Goal: Task Accomplishment & Management: Use online tool/utility

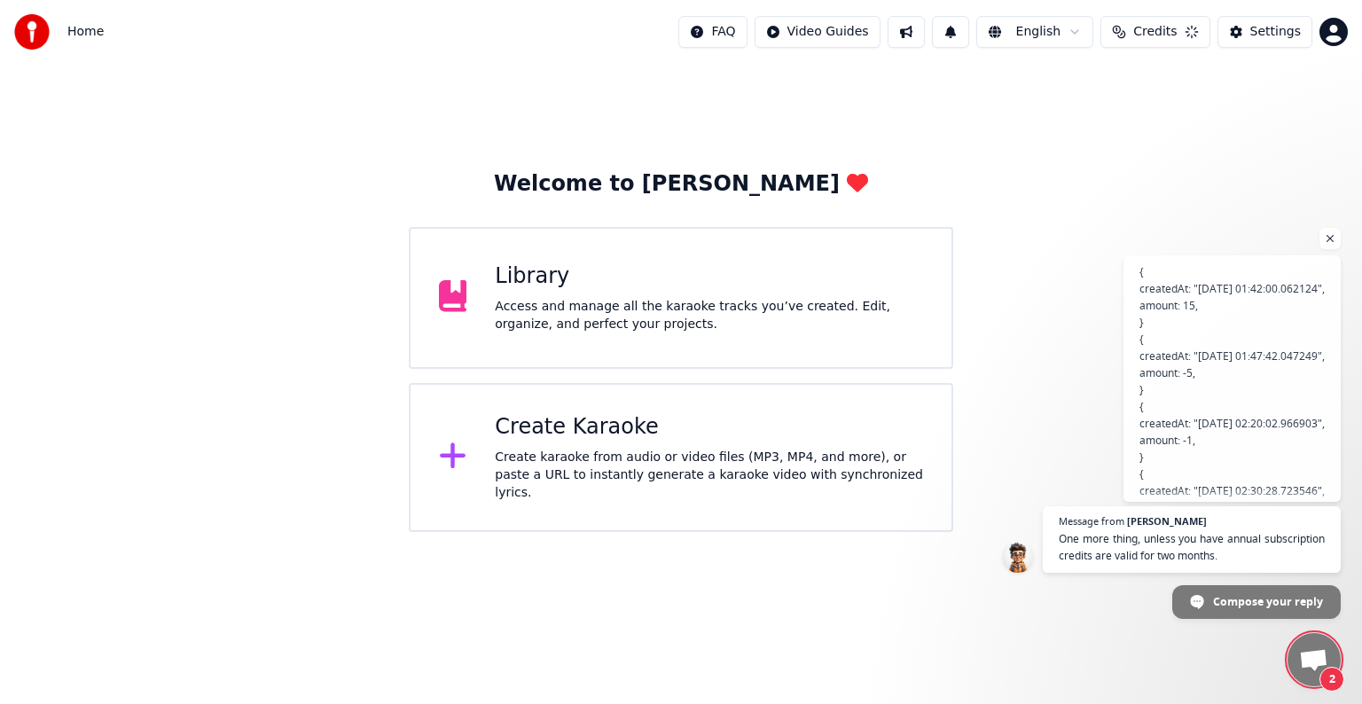
scroll to position [129, 0]
click at [1213, 538] on span "One more thing, unless you have annual subscription credits are valid for two m…" at bounding box center [1192, 547] width 270 height 35
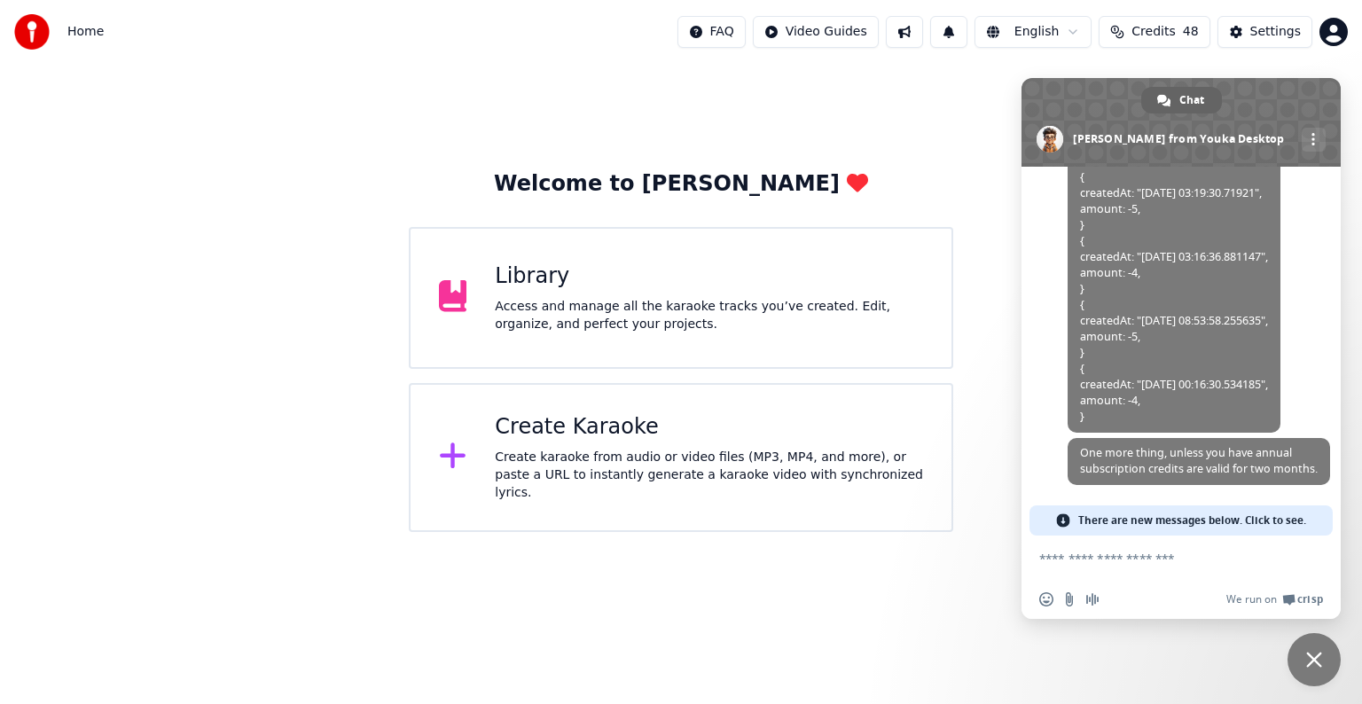
scroll to position [7778, 0]
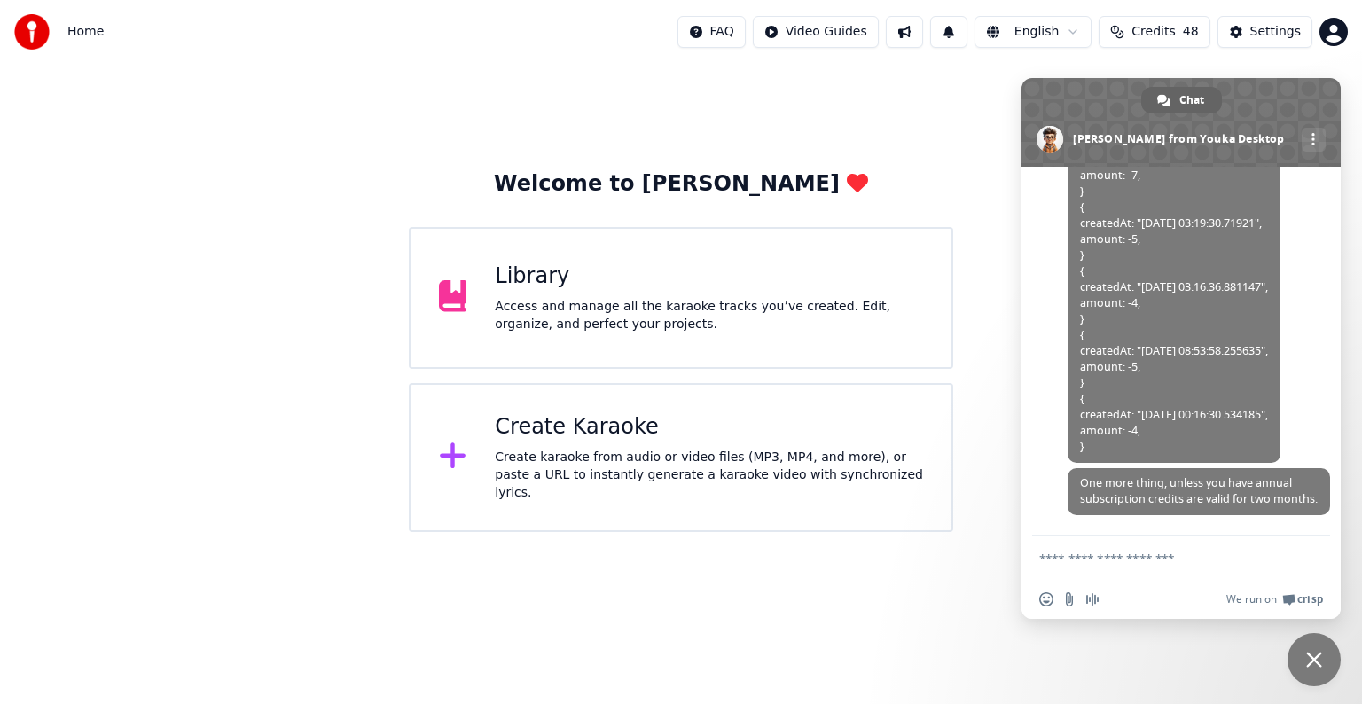
click at [1140, 559] on textarea "Compose your message..." at bounding box center [1161, 559] width 245 height 16
click at [1175, 28] on span "Credits" at bounding box center [1152, 32] width 43 height 18
click at [1046, 557] on textarea "**********" at bounding box center [1161, 559] width 245 height 16
click at [1162, 554] on form "**********" at bounding box center [1161, 559] width 245 height 48
click at [1162, 554] on textarea "**********" at bounding box center [1161, 559] width 245 height 16
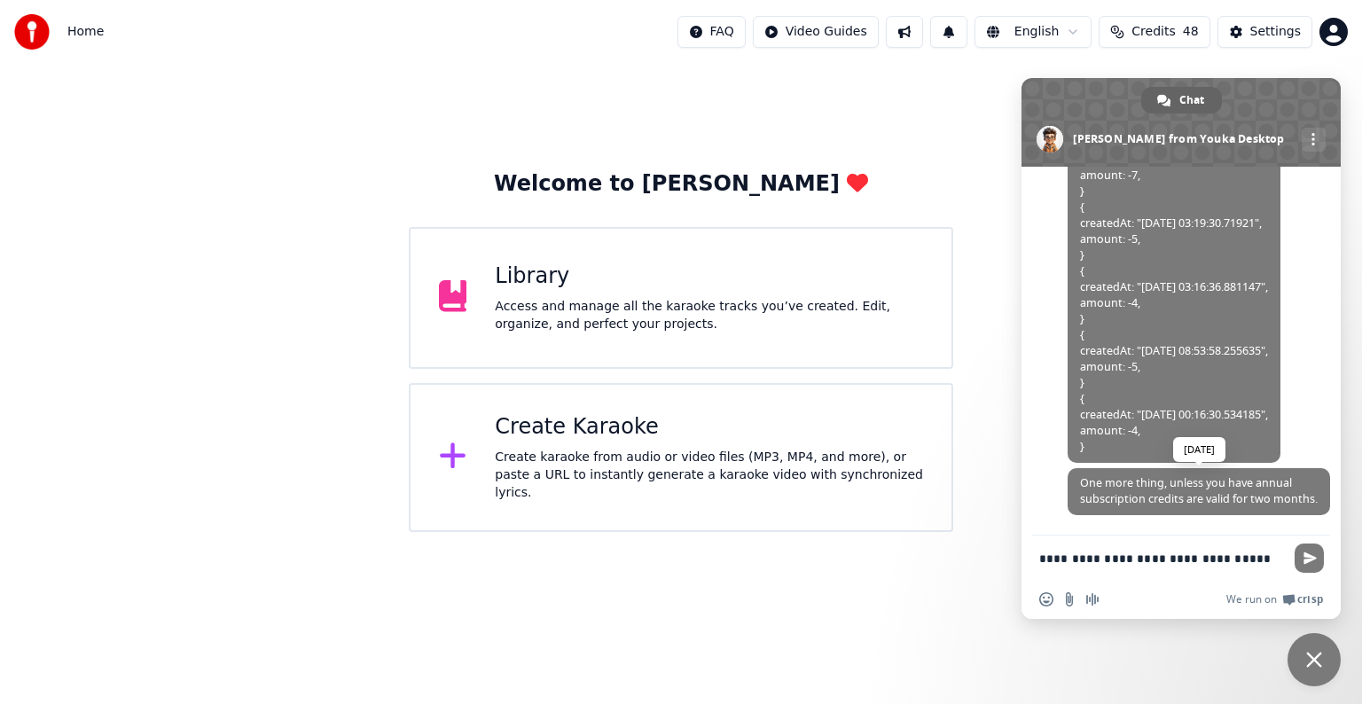
scroll to position [7512, 0]
click at [957, 97] on div "Welcome to Youka Library Access and manage all the karaoke tracks you’ve create…" at bounding box center [681, 298] width 1362 height 468
click at [1331, 669] on span "Close chat" at bounding box center [1313, 659] width 53 height 53
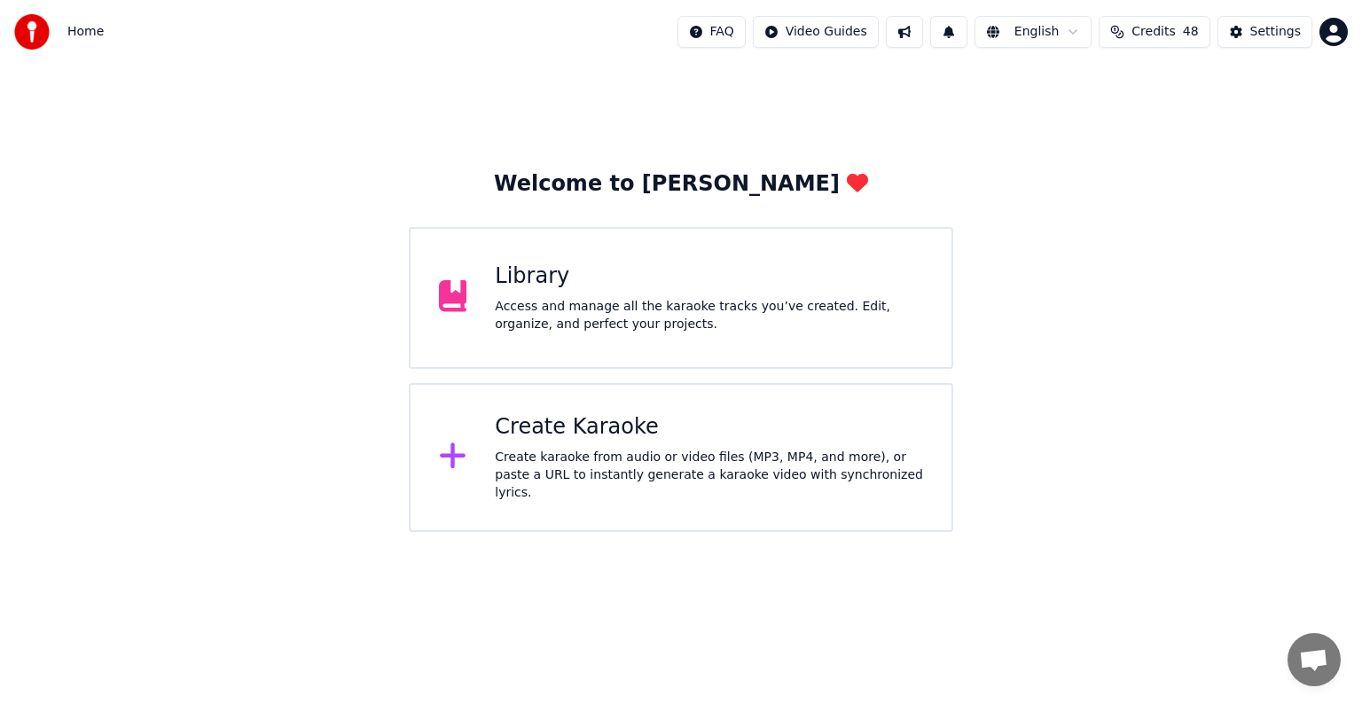
click at [1156, 16] on button "Credits 48" at bounding box center [1153, 32] width 111 height 32
click at [1309, 645] on span "Open chat" at bounding box center [1313, 659] width 53 height 53
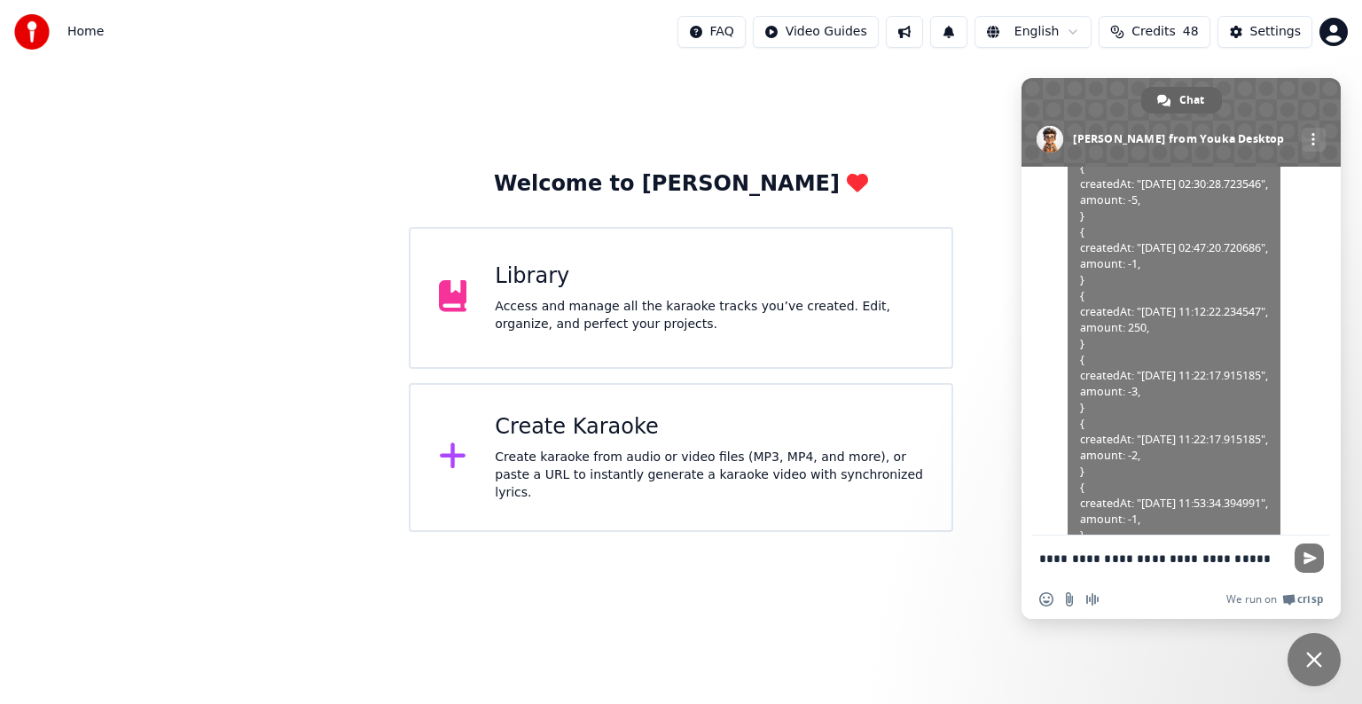
scroll to position [775, 0]
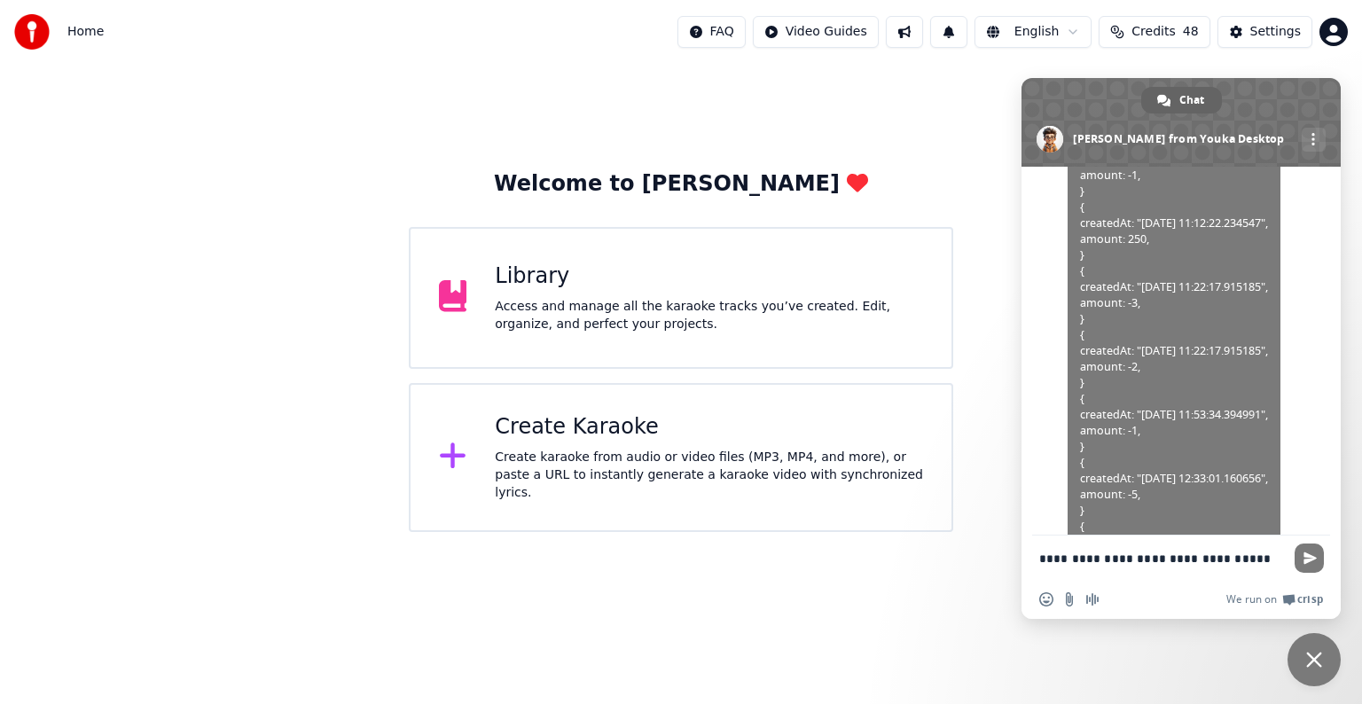
drag, startPoint x: 1240, startPoint y: 559, endPoint x: 1055, endPoint y: 557, distance: 185.3
click at [1055, 557] on textarea "**********" at bounding box center [1161, 559] width 245 height 16
type textarea "**********"
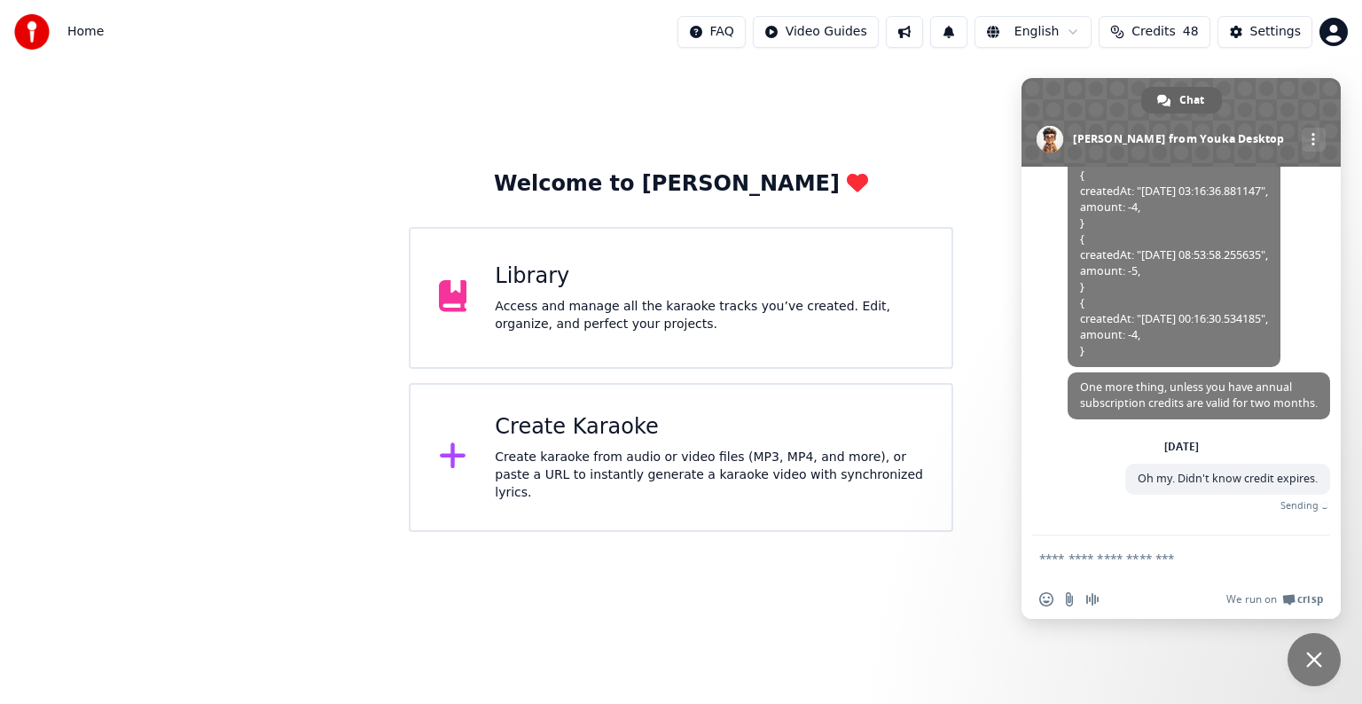
click at [907, 110] on div "Welcome to Youka Library Access and manage all the karaoke tracks you’ve create…" at bounding box center [681, 298] width 1362 height 468
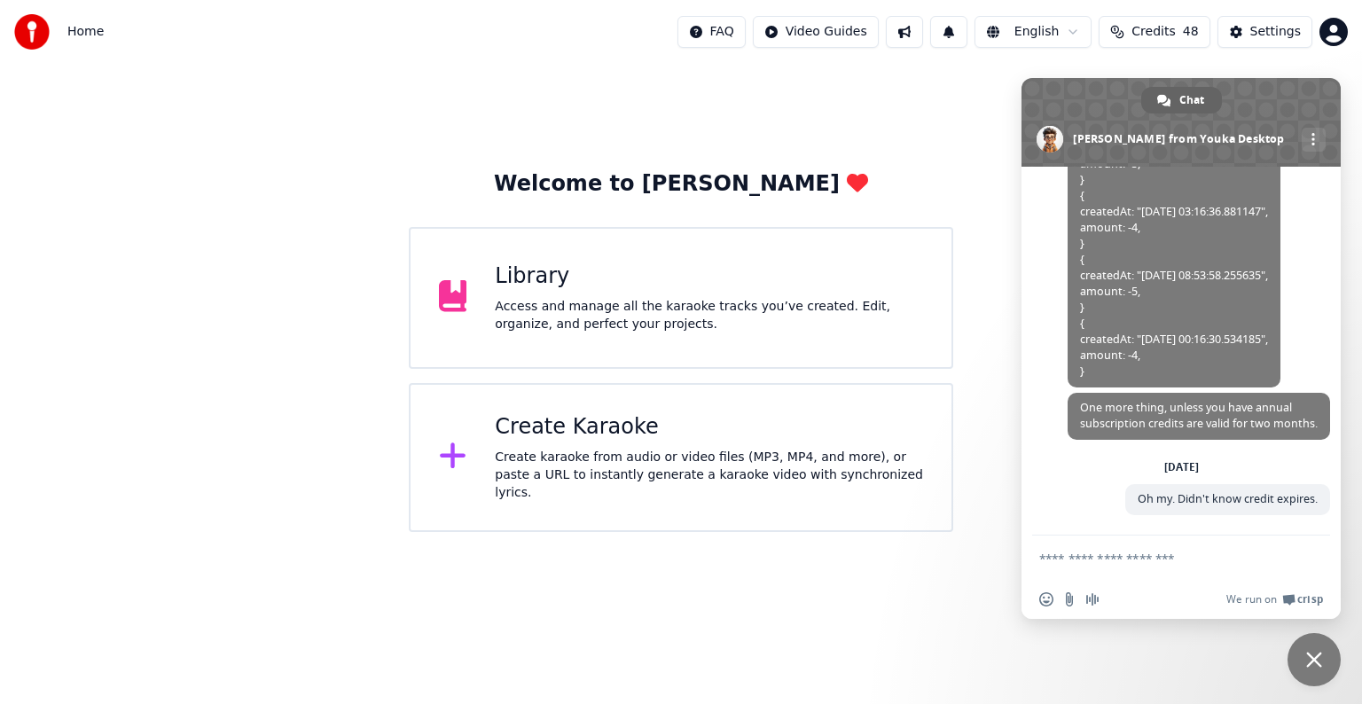
click at [1317, 665] on span "Close chat" at bounding box center [1314, 660] width 16 height 16
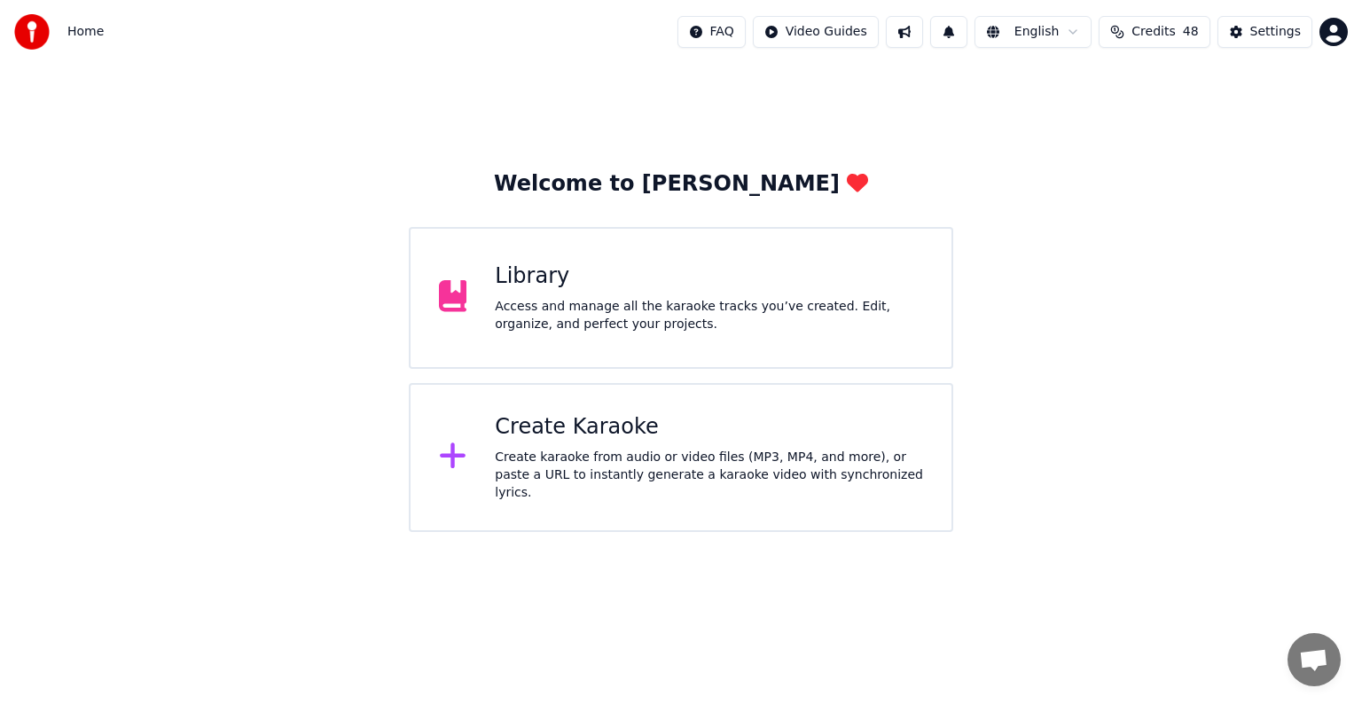
click at [652, 465] on div "Create karaoke from audio or video files (MP3, MP4, and more), or paste a URL t…" at bounding box center [709, 475] width 428 height 53
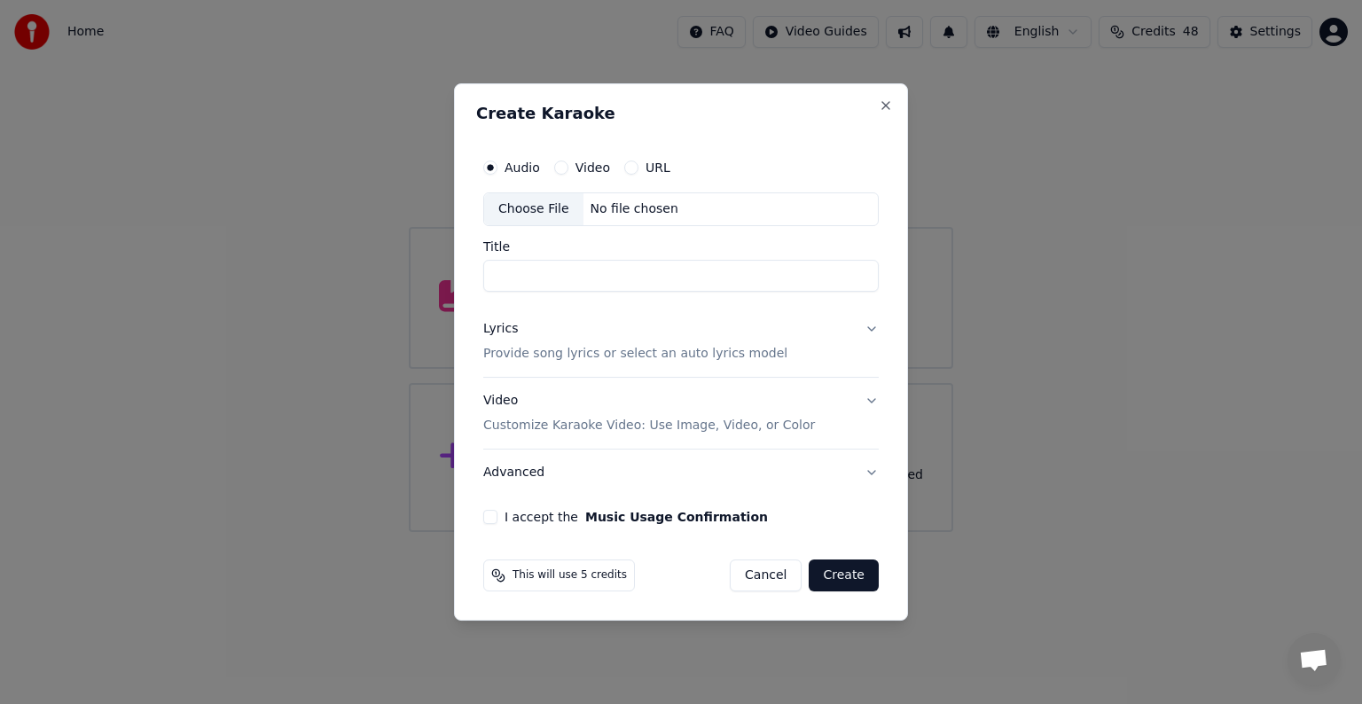
click at [508, 355] on p "Provide song lyrics or select an auto lyrics model" at bounding box center [635, 354] width 304 height 18
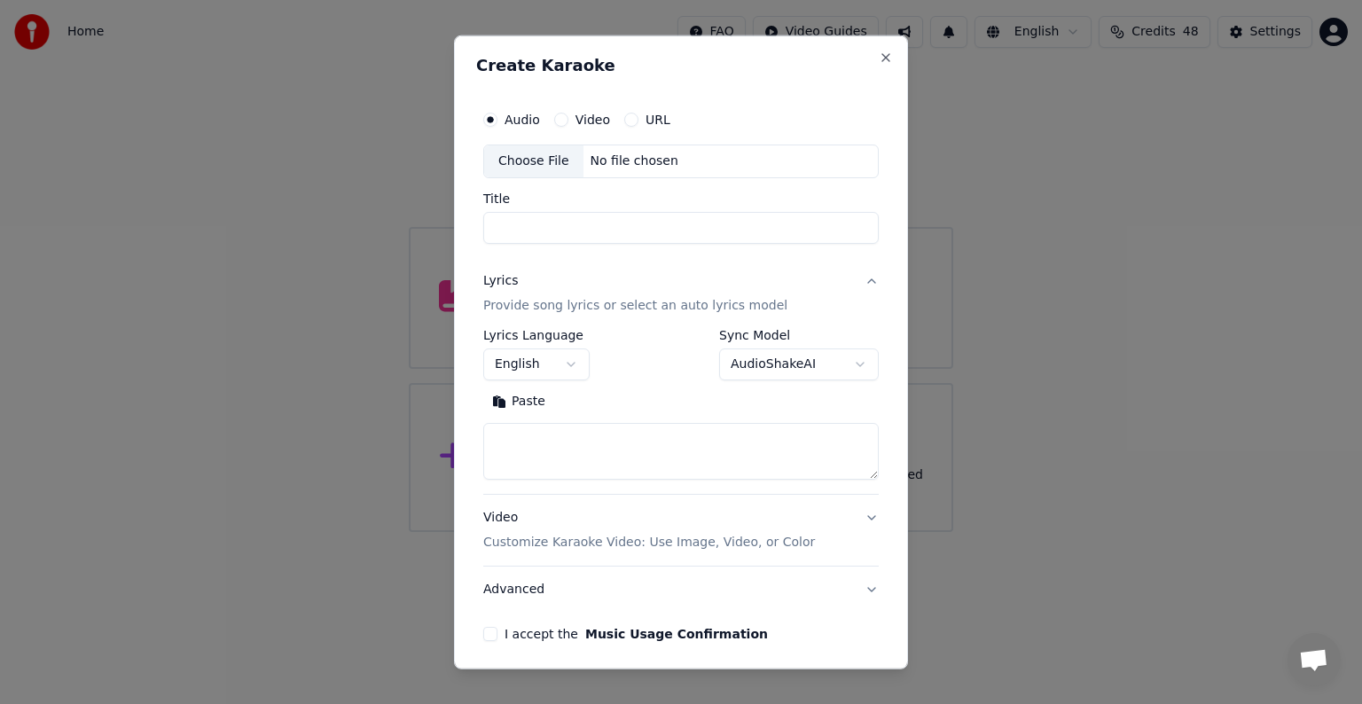
click at [543, 442] on textarea at bounding box center [680, 451] width 395 height 57
paste textarea "**********"
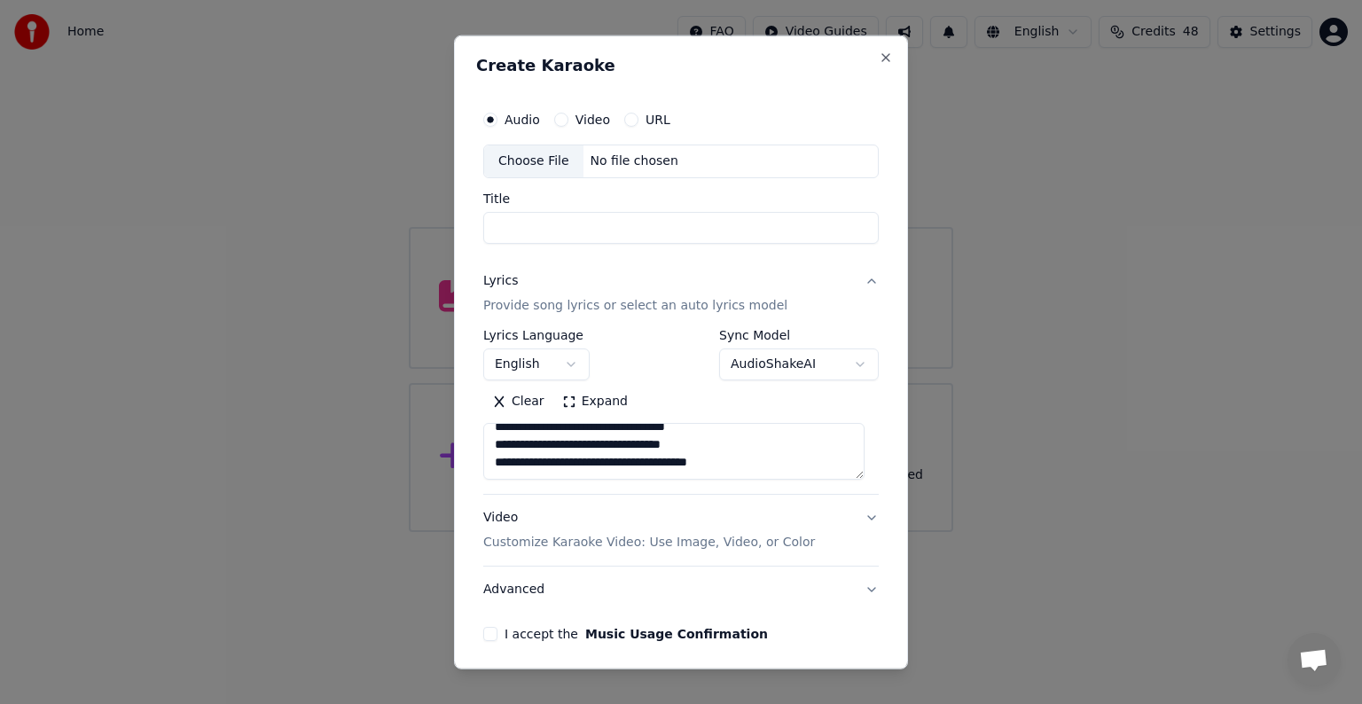
scroll to position [128, 0]
paste textarea "**********"
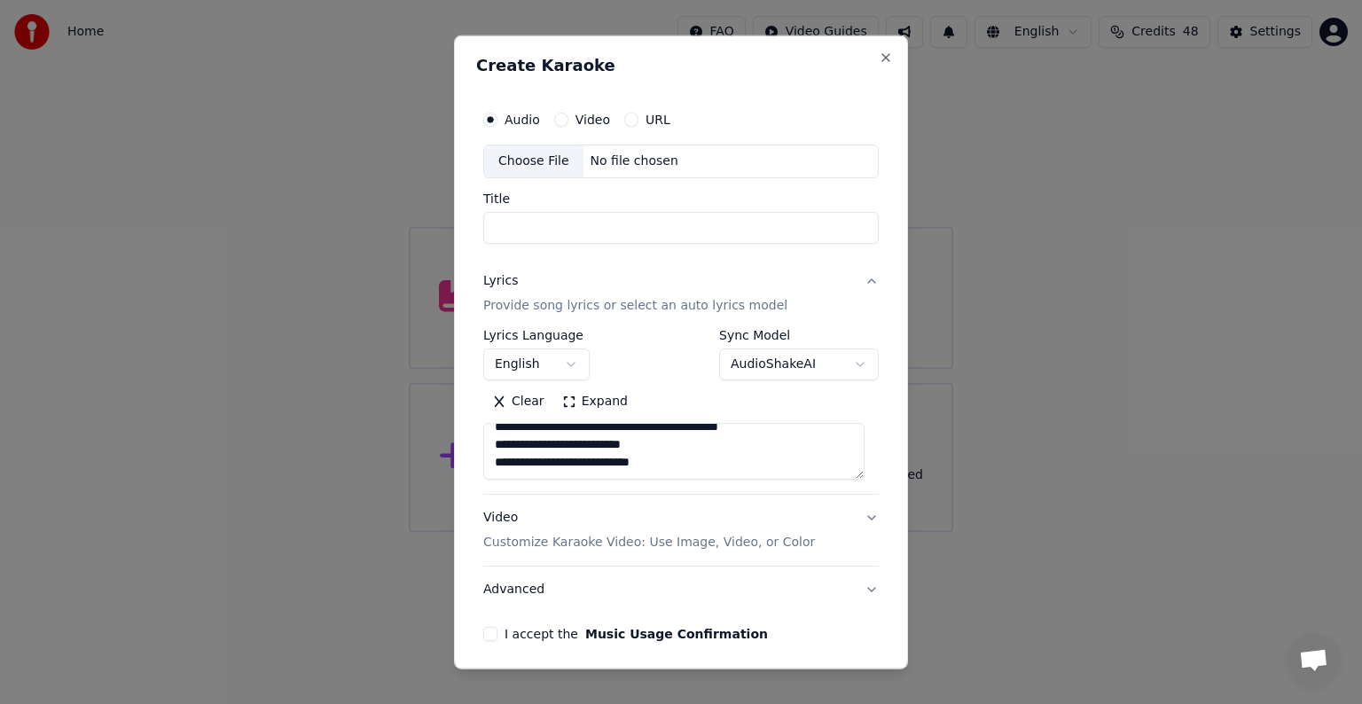
paste textarea "**********"
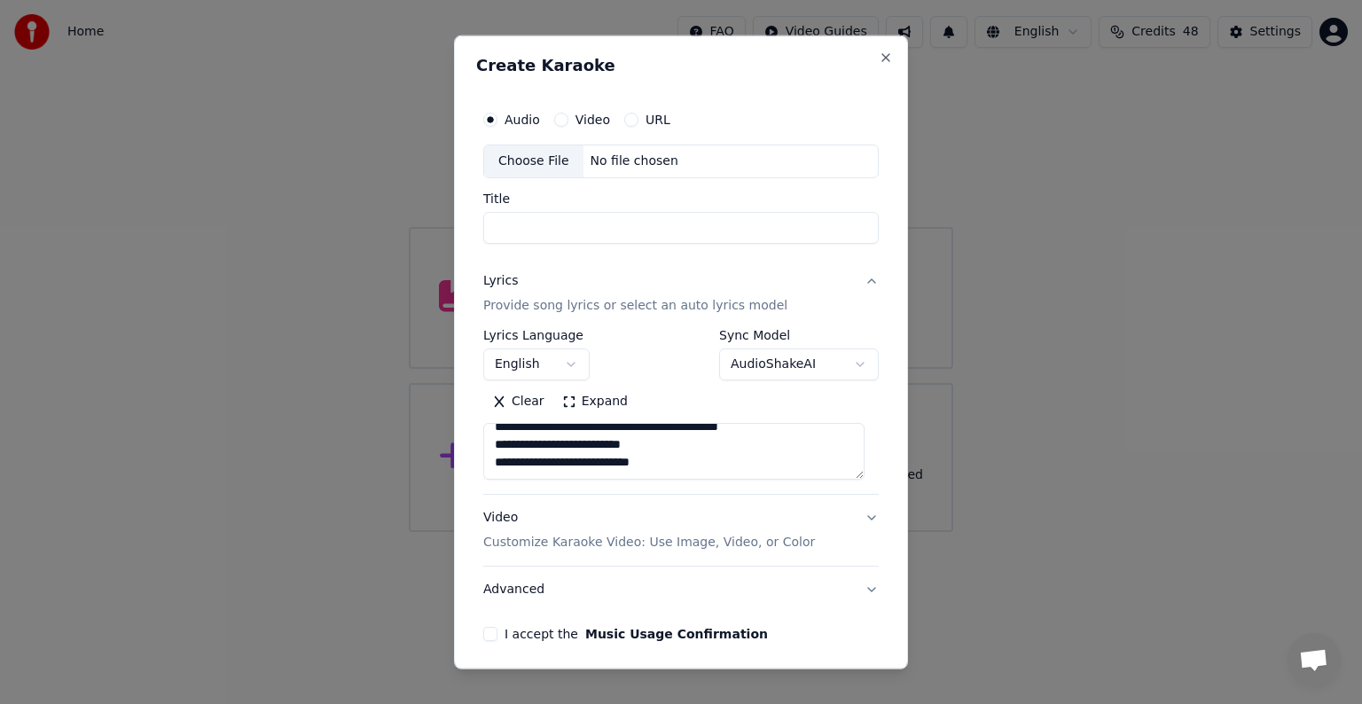
scroll to position [677, 0]
paste textarea "**********"
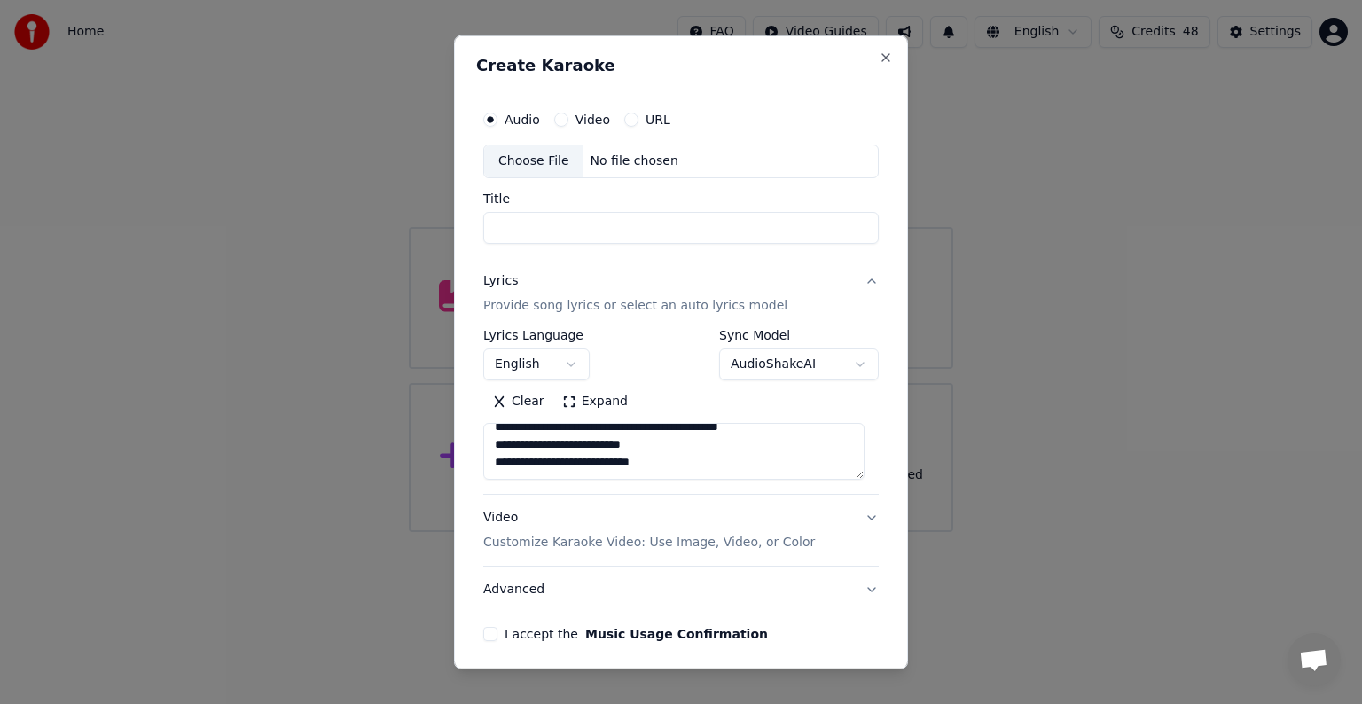
paste textarea "**********"
drag, startPoint x: 618, startPoint y: 473, endPoint x: 572, endPoint y: 472, distance: 46.1
click at [572, 472] on textarea at bounding box center [673, 451] width 381 height 57
type textarea "**********"
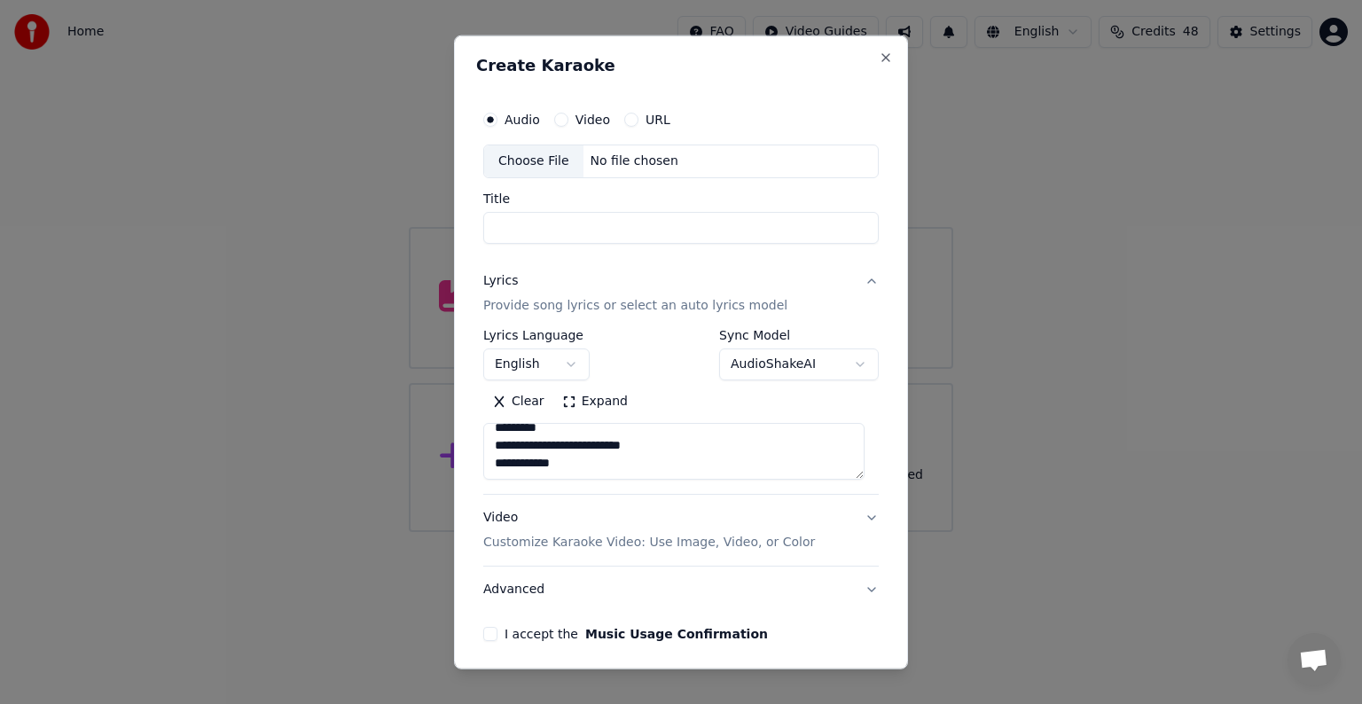
click at [527, 158] on div "Choose File" at bounding box center [533, 161] width 99 height 32
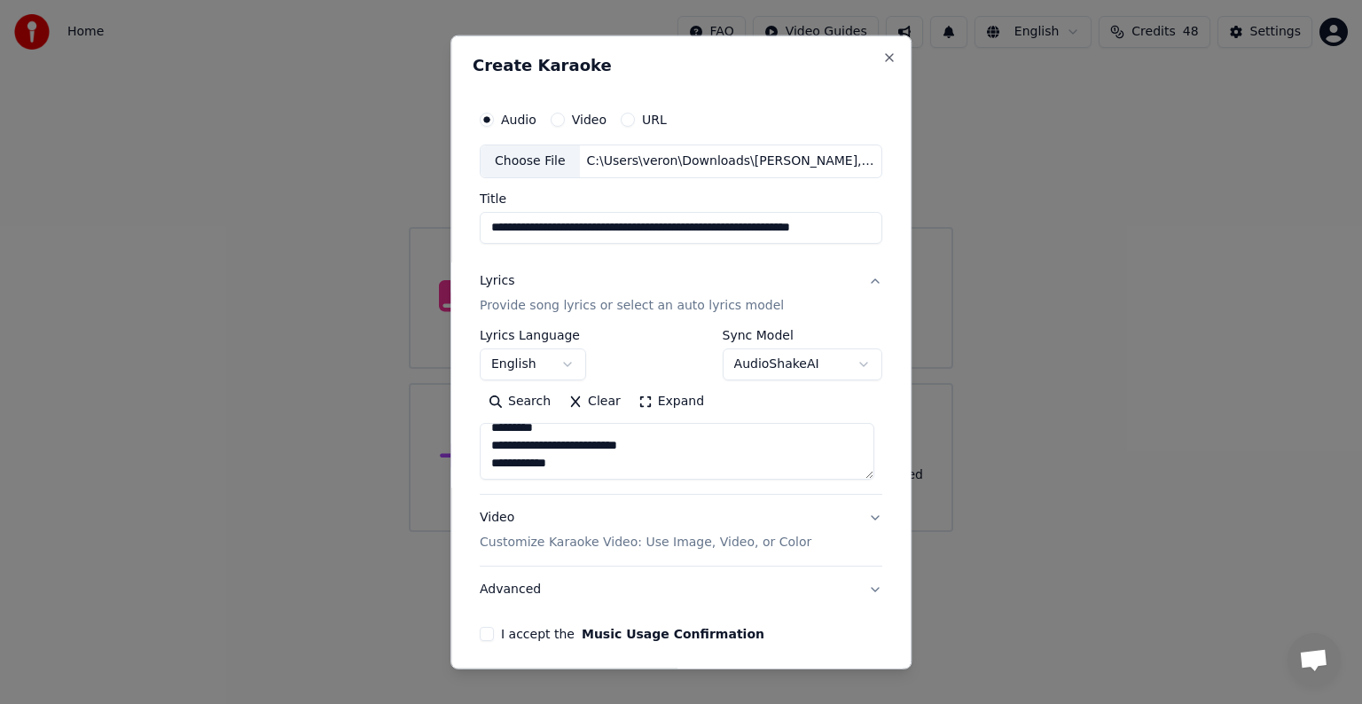
drag, startPoint x: 738, startPoint y: 230, endPoint x: 886, endPoint y: 238, distance: 147.3
click at [886, 238] on div "**********" at bounding box center [680, 352] width 461 height 634
drag, startPoint x: 670, startPoint y: 224, endPoint x: 433, endPoint y: 227, distance: 237.6
click at [433, 227] on body "Home FAQ Video Guides English Credits 48 Settings Welcome to Youka Library Acce…" at bounding box center [681, 266] width 1362 height 532
click at [621, 223] on input "**********" at bounding box center [681, 228] width 402 height 32
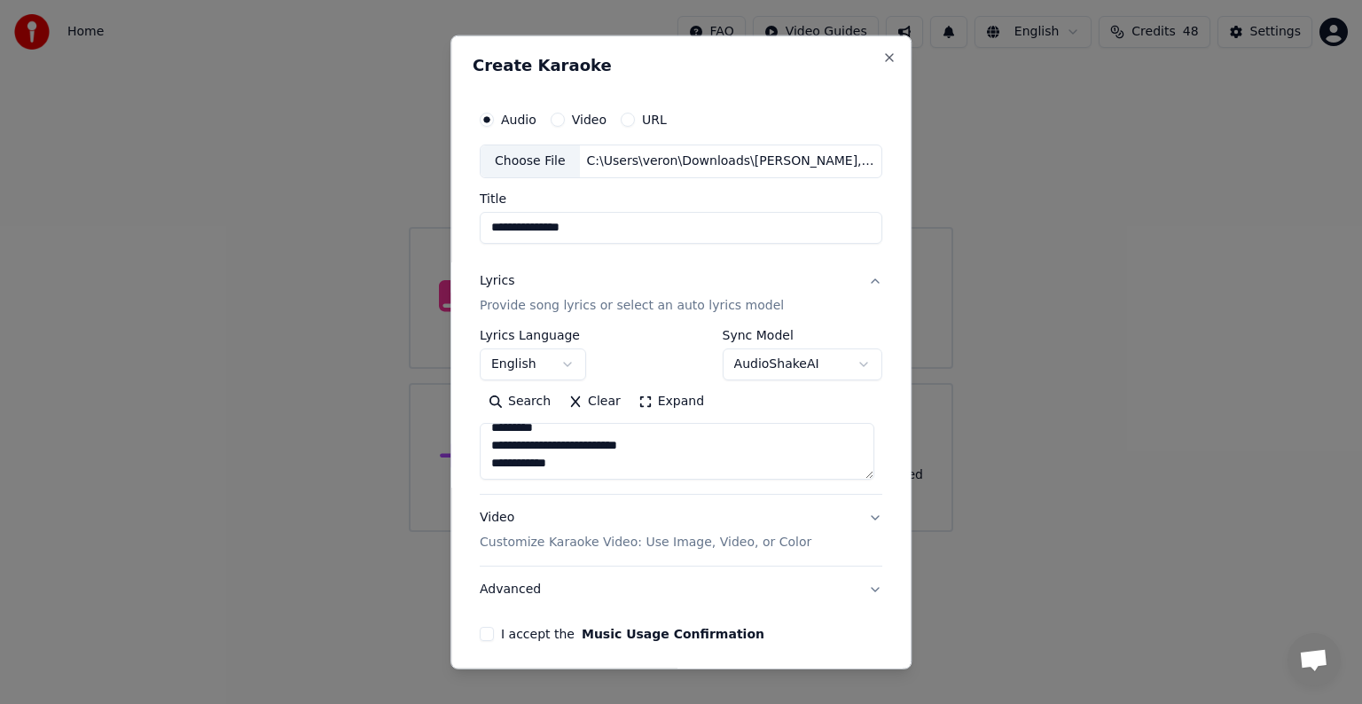
paste input "**********"
drag, startPoint x: 739, startPoint y: 227, endPoint x: 755, endPoint y: 228, distance: 16.0
click at [755, 228] on input "**********" at bounding box center [681, 228] width 402 height 32
click at [656, 227] on input "**********" at bounding box center [681, 228] width 402 height 32
click at [659, 227] on input "**********" at bounding box center [681, 228] width 402 height 32
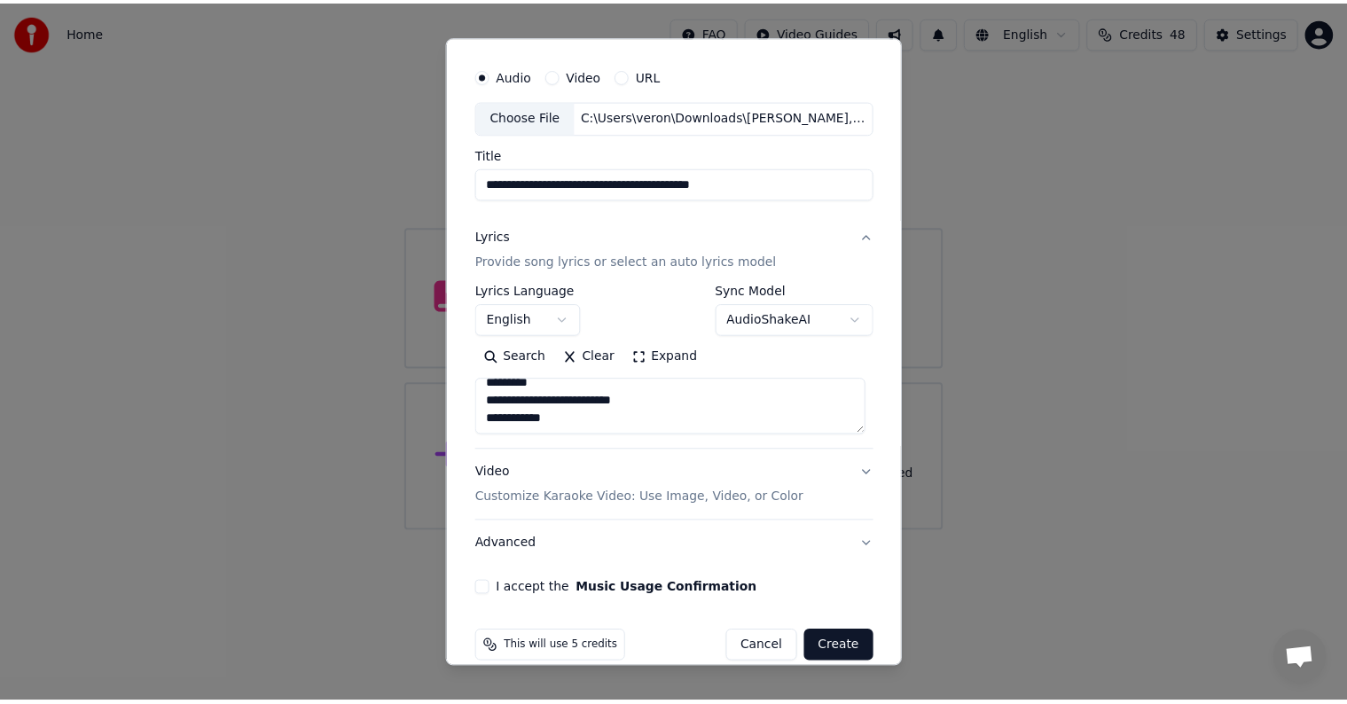
scroll to position [67, 0]
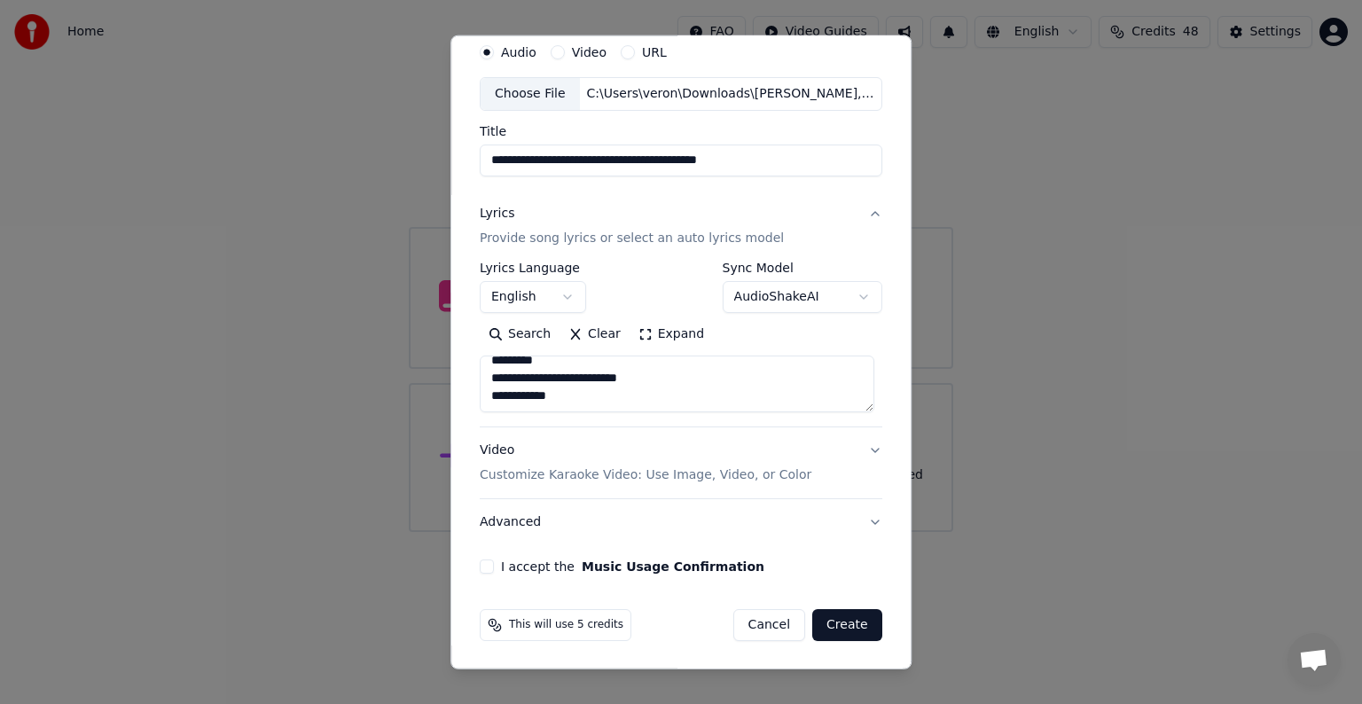
type input "**********"
click at [486, 570] on button "I accept the Music Usage Confirmation" at bounding box center [487, 566] width 14 height 14
click at [837, 618] on button "Create" at bounding box center [847, 625] width 70 height 32
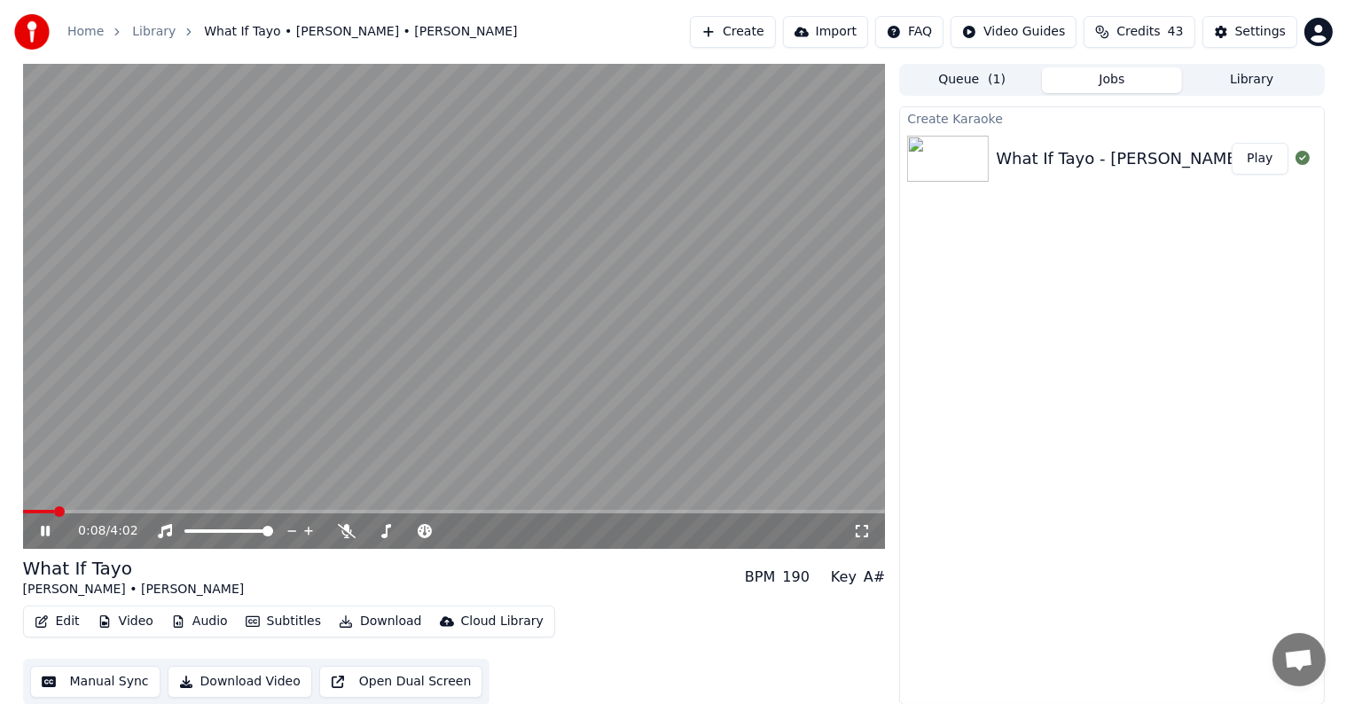
scroll to position [1, 0]
click at [39, 509] on span at bounding box center [32, 511] width 18 height 4
click at [31, 509] on span at bounding box center [32, 511] width 18 height 4
click at [1277, 35] on div "Settings" at bounding box center [1260, 32] width 51 height 18
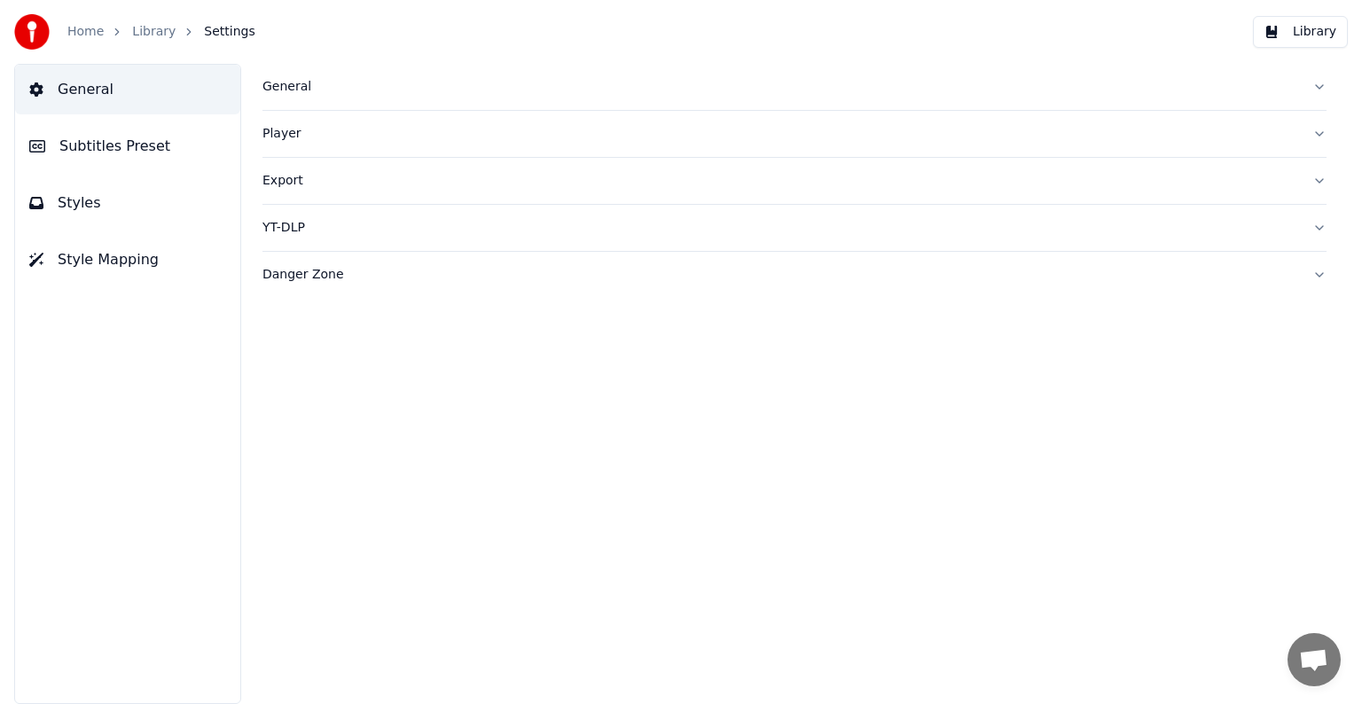
click at [98, 154] on span "Subtitles Preset" at bounding box center [114, 146] width 111 height 21
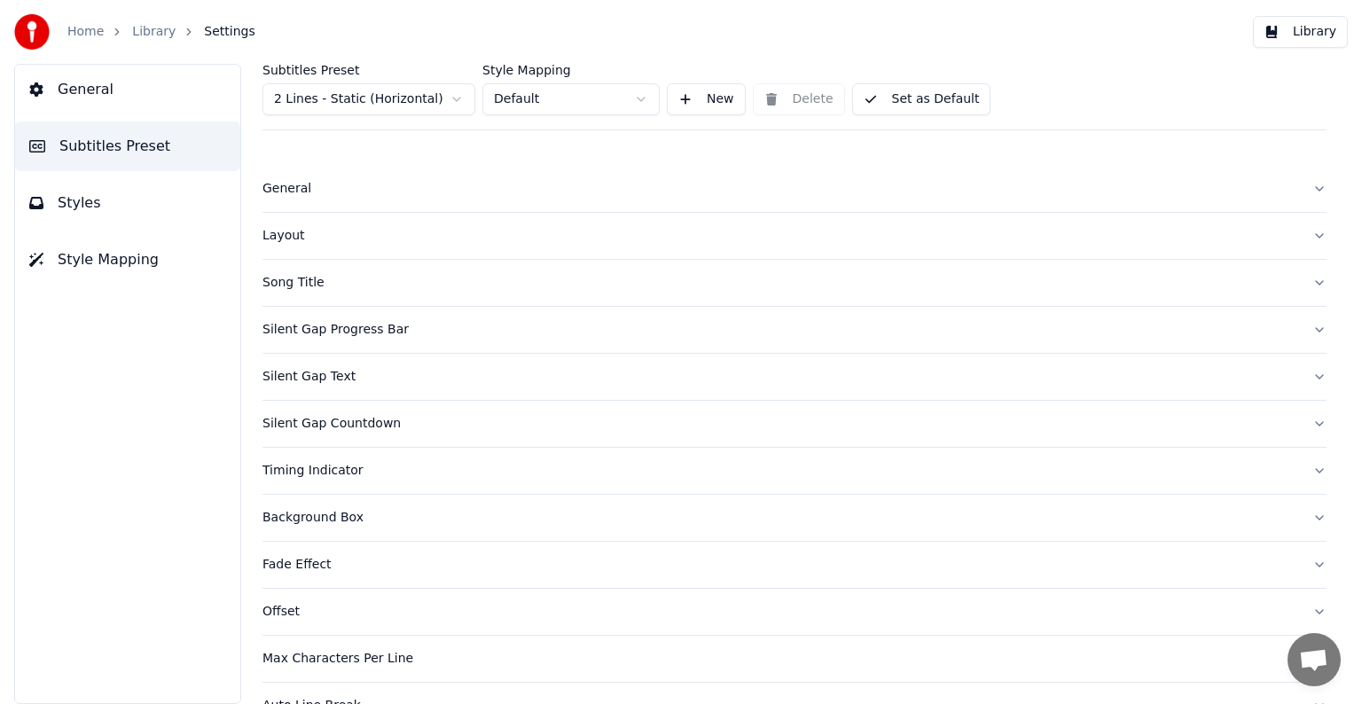
click at [340, 101] on html "Home Library Settings Library General Subtitles Preset Styles Style Mapping Sub…" at bounding box center [681, 352] width 1362 height 704
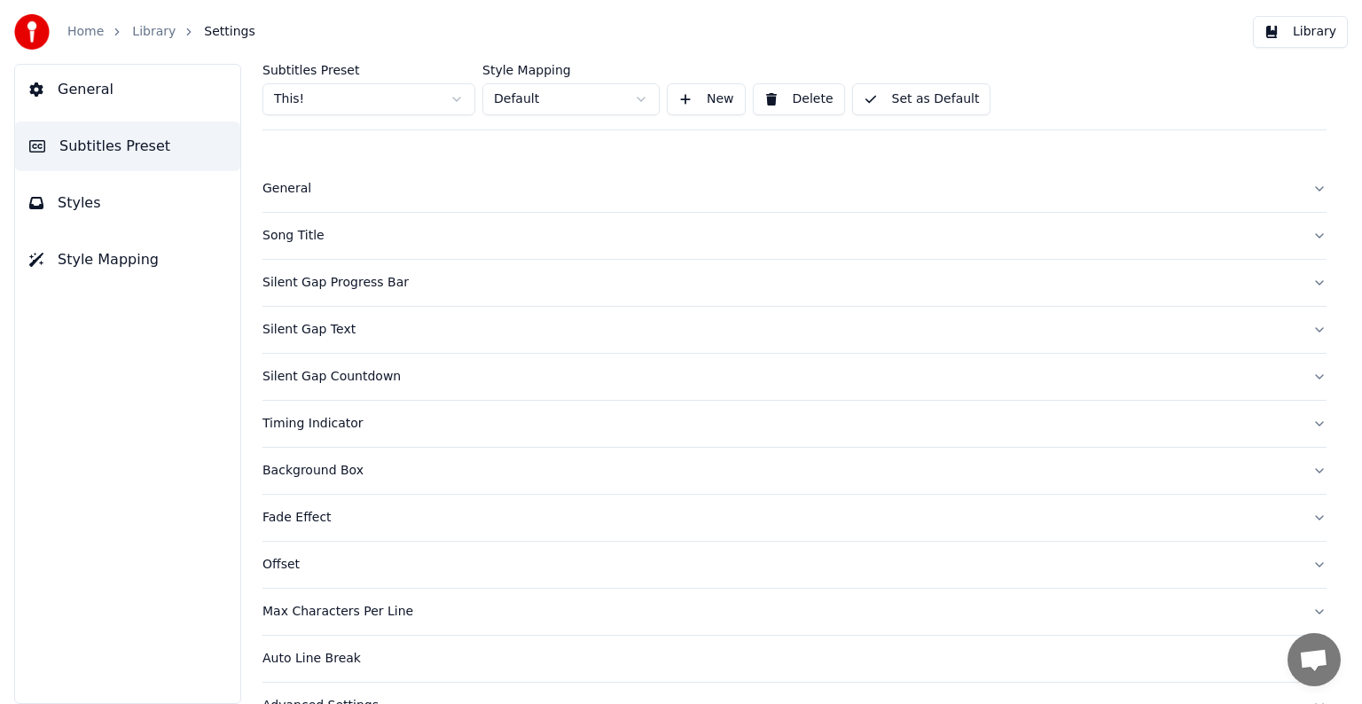
click at [307, 238] on div "Song Title" at bounding box center [779, 236] width 1035 height 18
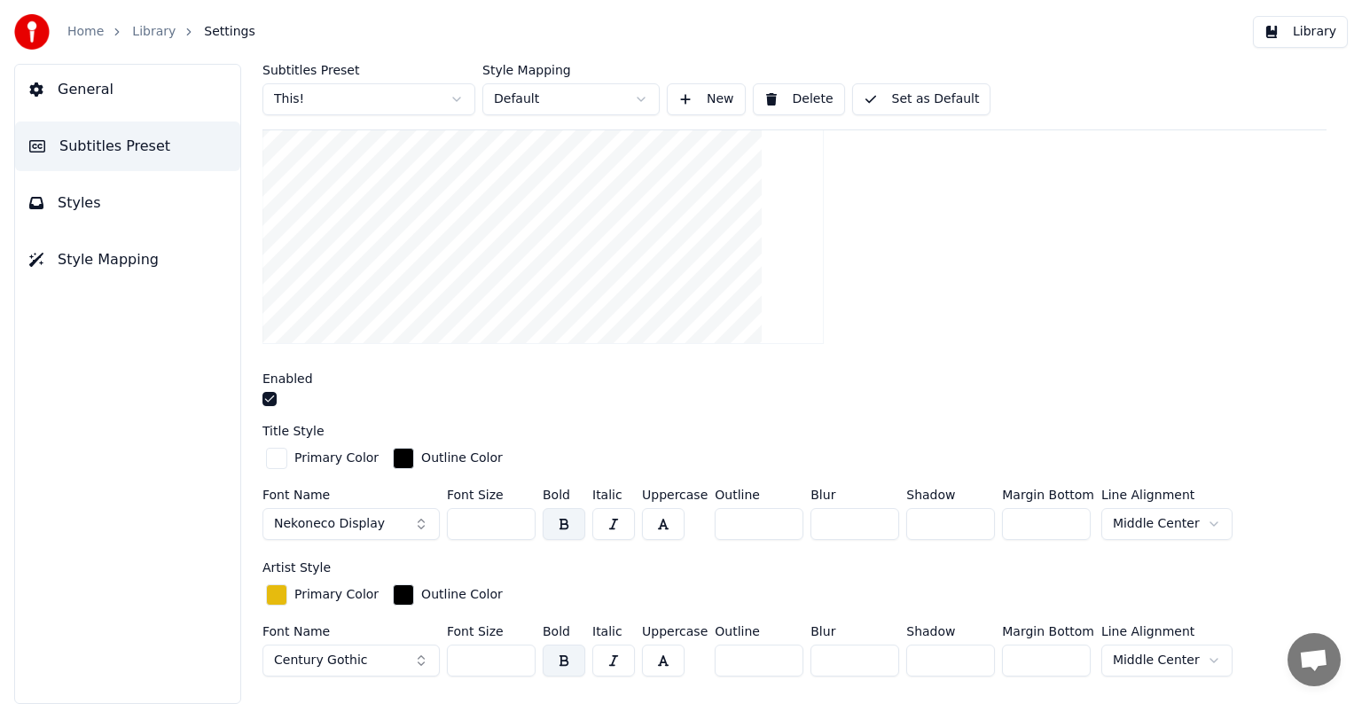
scroll to position [355, 0]
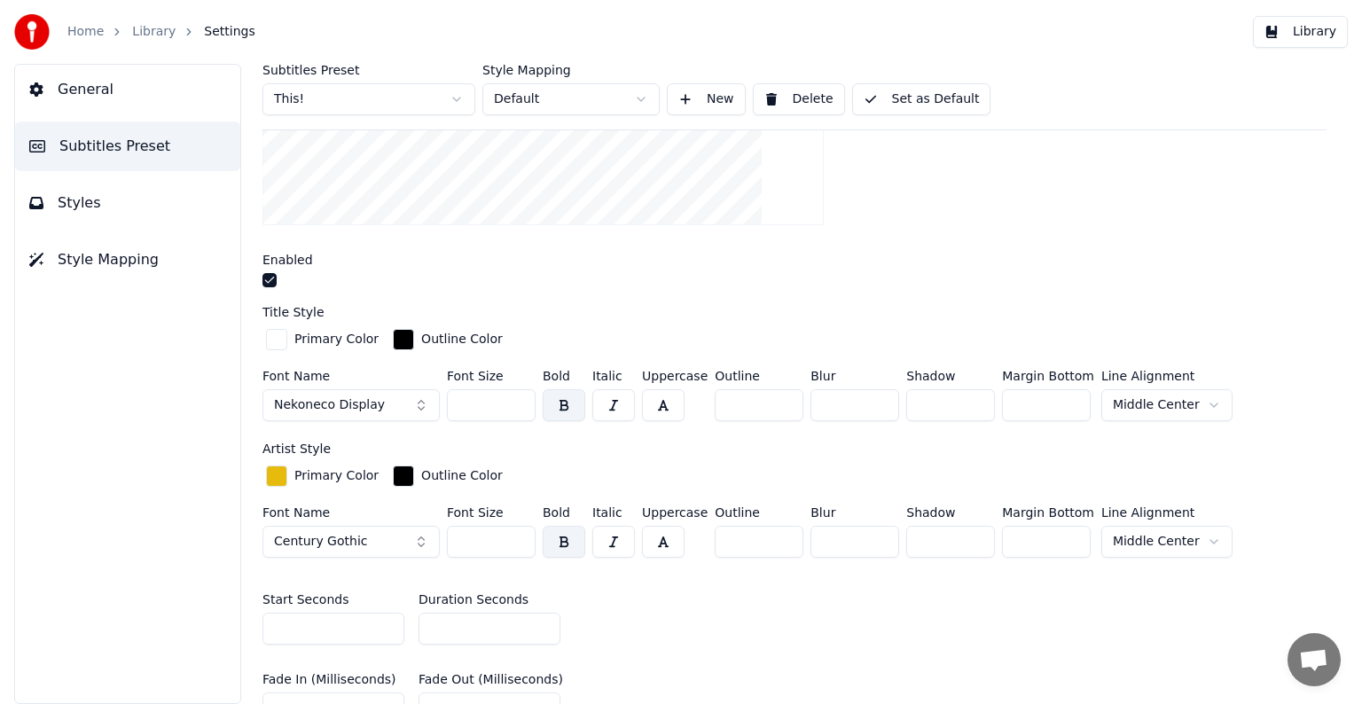
drag, startPoint x: 459, startPoint y: 403, endPoint x: 534, endPoint y: 392, distance: 75.4
click at [534, 392] on input "***" at bounding box center [491, 405] width 89 height 32
type input "***"
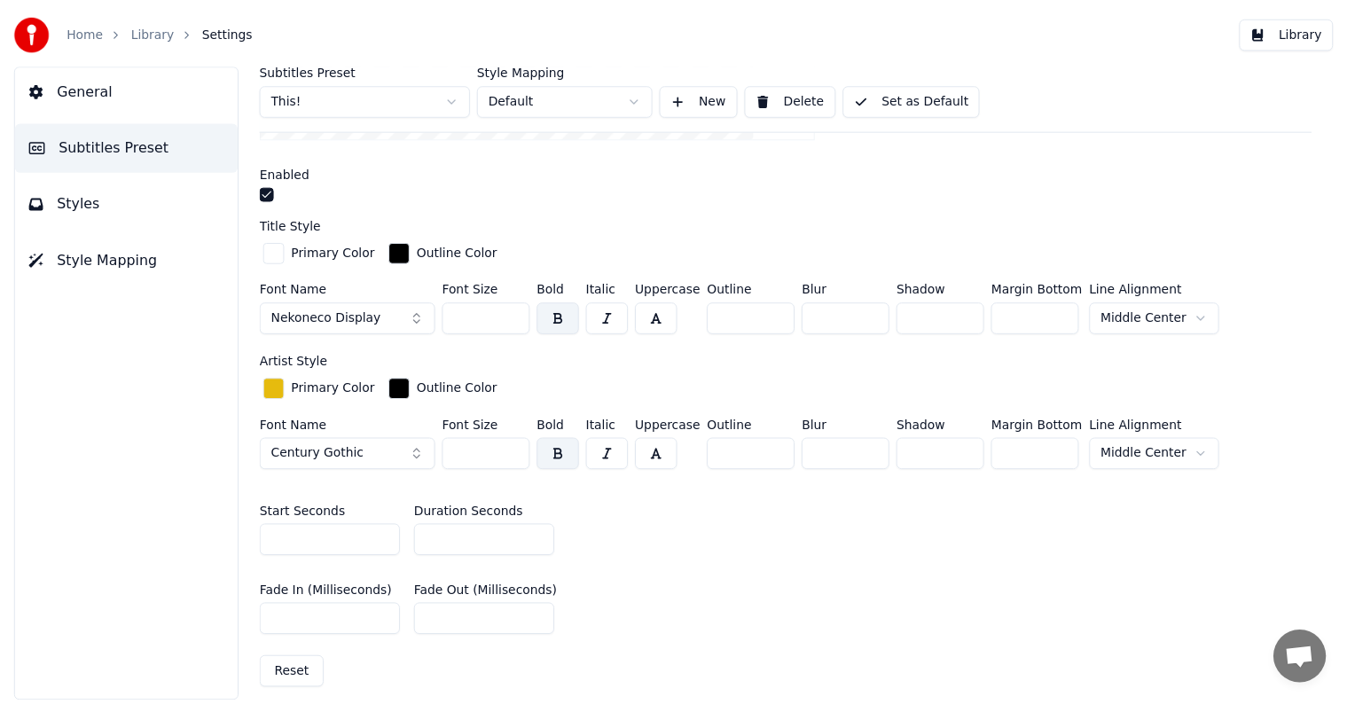
scroll to position [532, 0]
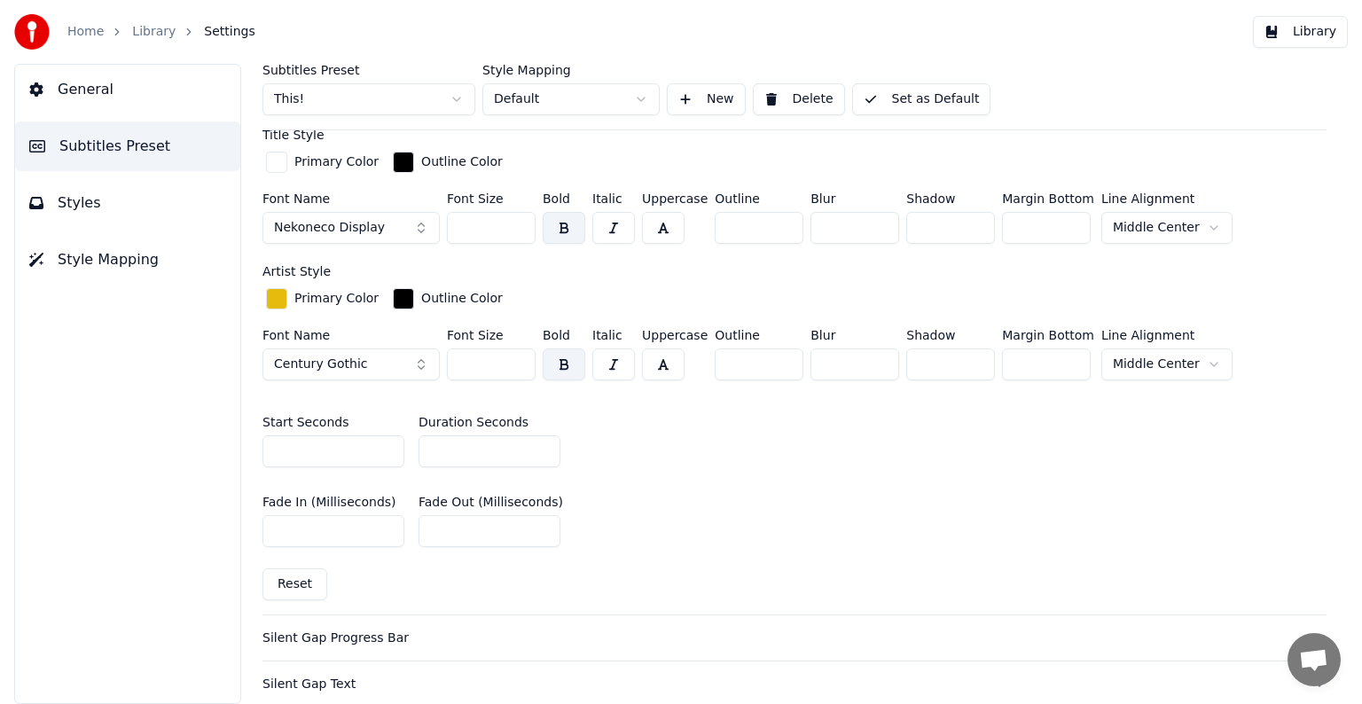
drag, startPoint x: 465, startPoint y: 436, endPoint x: 388, endPoint y: 444, distance: 76.7
click at [388, 444] on div "Start Seconds * Duration Seconds **" at bounding box center [794, 442] width 1064 height 80
type input "*"
click at [960, 108] on button "Set as Default" at bounding box center [921, 99] width 139 height 32
click at [144, 35] on link "Library" at bounding box center [153, 32] width 43 height 18
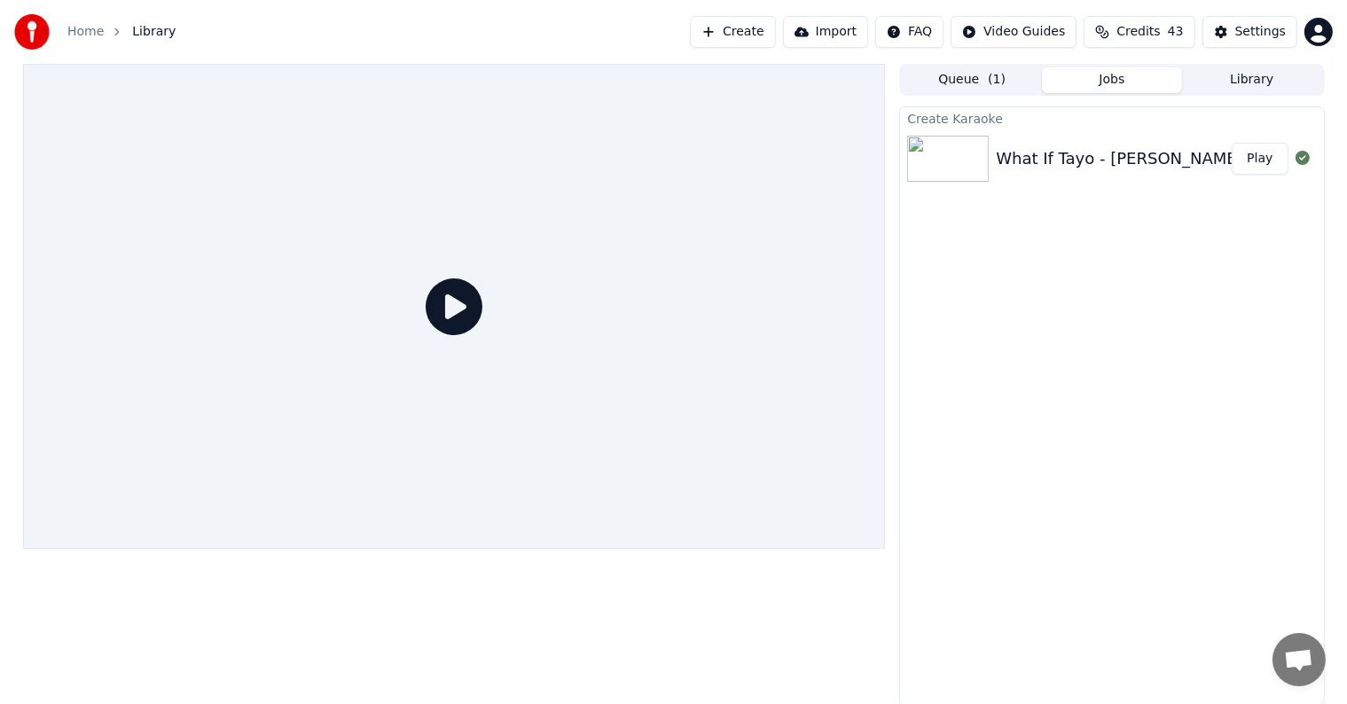
click at [1271, 154] on button "Play" at bounding box center [1259, 159] width 56 height 32
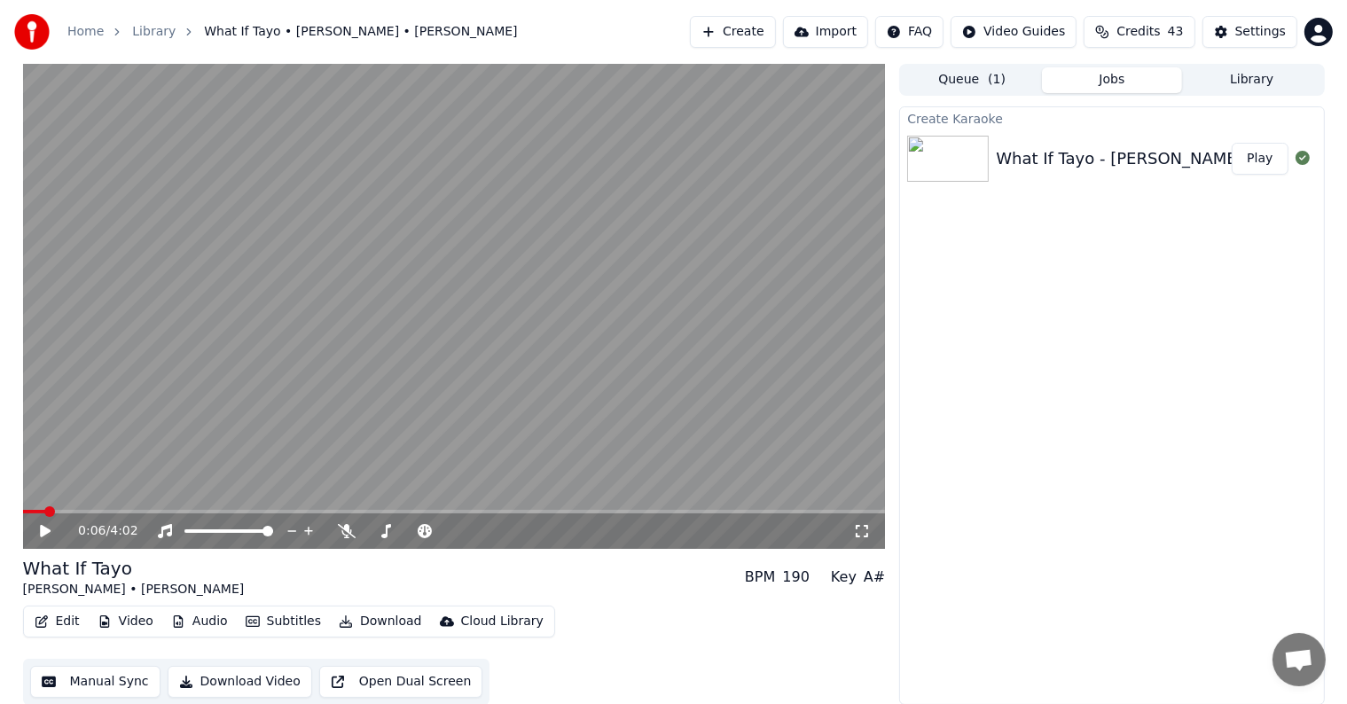
click at [1231, 143] on button "Play" at bounding box center [1259, 159] width 56 height 32
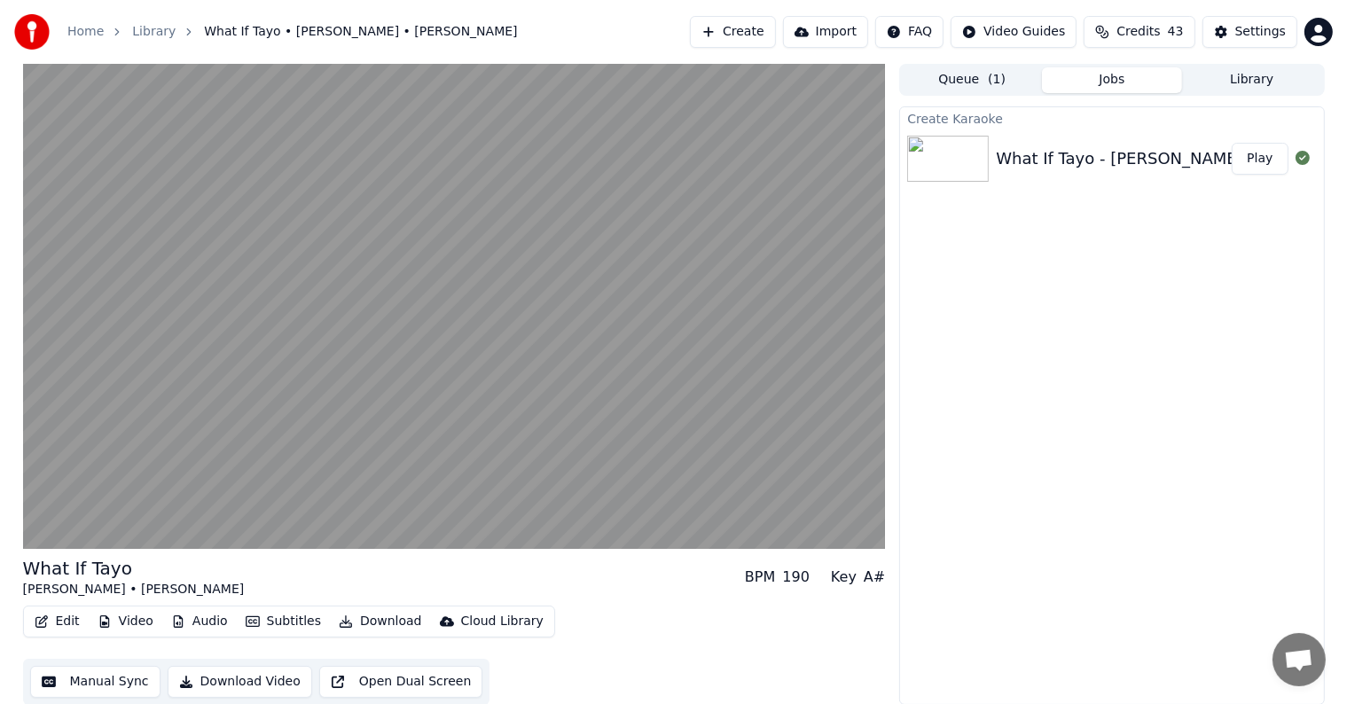
click at [1231, 143] on button "Play" at bounding box center [1259, 159] width 56 height 32
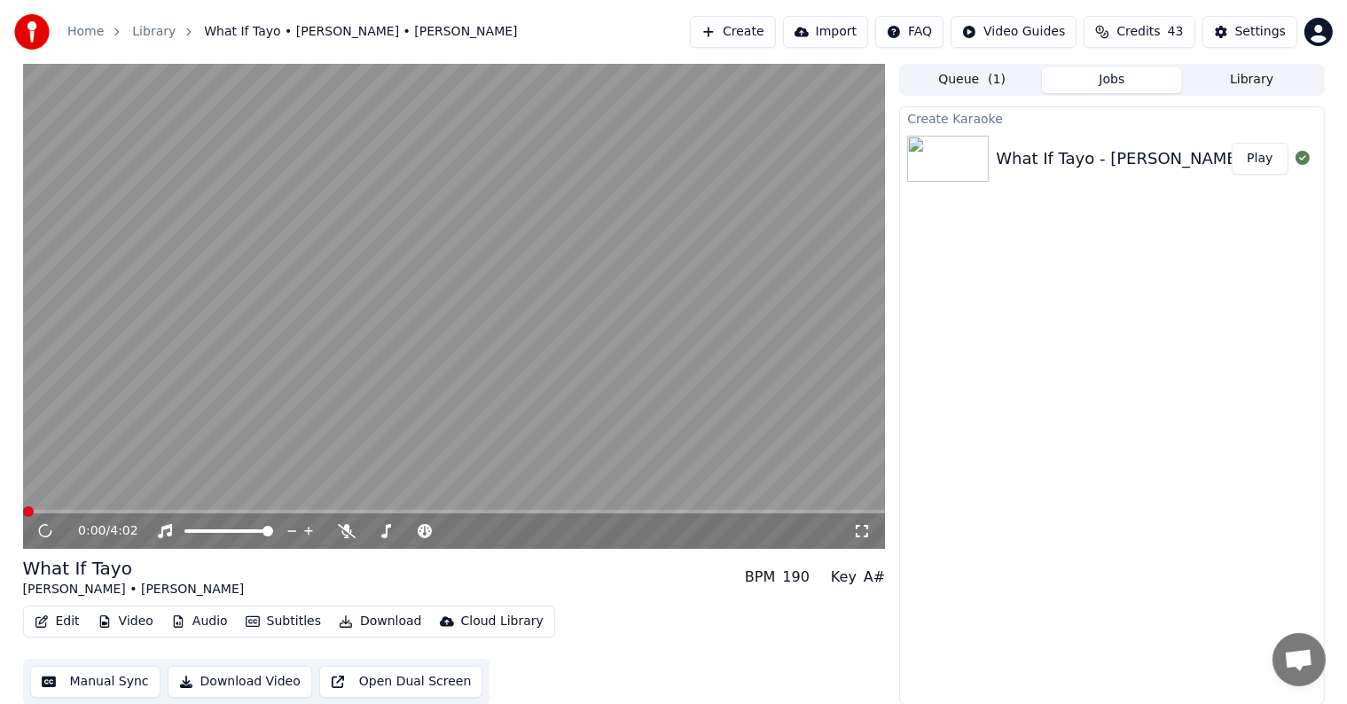
click at [88, 669] on button "Manual Sync" at bounding box center [95, 682] width 130 height 32
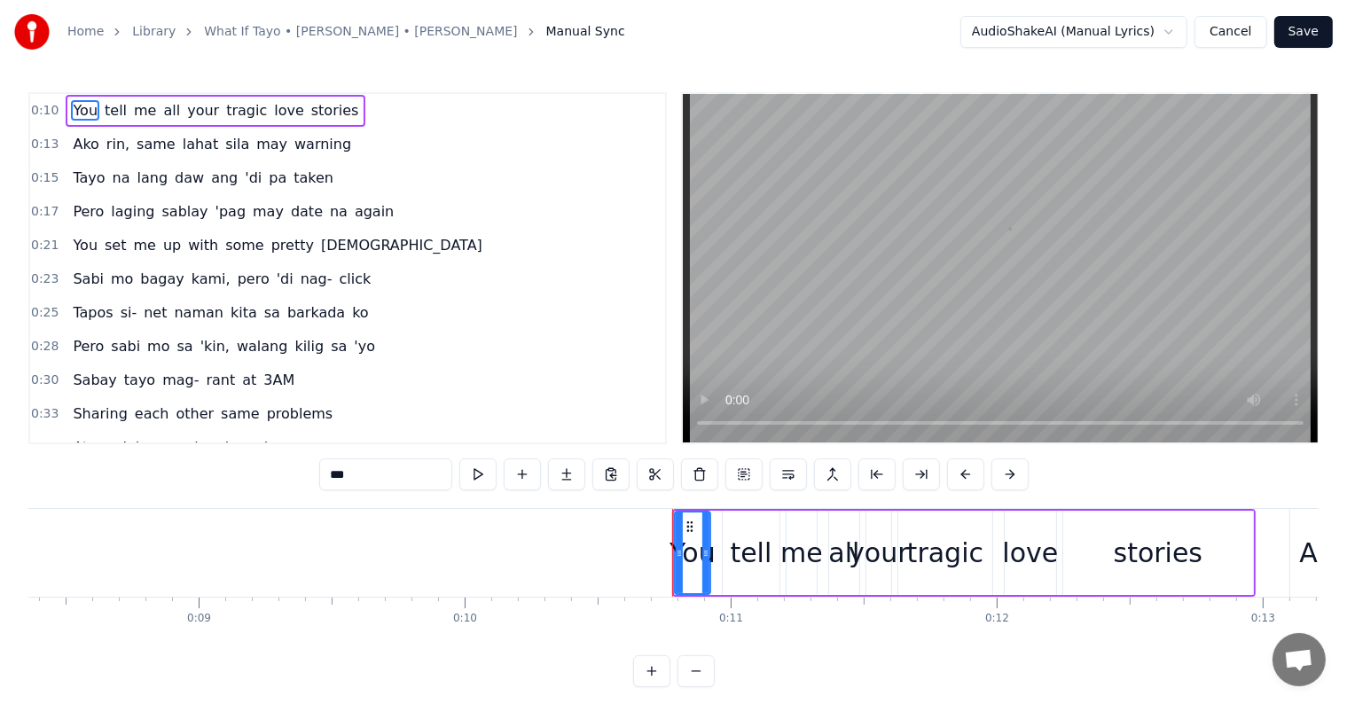
scroll to position [0, 2778]
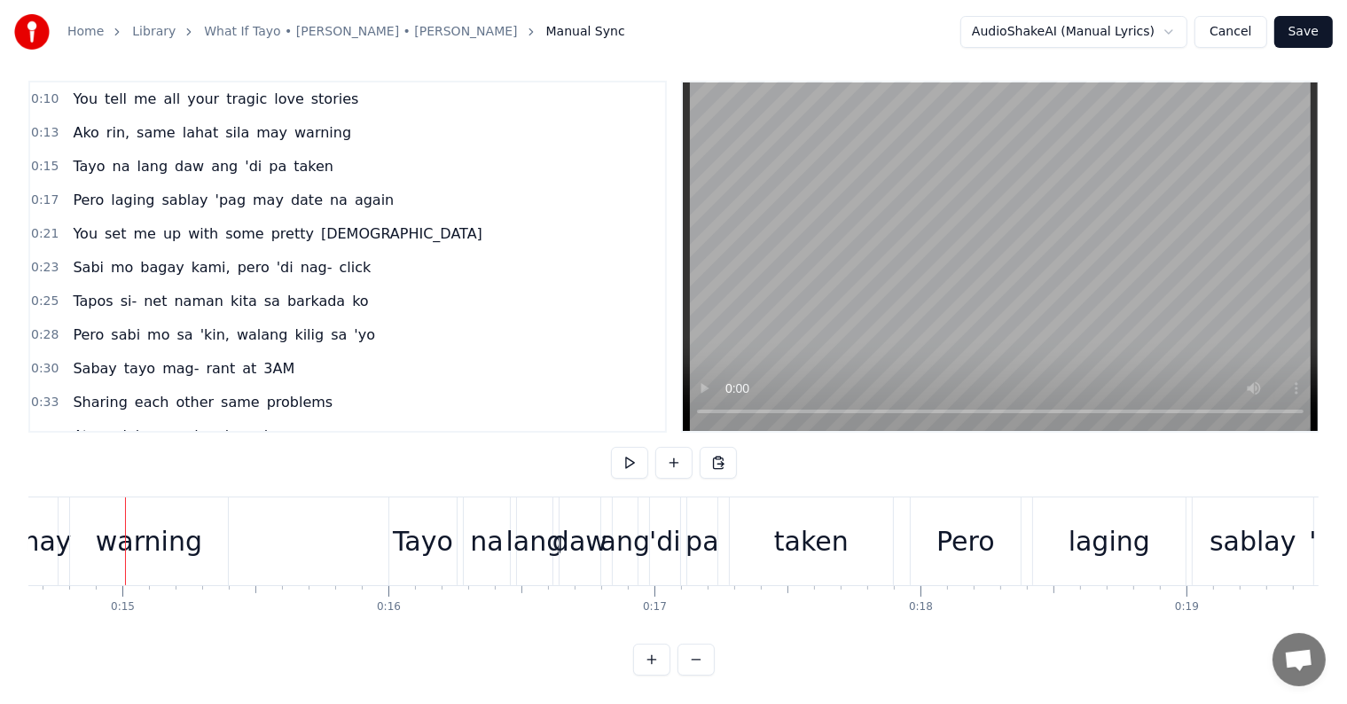
scroll to position [0, 3903]
click at [132, 31] on link "Library" at bounding box center [153, 32] width 43 height 18
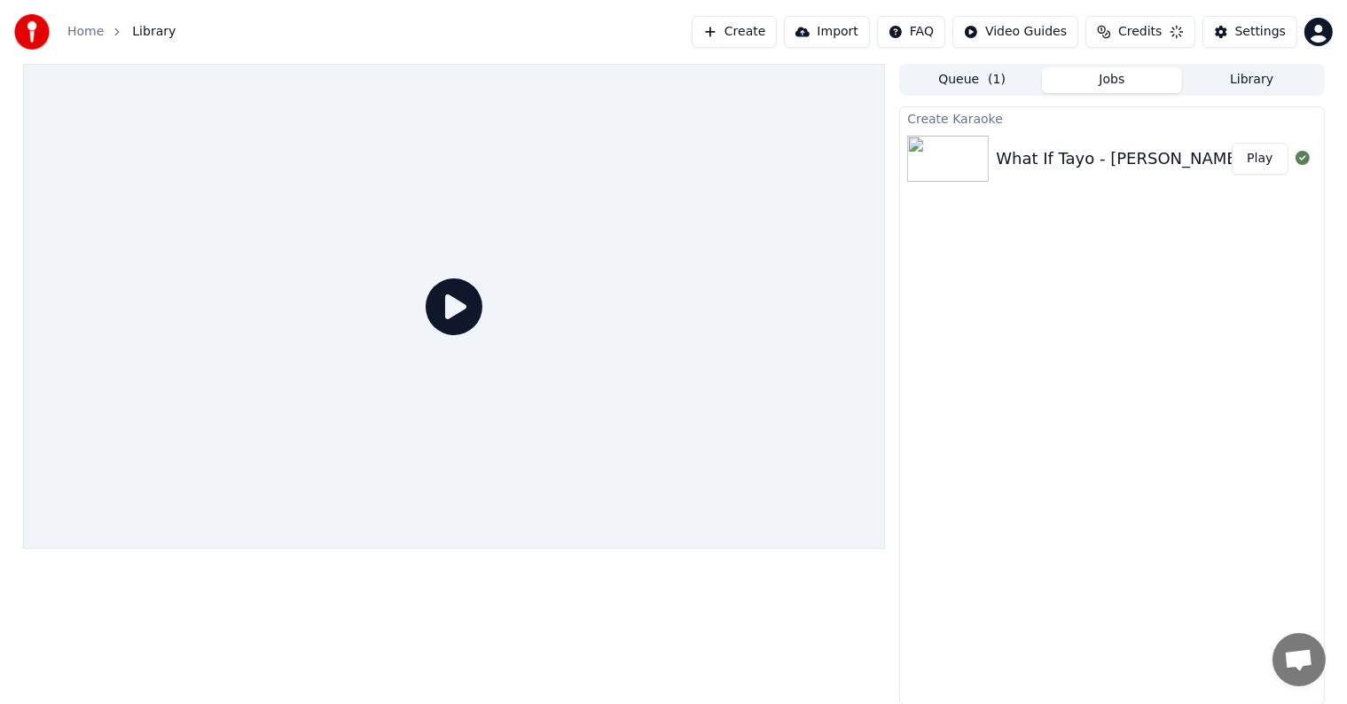
click at [1275, 156] on button "Play" at bounding box center [1259, 159] width 56 height 32
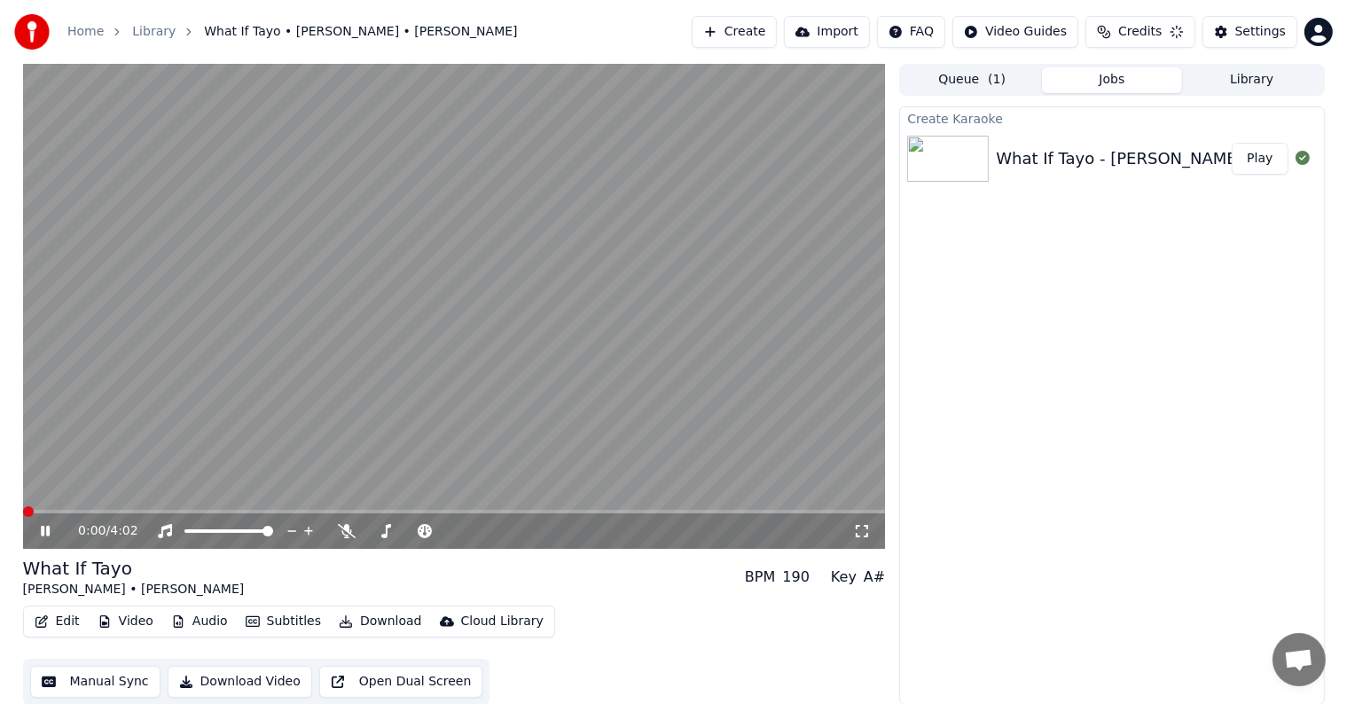
click at [373, 352] on video at bounding box center [454, 306] width 863 height 485
click at [102, 677] on button "Manual Sync" at bounding box center [95, 682] width 130 height 32
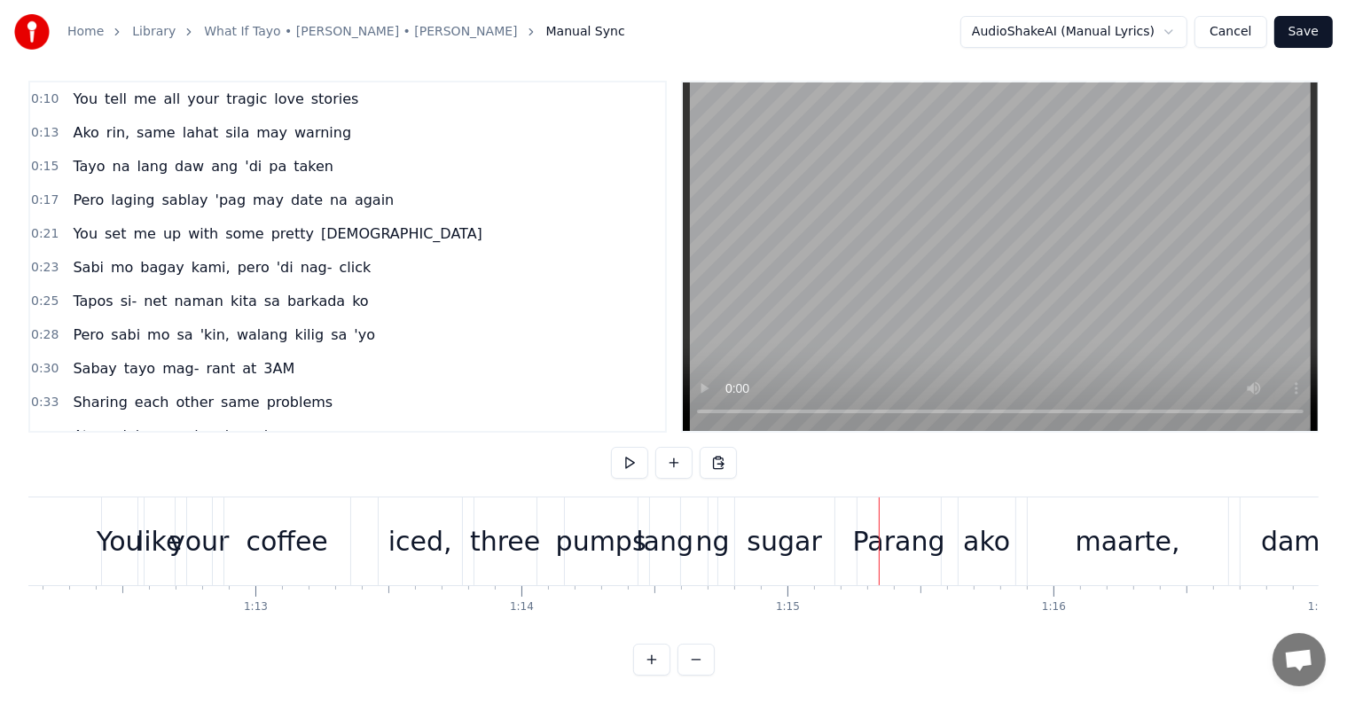
scroll to position [0, 19006]
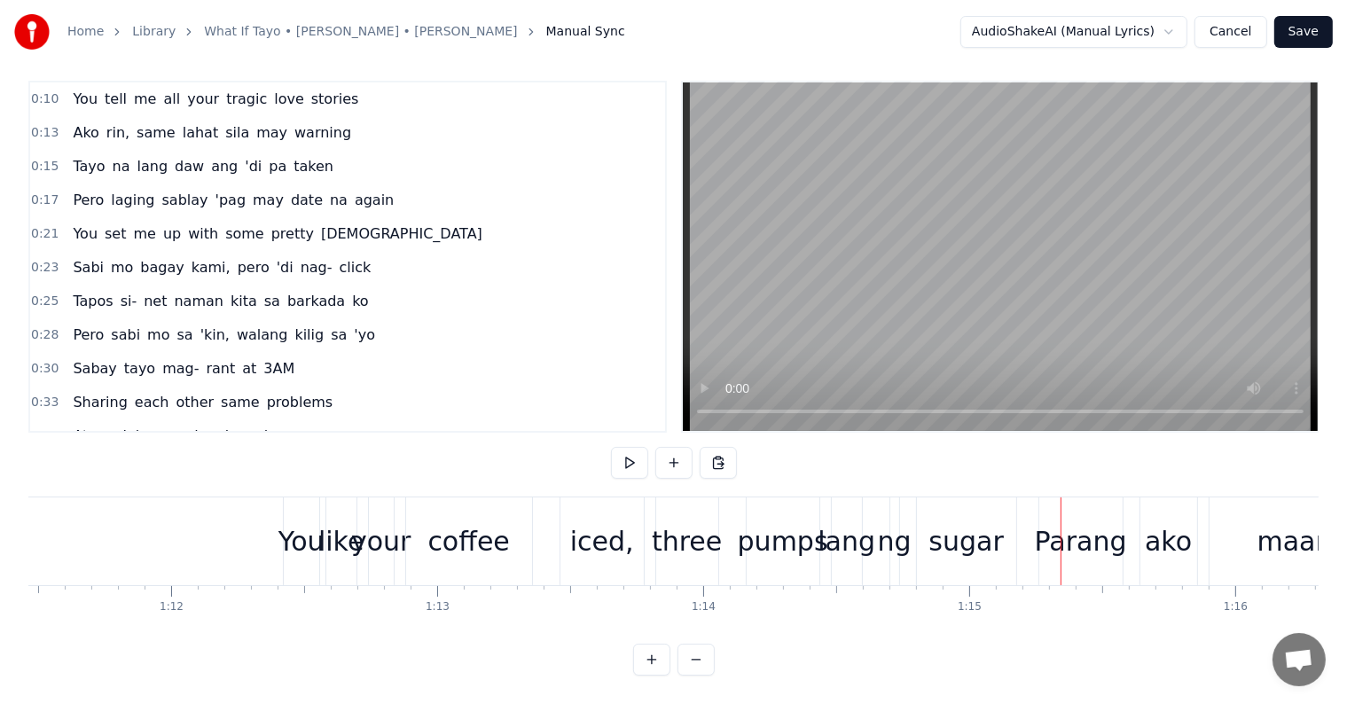
click at [786, 532] on div "pumps" at bounding box center [783, 541] width 90 height 40
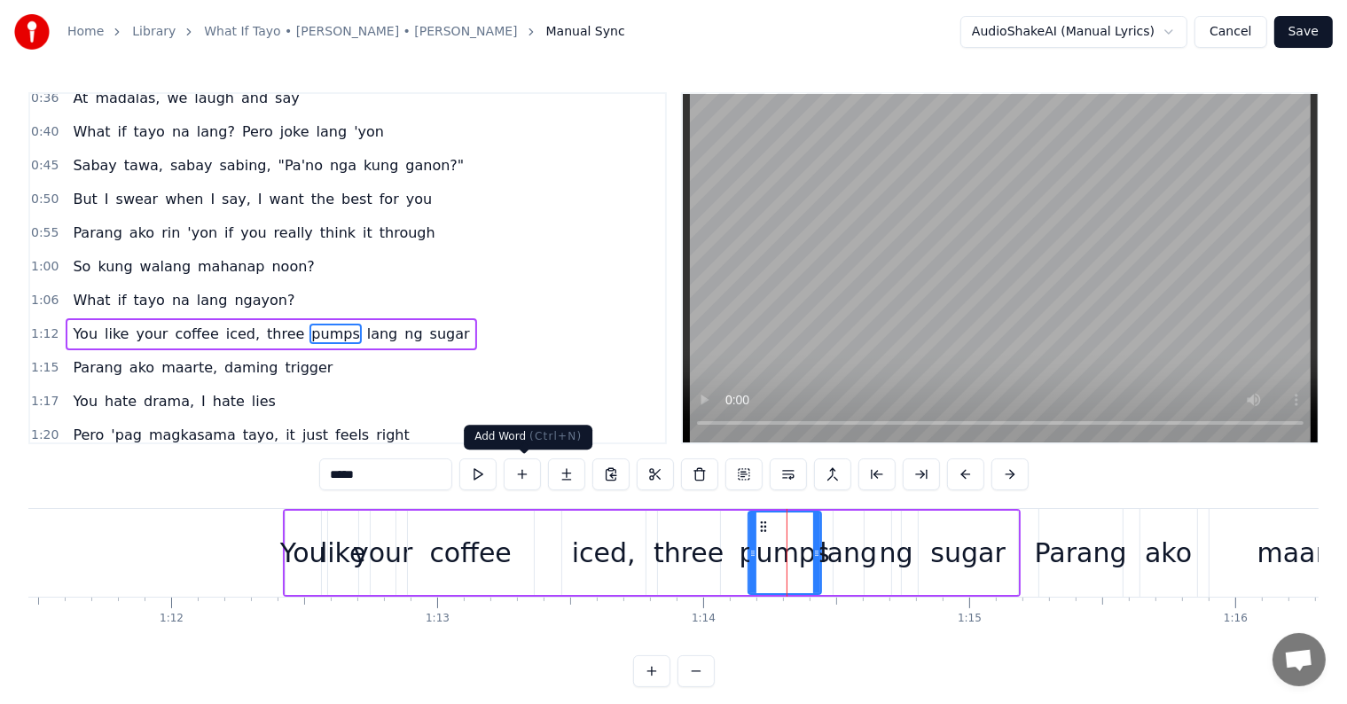
scroll to position [396, 0]
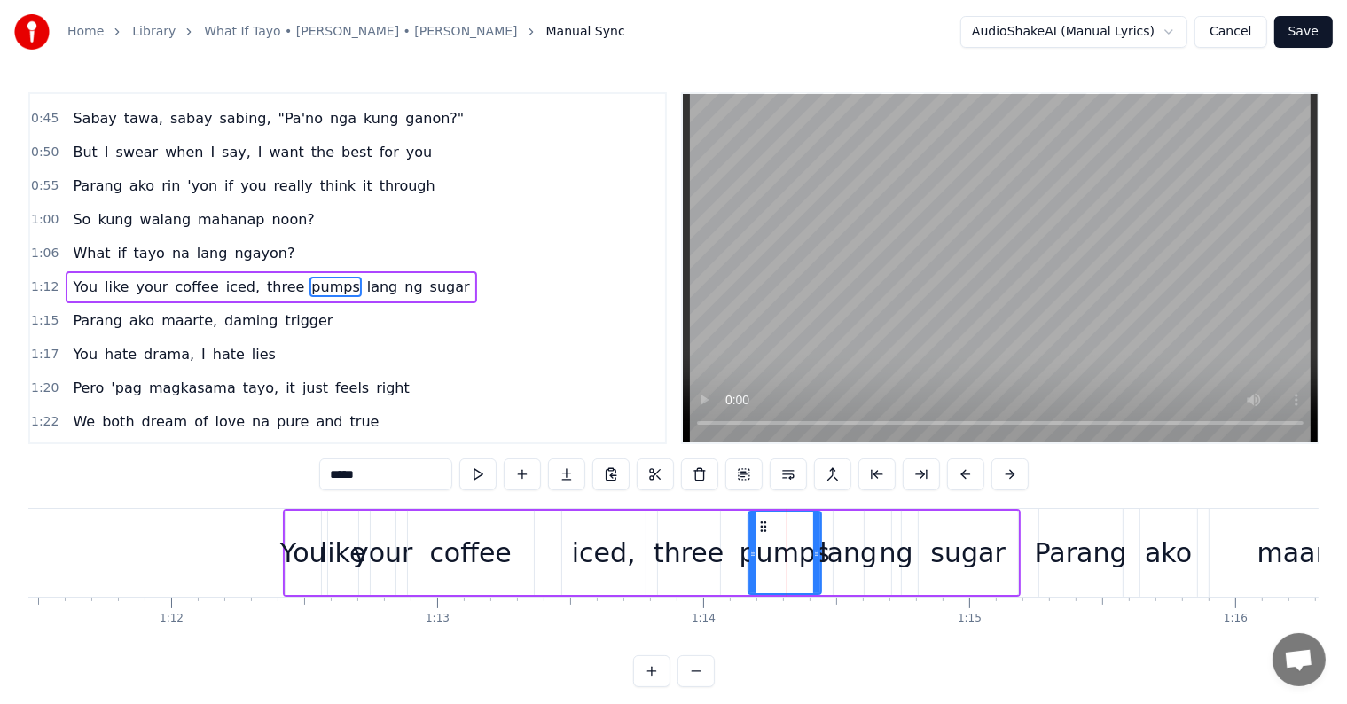
drag, startPoint x: 381, startPoint y: 476, endPoint x: 289, endPoint y: 467, distance: 92.6
click at [289, 467] on div "0:10 You tell me all your tragic love stories 0:13 Ako rin, same lahat sila may…" at bounding box center [673, 389] width 1290 height 595
type input "******"
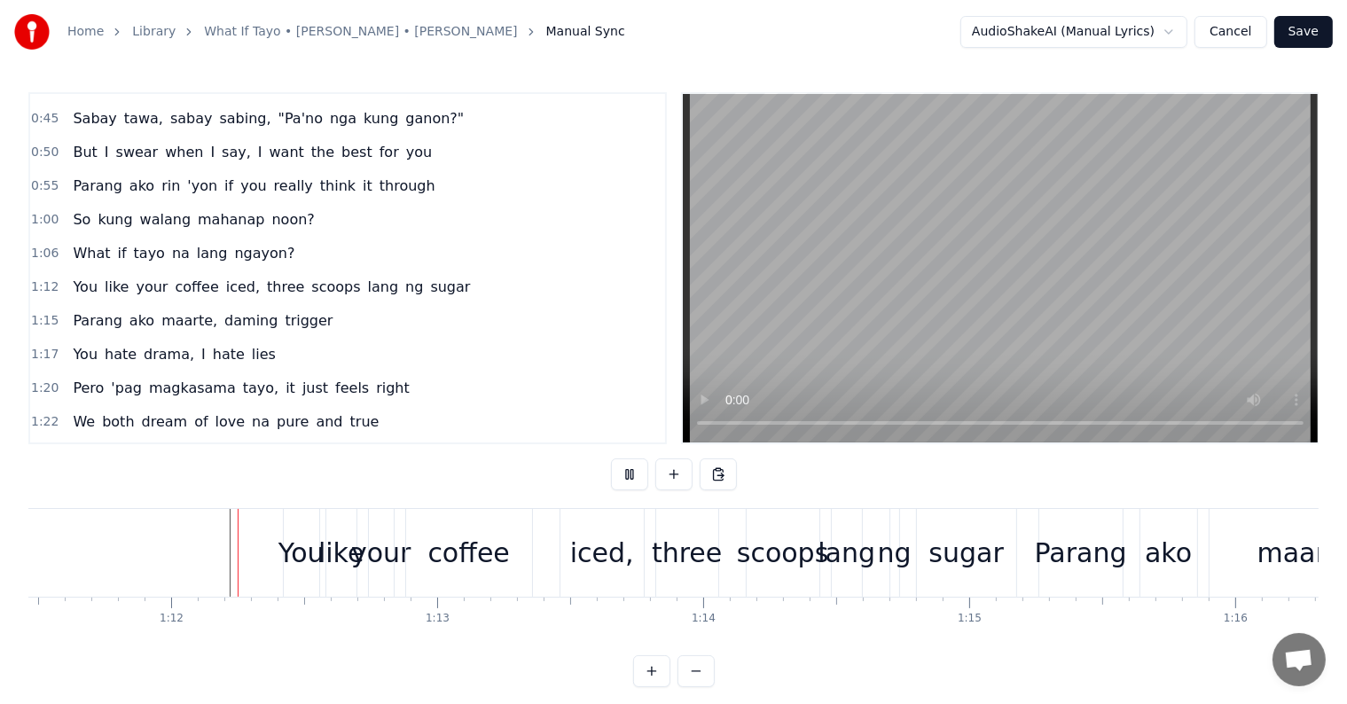
scroll to position [27, 0]
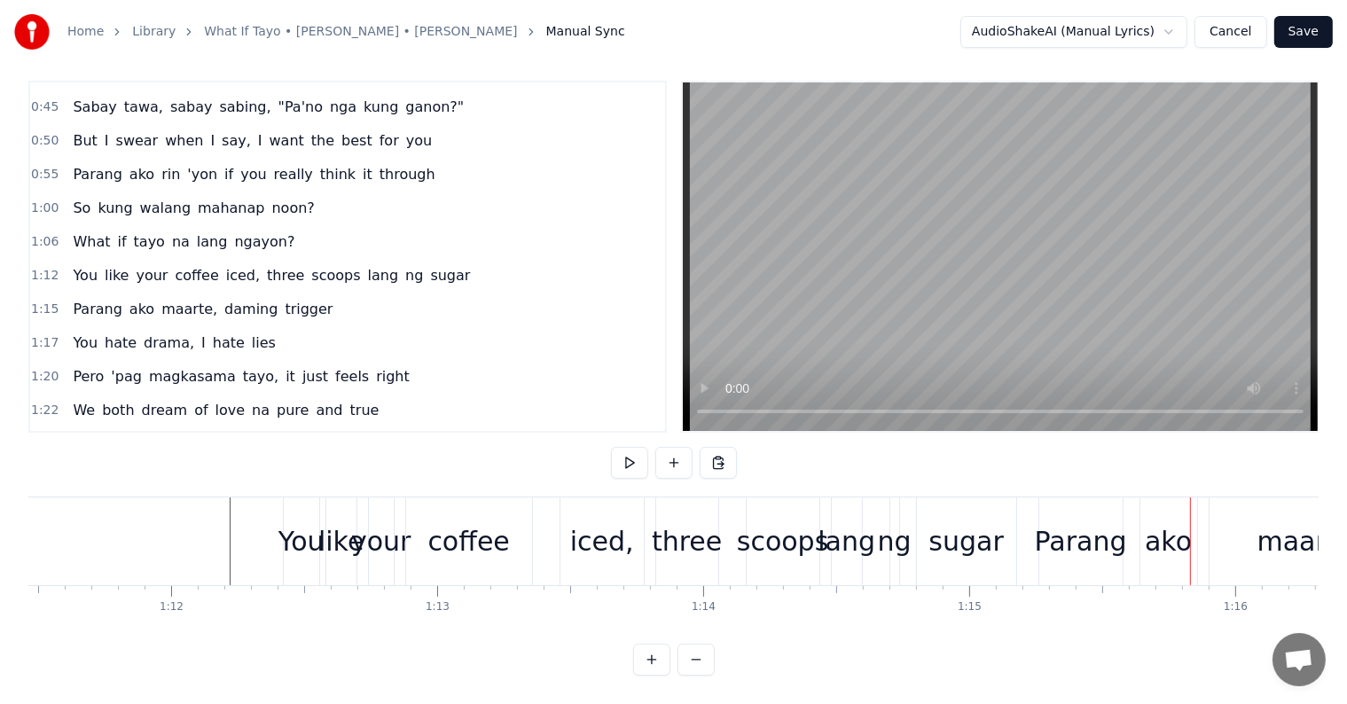
click at [961, 543] on div "sugar" at bounding box center [965, 541] width 74 height 40
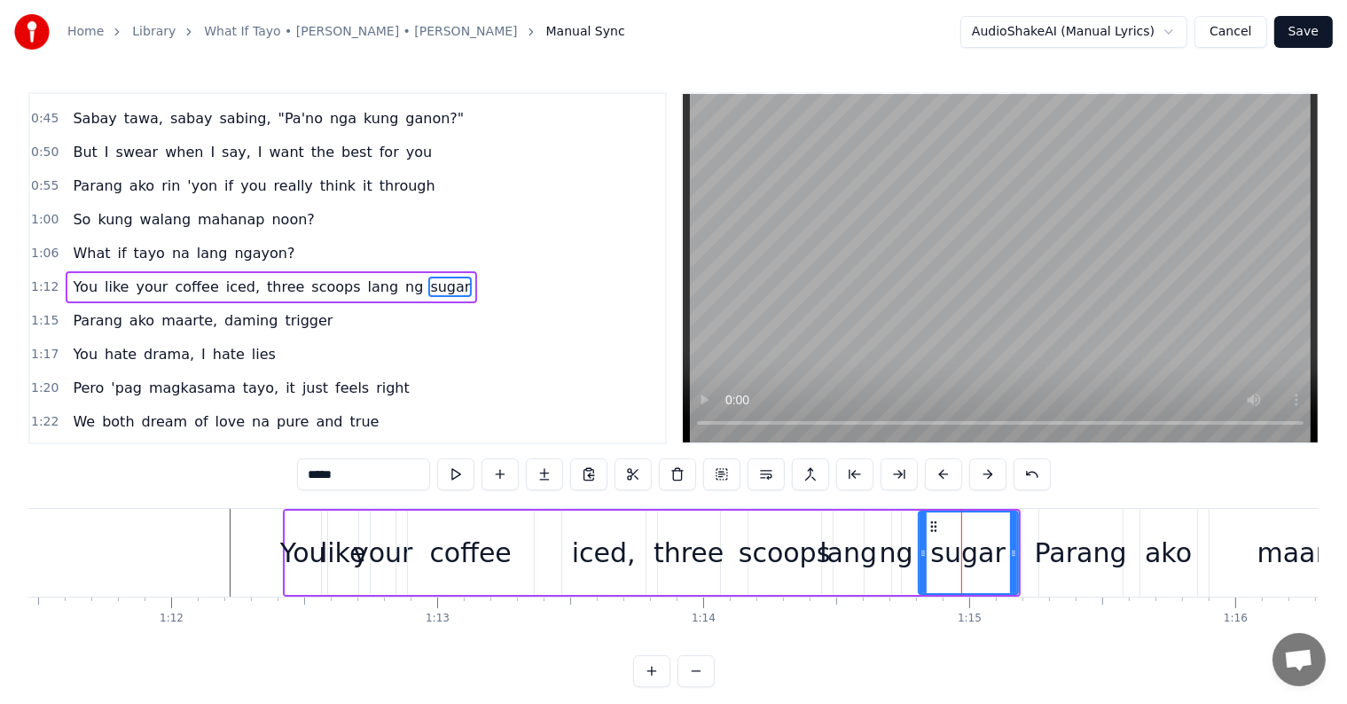
drag, startPoint x: 397, startPoint y: 484, endPoint x: 190, endPoint y: 443, distance: 211.4
click at [200, 457] on div "0:10 You tell me all your tragic love stories 0:13 Ako rin, same lahat sila may…" at bounding box center [673, 389] width 1290 height 595
type input "*******"
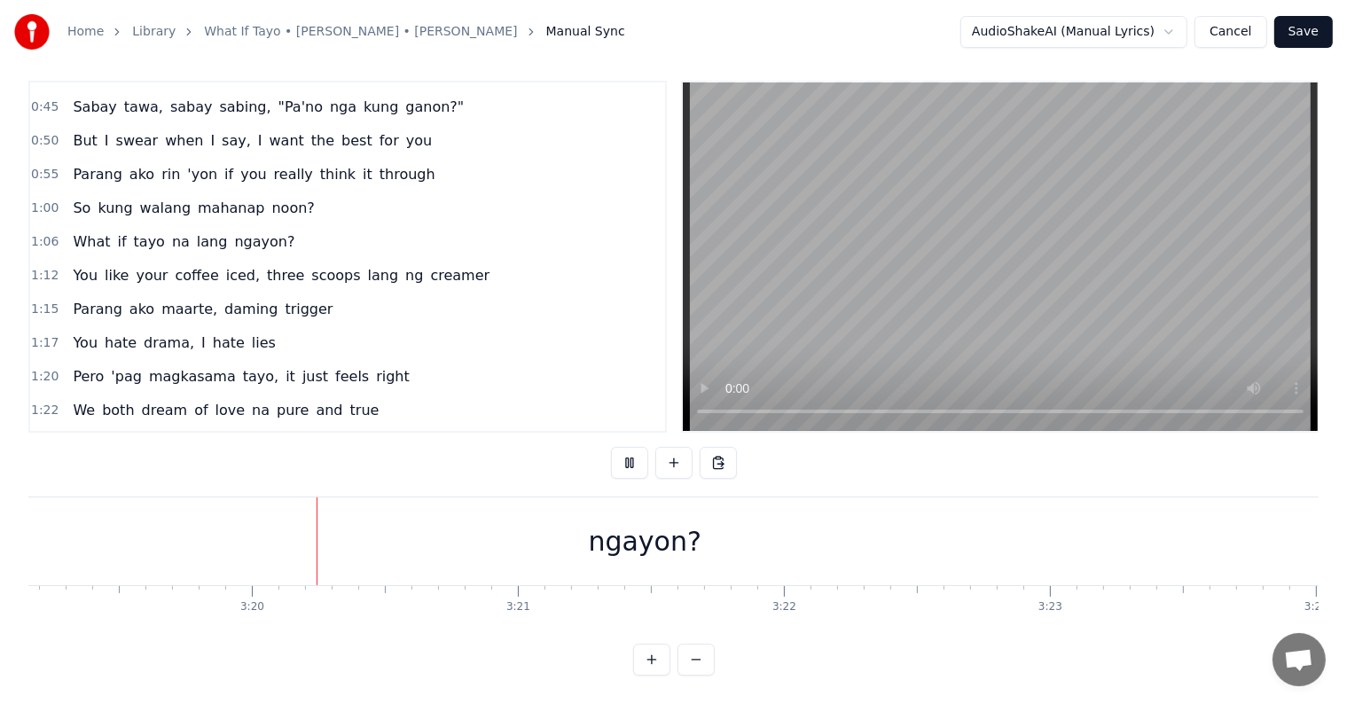
scroll to position [0, 53003]
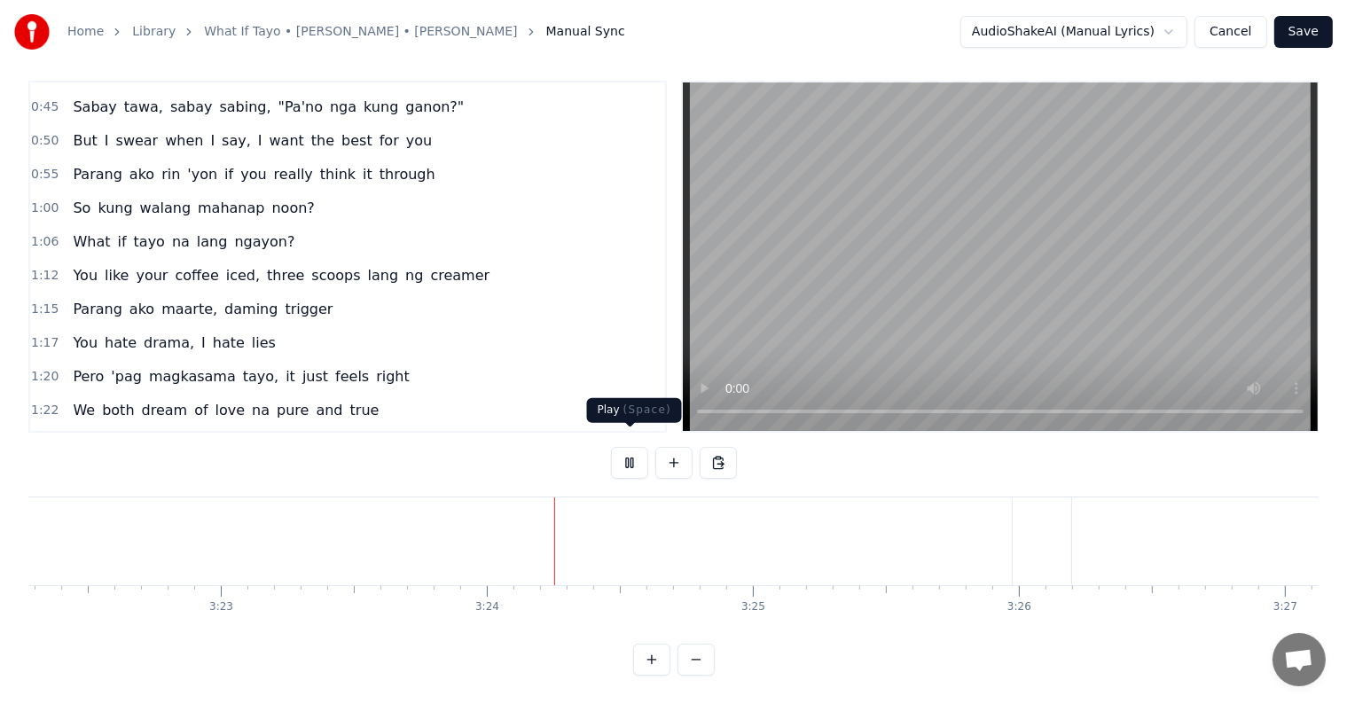
click at [640, 450] on button at bounding box center [629, 463] width 37 height 32
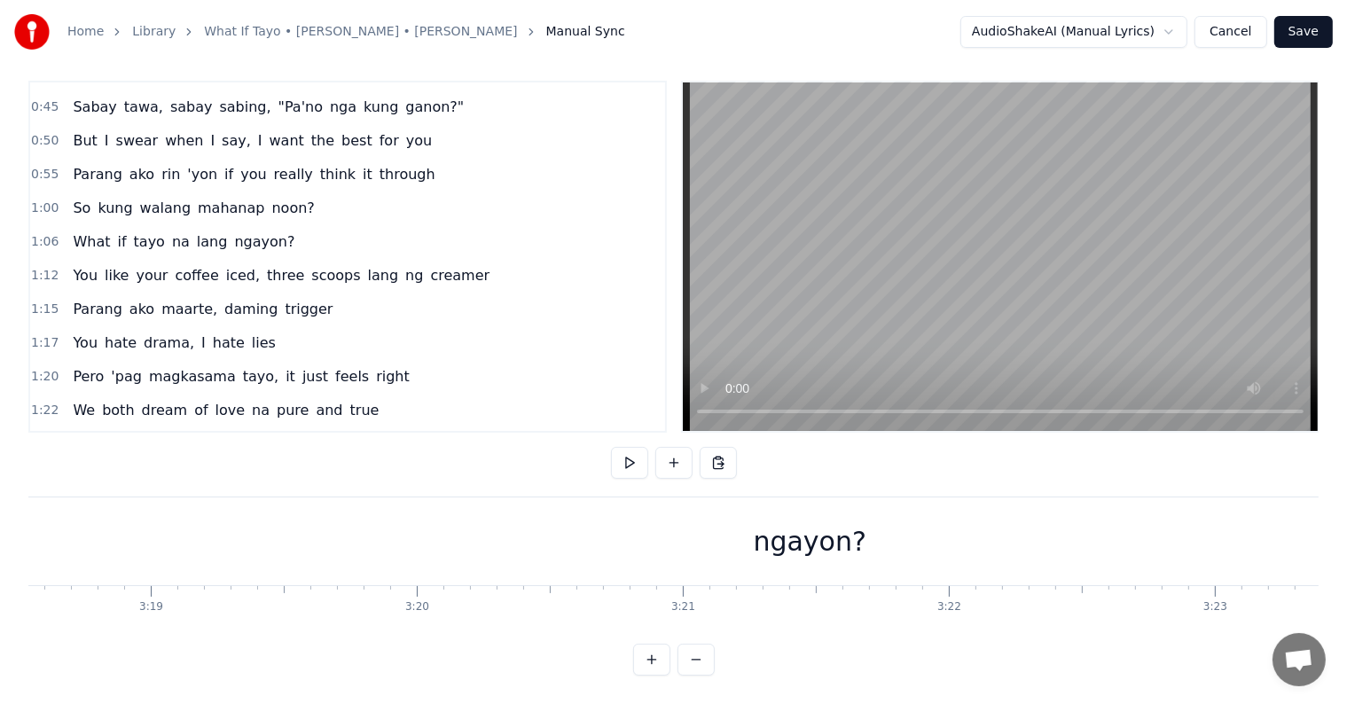
click at [1016, 550] on div "ngayon?" at bounding box center [809, 541] width 2392 height 88
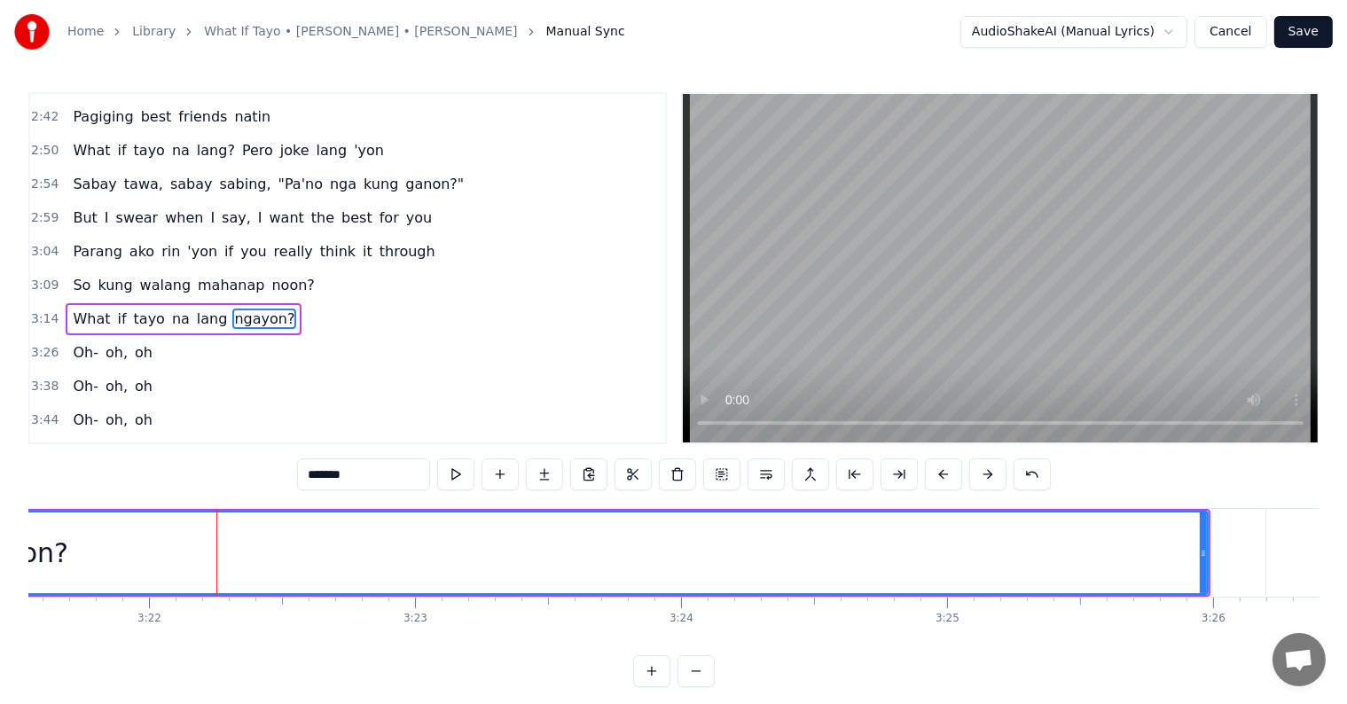
scroll to position [0, 53676]
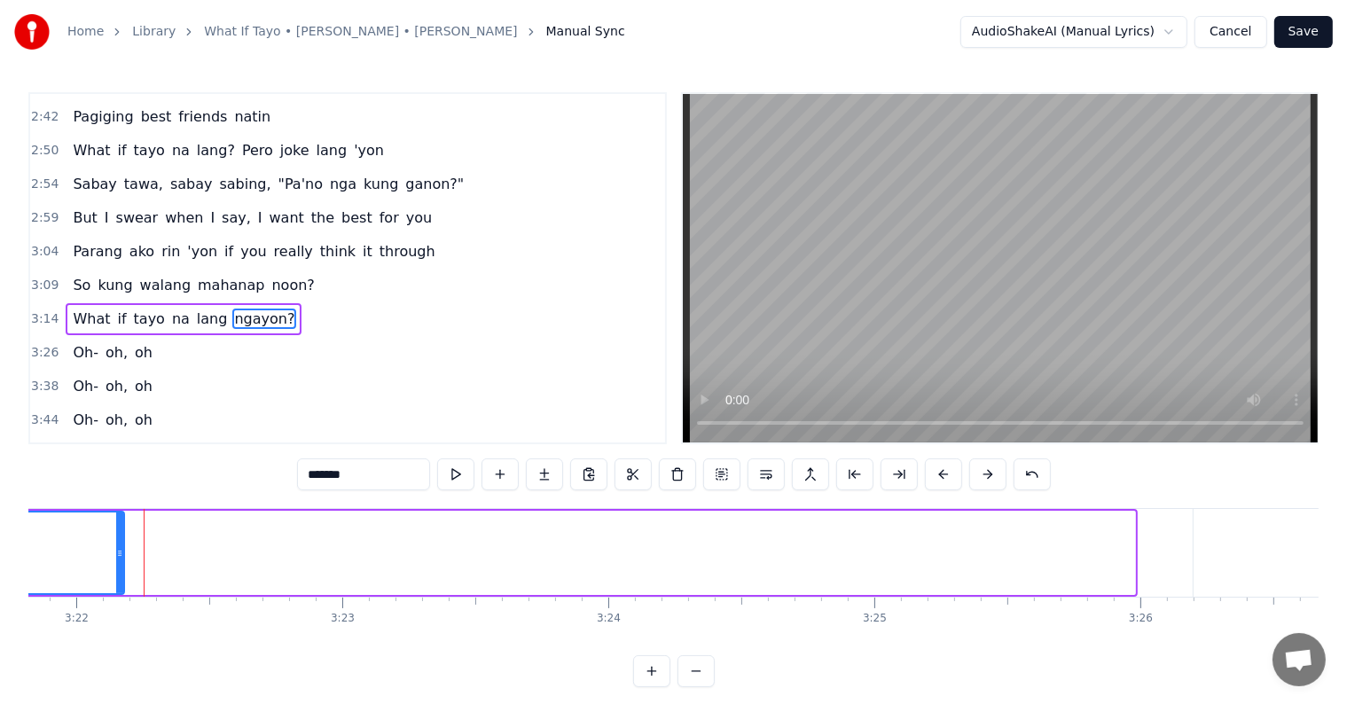
drag, startPoint x: 1131, startPoint y: 545, endPoint x: 89, endPoint y: 518, distance: 1042.9
click at [116, 518] on div at bounding box center [119, 552] width 7 height 81
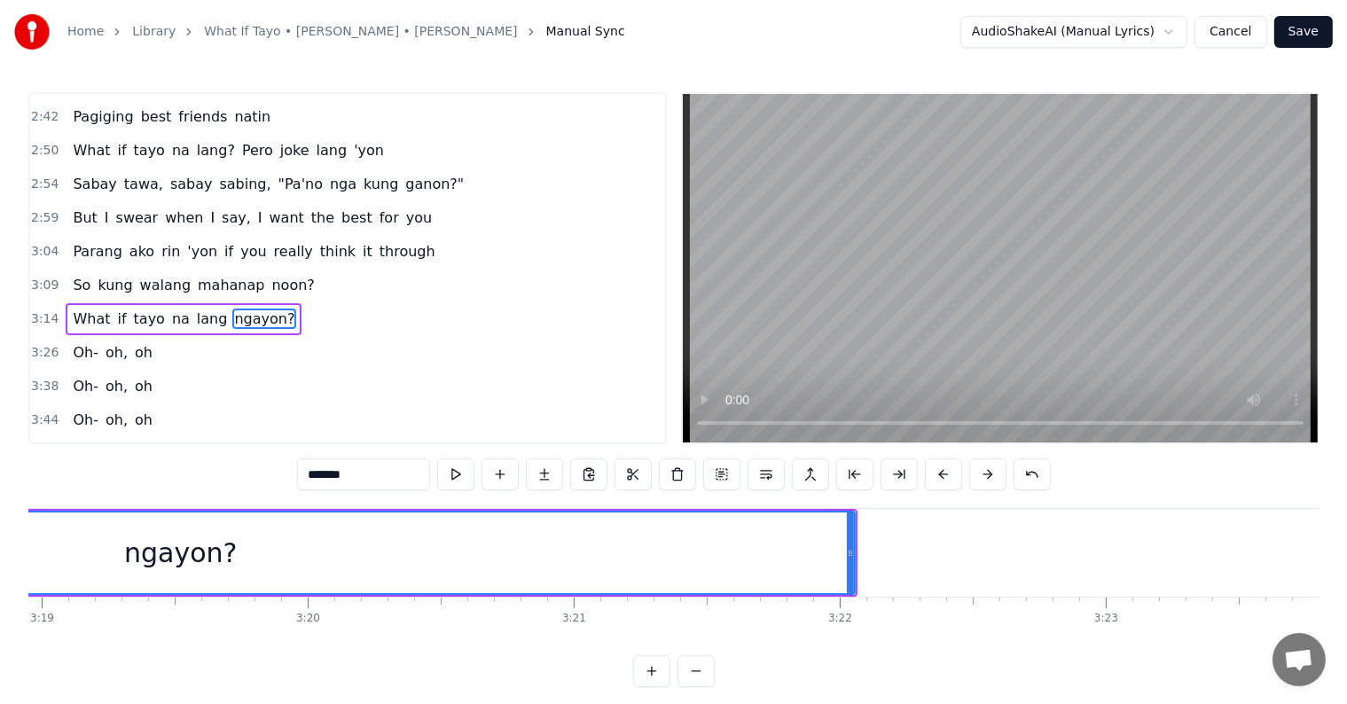
scroll to position [0, 52804]
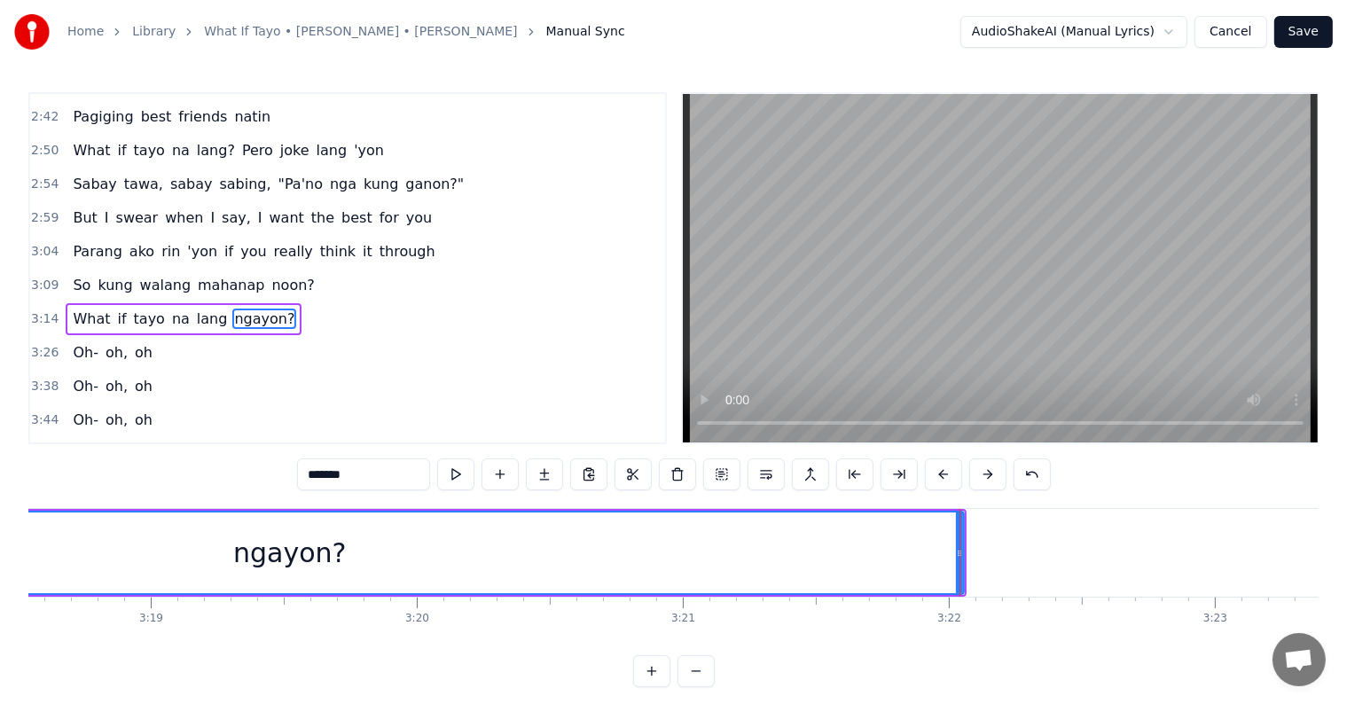
click at [959, 544] on div at bounding box center [959, 553] width 1 height 88
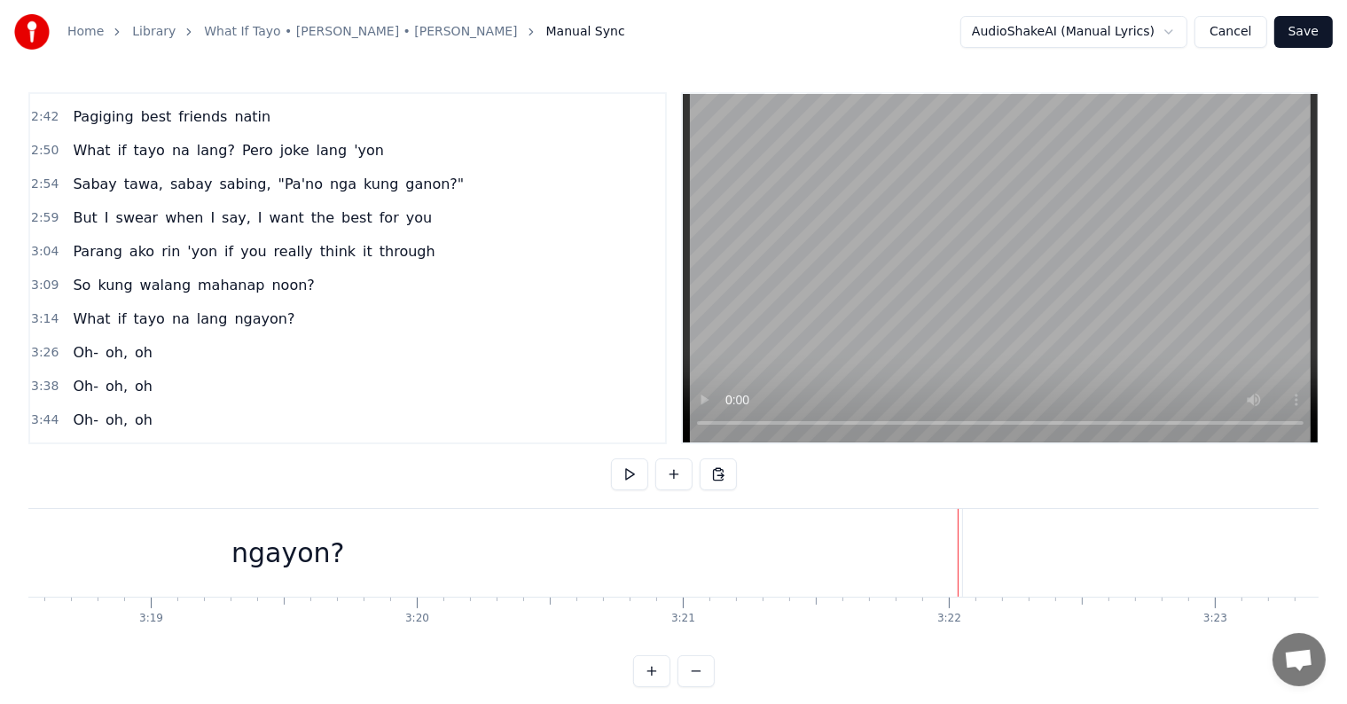
click at [918, 555] on div "ngayon?" at bounding box center [287, 553] width 1348 height 88
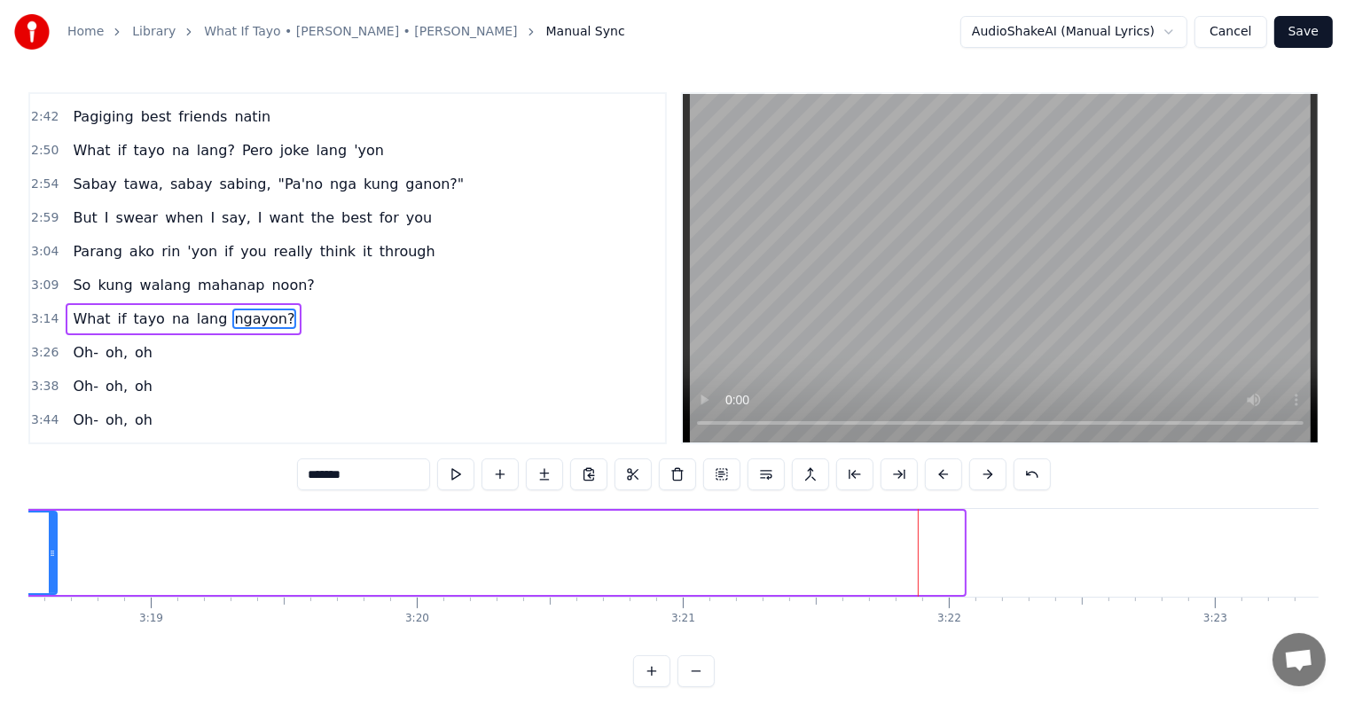
drag, startPoint x: 958, startPoint y: 551, endPoint x: 51, endPoint y: 521, distance: 907.4
click at [51, 521] on div at bounding box center [52, 552] width 7 height 81
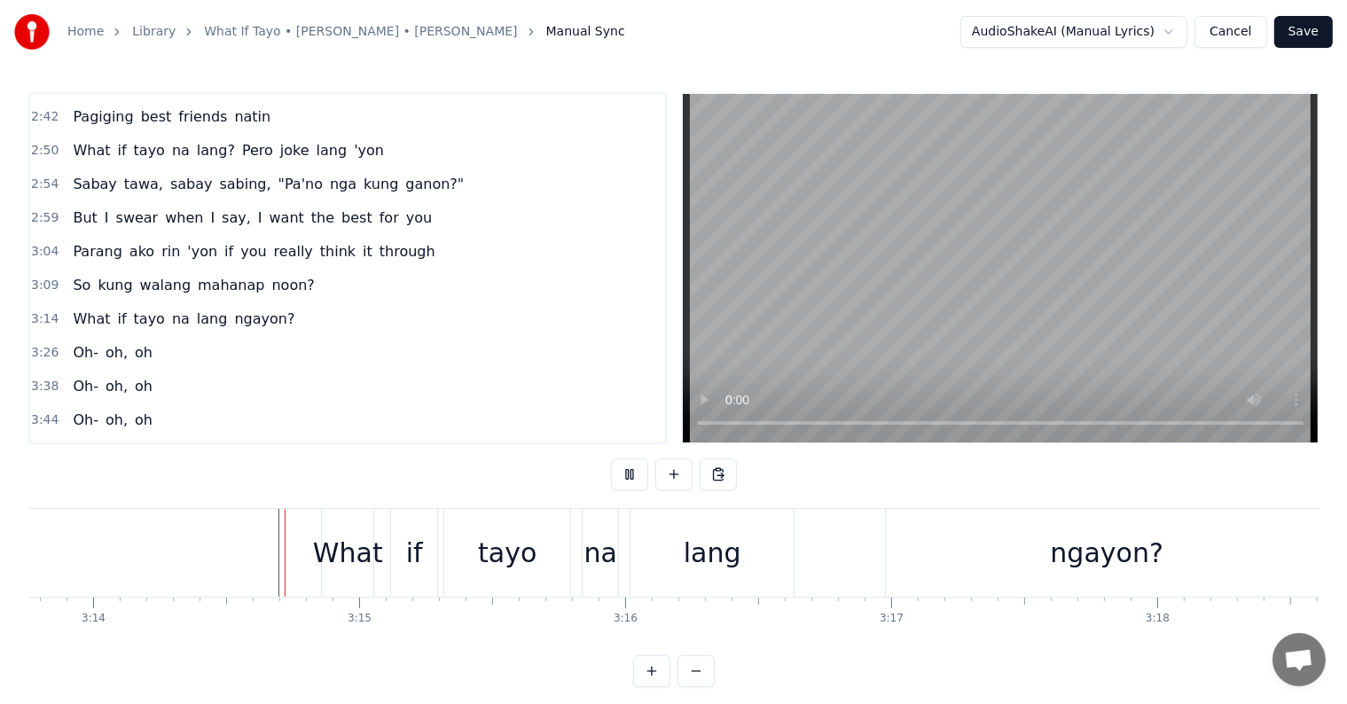
scroll to position [27, 0]
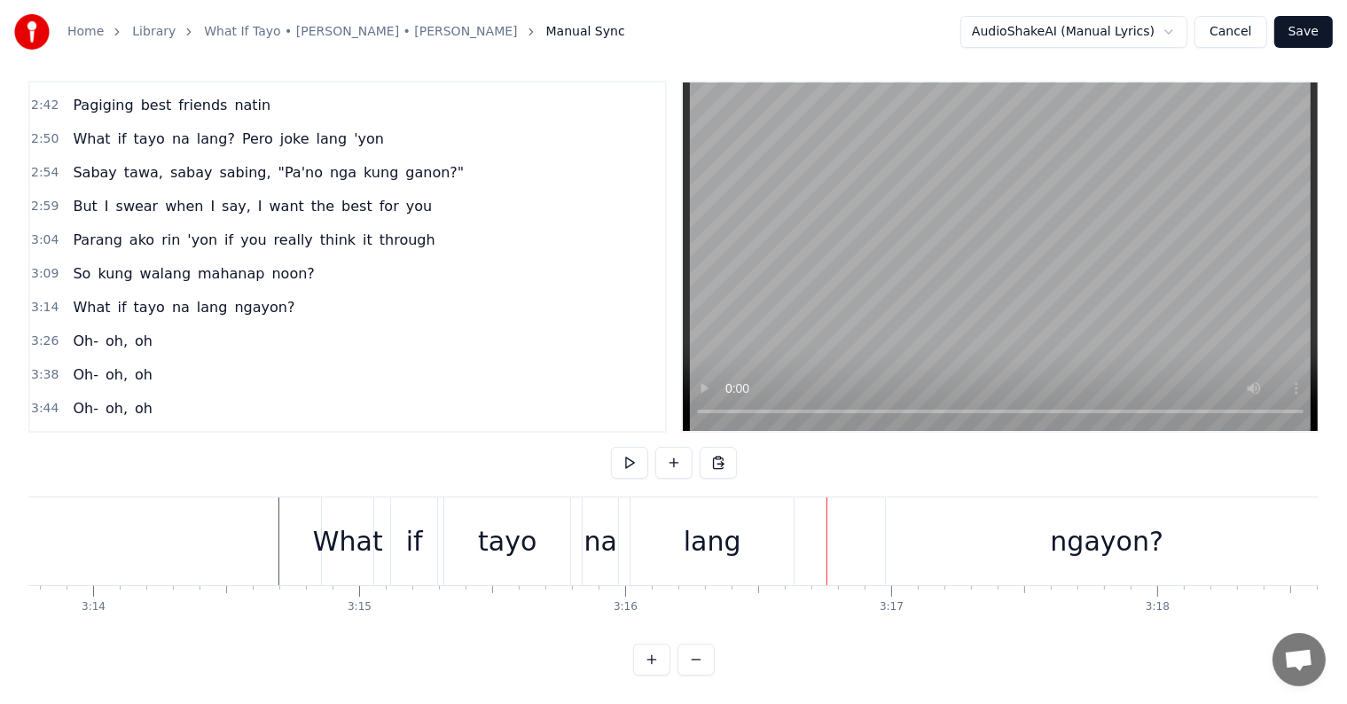
click at [1018, 519] on div "ngayon?" at bounding box center [1106, 541] width 441 height 88
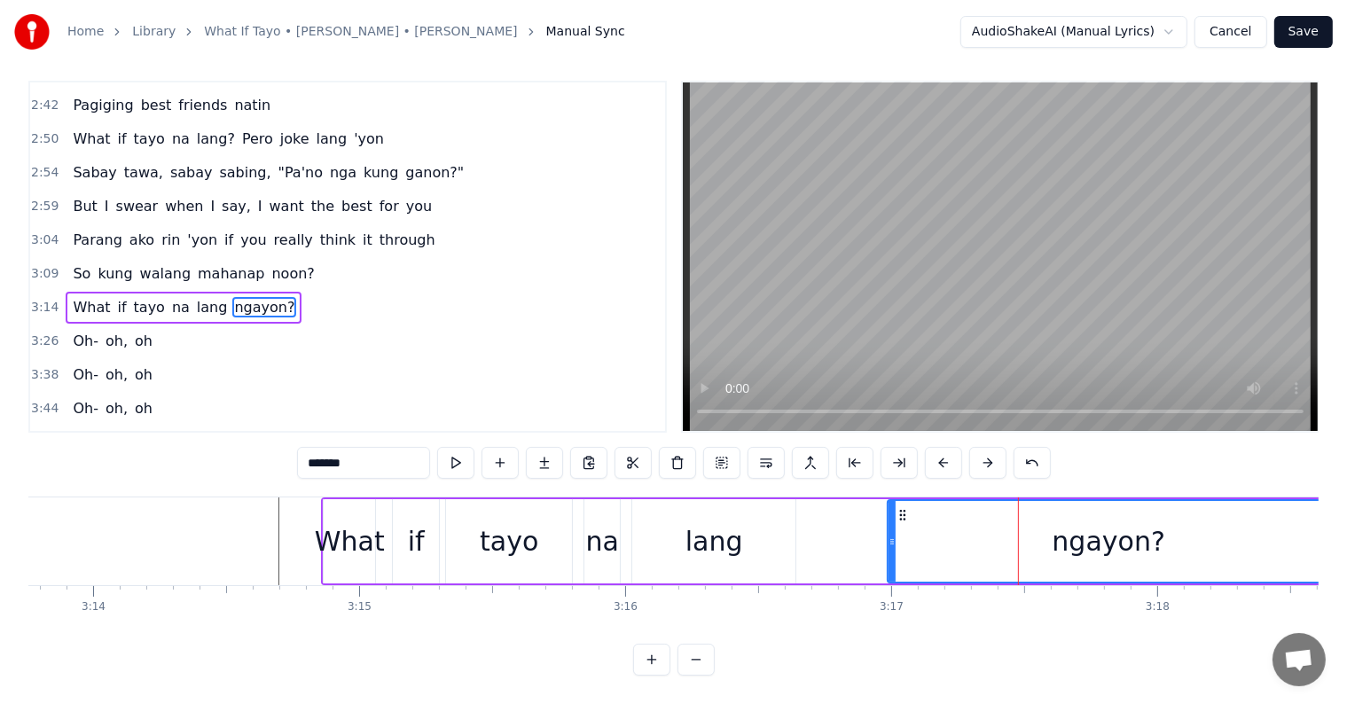
scroll to position [0, 0]
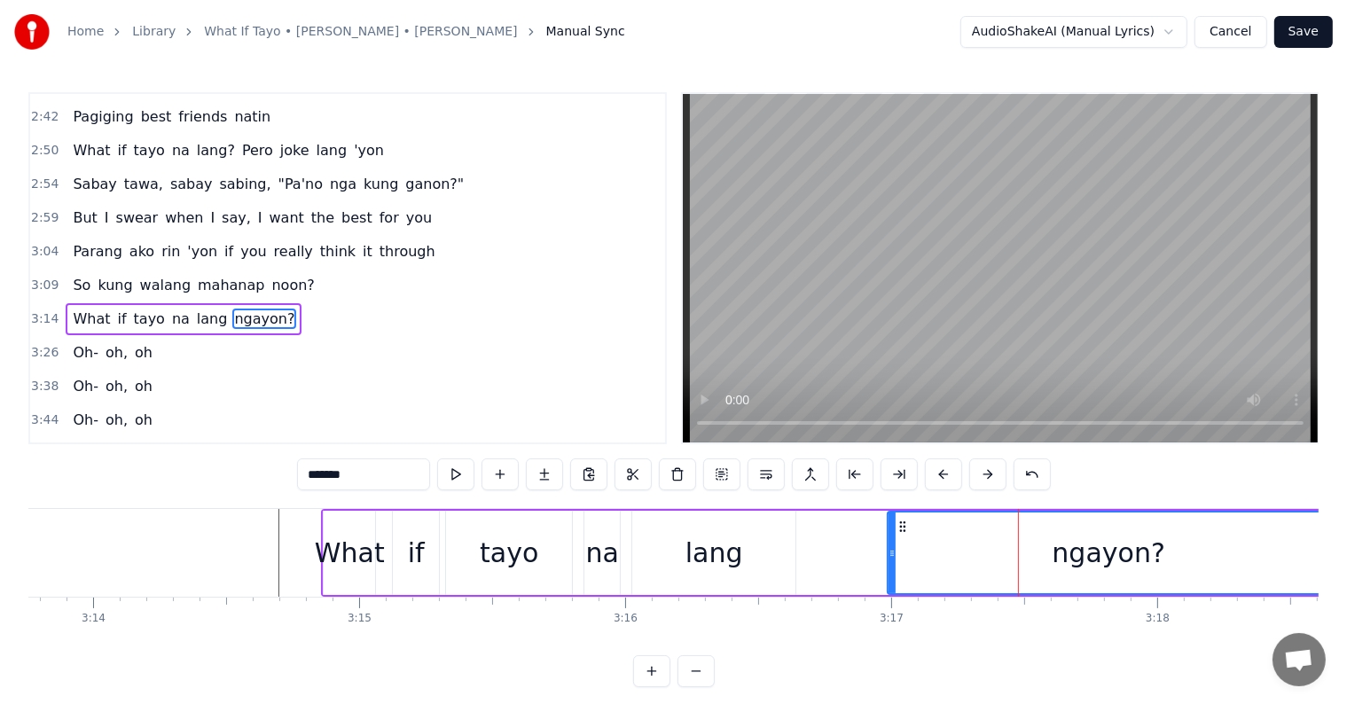
click at [831, 550] on div "What if tayo na lang ngayon?" at bounding box center [826, 553] width 1011 height 88
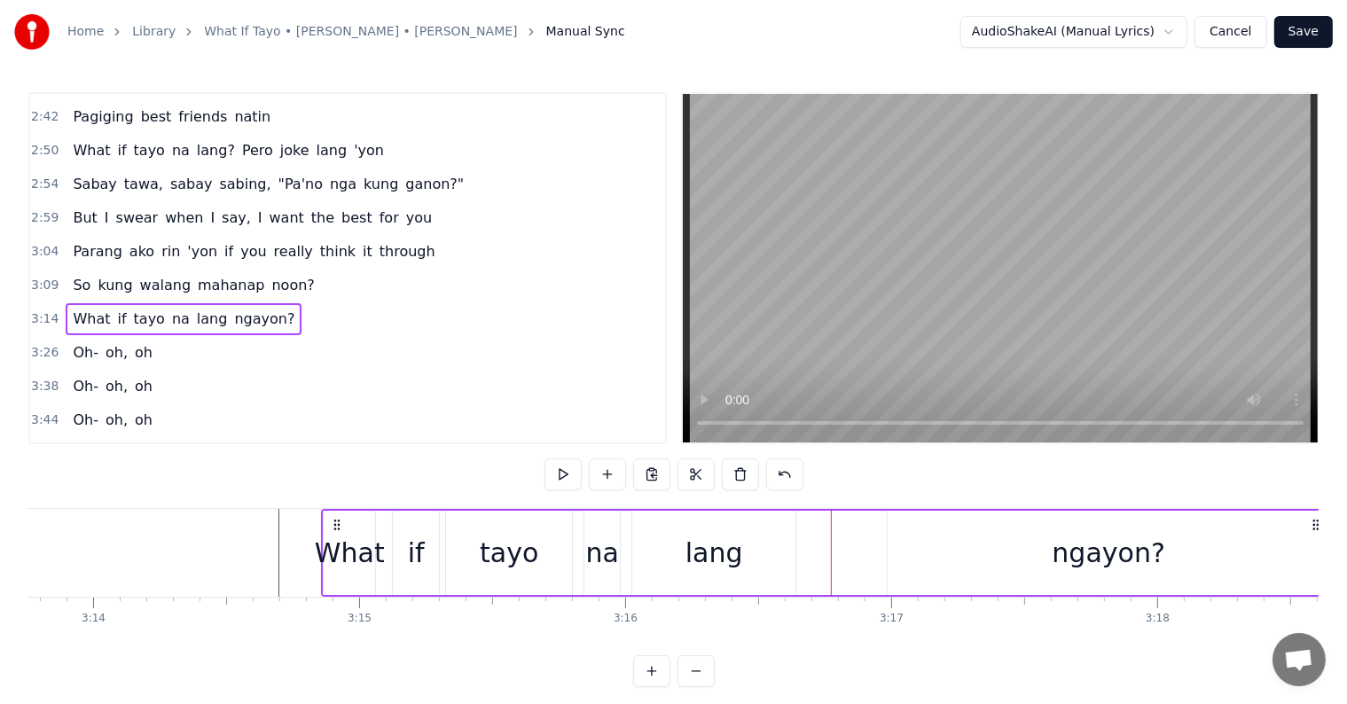
click at [923, 546] on div "ngayon?" at bounding box center [1107, 553] width 441 height 84
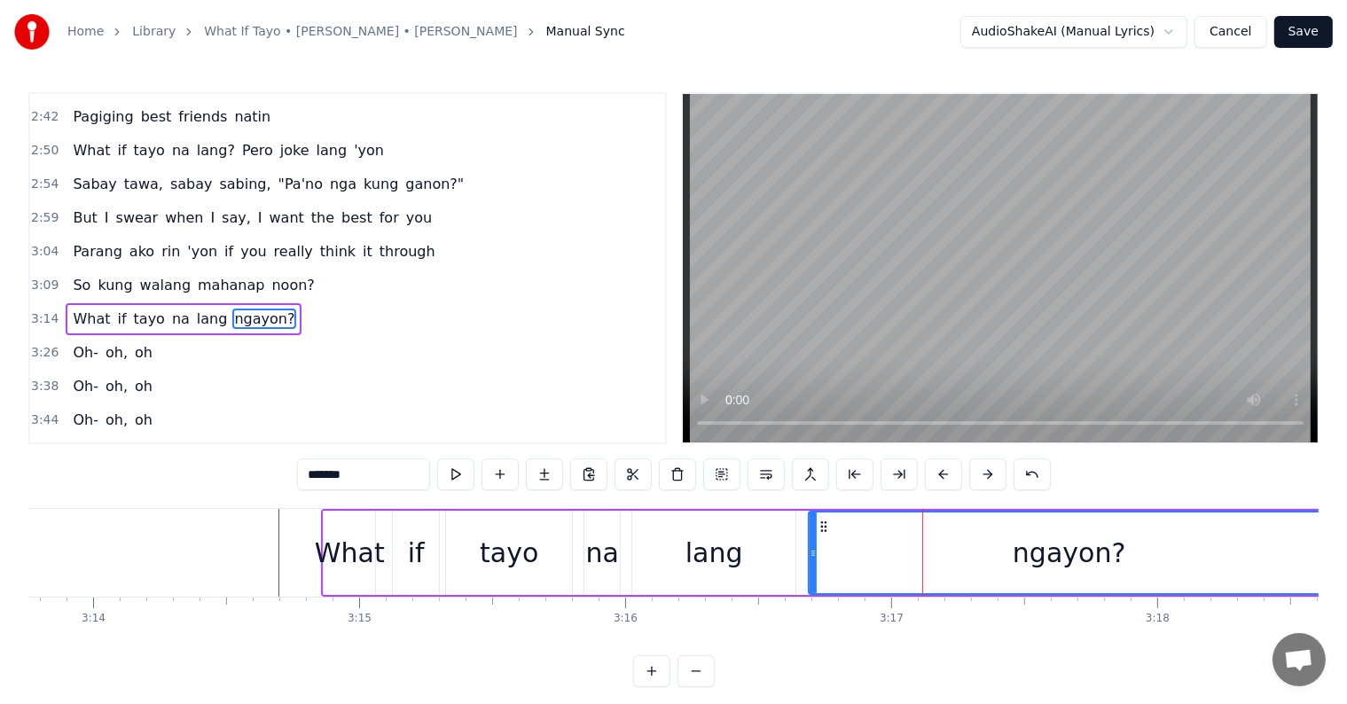
drag, startPoint x: 890, startPoint y: 551, endPoint x: 766, endPoint y: 541, distance: 124.5
click at [810, 543] on div at bounding box center [812, 552] width 7 height 81
click at [748, 539] on div "lang" at bounding box center [713, 553] width 163 height 84
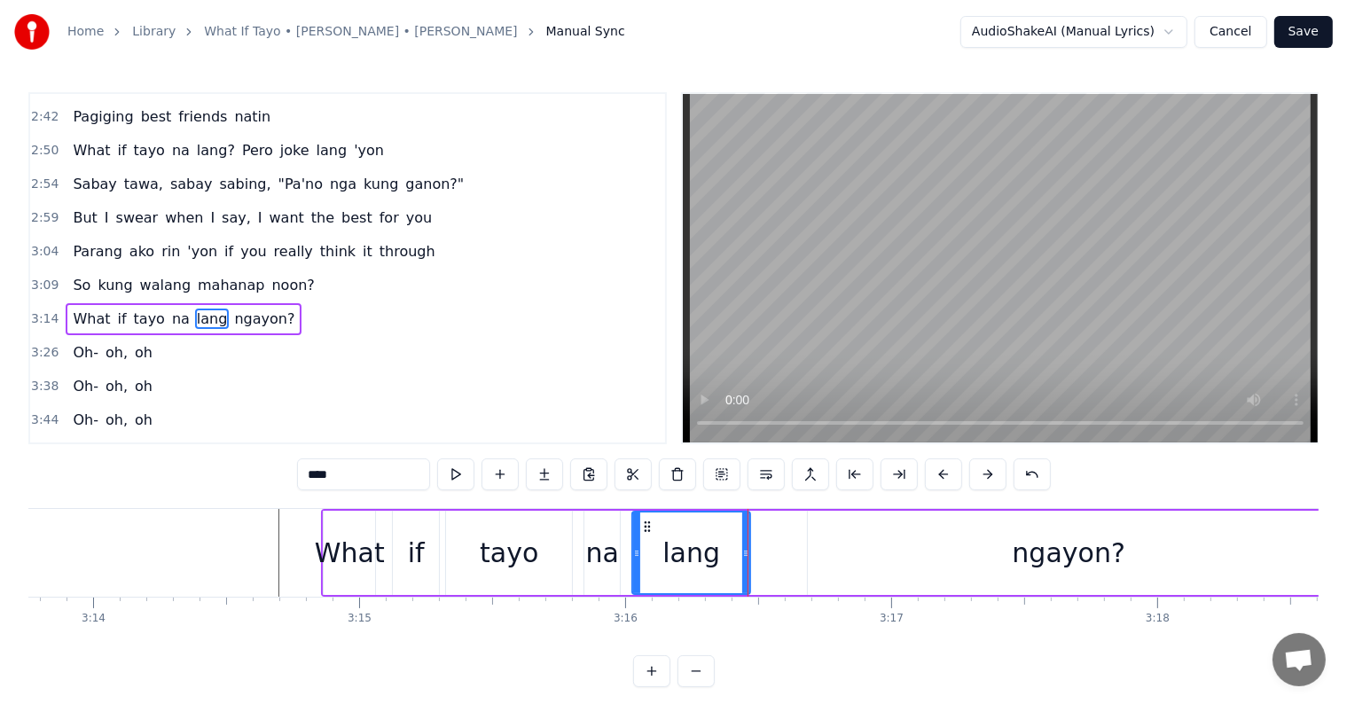
drag, startPoint x: 793, startPoint y: 553, endPoint x: 748, endPoint y: 553, distance: 45.2
click at [748, 553] on icon at bounding box center [745, 553] width 7 height 14
click at [821, 538] on div "ngayon?" at bounding box center [1068, 553] width 521 height 84
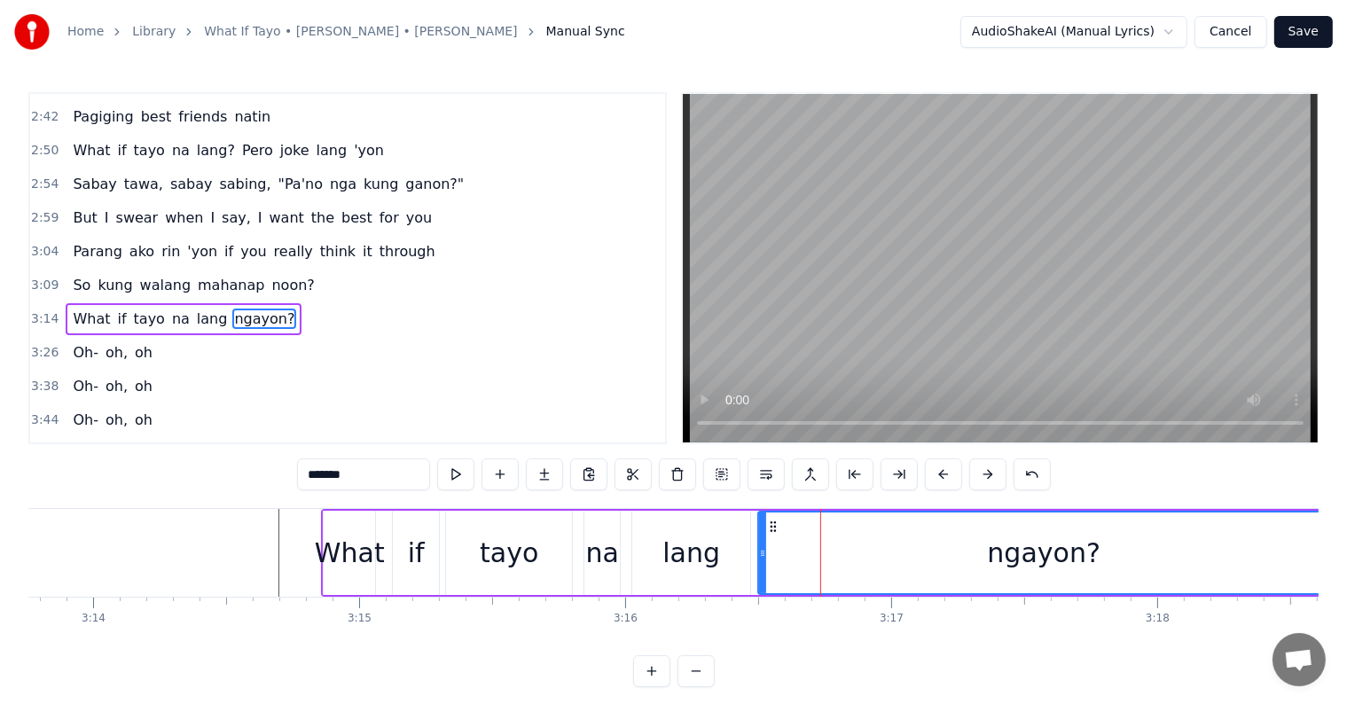
drag, startPoint x: 809, startPoint y: 545, endPoint x: 759, endPoint y: 545, distance: 49.6
click at [759, 546] on icon at bounding box center [762, 553] width 7 height 14
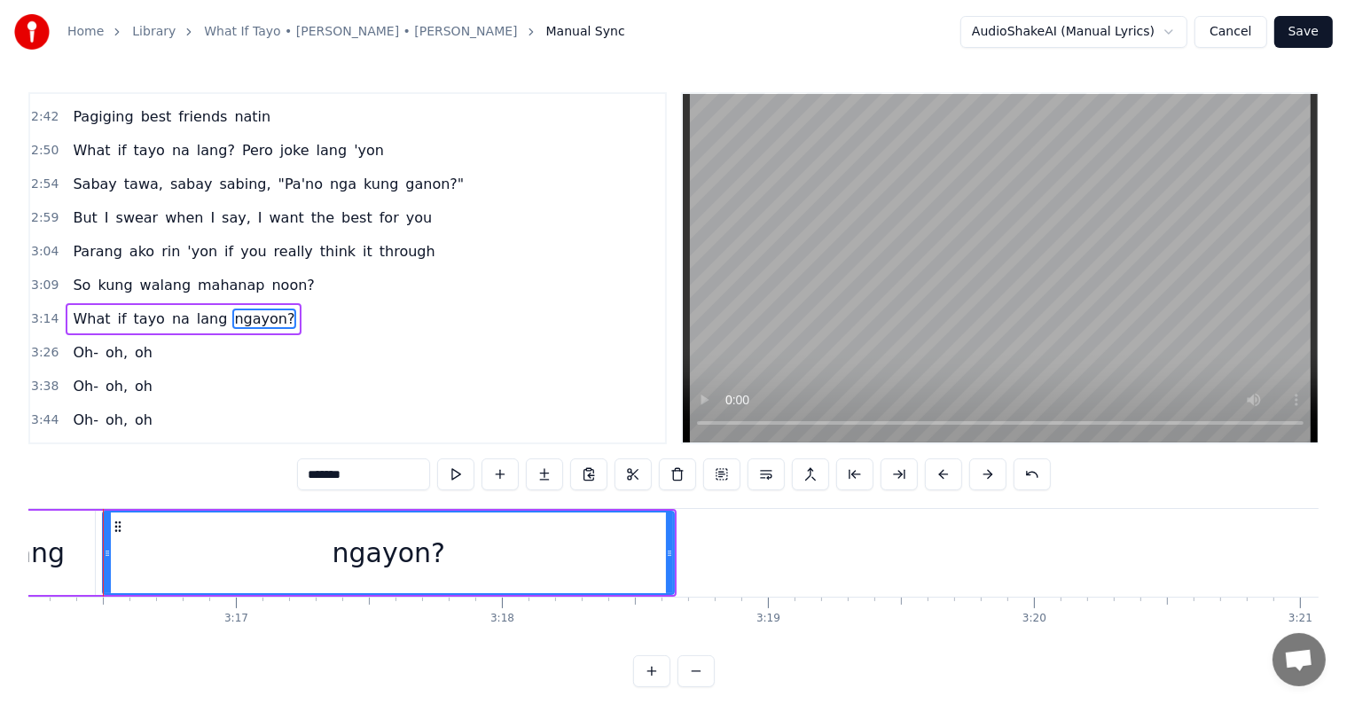
scroll to position [0, 52149]
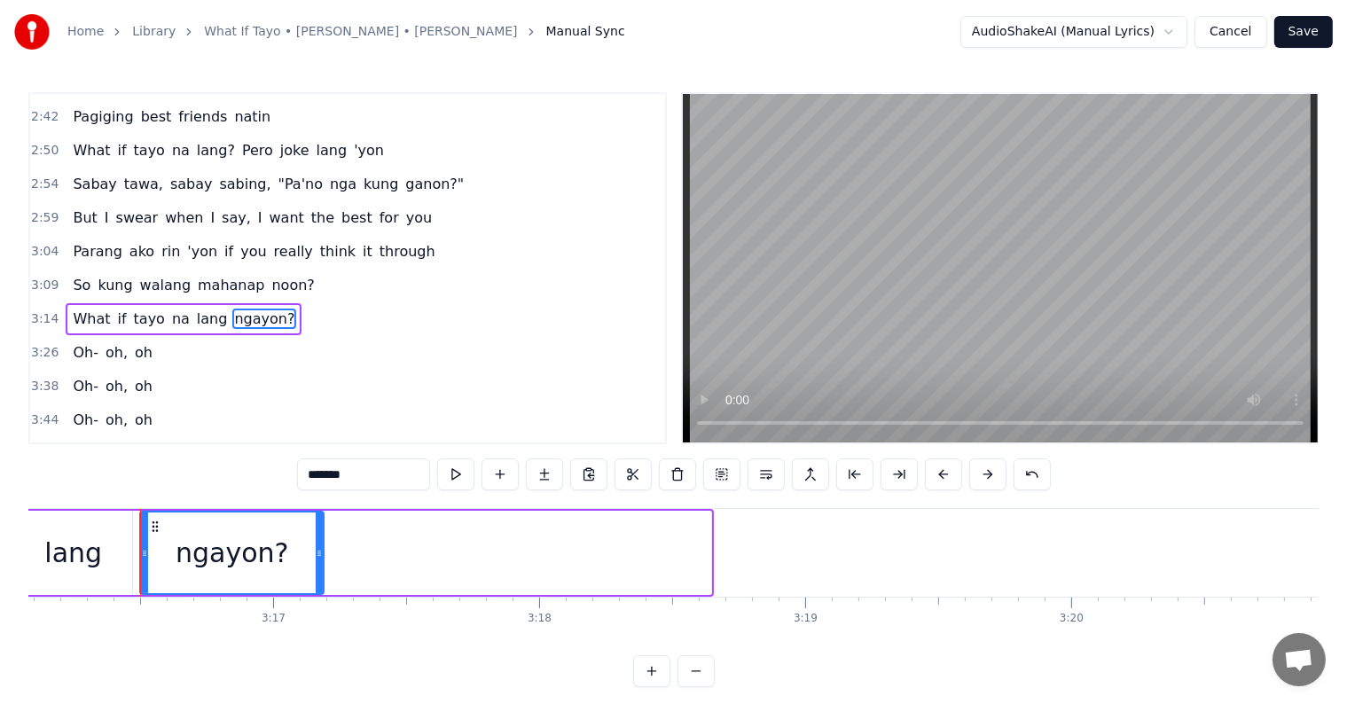
drag, startPoint x: 704, startPoint y: 545, endPoint x: 318, endPoint y: 511, distance: 387.2
click at [318, 512] on div at bounding box center [319, 552] width 7 height 81
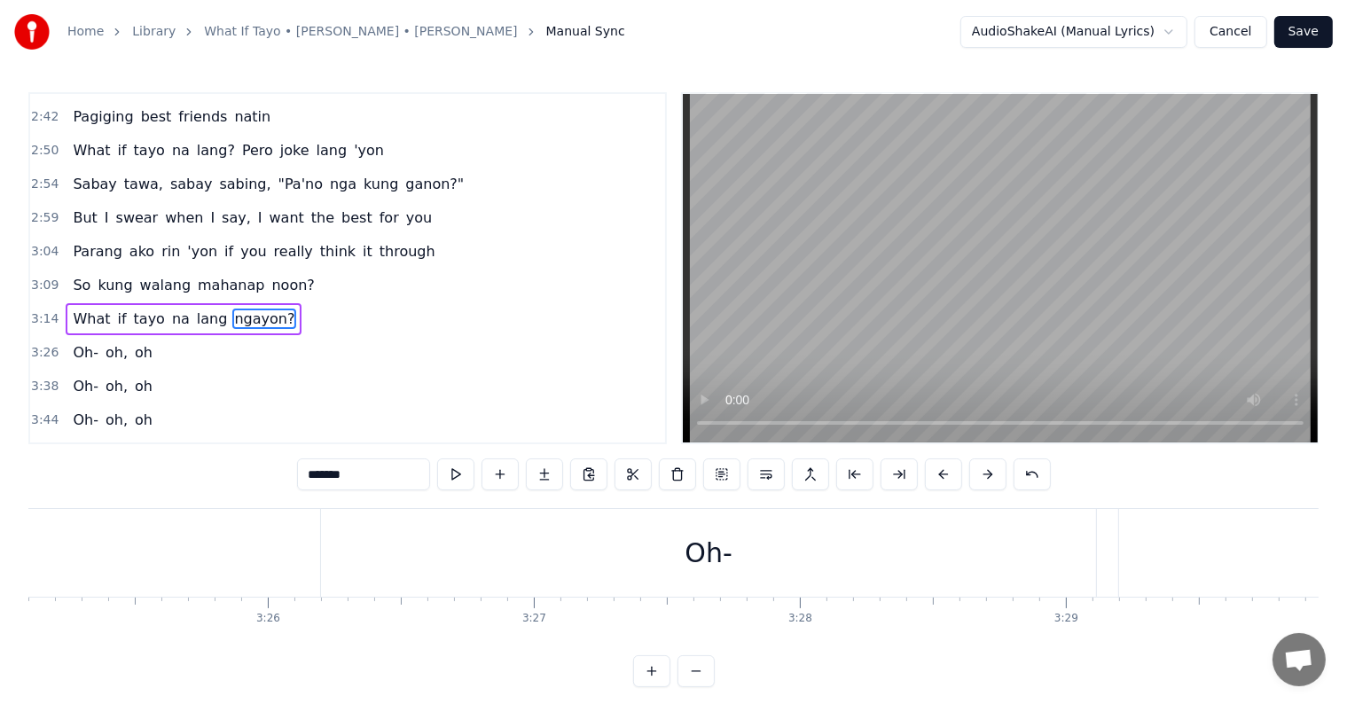
scroll to position [0, 54585]
click at [79, 342] on span "Oh-" at bounding box center [85, 352] width 29 height 20
type input "***"
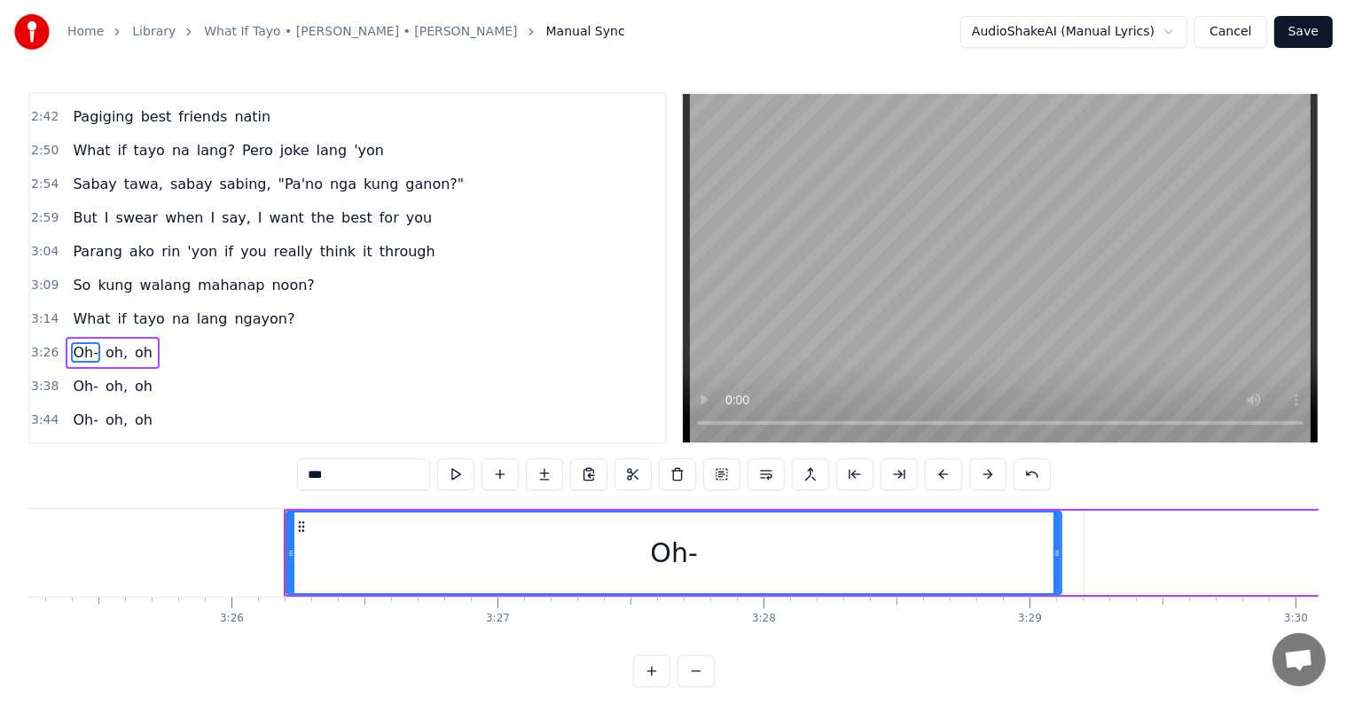
scroll to position [1379, 0]
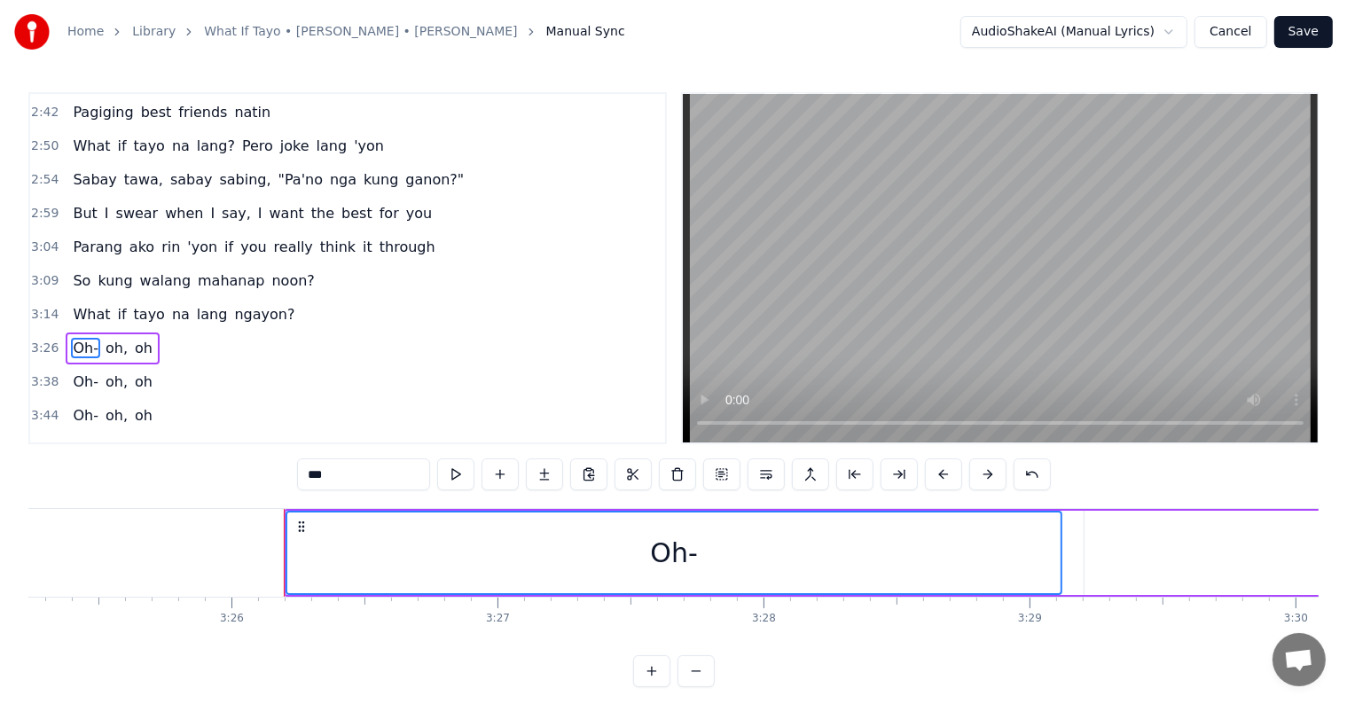
click at [106, 338] on span "oh," at bounding box center [117, 348] width 26 height 20
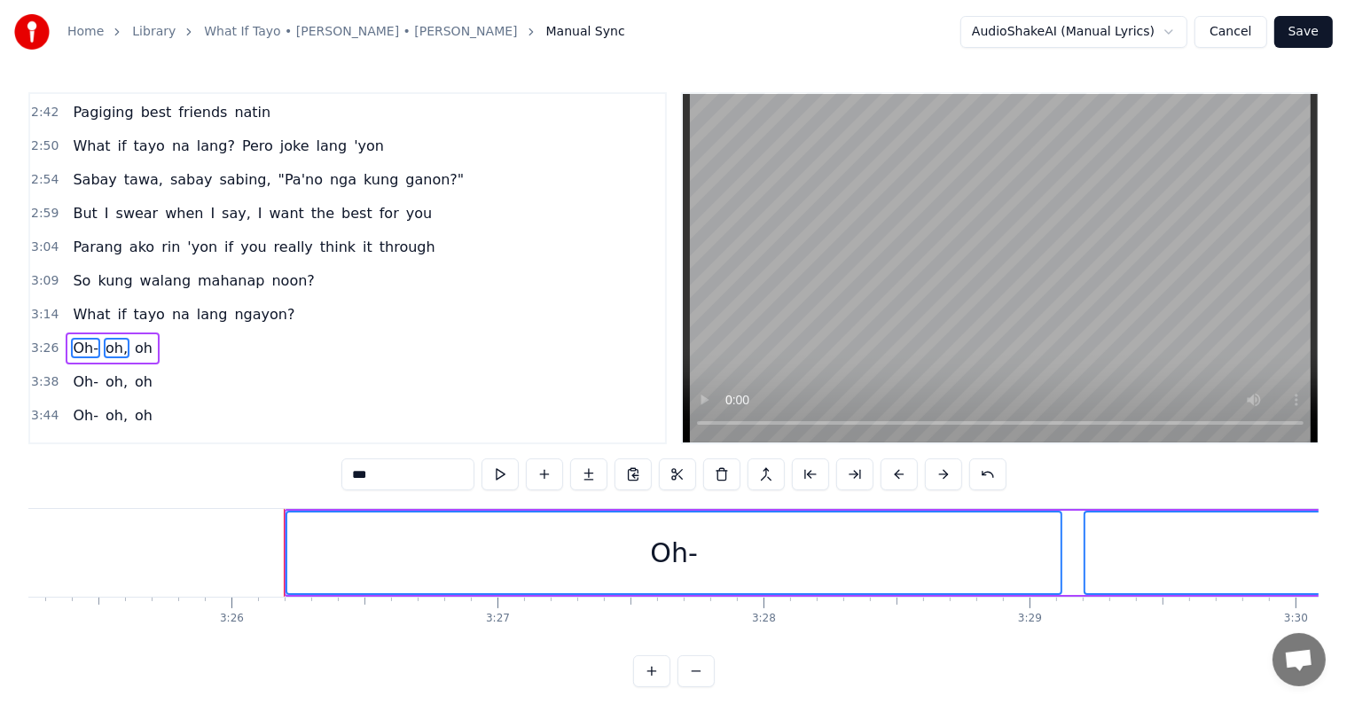
click at [133, 338] on span "oh" at bounding box center [143, 348] width 21 height 20
drag, startPoint x: 64, startPoint y: 334, endPoint x: 91, endPoint y: 332, distance: 27.6
click at [66, 366] on div "Oh- oh, [GEOGRAPHIC_DATA]" at bounding box center [112, 382] width 93 height 32
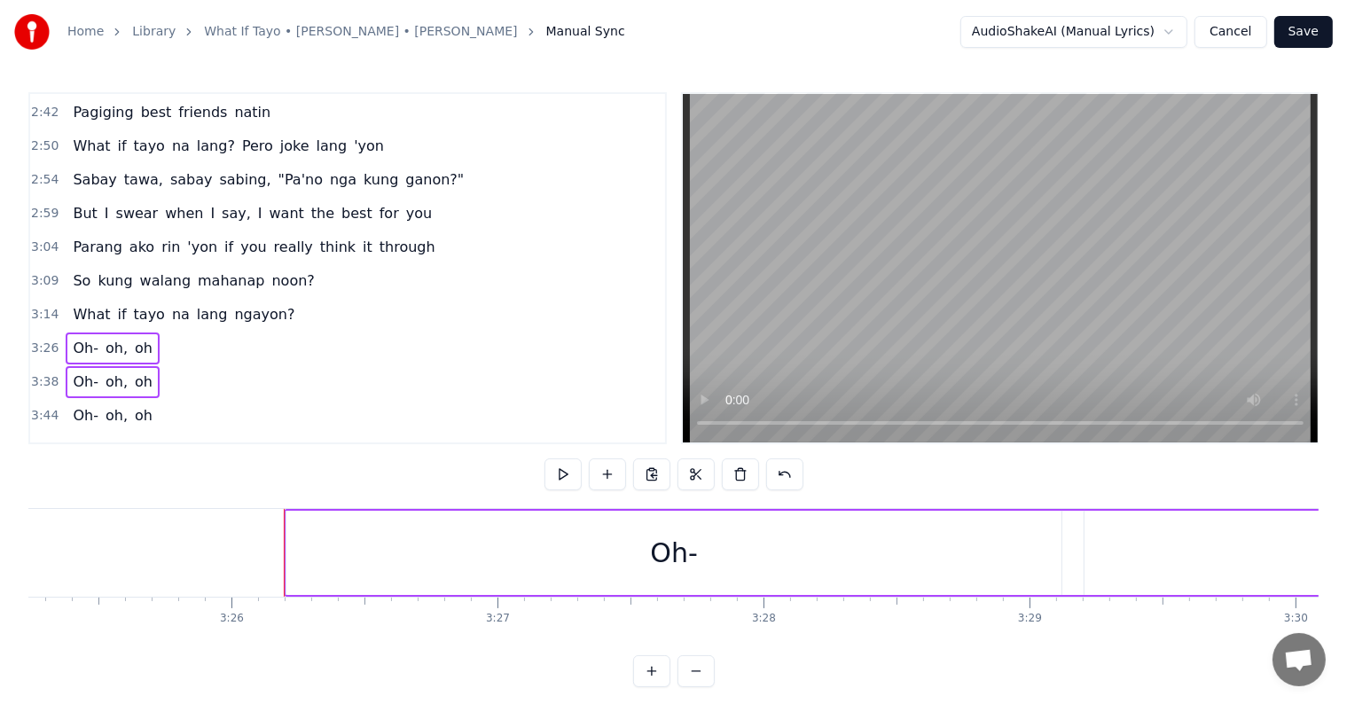
click at [95, 366] on div "Oh- oh, [GEOGRAPHIC_DATA]" at bounding box center [112, 382] width 93 height 32
click at [133, 371] on span "oh" at bounding box center [143, 381] width 21 height 20
drag, startPoint x: 78, startPoint y: 363, endPoint x: 115, endPoint y: 368, distance: 37.6
click at [79, 405] on span "Oh-" at bounding box center [85, 415] width 29 height 20
click at [115, 405] on span "oh," at bounding box center [117, 415] width 26 height 20
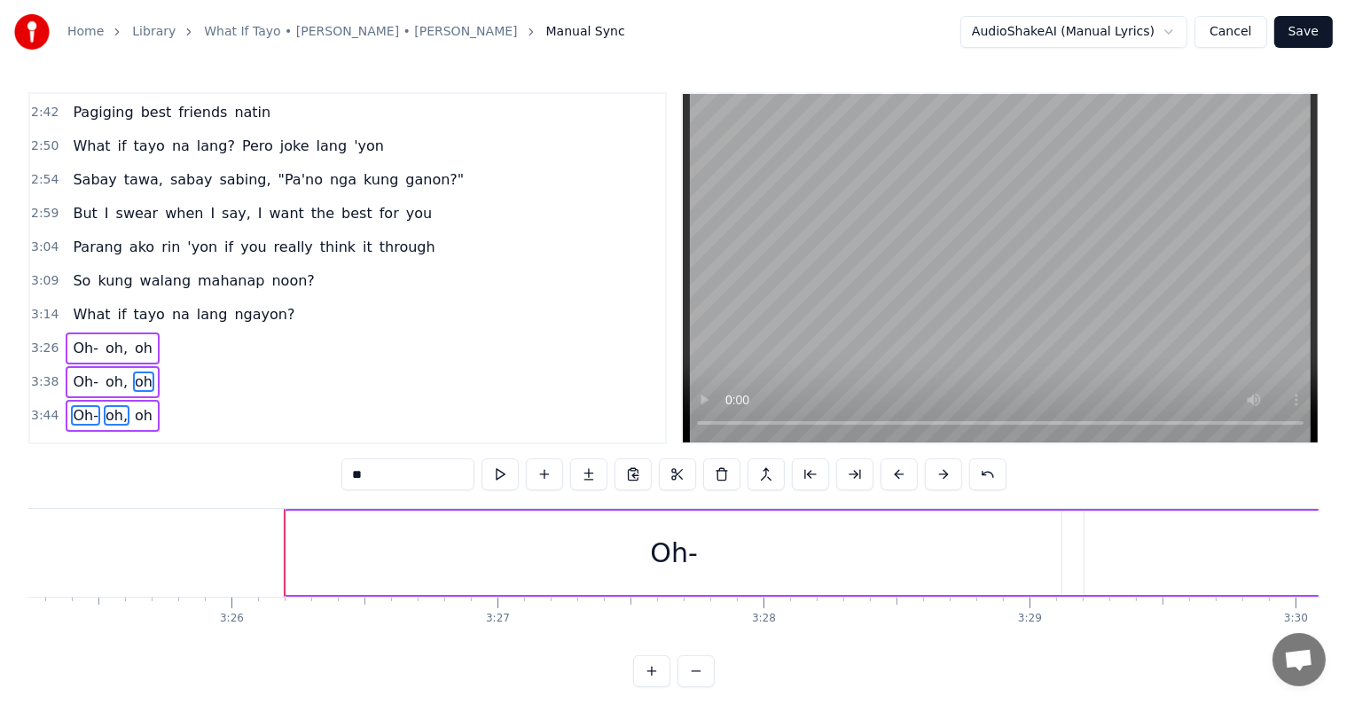
click at [133, 405] on span "oh" at bounding box center [143, 415] width 21 height 20
click at [896, 475] on button at bounding box center [898, 474] width 37 height 32
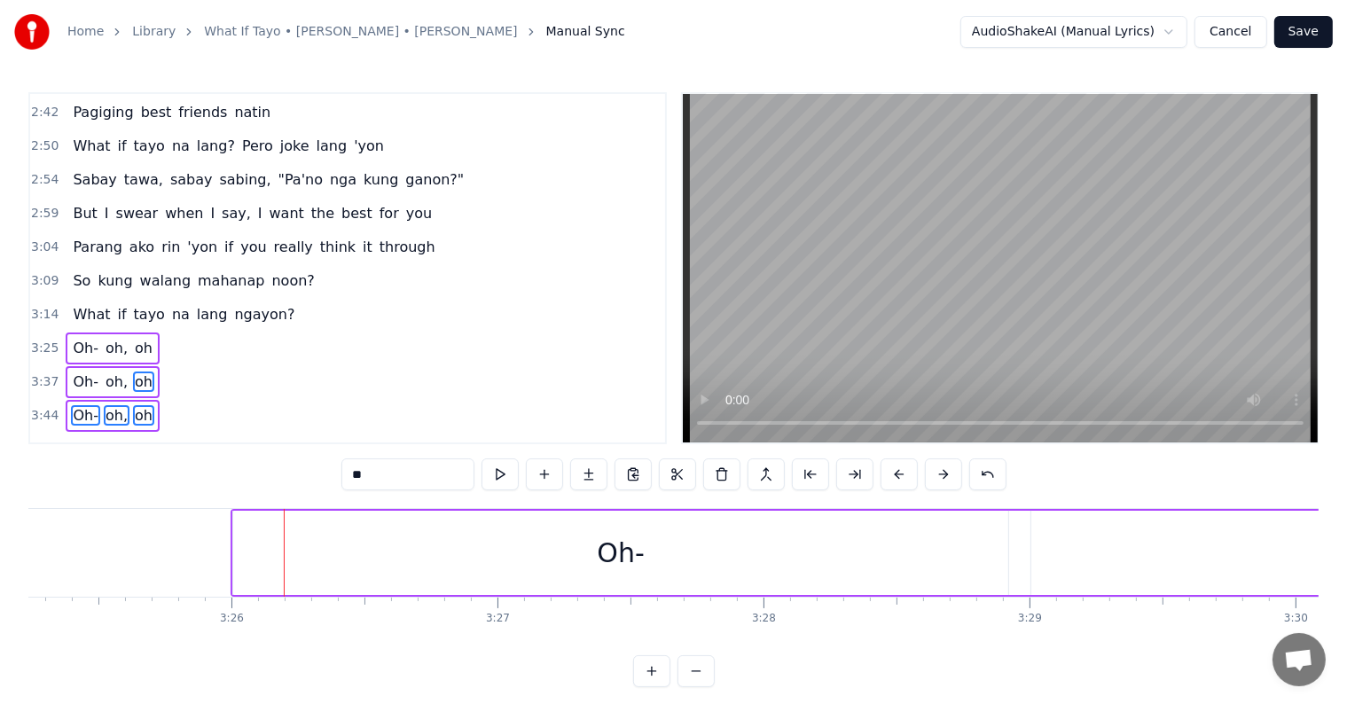
click at [896, 475] on button at bounding box center [898, 474] width 37 height 32
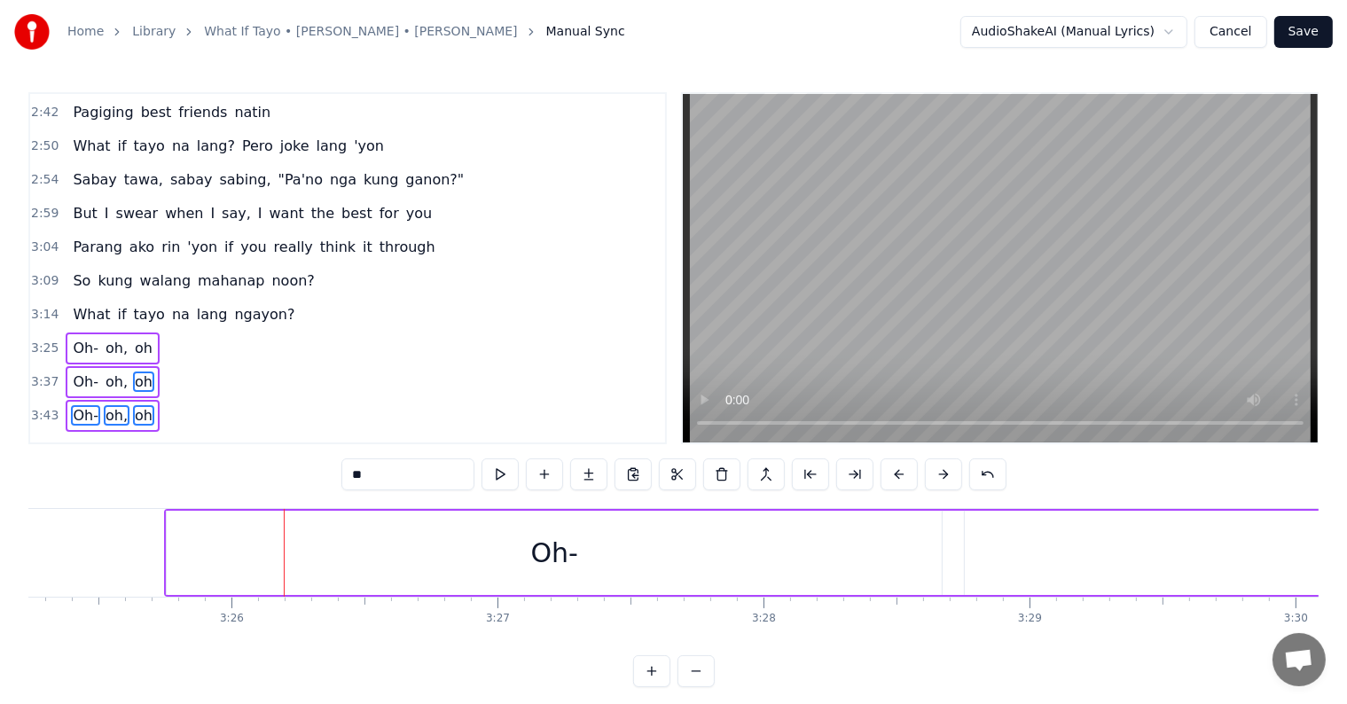
click at [896, 475] on button at bounding box center [898, 474] width 37 height 32
click at [892, 475] on button at bounding box center [898, 474] width 37 height 32
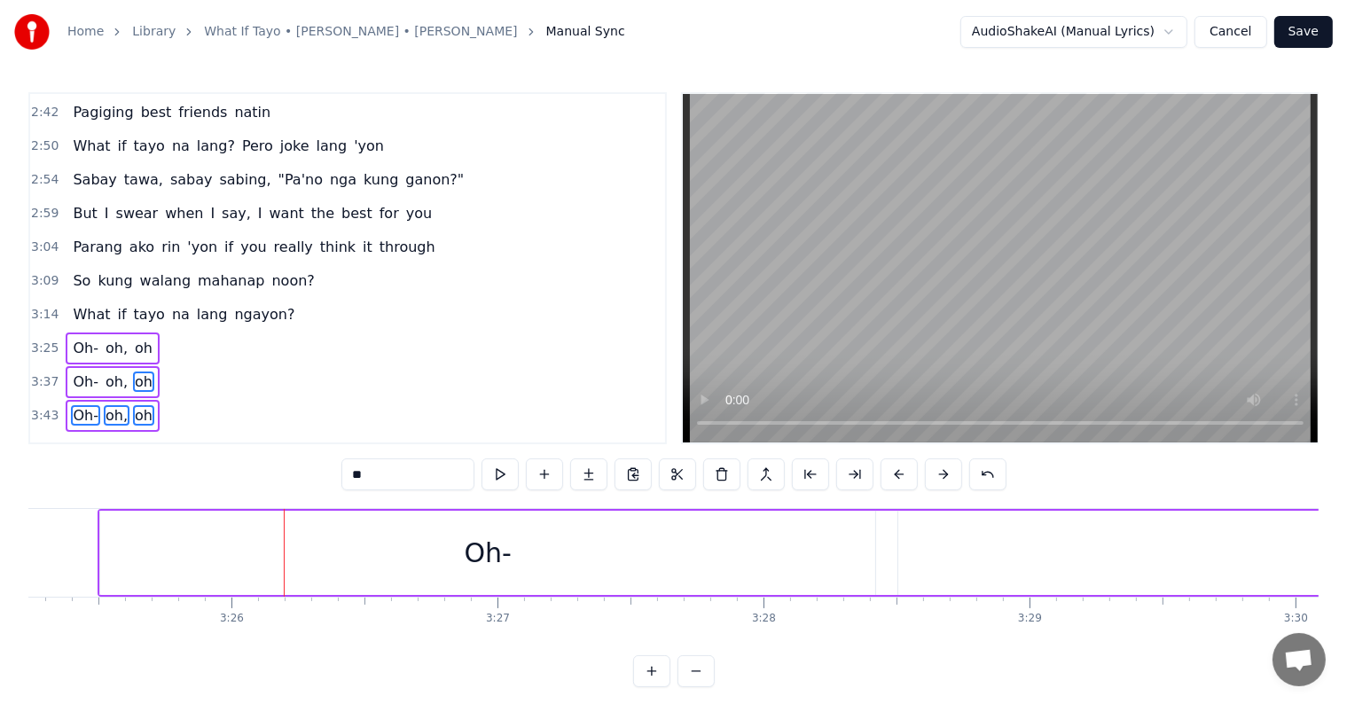
click at [892, 475] on button at bounding box center [898, 474] width 37 height 32
click at [890, 475] on button at bounding box center [898, 474] width 37 height 32
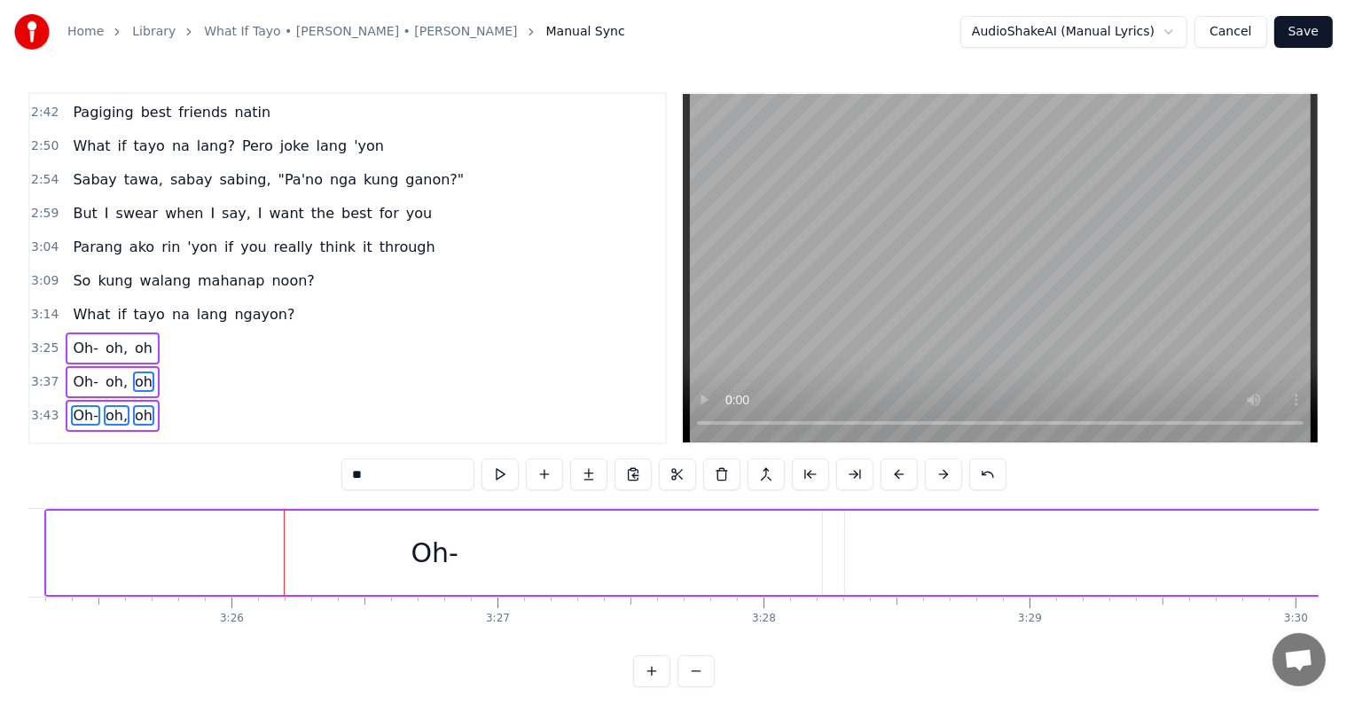
click at [890, 475] on button at bounding box center [898, 474] width 37 height 32
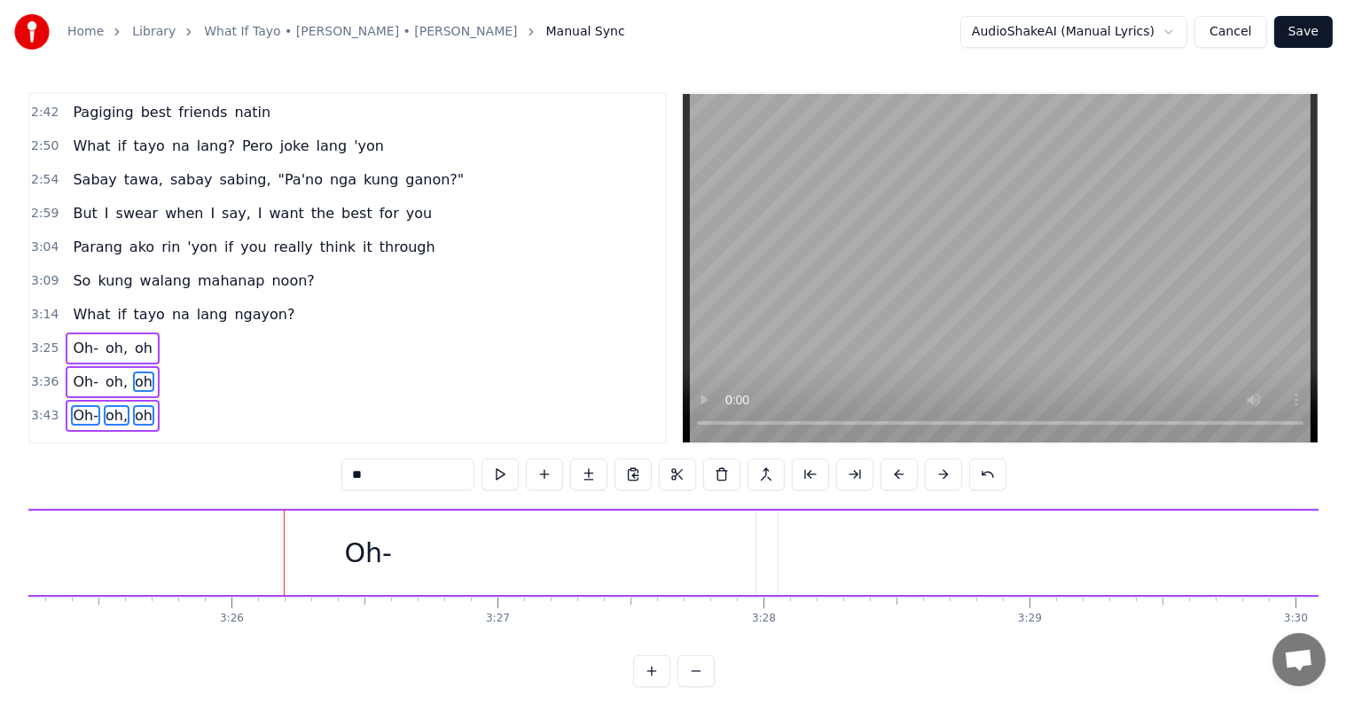
click at [890, 475] on button at bounding box center [898, 474] width 37 height 32
click at [889, 475] on button at bounding box center [898, 474] width 37 height 32
click at [887, 475] on button at bounding box center [898, 474] width 37 height 32
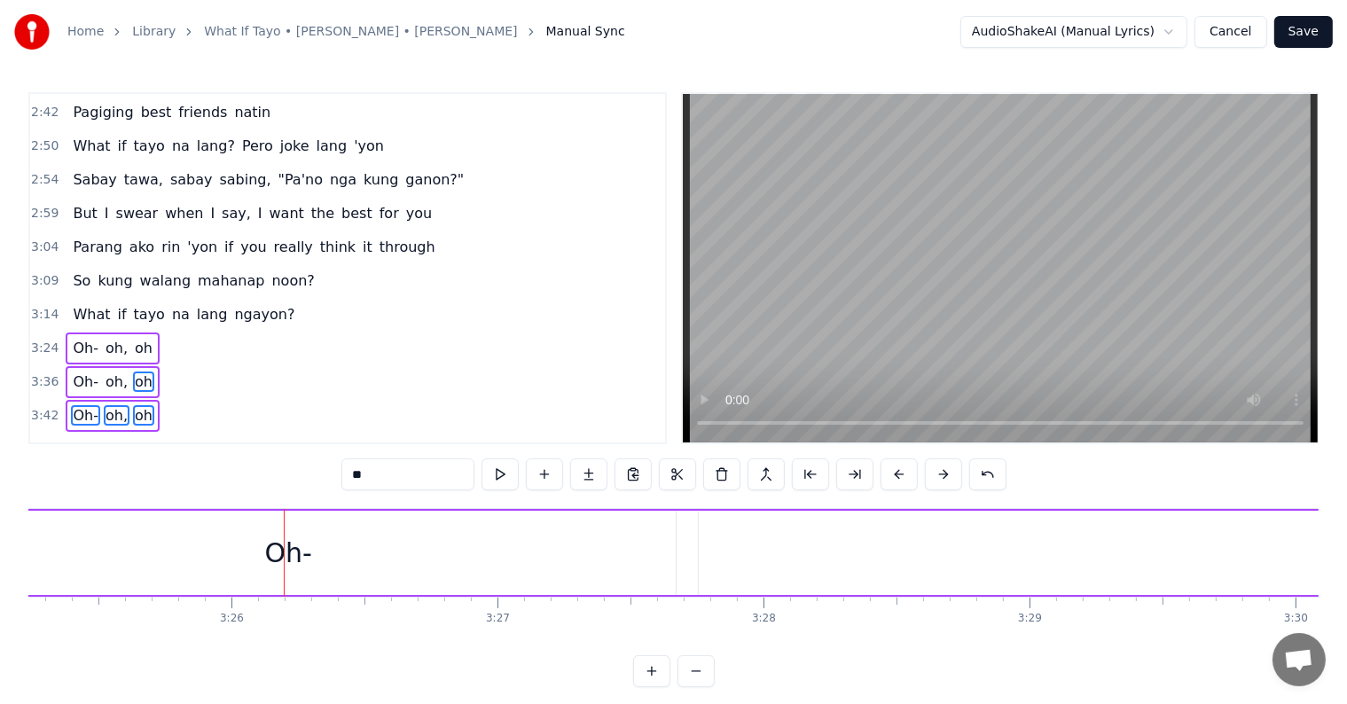
click at [887, 475] on button at bounding box center [898, 474] width 37 height 32
click at [886, 475] on button at bounding box center [898, 474] width 37 height 32
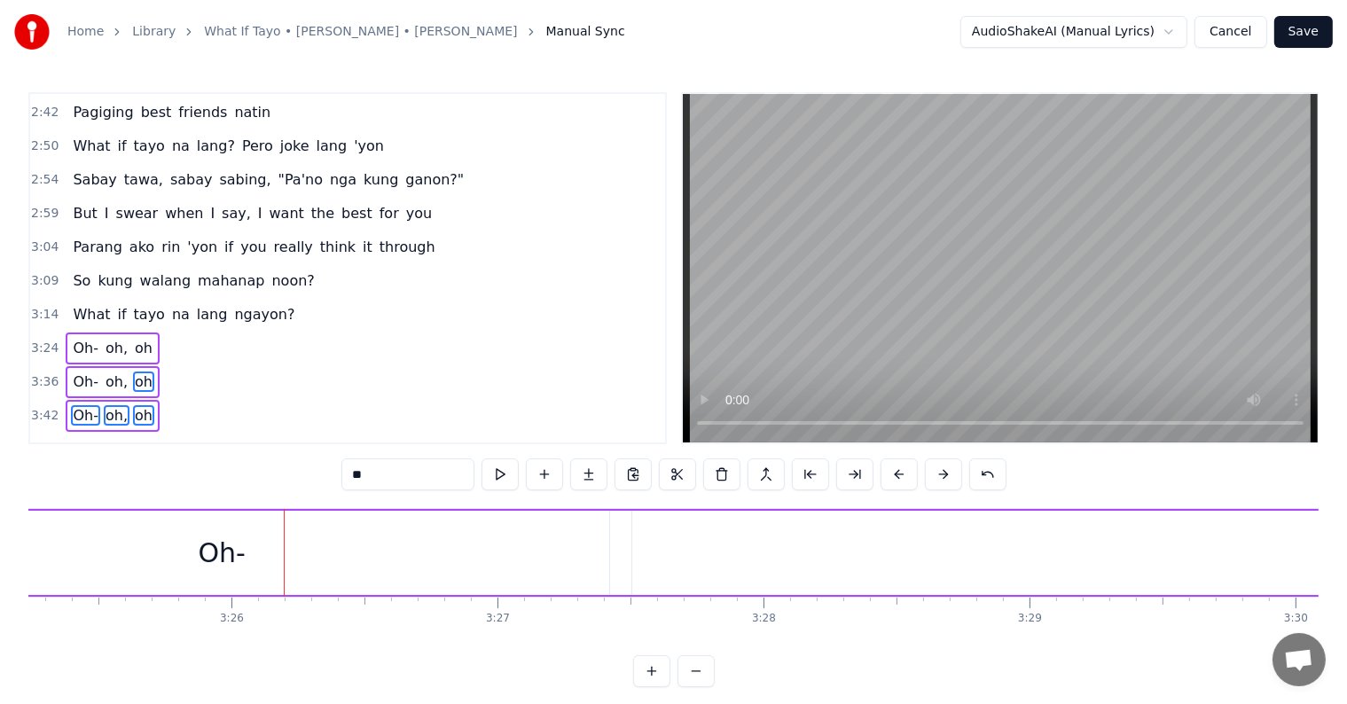
click at [885, 475] on button at bounding box center [898, 474] width 37 height 32
click at [884, 475] on button at bounding box center [898, 474] width 37 height 32
click at [883, 475] on button at bounding box center [898, 474] width 37 height 32
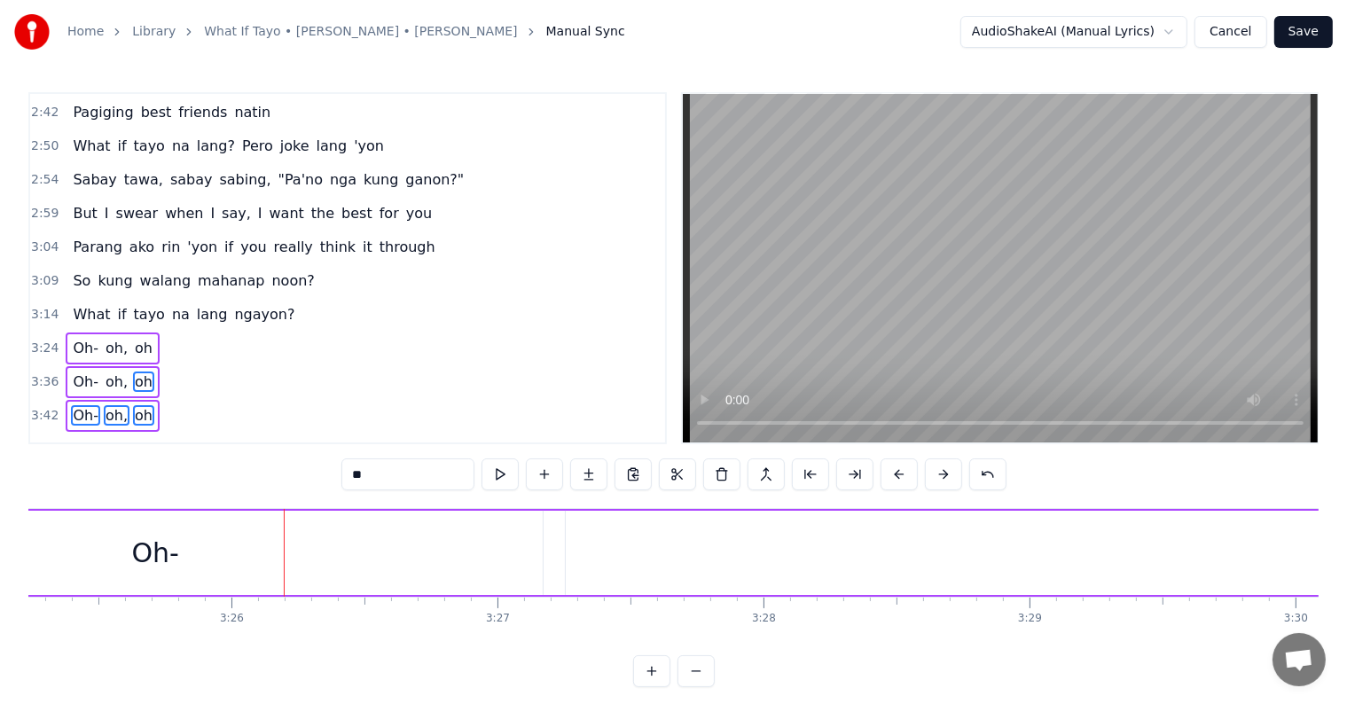
click at [883, 475] on button at bounding box center [898, 474] width 37 height 32
drag, startPoint x: 883, startPoint y: 475, endPoint x: 1010, endPoint y: 572, distance: 159.4
click at [883, 475] on button at bounding box center [898, 474] width 37 height 32
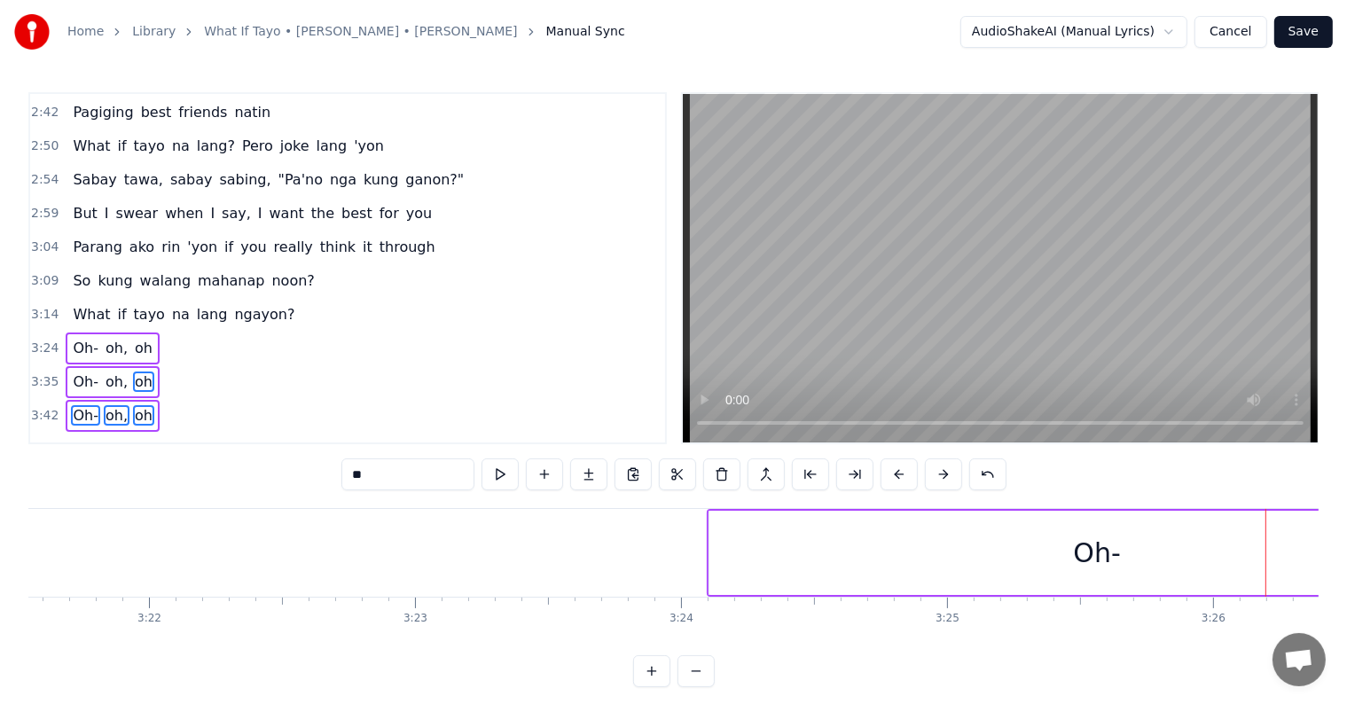
scroll to position [0, 53567]
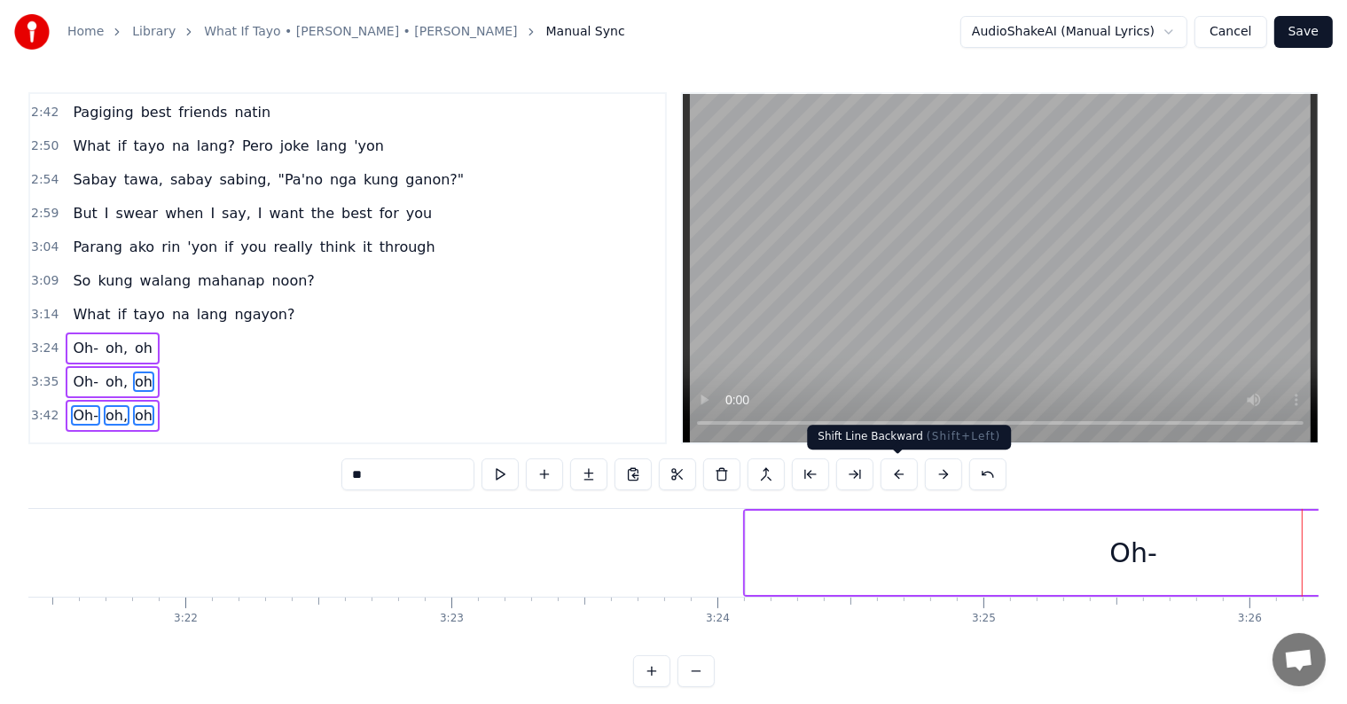
click at [904, 465] on button at bounding box center [898, 474] width 37 height 32
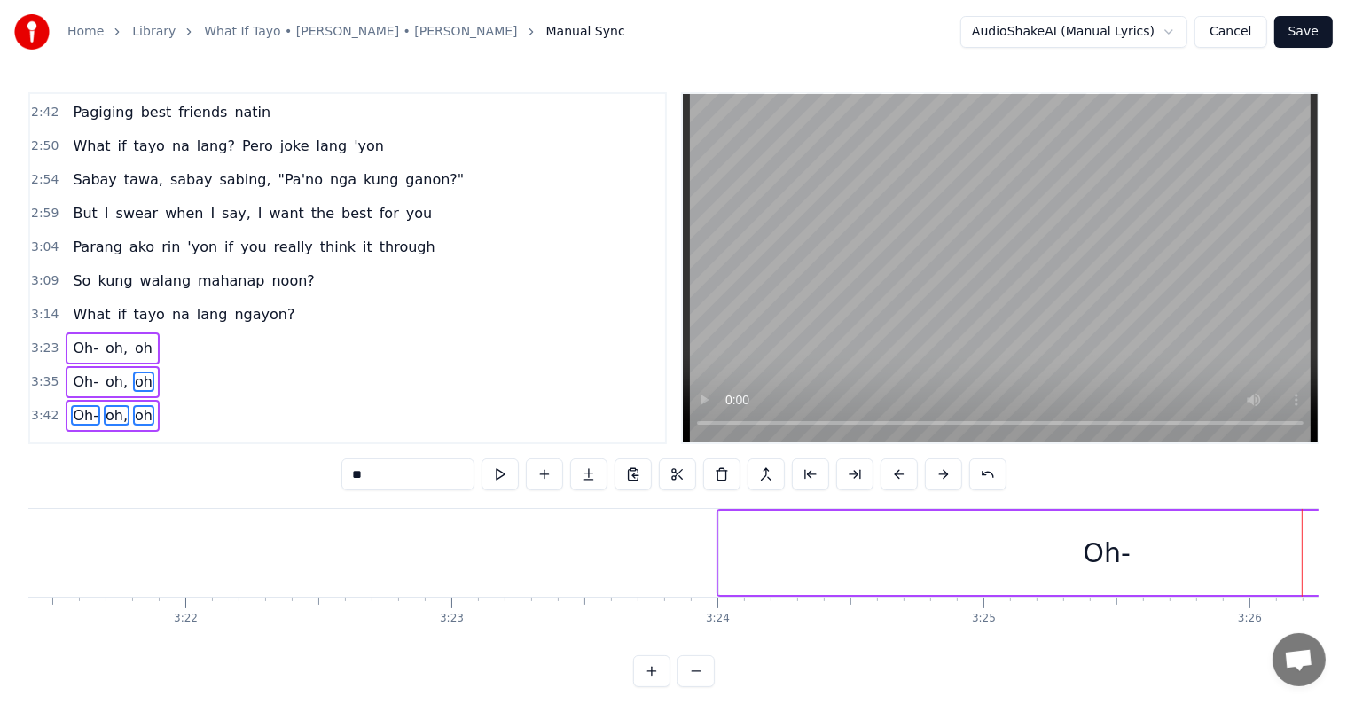
click at [904, 465] on button at bounding box center [898, 474] width 37 height 32
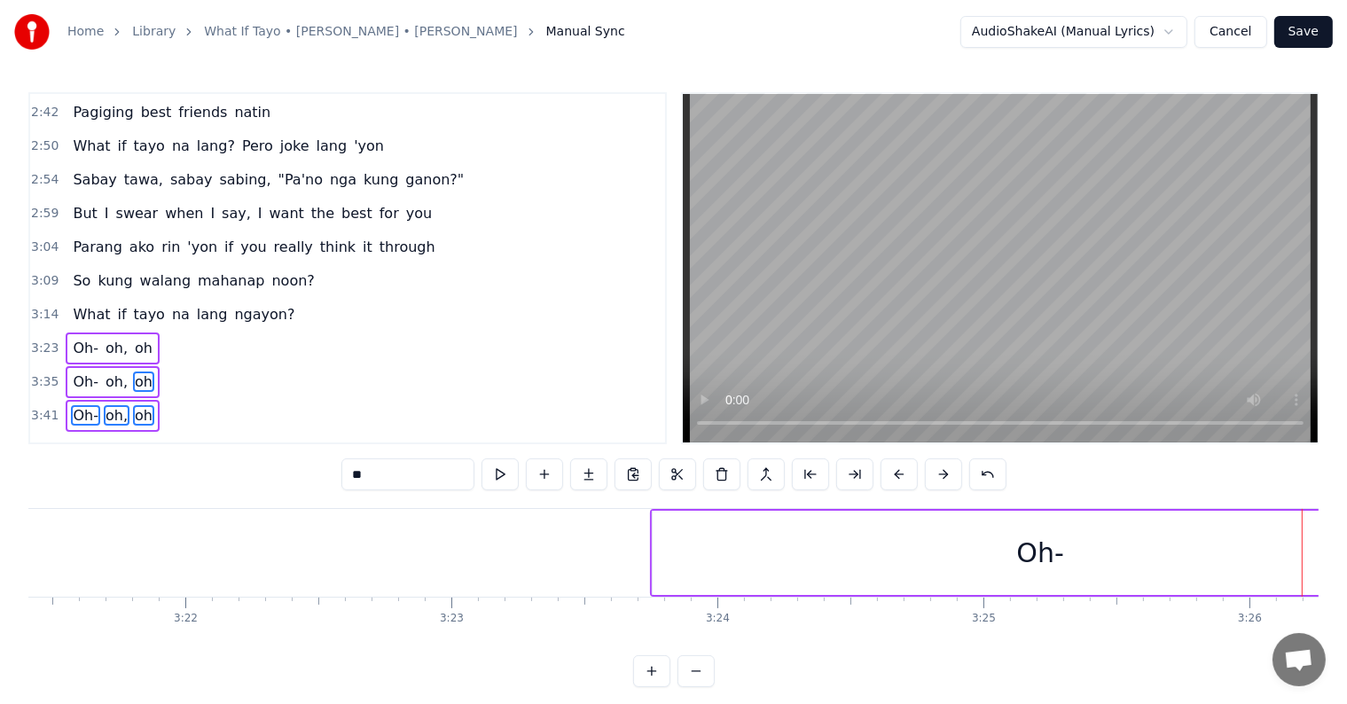
click at [904, 465] on button at bounding box center [898, 474] width 37 height 32
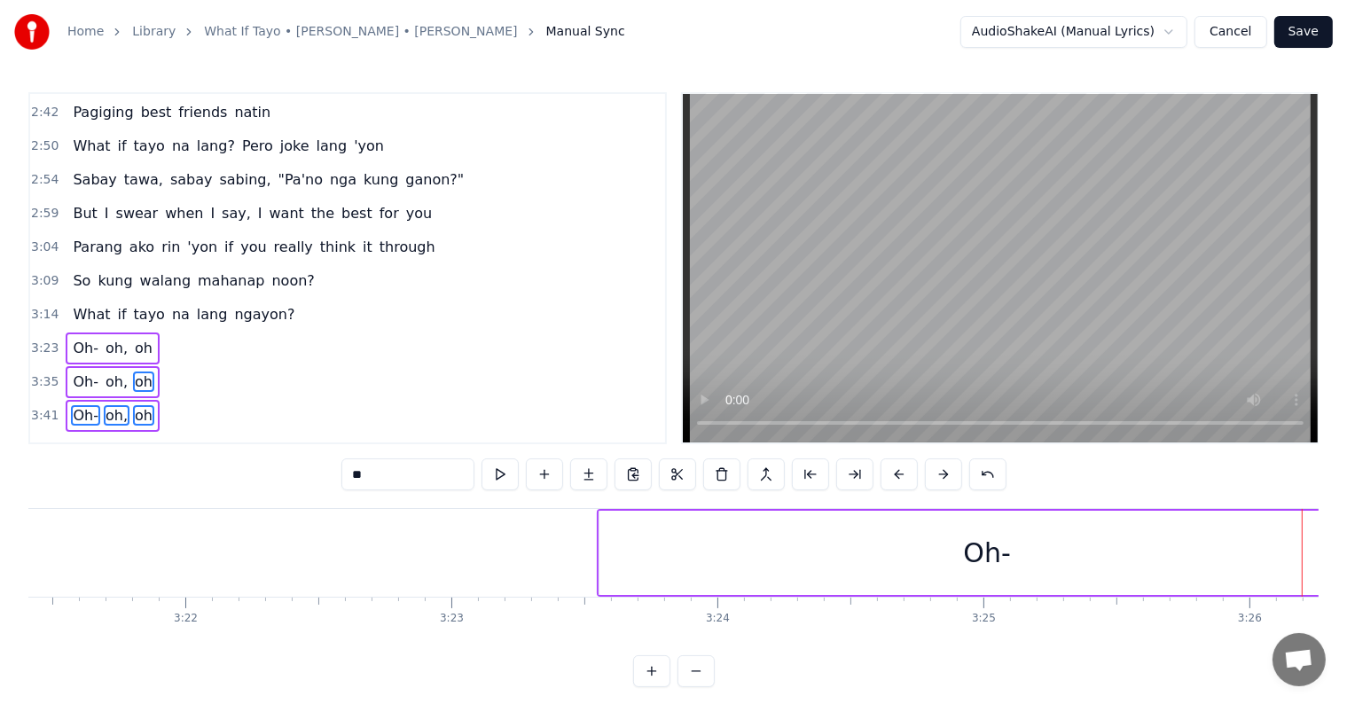
click at [903, 465] on button at bounding box center [898, 474] width 37 height 32
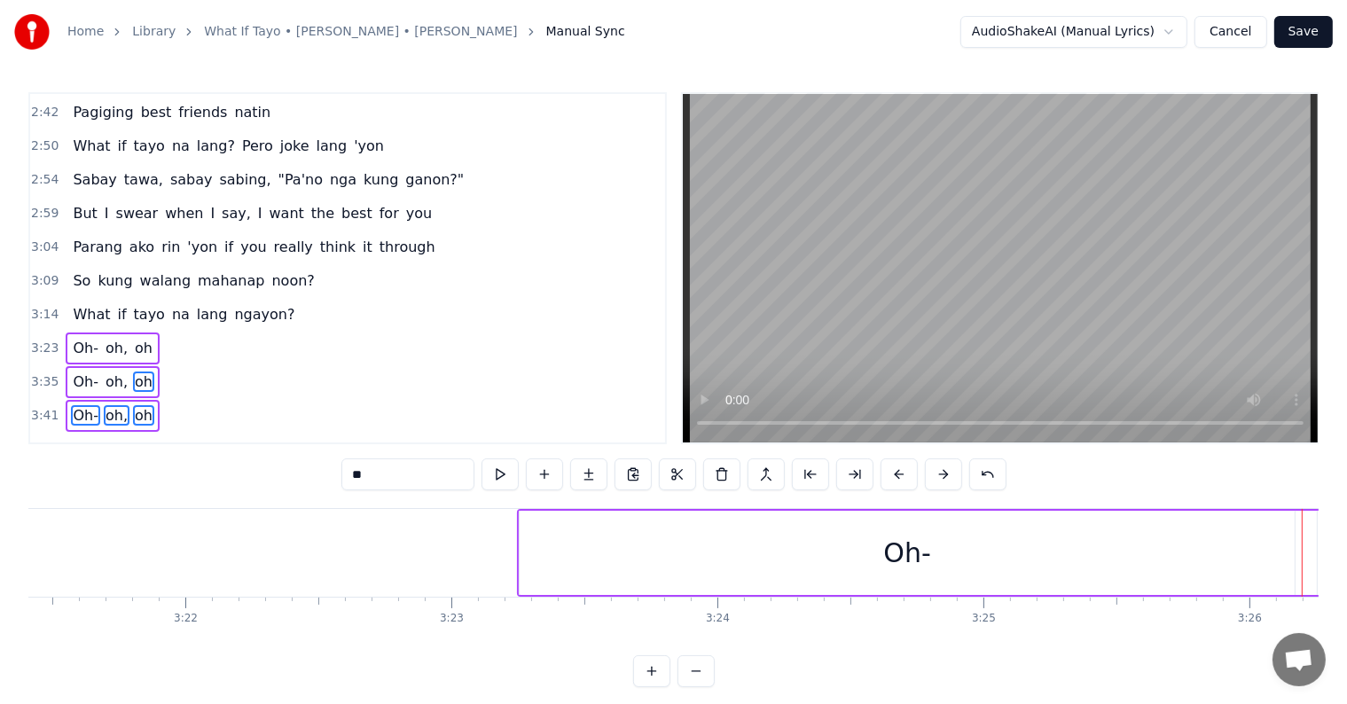
click at [903, 465] on button at bounding box center [898, 474] width 37 height 32
click at [903, 467] on button at bounding box center [898, 474] width 37 height 32
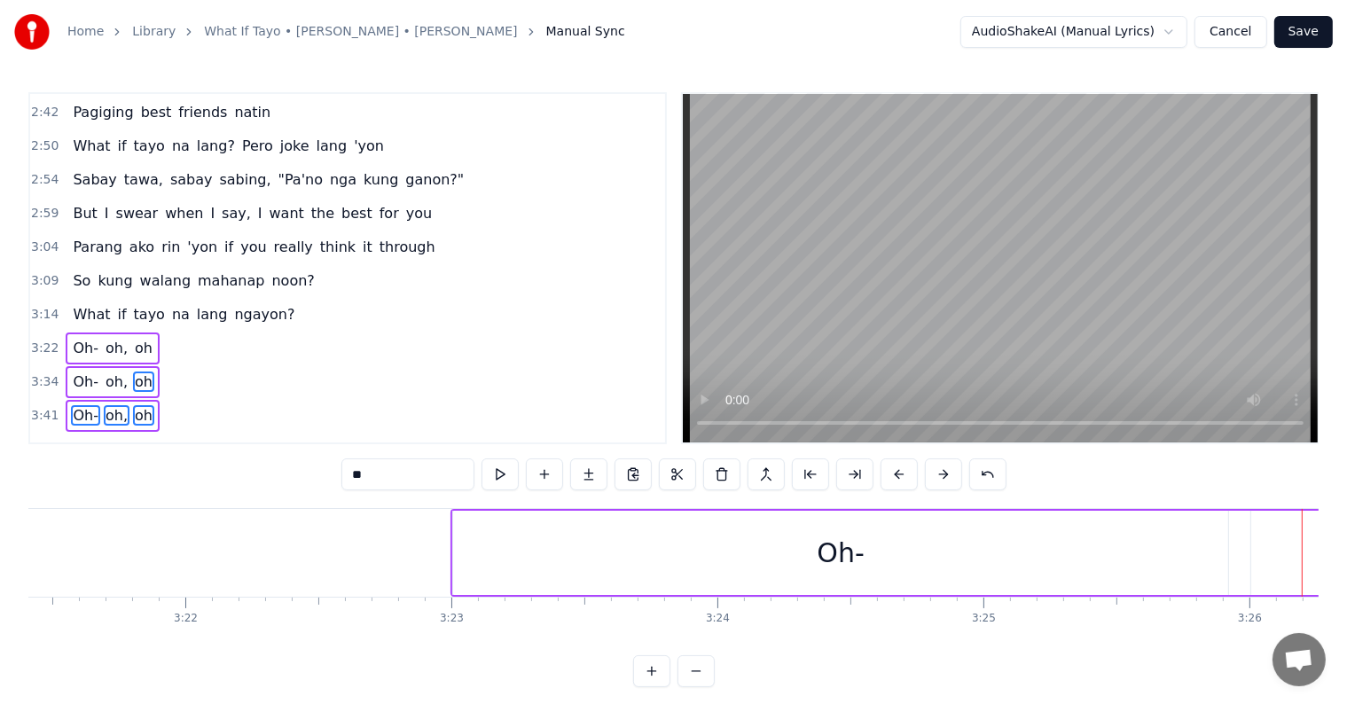
click at [903, 467] on button at bounding box center [898, 474] width 37 height 32
click at [902, 468] on button at bounding box center [898, 474] width 37 height 32
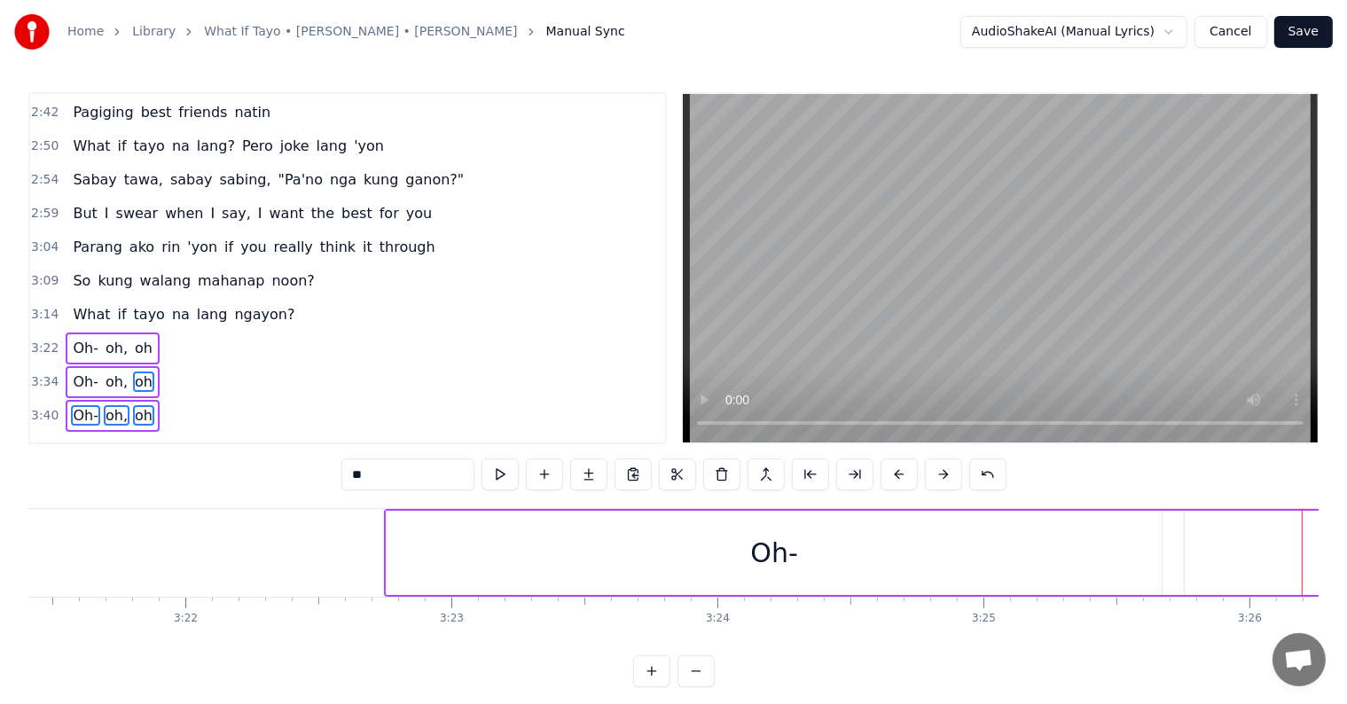
click at [902, 468] on button at bounding box center [898, 474] width 37 height 32
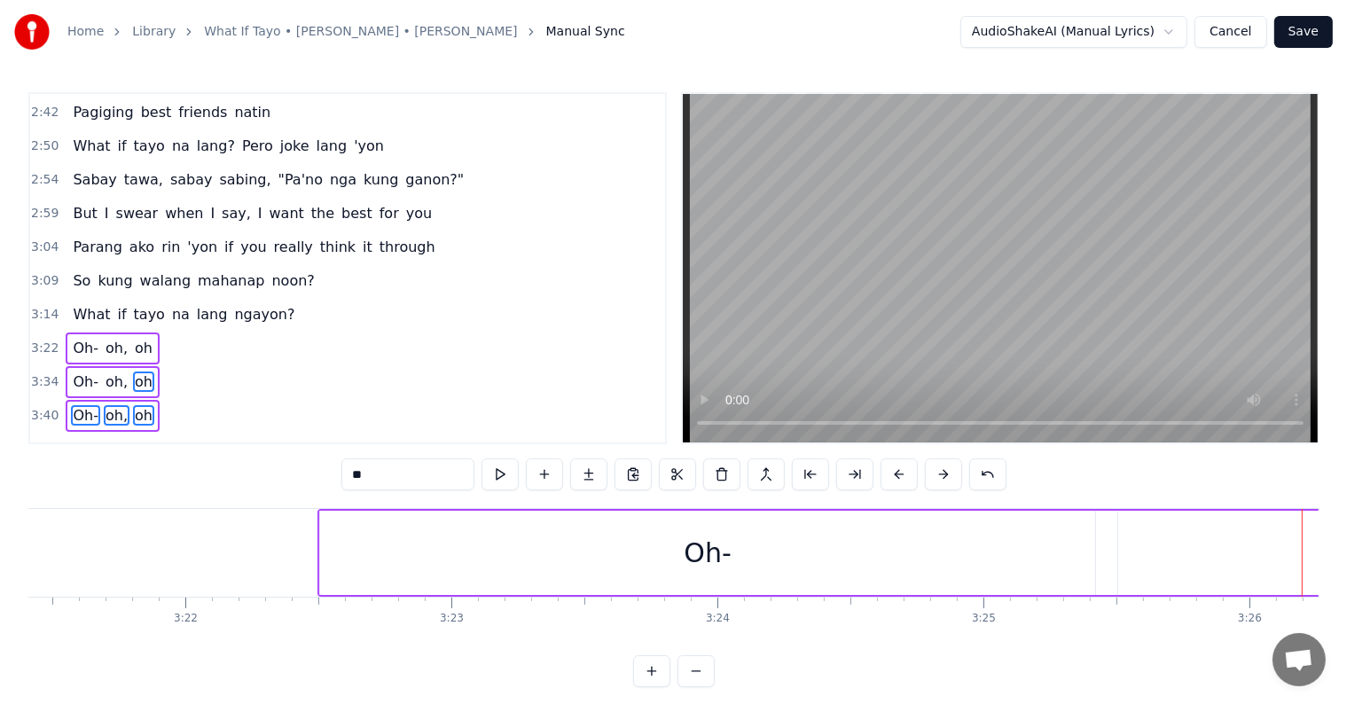
click at [902, 468] on button at bounding box center [898, 474] width 37 height 32
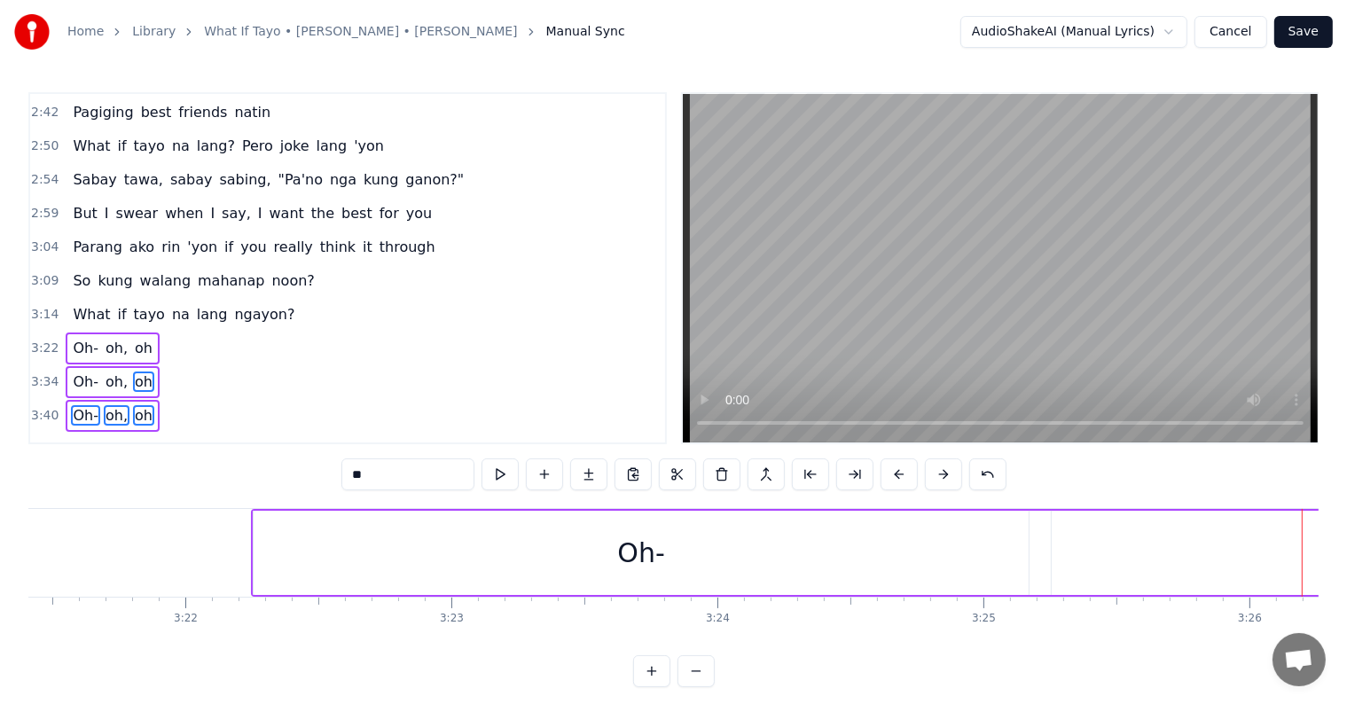
click at [902, 468] on button at bounding box center [898, 474] width 37 height 32
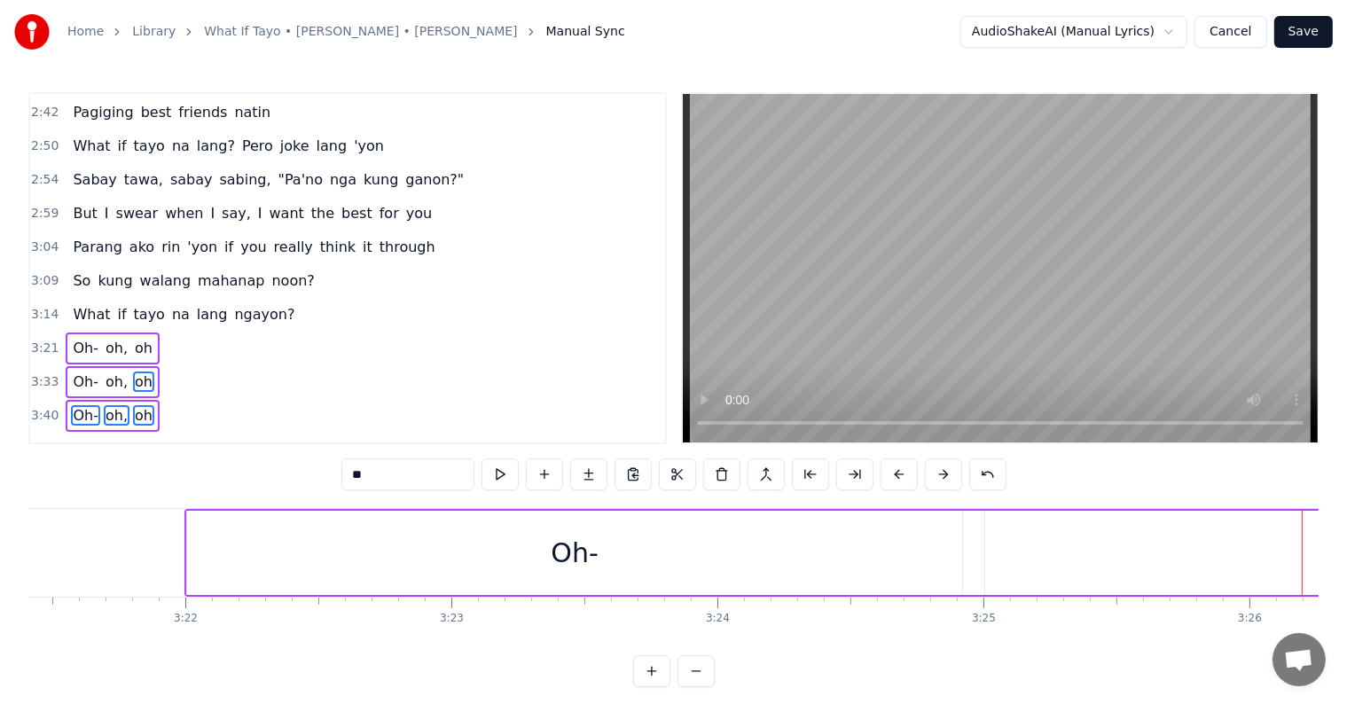
click at [902, 468] on button at bounding box center [898, 474] width 37 height 32
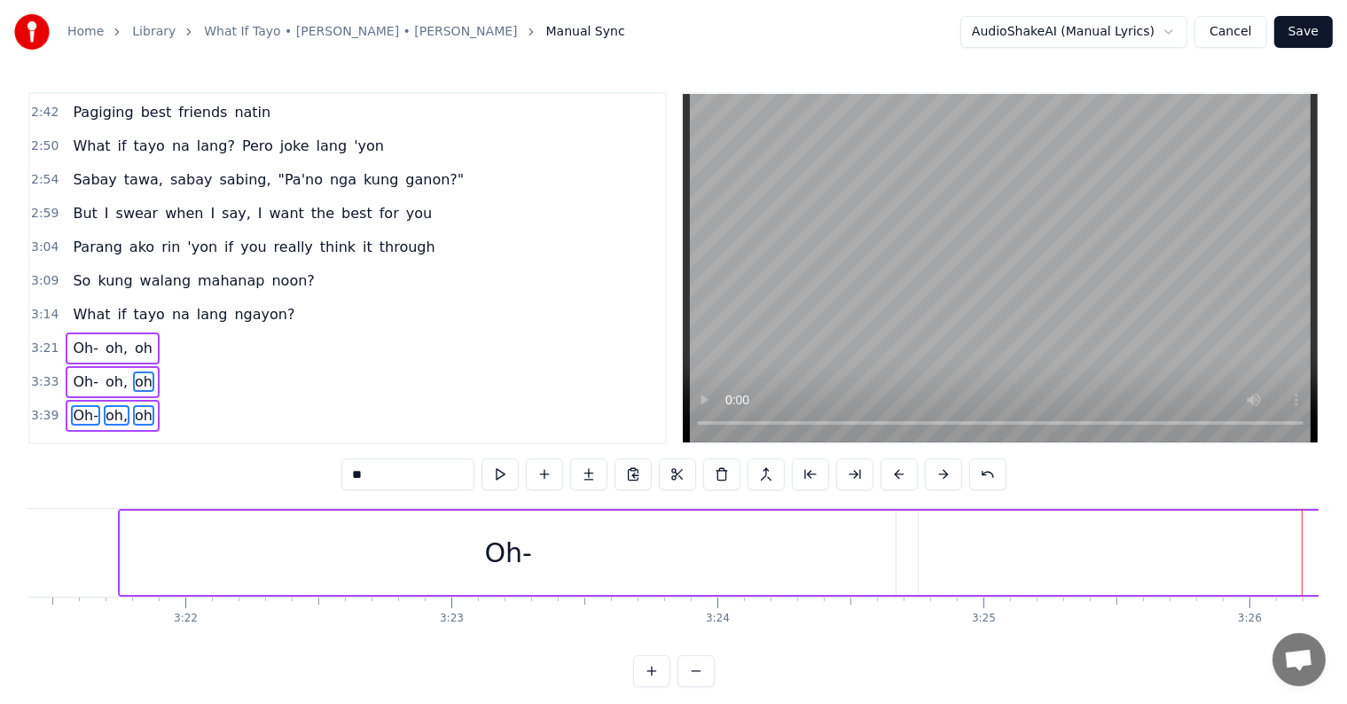
click at [902, 468] on button at bounding box center [898, 474] width 37 height 32
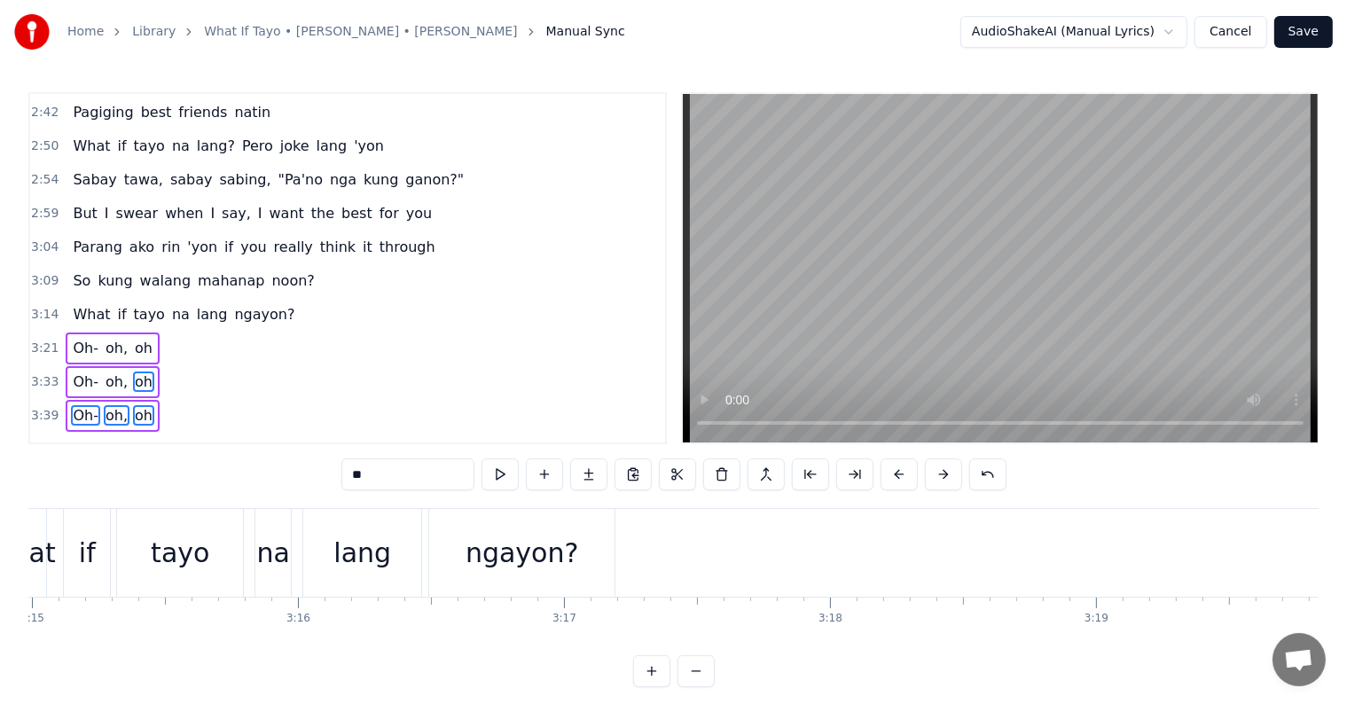
scroll to position [0, 51786]
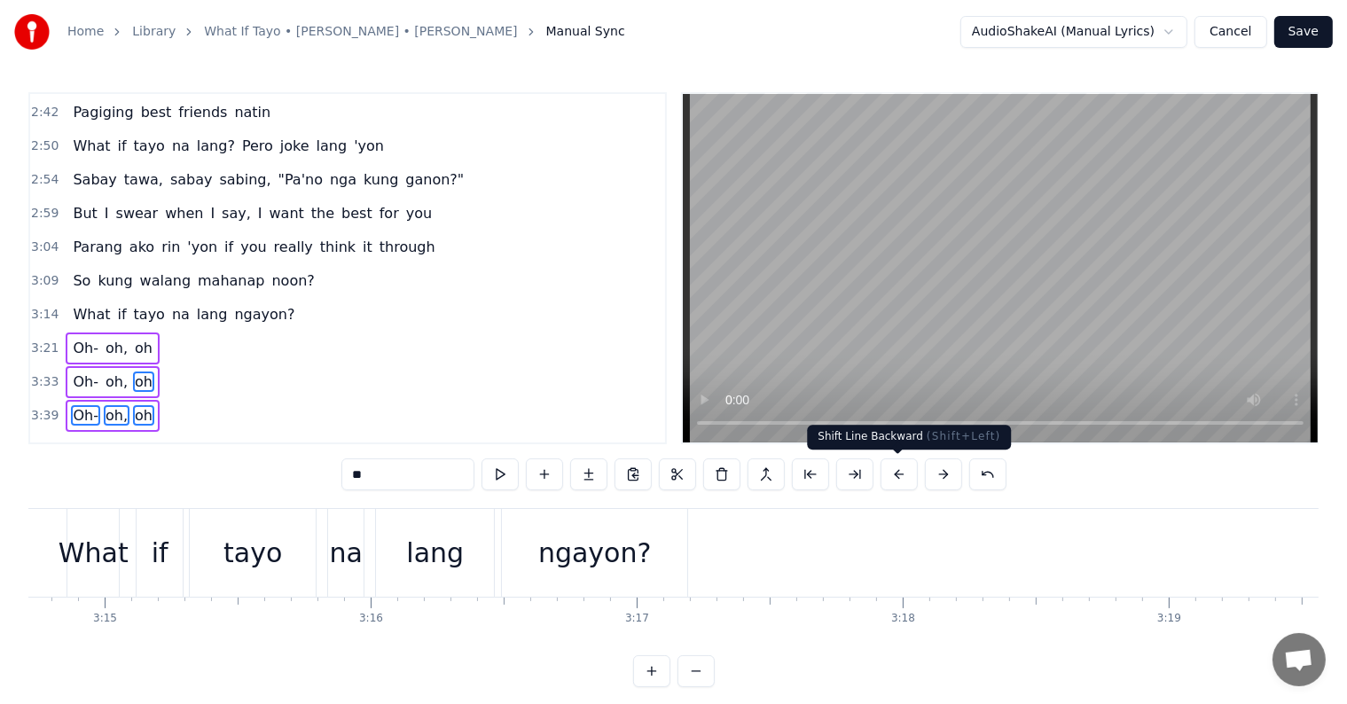
click at [888, 475] on button at bounding box center [898, 474] width 37 height 32
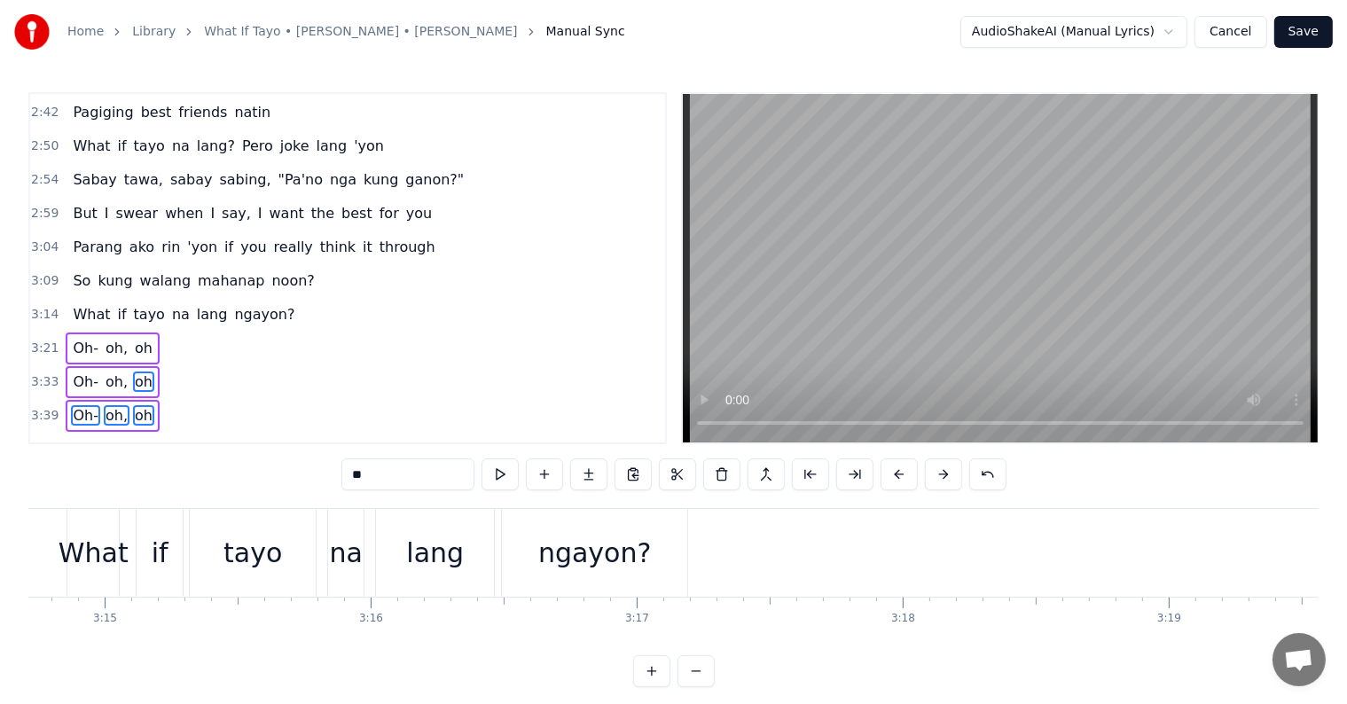
click at [888, 475] on button at bounding box center [898, 474] width 37 height 32
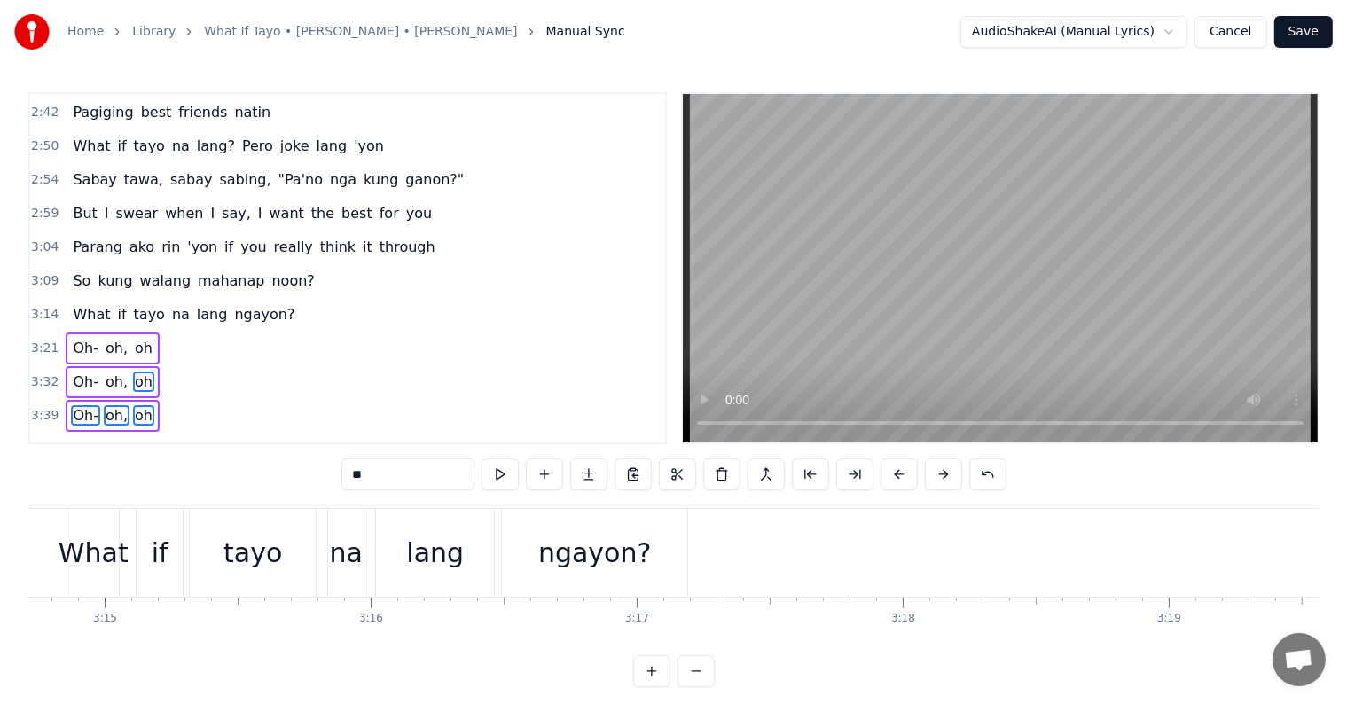
click at [888, 475] on button at bounding box center [898, 474] width 37 height 32
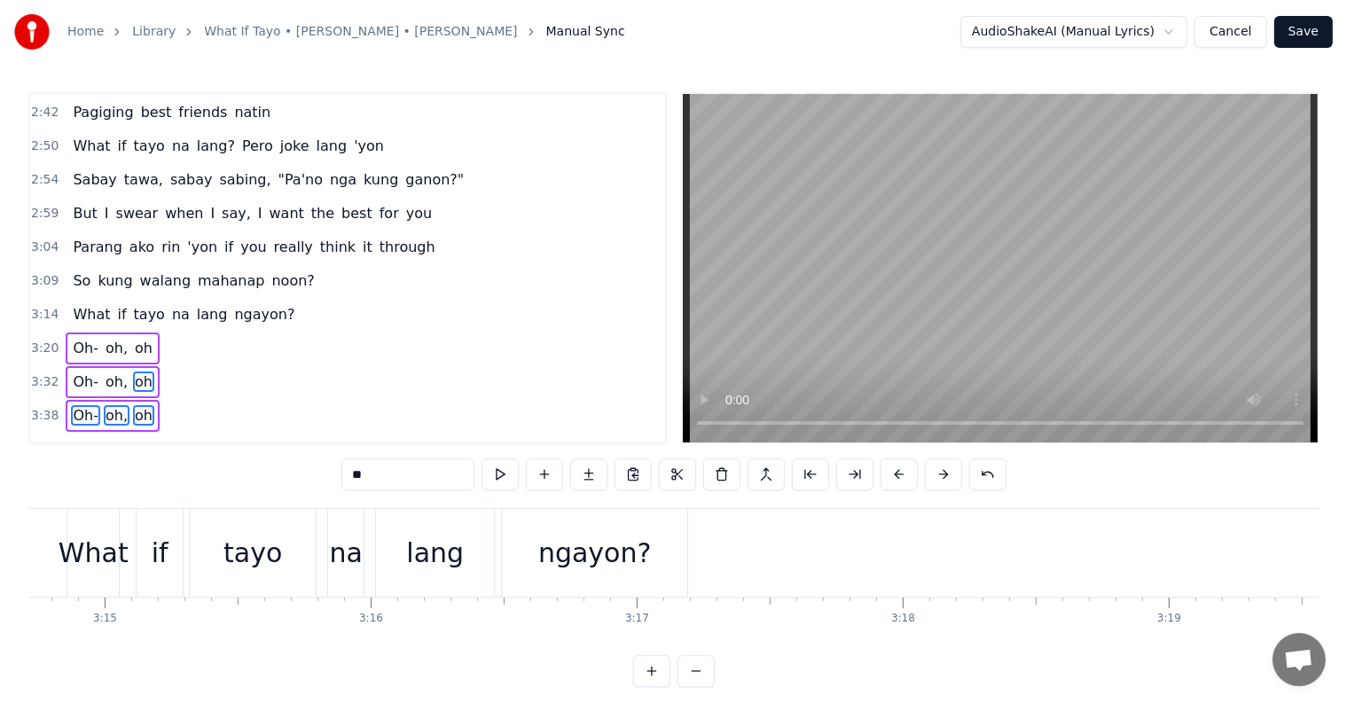
click at [888, 475] on button at bounding box center [898, 474] width 37 height 32
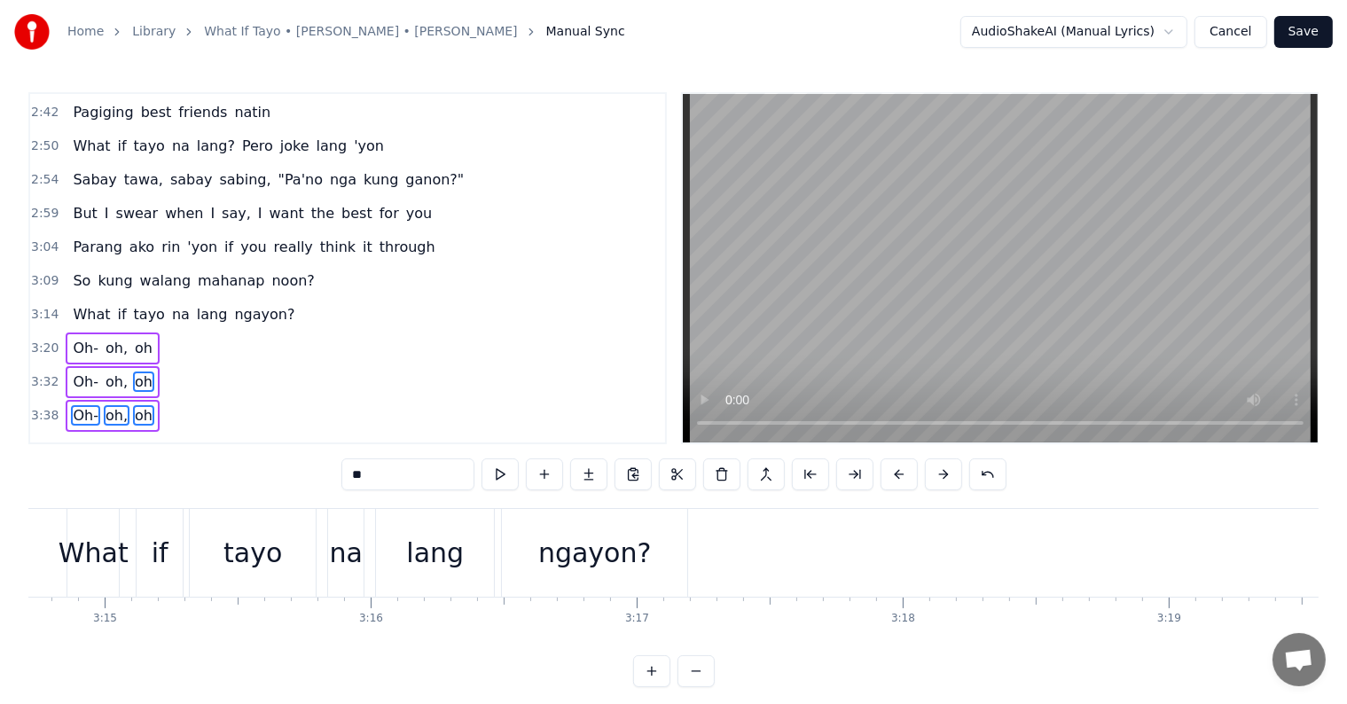
click at [888, 475] on button at bounding box center [898, 474] width 37 height 32
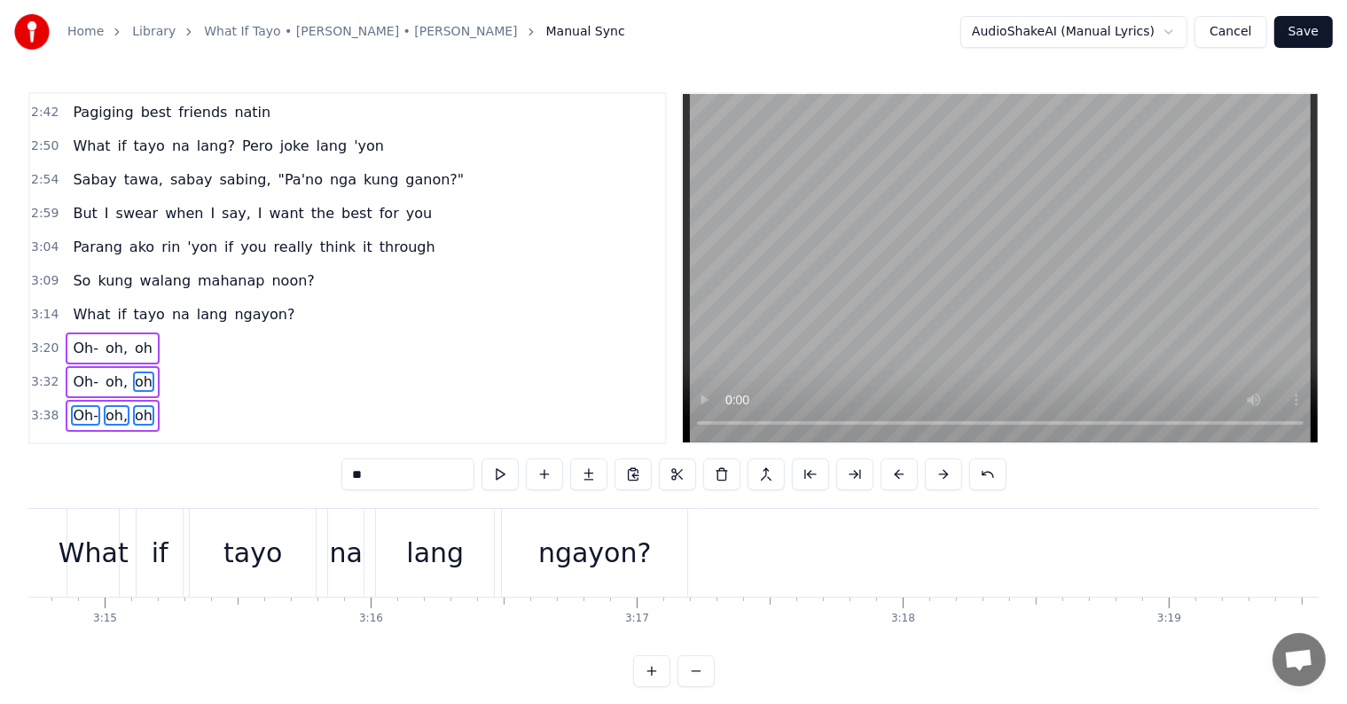
click at [888, 475] on button at bounding box center [898, 474] width 37 height 32
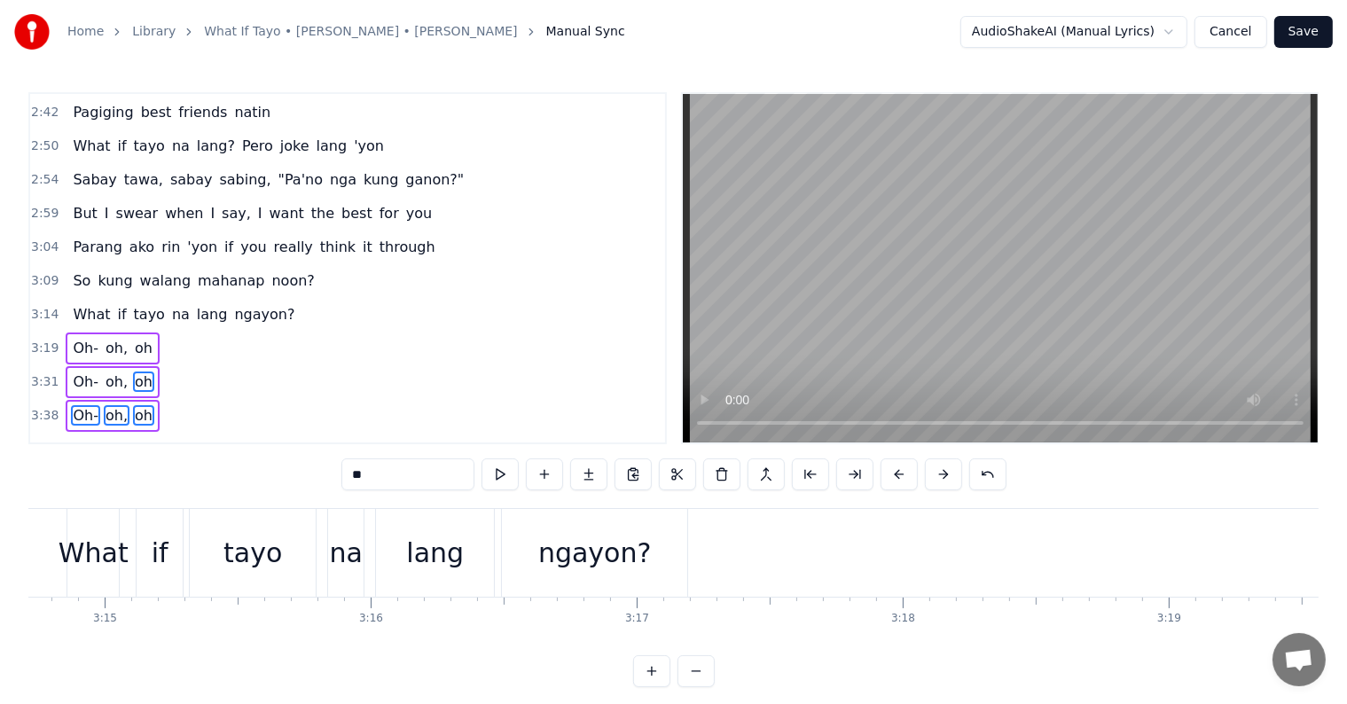
click at [888, 475] on button at bounding box center [898, 474] width 37 height 32
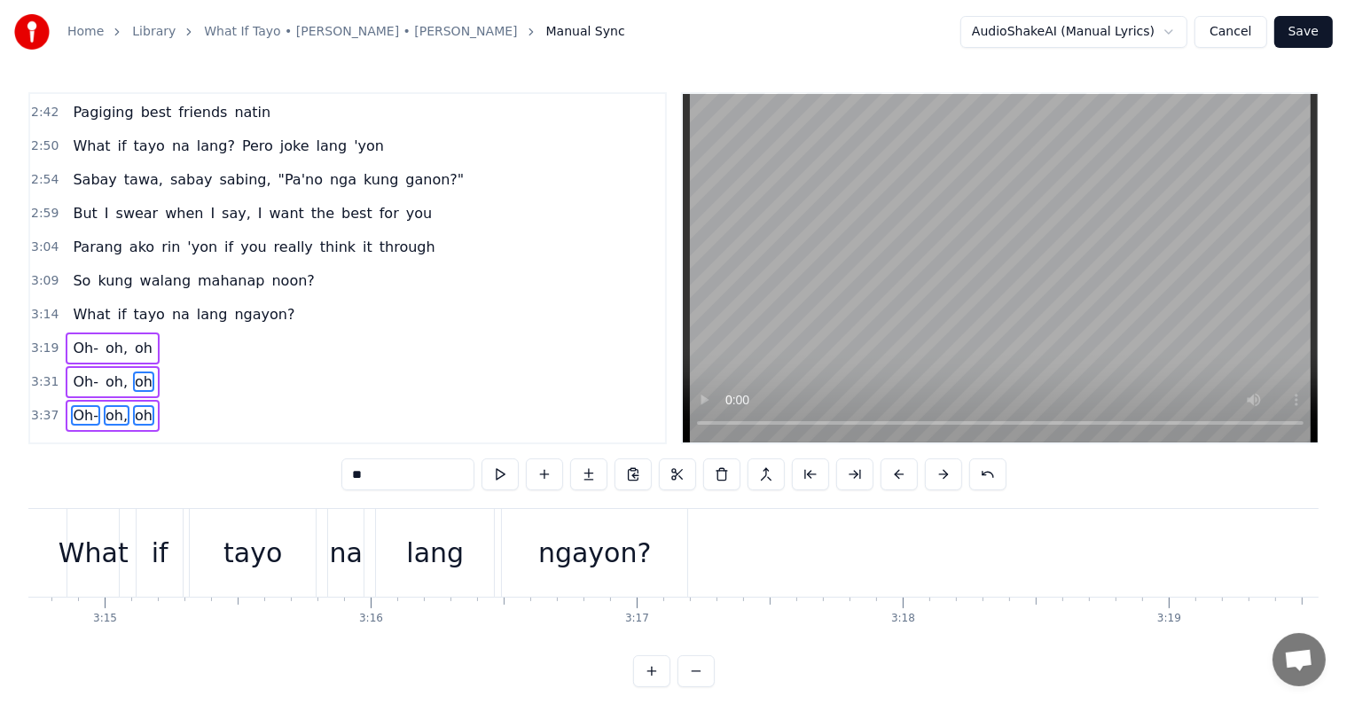
click at [888, 475] on button at bounding box center [898, 474] width 37 height 32
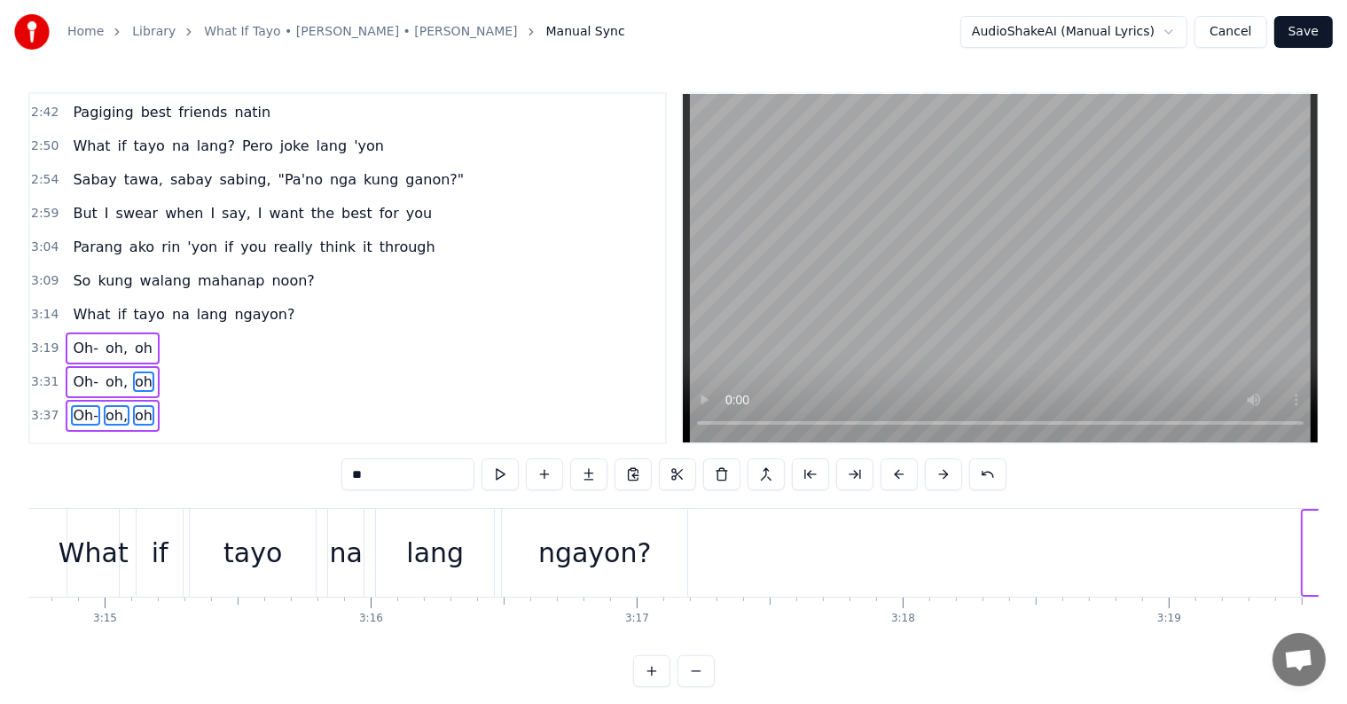
click at [888, 475] on button at bounding box center [898, 474] width 37 height 32
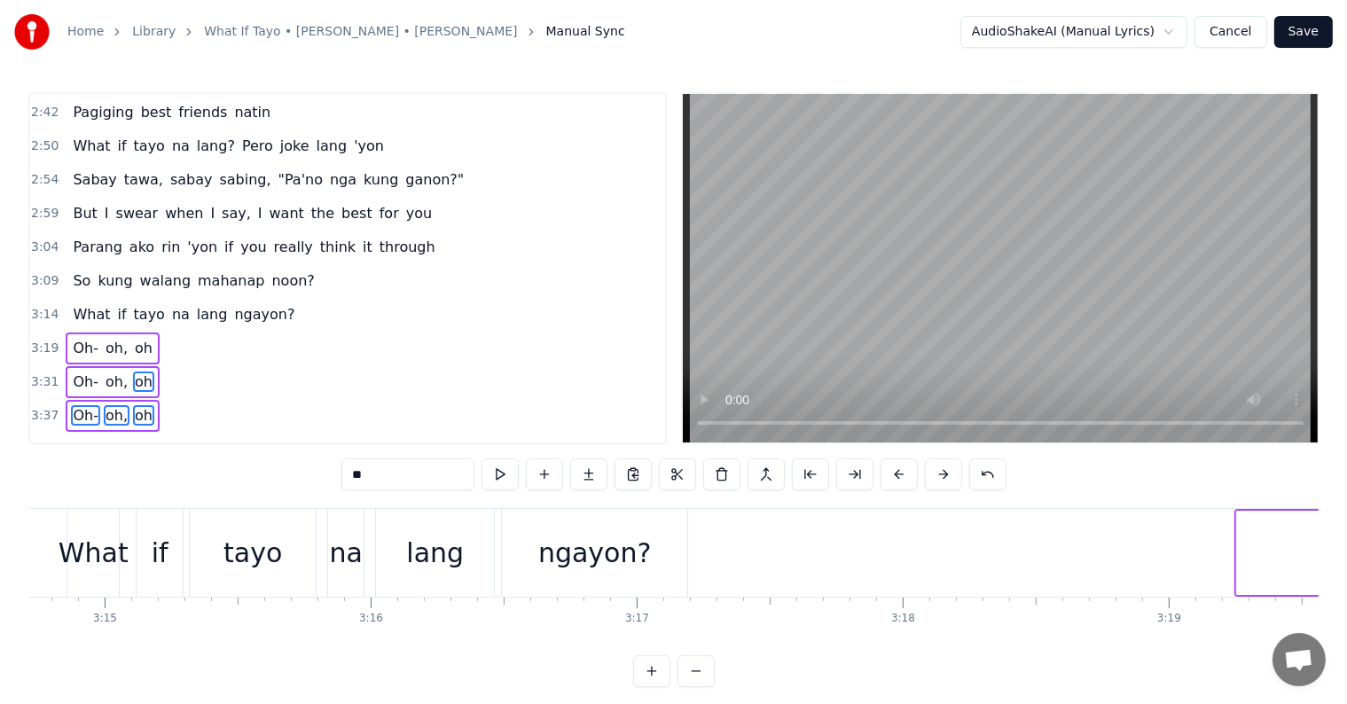
click at [888, 475] on button at bounding box center [898, 474] width 37 height 32
click at [887, 475] on button at bounding box center [898, 474] width 37 height 32
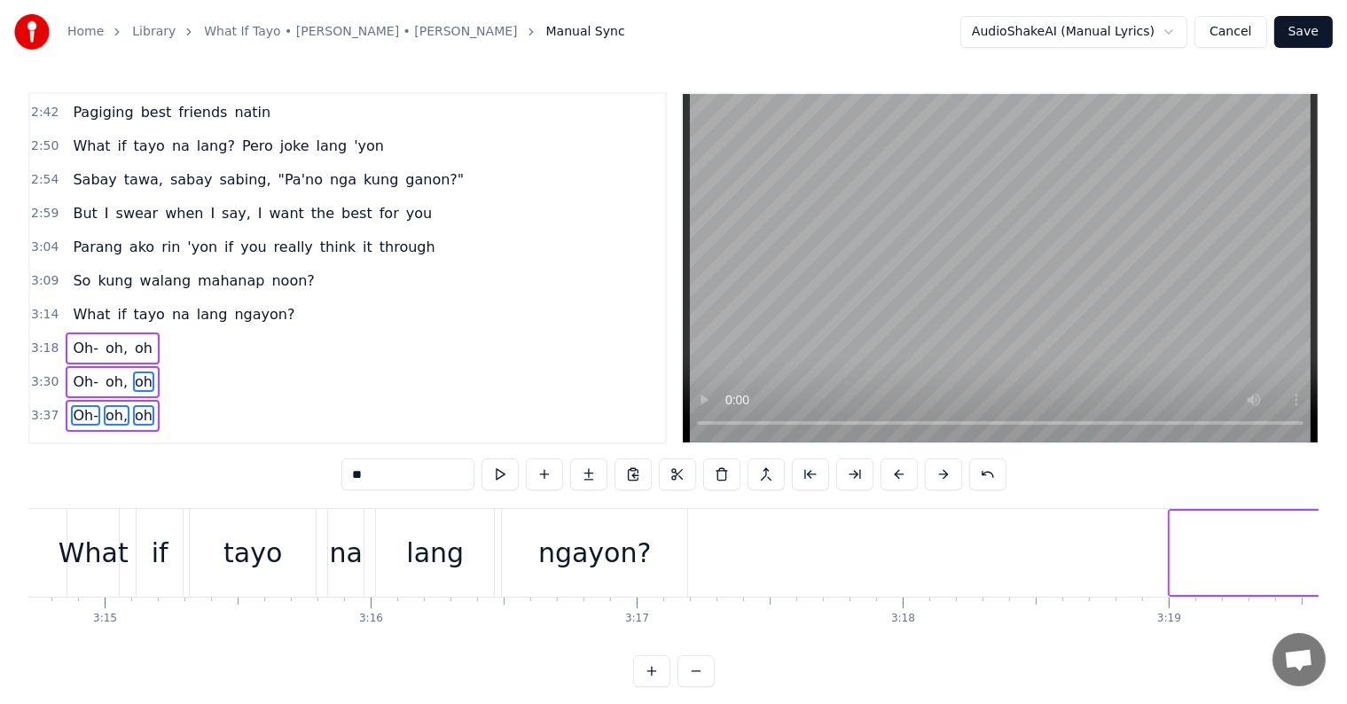
click at [886, 475] on button at bounding box center [898, 474] width 37 height 32
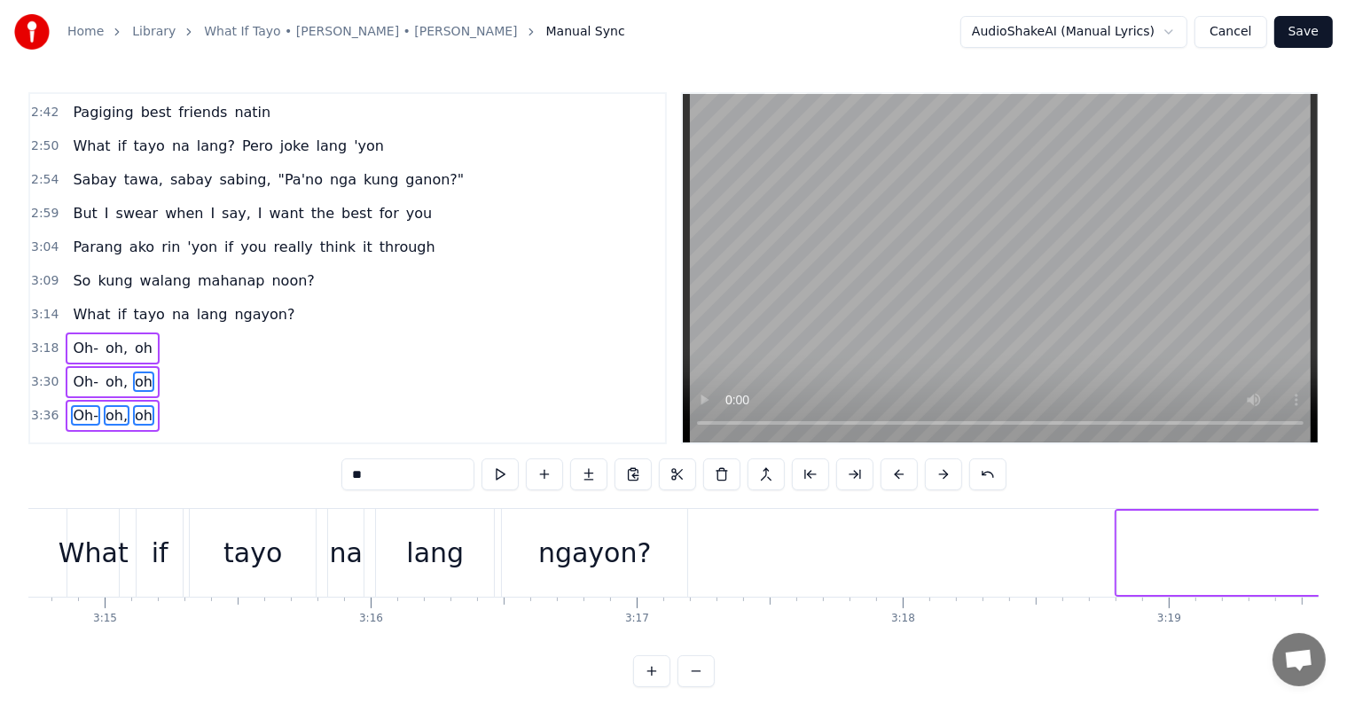
click at [886, 475] on button at bounding box center [898, 474] width 37 height 32
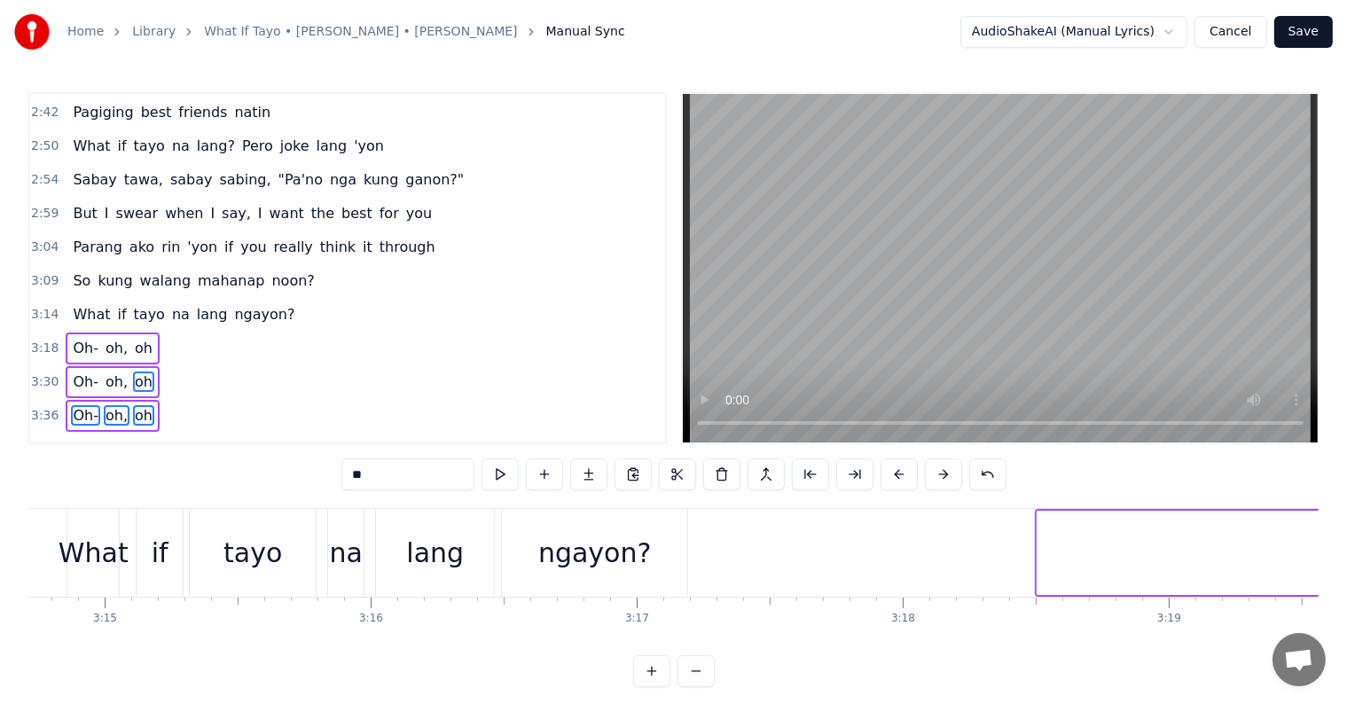
click at [880, 473] on button at bounding box center [898, 474] width 37 height 32
click at [876, 472] on div "**" at bounding box center [673, 474] width 665 height 32
click at [875, 472] on div "**" at bounding box center [673, 474] width 665 height 32
click at [871, 470] on div "**" at bounding box center [673, 474] width 665 height 32
click at [871, 470] on button at bounding box center [854, 474] width 37 height 32
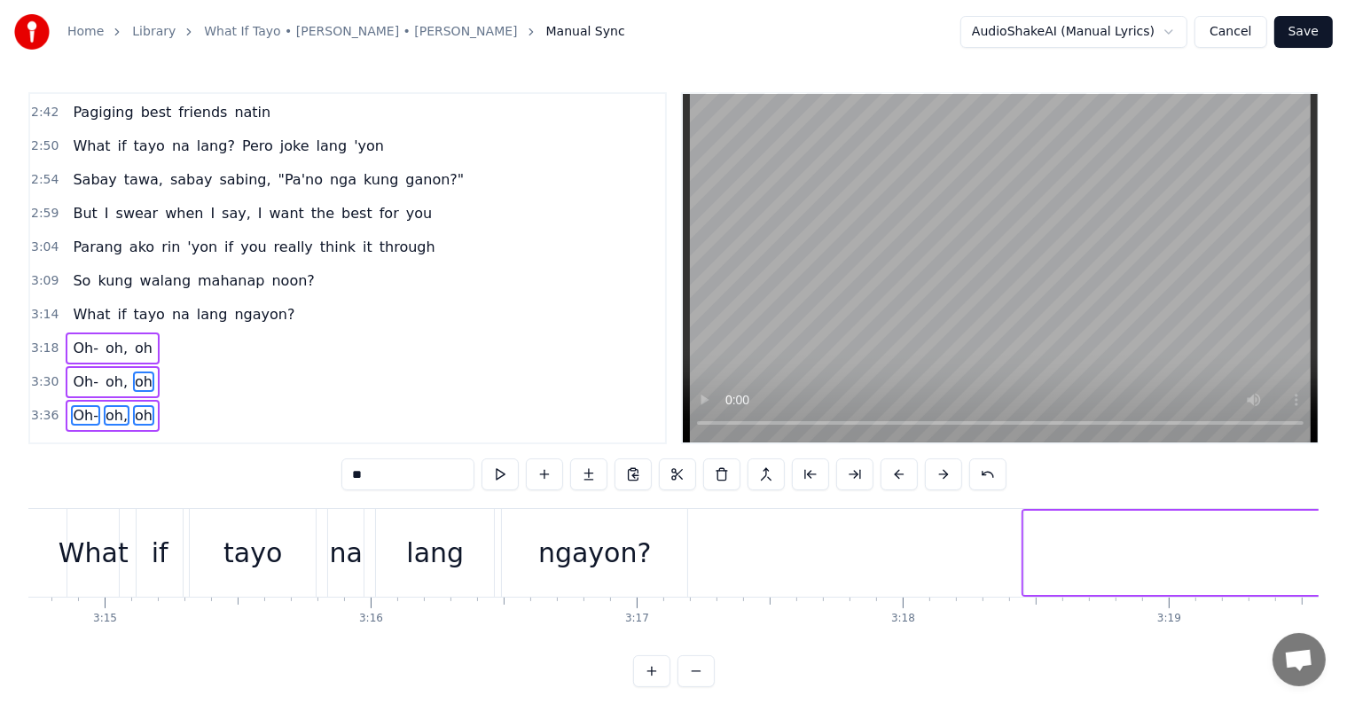
click at [871, 470] on button at bounding box center [854, 474] width 37 height 32
click at [922, 473] on div "**" at bounding box center [673, 474] width 665 height 32
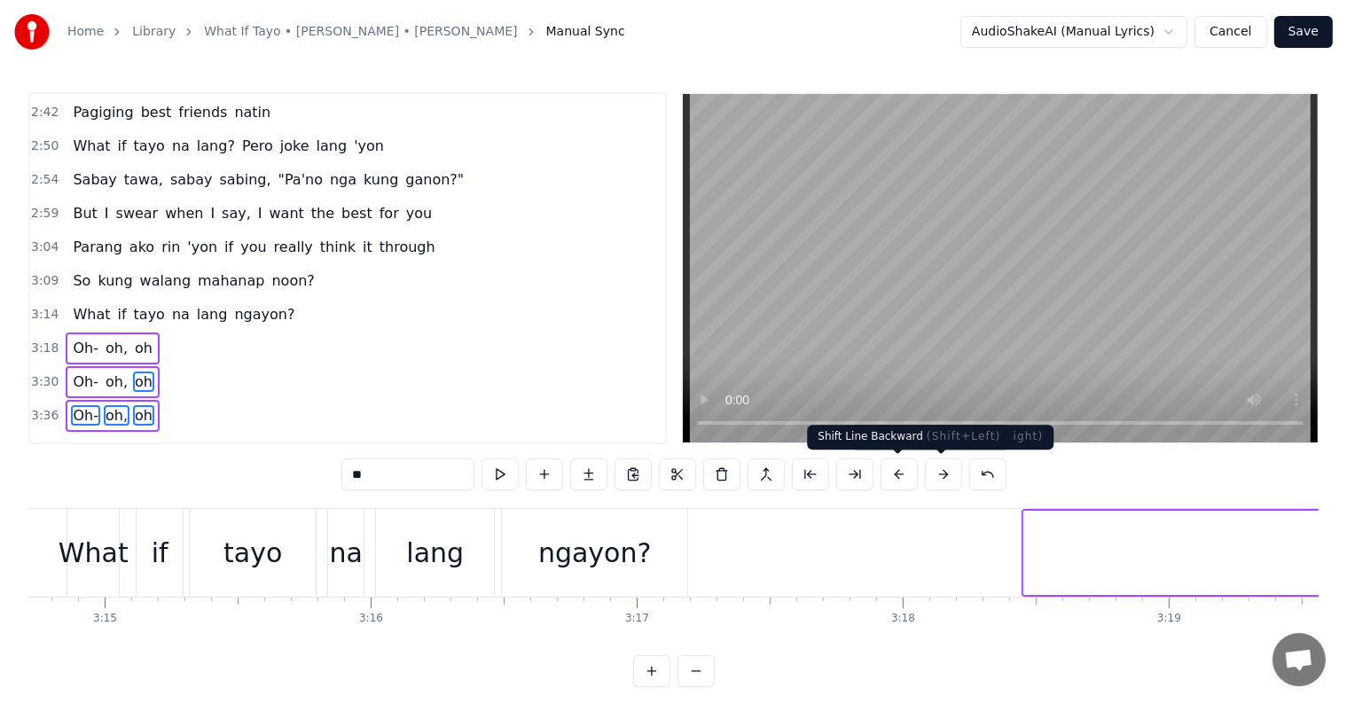
click at [902, 472] on button at bounding box center [898, 474] width 37 height 32
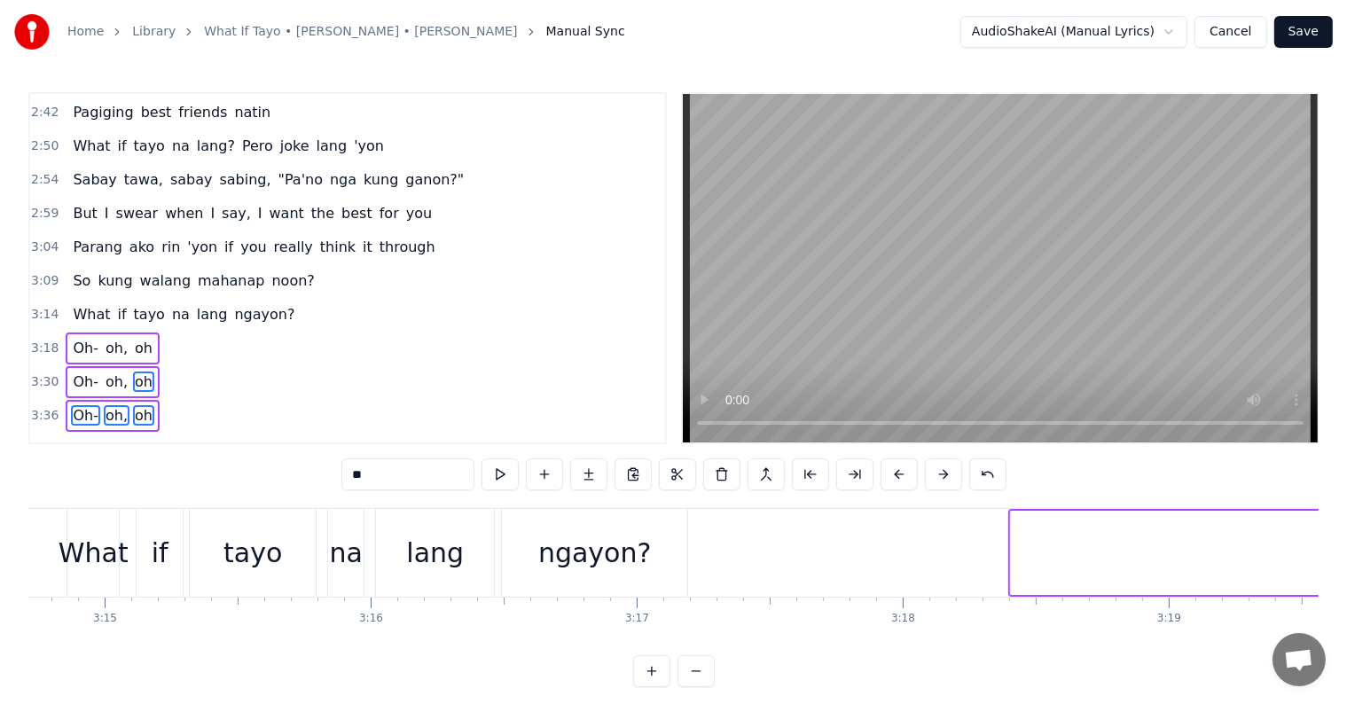
click at [902, 472] on button at bounding box center [898, 474] width 37 height 32
click at [902, 470] on button at bounding box center [898, 474] width 37 height 32
click at [898, 466] on button at bounding box center [898, 474] width 37 height 32
click at [897, 465] on button at bounding box center [898, 474] width 37 height 32
click at [892, 463] on button at bounding box center [898, 474] width 37 height 32
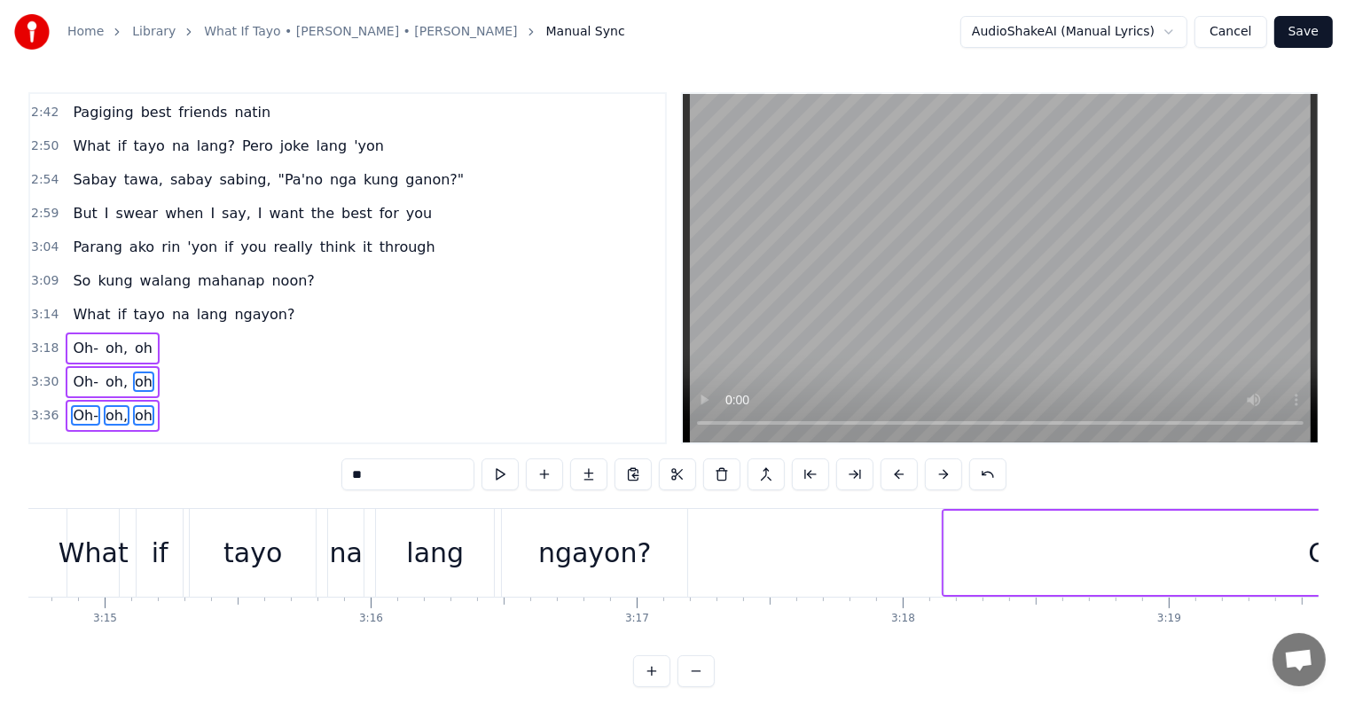
click at [892, 463] on button at bounding box center [898, 474] width 37 height 32
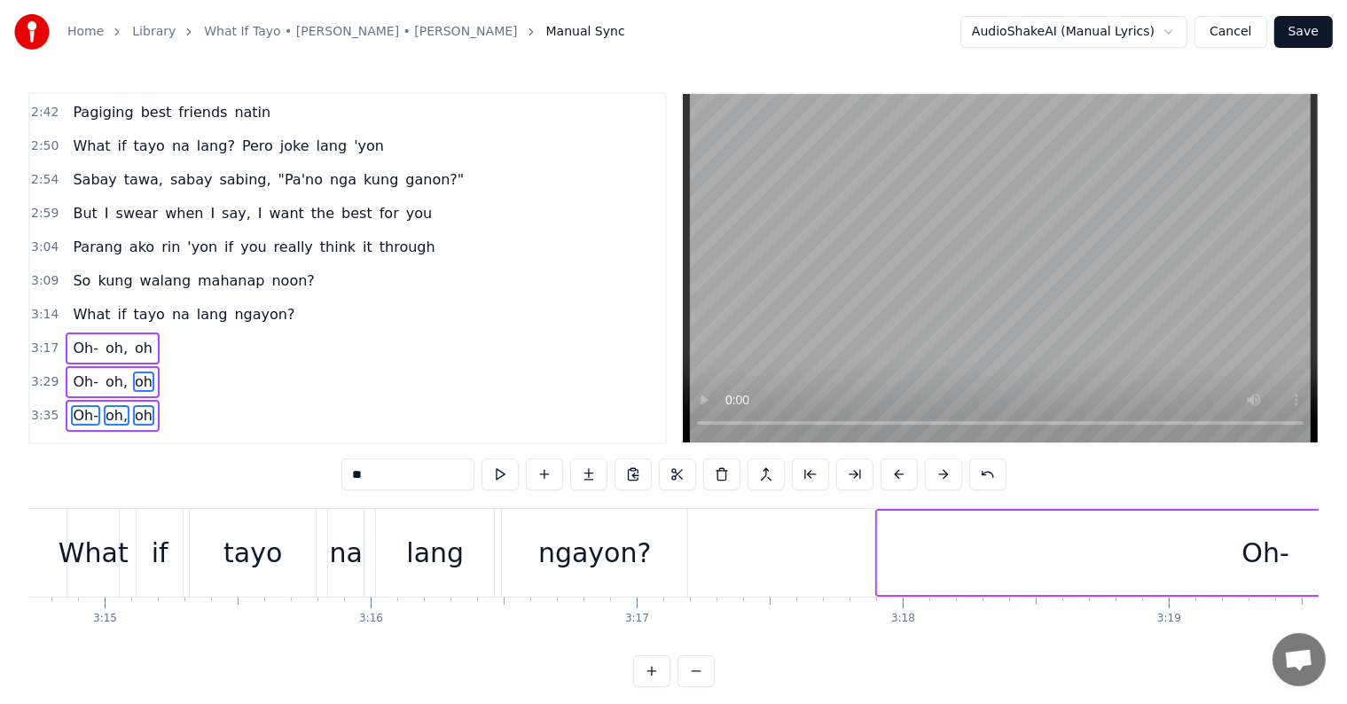
click at [892, 463] on button at bounding box center [898, 474] width 37 height 32
click at [890, 463] on button at bounding box center [898, 474] width 37 height 32
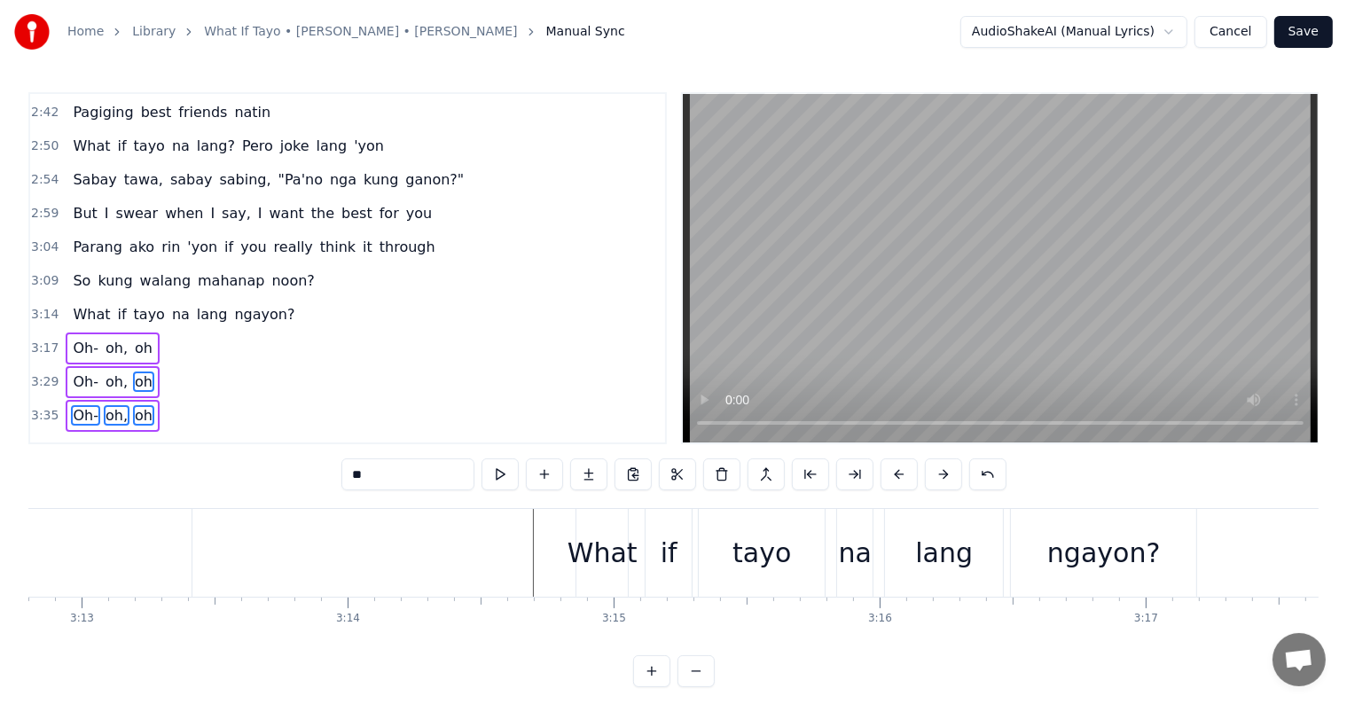
scroll to position [0, 50951]
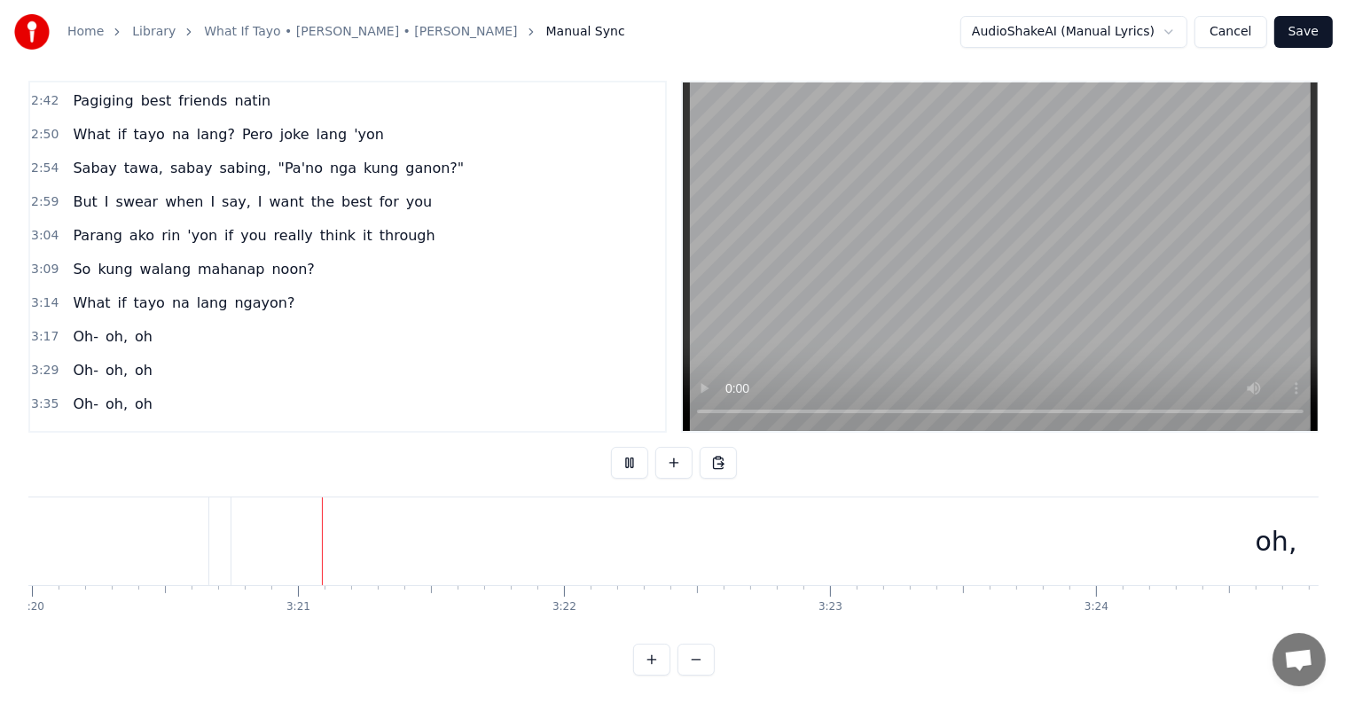
scroll to position [0, 53224]
click at [930, 532] on div "oh," at bounding box center [1240, 541] width 2089 height 88
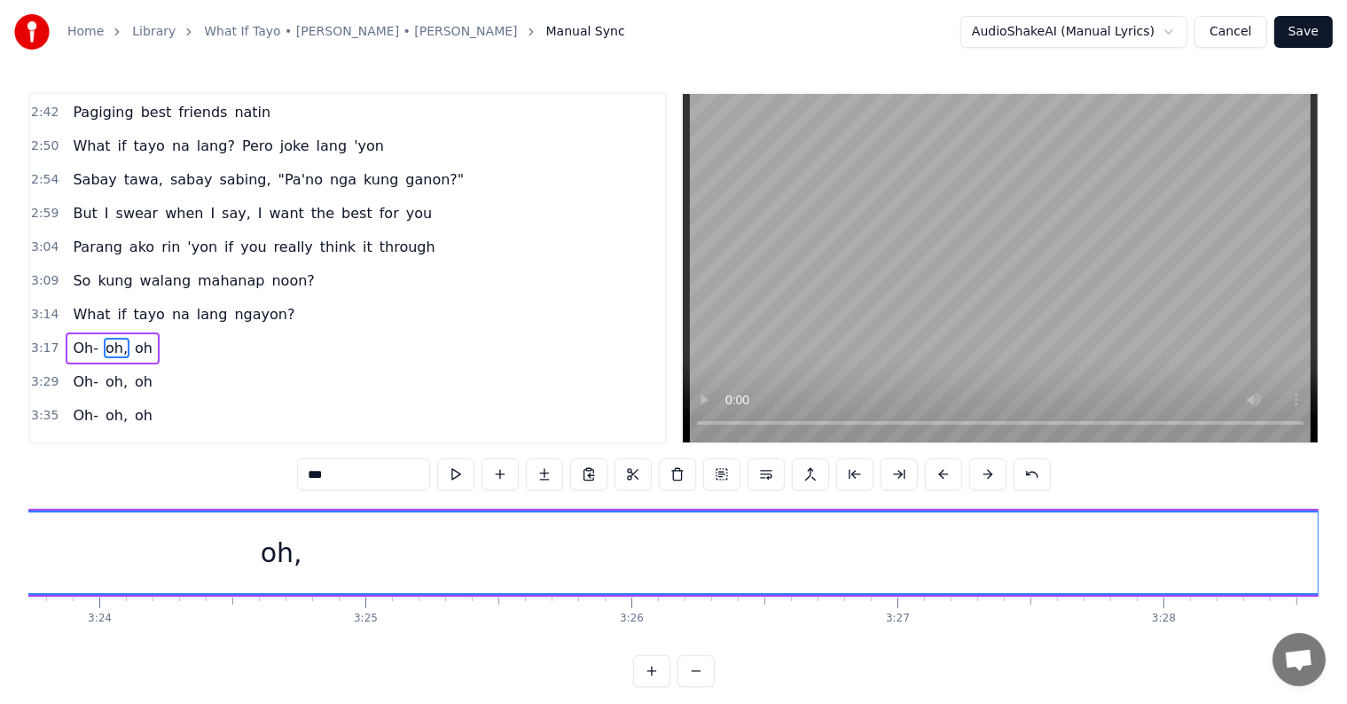
scroll to position [0, 54403]
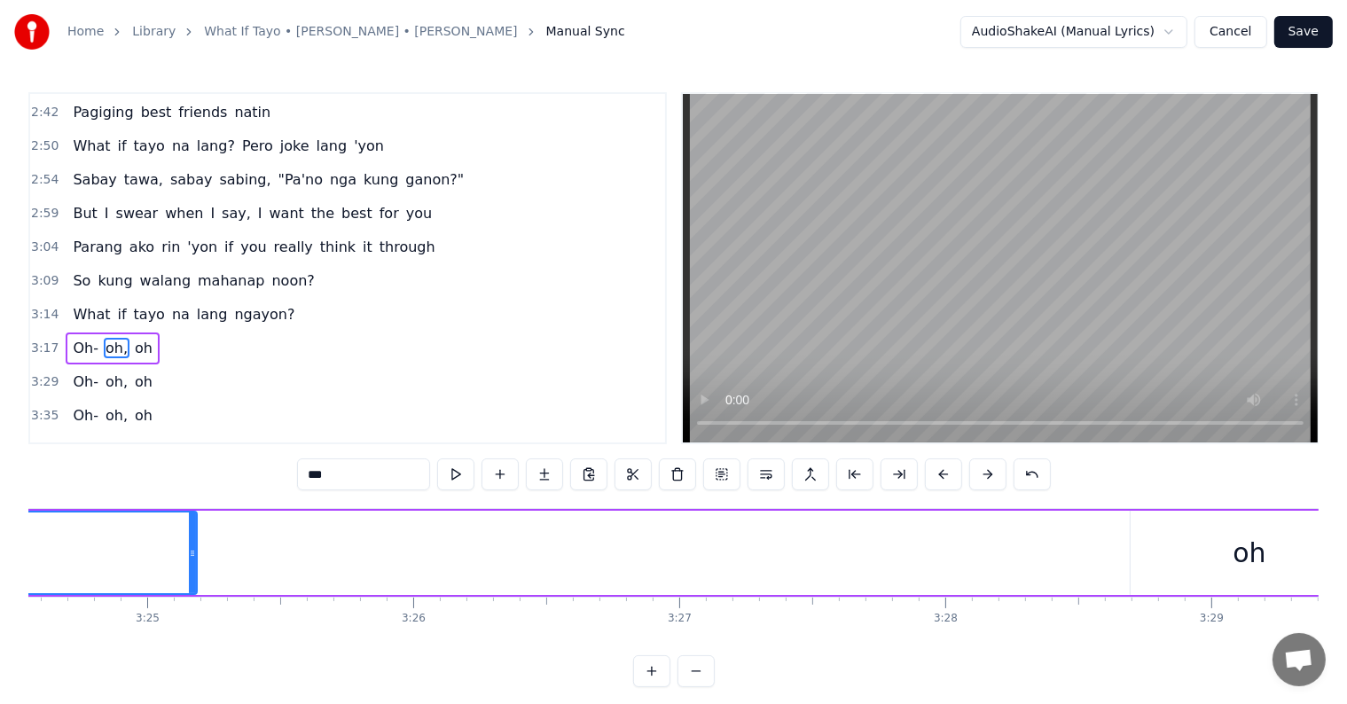
drag, startPoint x: 1104, startPoint y: 558, endPoint x: 193, endPoint y: 512, distance: 911.6
click at [193, 512] on div at bounding box center [192, 552] width 7 height 81
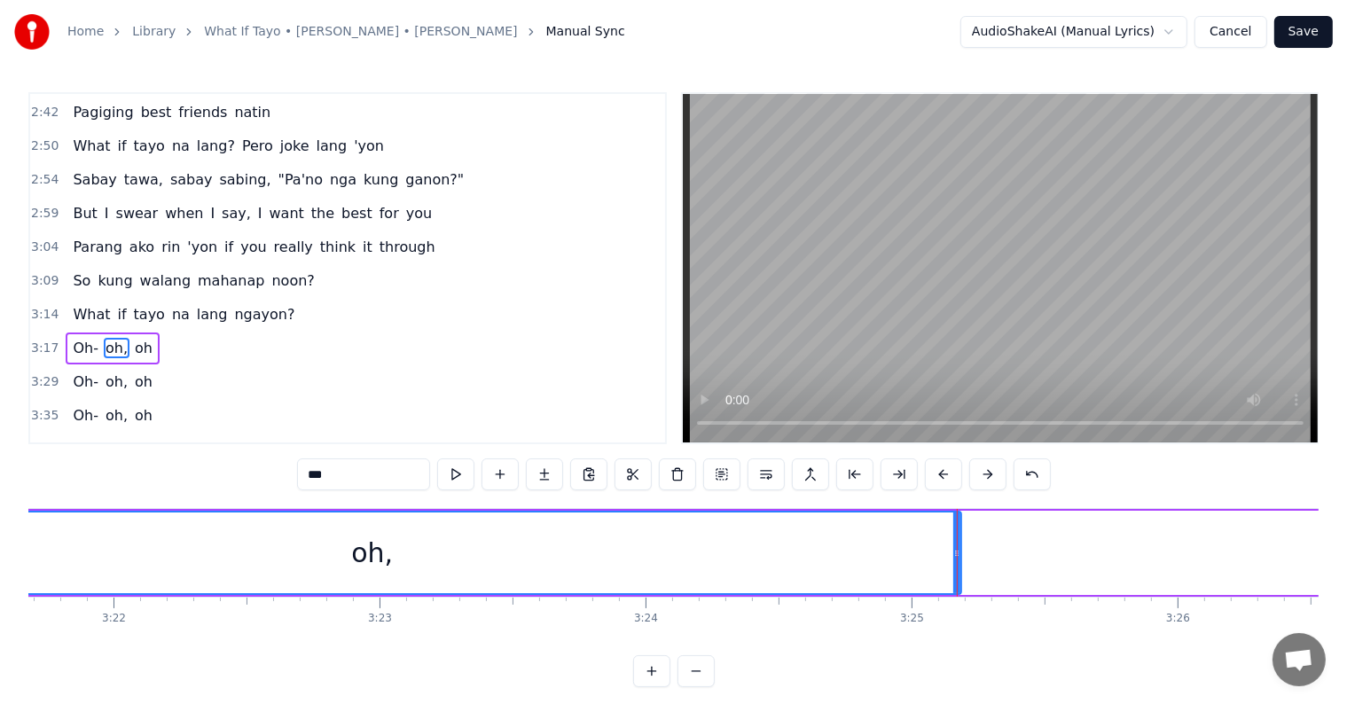
scroll to position [0, 53568]
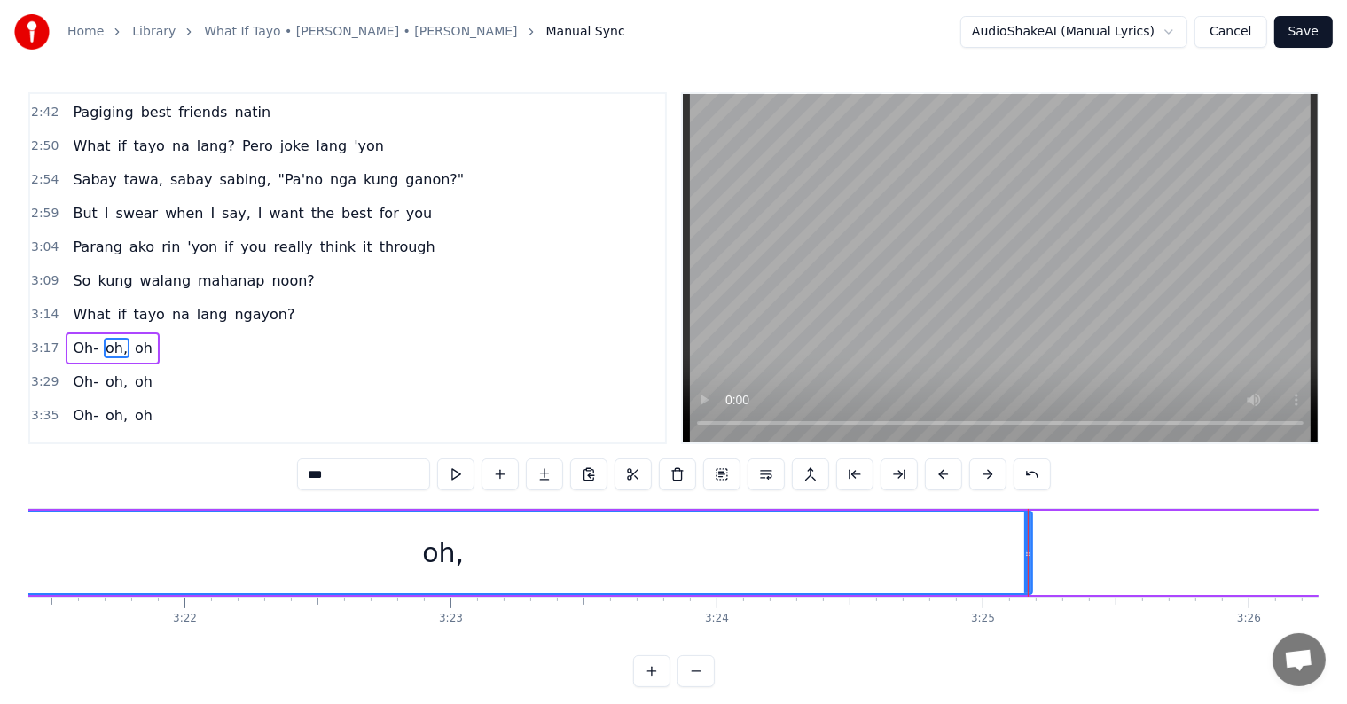
click at [1027, 549] on div at bounding box center [1027, 553] width 1 height 88
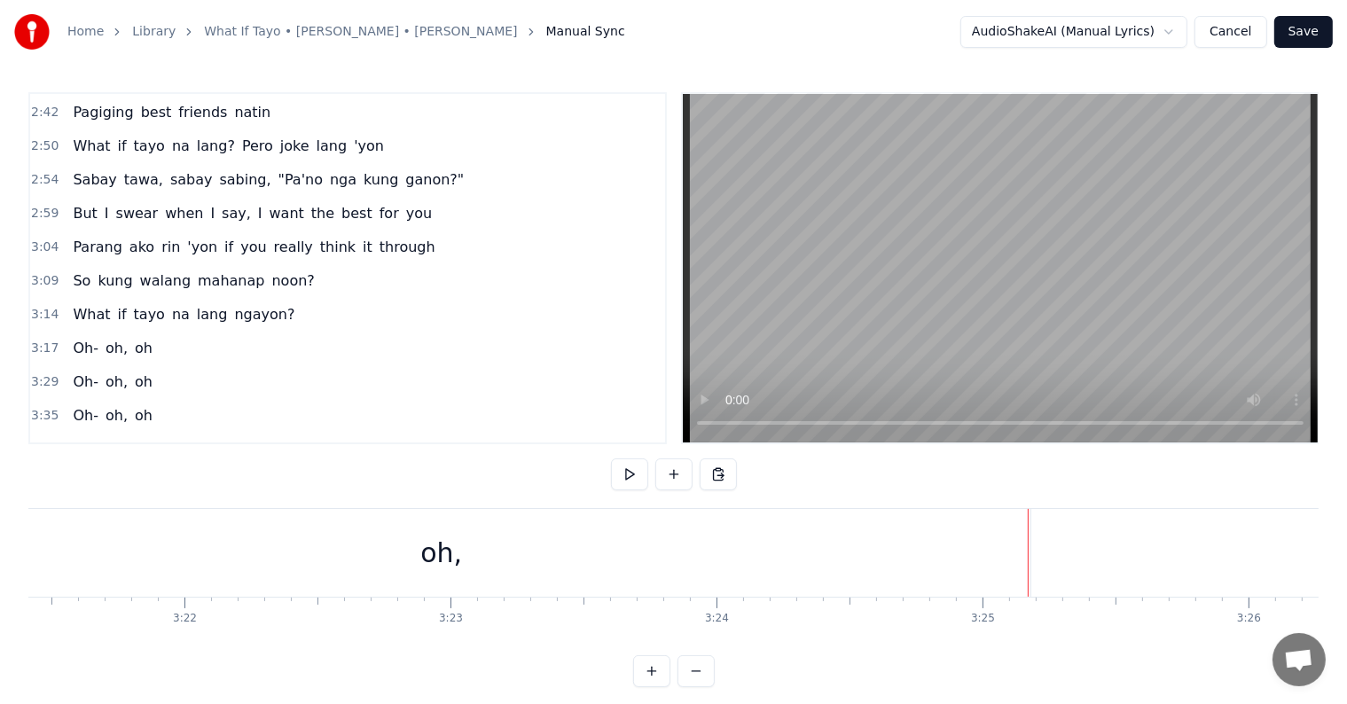
click at [934, 552] on div "oh," at bounding box center [441, 553] width 1178 height 88
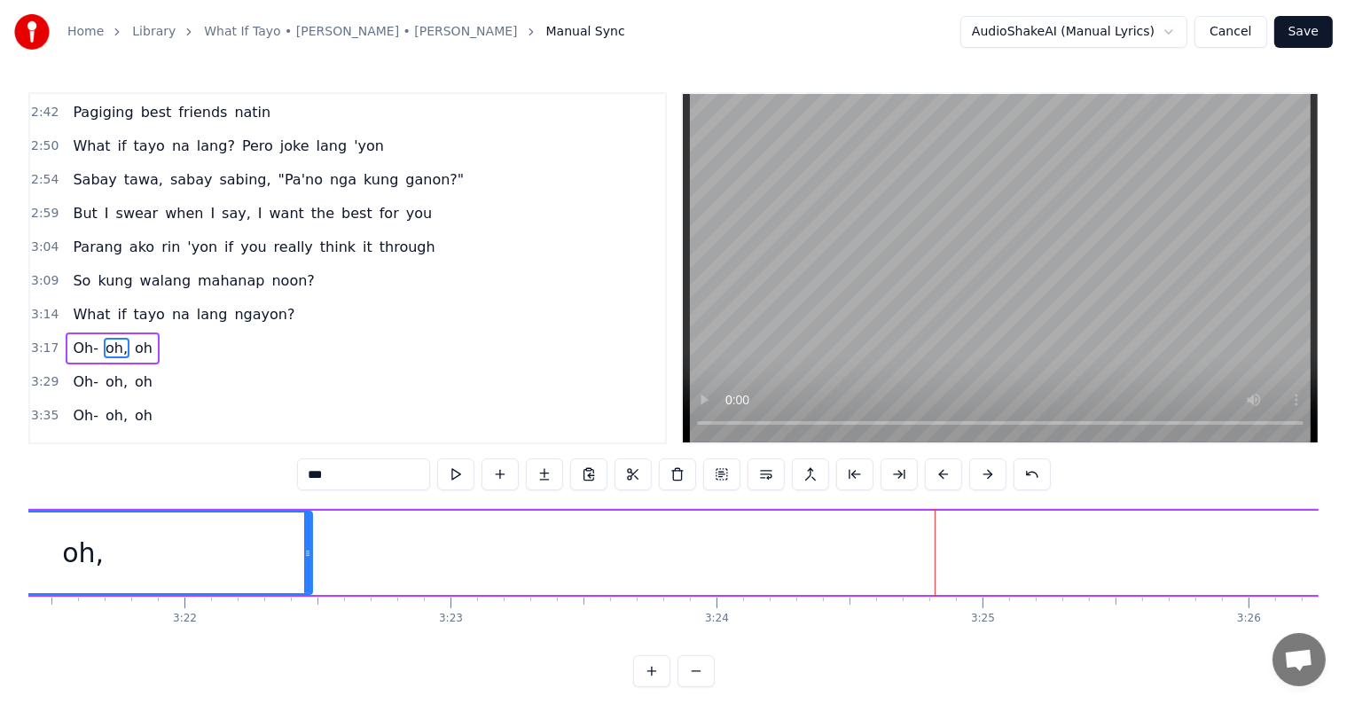
drag, startPoint x: 1027, startPoint y: 554, endPoint x: 306, endPoint y: 526, distance: 722.2
click at [306, 526] on div at bounding box center [307, 552] width 7 height 81
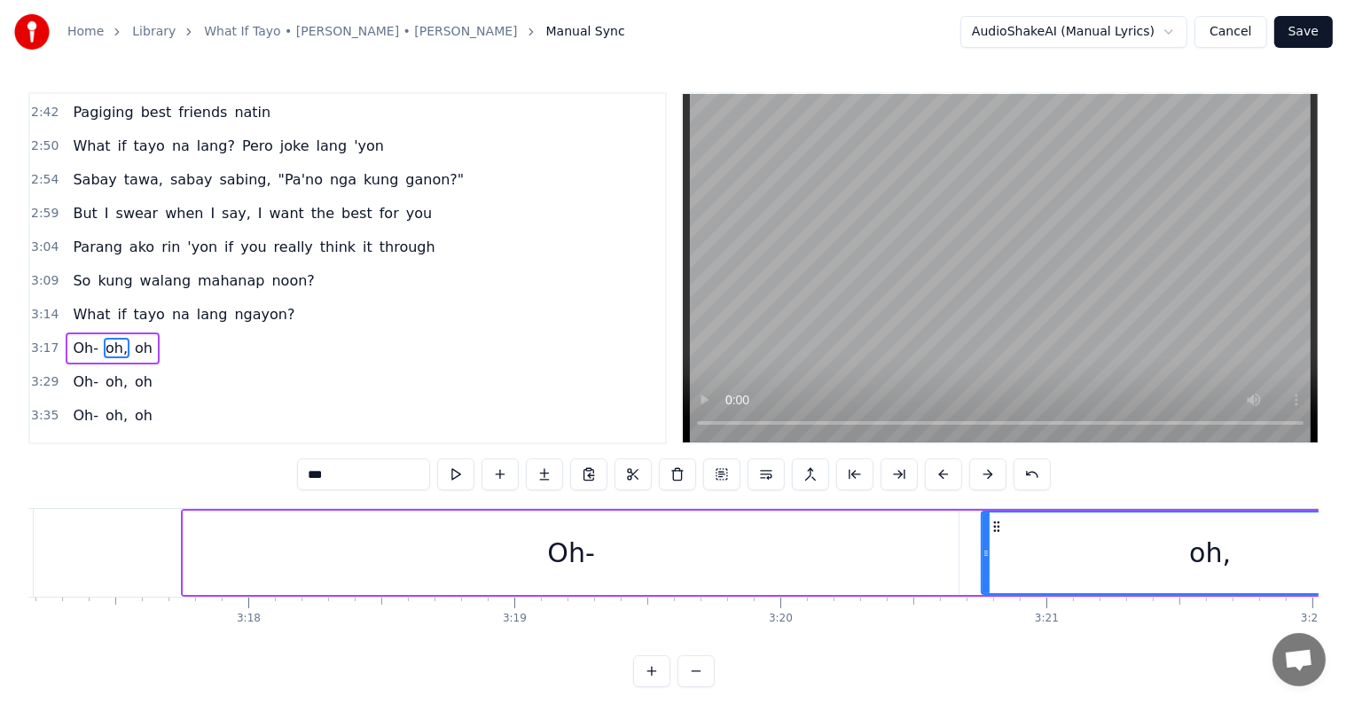
scroll to position [0, 52331]
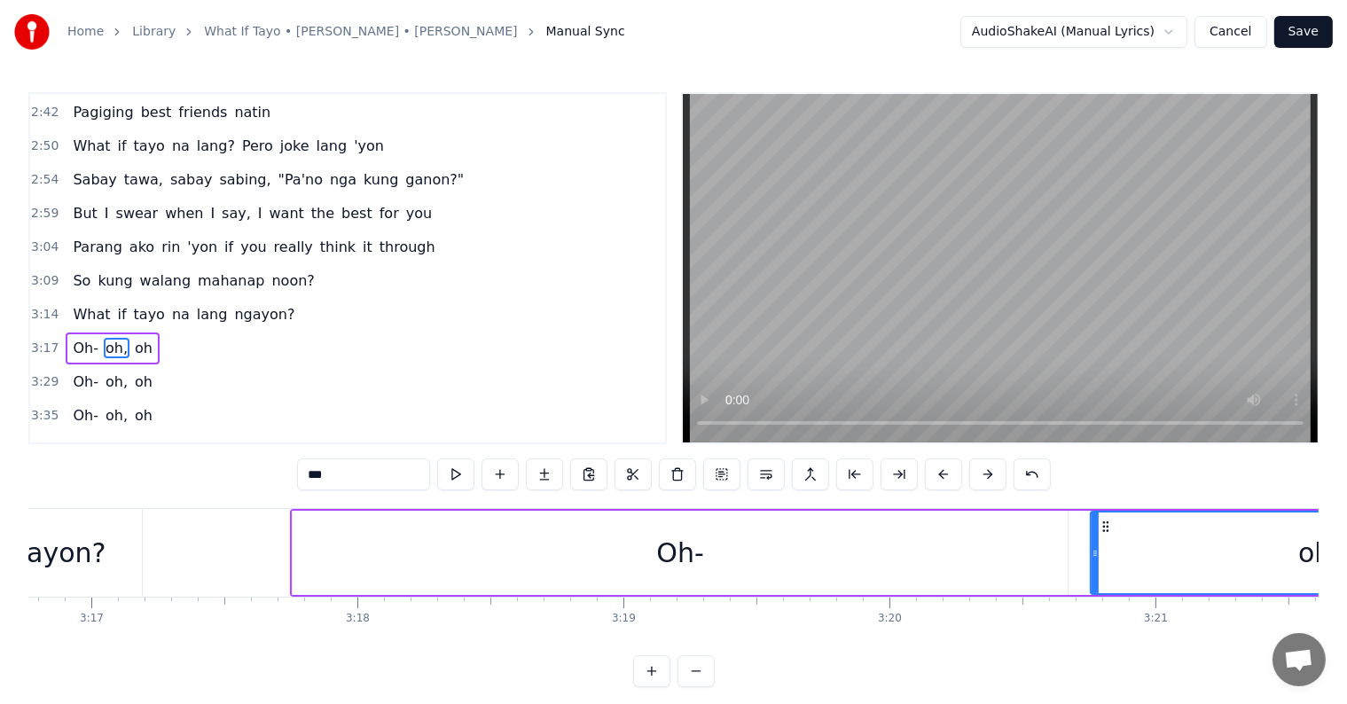
click at [824, 543] on div "Oh-" at bounding box center [680, 553] width 775 height 84
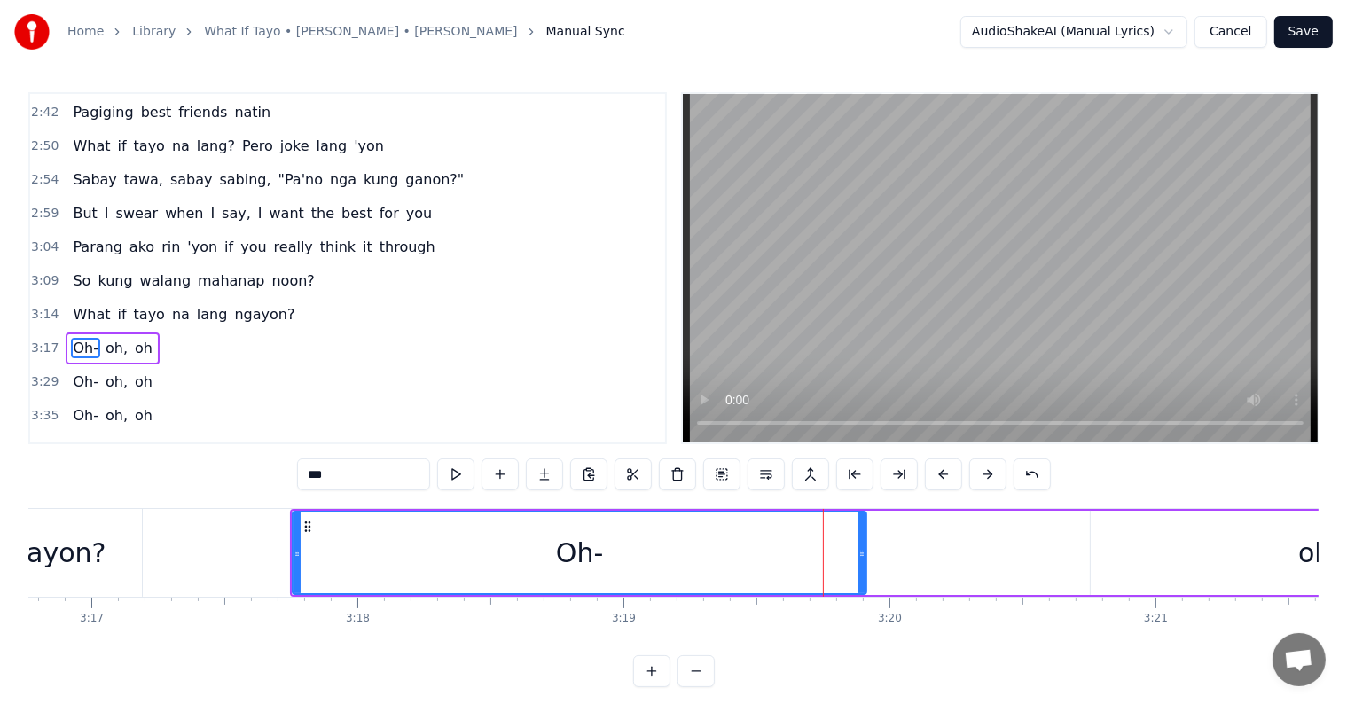
drag, startPoint x: 1063, startPoint y: 554, endPoint x: 862, endPoint y: 538, distance: 201.9
click at [862, 538] on div at bounding box center [861, 552] width 7 height 81
click at [1246, 557] on div "oh," at bounding box center [1318, 553] width 457 height 84
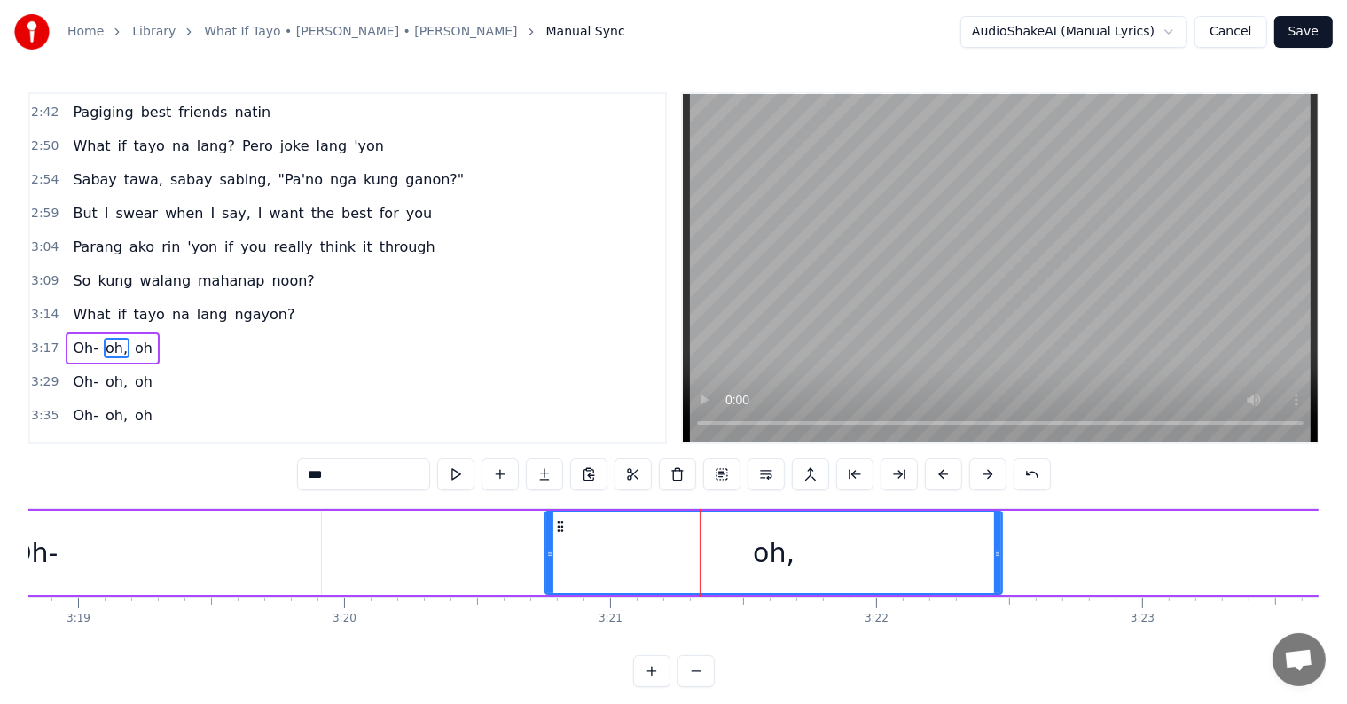
scroll to position [0, 52840]
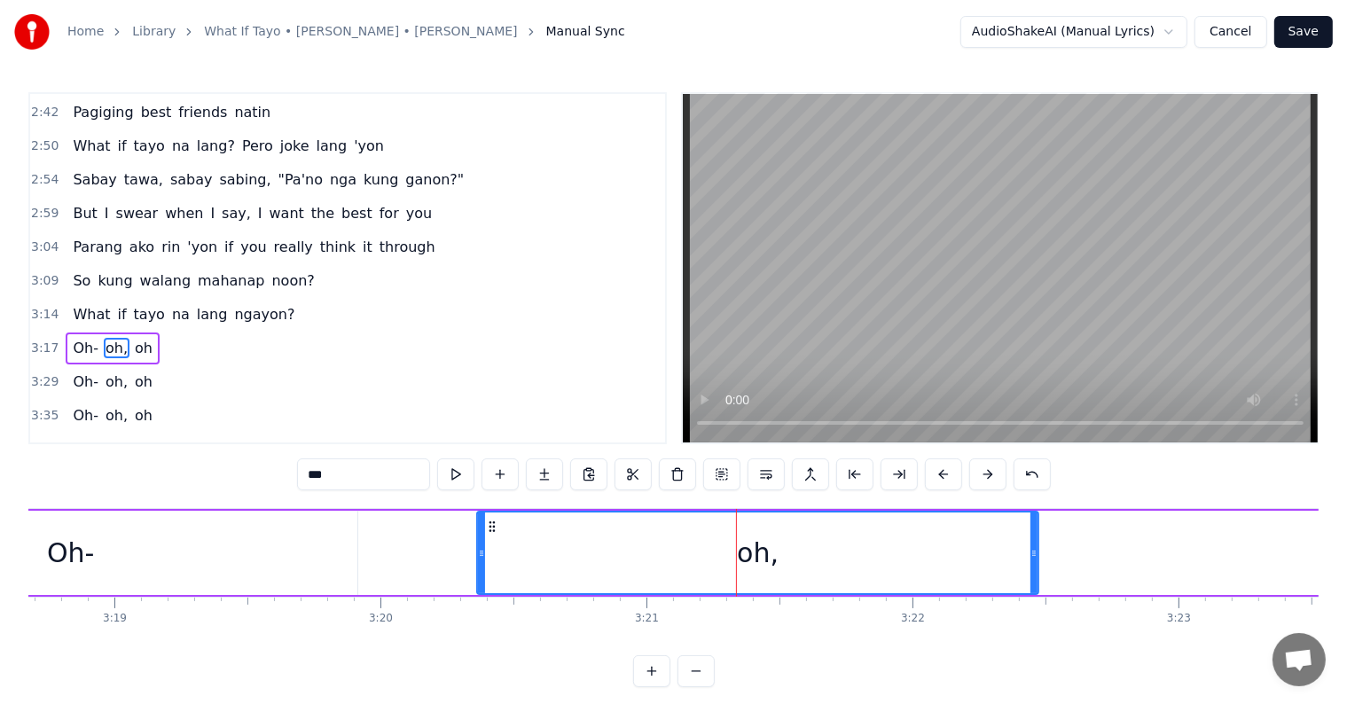
drag, startPoint x: 585, startPoint y: 543, endPoint x: 475, endPoint y: 535, distance: 110.2
click at [479, 539] on div at bounding box center [481, 552] width 7 height 81
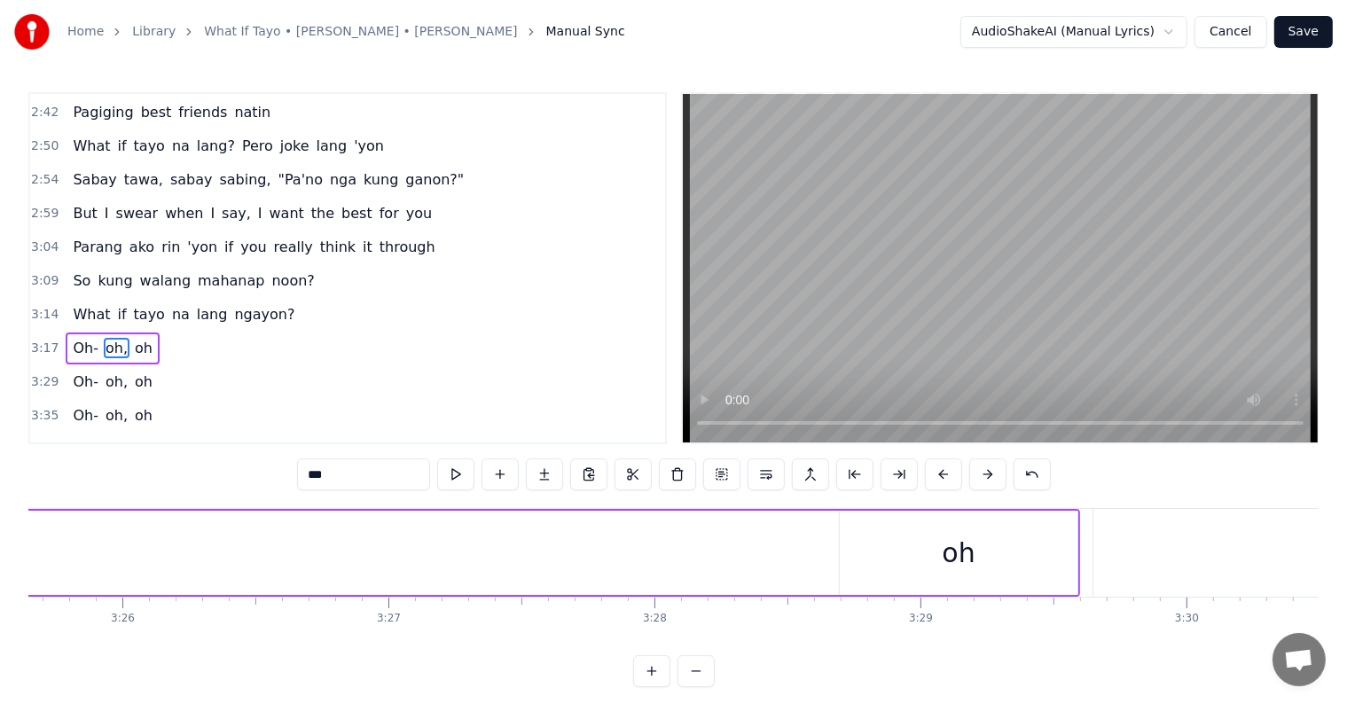
scroll to position [0, 54657]
click at [954, 546] on div "oh" at bounding box center [995, 553] width 238 height 84
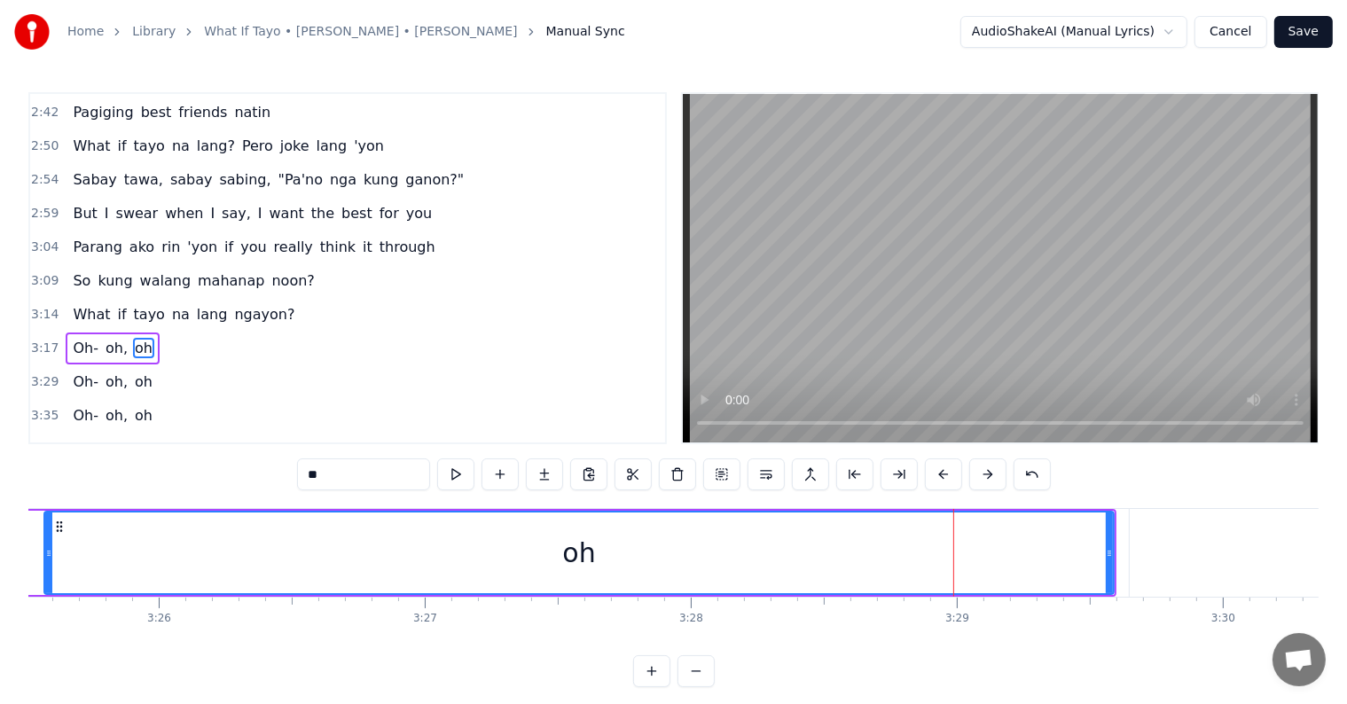
drag, startPoint x: 881, startPoint y: 559, endPoint x: 0, endPoint y: 574, distance: 881.4
click at [0, 574] on div "Home Library What If Tayo • [PERSON_NAME] • [PERSON_NAME] Manual Sync AudioShak…" at bounding box center [673, 343] width 1347 height 687
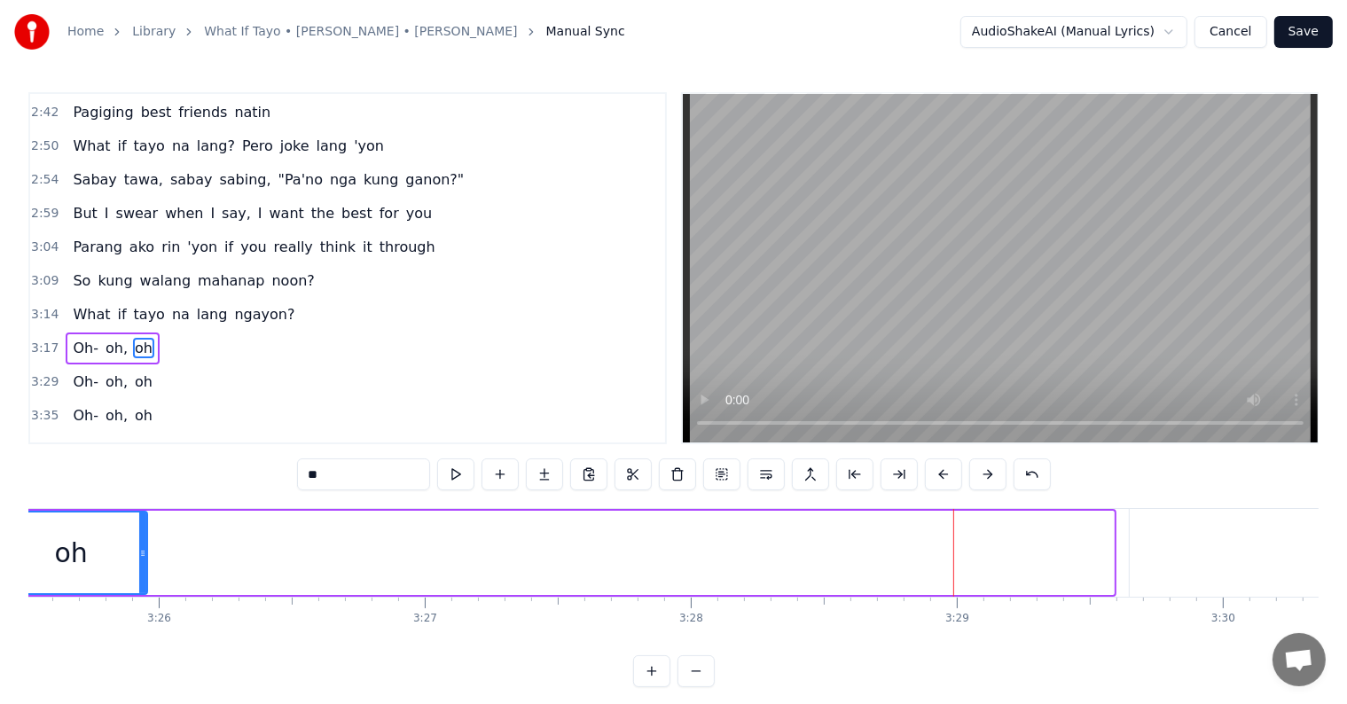
drag, startPoint x: 1110, startPoint y: 551, endPoint x: 126, endPoint y: 536, distance: 984.2
click at [139, 539] on div at bounding box center [142, 552] width 7 height 81
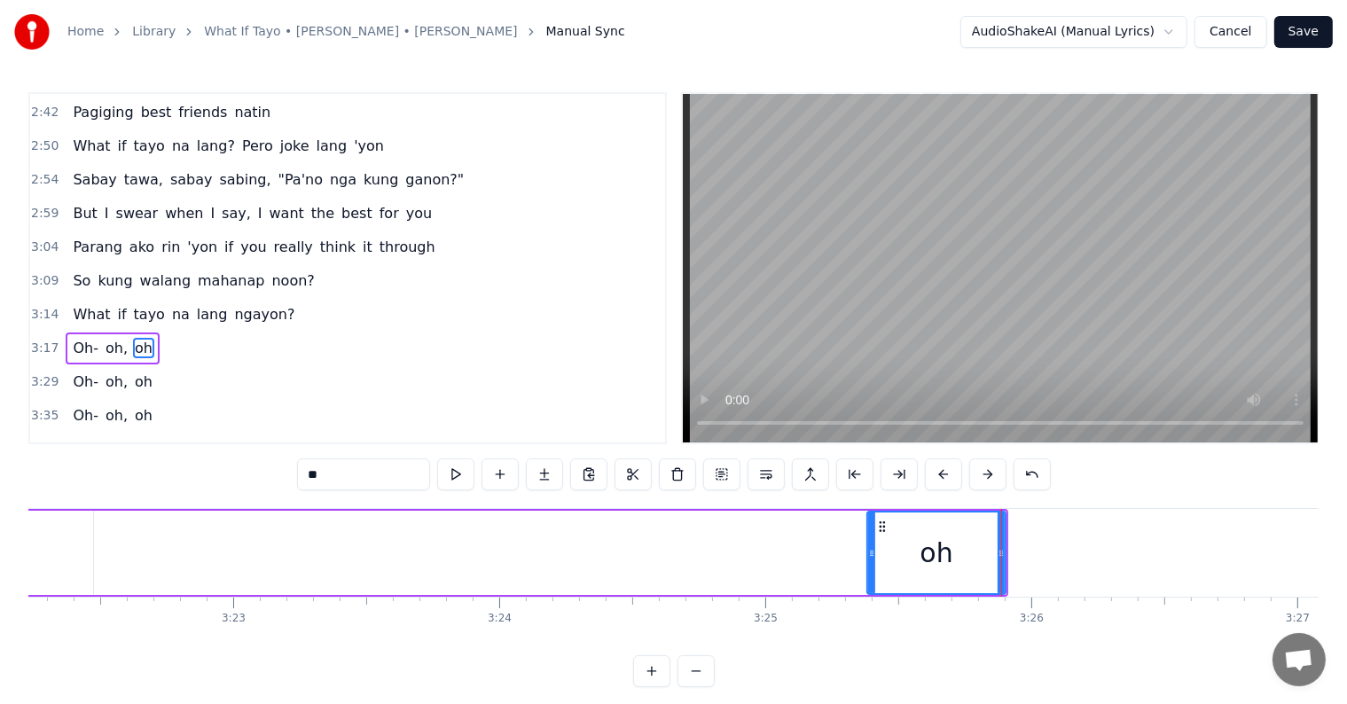
scroll to position [0, 53749]
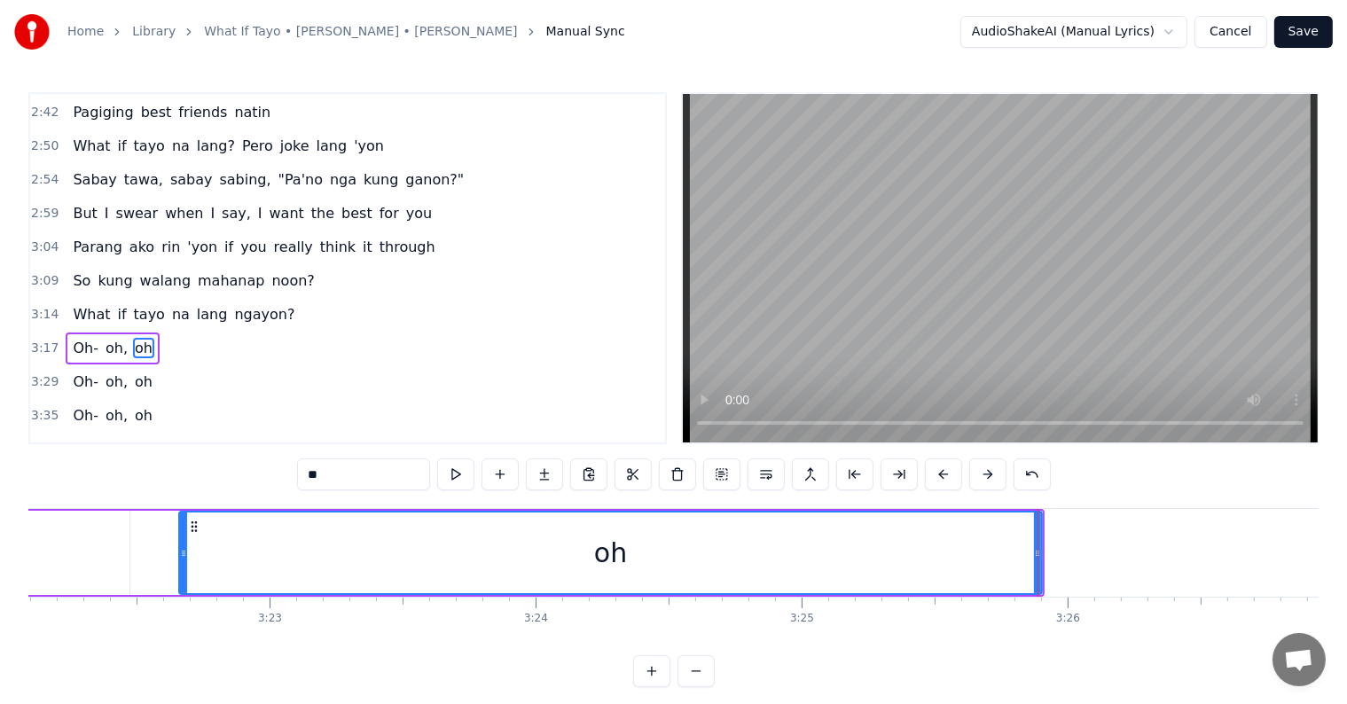
drag, startPoint x: 904, startPoint y: 550, endPoint x: 180, endPoint y: 539, distance: 724.4
click at [180, 539] on div at bounding box center [183, 552] width 7 height 81
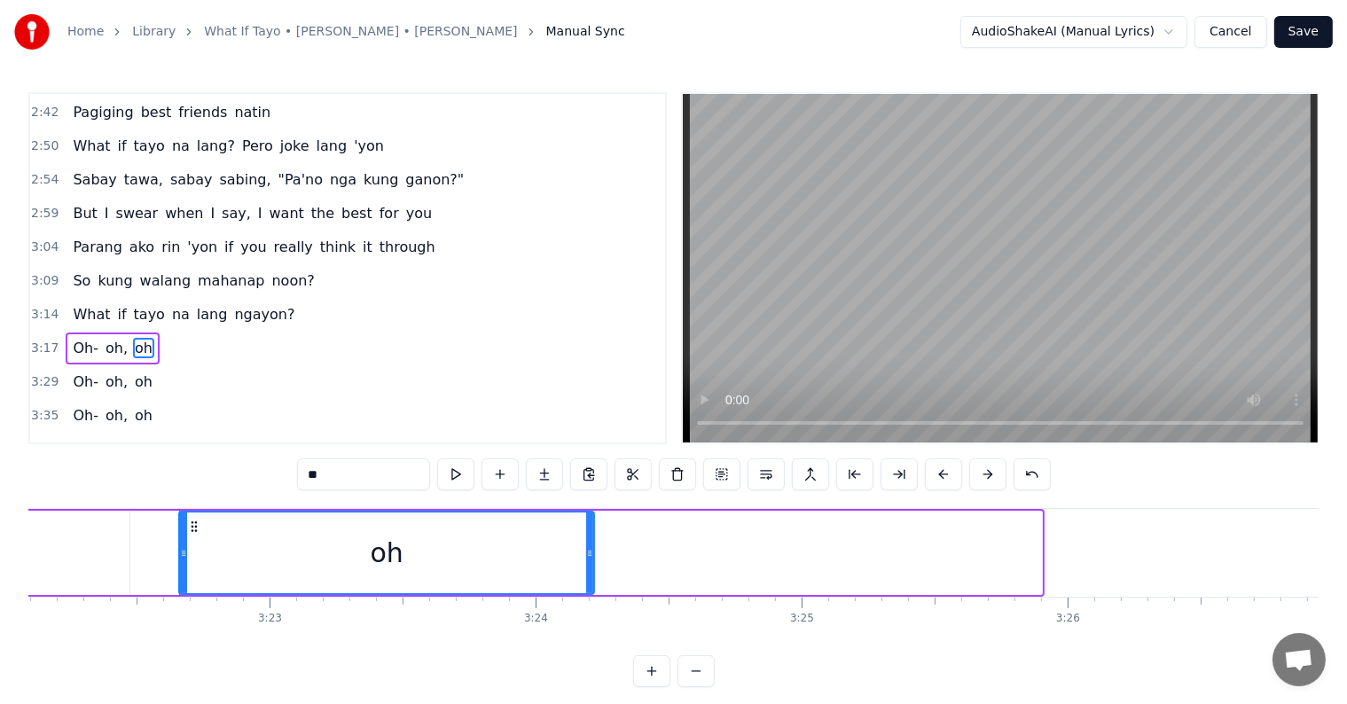
drag, startPoint x: 1039, startPoint y: 556, endPoint x: 594, endPoint y: 560, distance: 445.1
click at [592, 560] on div at bounding box center [589, 552] width 7 height 81
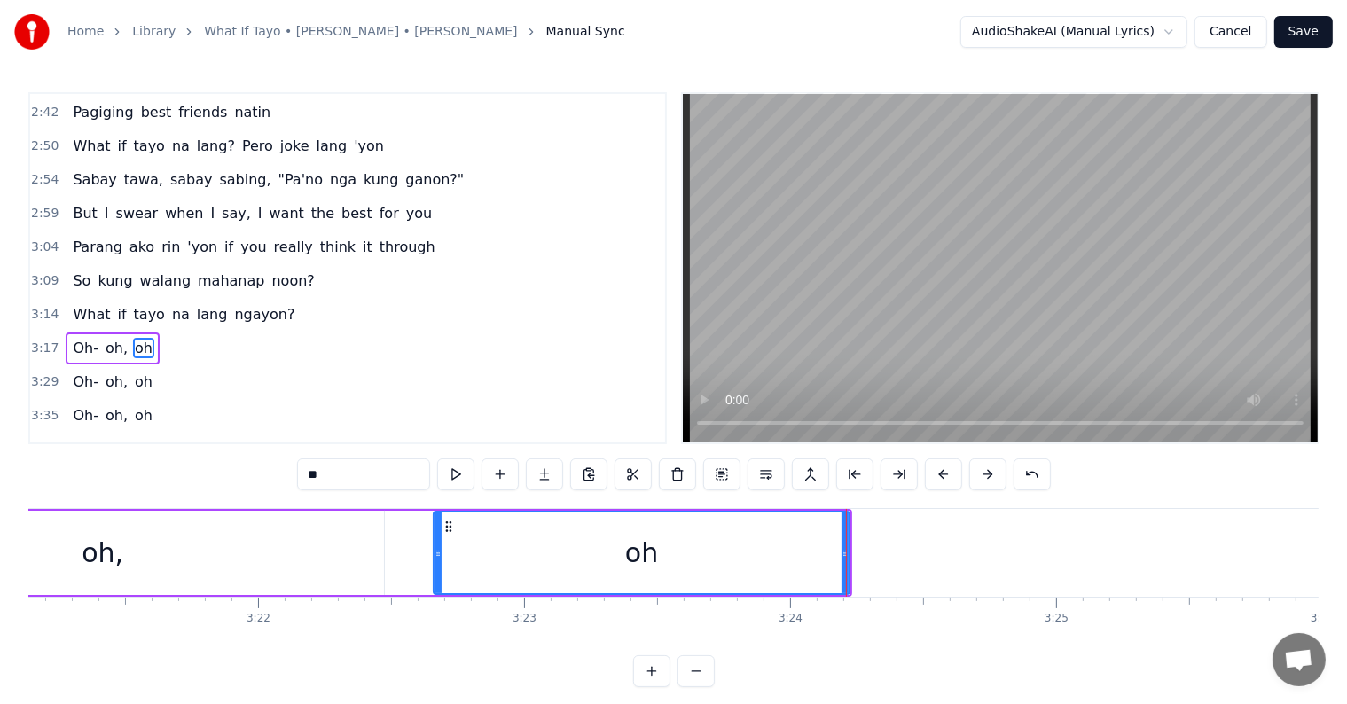
scroll to position [0, 53313]
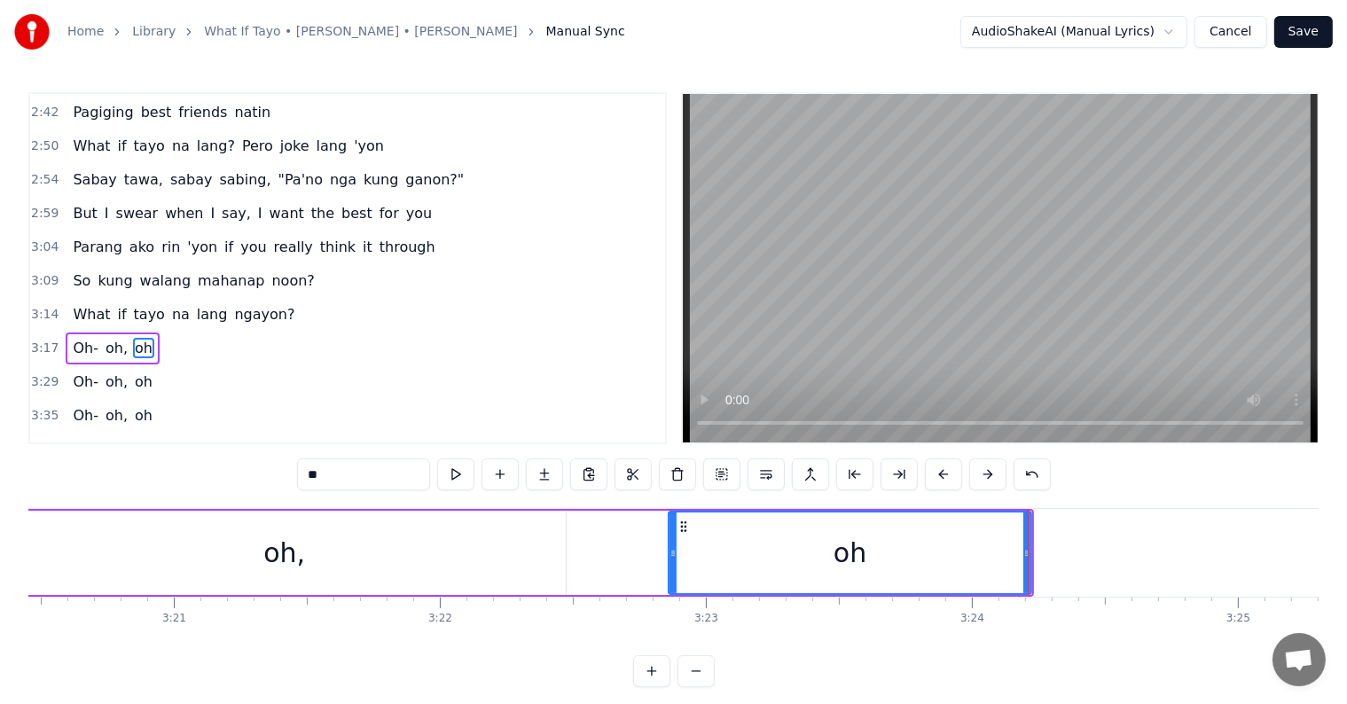
drag, startPoint x: 616, startPoint y: 551, endPoint x: 669, endPoint y: 555, distance: 53.4
click at [669, 555] on icon at bounding box center [672, 553] width 7 height 14
drag, startPoint x: 1027, startPoint y: 553, endPoint x: 1152, endPoint y: 559, distance: 125.1
click at [1152, 559] on icon at bounding box center [1151, 553] width 7 height 14
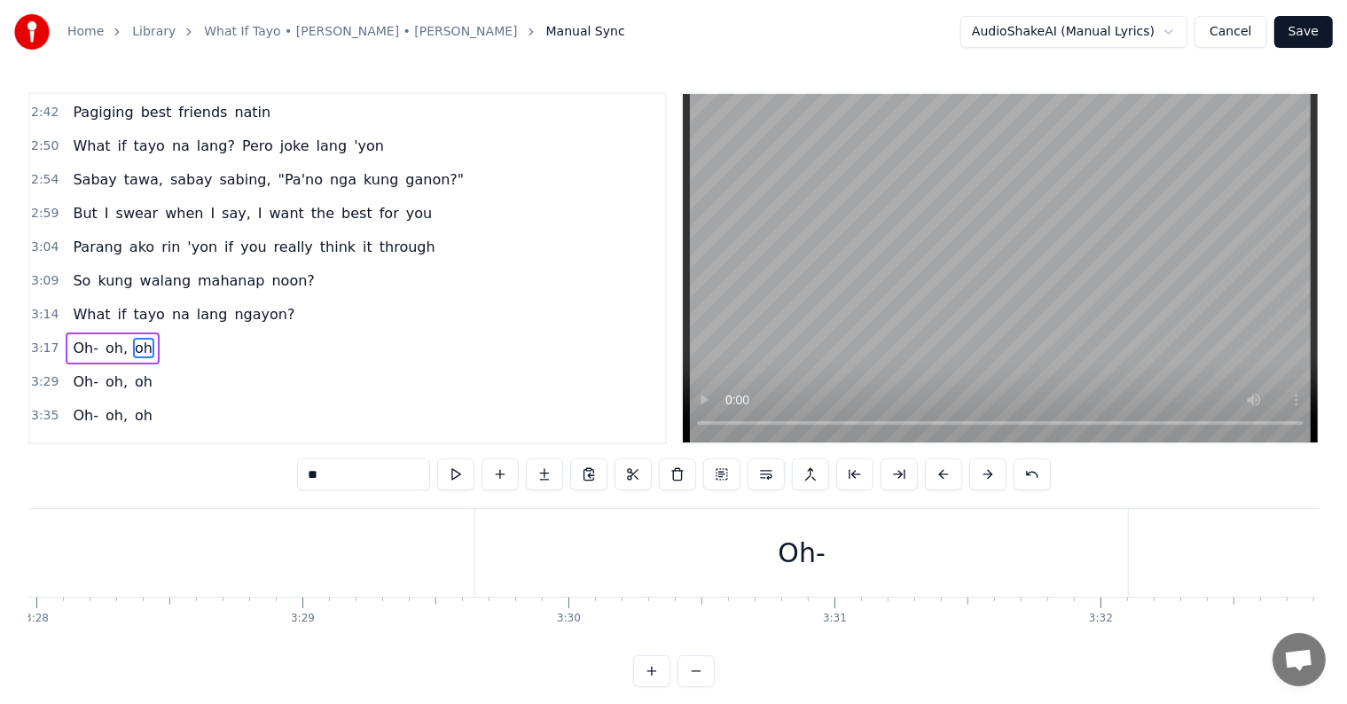
scroll to position [0, 55348]
click at [832, 572] on div "Oh-" at bounding box center [765, 553] width 652 height 88
type input "***"
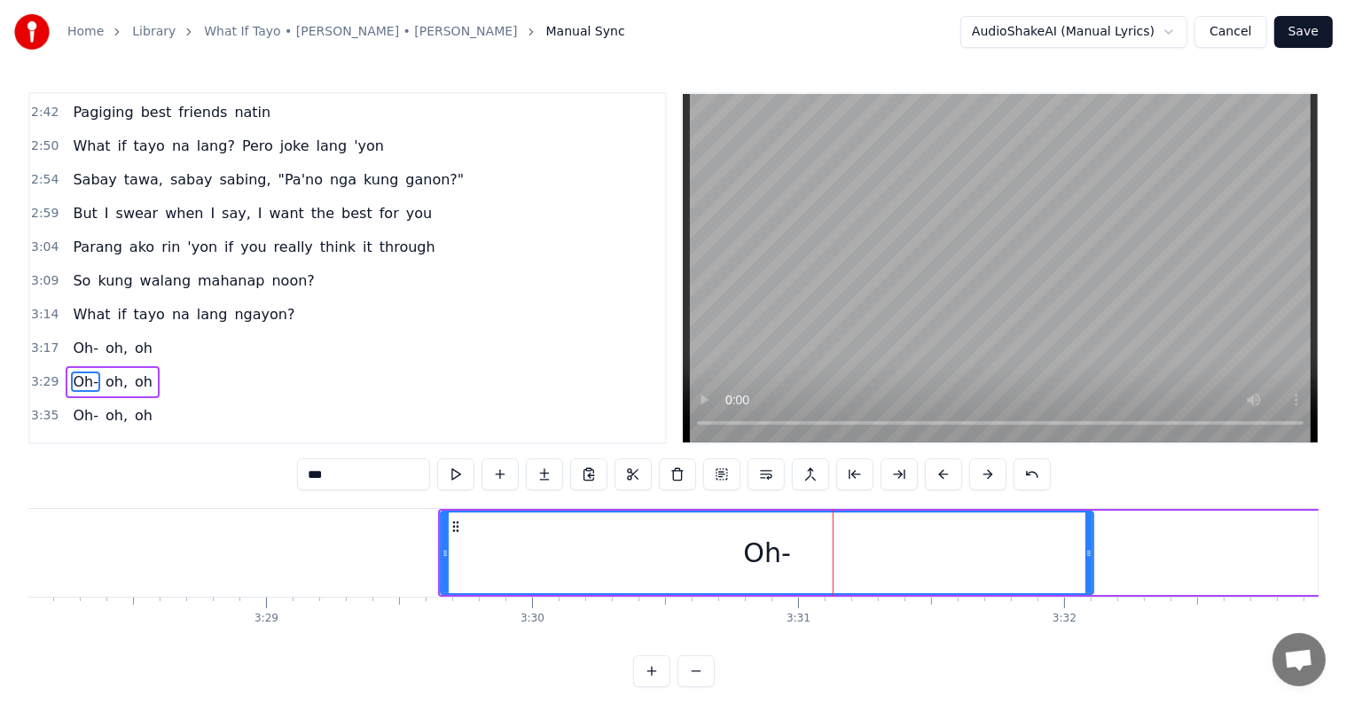
click at [85, 405] on span "Oh-" at bounding box center [85, 415] width 29 height 20
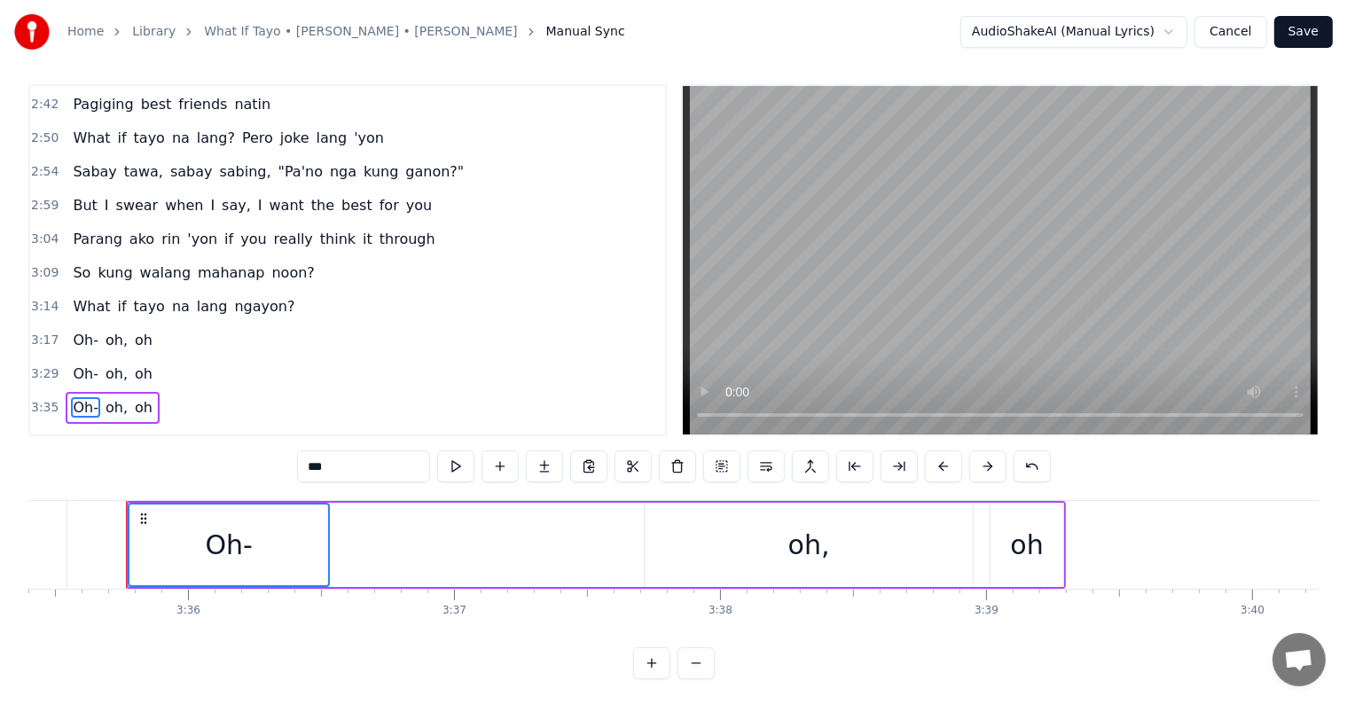
scroll to position [0, 57296]
click at [104, 397] on span "oh," at bounding box center [117, 407] width 26 height 20
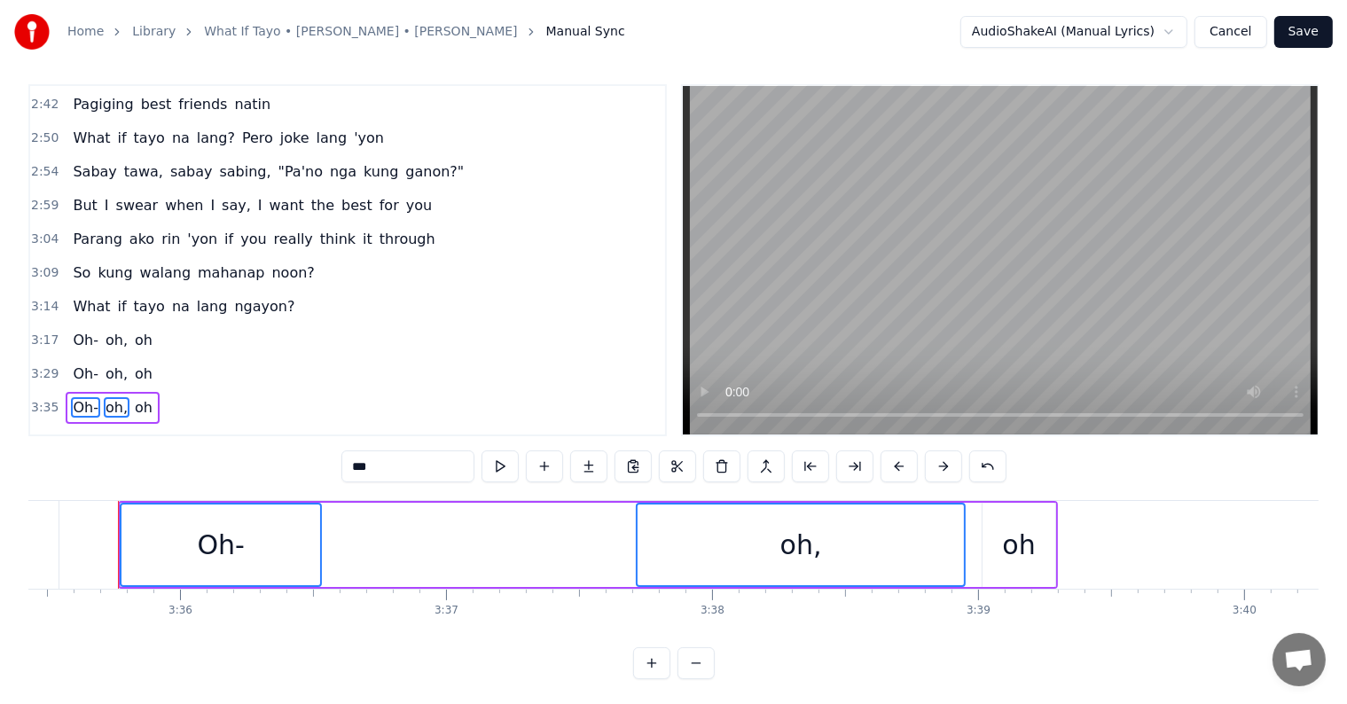
click at [145, 392] on div "Oh- oh, [GEOGRAPHIC_DATA]" at bounding box center [112, 408] width 93 height 32
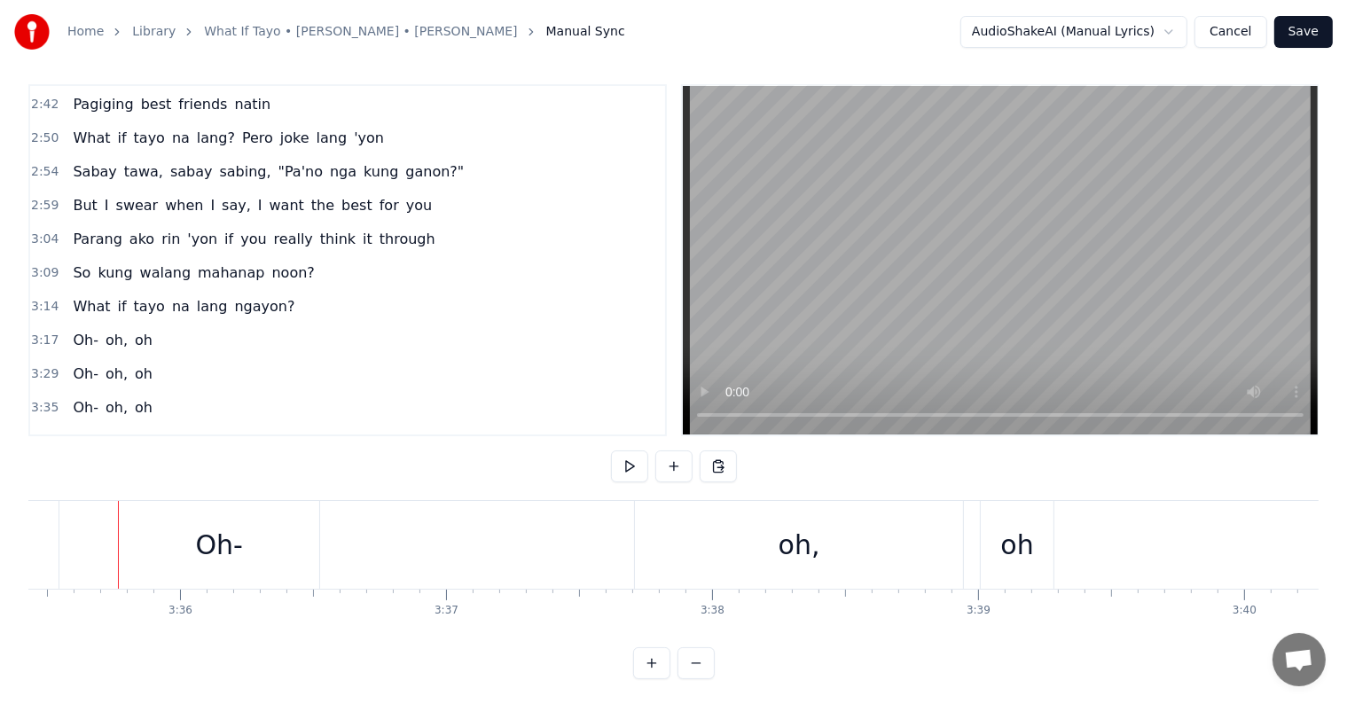
click at [135, 397] on span "oh" at bounding box center [143, 407] width 21 height 20
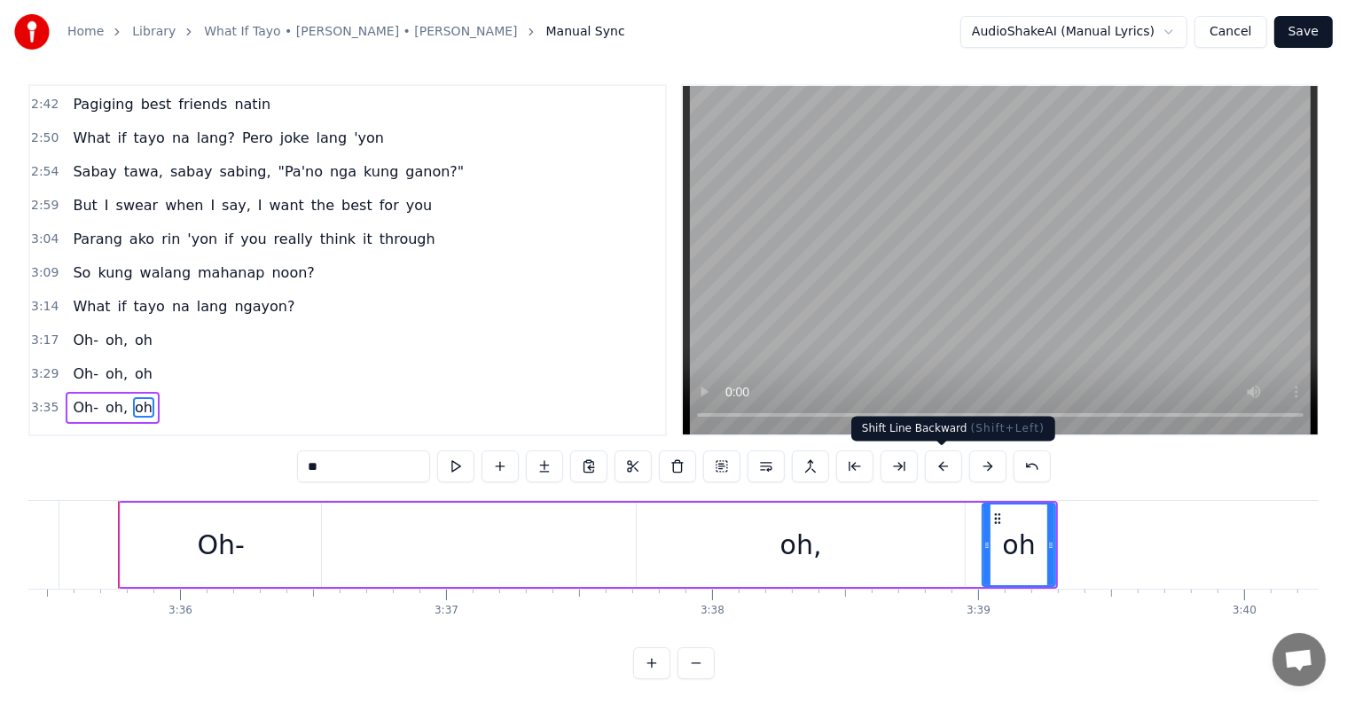
click at [933, 464] on button at bounding box center [943, 466] width 37 height 32
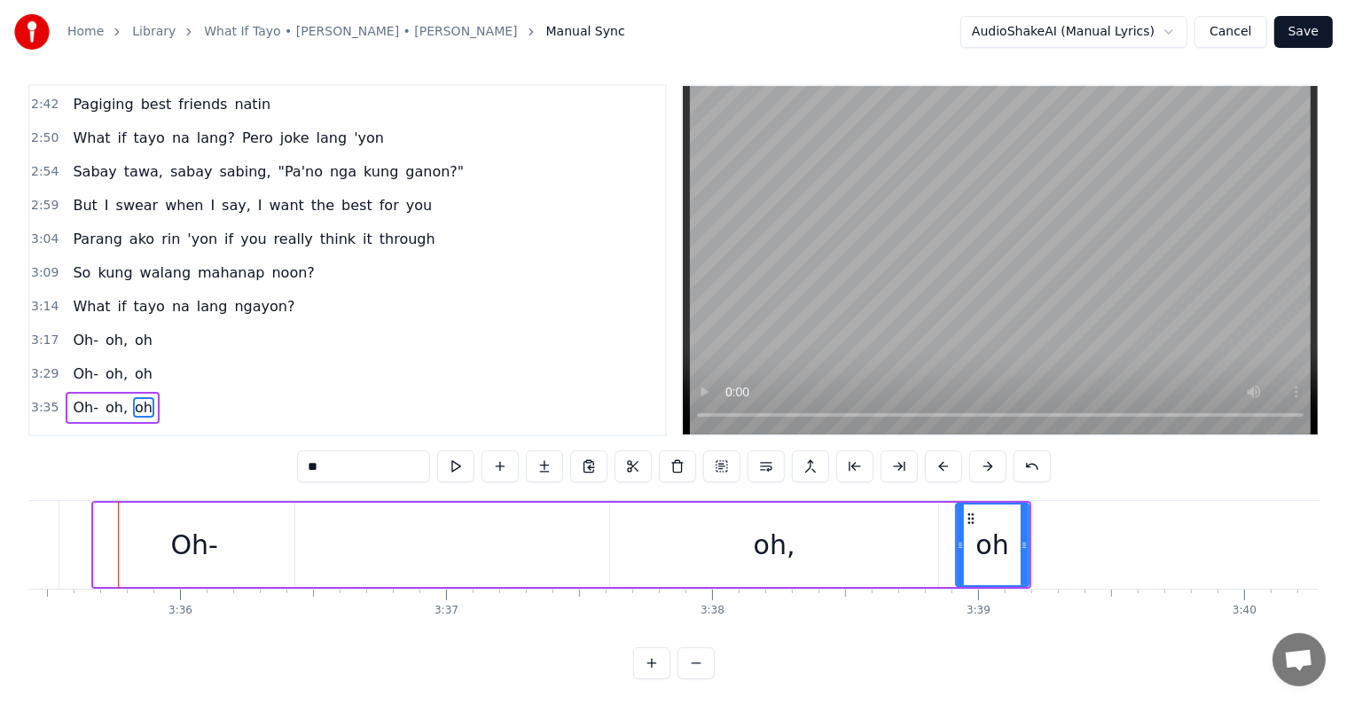
click at [933, 464] on button at bounding box center [943, 466] width 37 height 32
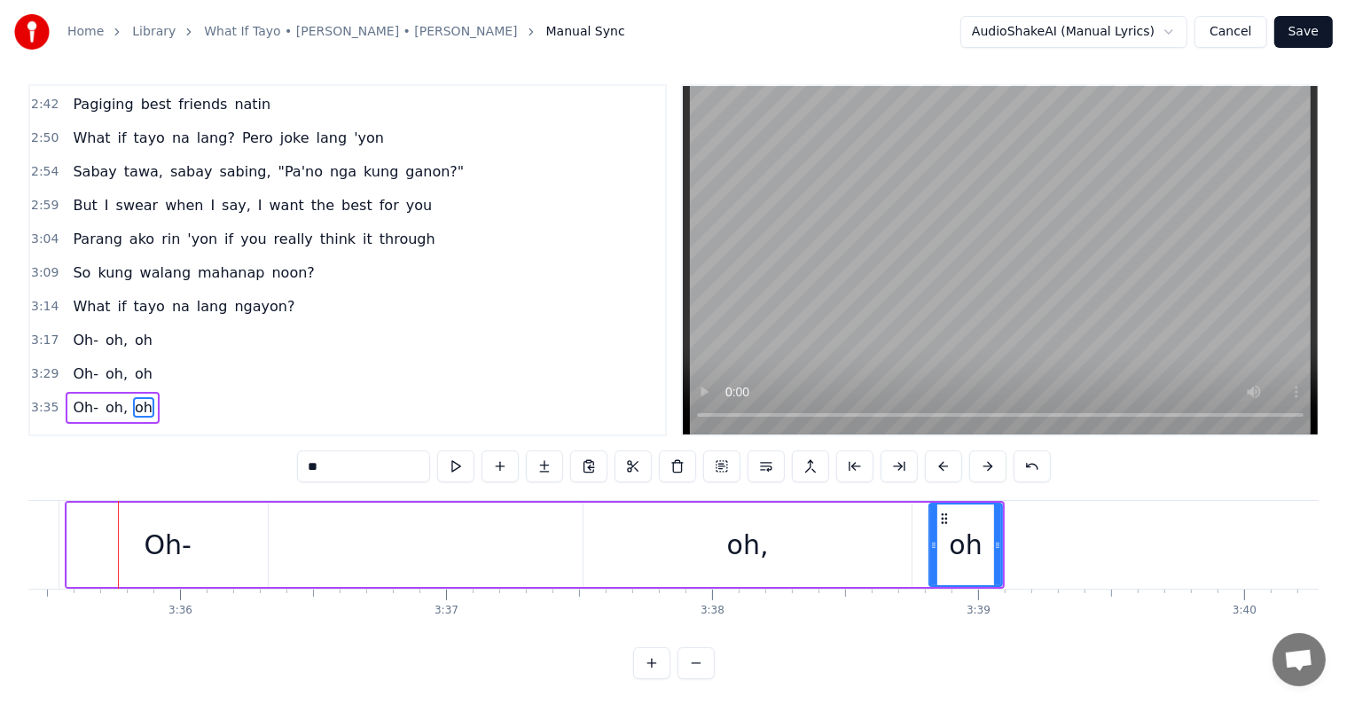
click at [933, 464] on button at bounding box center [943, 466] width 37 height 32
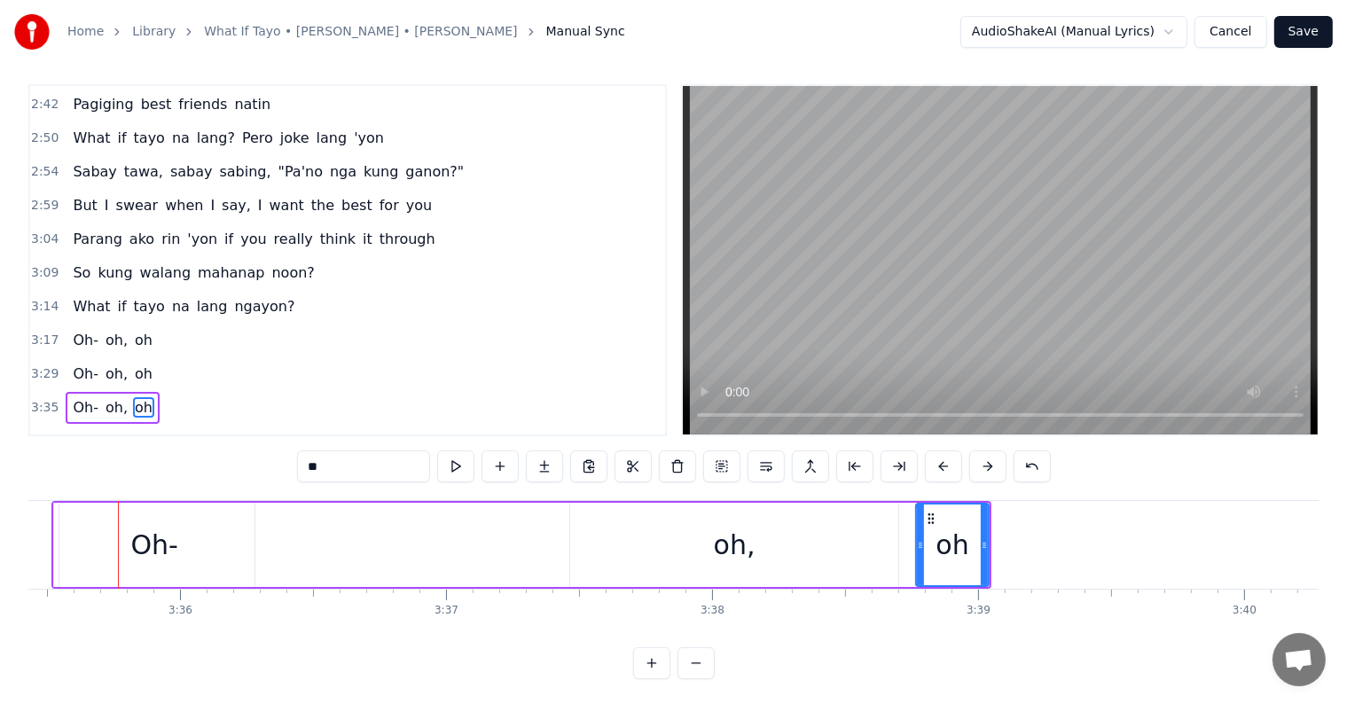
click at [933, 464] on button at bounding box center [943, 466] width 37 height 32
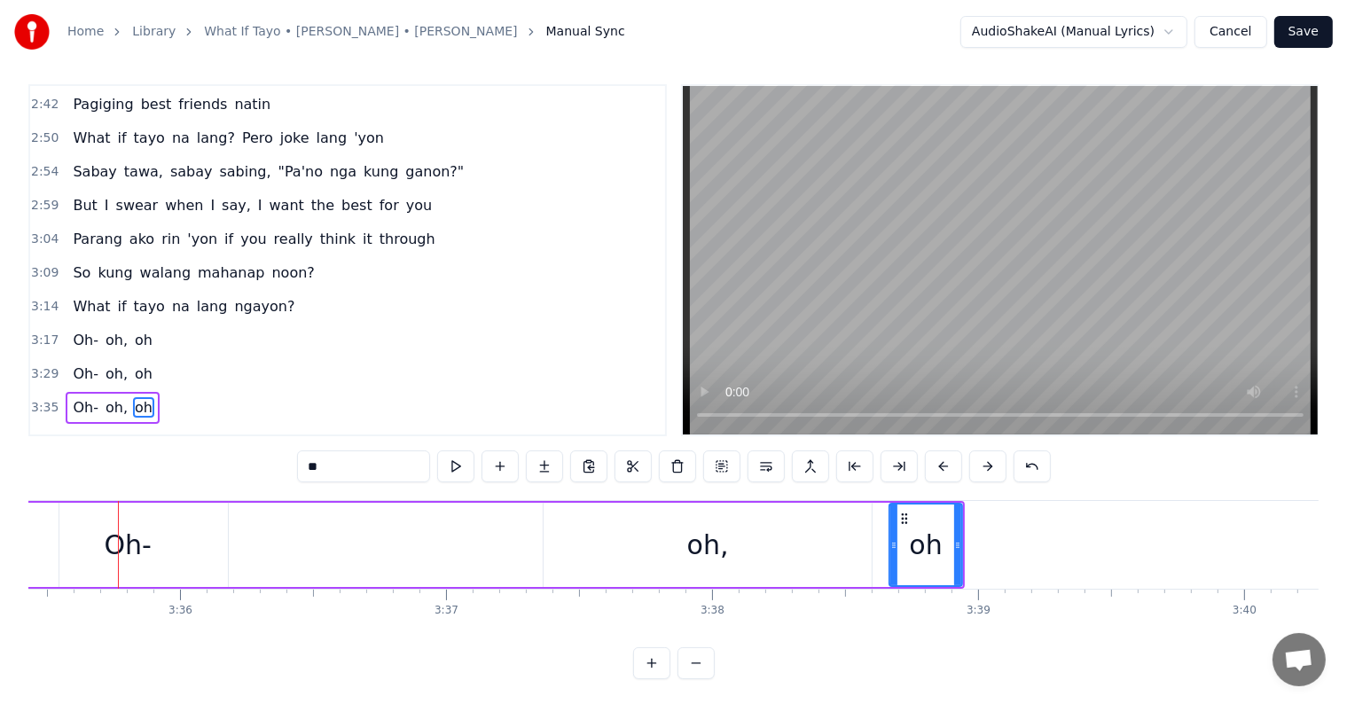
click at [933, 464] on button at bounding box center [943, 466] width 37 height 32
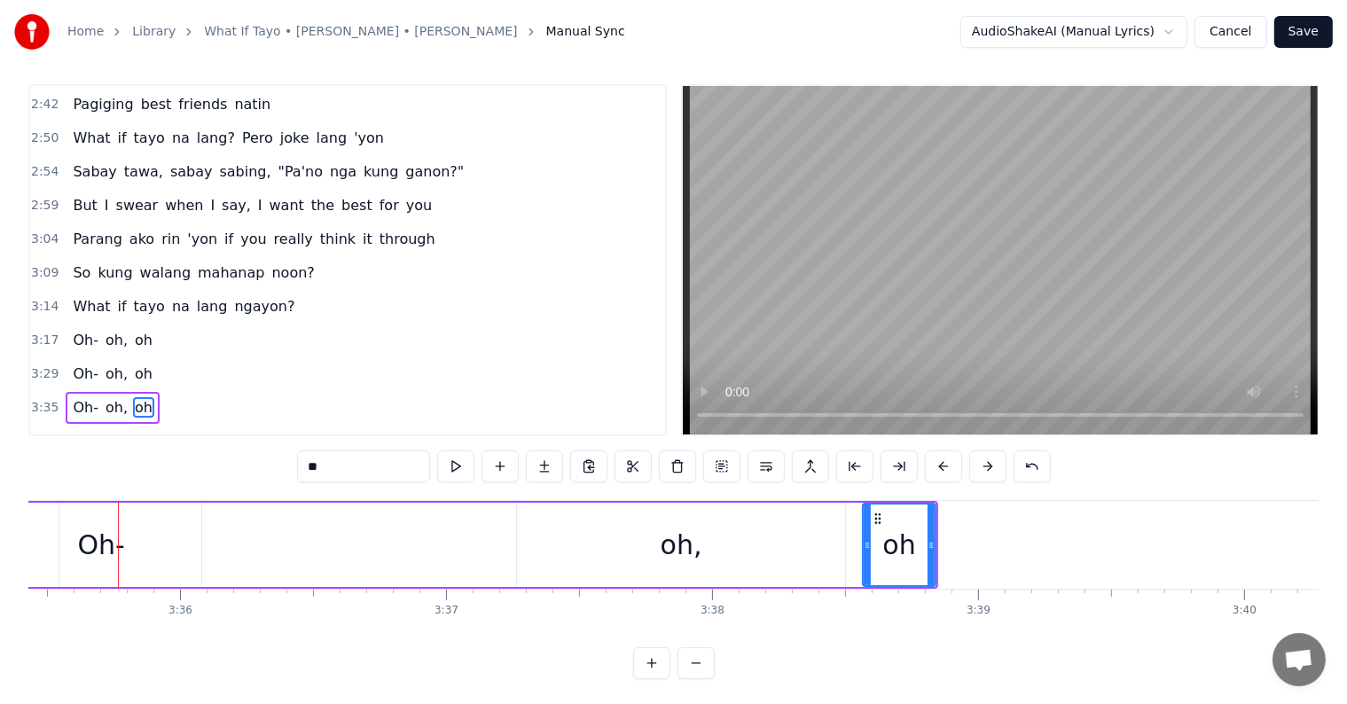
click at [933, 464] on button at bounding box center [943, 466] width 37 height 32
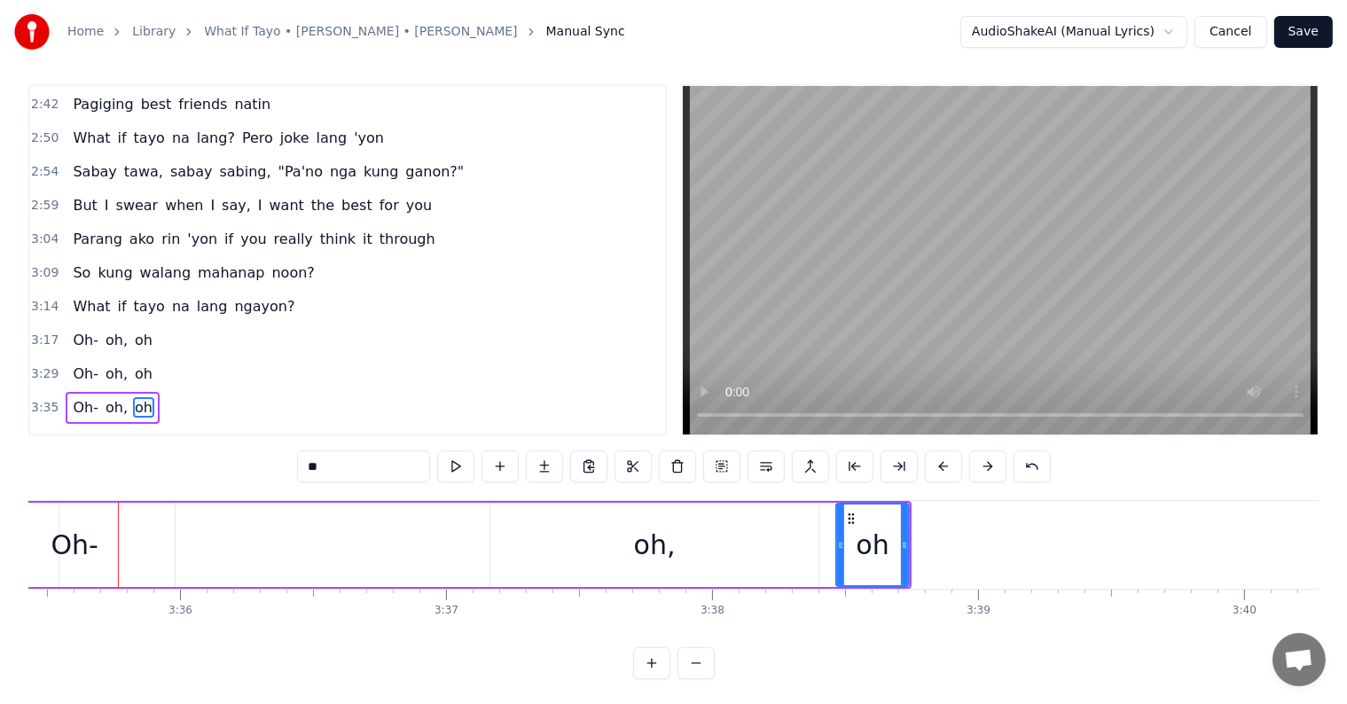
click at [933, 464] on button at bounding box center [943, 466] width 37 height 32
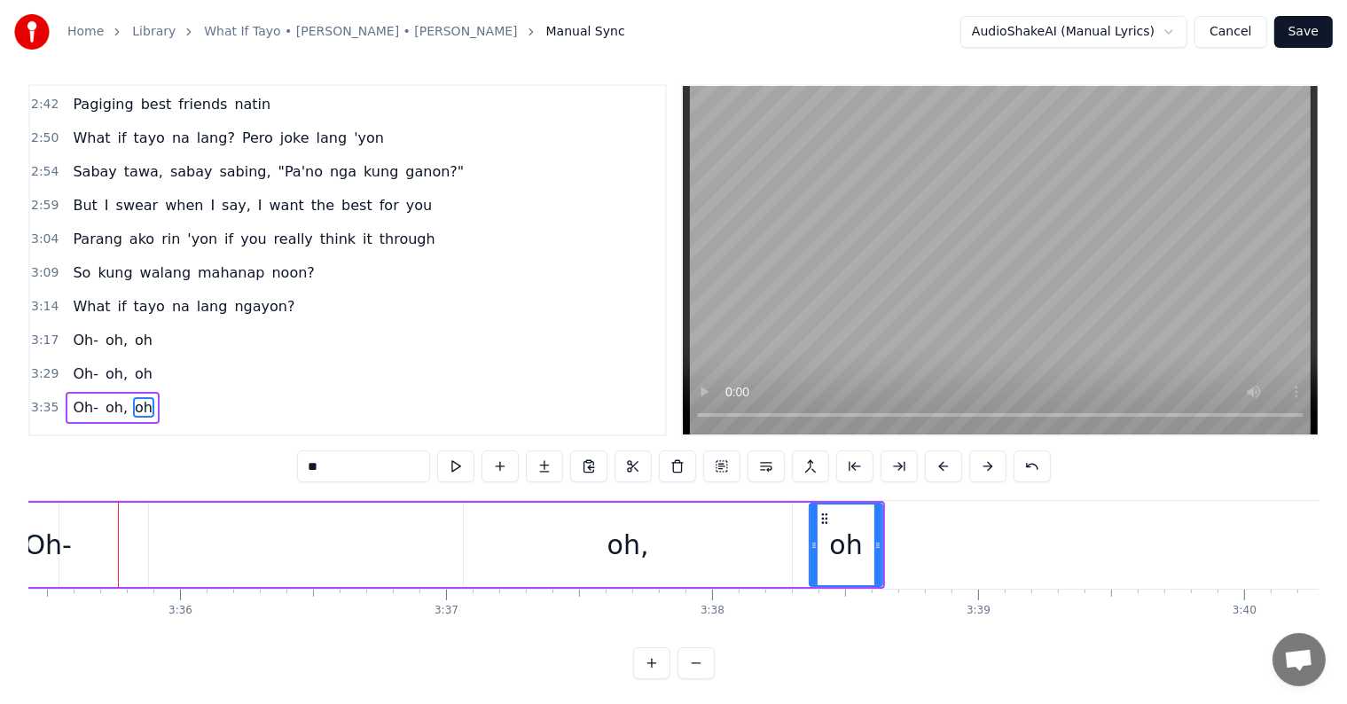
click at [933, 464] on button at bounding box center [943, 466] width 37 height 32
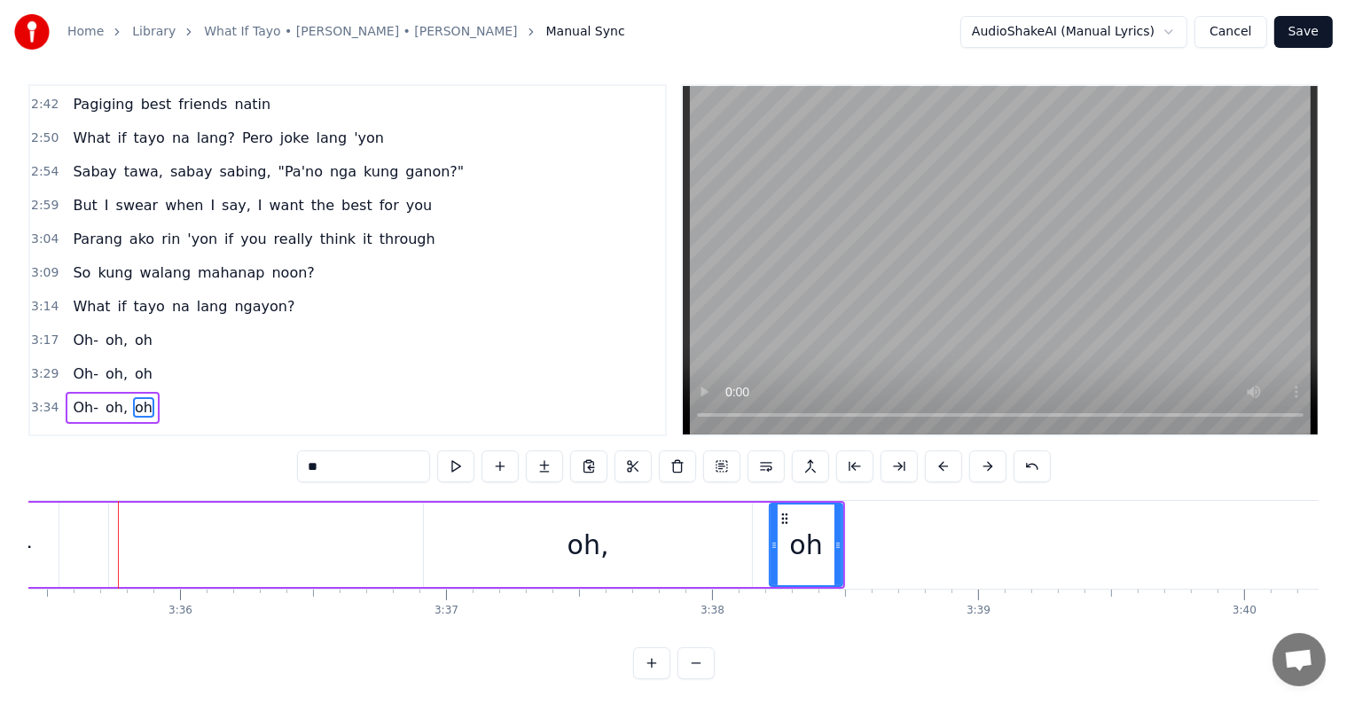
click at [933, 464] on button at bounding box center [943, 466] width 37 height 32
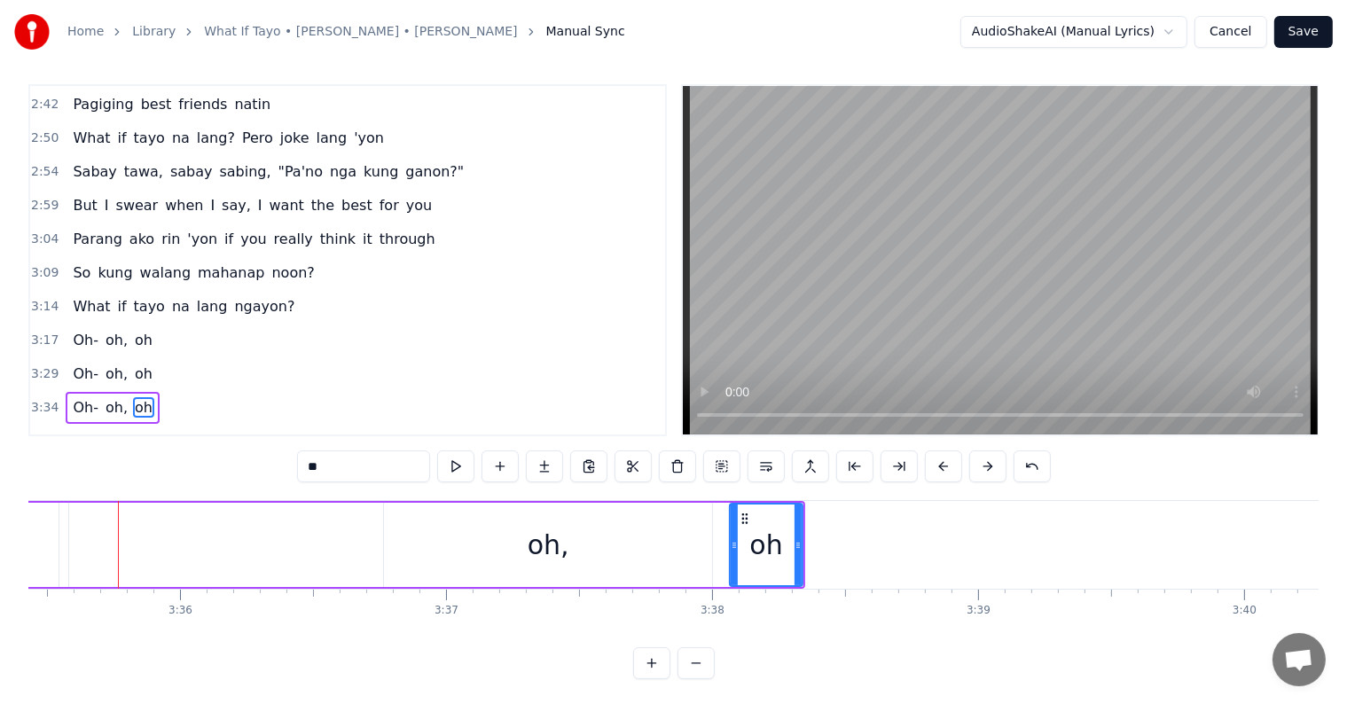
click at [933, 464] on button at bounding box center [943, 466] width 37 height 32
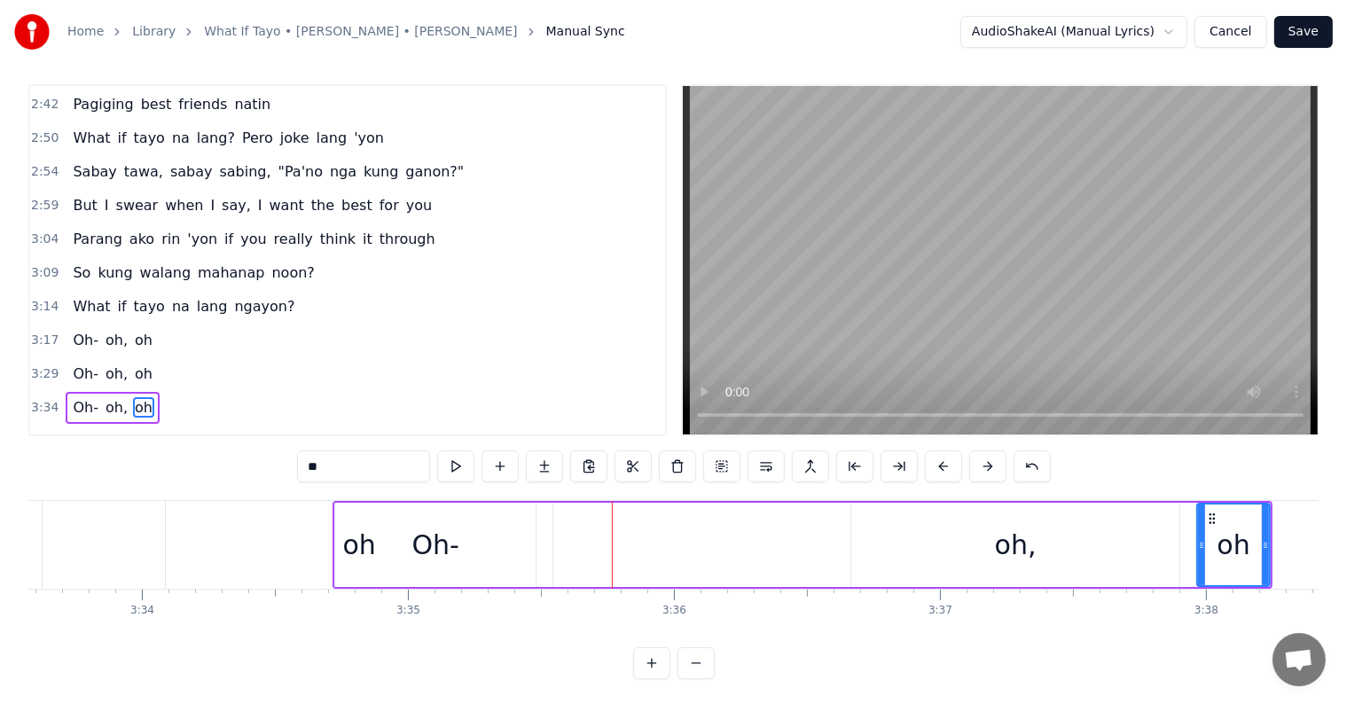
scroll to position [0, 57020]
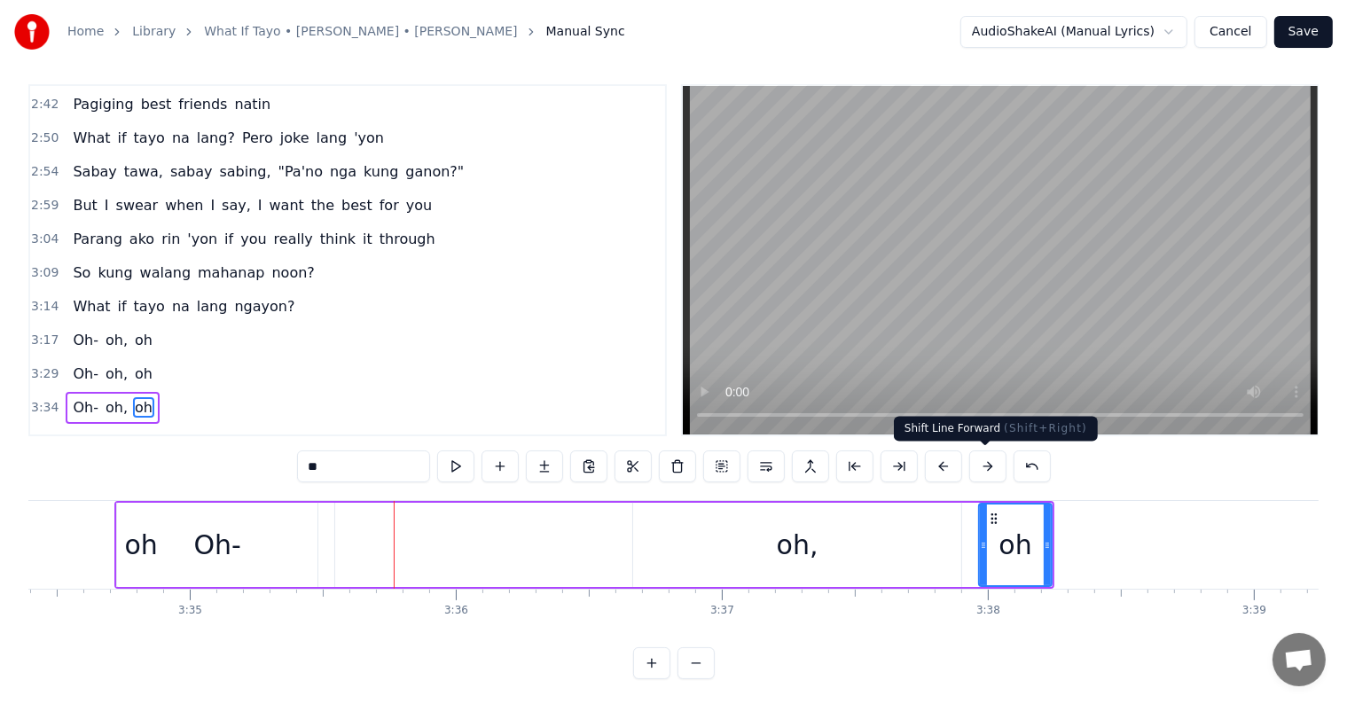
click at [984, 464] on button at bounding box center [987, 466] width 37 height 32
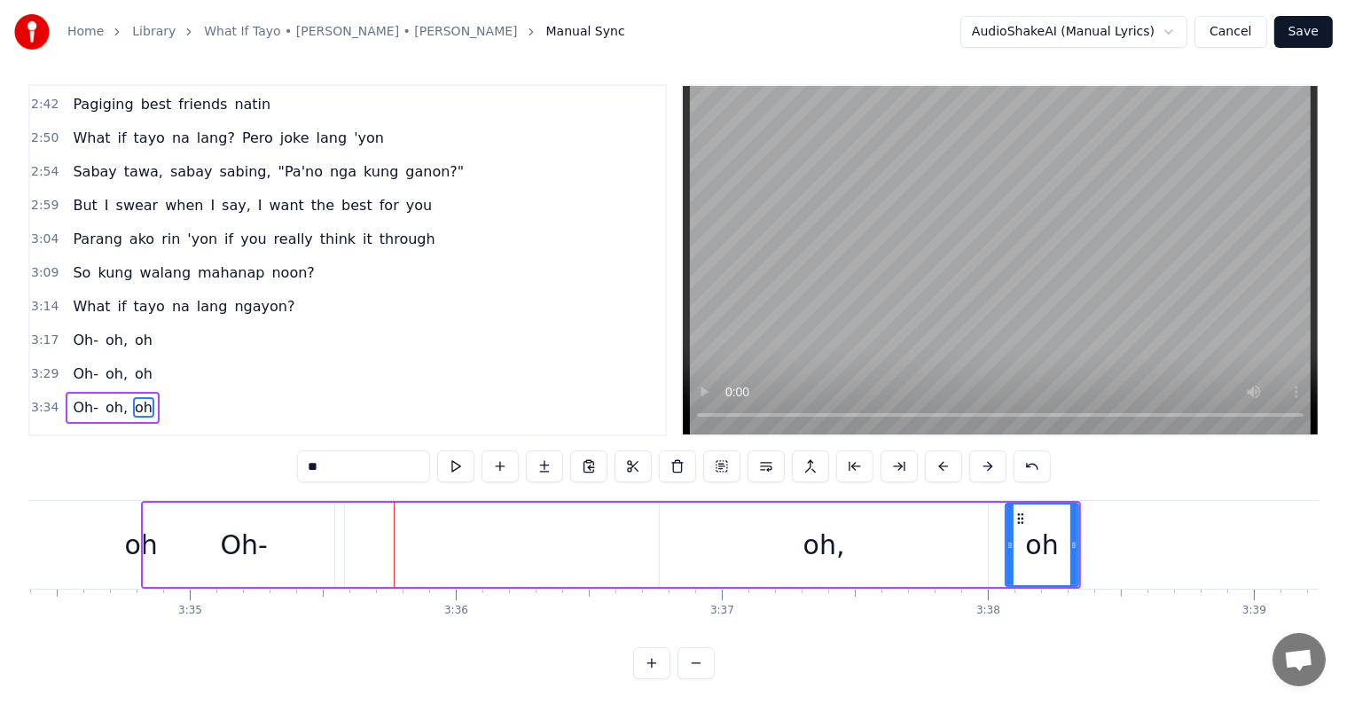
click at [984, 464] on button at bounding box center [987, 466] width 37 height 32
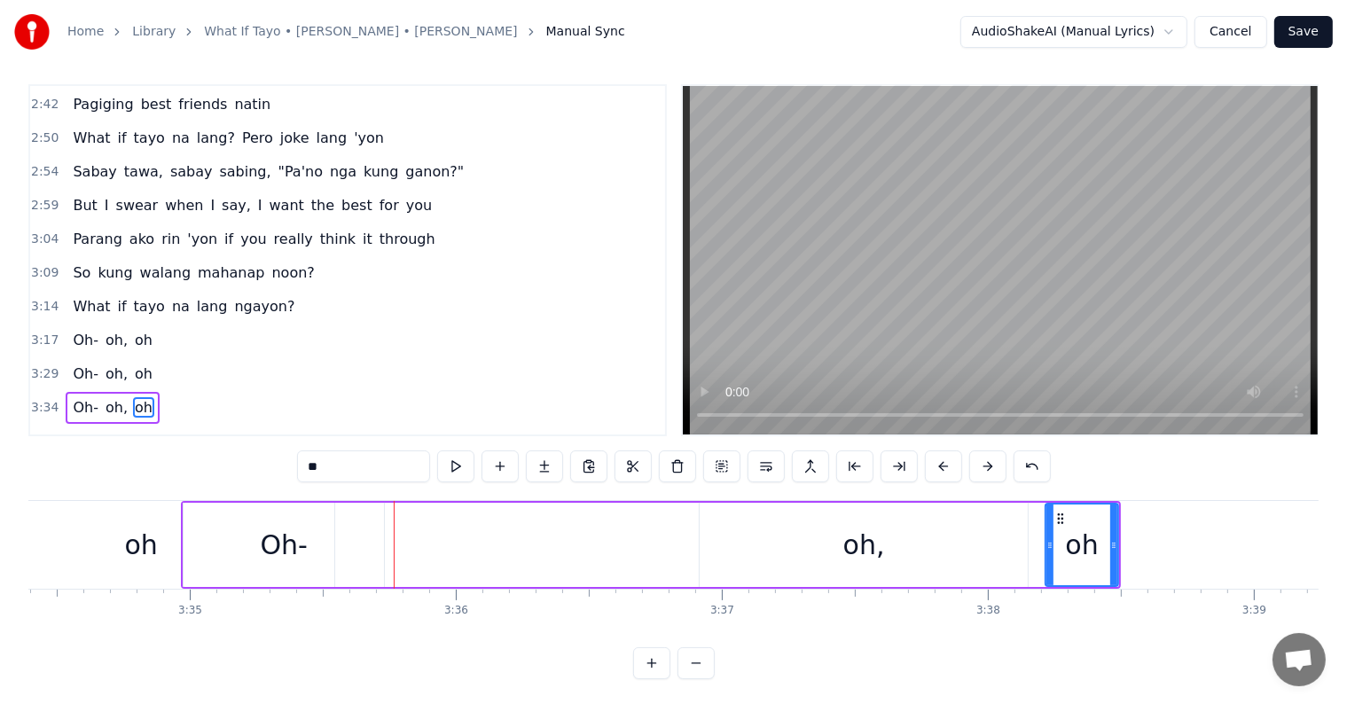
click at [984, 464] on button at bounding box center [987, 466] width 37 height 32
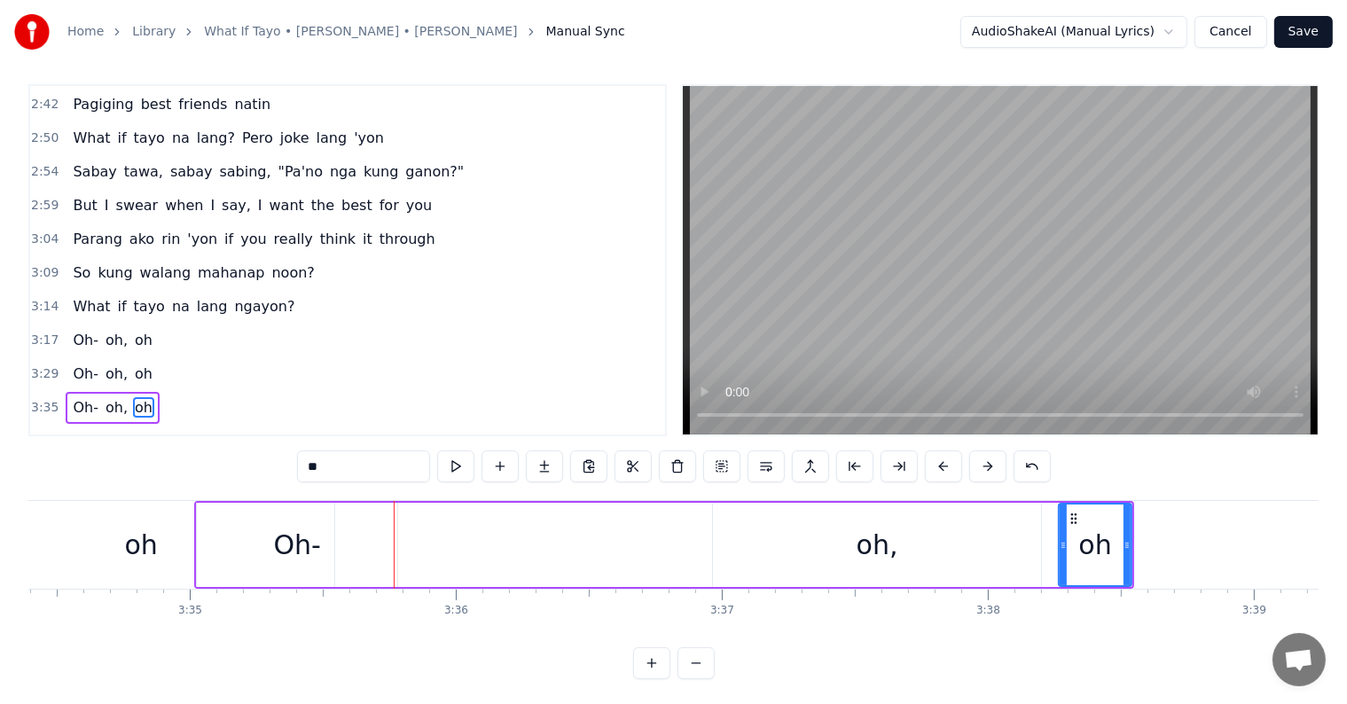
click at [984, 464] on button at bounding box center [987, 466] width 37 height 32
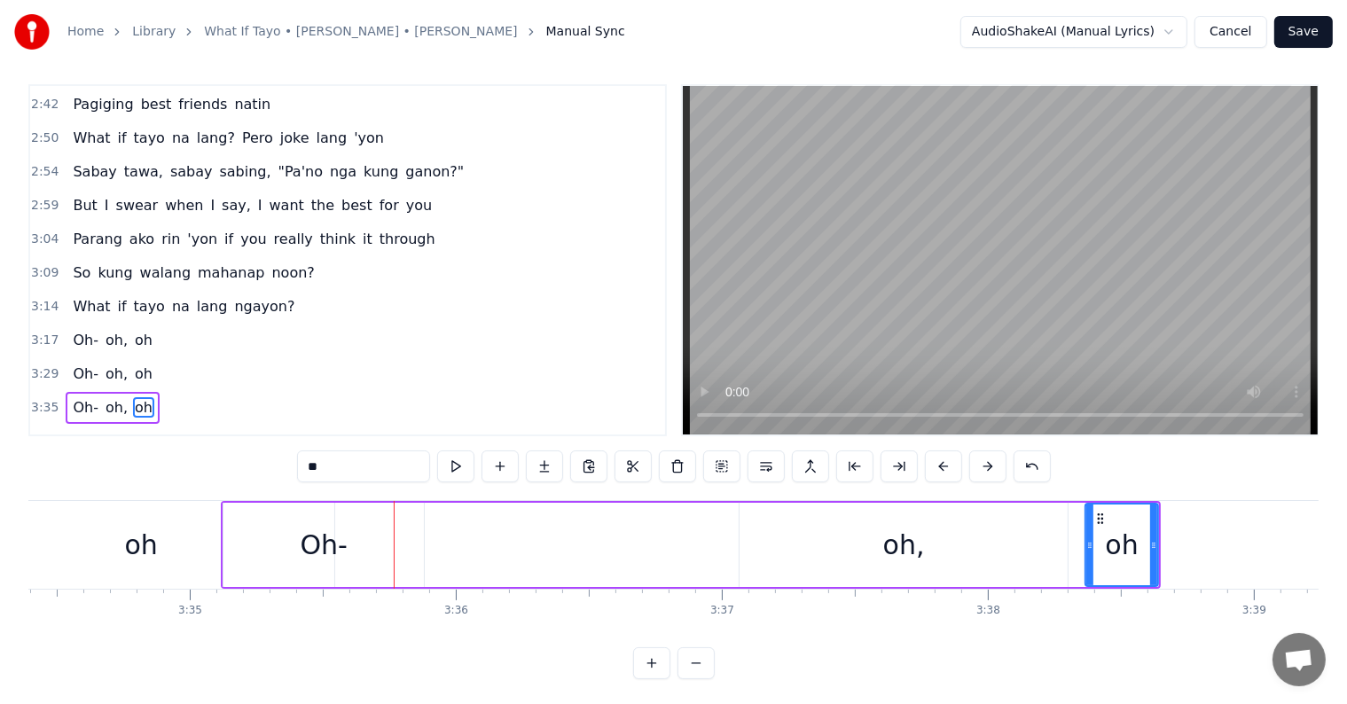
click at [984, 464] on button at bounding box center [987, 466] width 37 height 32
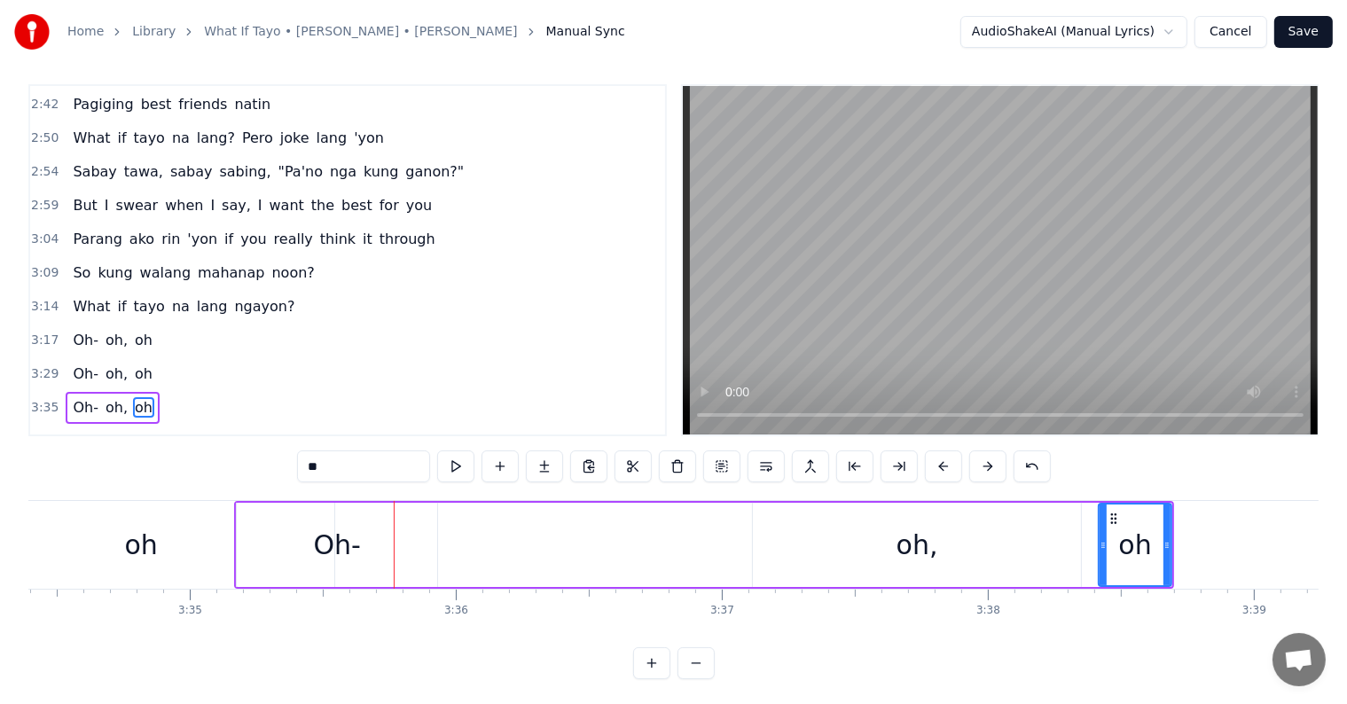
click at [984, 464] on button at bounding box center [987, 466] width 37 height 32
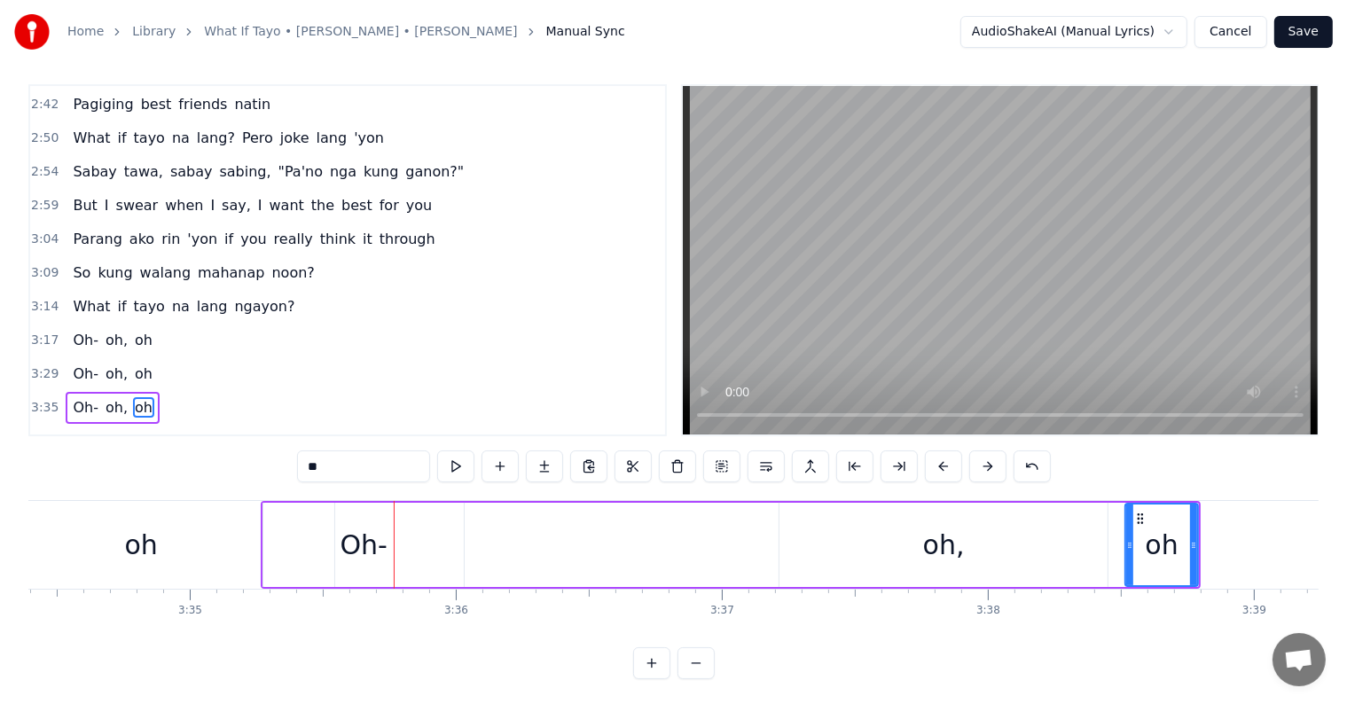
click at [984, 464] on button at bounding box center [987, 466] width 37 height 32
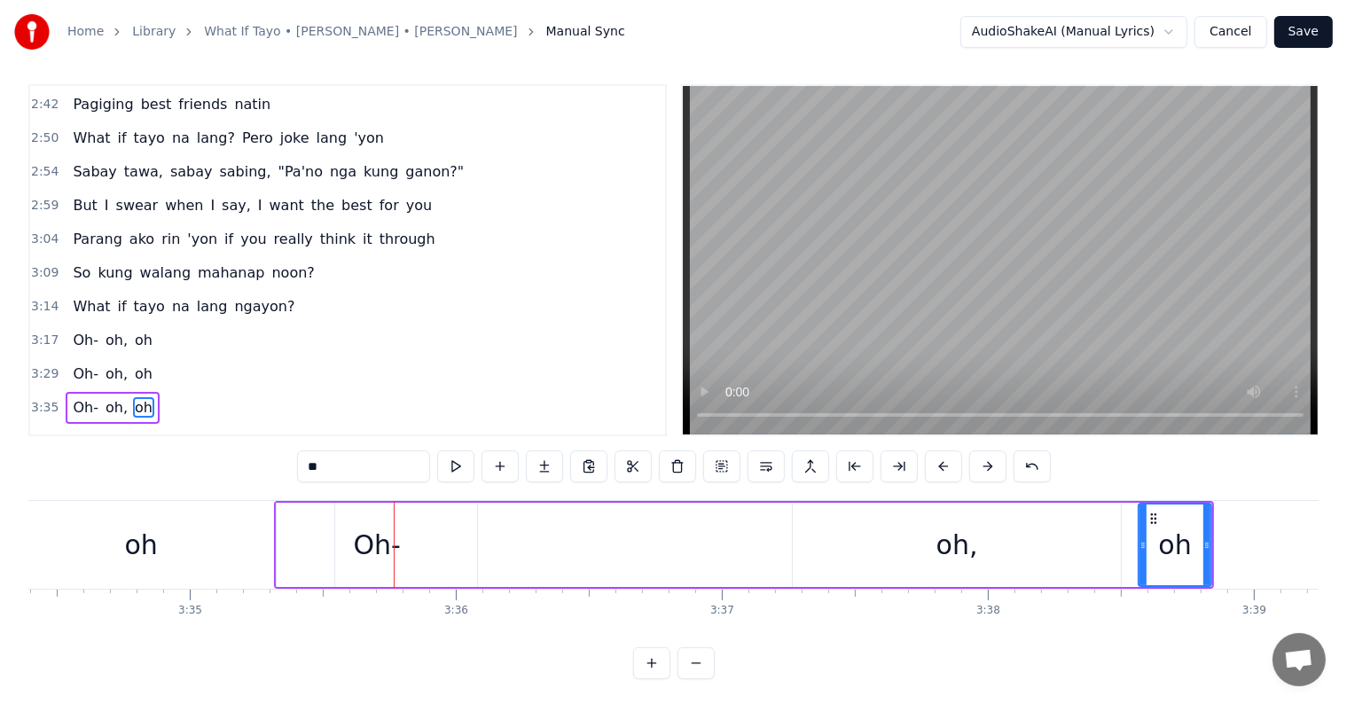
click at [984, 464] on button at bounding box center [987, 466] width 37 height 32
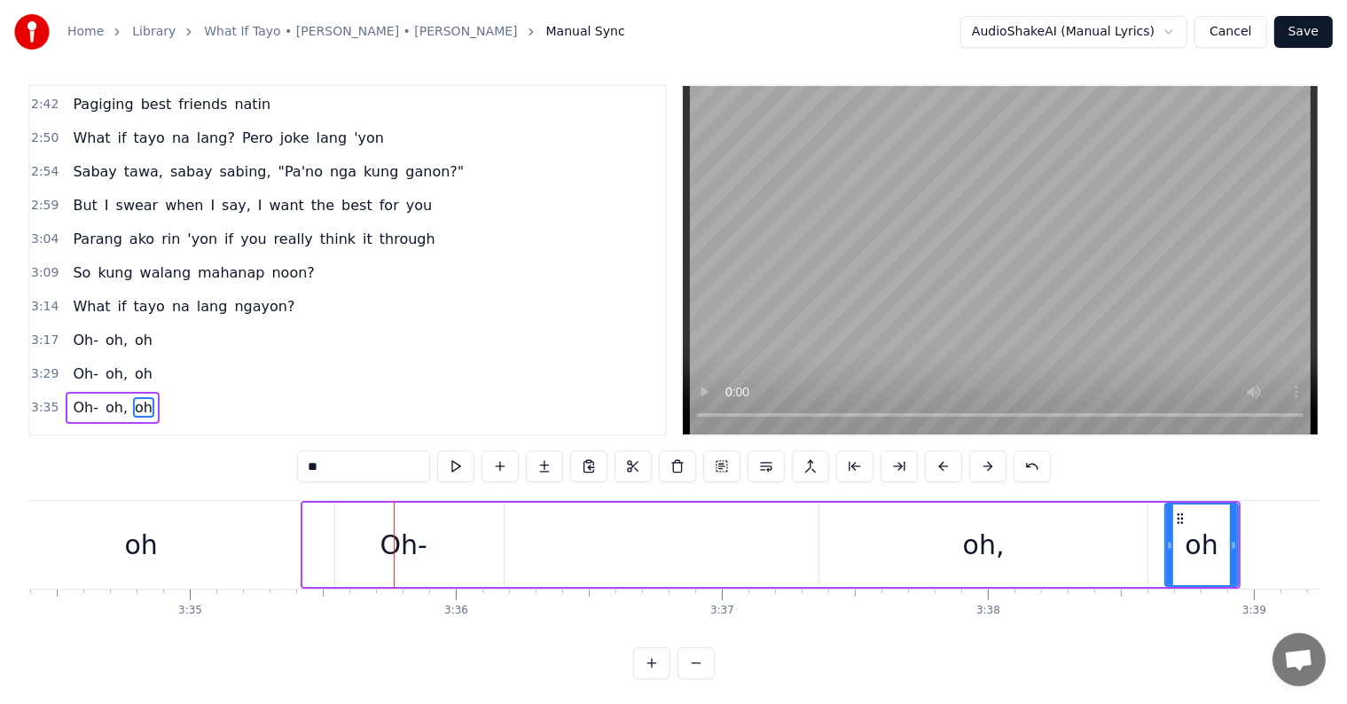
click at [984, 464] on button at bounding box center [987, 466] width 37 height 32
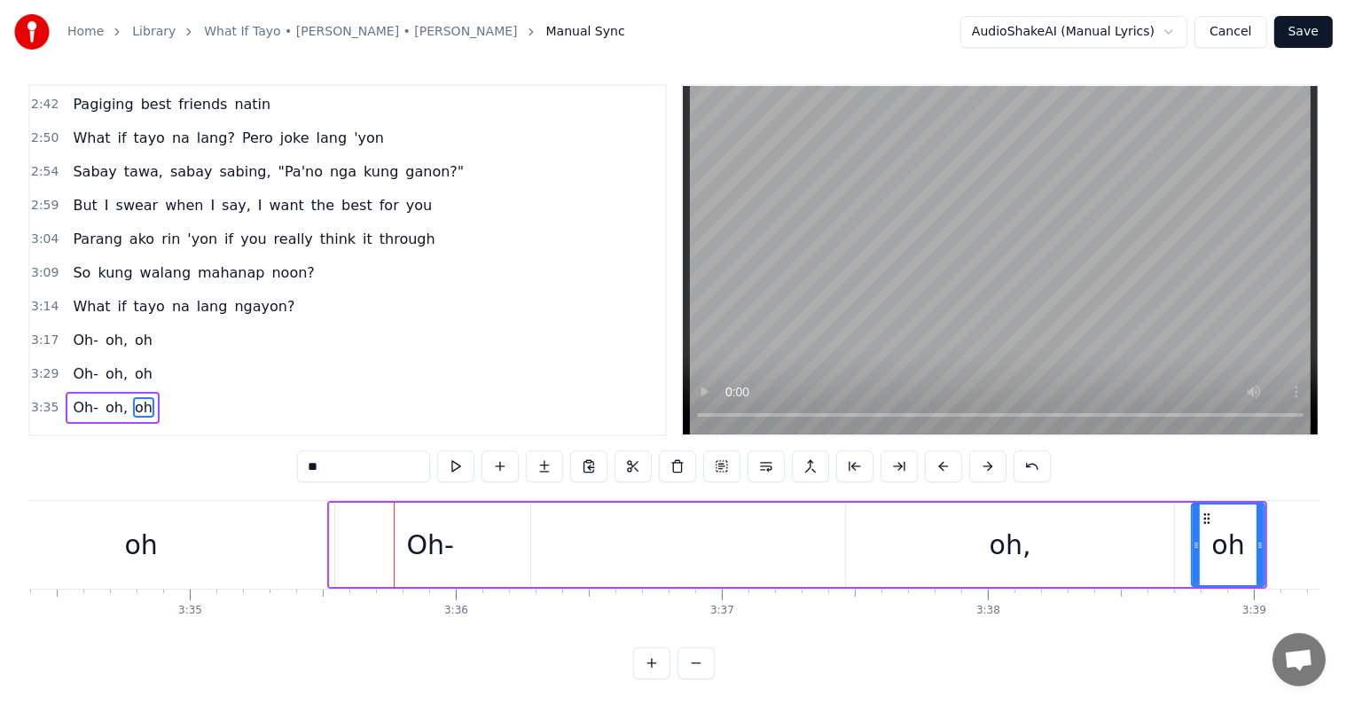
click at [984, 464] on button at bounding box center [987, 466] width 37 height 32
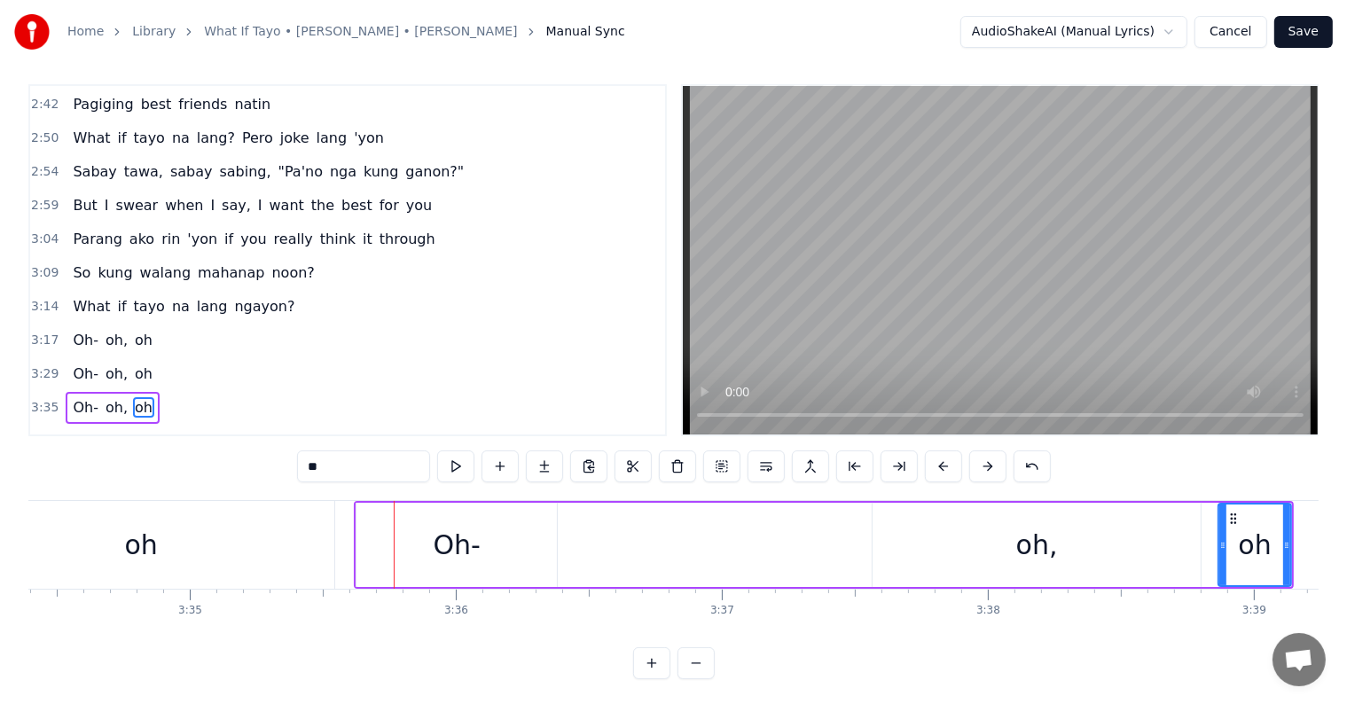
click at [984, 464] on button at bounding box center [987, 466] width 37 height 32
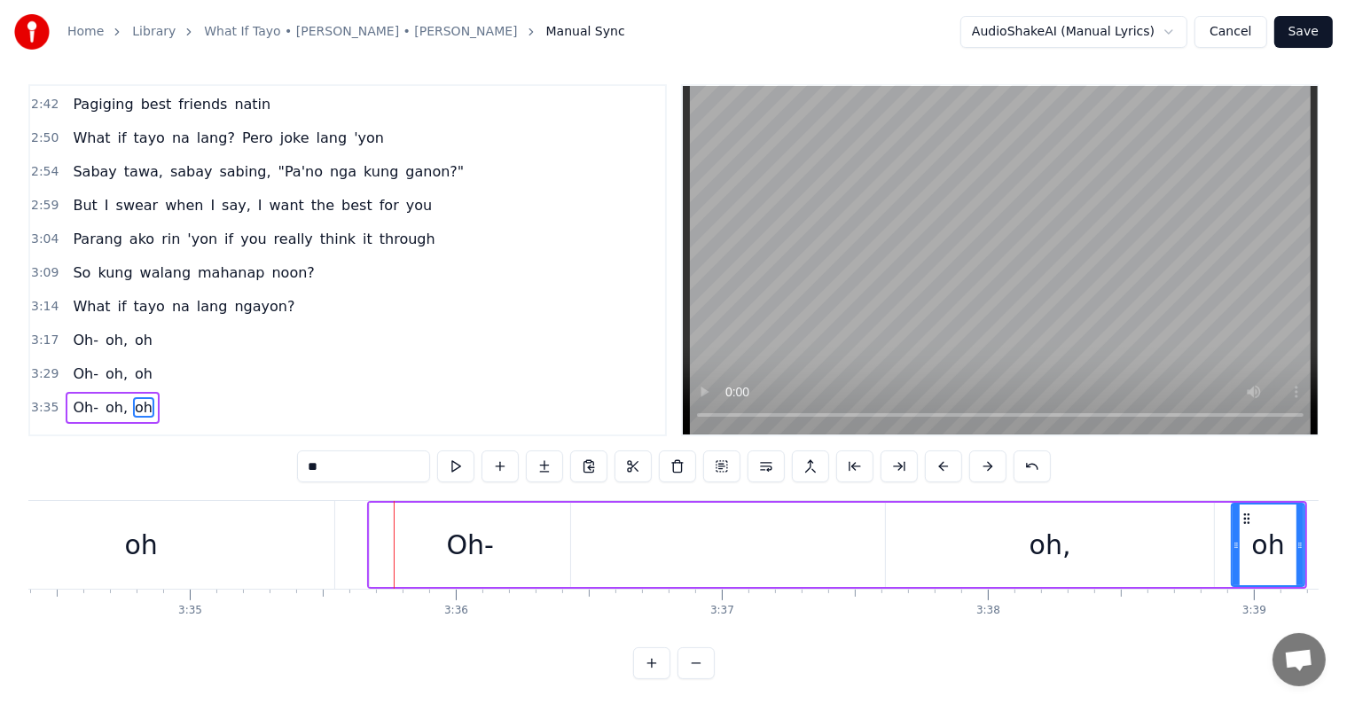
click at [984, 464] on button at bounding box center [987, 466] width 37 height 32
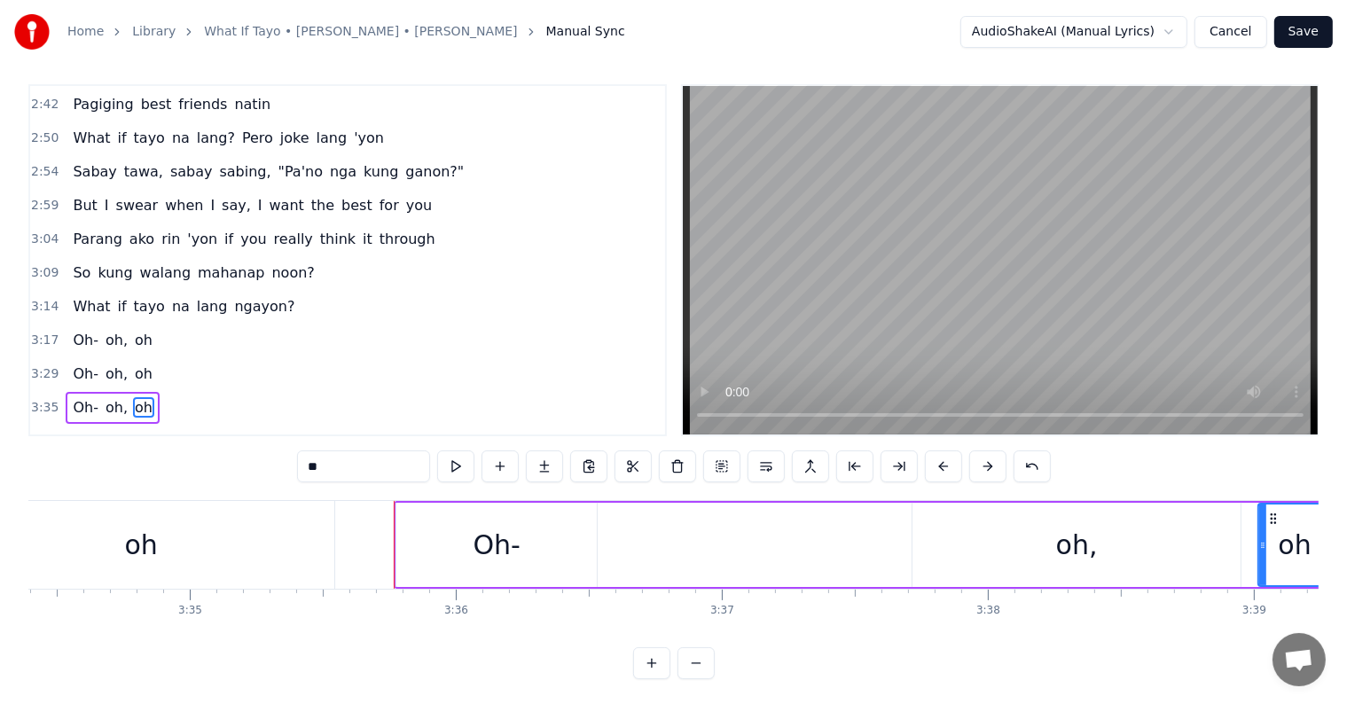
click at [984, 464] on button at bounding box center [987, 466] width 37 height 32
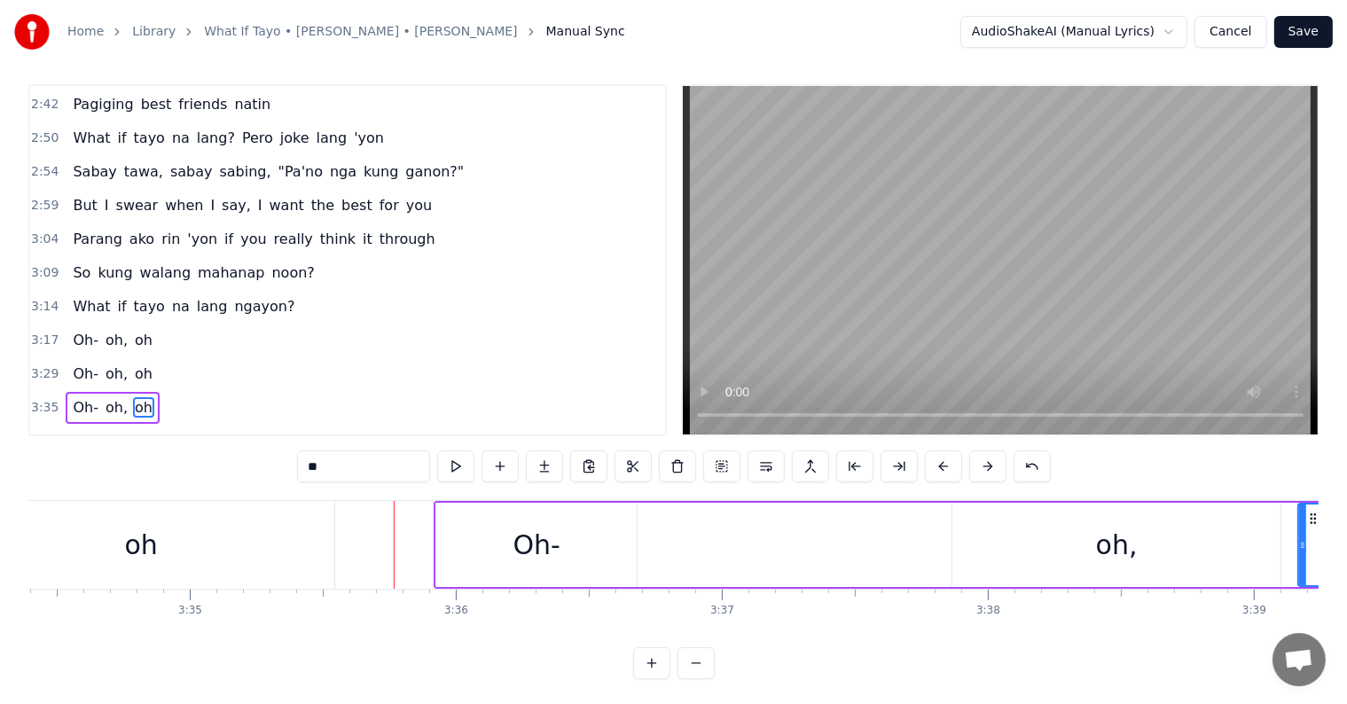
click at [984, 464] on button at bounding box center [987, 466] width 37 height 32
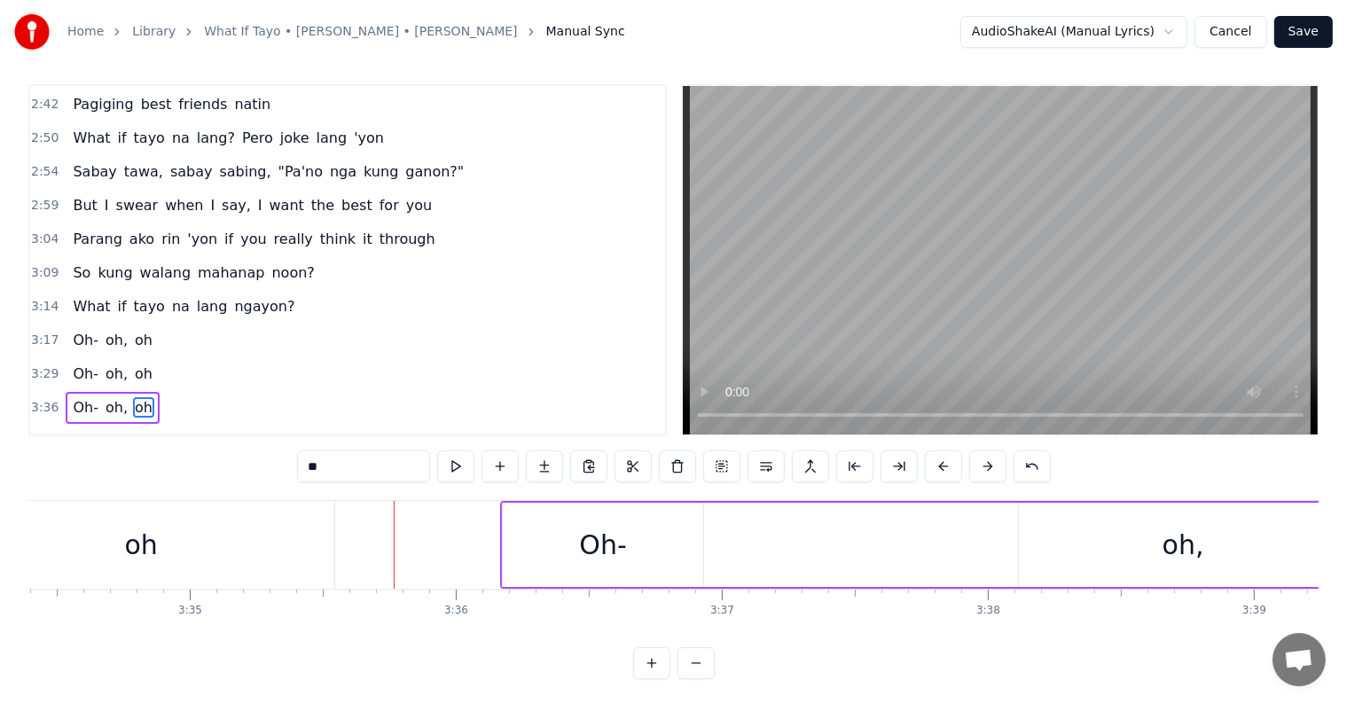
click at [984, 464] on button at bounding box center [987, 466] width 37 height 32
click at [926, 535] on div "Oh- oh, [GEOGRAPHIC_DATA]" at bounding box center [997, 545] width 940 height 88
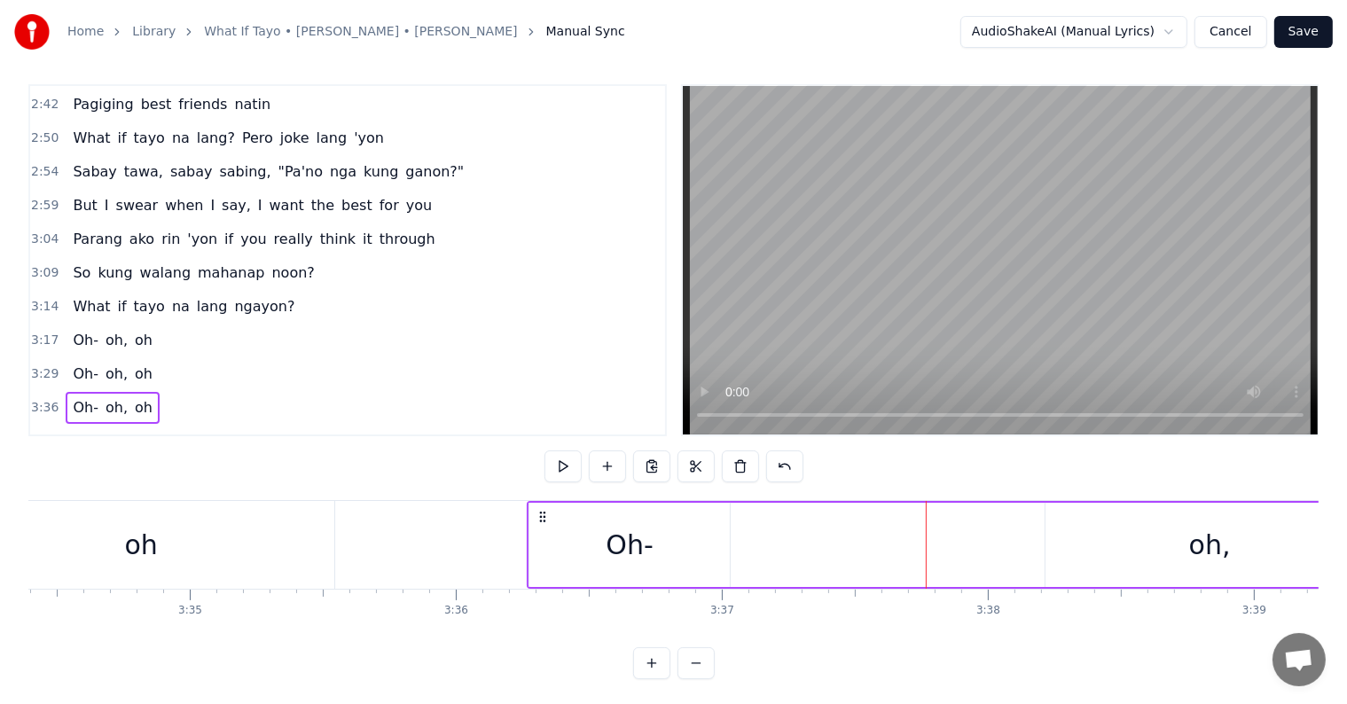
click at [896, 535] on div "Oh- oh, [GEOGRAPHIC_DATA]" at bounding box center [997, 545] width 940 height 88
click at [746, 529] on div "Oh- oh, [GEOGRAPHIC_DATA]" at bounding box center [997, 545] width 940 height 88
click at [625, 537] on div "Oh-" at bounding box center [629, 545] width 47 height 40
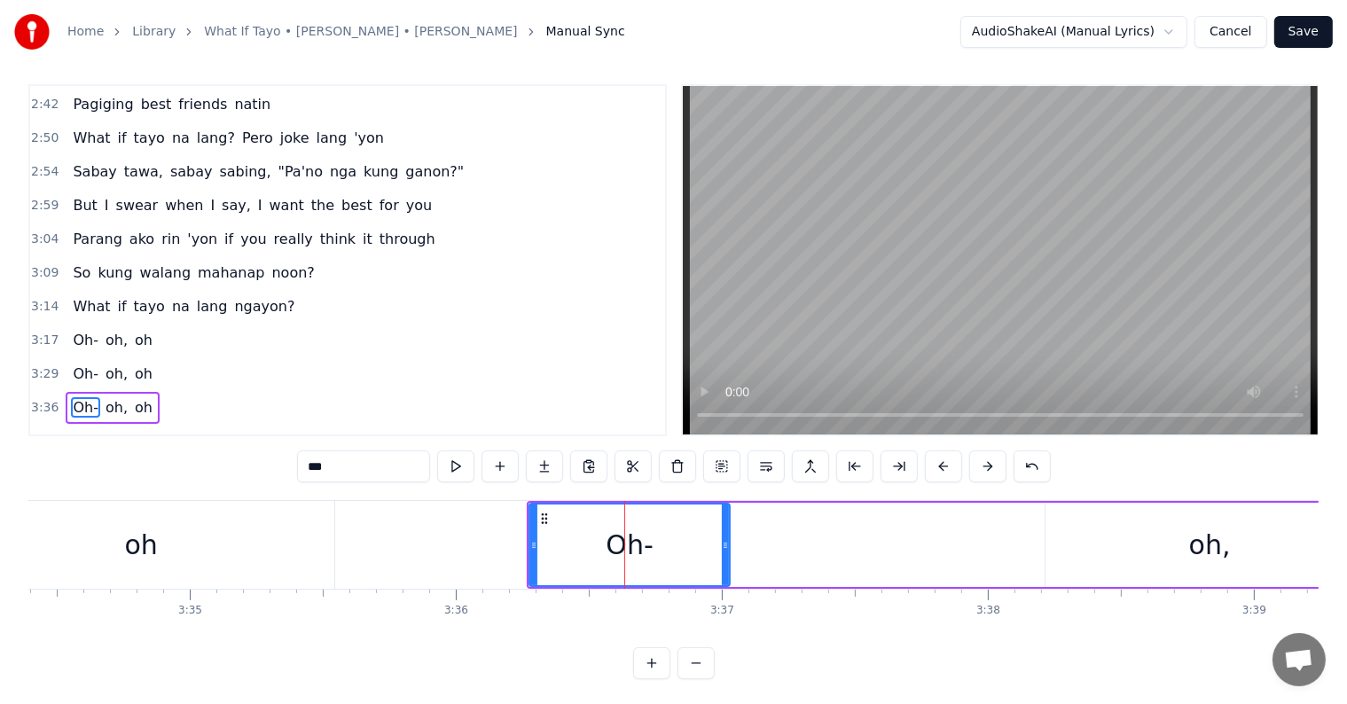
click at [1170, 526] on div "oh," at bounding box center [1209, 545] width 328 height 84
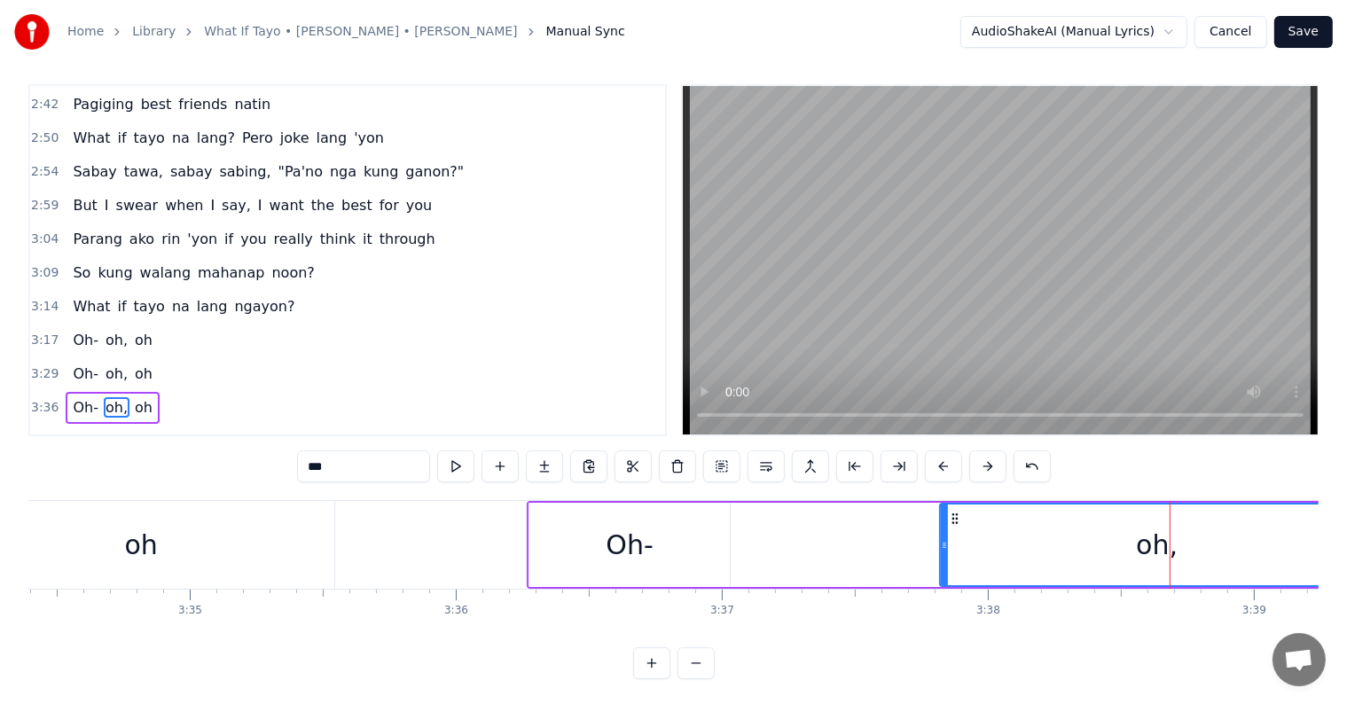
drag, startPoint x: 1047, startPoint y: 540, endPoint x: 941, endPoint y: 543, distance: 105.6
click at [941, 543] on icon at bounding box center [944, 545] width 7 height 14
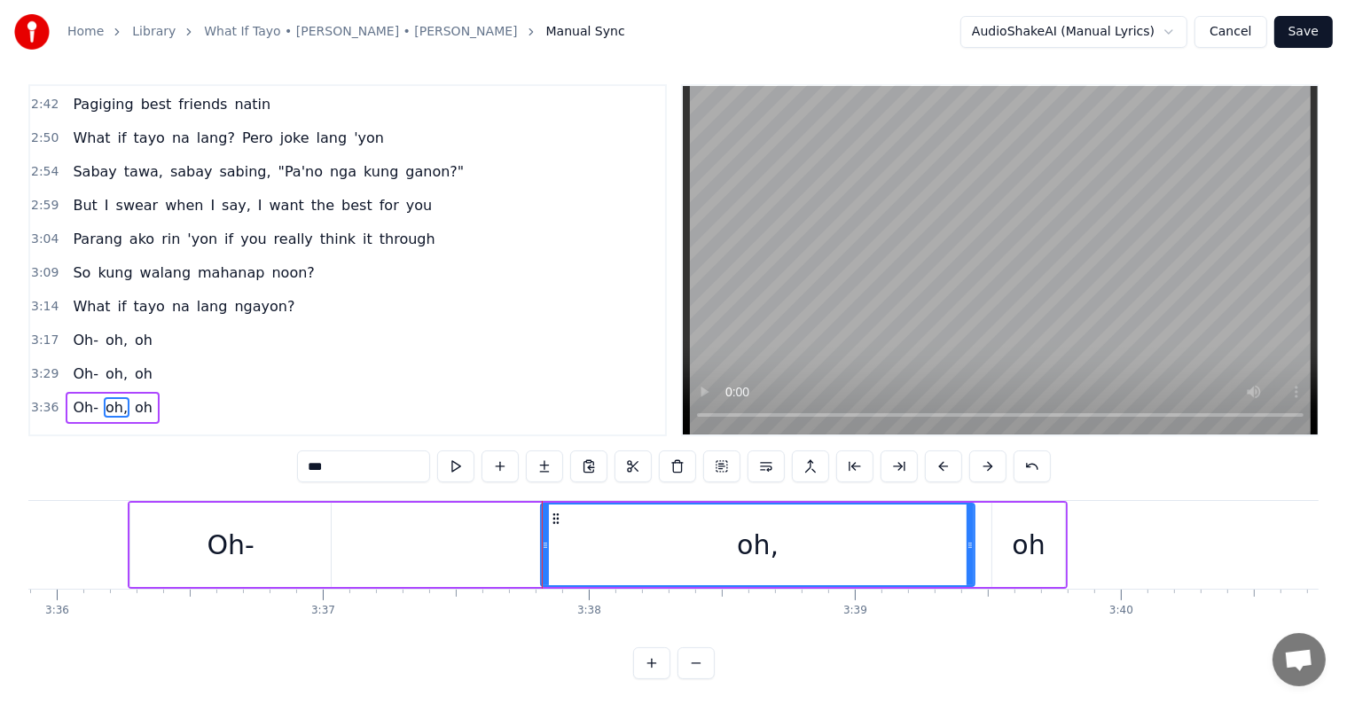
scroll to position [0, 57455]
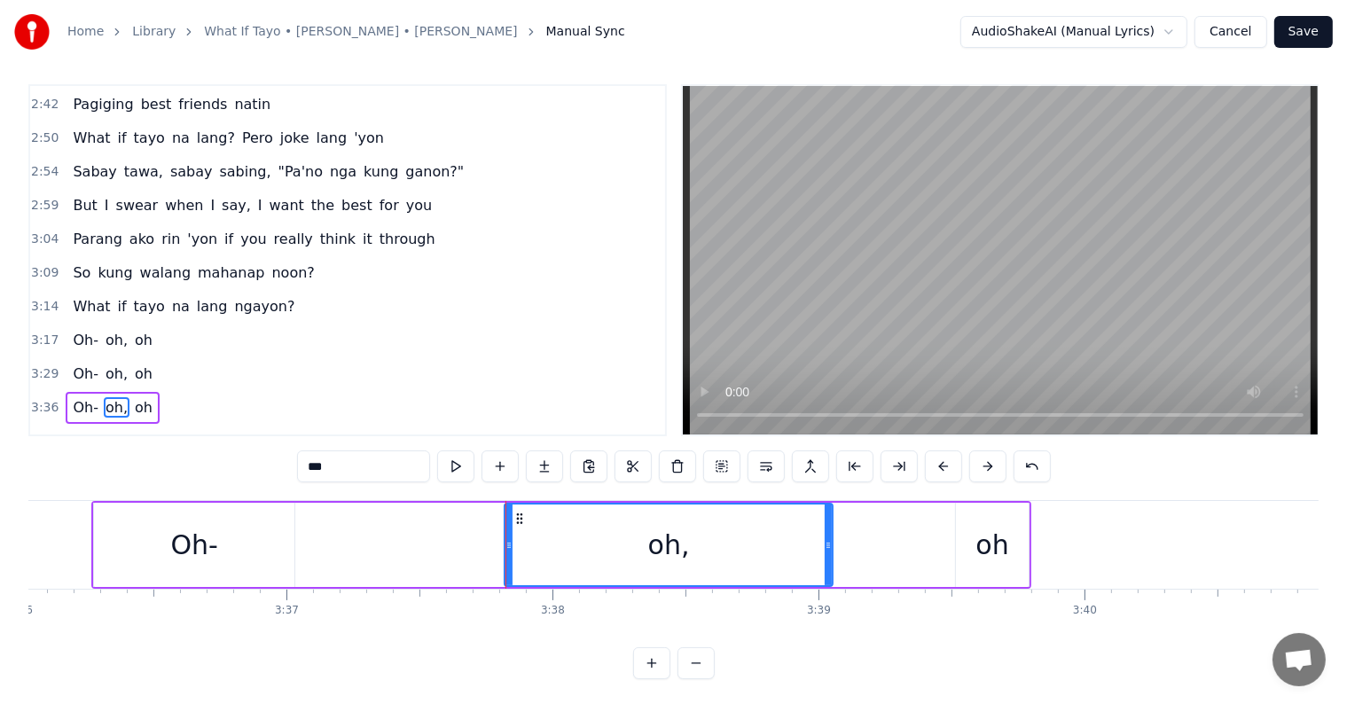
drag, startPoint x: 934, startPoint y: 539, endPoint x: 826, endPoint y: 528, distance: 107.8
click at [827, 528] on div at bounding box center [827, 544] width 7 height 81
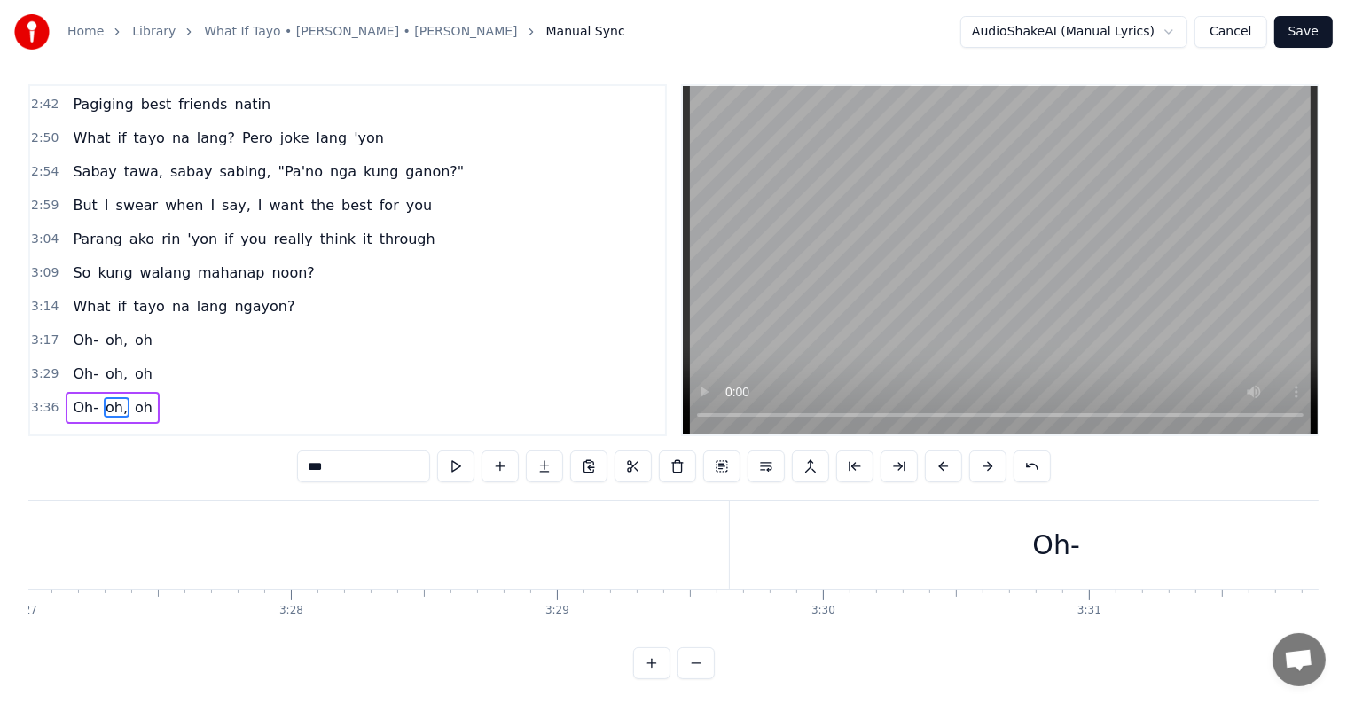
scroll to position [0, 55093]
click at [82, 363] on span "Oh-" at bounding box center [85, 373] width 29 height 20
type input "***"
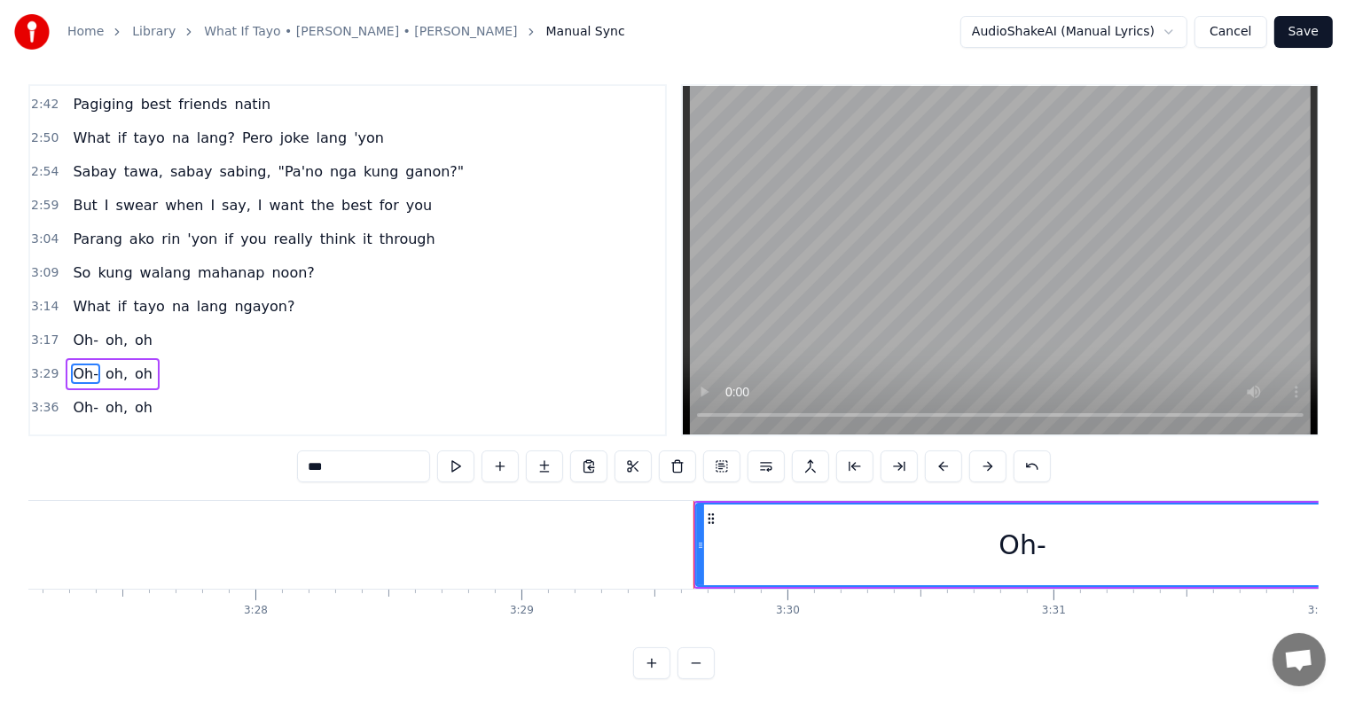
scroll to position [0, 0]
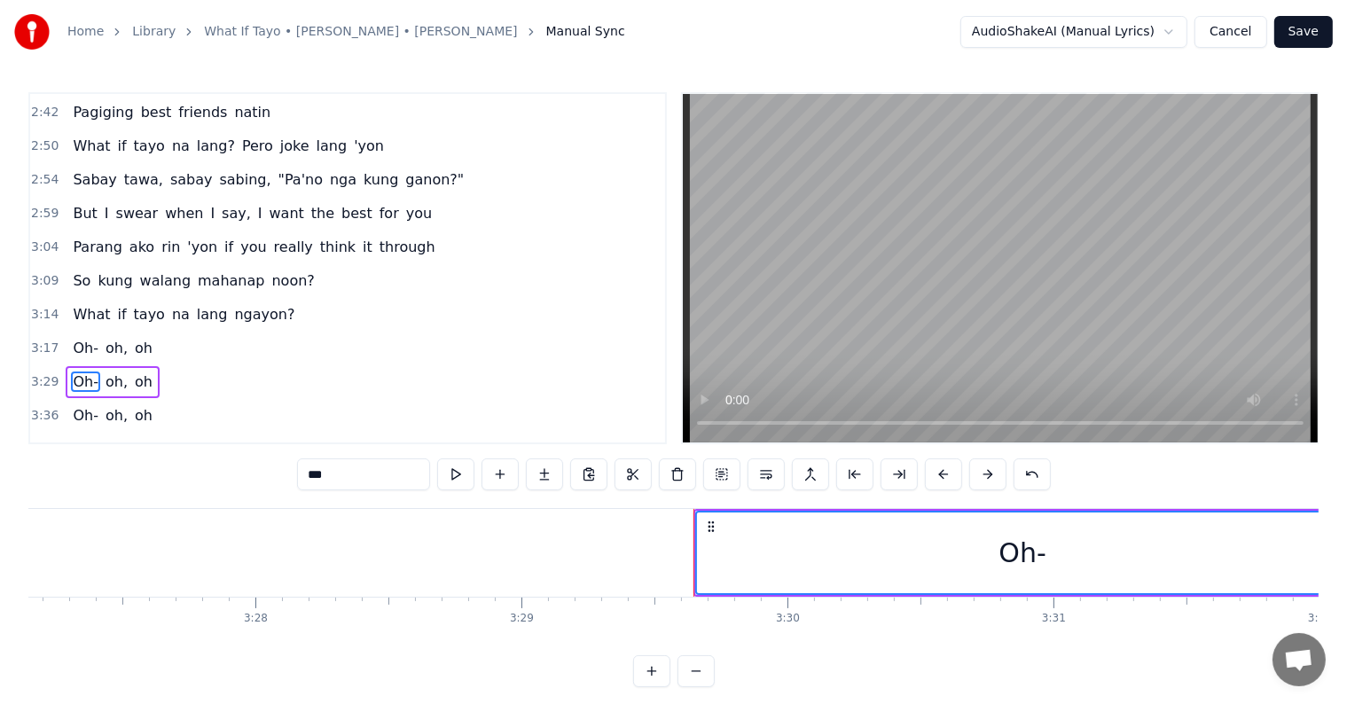
click at [110, 371] on span "oh," at bounding box center [117, 381] width 26 height 20
click at [133, 371] on span "oh" at bounding box center [143, 381] width 21 height 20
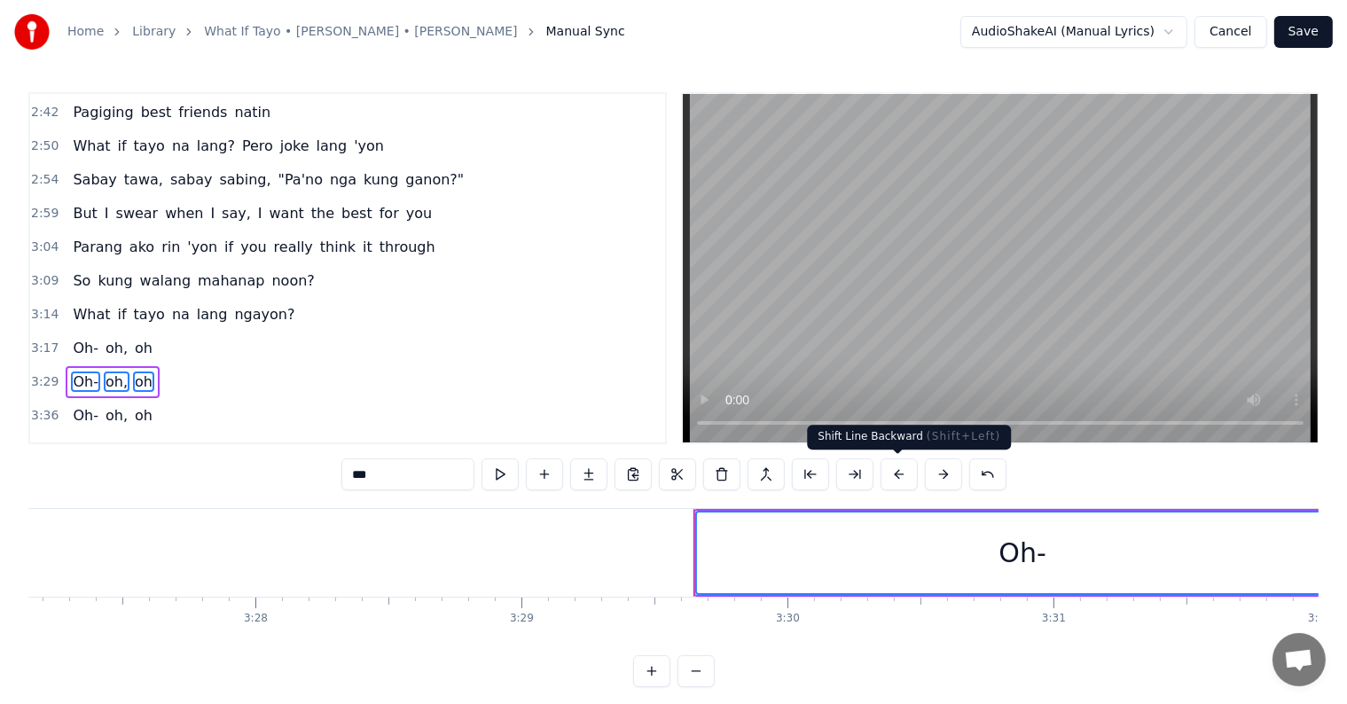
click at [890, 475] on button at bounding box center [898, 474] width 37 height 32
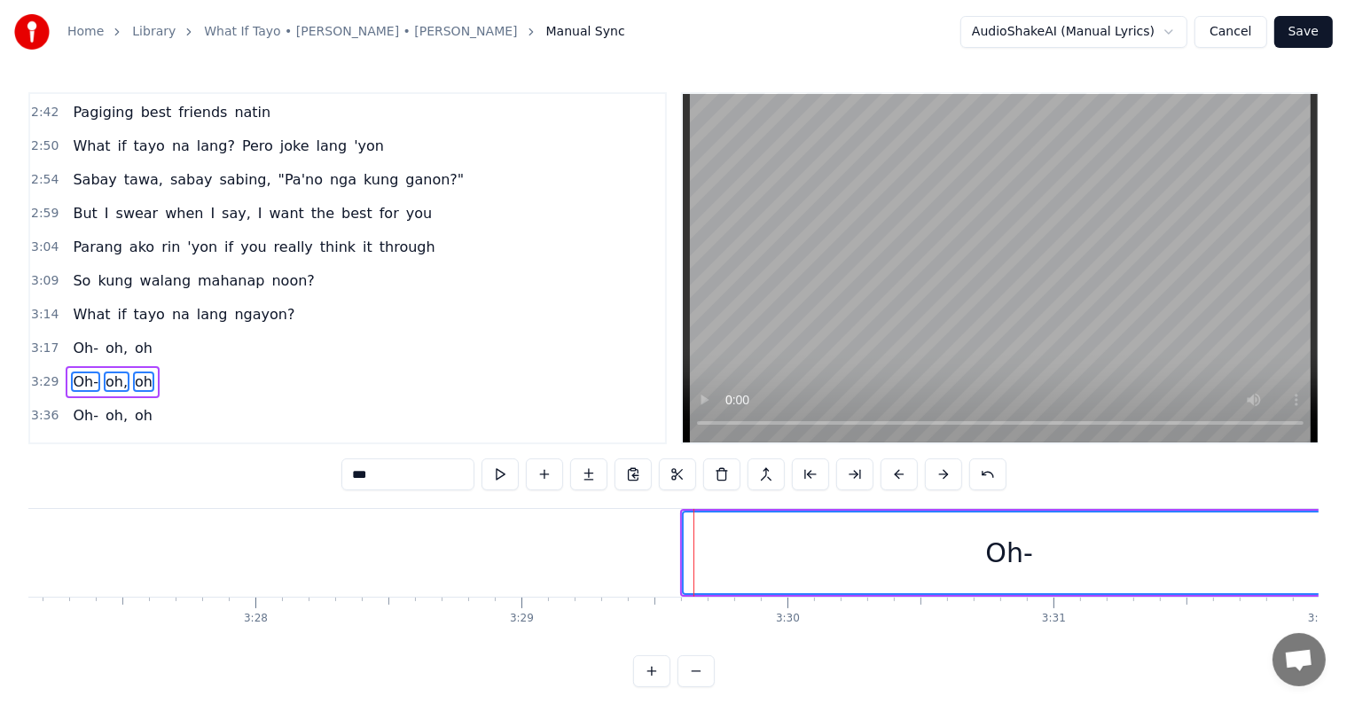
click at [890, 474] on button at bounding box center [898, 474] width 37 height 32
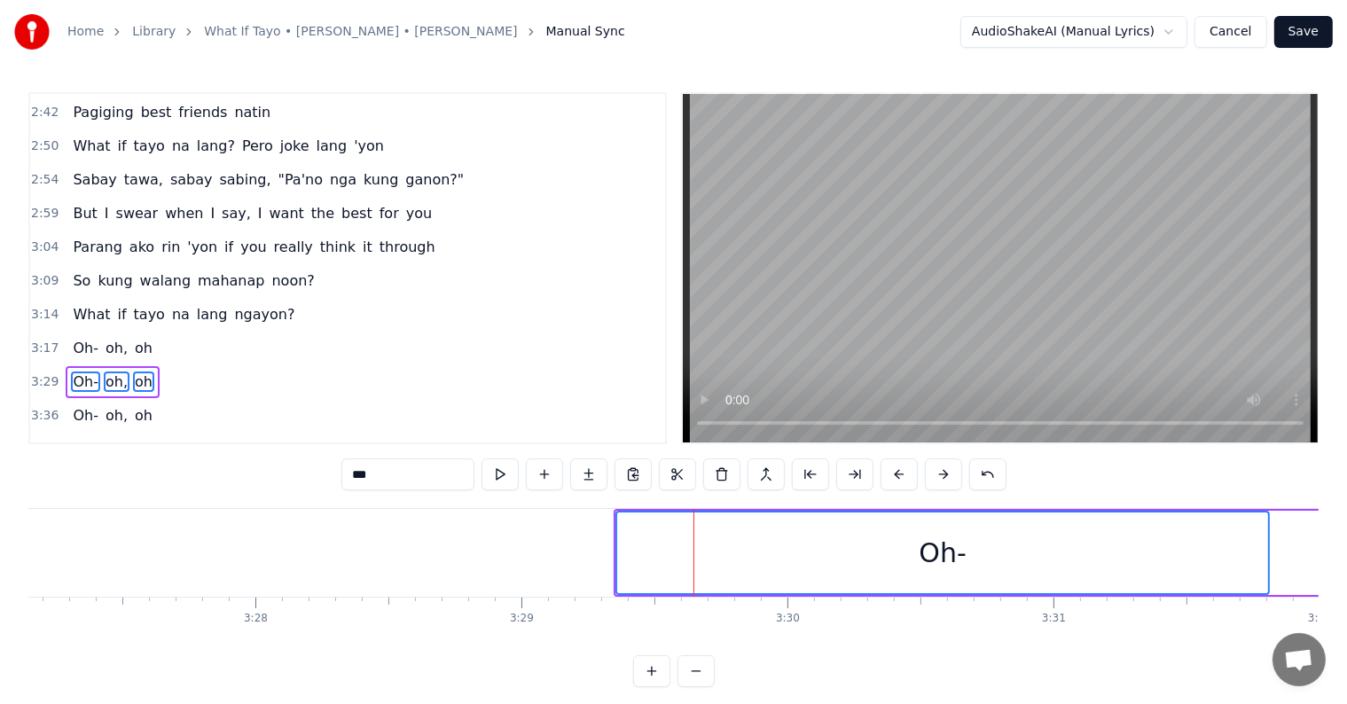
click at [890, 474] on button at bounding box center [898, 474] width 37 height 32
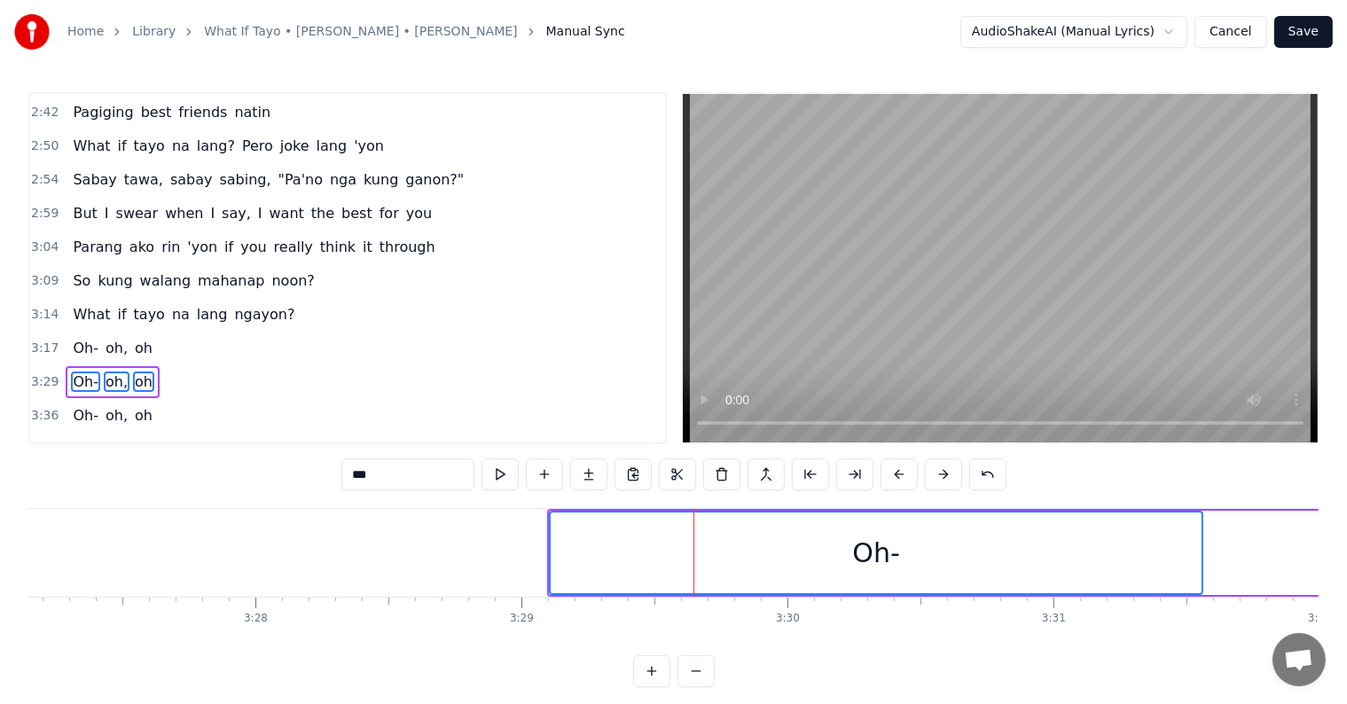
click at [890, 474] on button at bounding box center [898, 474] width 37 height 32
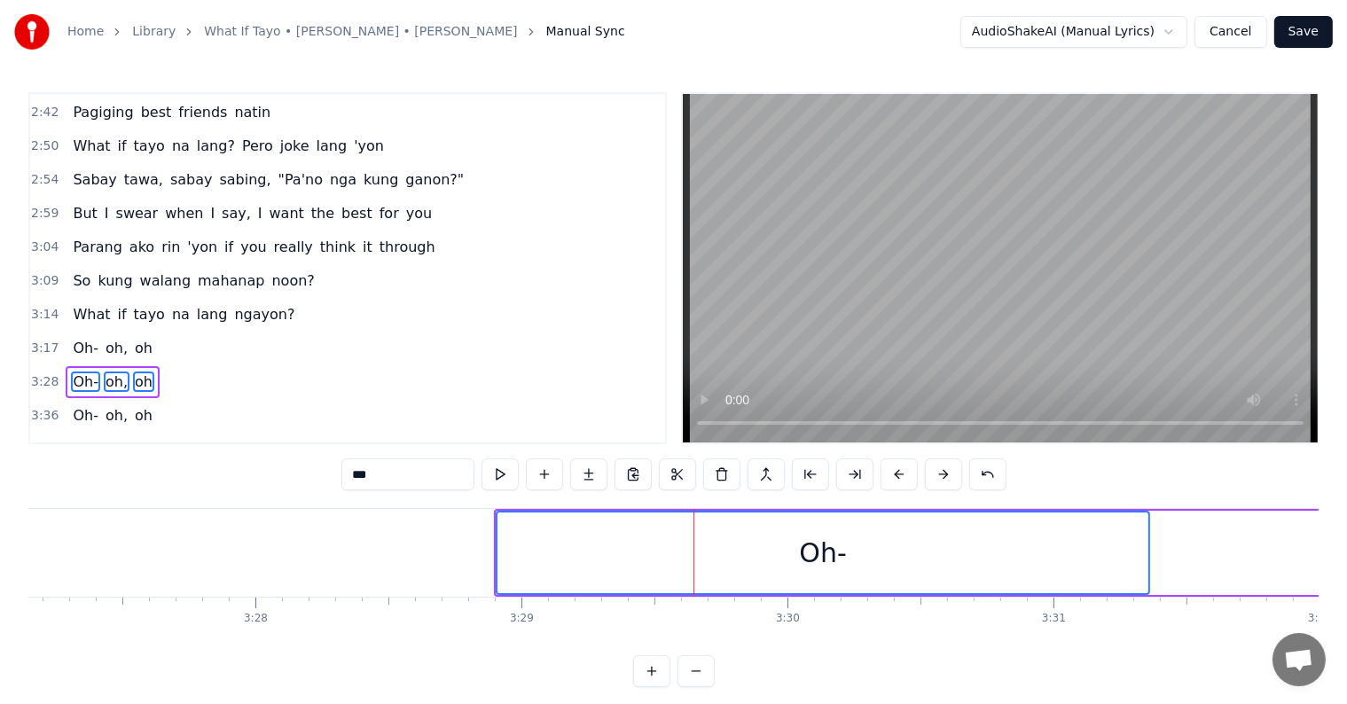
click at [890, 474] on button at bounding box center [898, 474] width 37 height 32
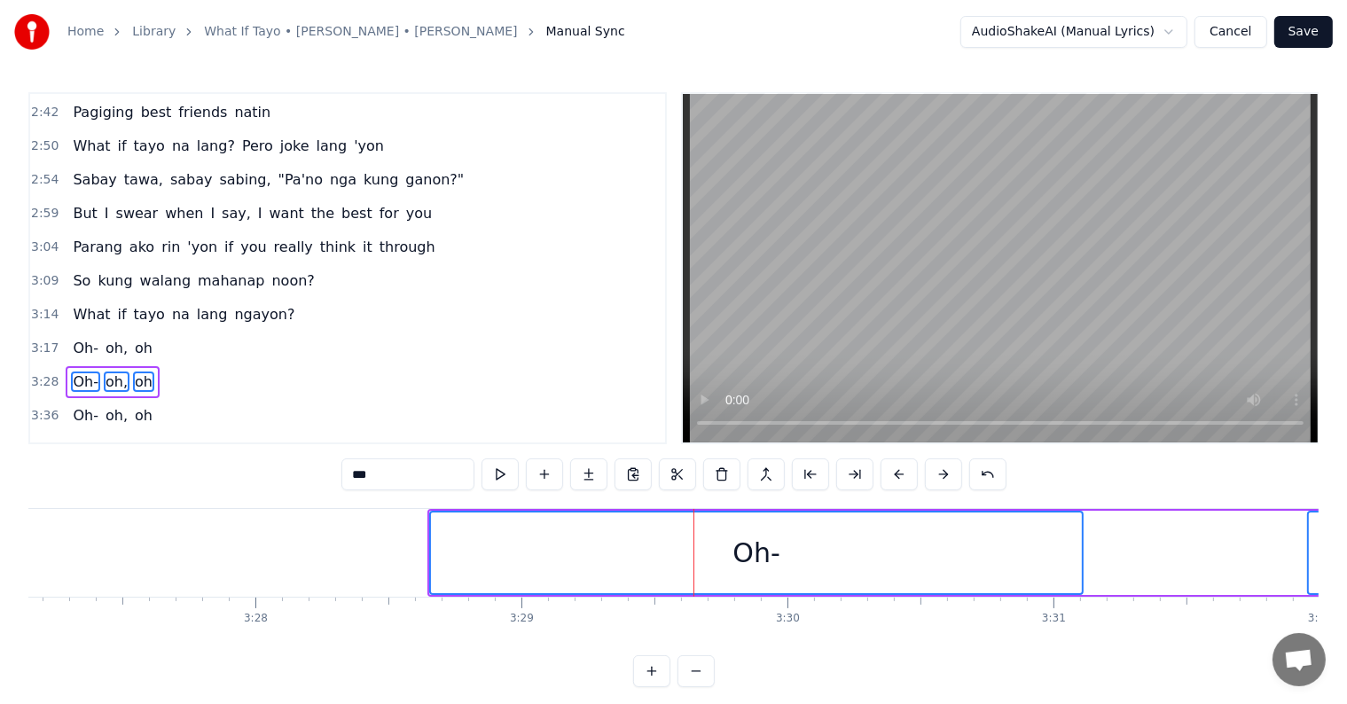
click at [890, 474] on button at bounding box center [898, 474] width 37 height 32
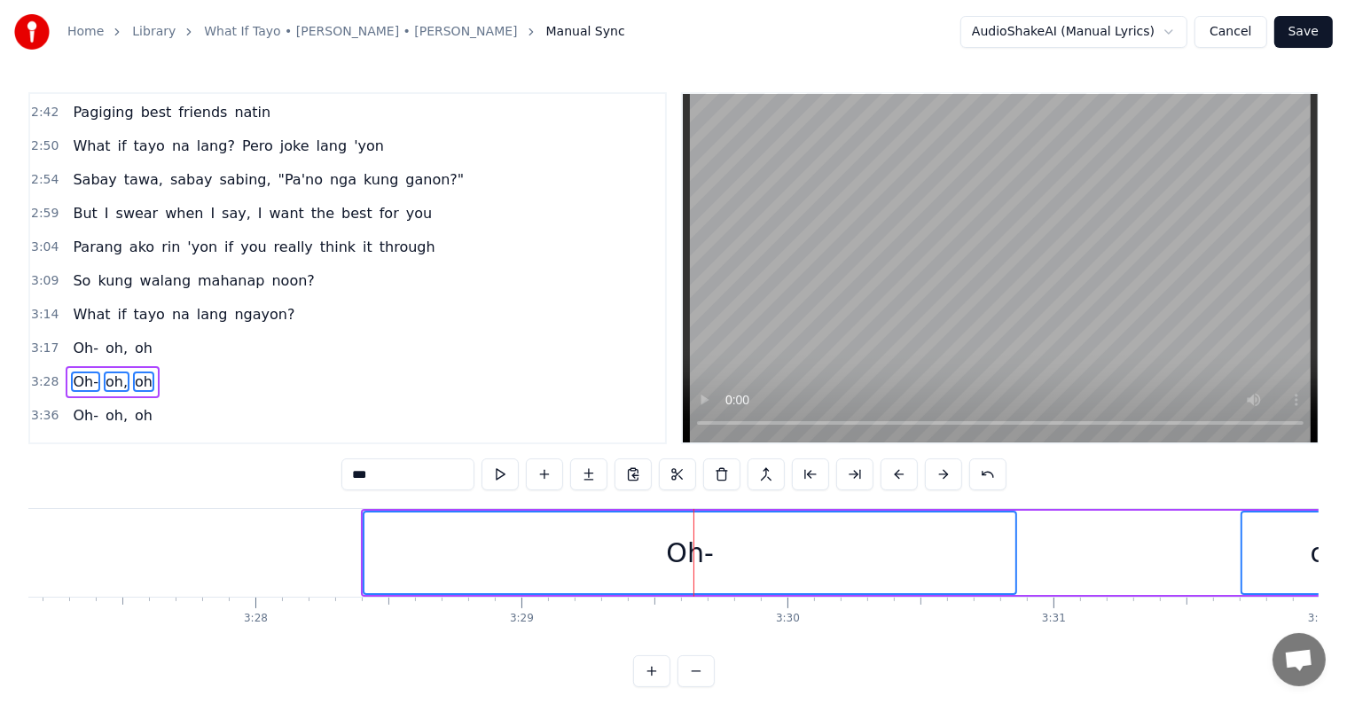
click at [890, 474] on button at bounding box center [898, 474] width 37 height 32
drag, startPoint x: 890, startPoint y: 474, endPoint x: 885, endPoint y: 465, distance: 10.3
click at [889, 473] on button at bounding box center [898, 474] width 37 height 32
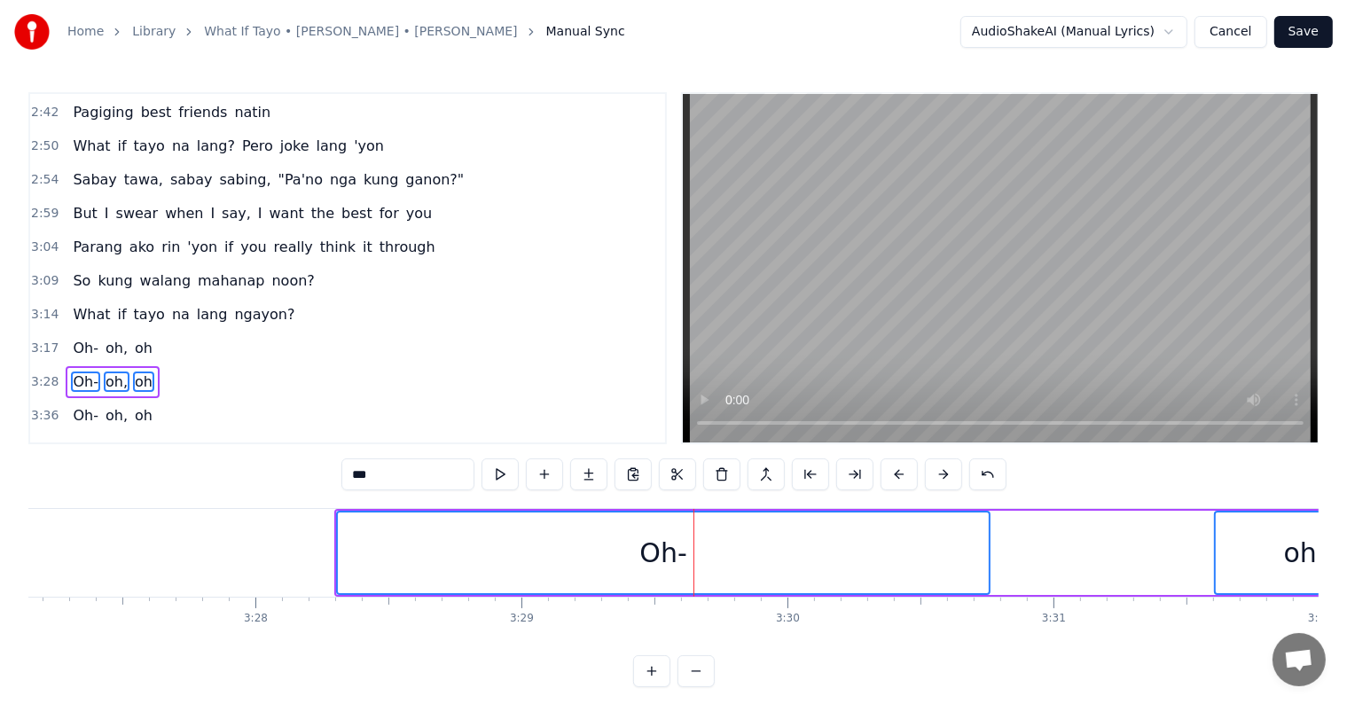
click at [885, 465] on button at bounding box center [898, 474] width 37 height 32
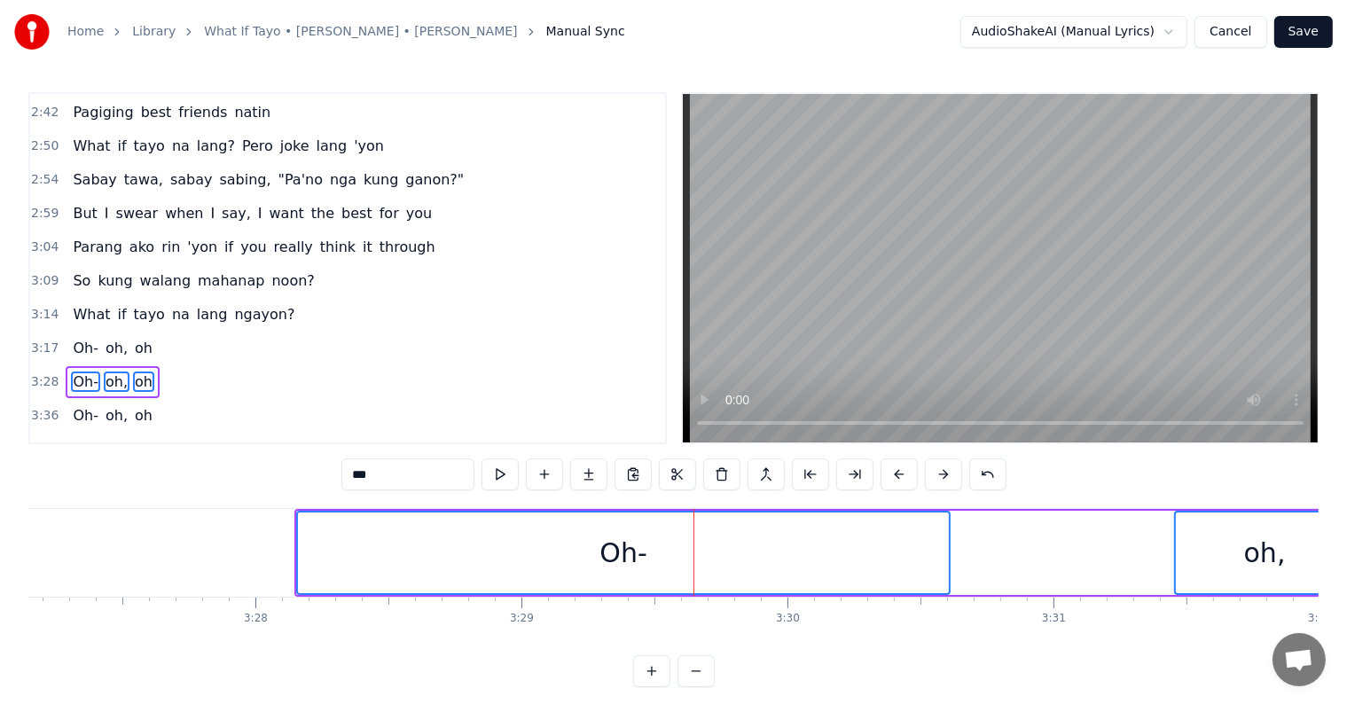
click at [885, 465] on button at bounding box center [898, 474] width 37 height 32
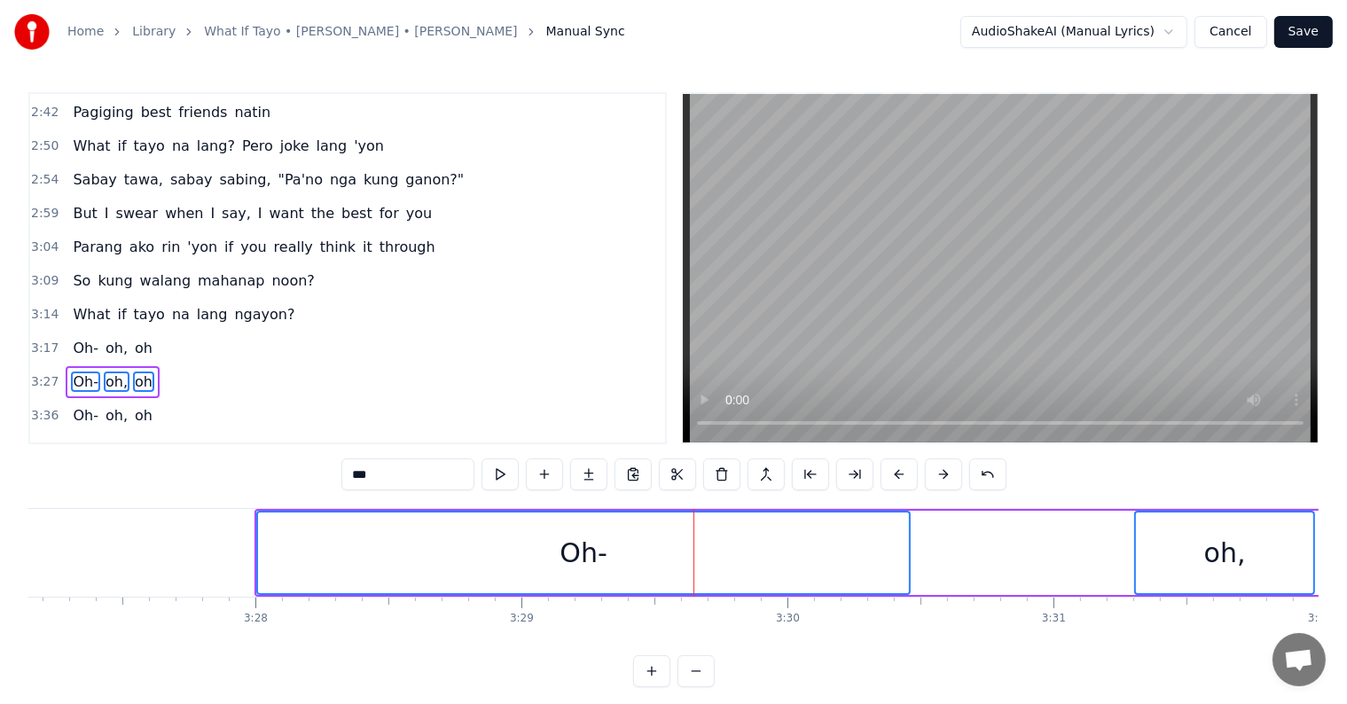
click at [885, 465] on button at bounding box center [898, 474] width 37 height 32
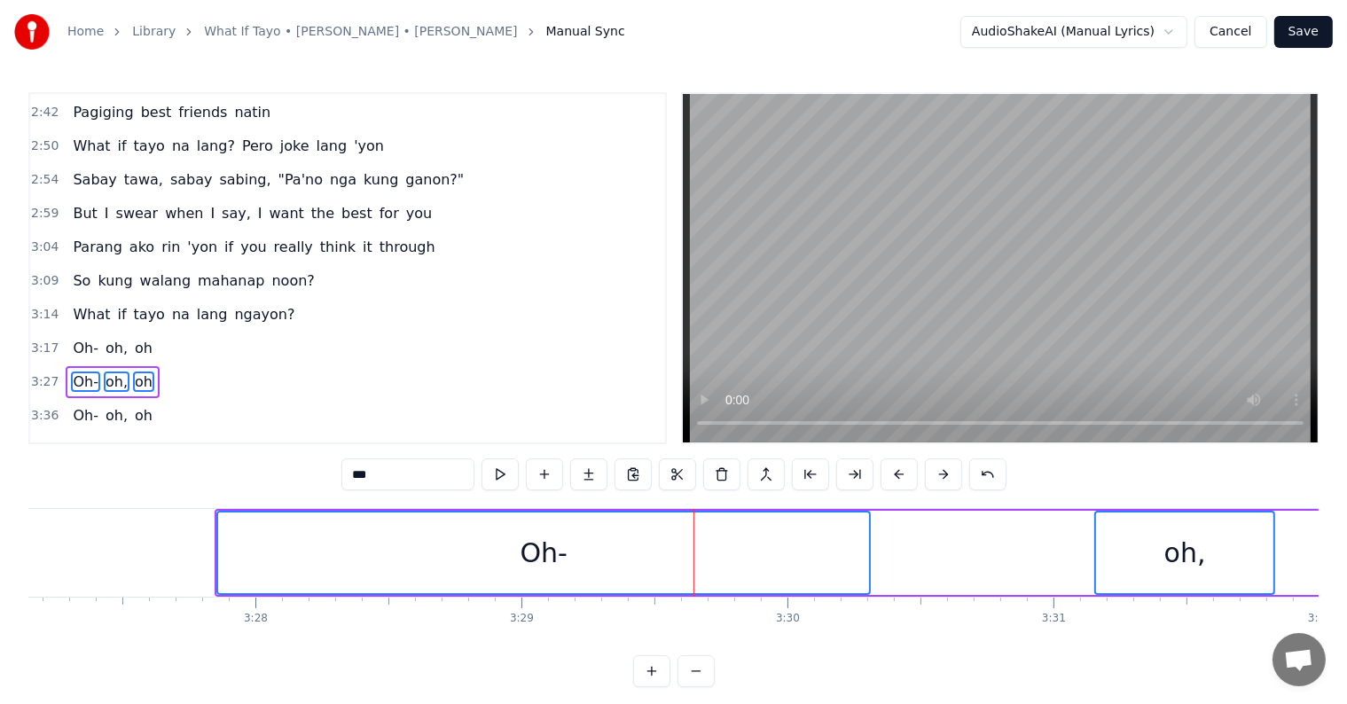
click at [885, 465] on button at bounding box center [898, 474] width 37 height 32
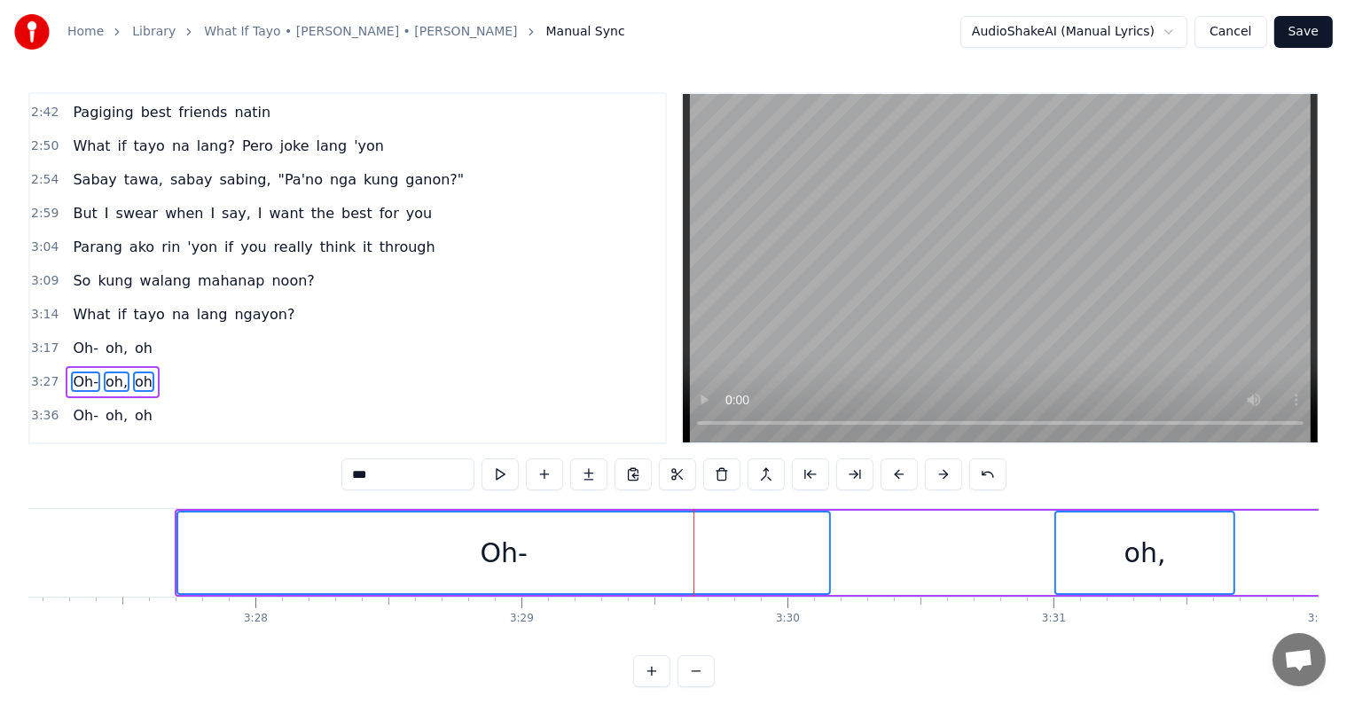
click at [885, 465] on button at bounding box center [898, 474] width 37 height 32
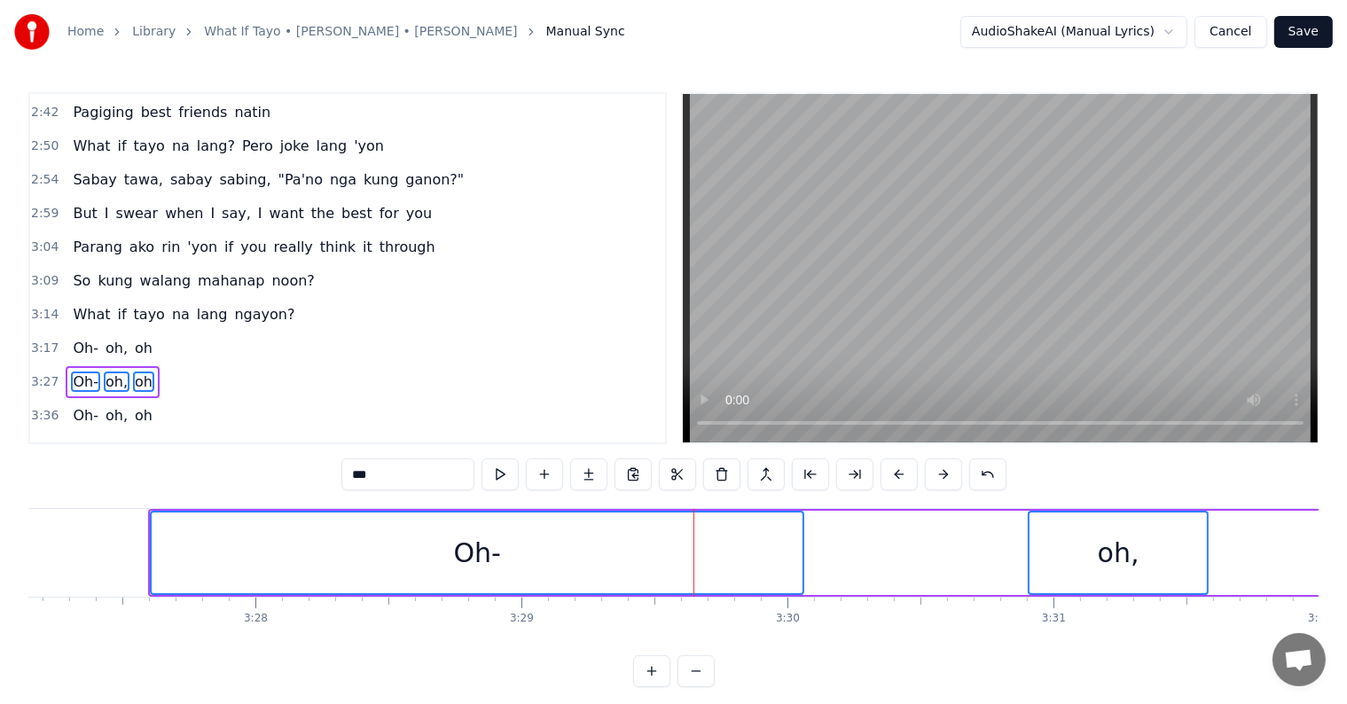
click at [885, 465] on button at bounding box center [898, 474] width 37 height 32
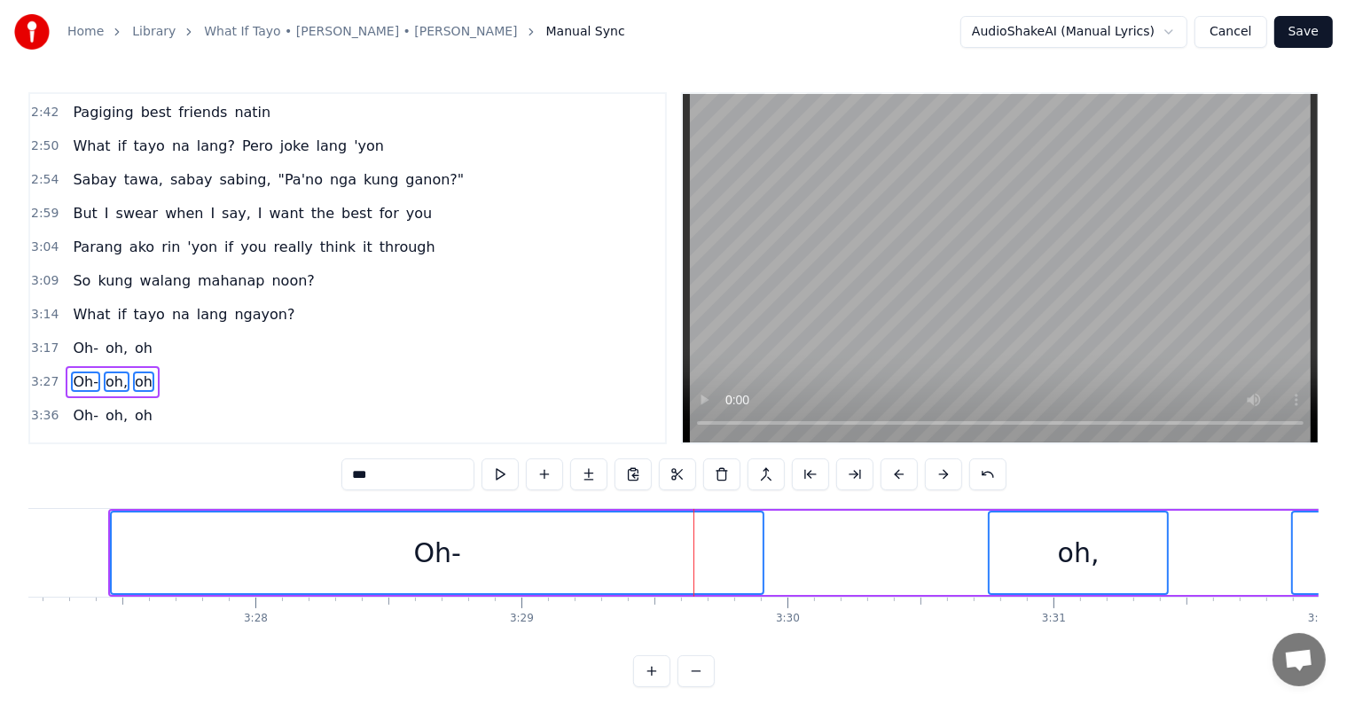
click at [885, 465] on button at bounding box center [898, 474] width 37 height 32
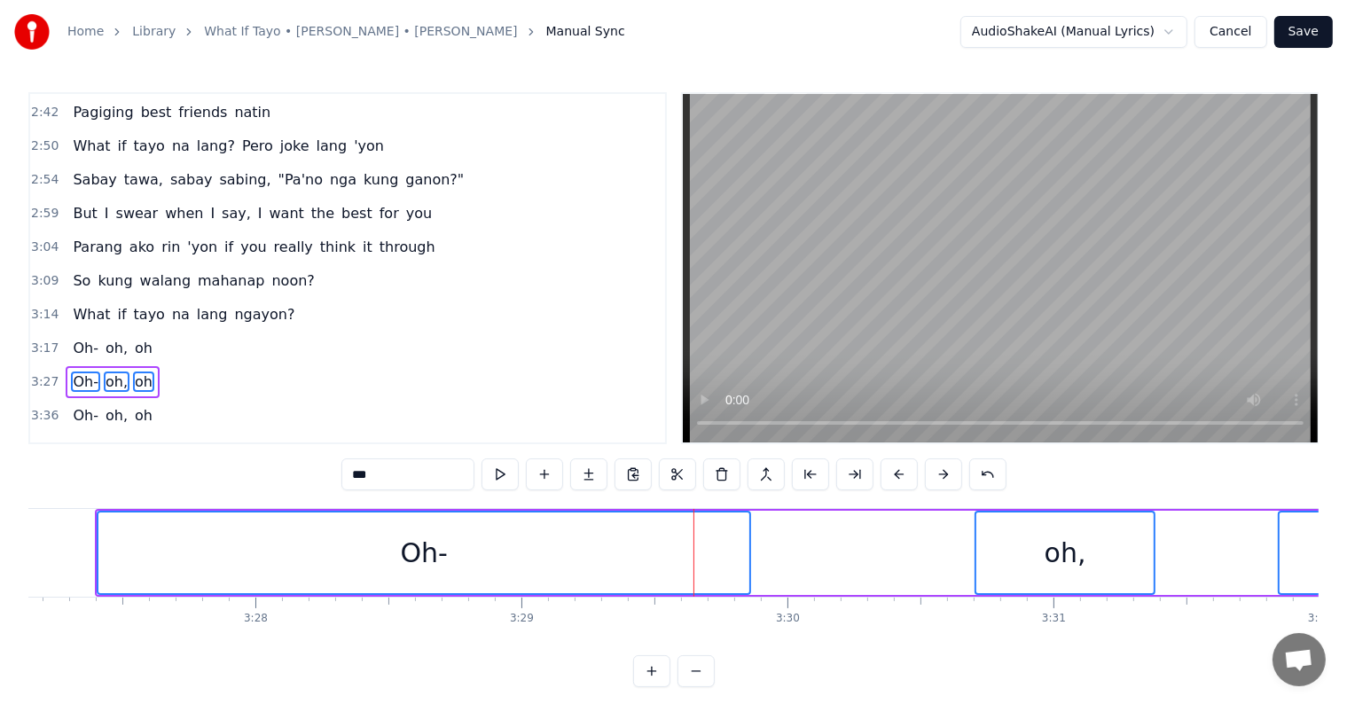
click at [885, 465] on button at bounding box center [898, 474] width 37 height 32
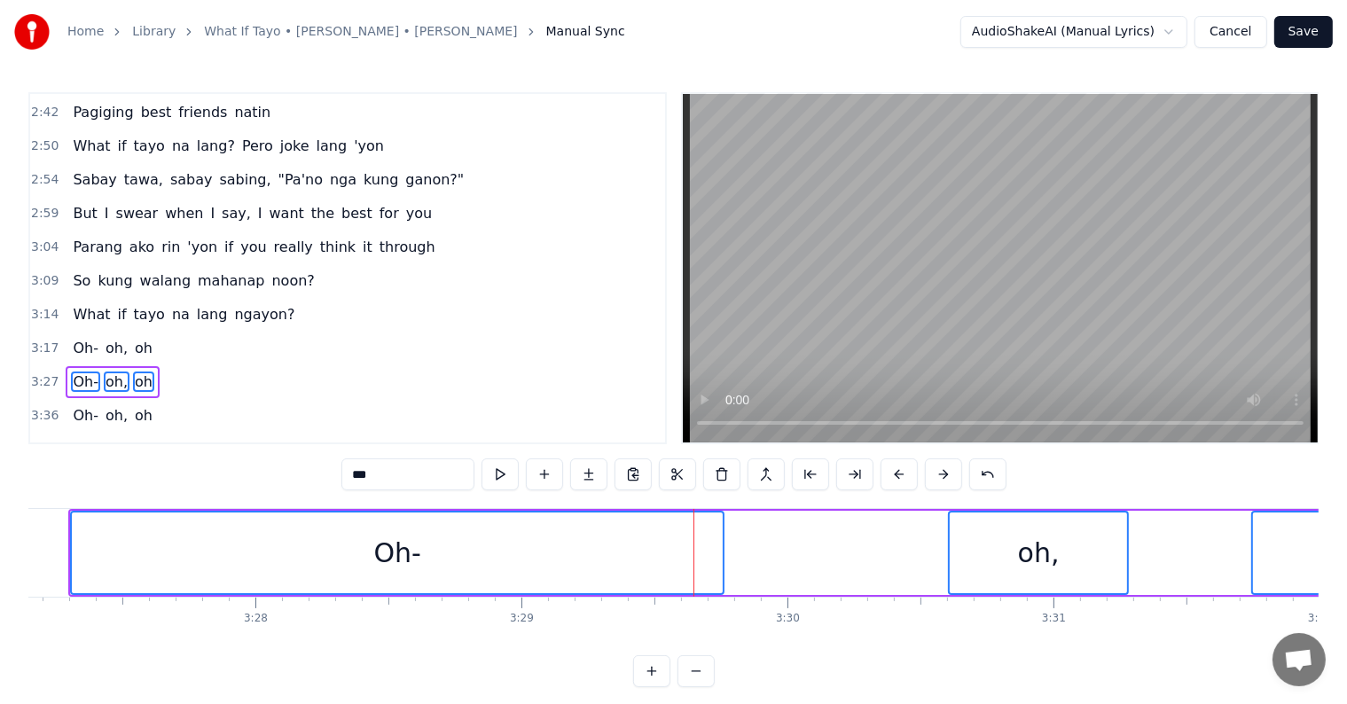
click at [885, 465] on button at bounding box center [898, 474] width 37 height 32
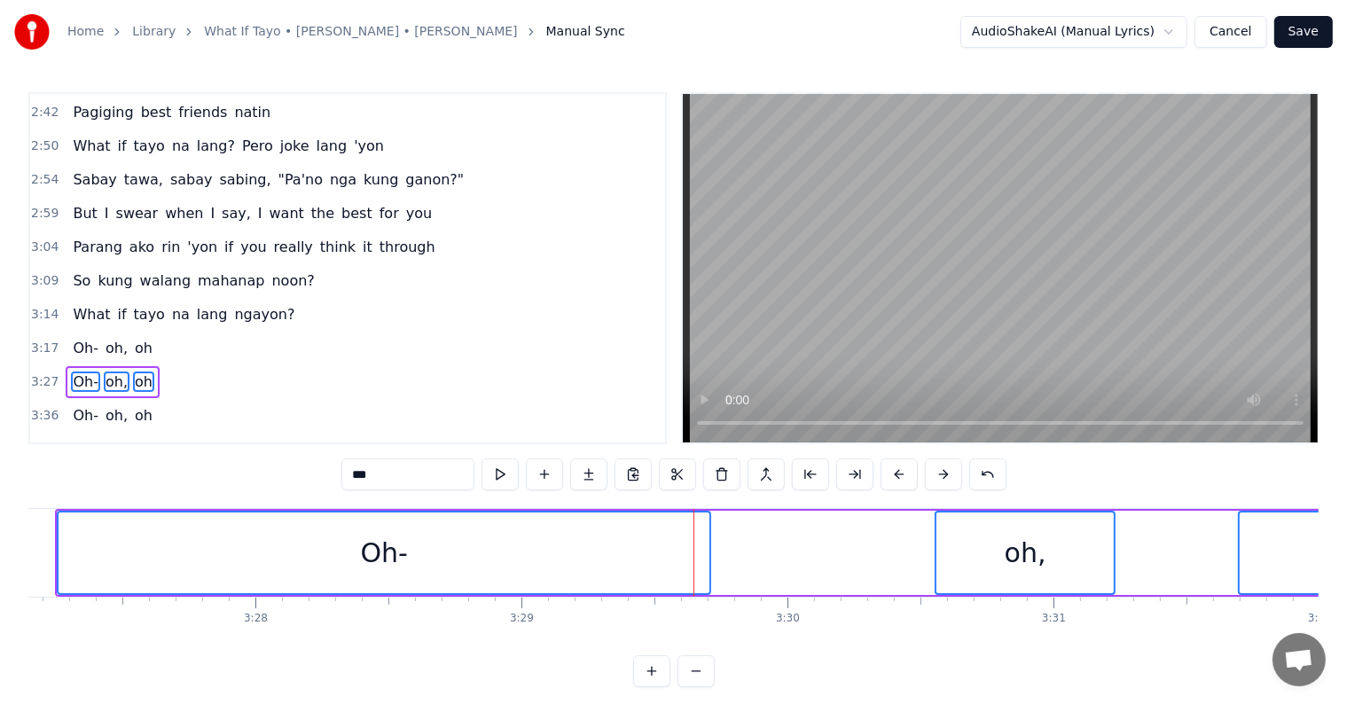
click at [885, 465] on button at bounding box center [898, 474] width 37 height 32
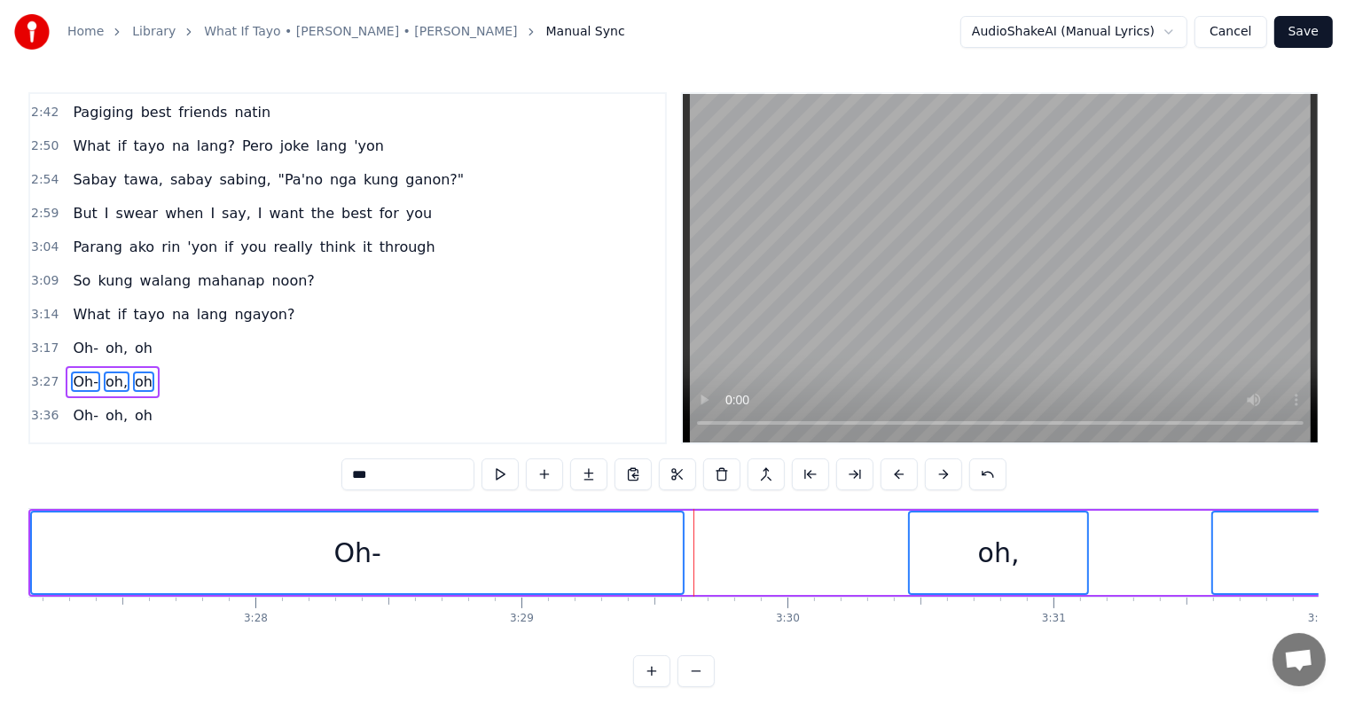
click at [885, 465] on button at bounding box center [898, 474] width 37 height 32
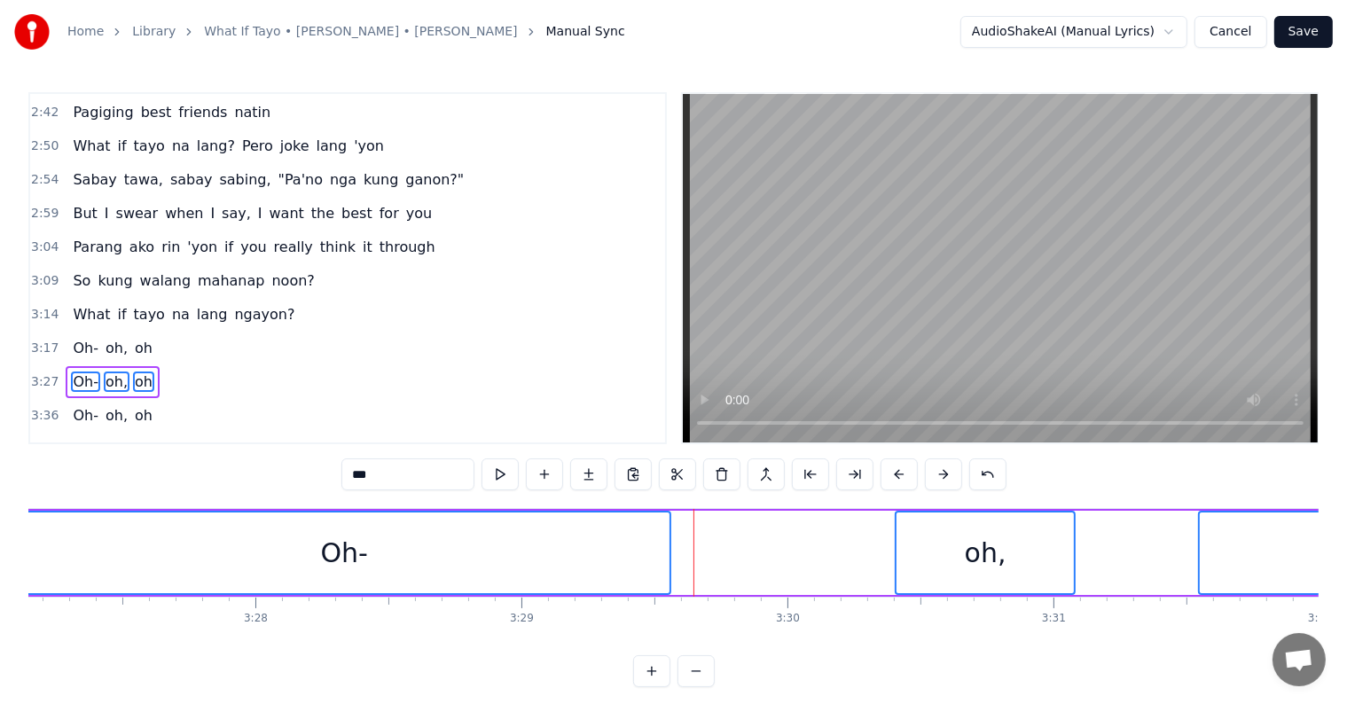
click at [885, 465] on button at bounding box center [898, 474] width 37 height 32
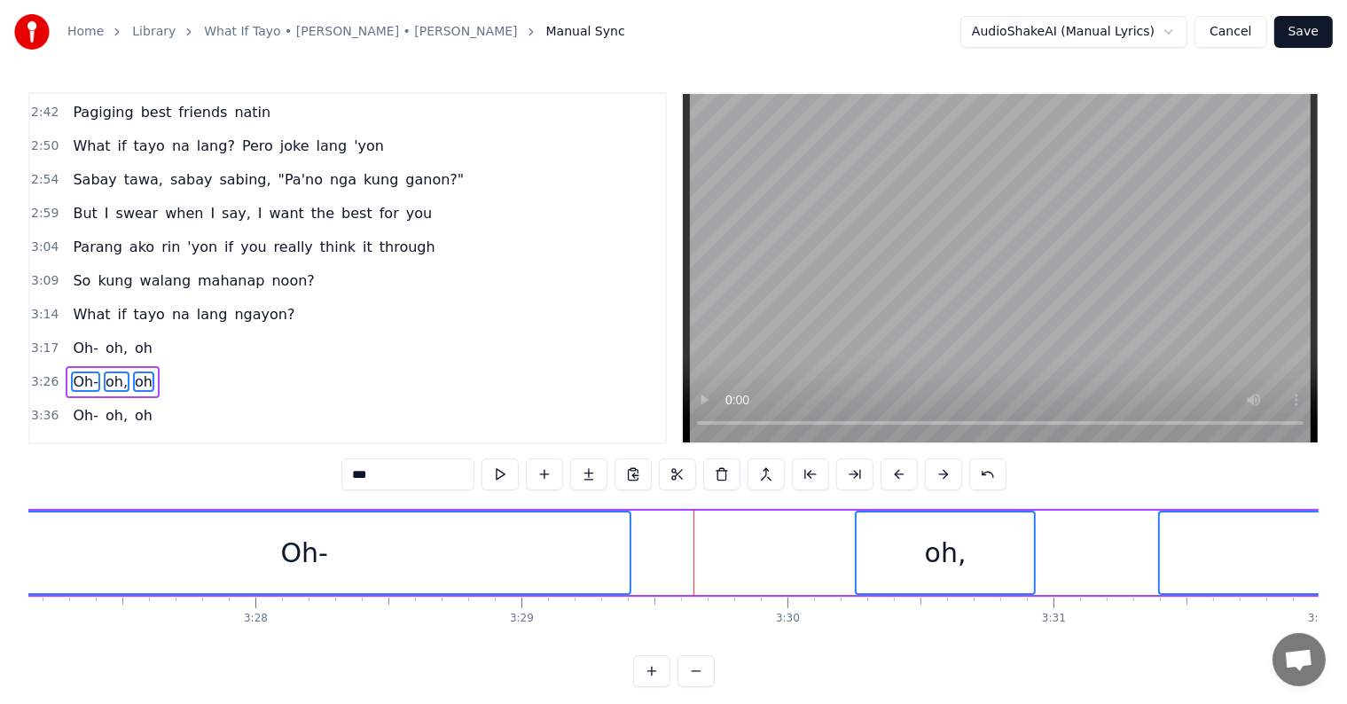
click at [885, 465] on button at bounding box center [898, 474] width 37 height 32
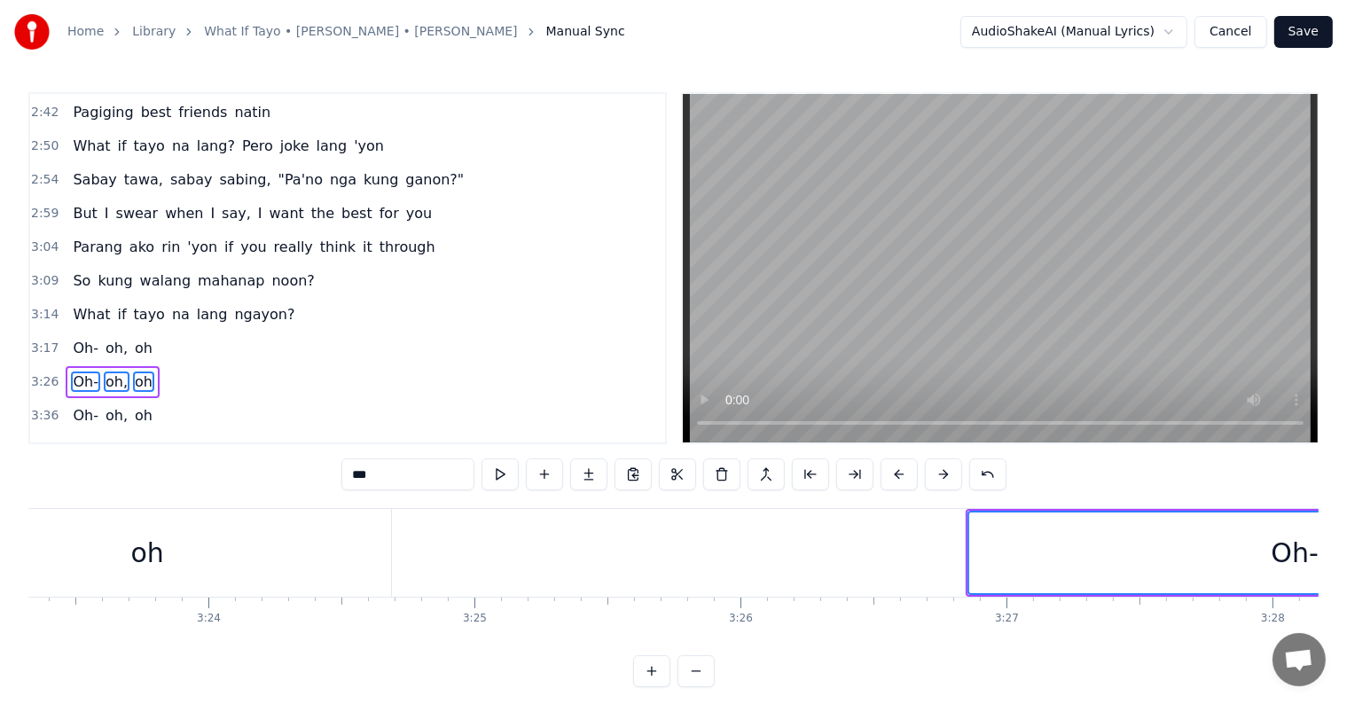
scroll to position [0, 54039]
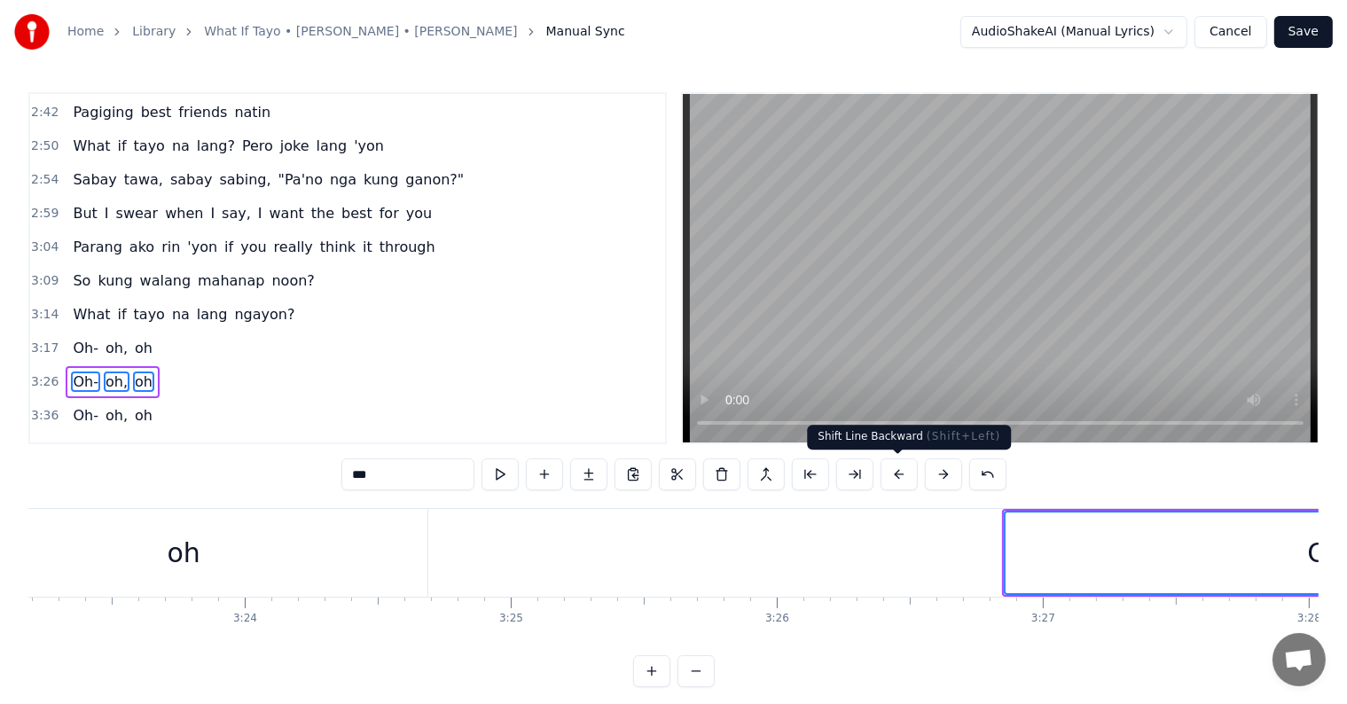
click at [895, 475] on button at bounding box center [898, 474] width 37 height 32
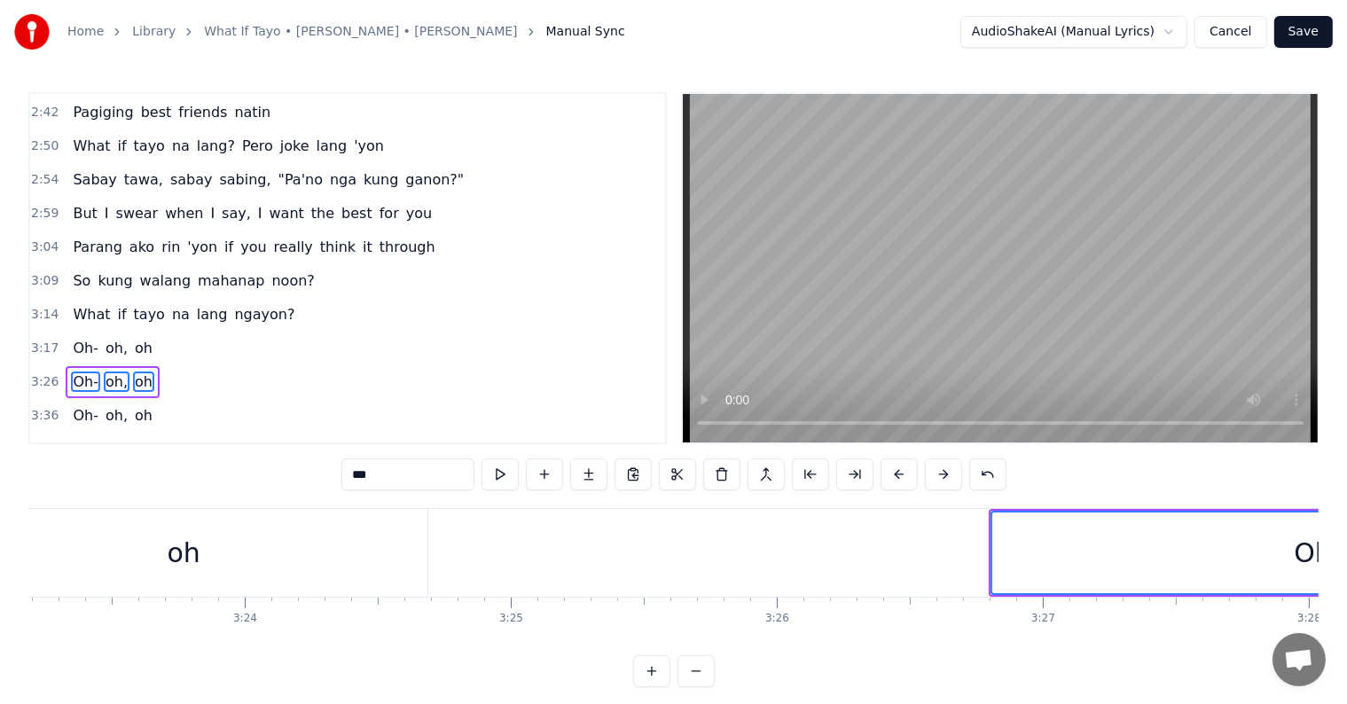
click at [894, 475] on button at bounding box center [898, 474] width 37 height 32
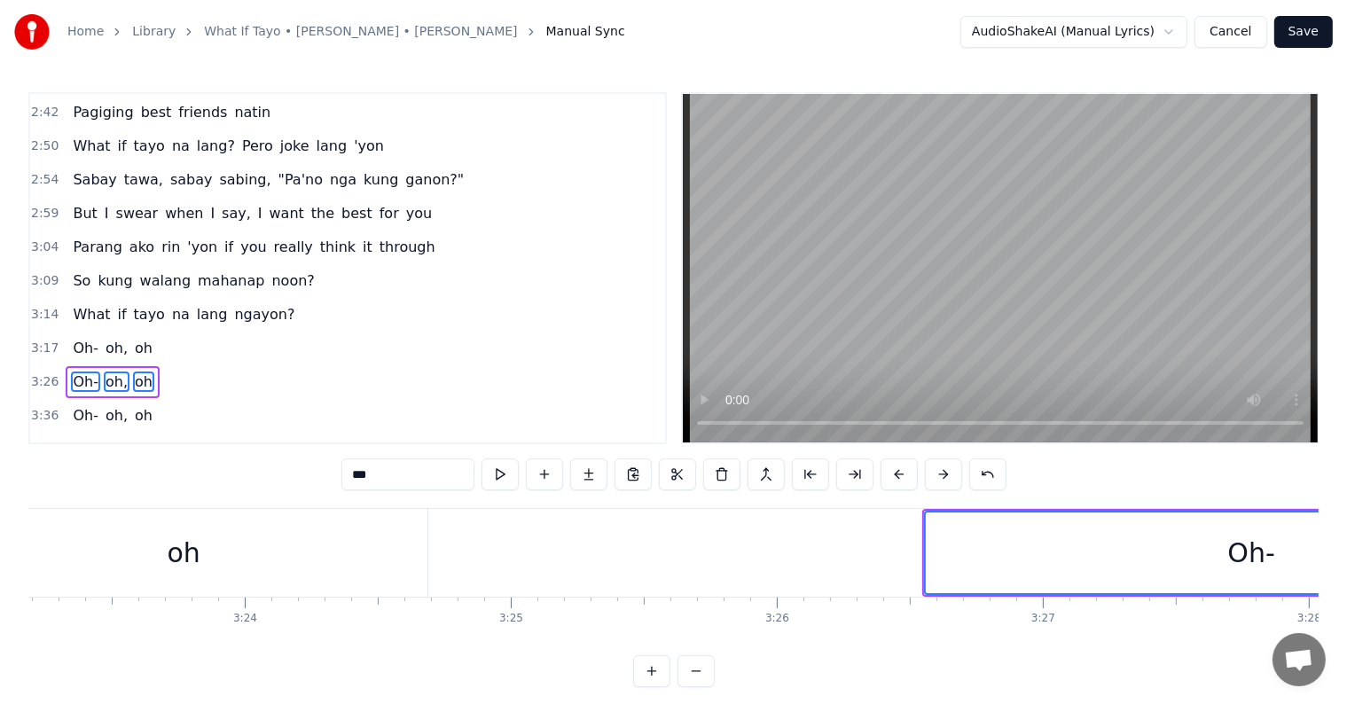
click at [894, 475] on button at bounding box center [898, 474] width 37 height 32
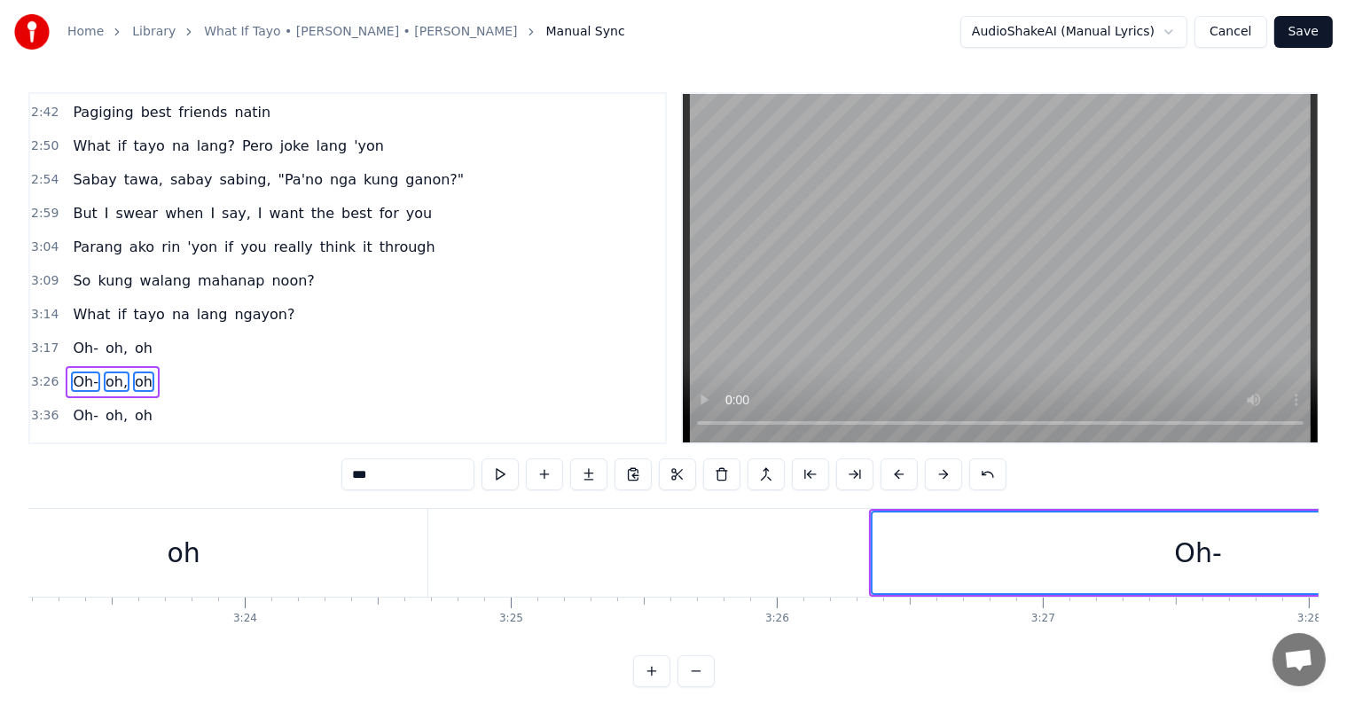
click at [894, 475] on button at bounding box center [898, 474] width 37 height 32
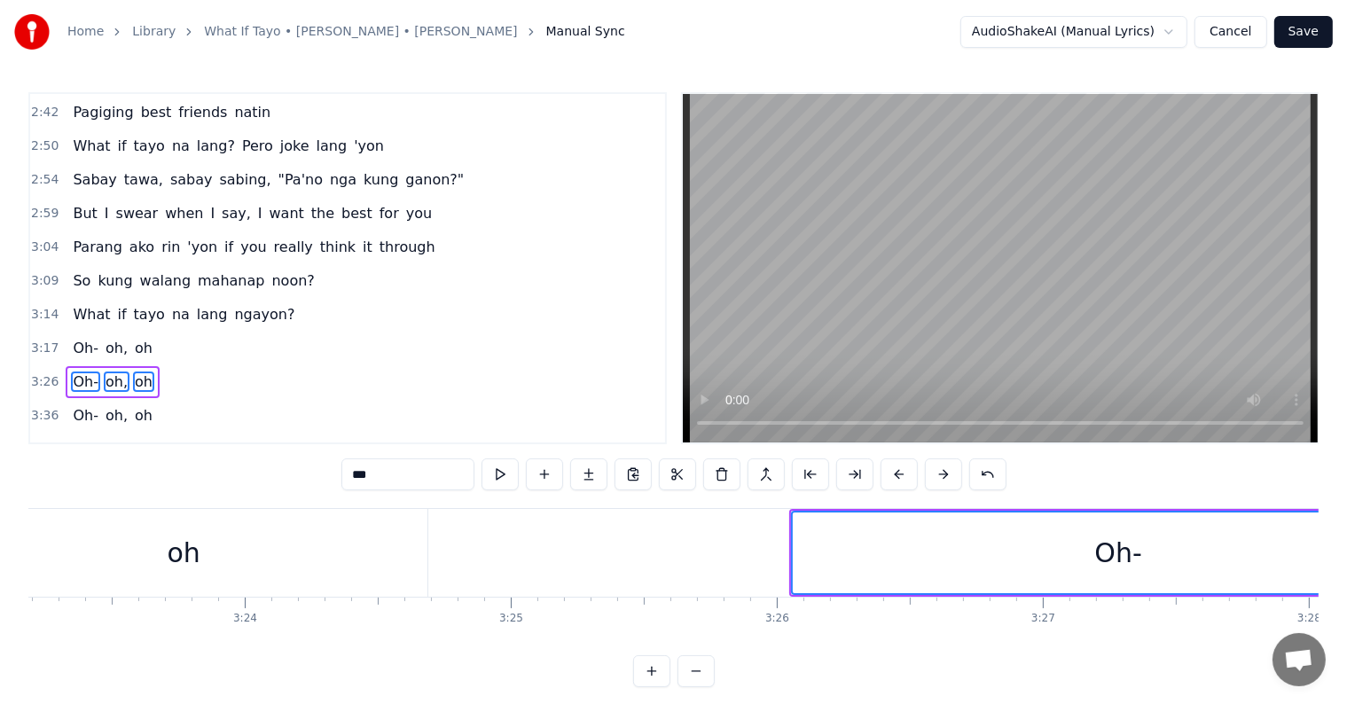
click at [894, 475] on button at bounding box center [898, 474] width 37 height 32
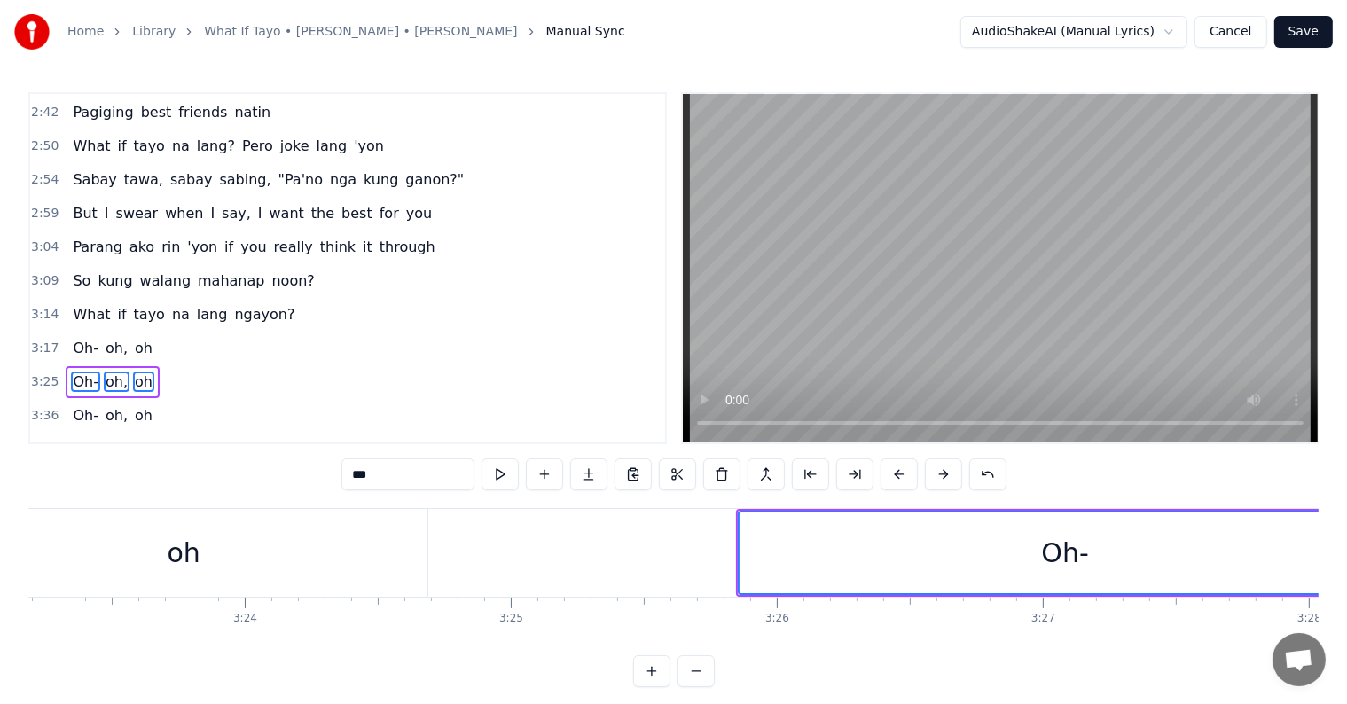
click at [894, 475] on button at bounding box center [898, 474] width 37 height 32
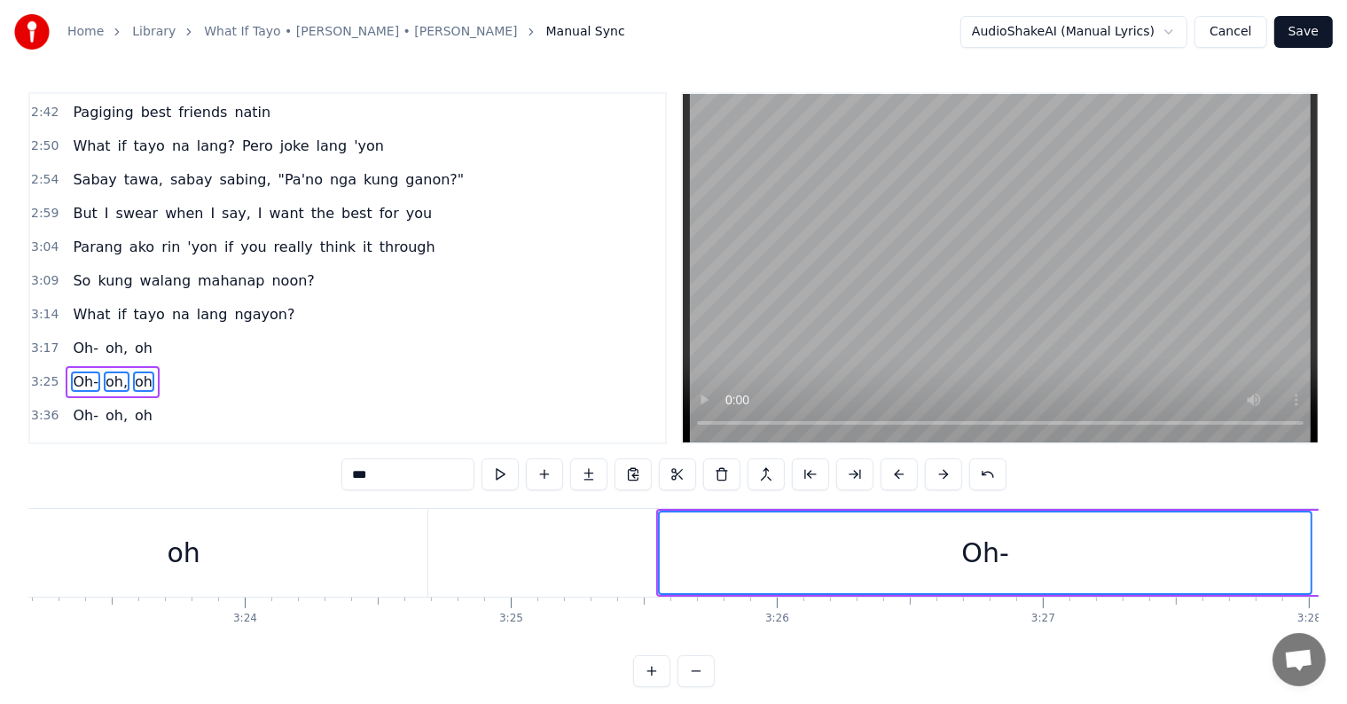
click at [894, 475] on button at bounding box center [898, 474] width 37 height 32
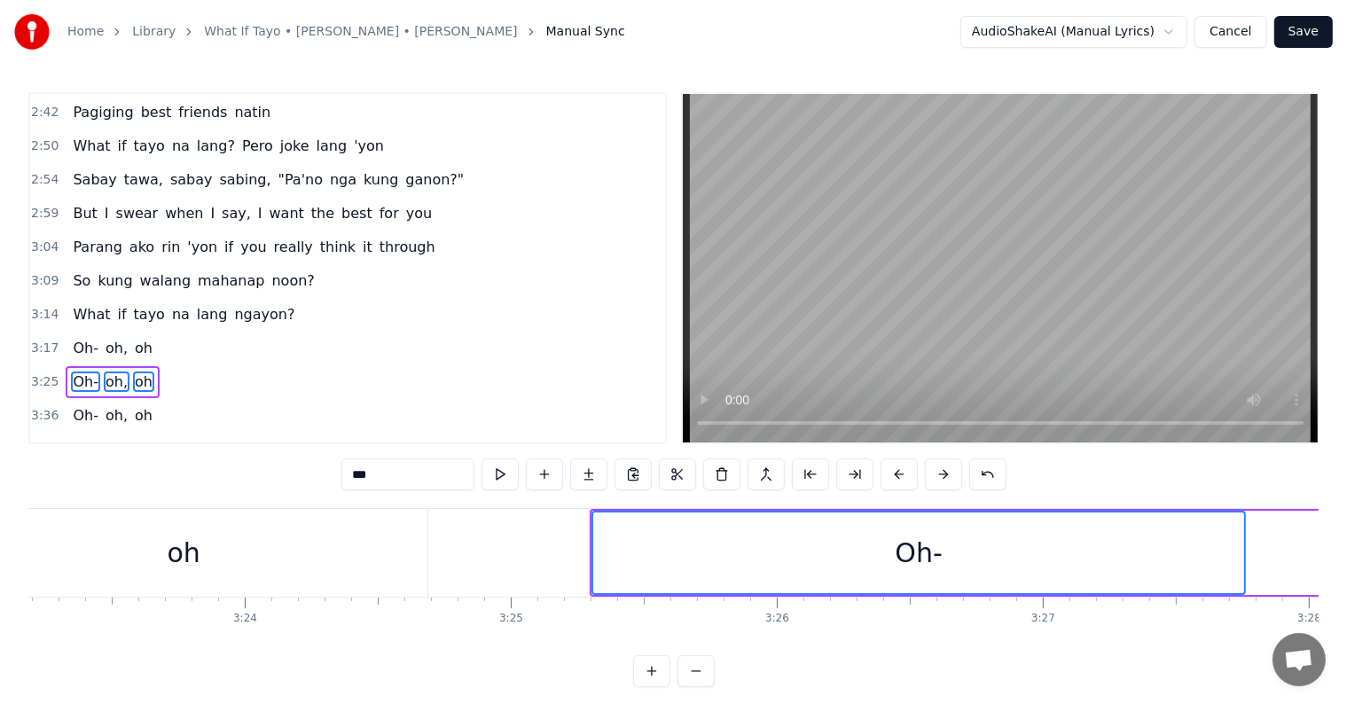
click at [894, 475] on button at bounding box center [898, 474] width 37 height 32
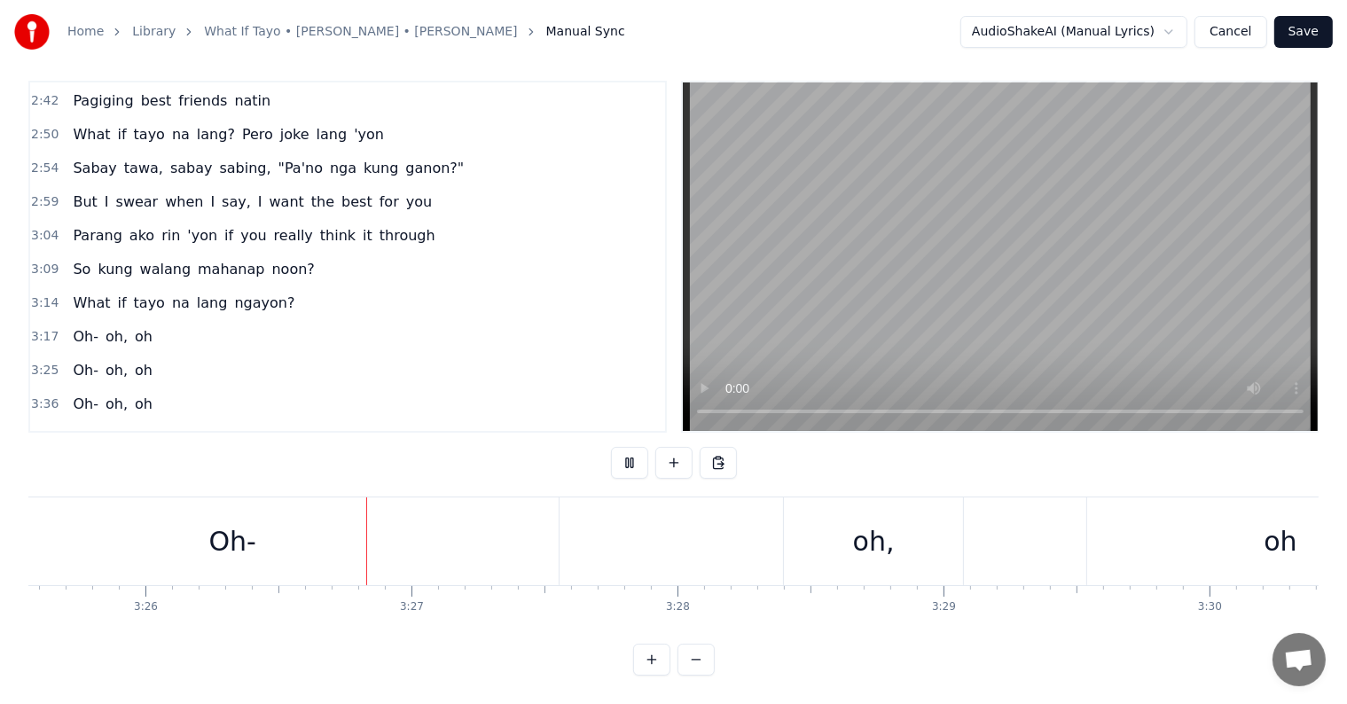
scroll to position [0, 54741]
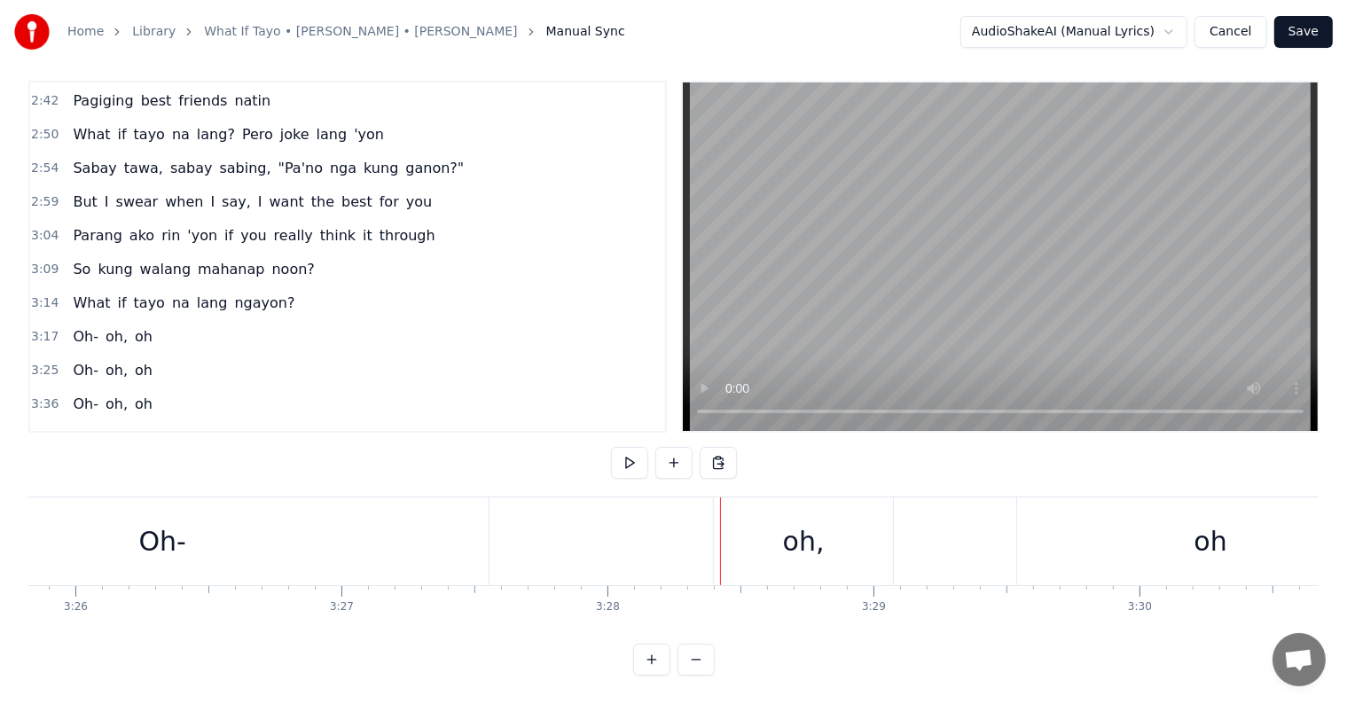
click at [76, 394] on span "Oh-" at bounding box center [85, 404] width 29 height 20
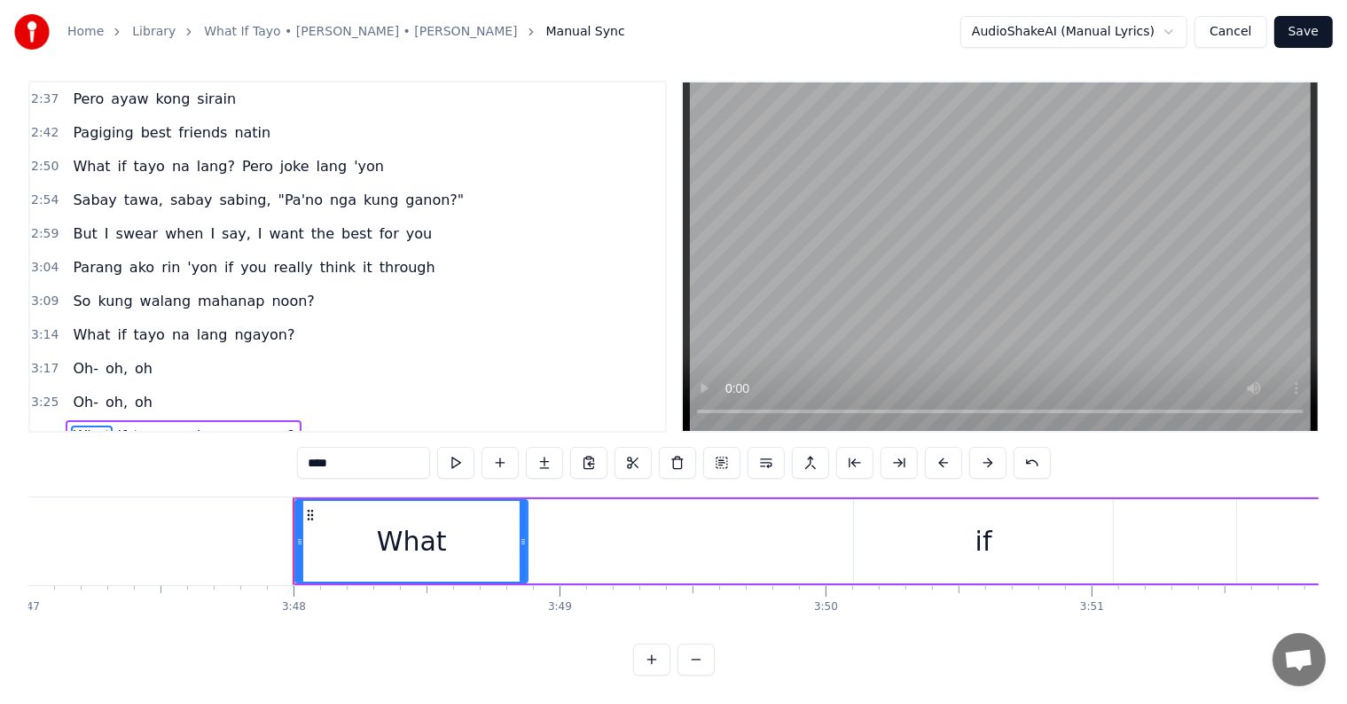
scroll to position [0, 60548]
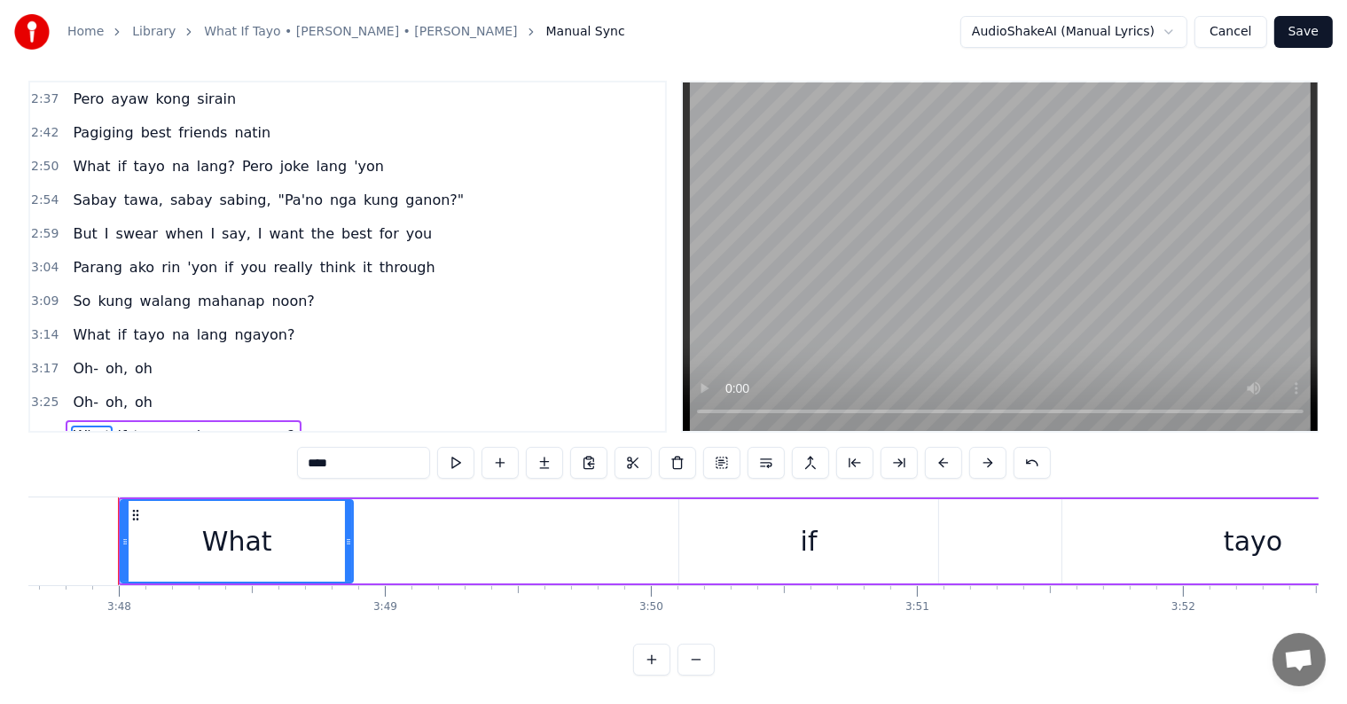
click at [78, 392] on span "Oh-" at bounding box center [85, 402] width 29 height 20
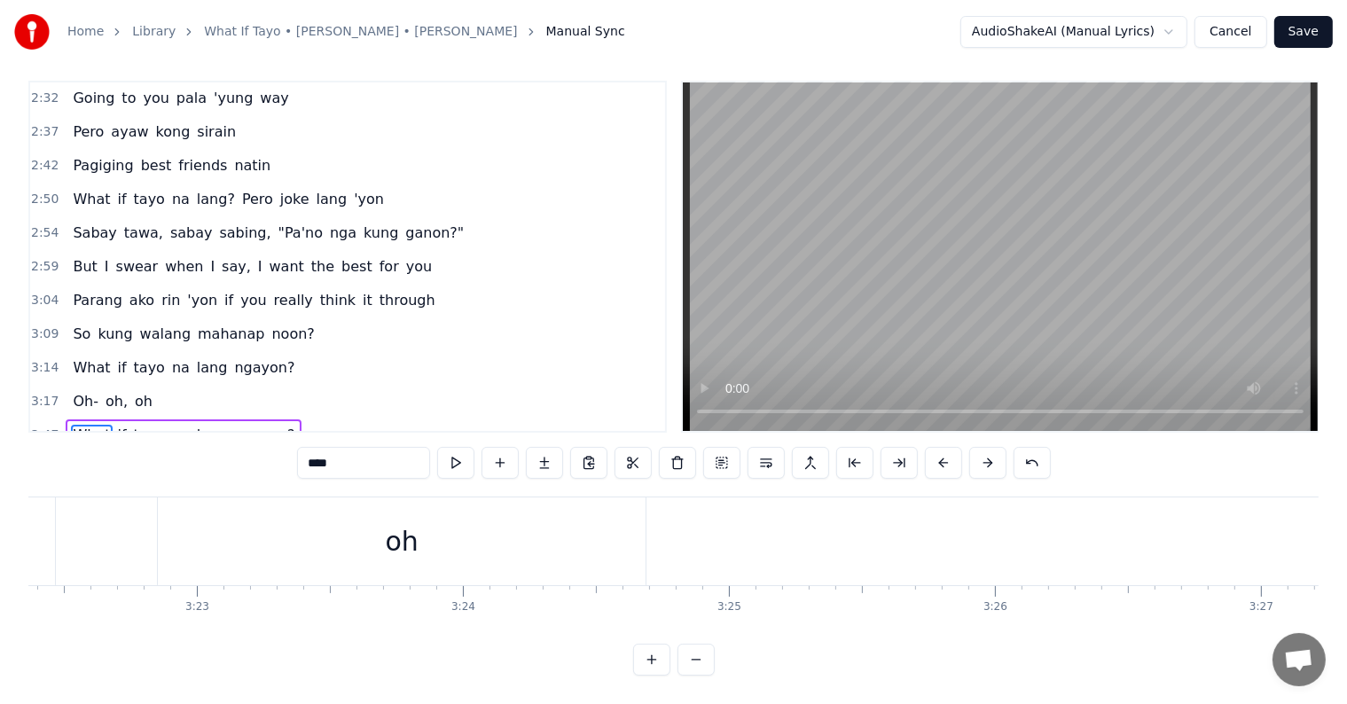
scroll to position [0, 53567]
click at [741, 558] on div "oh" at bounding box center [656, 541] width 488 height 88
type input "**"
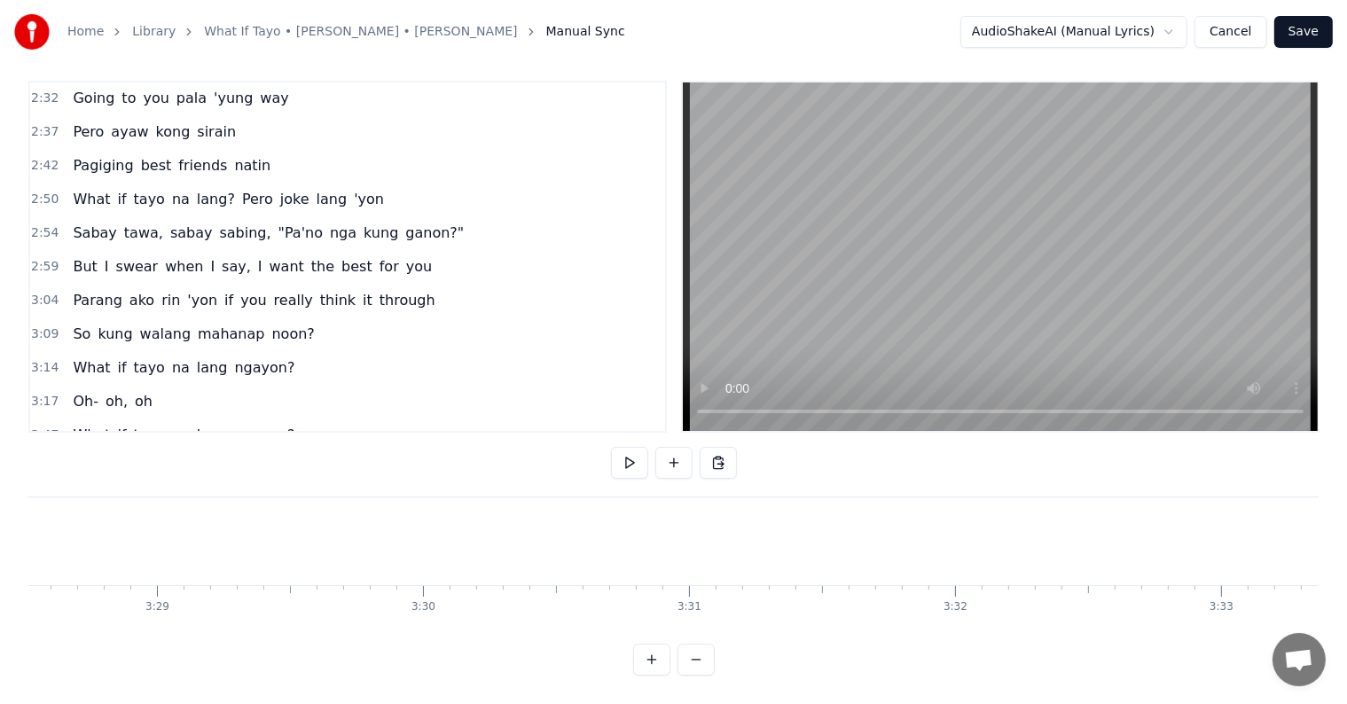
scroll to position [0, 55565]
click at [91, 425] on span "What" at bounding box center [91, 435] width 41 height 20
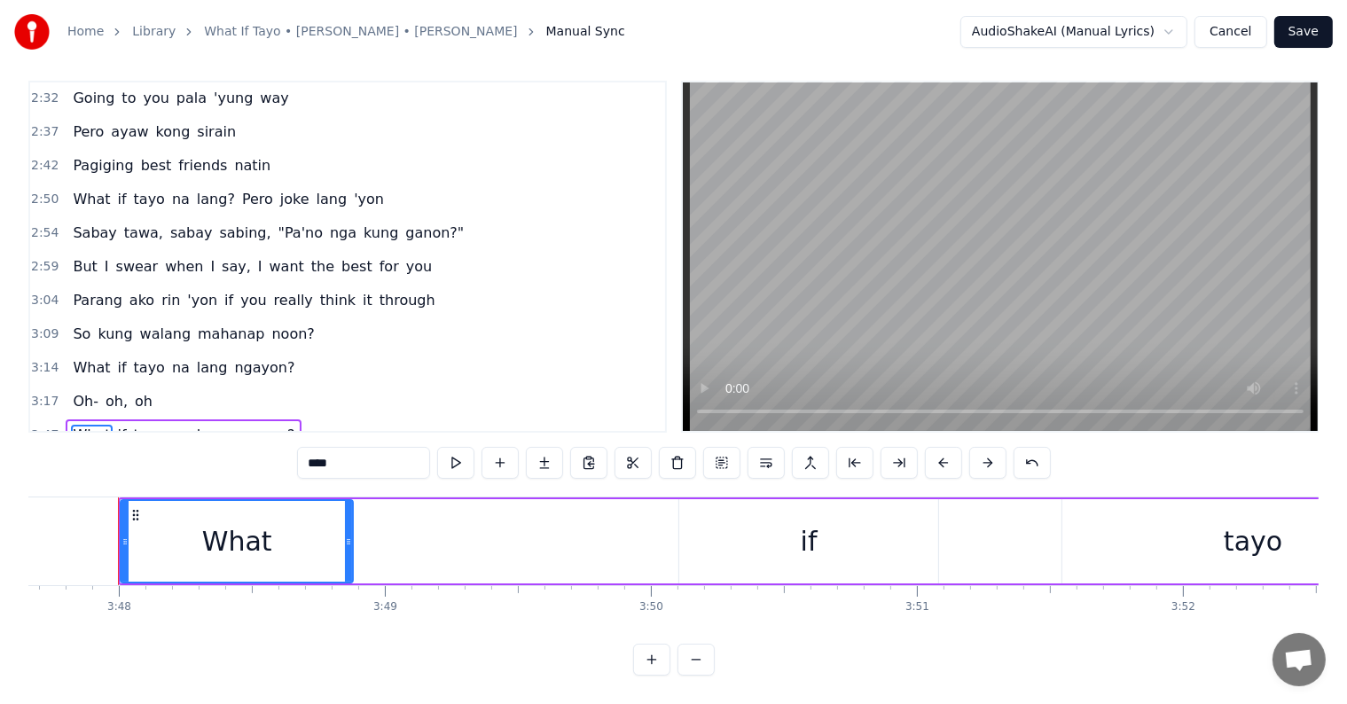
click at [77, 458] on span "Tayo" at bounding box center [88, 468] width 35 height 20
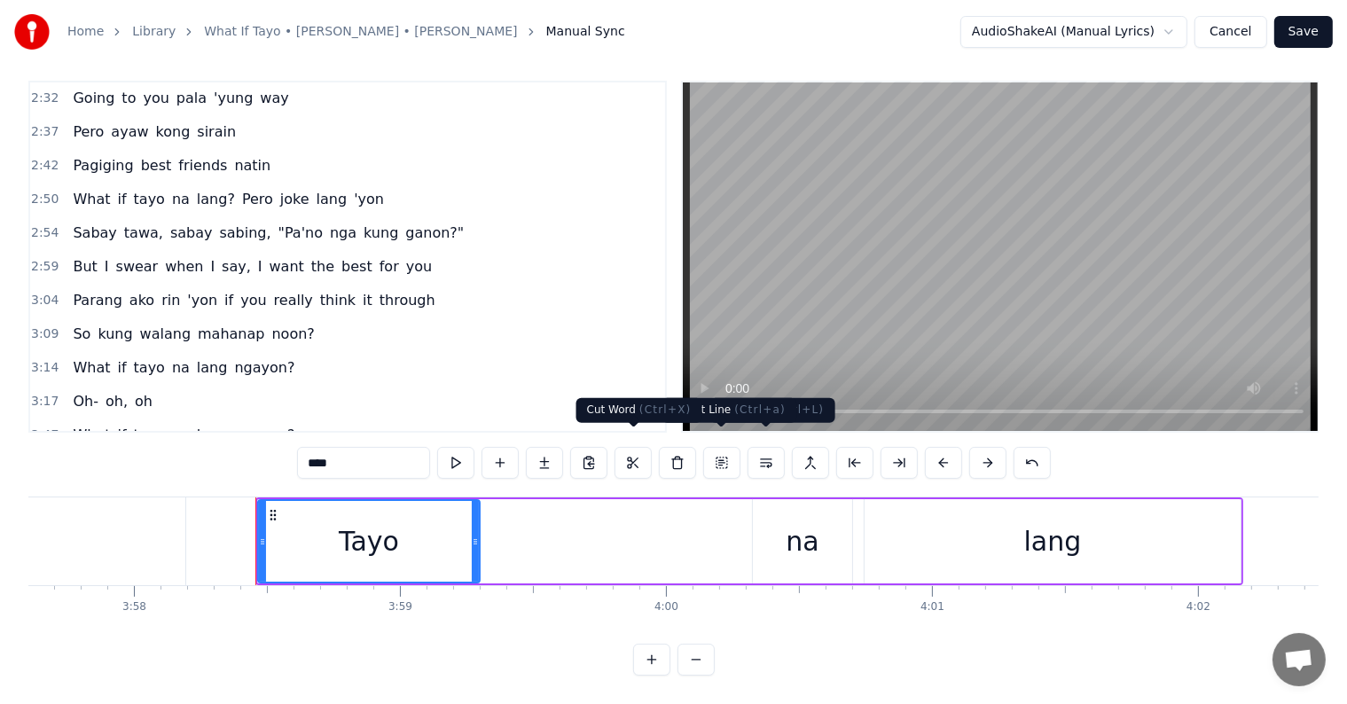
scroll to position [0, 63306]
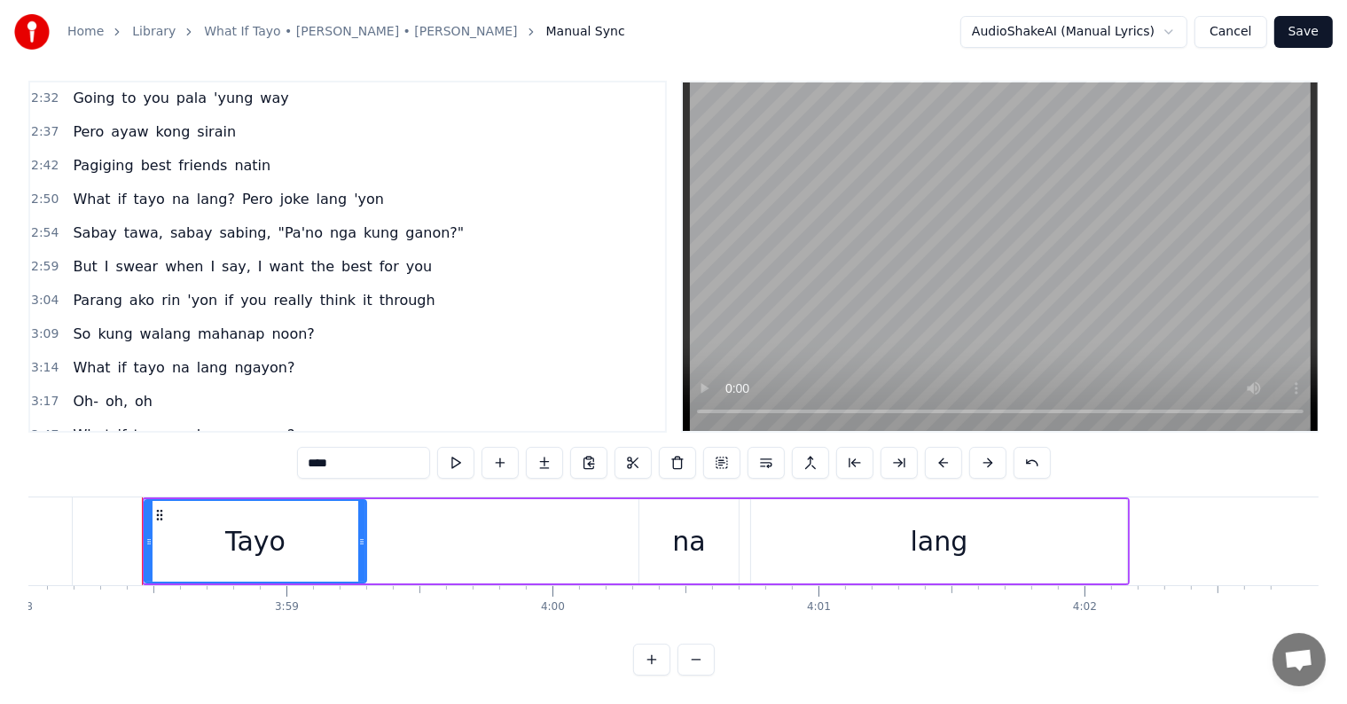
click at [71, 425] on span "What" at bounding box center [91, 435] width 41 height 20
type input "****"
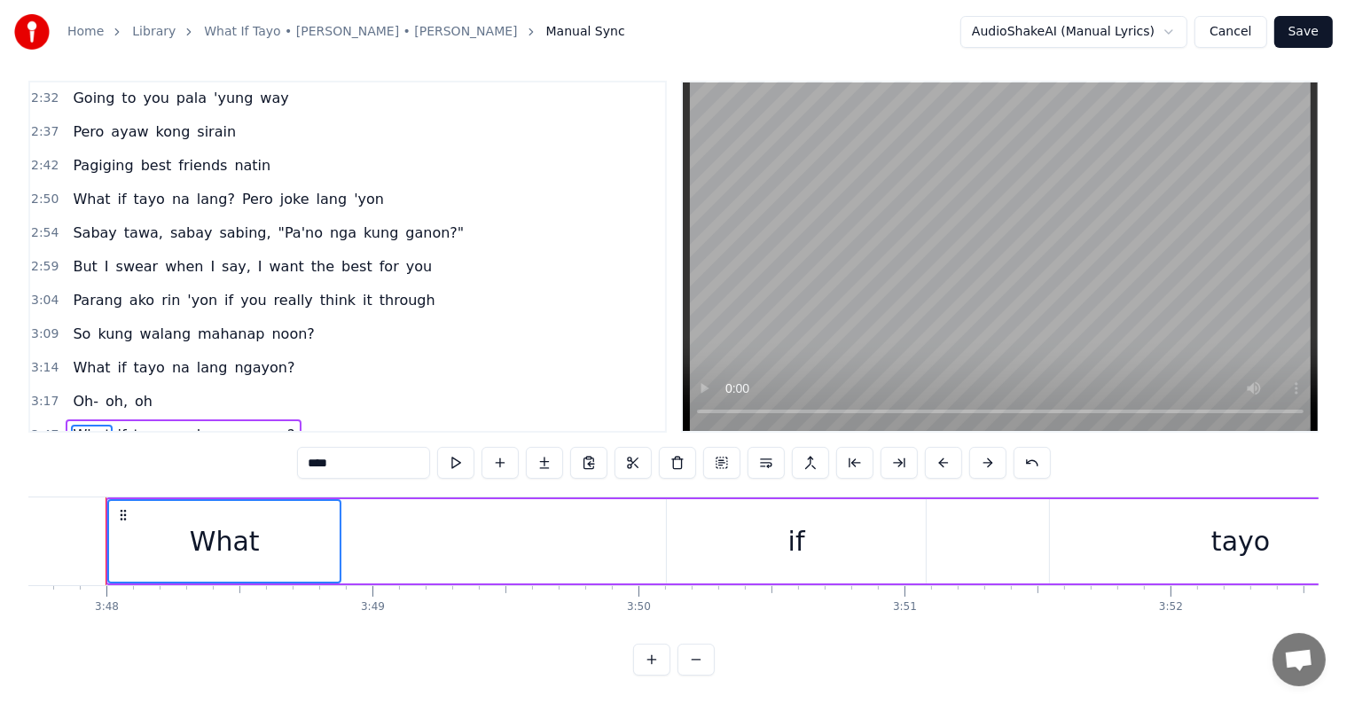
scroll to position [0, 60548]
click at [71, 458] on span "Tayo" at bounding box center [88, 468] width 35 height 20
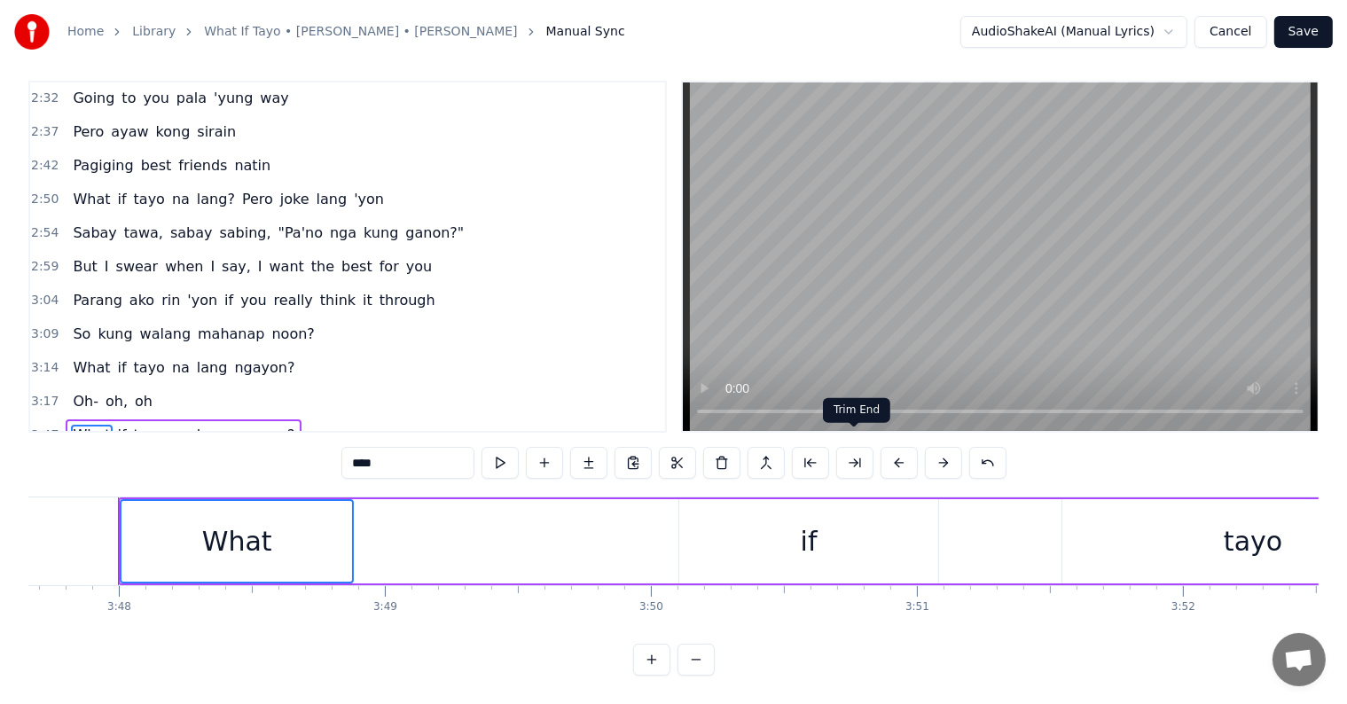
click at [878, 447] on div "****" at bounding box center [673, 463] width 665 height 32
click at [887, 448] on button at bounding box center [898, 463] width 37 height 32
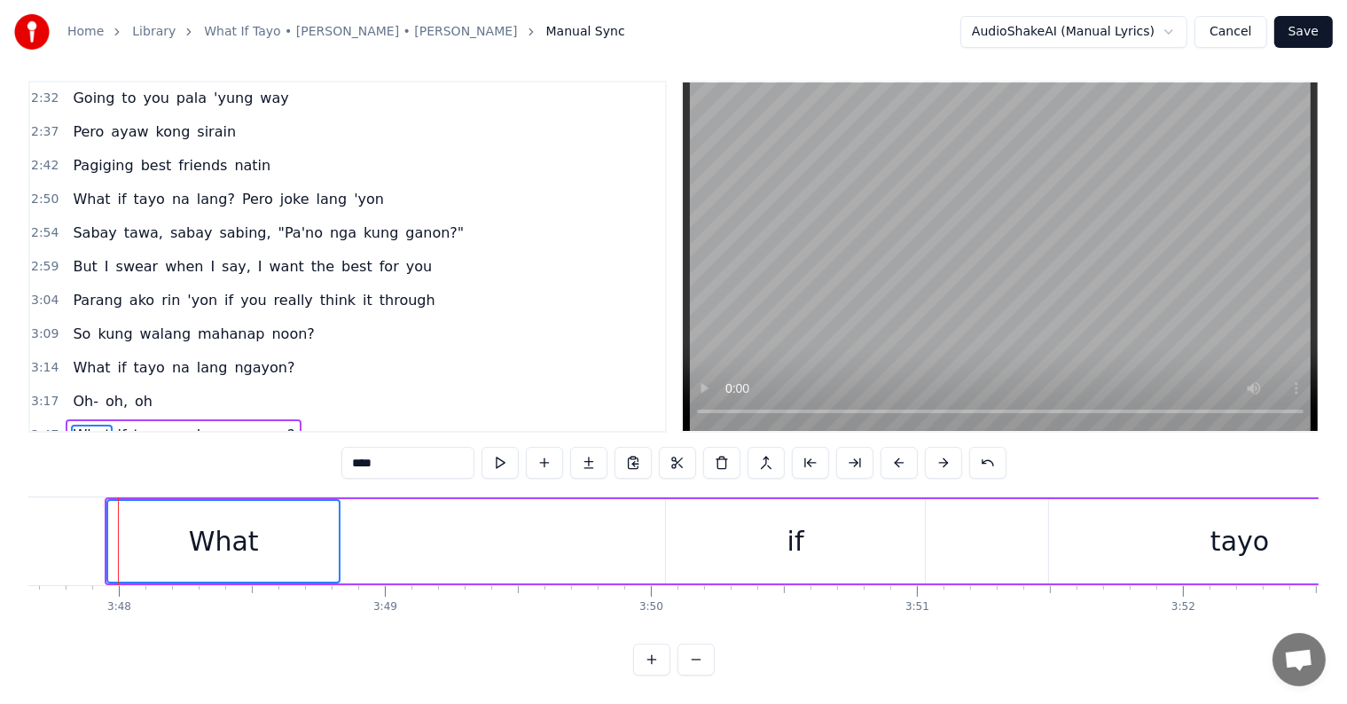
click at [887, 447] on button at bounding box center [898, 463] width 37 height 32
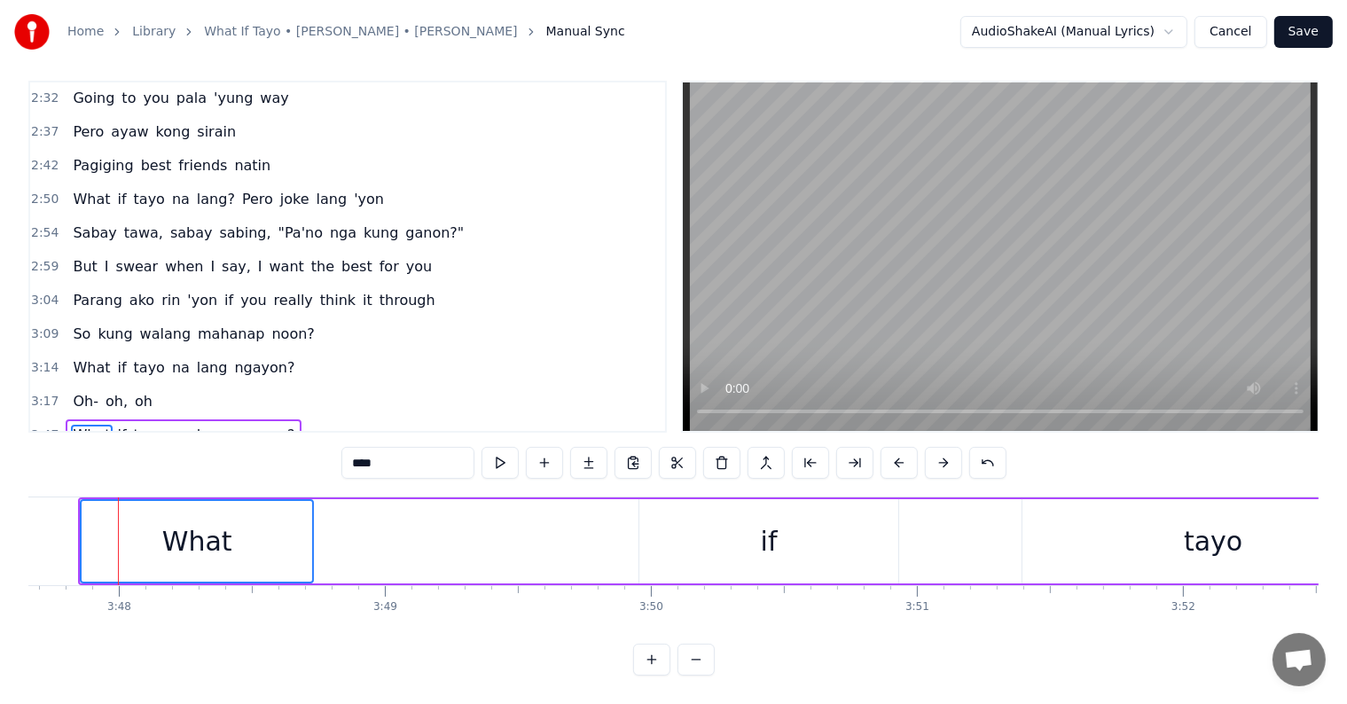
click at [904, 448] on button at bounding box center [898, 463] width 37 height 32
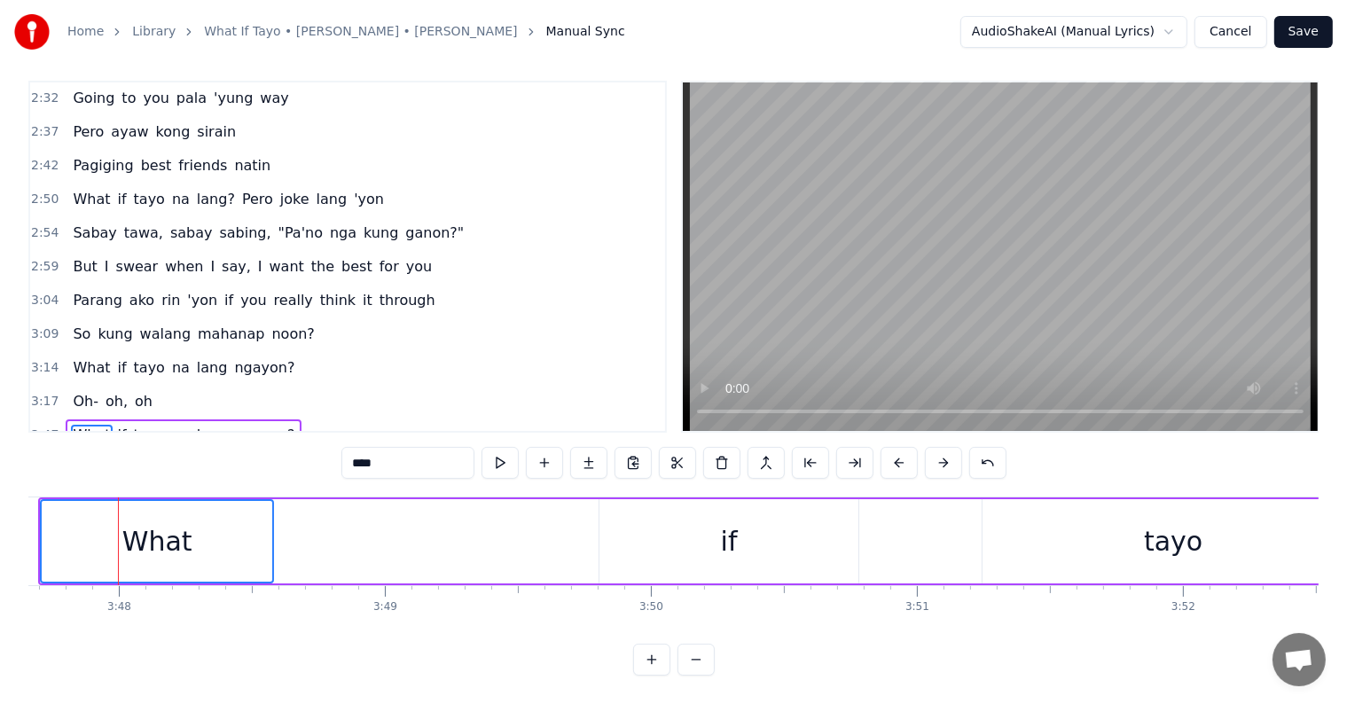
click at [897, 449] on button at bounding box center [898, 463] width 37 height 32
click at [897, 461] on button at bounding box center [898, 463] width 37 height 32
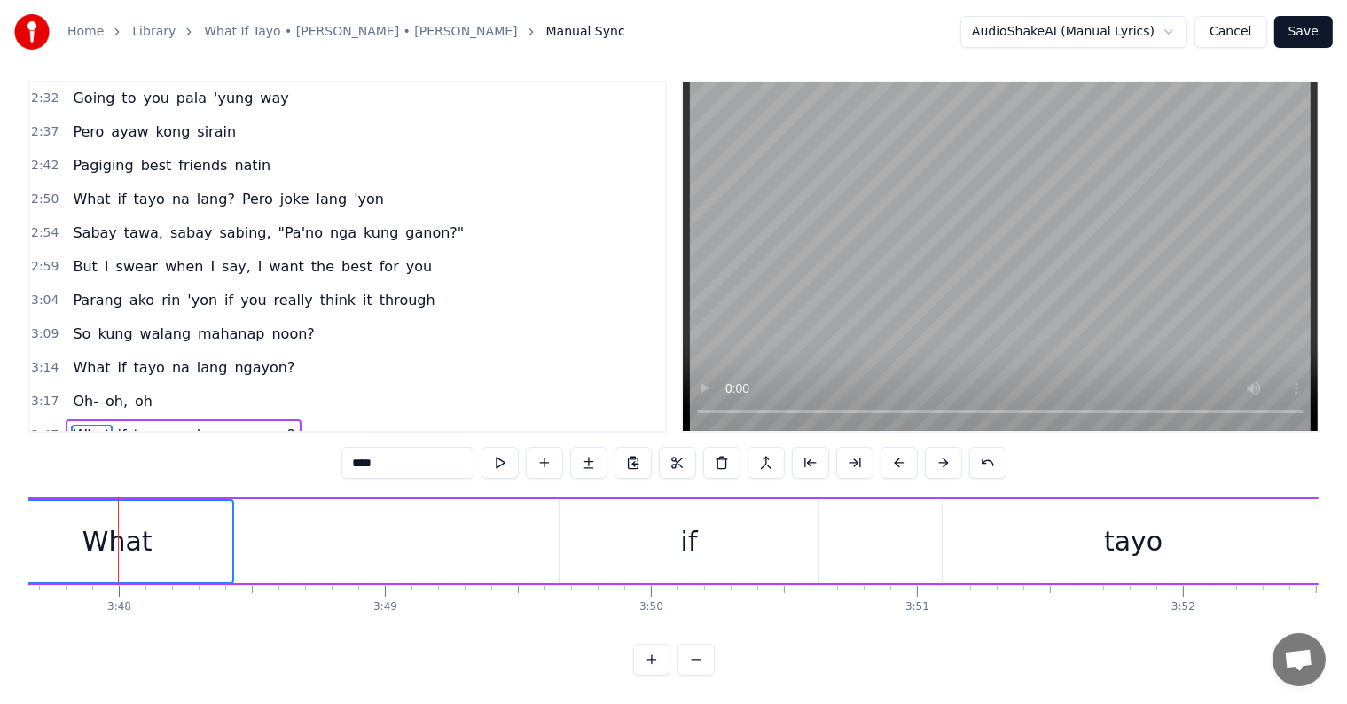
click at [895, 457] on button at bounding box center [898, 463] width 37 height 32
click at [893, 456] on button at bounding box center [898, 463] width 37 height 32
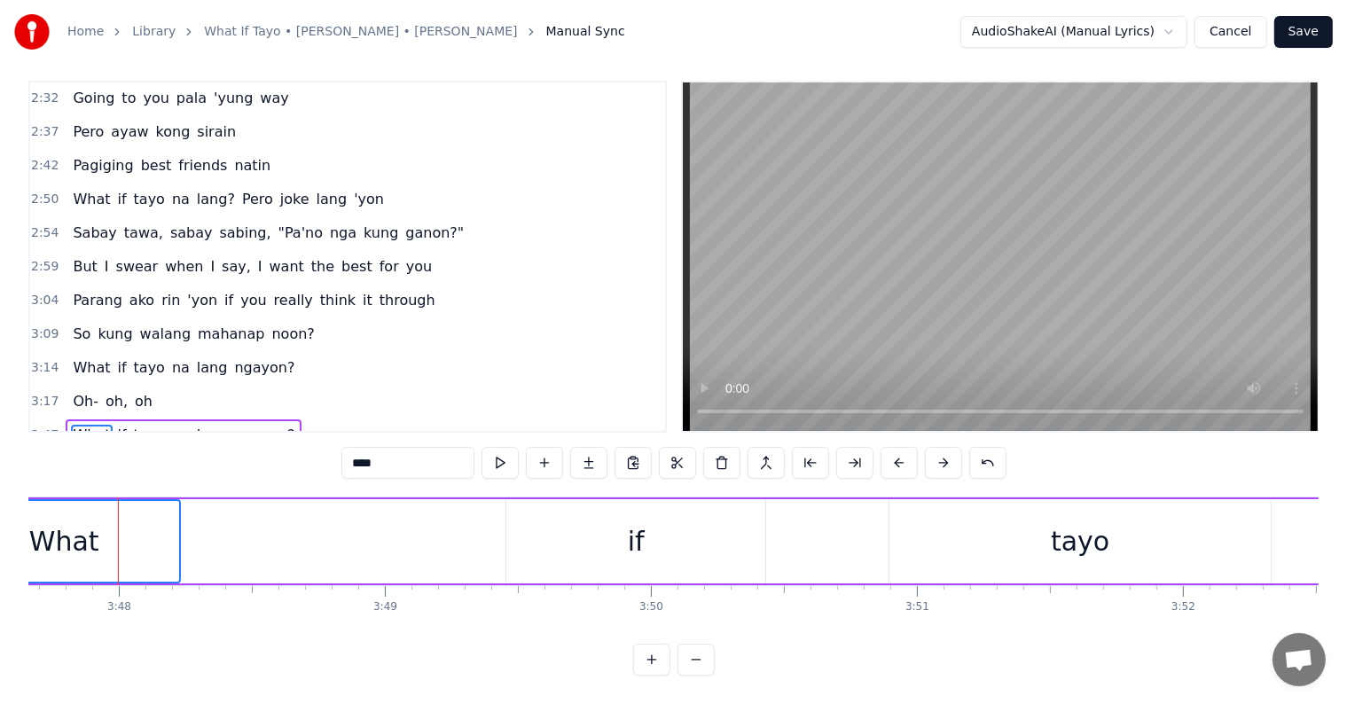
click at [893, 456] on button at bounding box center [898, 463] width 37 height 32
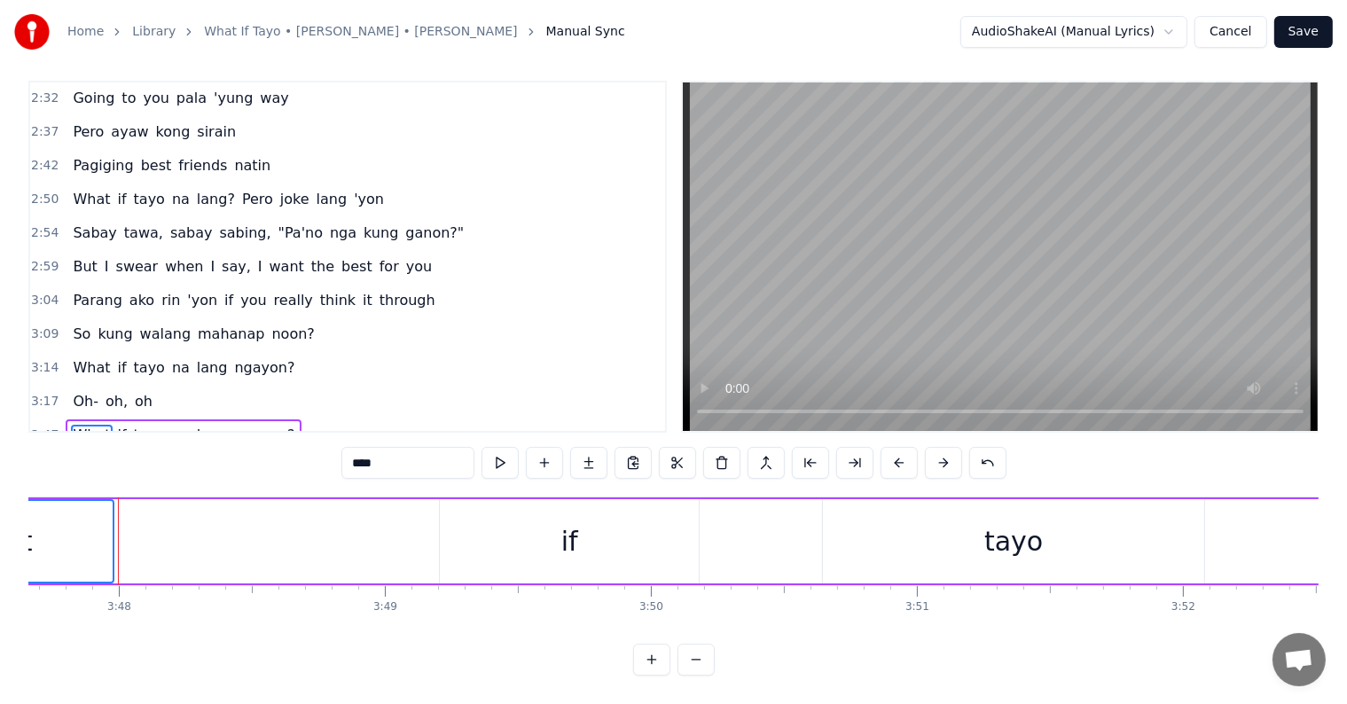
click at [893, 456] on button at bounding box center [898, 463] width 37 height 32
click at [892, 456] on button at bounding box center [898, 463] width 37 height 32
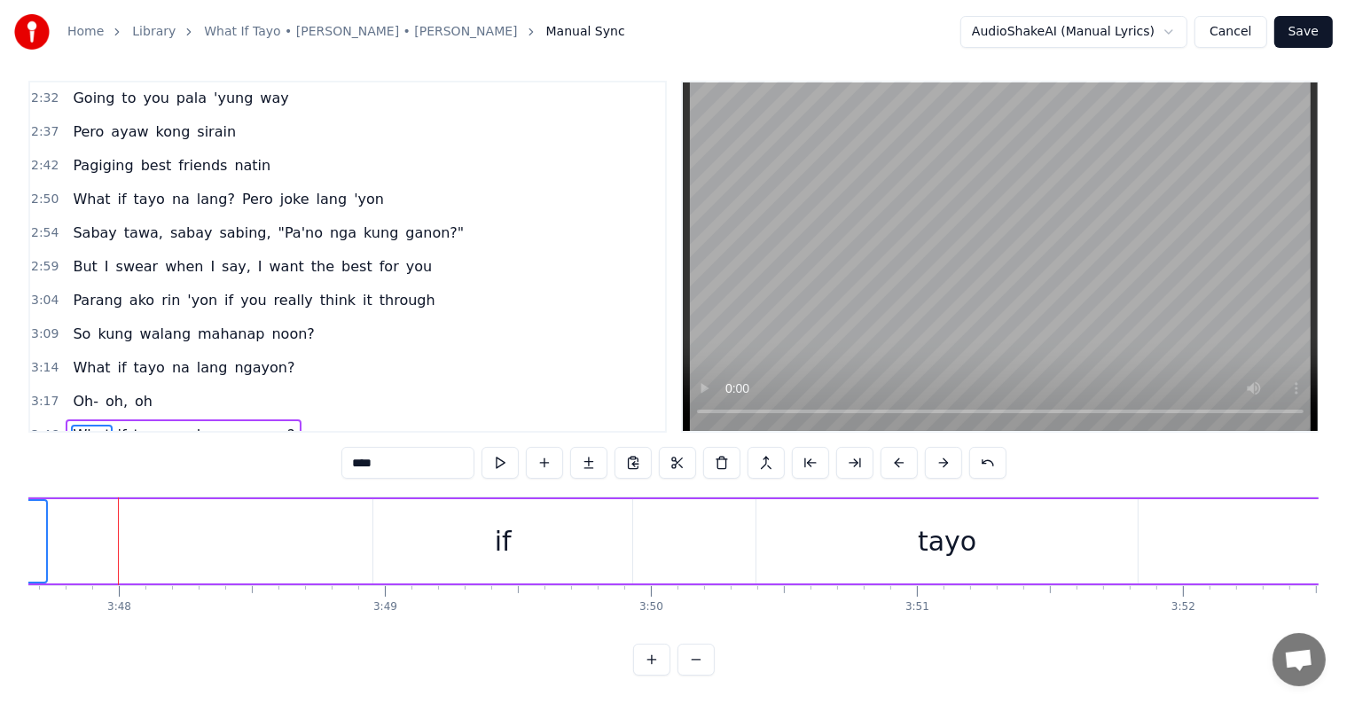
click at [891, 456] on button at bounding box center [898, 463] width 37 height 32
click at [888, 452] on button at bounding box center [898, 463] width 37 height 32
click at [887, 450] on button at bounding box center [898, 463] width 37 height 32
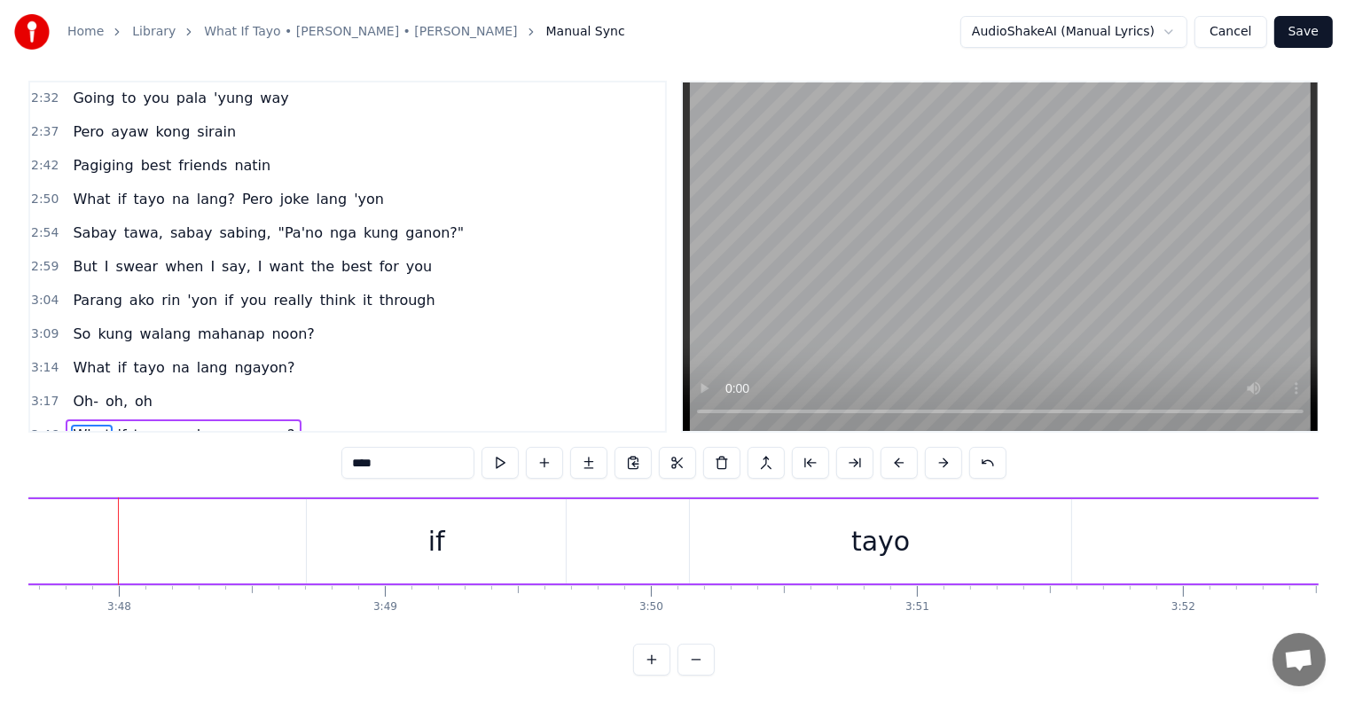
click at [887, 450] on button at bounding box center [898, 463] width 37 height 32
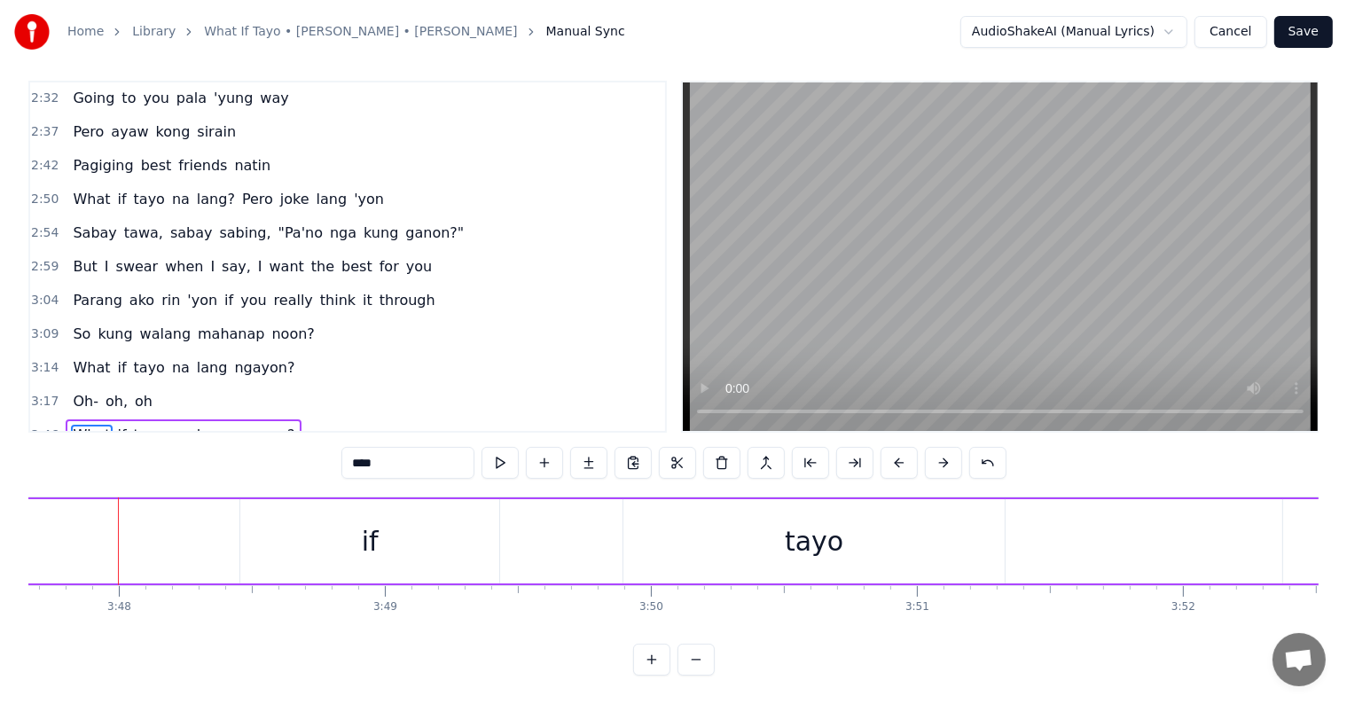
click at [887, 450] on button at bounding box center [898, 463] width 37 height 32
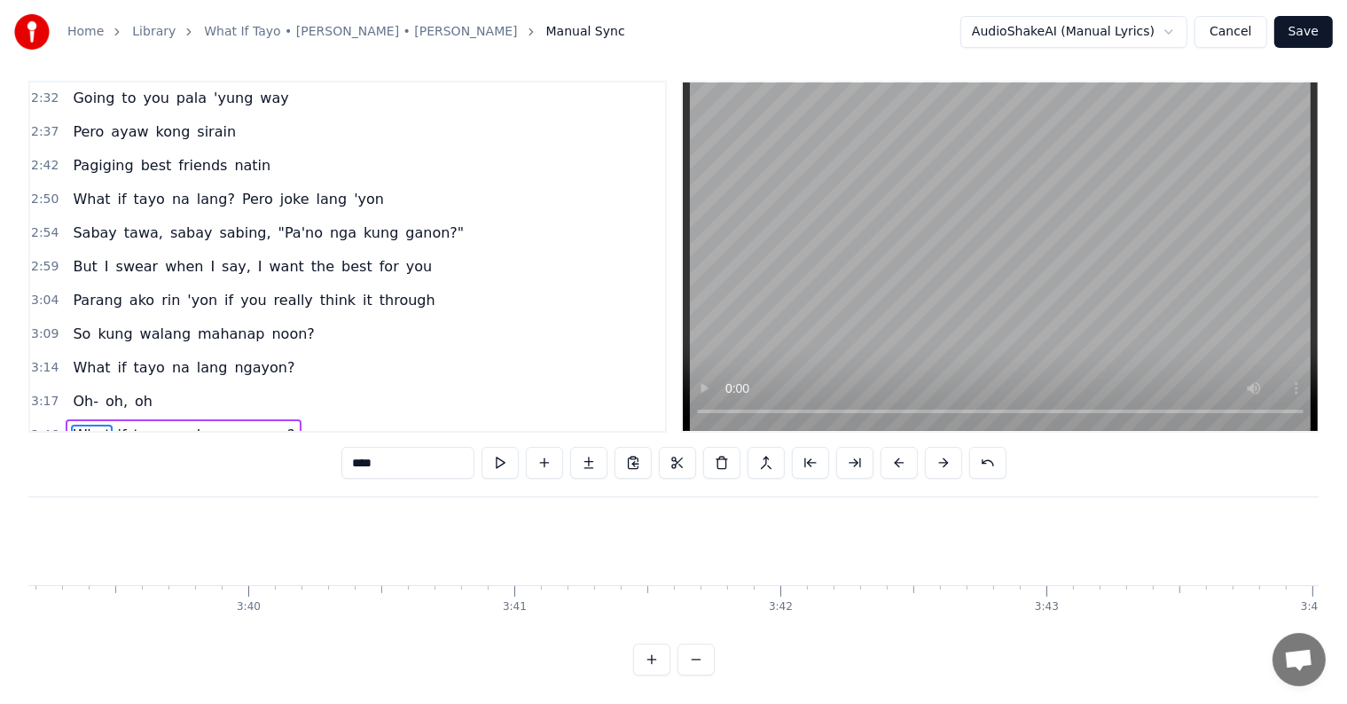
scroll to position [0, 55820]
click at [887, 447] on button at bounding box center [898, 463] width 37 height 32
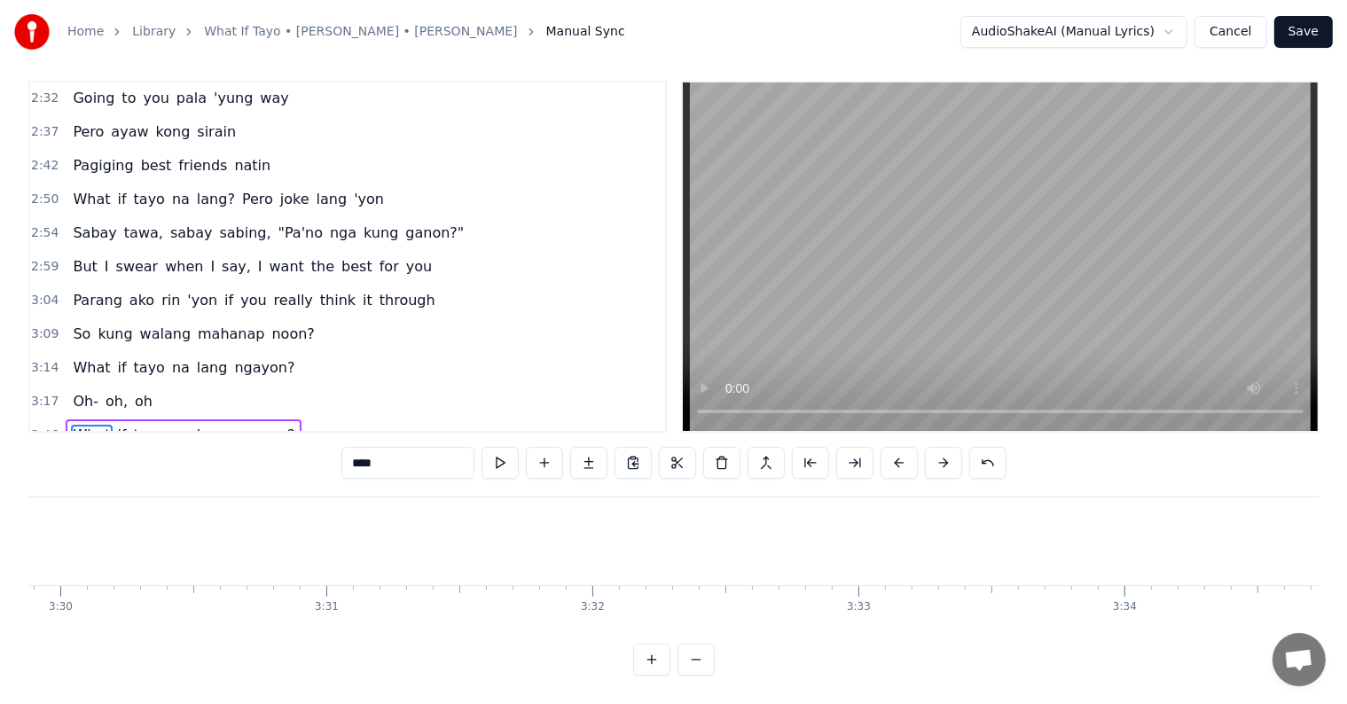
click at [887, 447] on button at bounding box center [898, 463] width 37 height 32
click at [886, 447] on button at bounding box center [898, 463] width 37 height 32
click at [884, 447] on button at bounding box center [898, 463] width 37 height 32
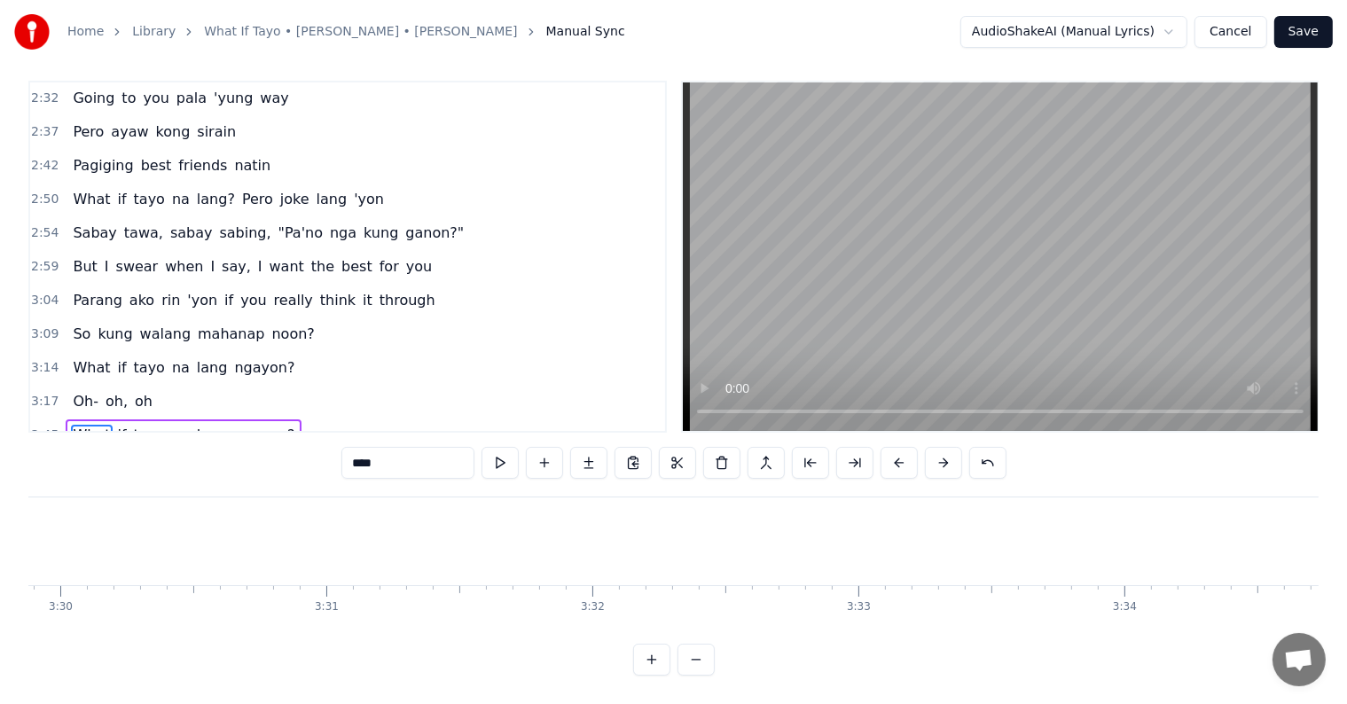
click at [883, 448] on button at bounding box center [898, 463] width 37 height 32
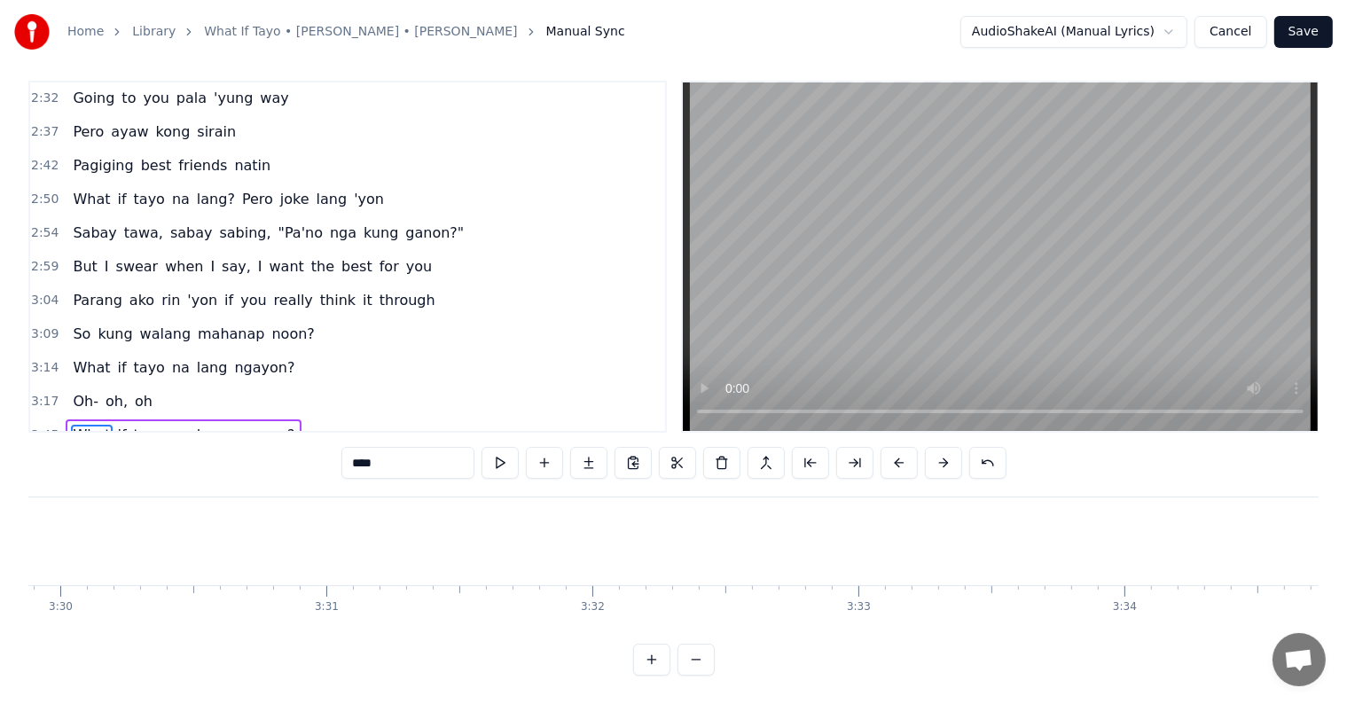
click at [883, 448] on button at bounding box center [898, 463] width 37 height 32
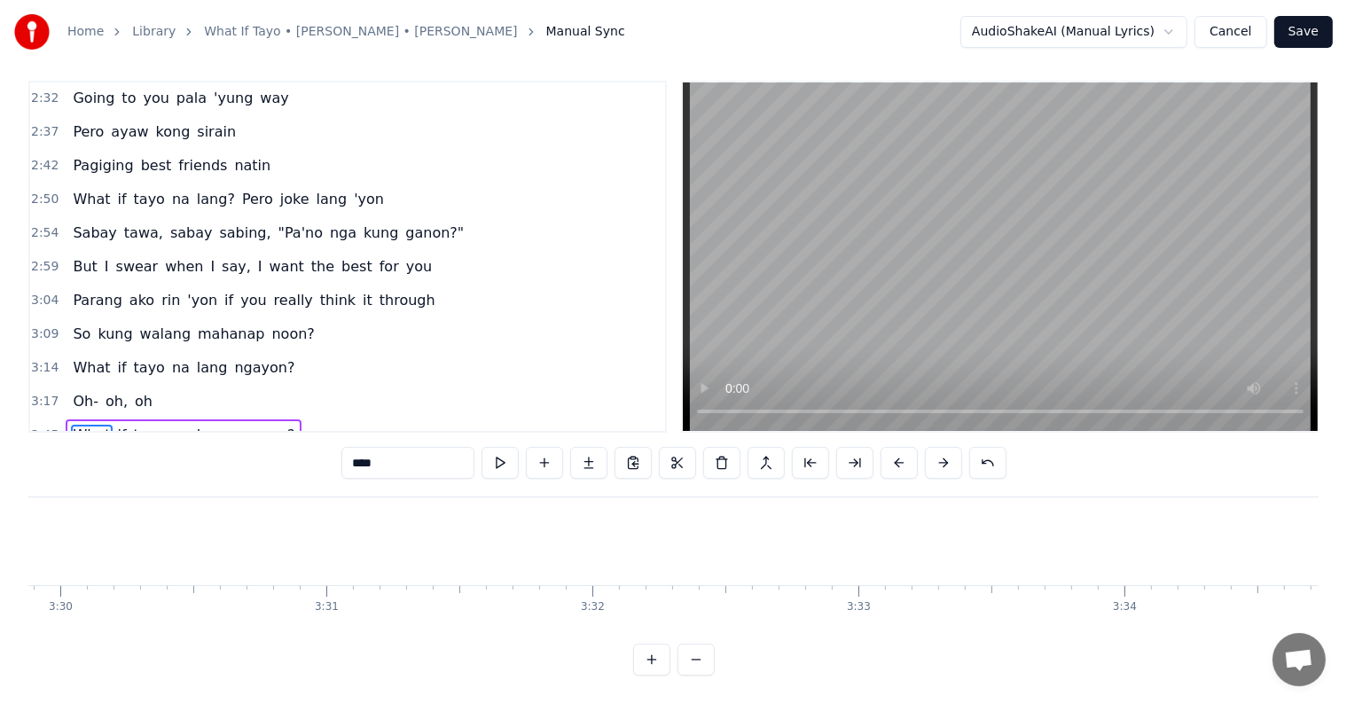
click at [881, 448] on button at bounding box center [898, 463] width 37 height 32
click at [880, 449] on button at bounding box center [898, 463] width 37 height 32
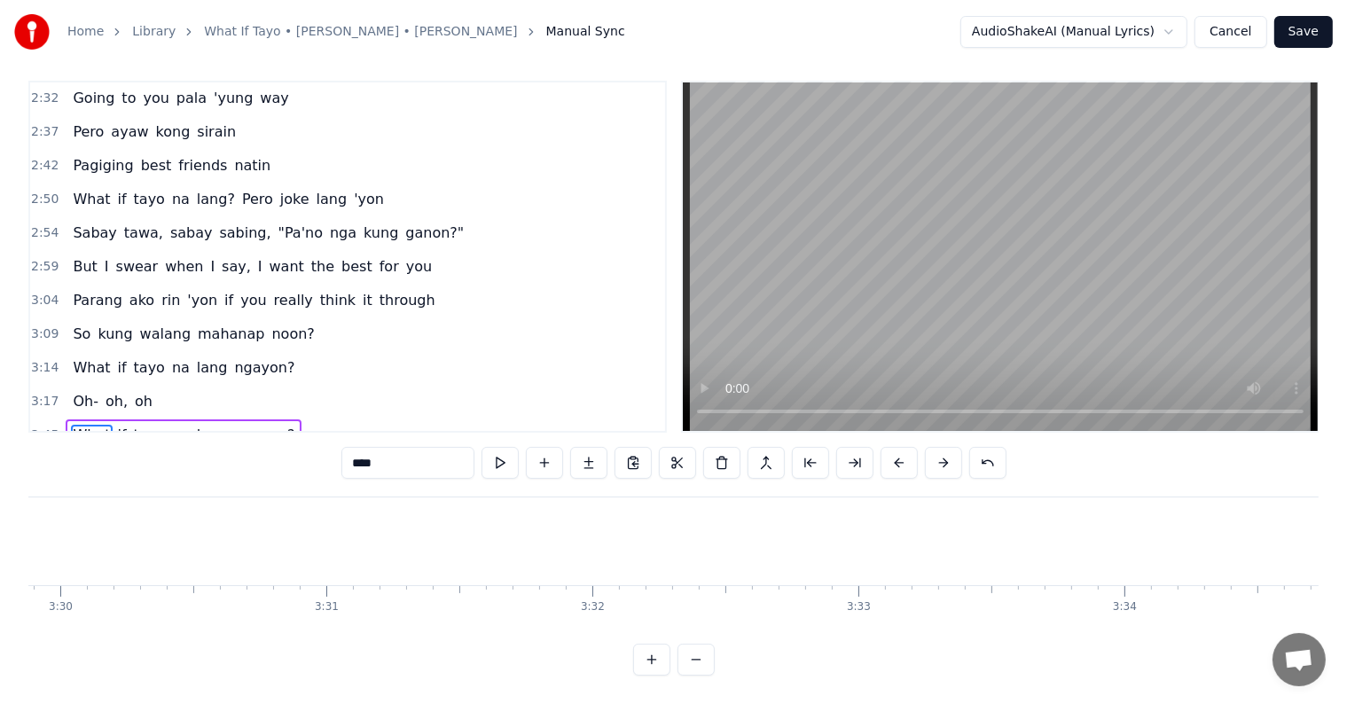
click at [880, 449] on button at bounding box center [898, 463] width 37 height 32
drag, startPoint x: 883, startPoint y: 452, endPoint x: 902, endPoint y: 451, distance: 18.6
click at [886, 452] on button at bounding box center [898, 463] width 37 height 32
click at [902, 450] on button at bounding box center [898, 463] width 37 height 32
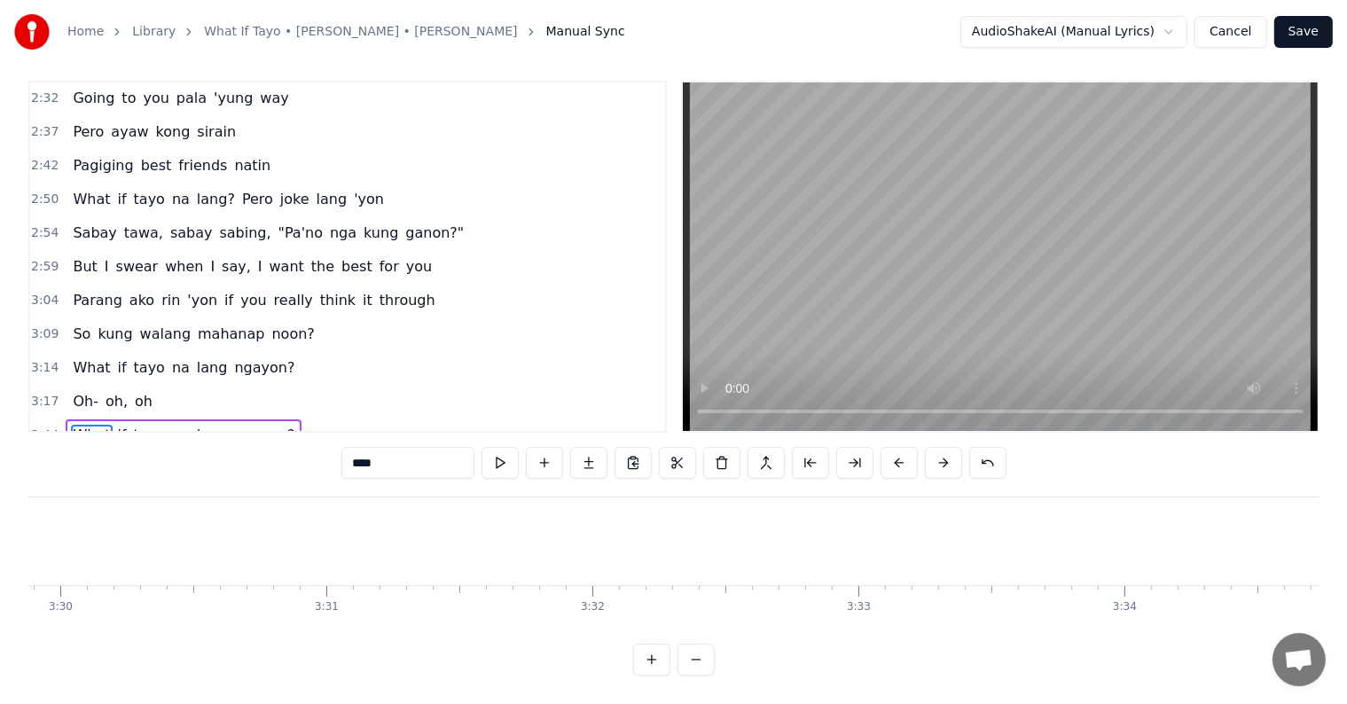
click at [902, 450] on button at bounding box center [898, 463] width 37 height 32
click at [901, 450] on button at bounding box center [898, 463] width 37 height 32
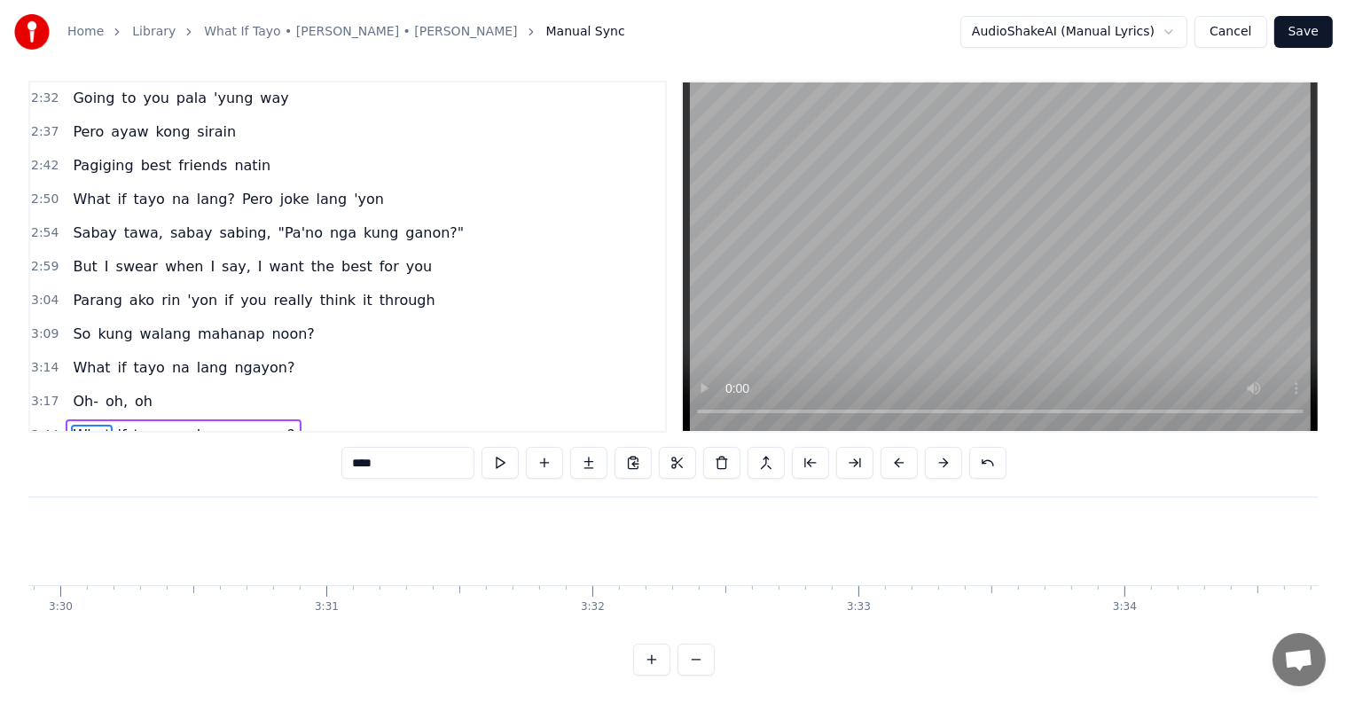
click at [901, 450] on button at bounding box center [898, 463] width 37 height 32
click at [900, 452] on button at bounding box center [898, 463] width 37 height 32
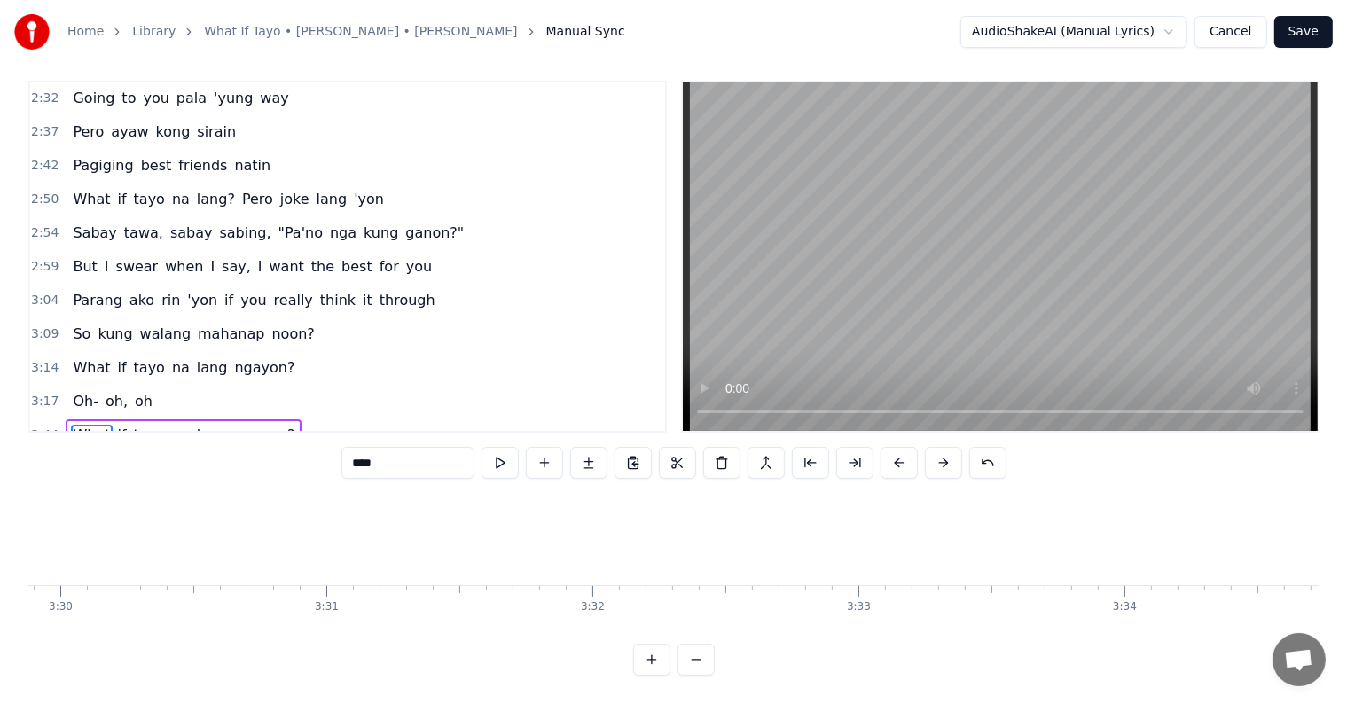
click at [900, 452] on button at bounding box center [898, 463] width 37 height 32
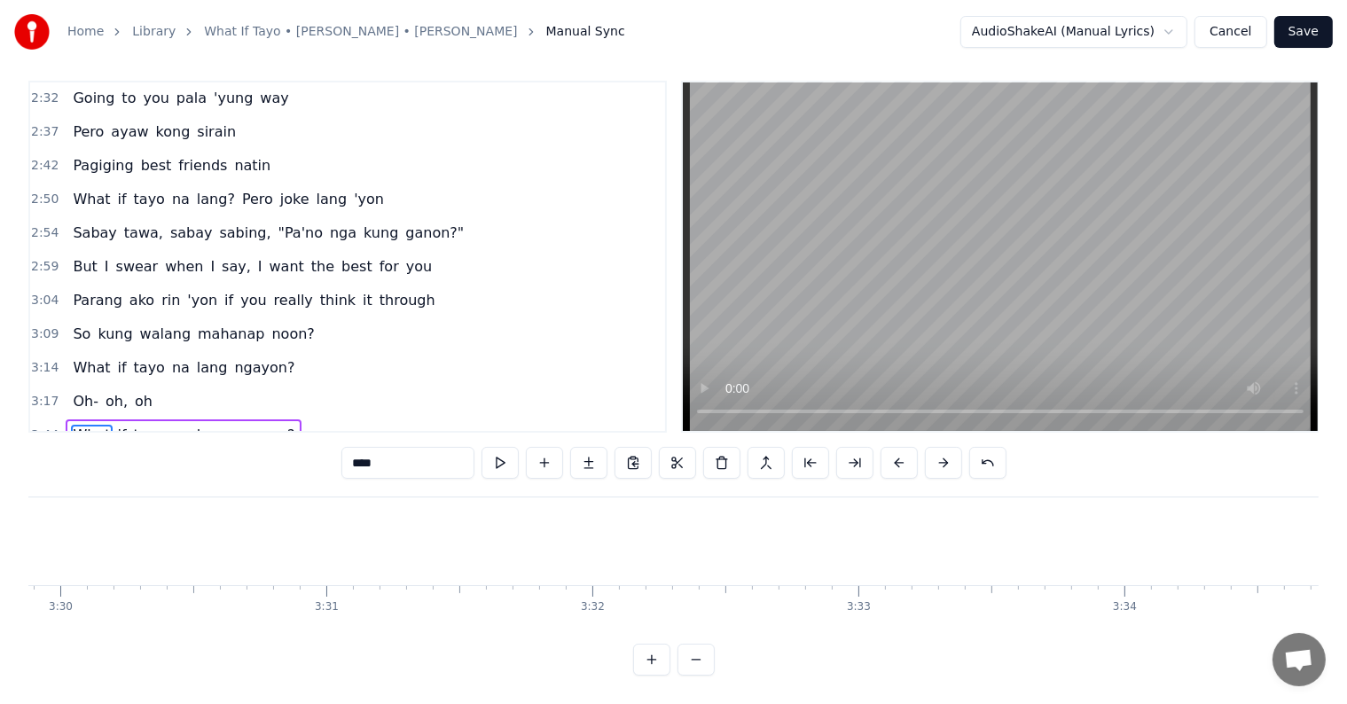
click at [900, 452] on button at bounding box center [898, 463] width 37 height 32
click at [898, 452] on button at bounding box center [898, 463] width 37 height 32
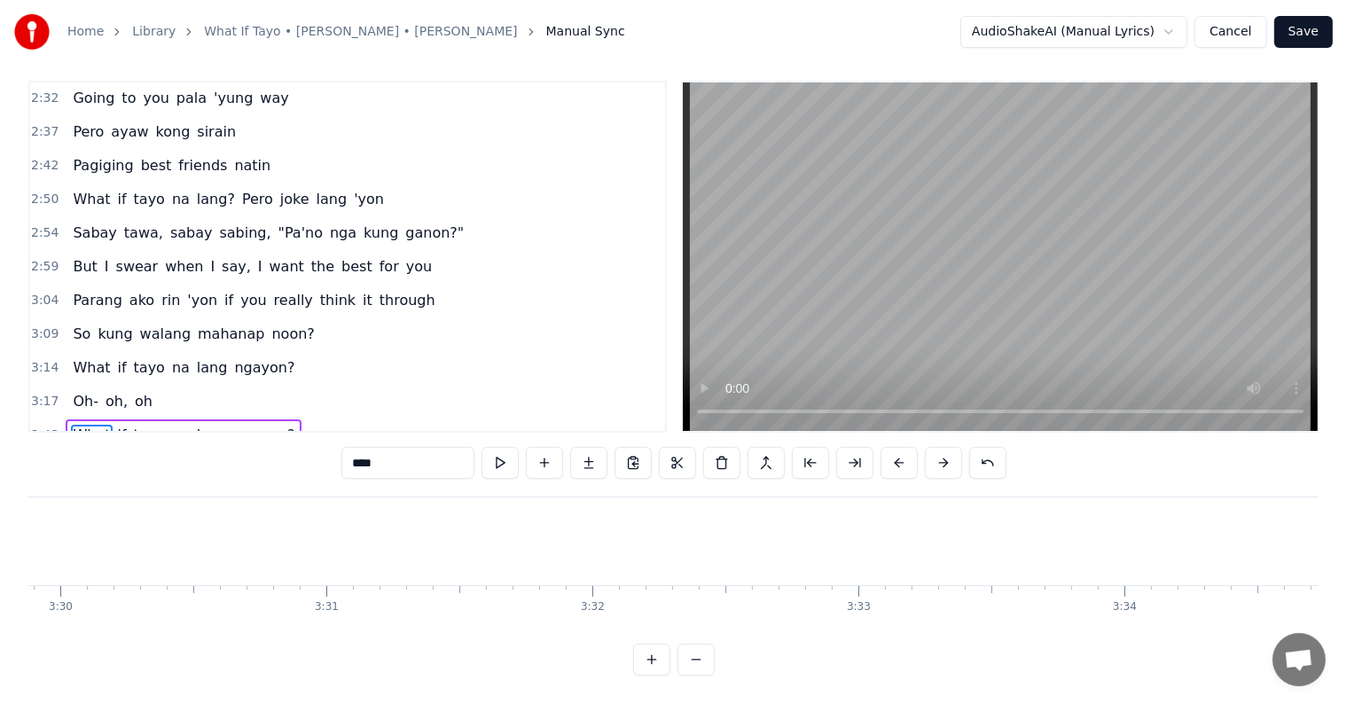
click at [898, 452] on button at bounding box center [898, 463] width 37 height 32
click at [897, 452] on button at bounding box center [898, 463] width 37 height 32
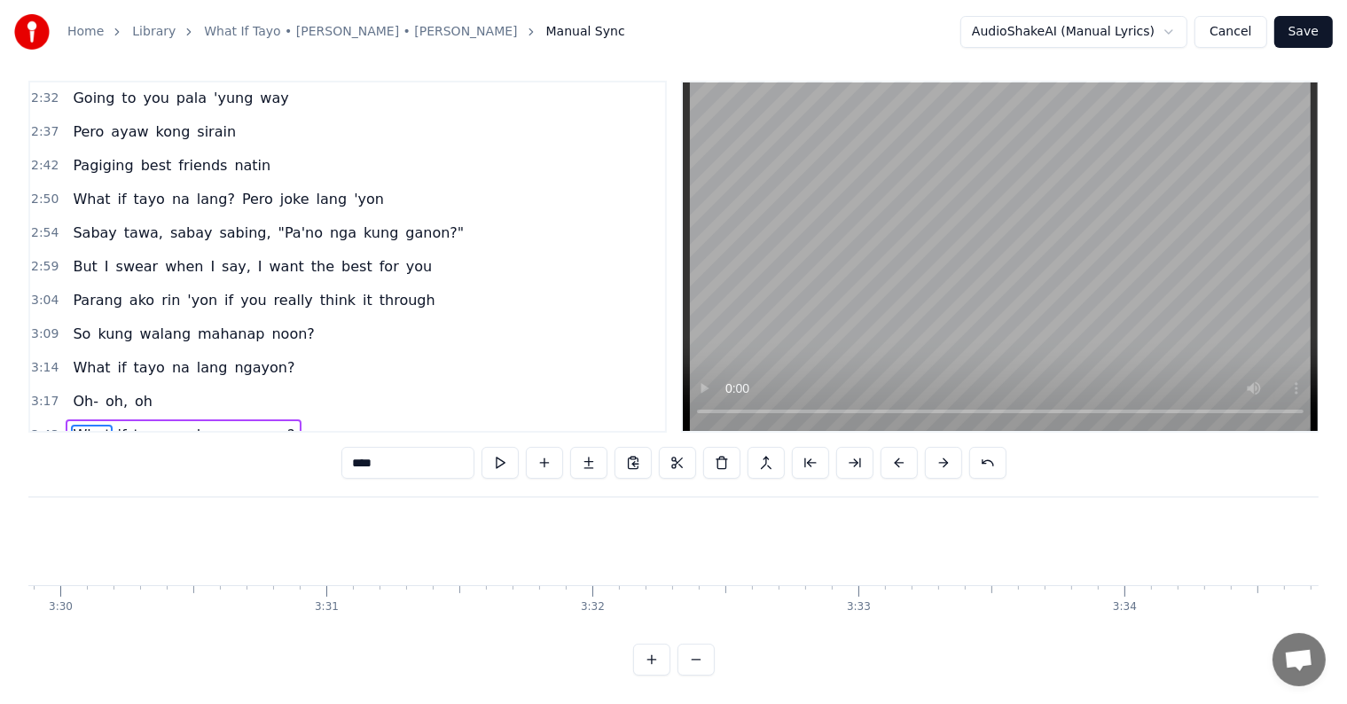
click at [897, 452] on button at bounding box center [898, 463] width 37 height 32
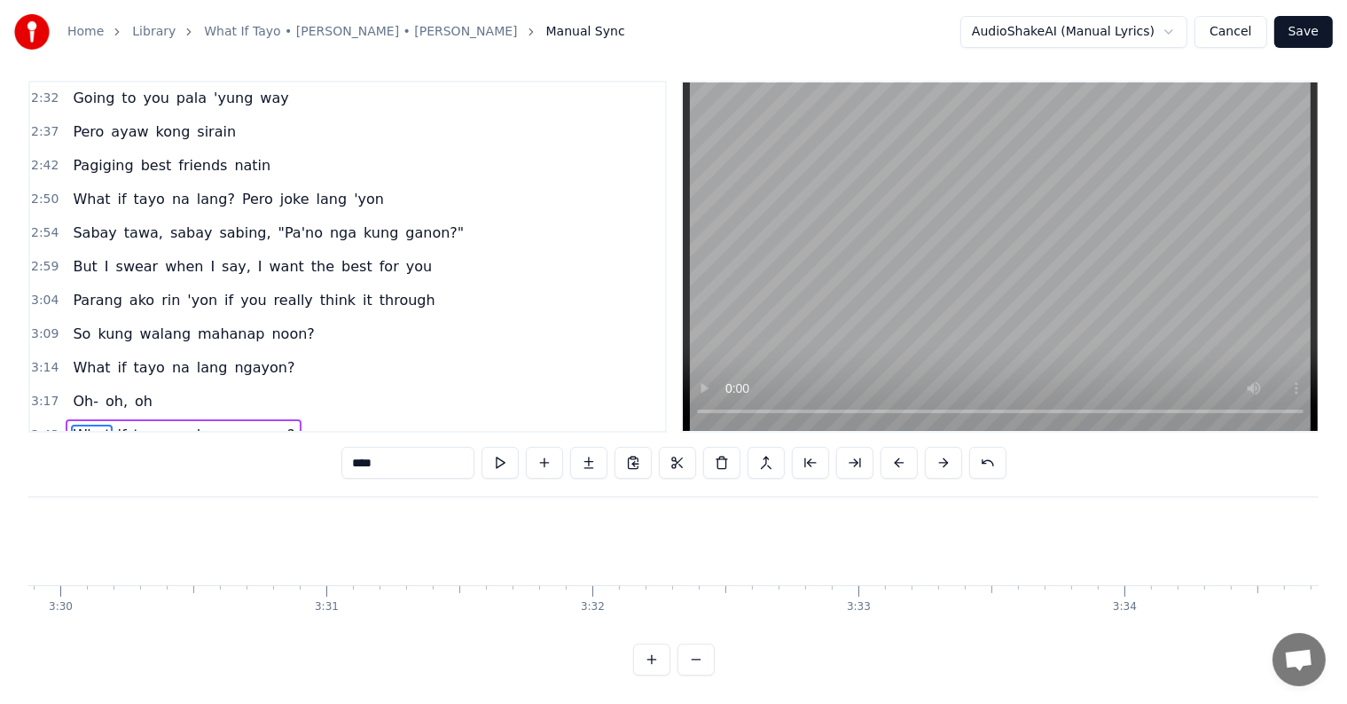
click at [897, 452] on button at bounding box center [898, 463] width 37 height 32
click at [896, 452] on button at bounding box center [898, 463] width 37 height 32
click at [895, 452] on button at bounding box center [898, 463] width 37 height 32
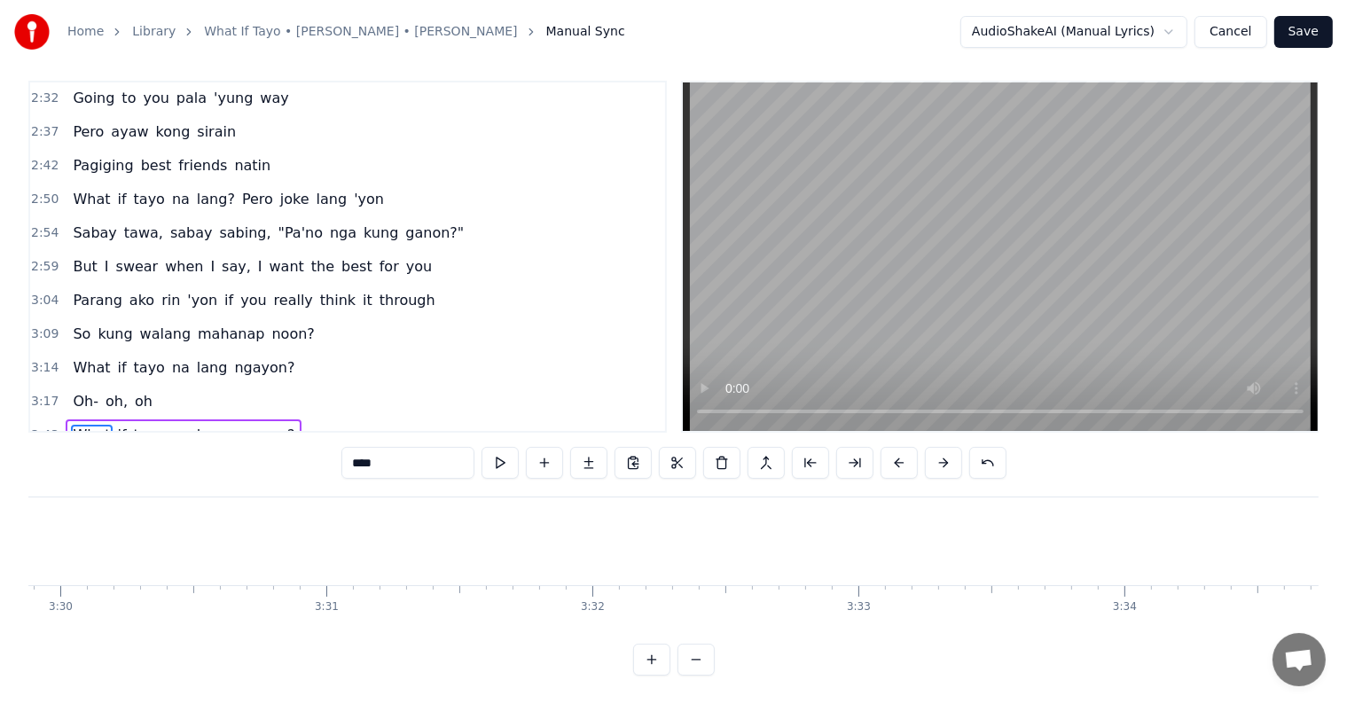
click at [895, 452] on button at bounding box center [898, 463] width 37 height 32
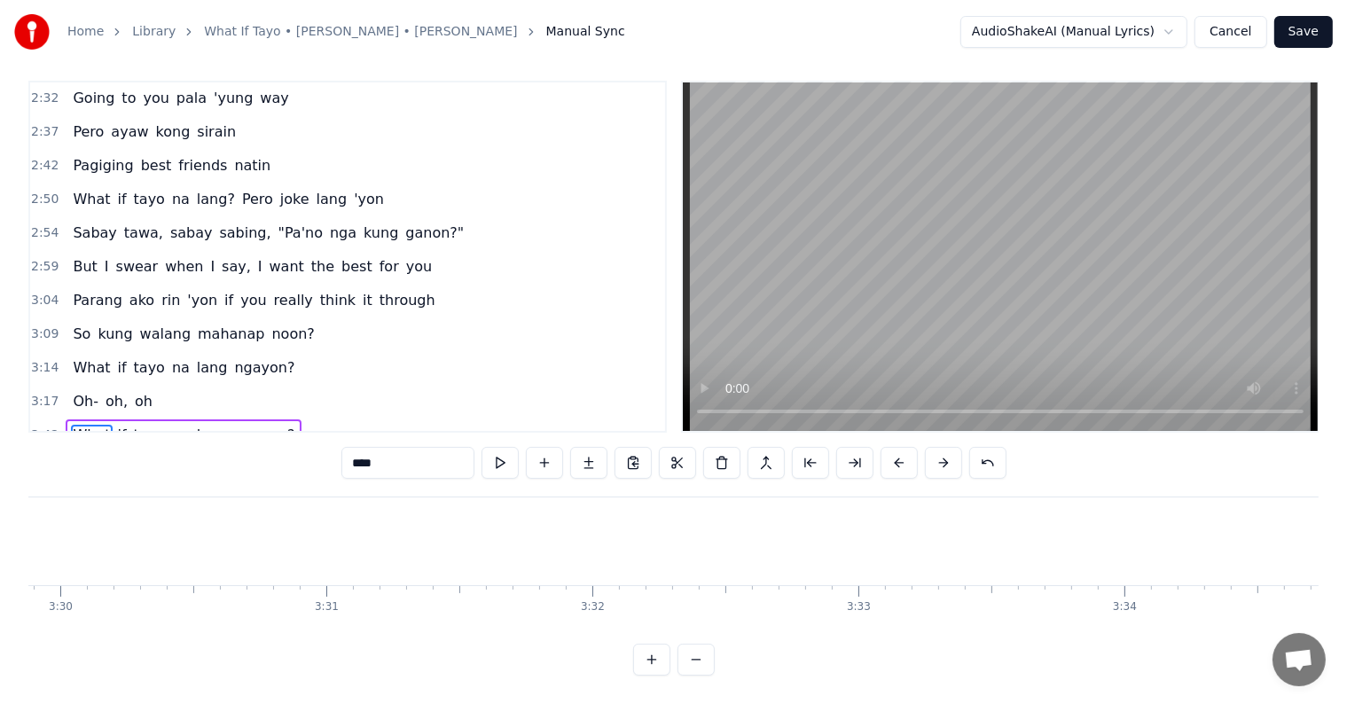
click at [895, 452] on button at bounding box center [898, 463] width 37 height 32
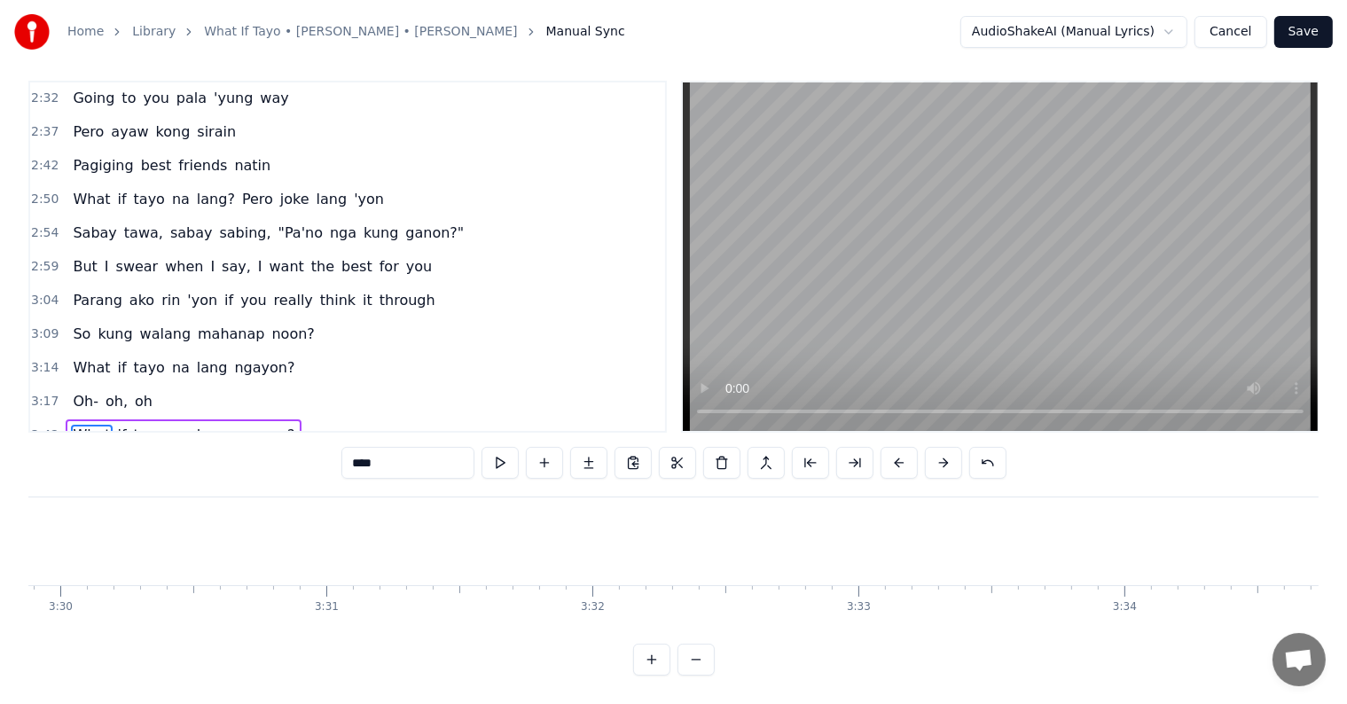
click at [895, 452] on button at bounding box center [898, 463] width 37 height 32
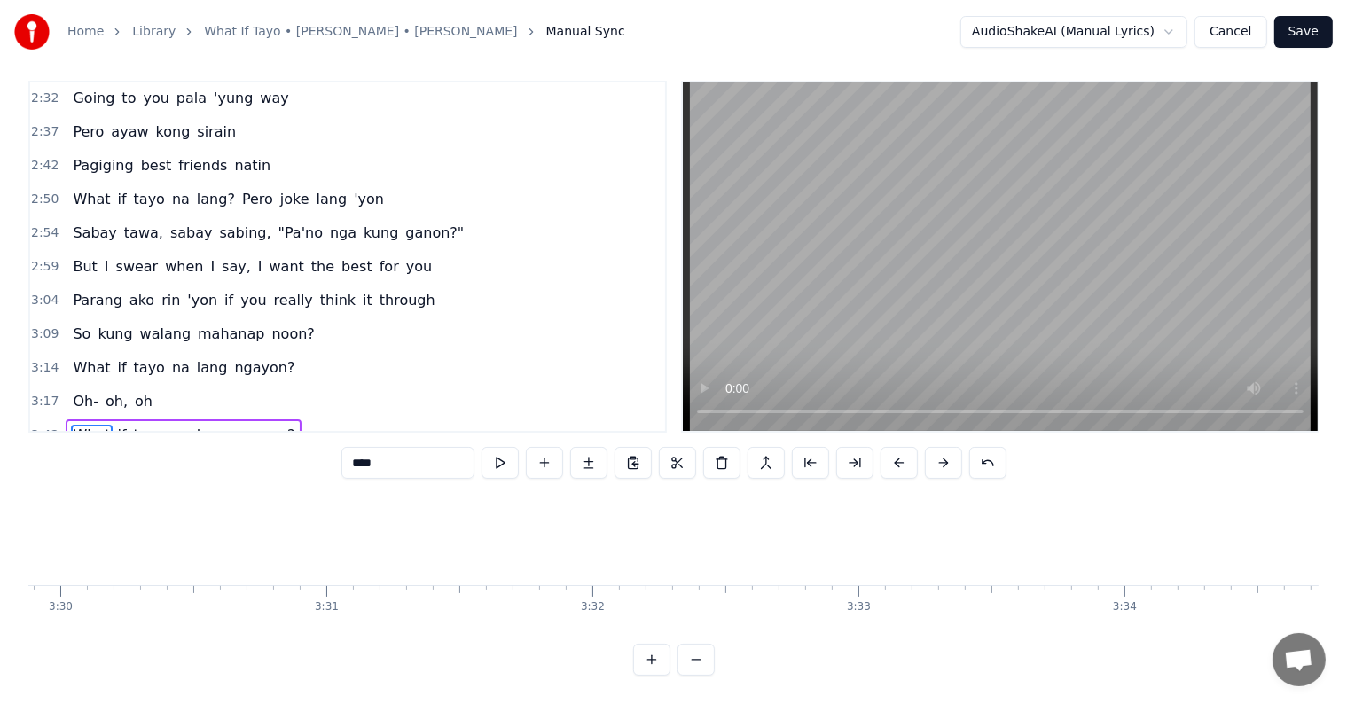
click at [895, 452] on button at bounding box center [898, 463] width 37 height 32
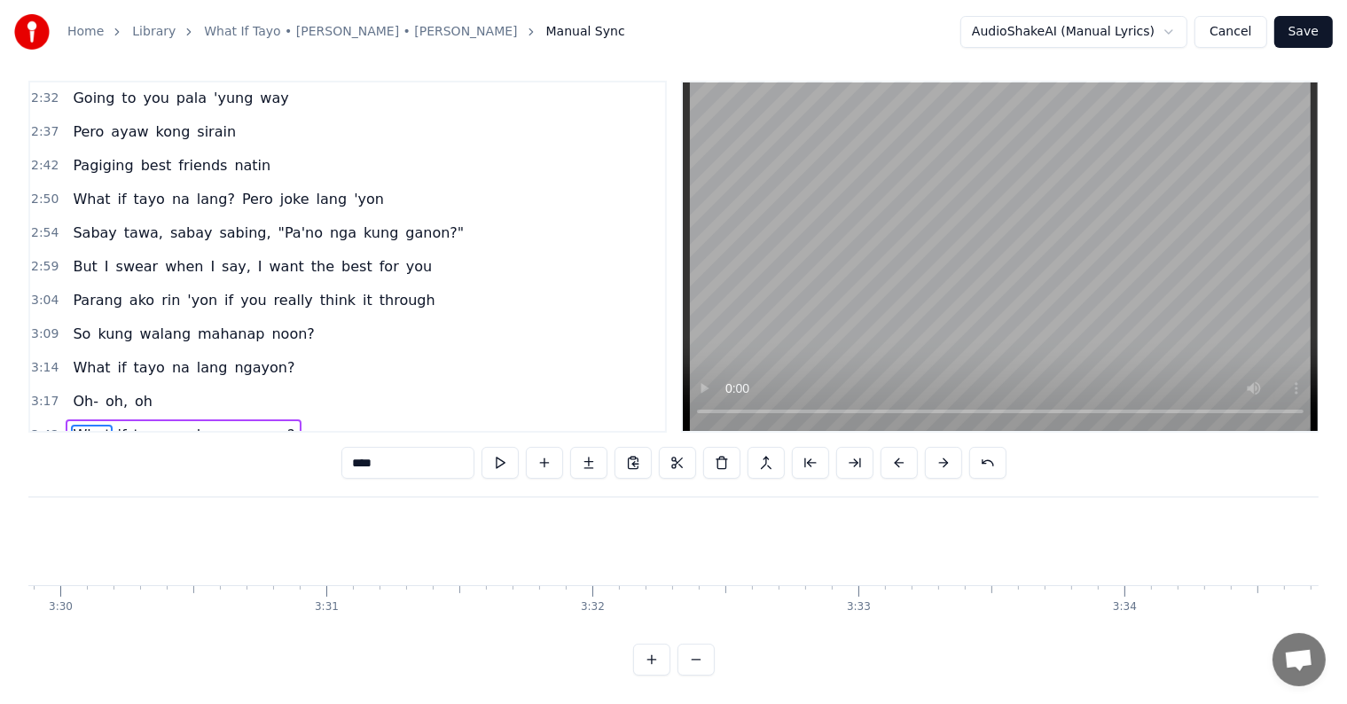
click at [895, 452] on button at bounding box center [898, 463] width 37 height 32
click at [894, 452] on button at bounding box center [898, 463] width 37 height 32
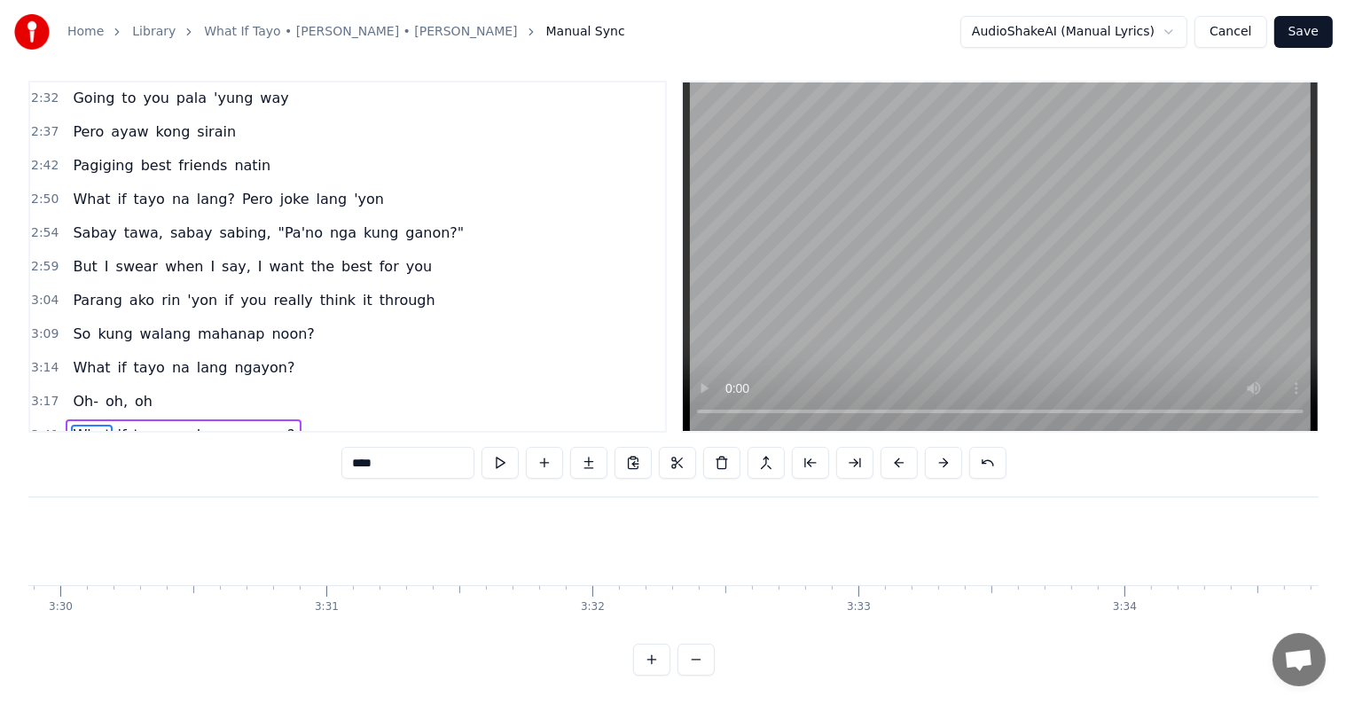
click at [894, 452] on button at bounding box center [898, 463] width 37 height 32
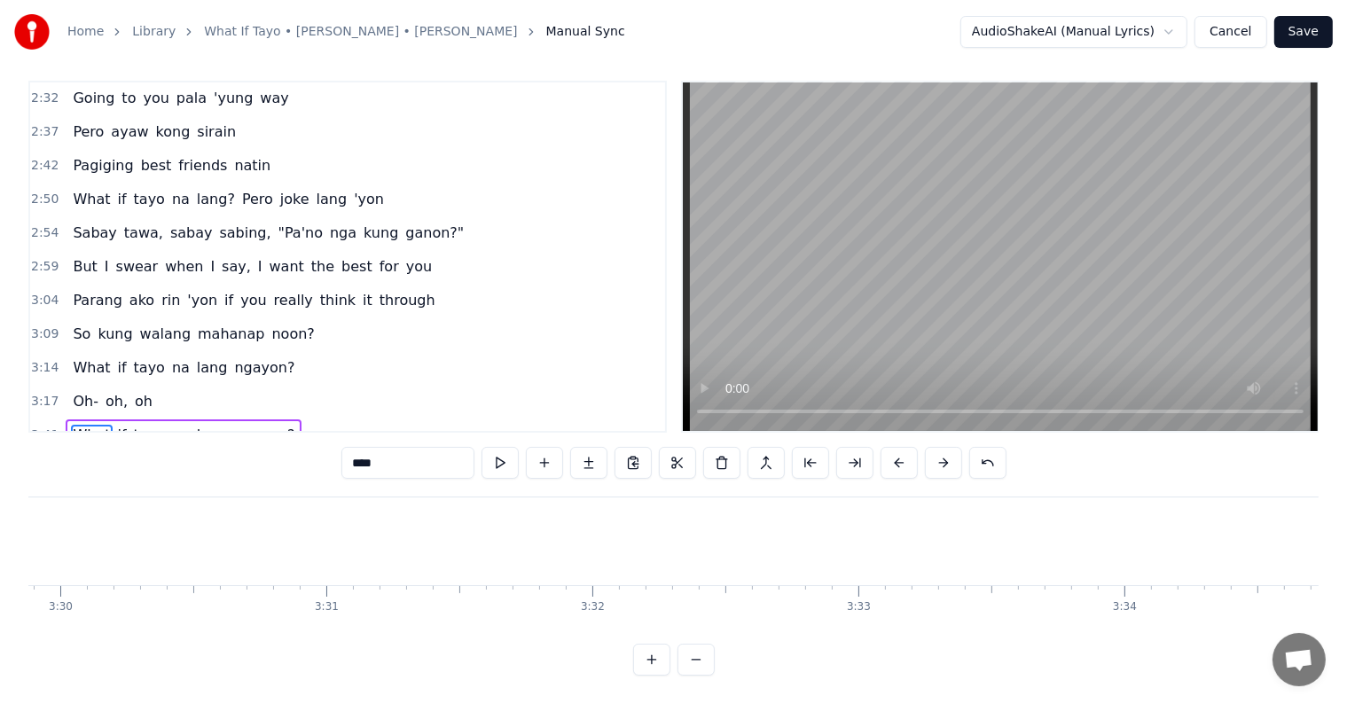
click at [892, 452] on button at bounding box center [898, 463] width 37 height 32
click at [890, 451] on button at bounding box center [898, 463] width 37 height 32
click at [888, 450] on button at bounding box center [898, 463] width 37 height 32
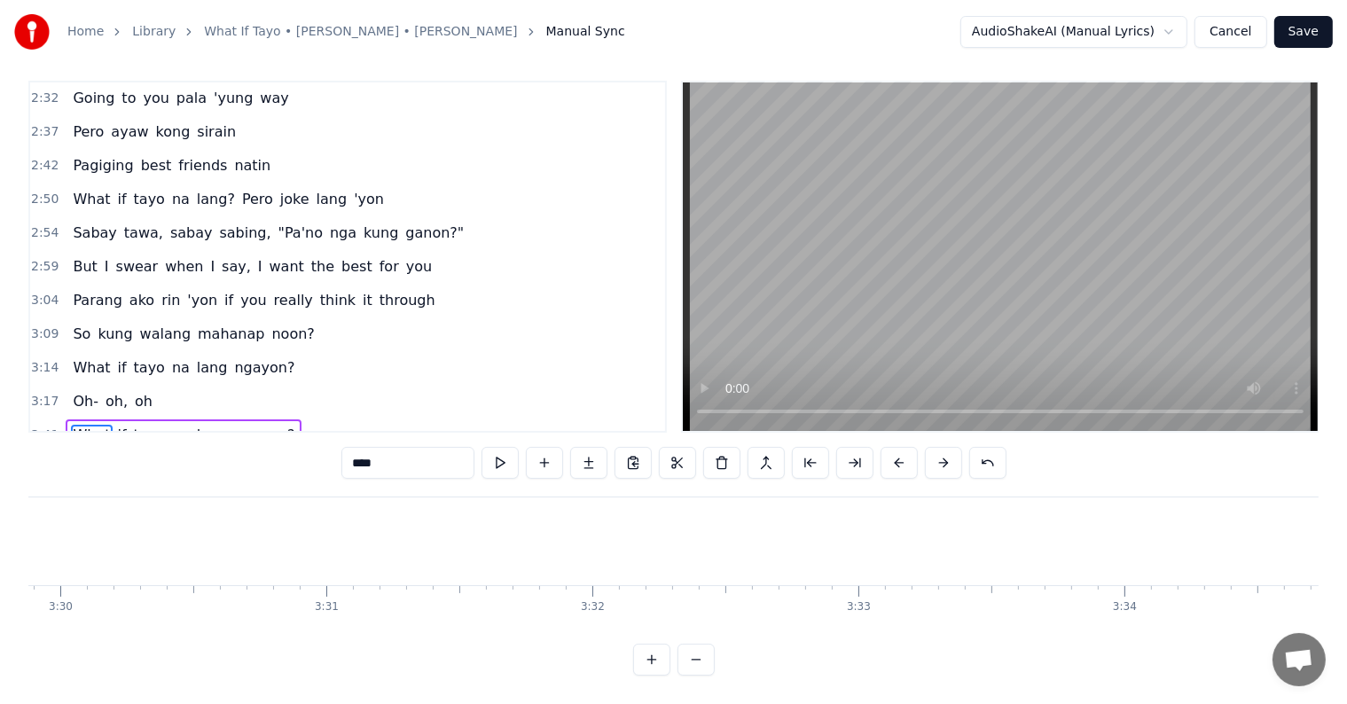
click at [888, 450] on button at bounding box center [898, 463] width 37 height 32
click at [888, 449] on button at bounding box center [898, 463] width 37 height 32
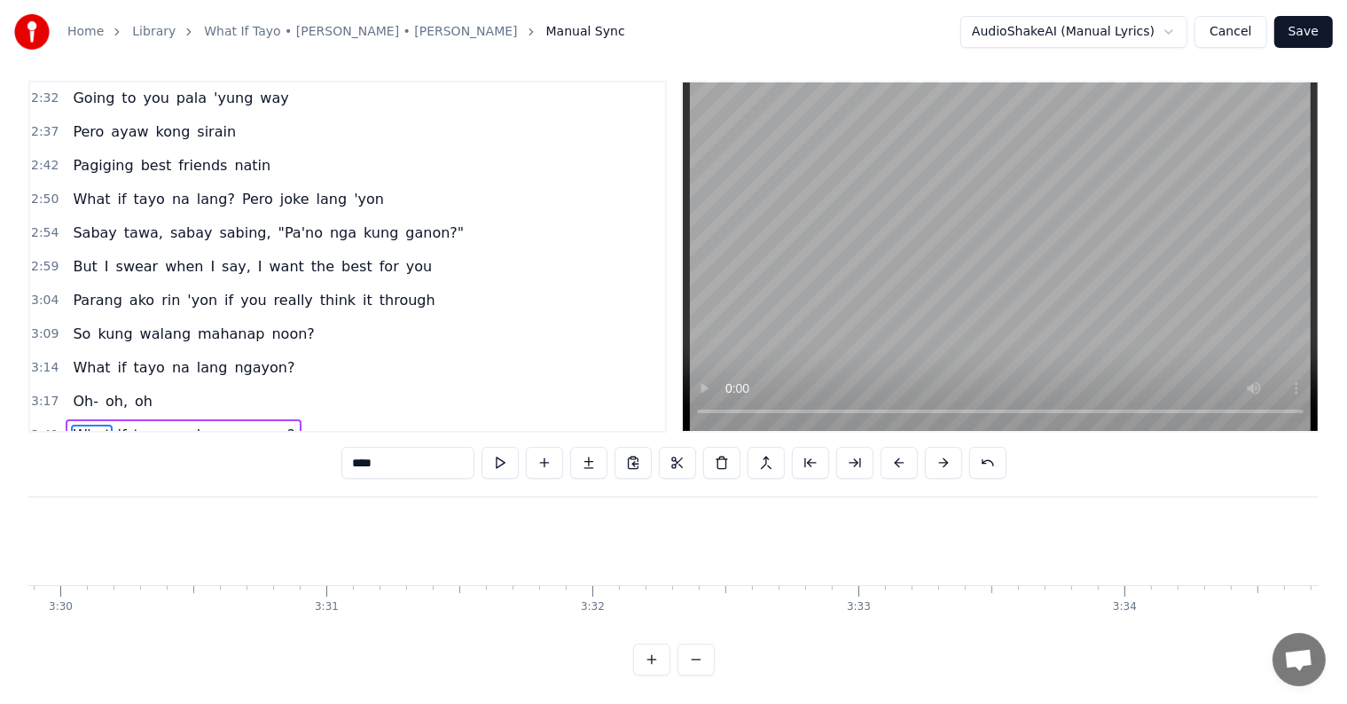
click at [888, 449] on button at bounding box center [898, 463] width 37 height 32
drag, startPoint x: 888, startPoint y: 449, endPoint x: 897, endPoint y: 435, distance: 16.7
click at [894, 451] on button at bounding box center [898, 463] width 37 height 32
click at [897, 447] on button at bounding box center [898, 463] width 37 height 32
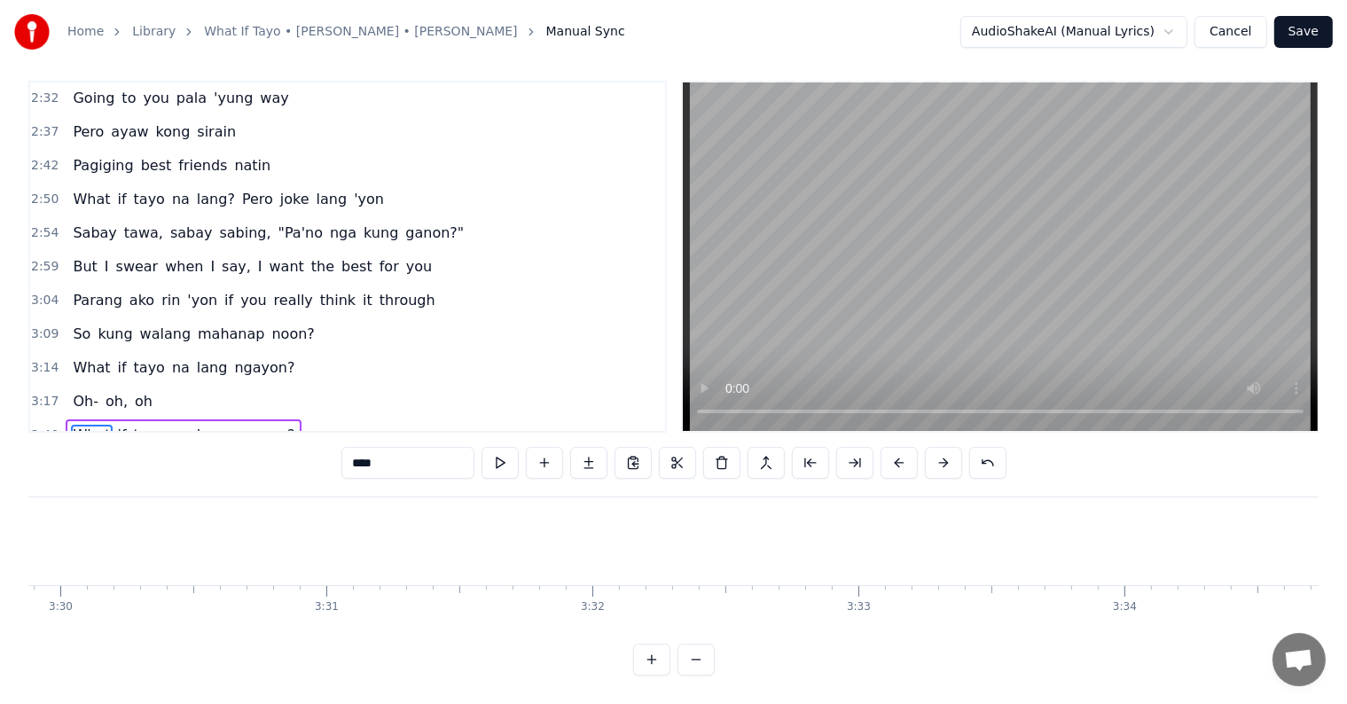
click at [897, 447] on button at bounding box center [898, 463] width 37 height 32
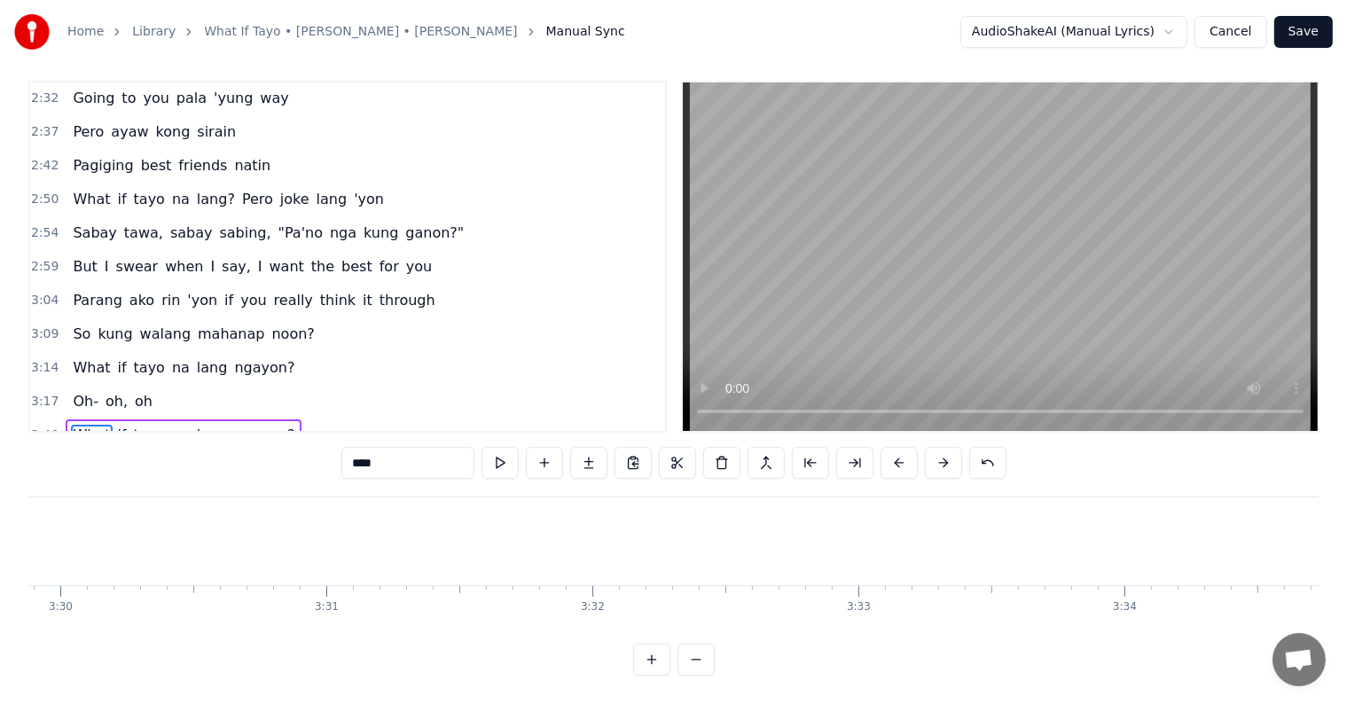
click at [897, 447] on button at bounding box center [898, 463] width 37 height 32
click at [903, 447] on button at bounding box center [898, 463] width 37 height 32
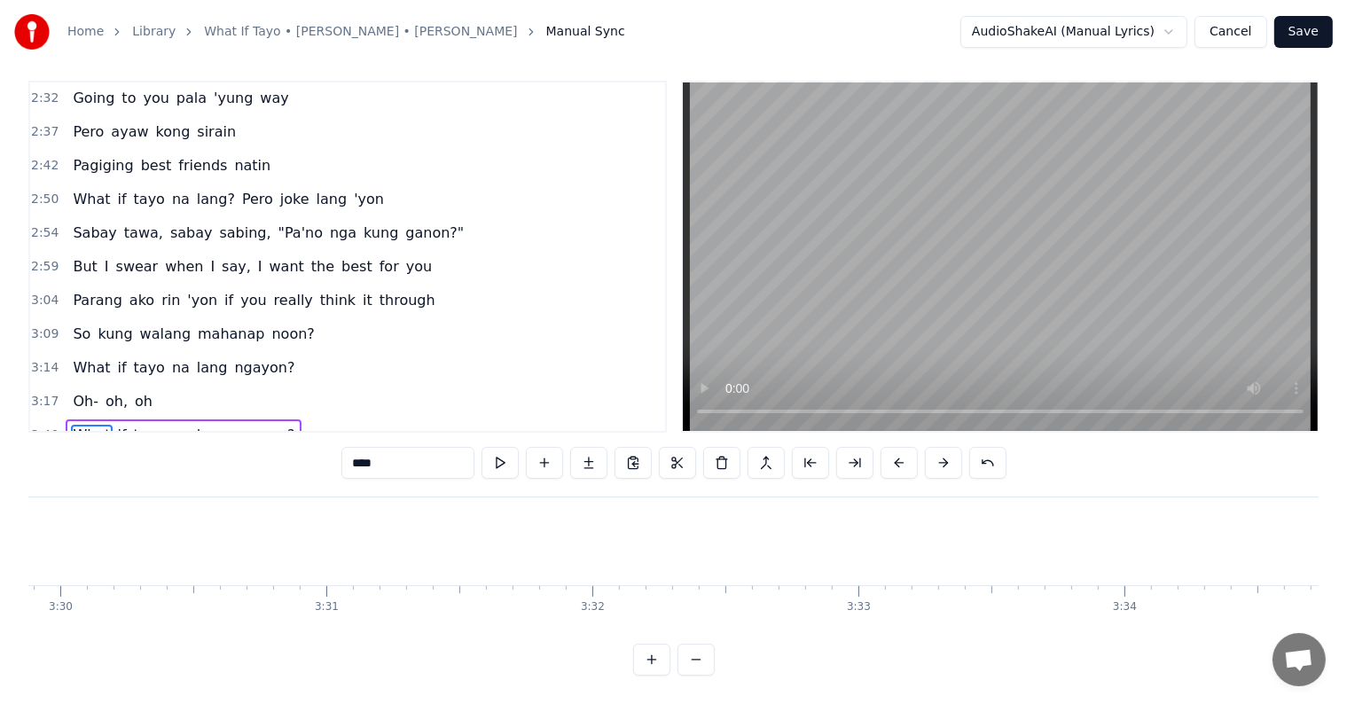
click at [903, 447] on button at bounding box center [898, 463] width 37 height 32
click at [905, 447] on button at bounding box center [898, 463] width 37 height 32
click at [911, 427] on div "0:10 You tell me all your tragic love stories 0:13 Ako rin, same lahat sila may…" at bounding box center [673, 378] width 1290 height 595
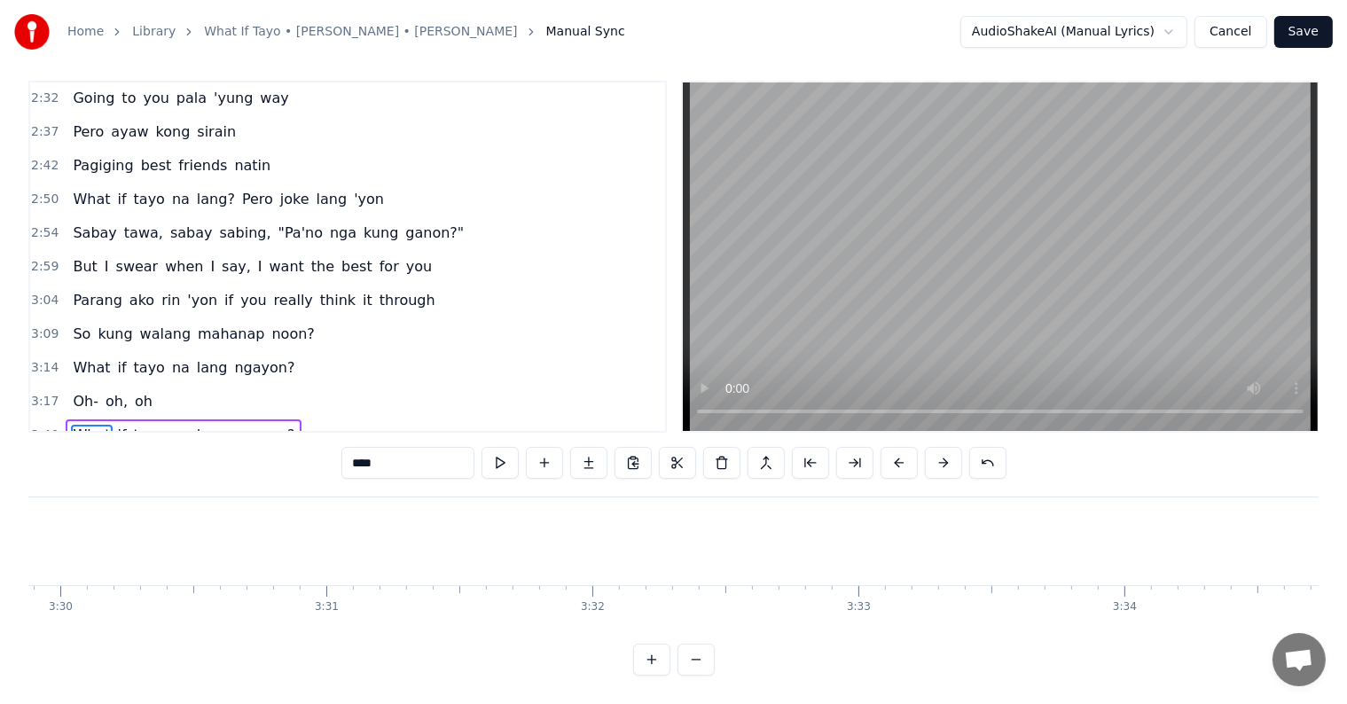
click at [911, 427] on div "0:10 You tell me all your tragic love stories 0:13 Ako rin, same lahat sila may…" at bounding box center [673, 378] width 1290 height 595
click at [895, 447] on button at bounding box center [898, 463] width 37 height 32
click at [892, 447] on button at bounding box center [898, 463] width 37 height 32
click at [896, 447] on button at bounding box center [898, 463] width 37 height 32
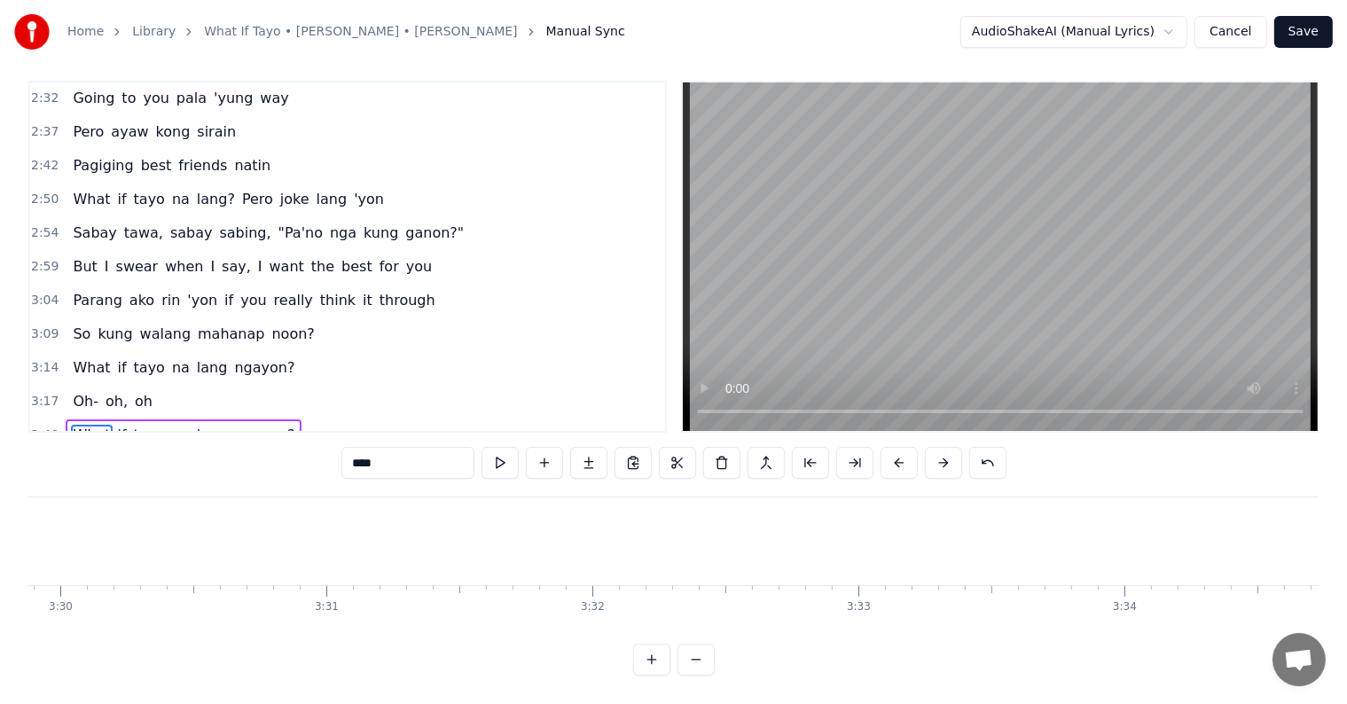
click at [896, 447] on button at bounding box center [898, 463] width 37 height 32
click at [899, 447] on button at bounding box center [898, 463] width 37 height 32
click at [902, 447] on button at bounding box center [898, 463] width 37 height 32
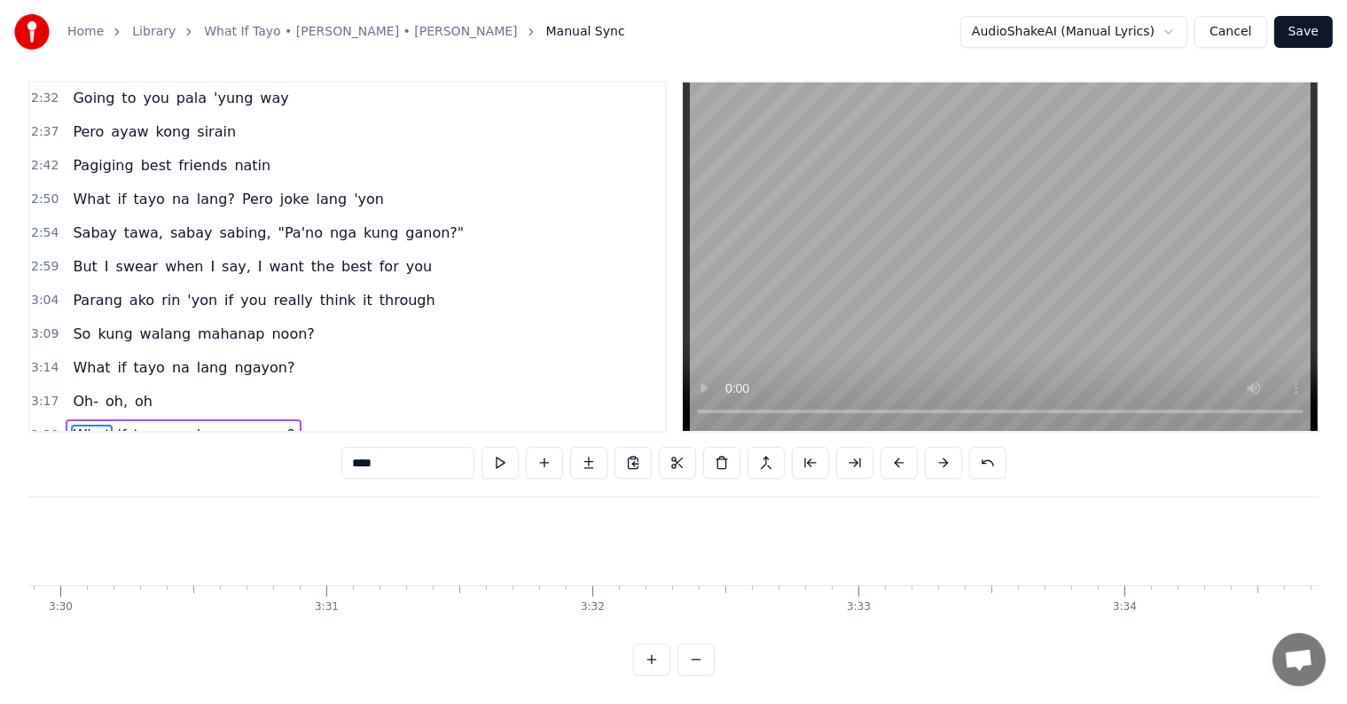
click at [902, 447] on button at bounding box center [898, 463] width 37 height 32
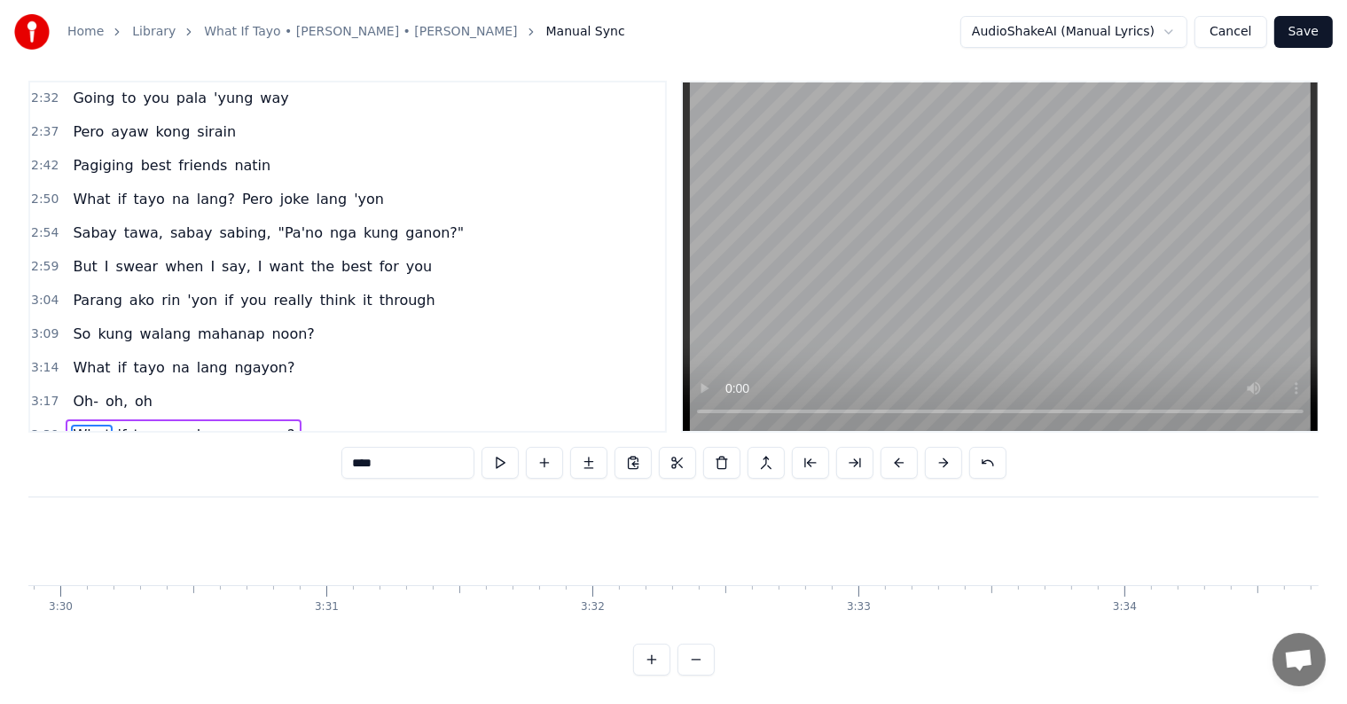
click at [902, 447] on button at bounding box center [898, 463] width 37 height 32
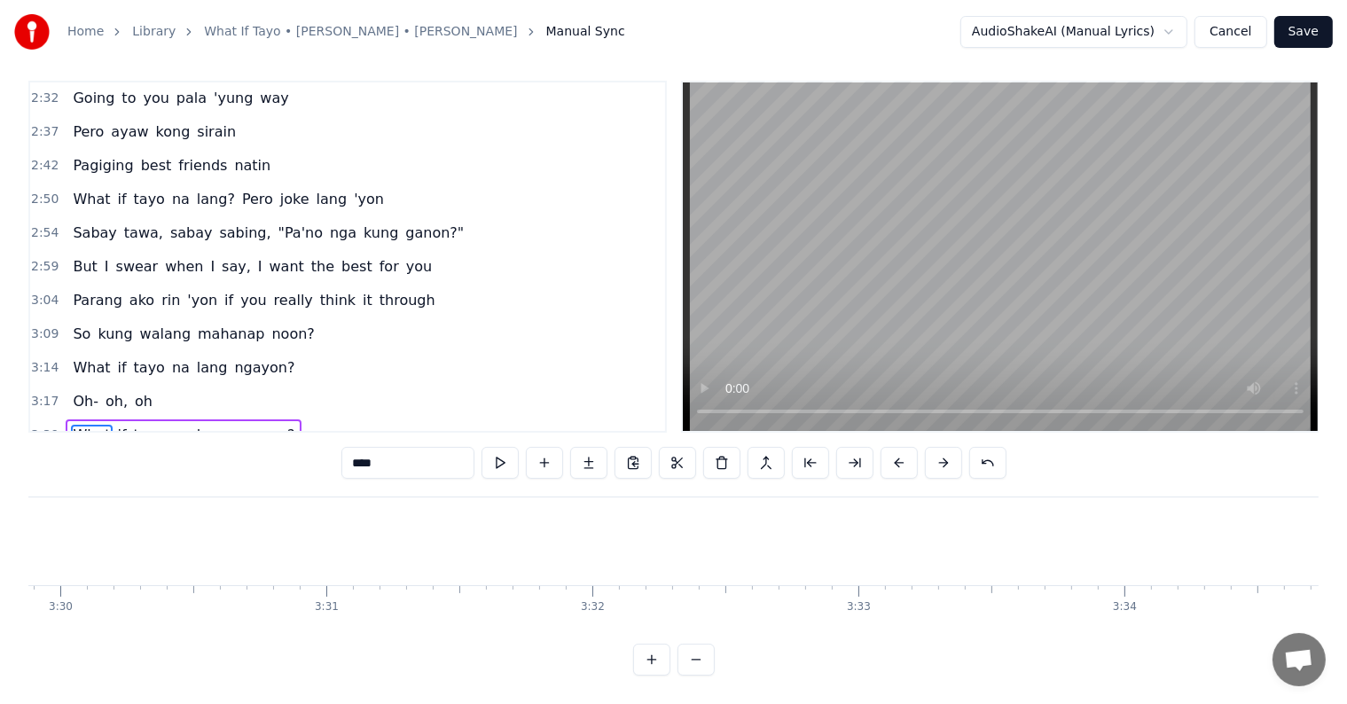
click at [902, 447] on button at bounding box center [898, 463] width 37 height 32
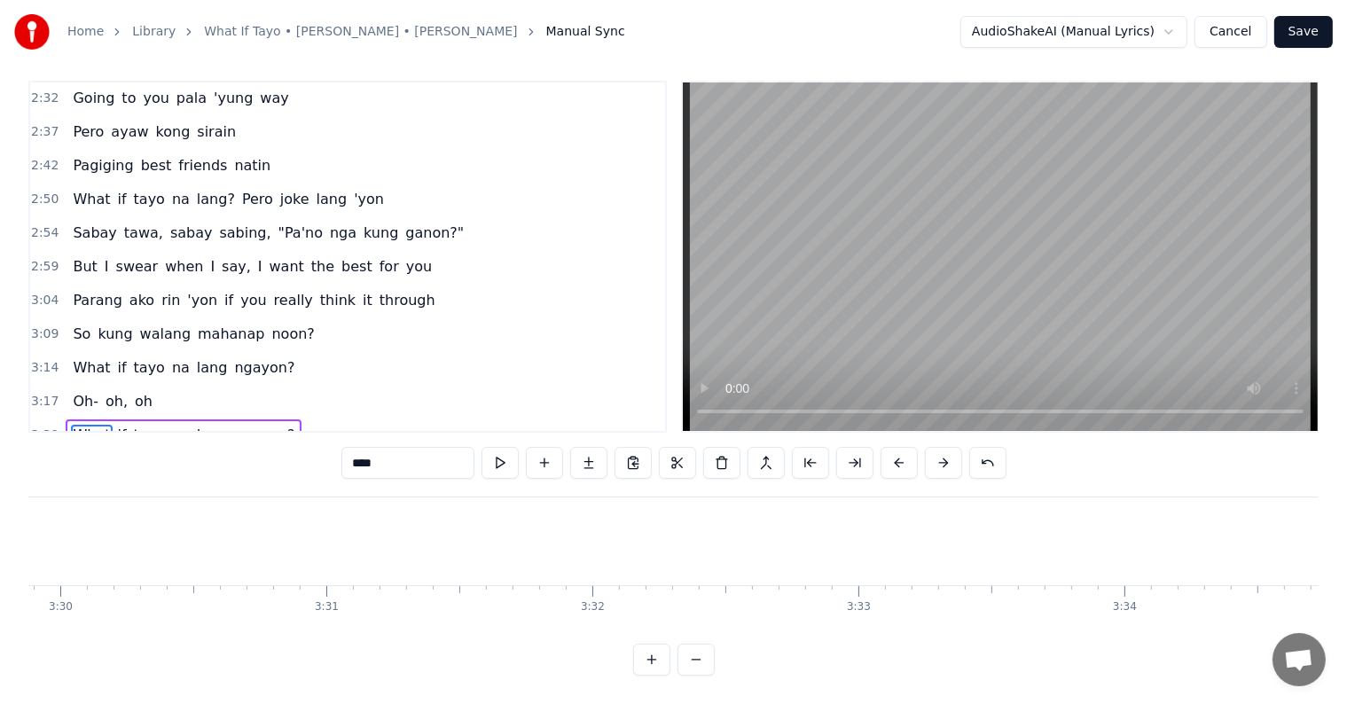
click at [902, 447] on button at bounding box center [898, 463] width 37 height 32
click at [901, 448] on button at bounding box center [898, 463] width 37 height 32
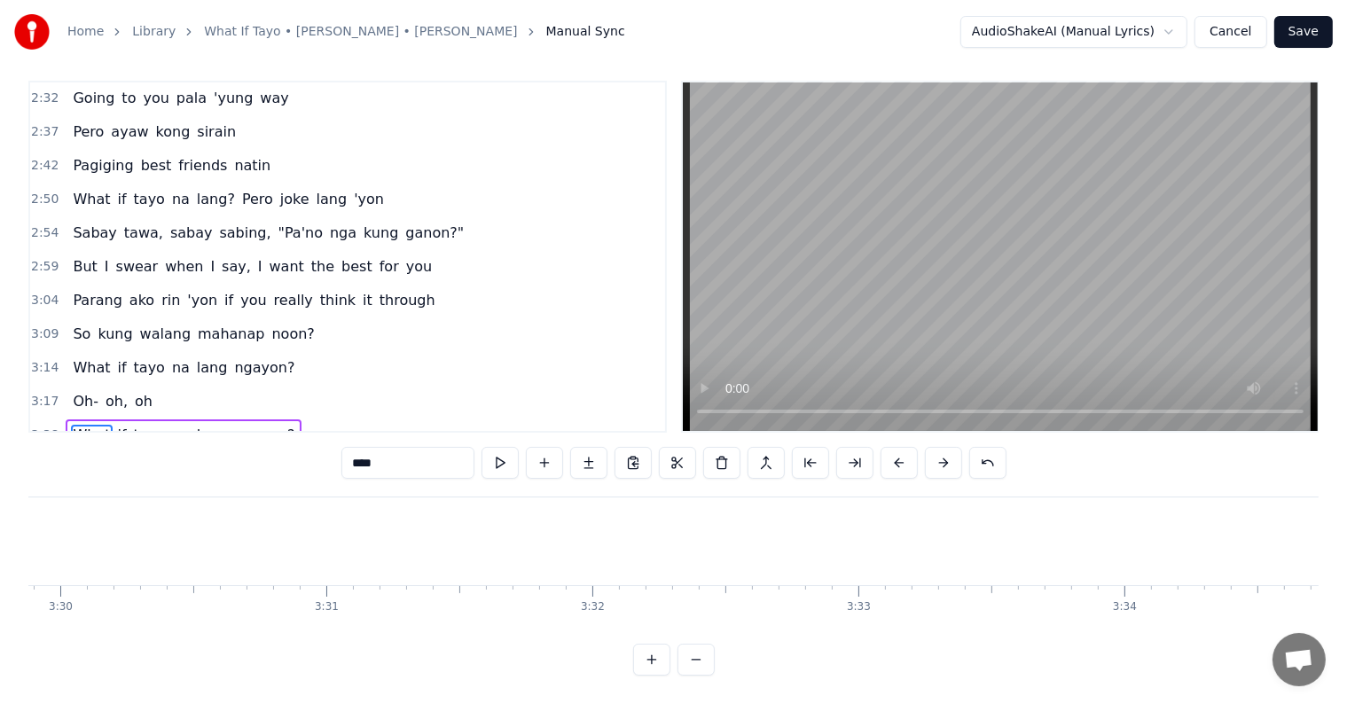
click at [901, 448] on button at bounding box center [898, 463] width 37 height 32
click at [911, 447] on button at bounding box center [898, 463] width 37 height 32
click at [917, 447] on div "****" at bounding box center [673, 463] width 665 height 32
drag, startPoint x: 917, startPoint y: 443, endPoint x: 907, endPoint y: 433, distance: 14.4
click at [916, 447] on div "****" at bounding box center [673, 463] width 665 height 32
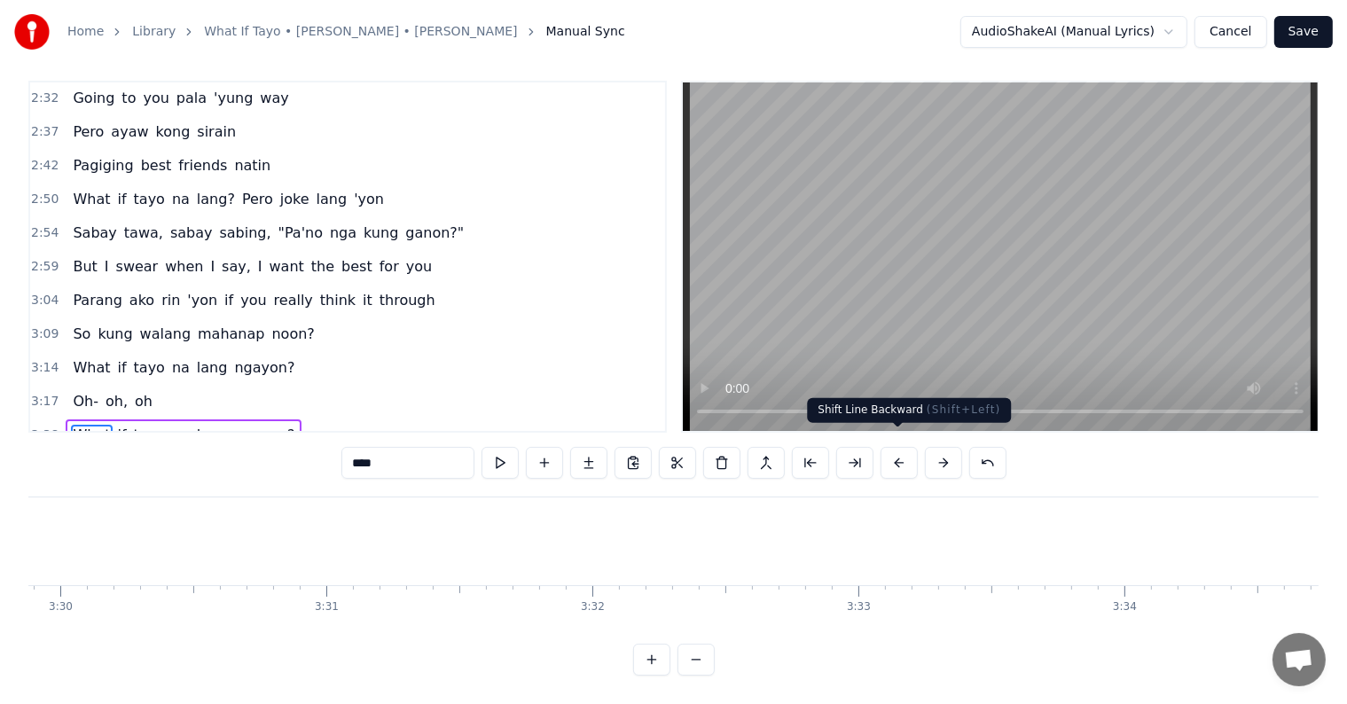
click at [898, 454] on button at bounding box center [898, 463] width 37 height 32
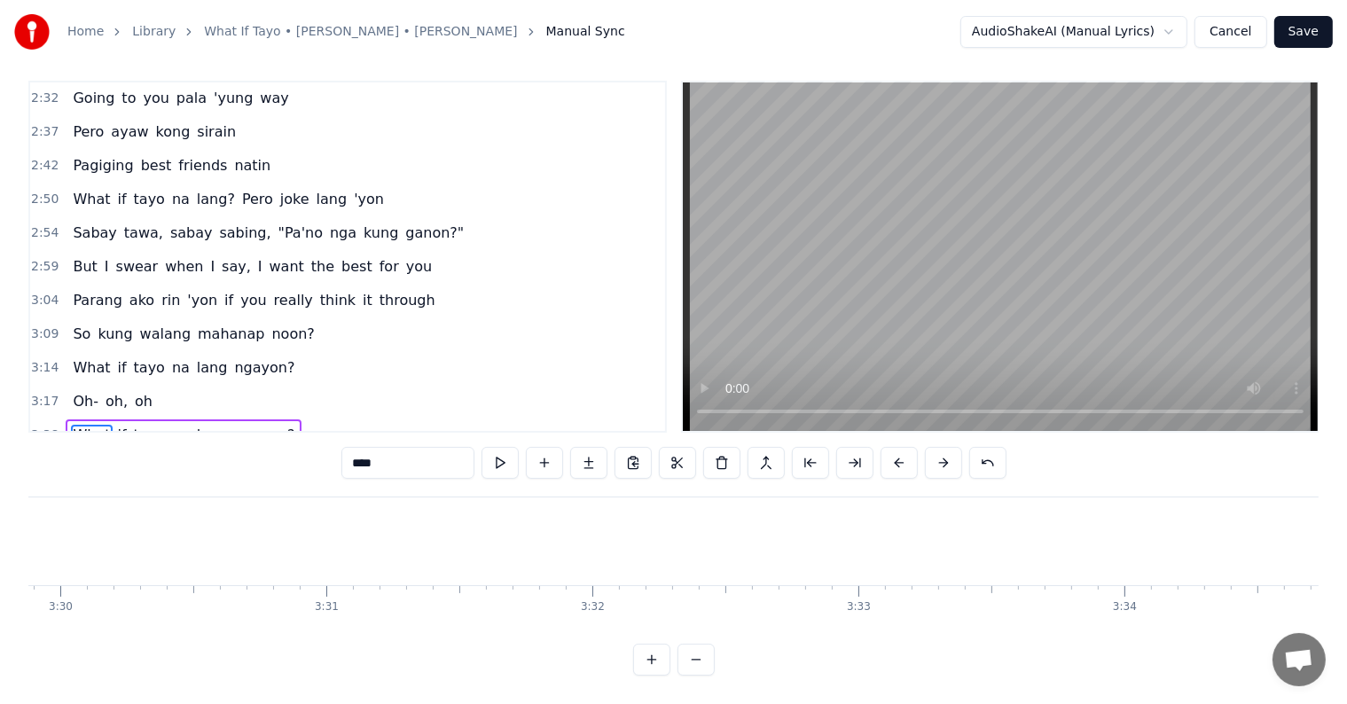
click at [898, 453] on button at bounding box center [898, 463] width 37 height 32
click at [898, 452] on button at bounding box center [898, 463] width 37 height 32
click at [897, 452] on button at bounding box center [898, 463] width 37 height 32
click at [897, 451] on button at bounding box center [898, 463] width 37 height 32
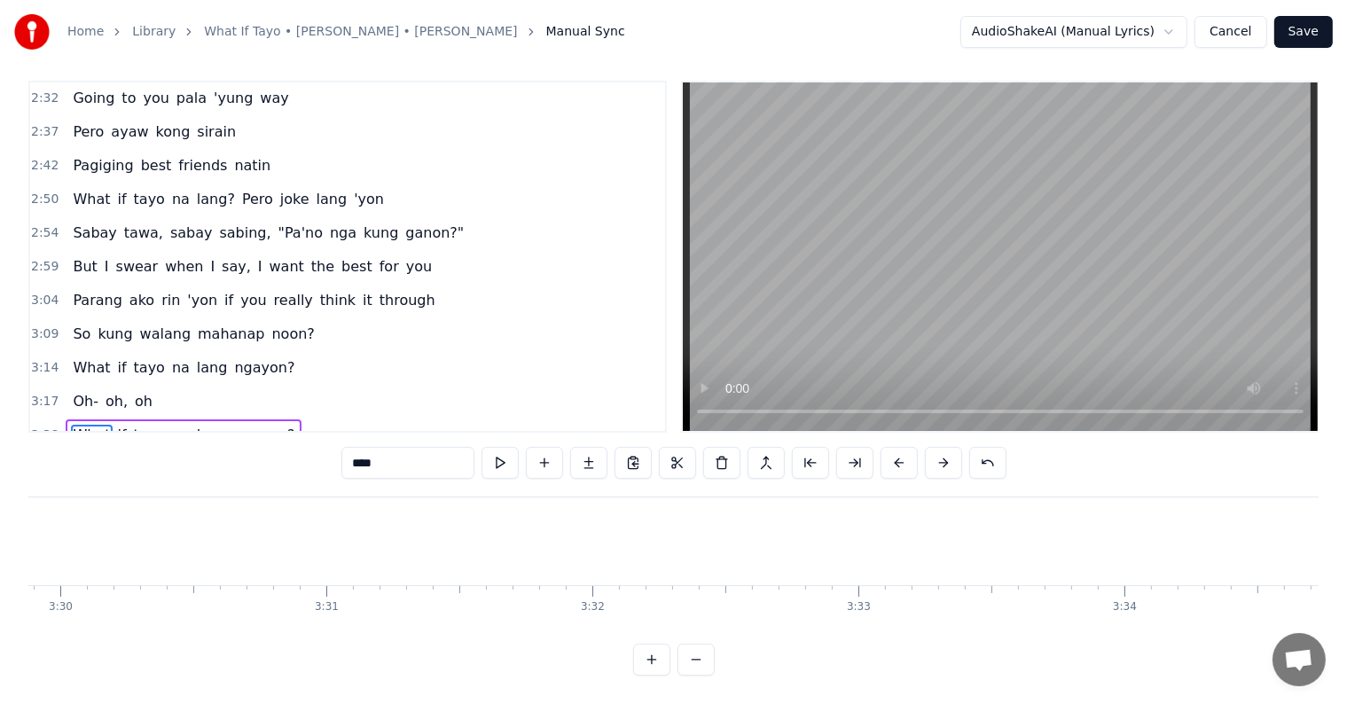
click at [897, 451] on button at bounding box center [898, 463] width 37 height 32
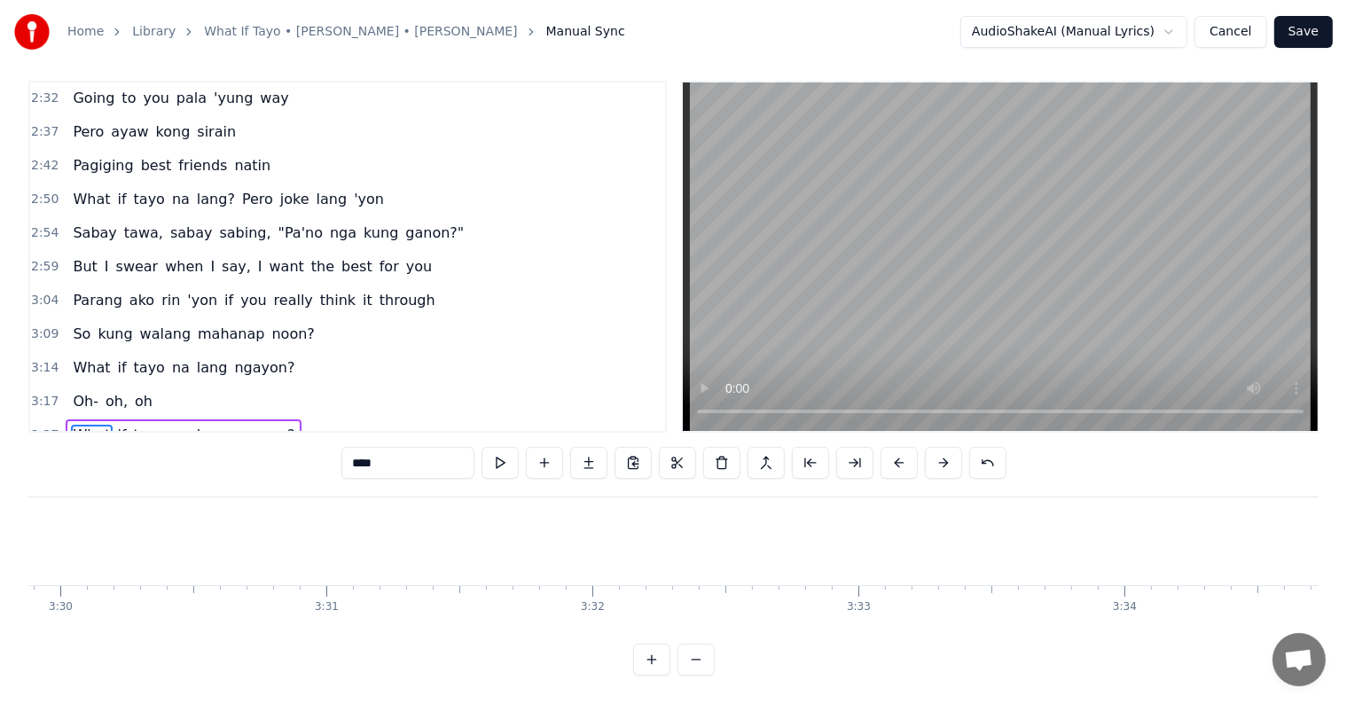
click at [897, 451] on button at bounding box center [898, 463] width 37 height 32
click at [897, 450] on button at bounding box center [898, 463] width 37 height 32
click at [894, 447] on button at bounding box center [898, 463] width 37 height 32
click at [893, 447] on button at bounding box center [898, 463] width 37 height 32
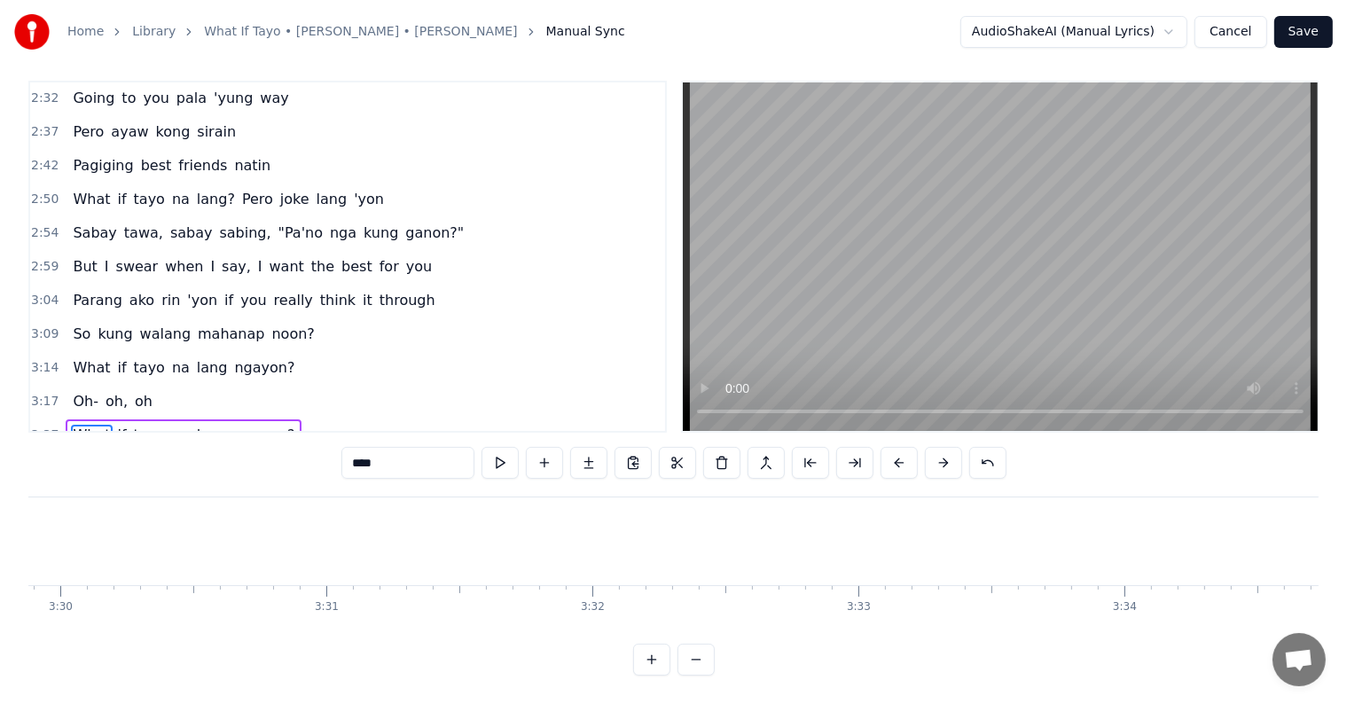
click at [893, 447] on button at bounding box center [898, 463] width 37 height 32
click at [891, 447] on button at bounding box center [898, 463] width 37 height 32
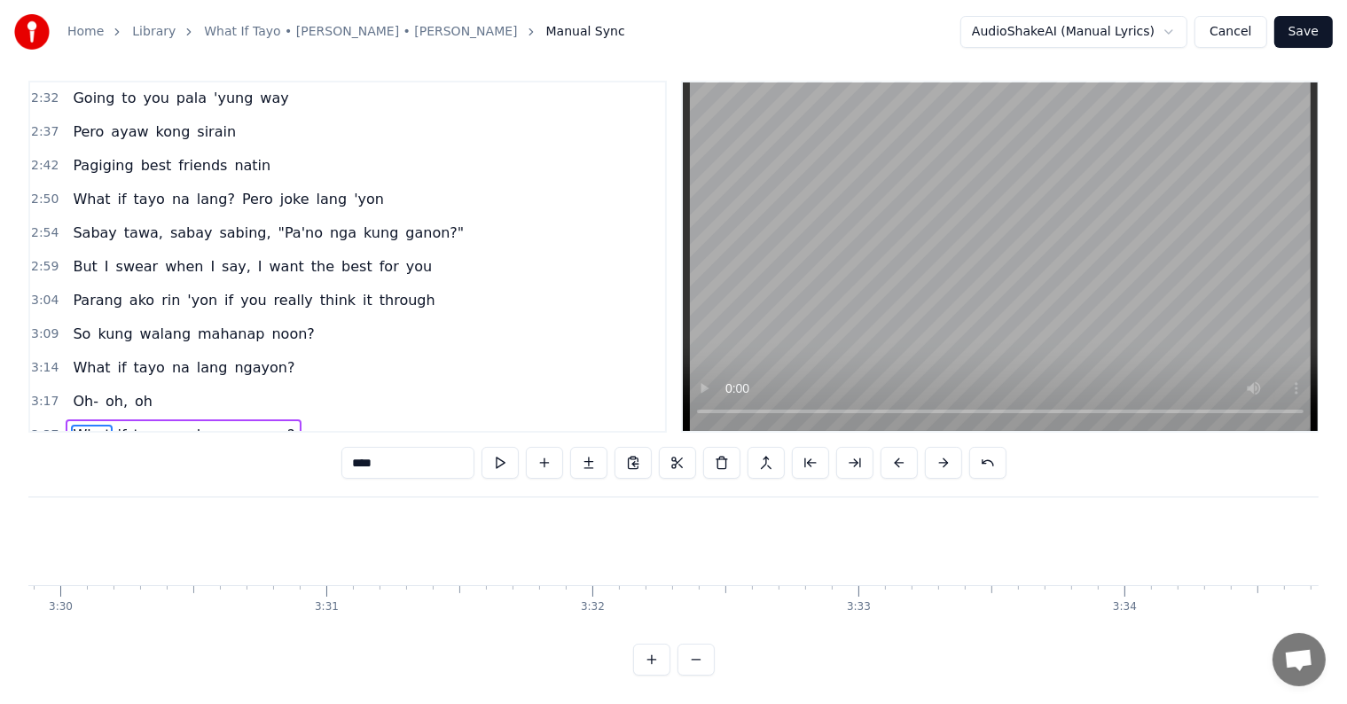
click at [891, 447] on button at bounding box center [898, 463] width 37 height 32
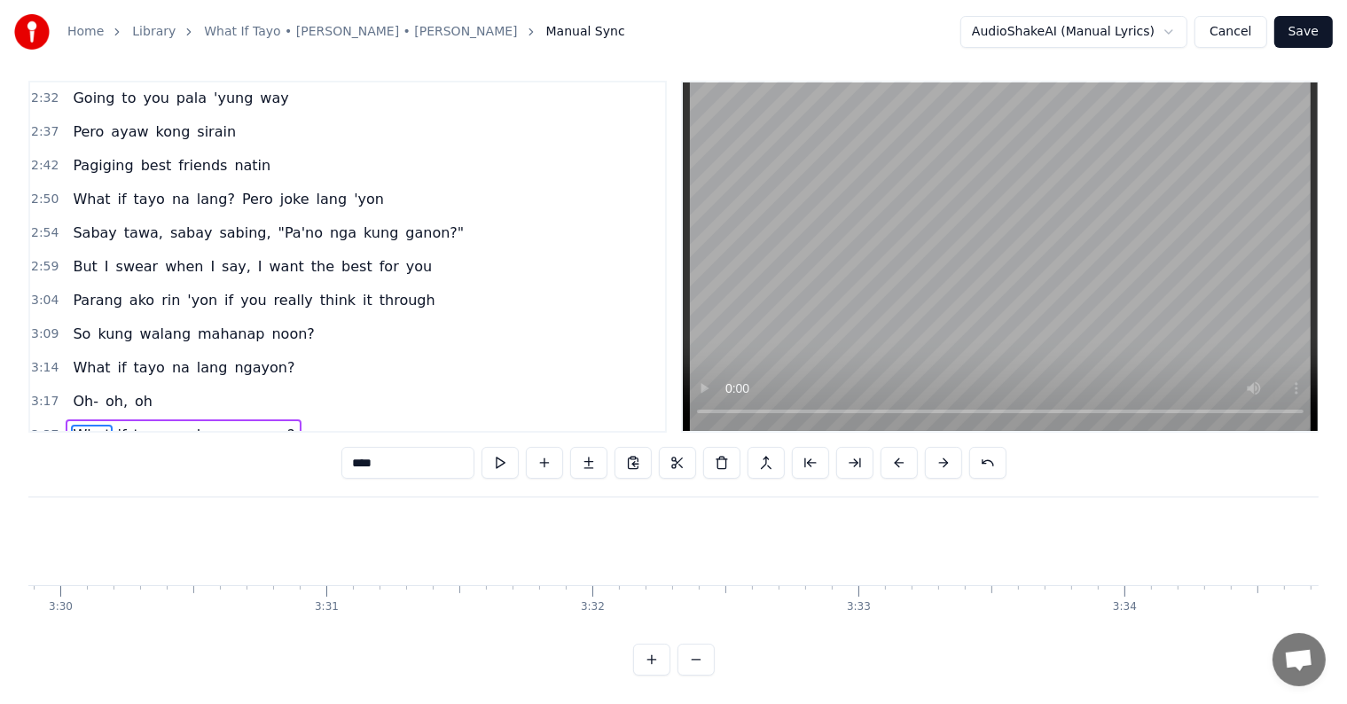
click at [891, 447] on button at bounding box center [898, 463] width 37 height 32
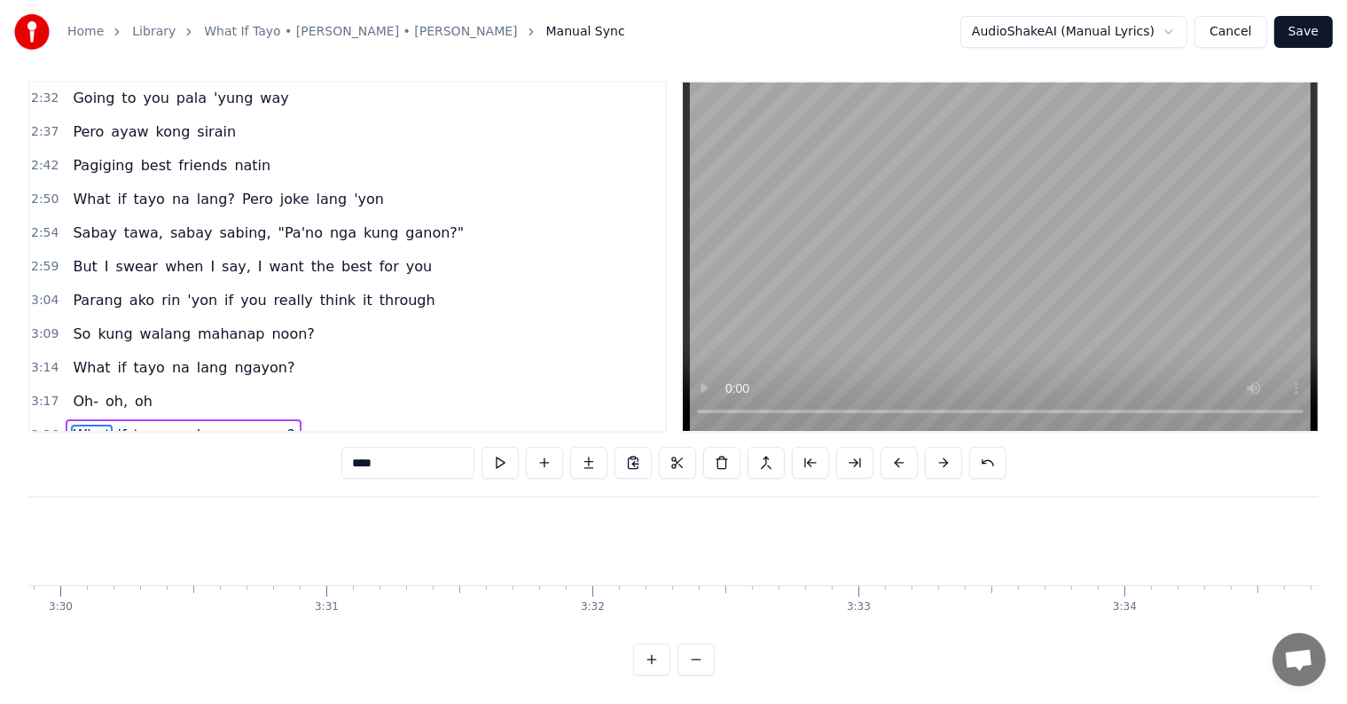
click at [891, 447] on button at bounding box center [898, 463] width 37 height 32
click at [890, 447] on button at bounding box center [898, 463] width 37 height 32
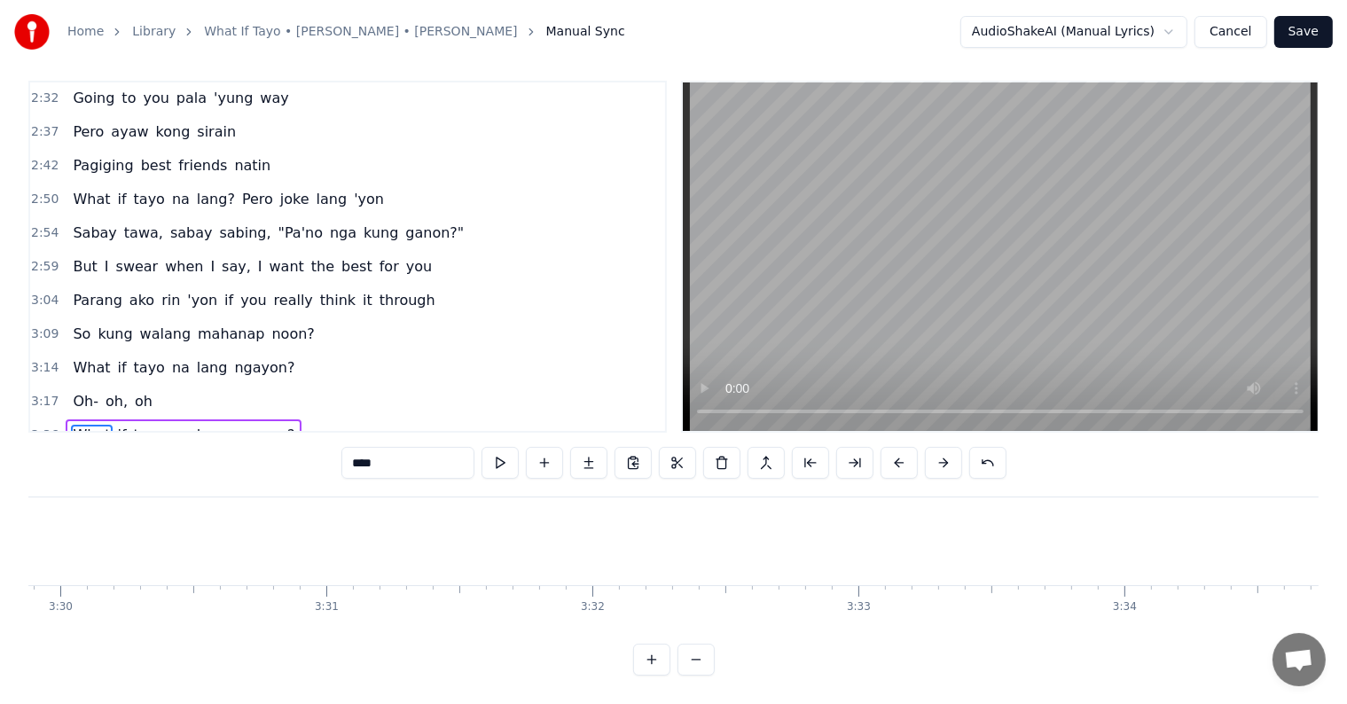
click at [890, 447] on button at bounding box center [898, 463] width 37 height 32
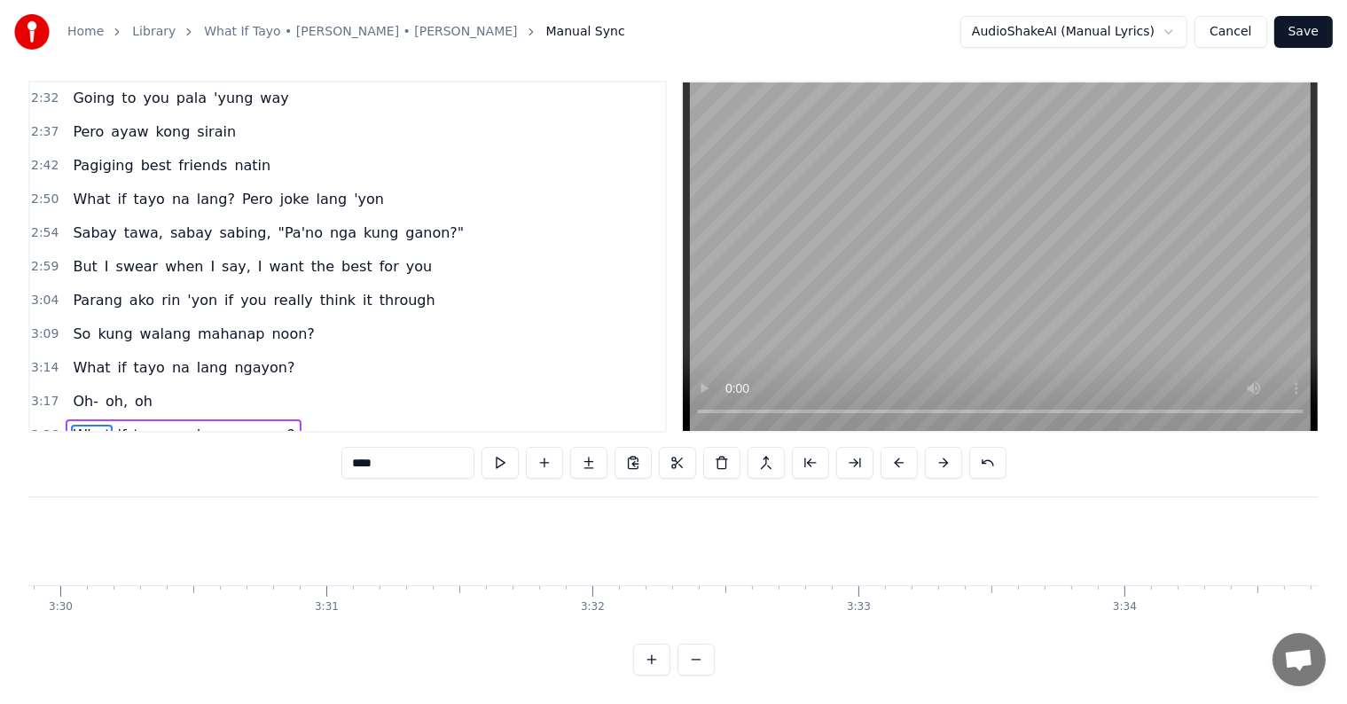
click at [890, 447] on button at bounding box center [898, 463] width 37 height 32
click at [891, 447] on button at bounding box center [898, 463] width 37 height 32
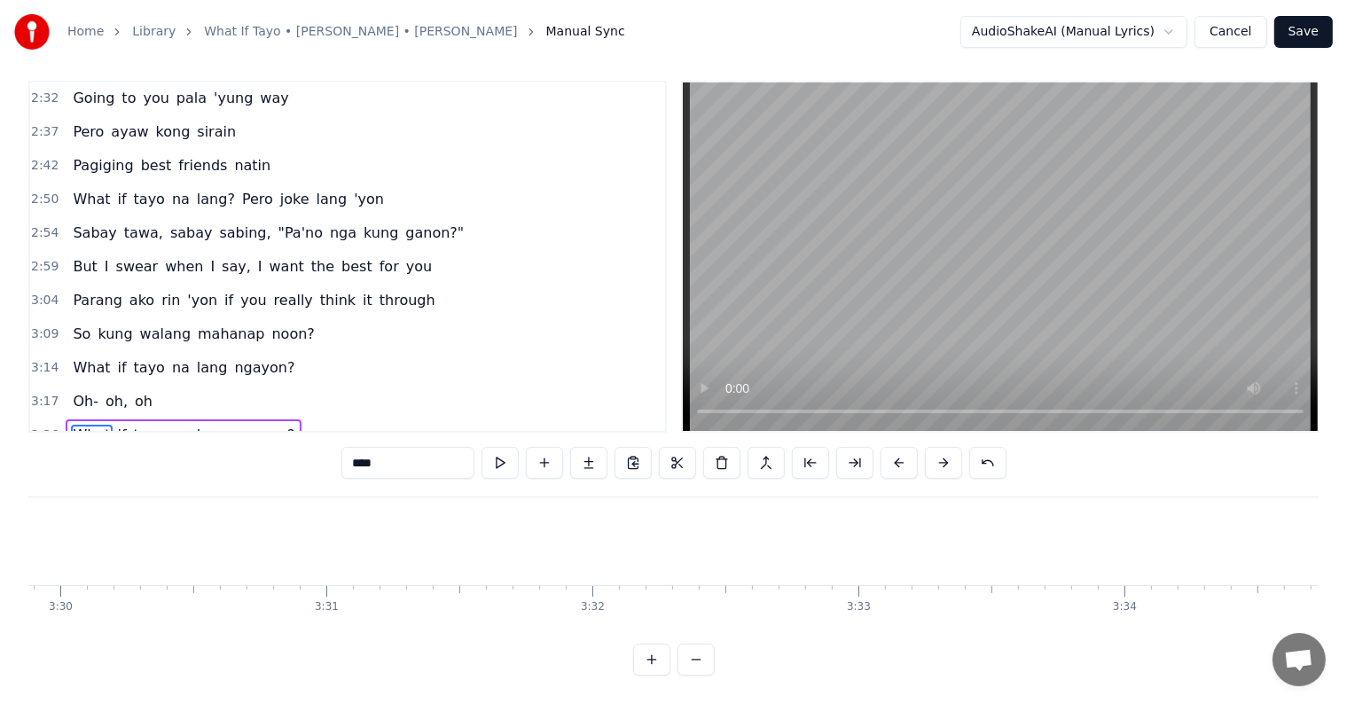
click at [891, 447] on button at bounding box center [898, 463] width 37 height 32
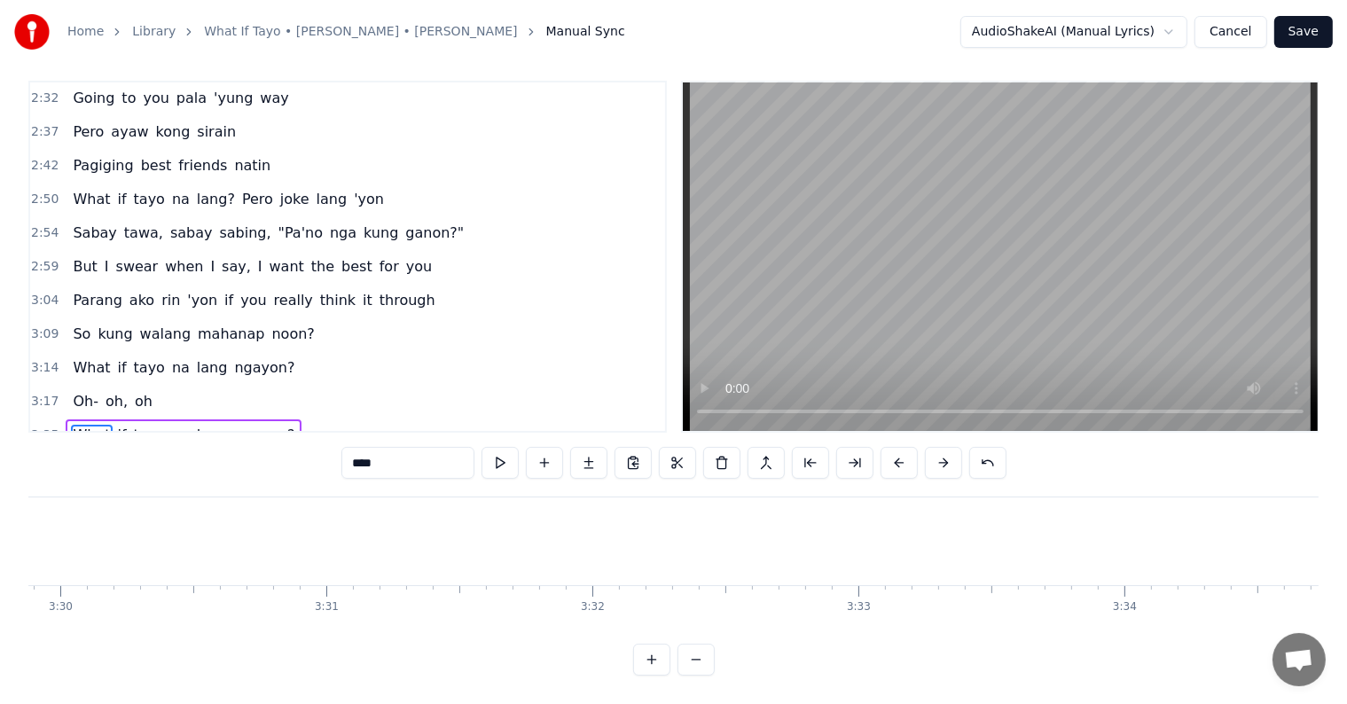
click at [891, 447] on button at bounding box center [898, 463] width 37 height 32
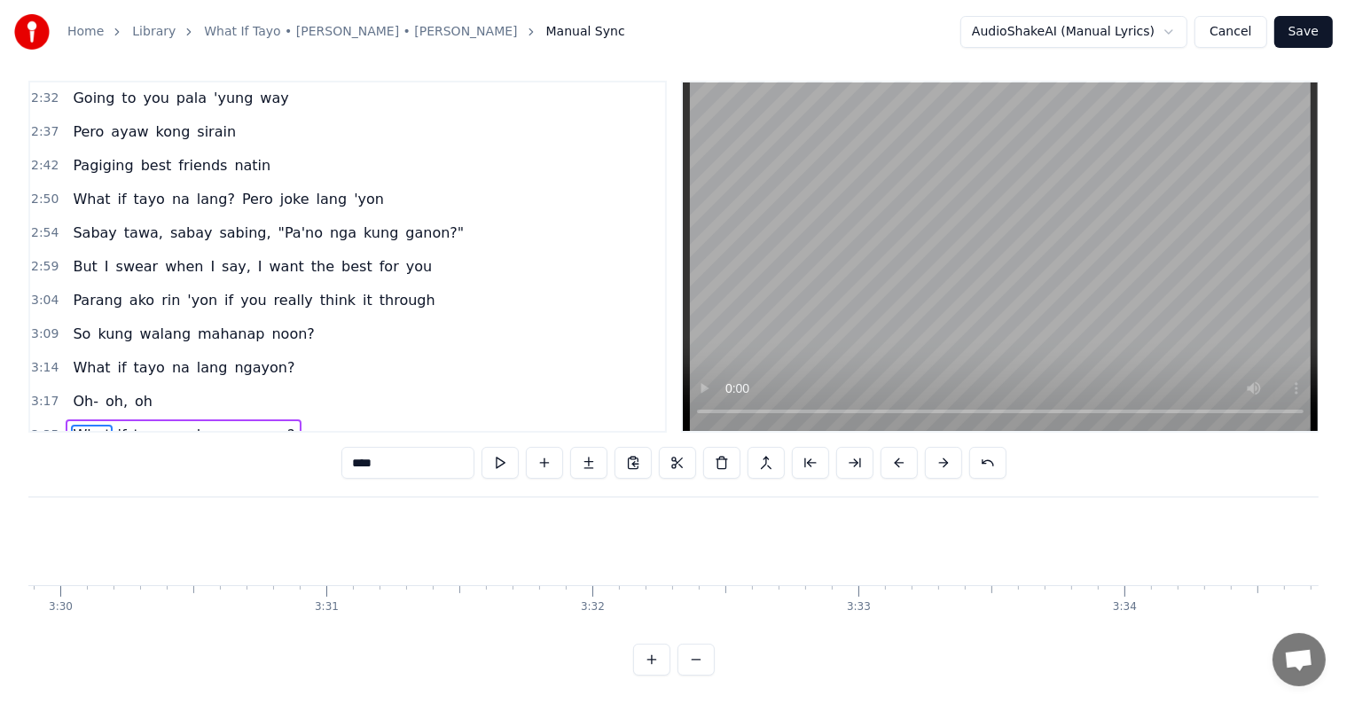
click at [891, 447] on button at bounding box center [898, 463] width 37 height 32
click at [890, 447] on button at bounding box center [898, 463] width 37 height 32
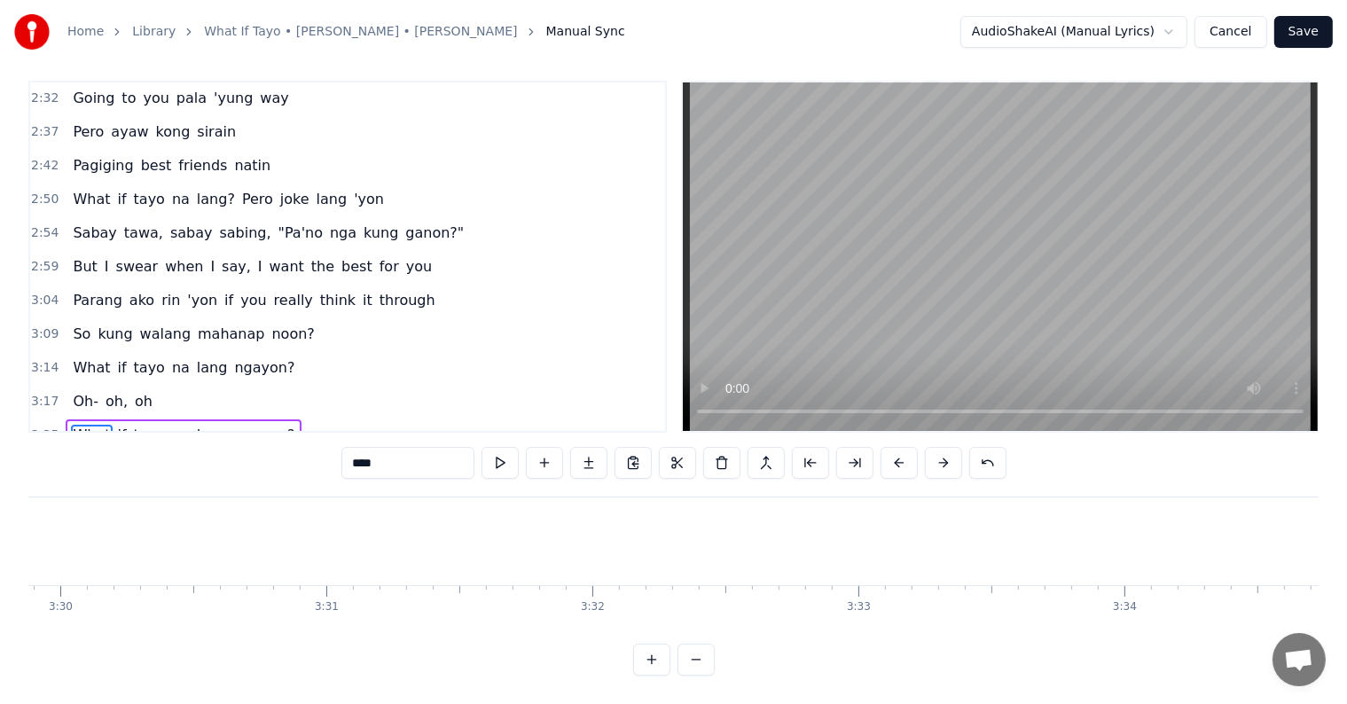
click at [890, 447] on button at bounding box center [898, 463] width 37 height 32
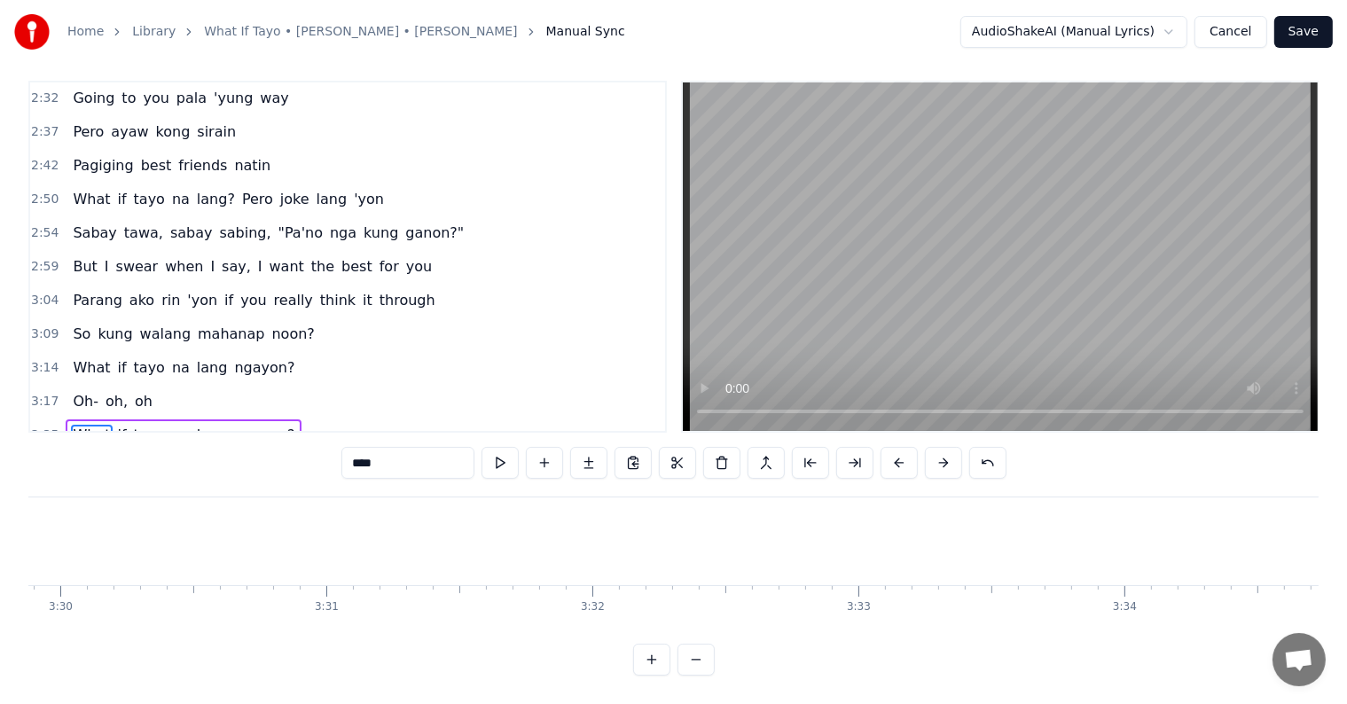
click at [890, 447] on button at bounding box center [898, 463] width 37 height 32
click at [895, 447] on button at bounding box center [898, 463] width 37 height 32
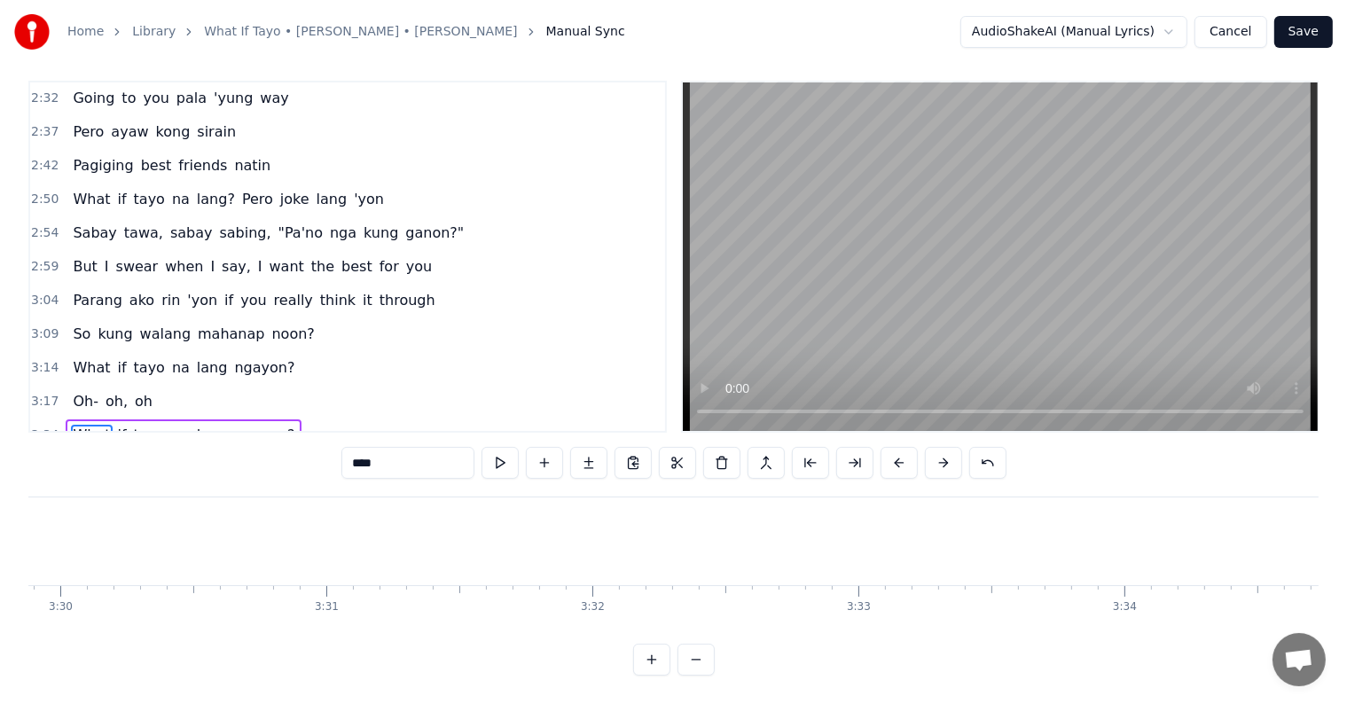
click at [895, 447] on button at bounding box center [898, 463] width 37 height 32
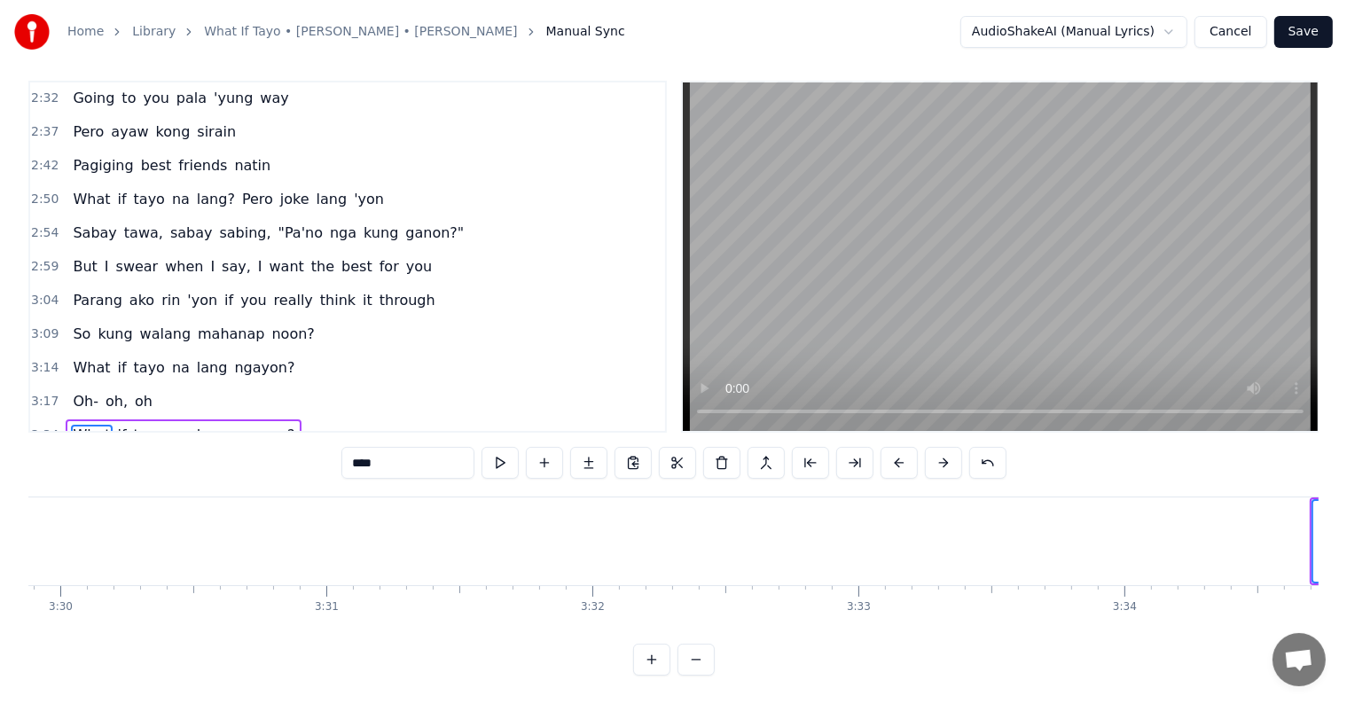
click at [895, 447] on button at bounding box center [898, 463] width 37 height 32
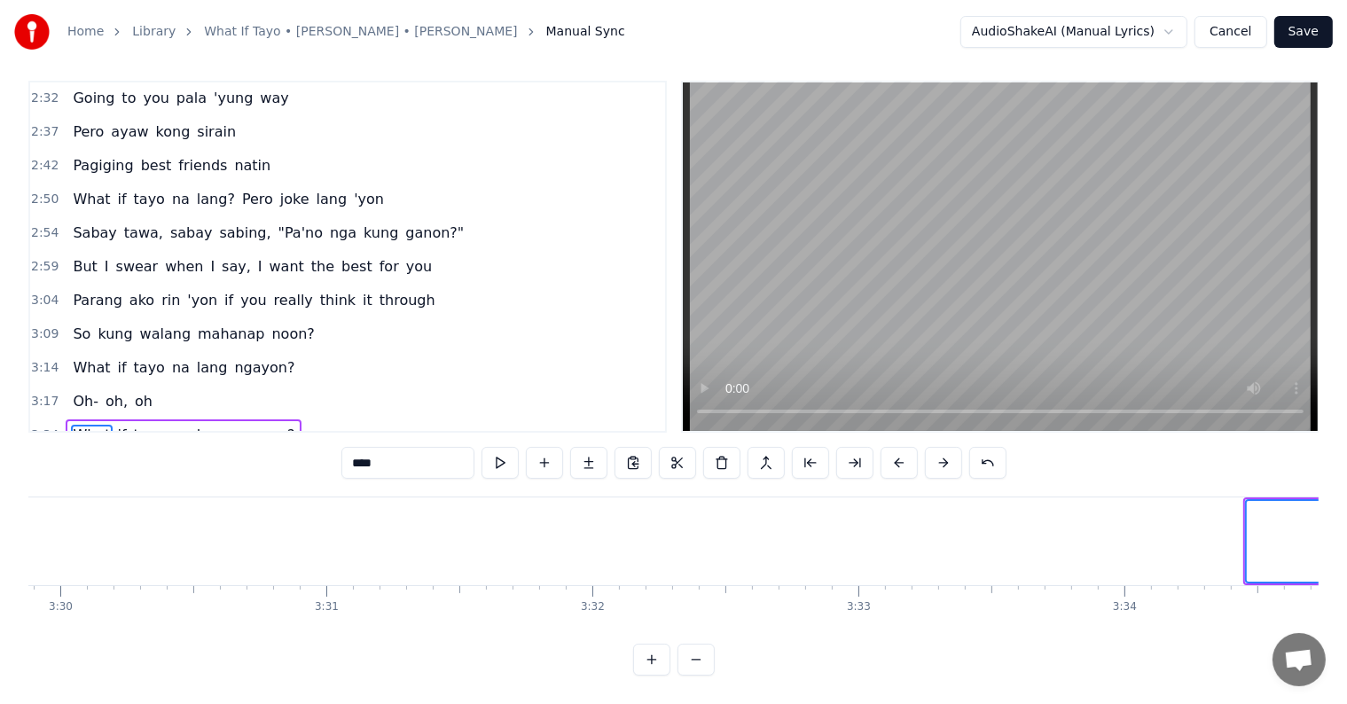
click at [895, 447] on button at bounding box center [898, 463] width 37 height 32
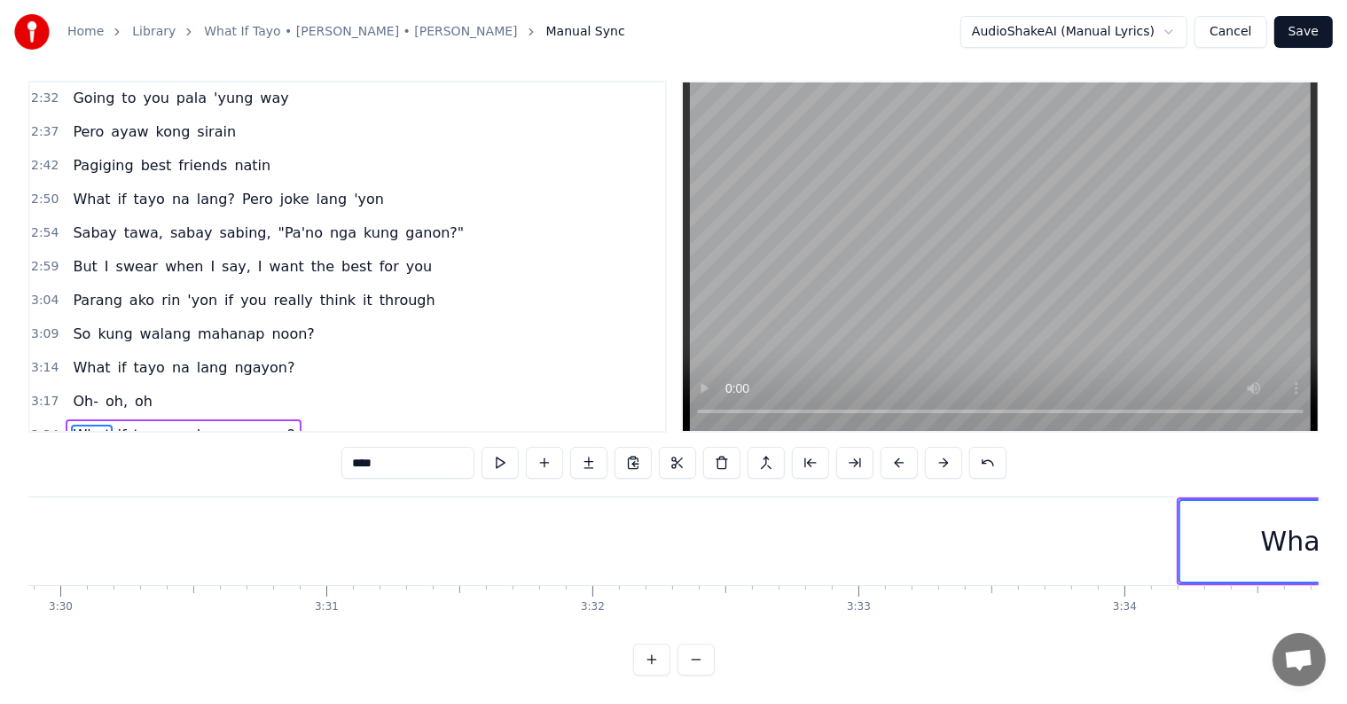
click at [895, 447] on button at bounding box center [898, 463] width 37 height 32
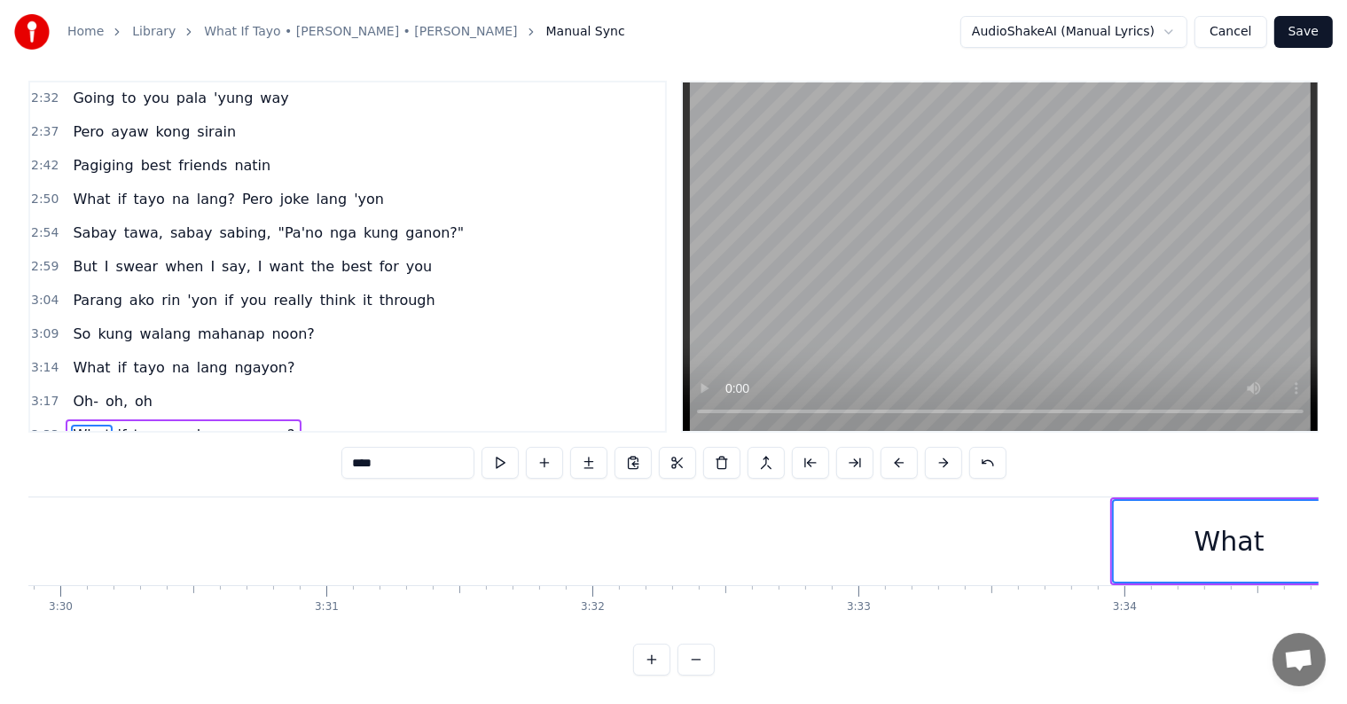
click at [893, 447] on button at bounding box center [898, 463] width 37 height 32
click at [892, 447] on button at bounding box center [898, 463] width 37 height 32
click at [891, 447] on button at bounding box center [898, 463] width 37 height 32
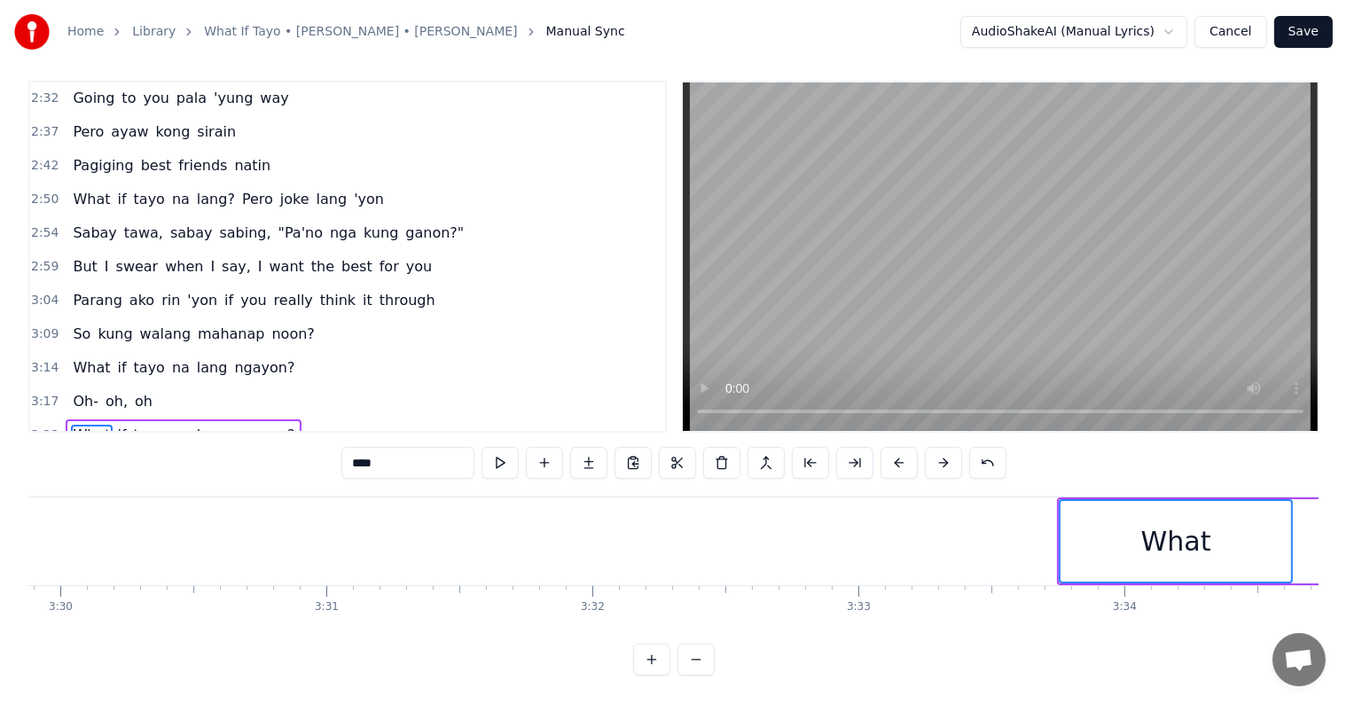
click at [897, 447] on button at bounding box center [898, 463] width 37 height 32
click at [904, 447] on button at bounding box center [898, 463] width 37 height 32
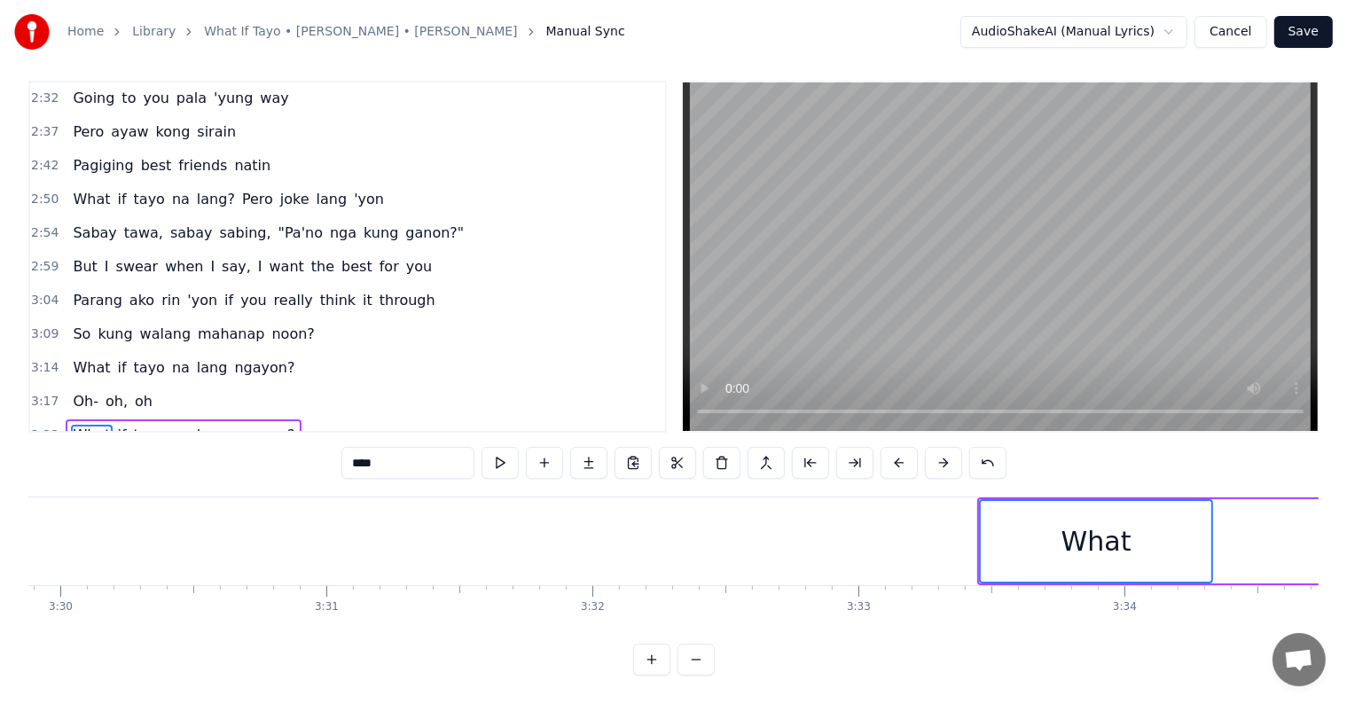
click at [904, 447] on button at bounding box center [898, 463] width 37 height 32
click at [905, 447] on button at bounding box center [898, 463] width 37 height 32
drag, startPoint x: 905, startPoint y: 432, endPoint x: 887, endPoint y: 445, distance: 22.2
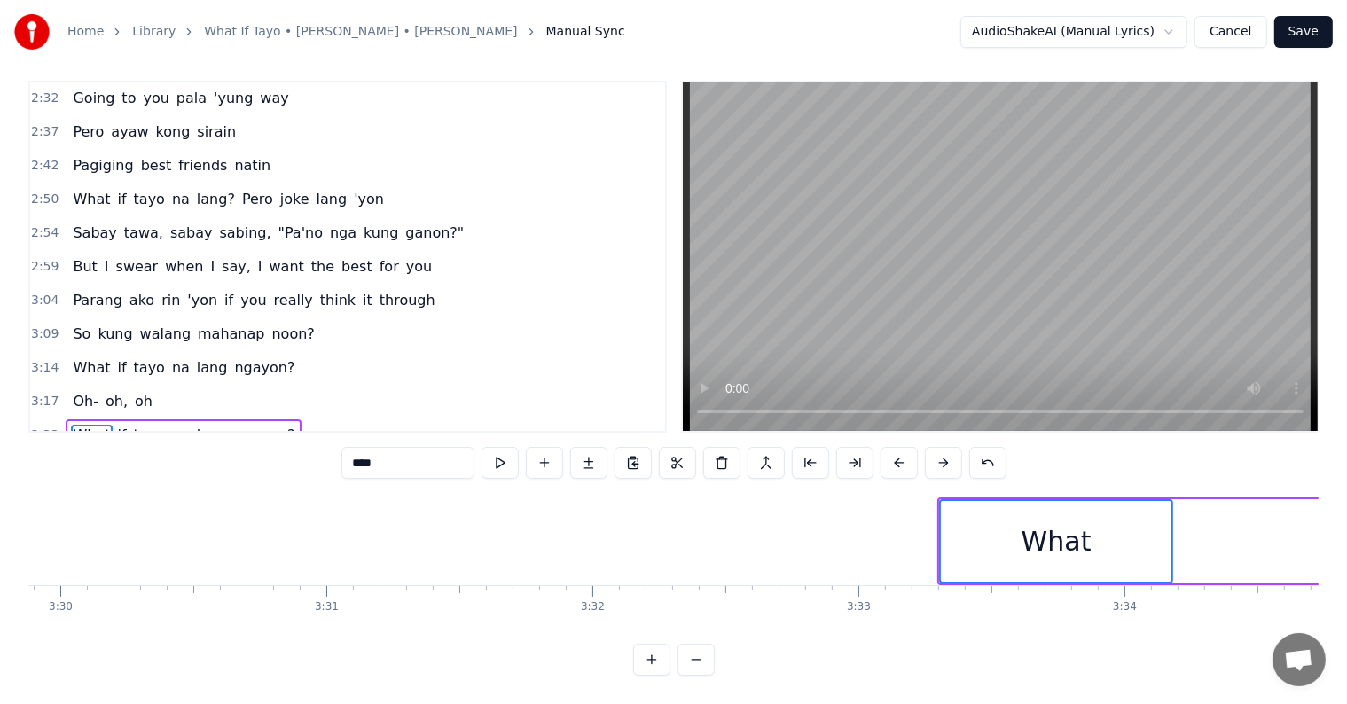
click at [904, 447] on button at bounding box center [898, 463] width 37 height 32
click at [887, 447] on button at bounding box center [898, 463] width 37 height 32
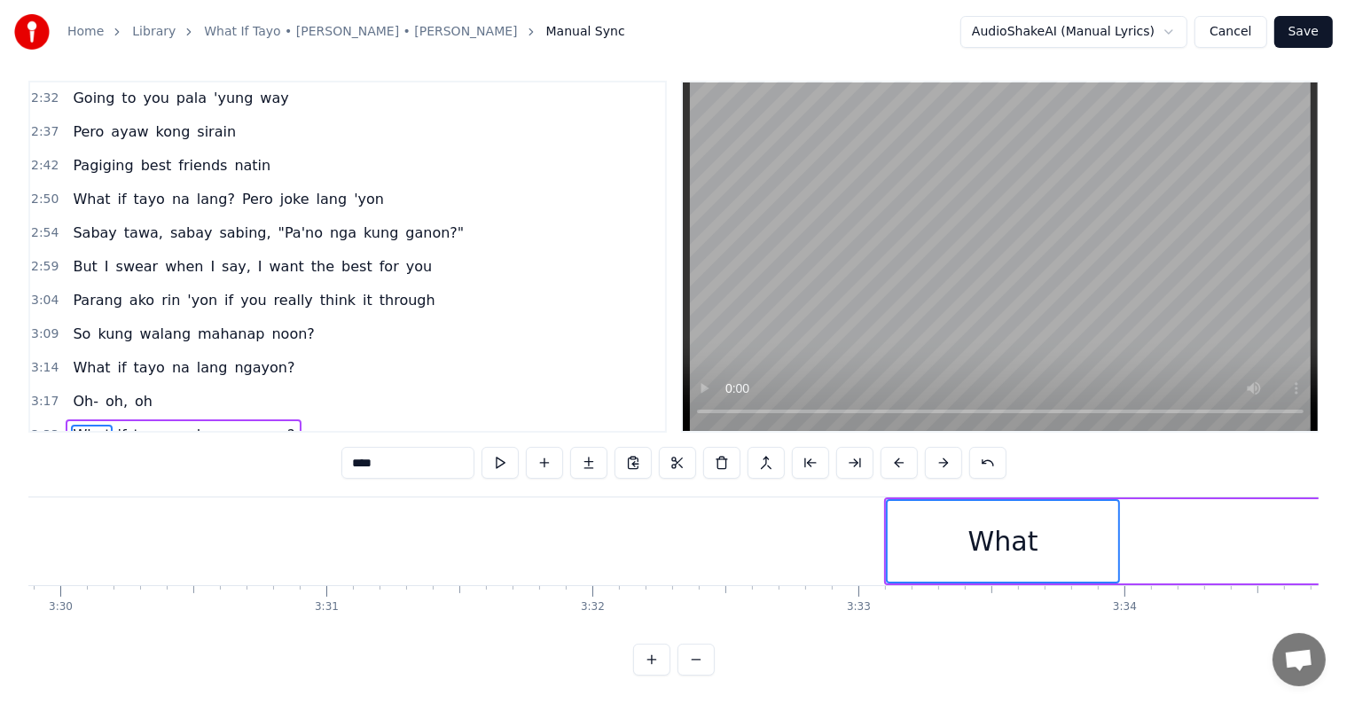
click at [887, 447] on button at bounding box center [898, 463] width 37 height 32
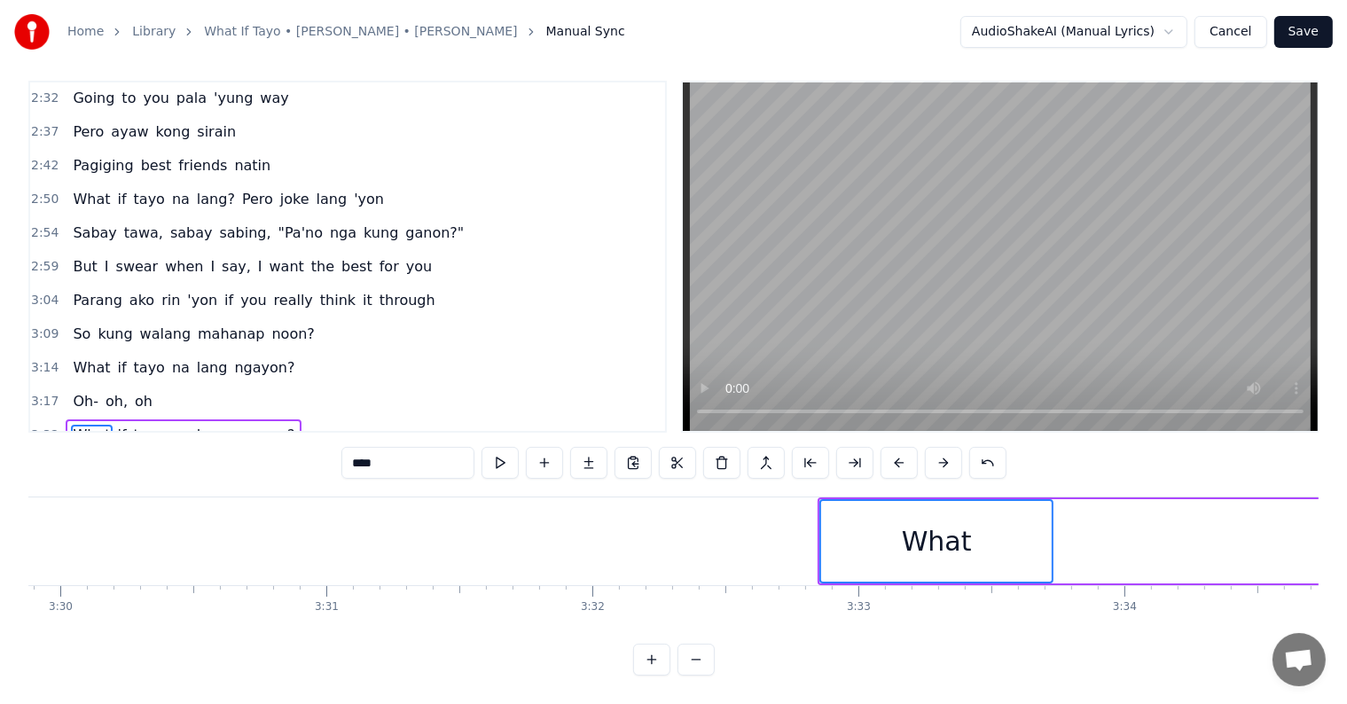
click at [887, 447] on button at bounding box center [898, 463] width 37 height 32
click at [894, 447] on button at bounding box center [898, 463] width 37 height 32
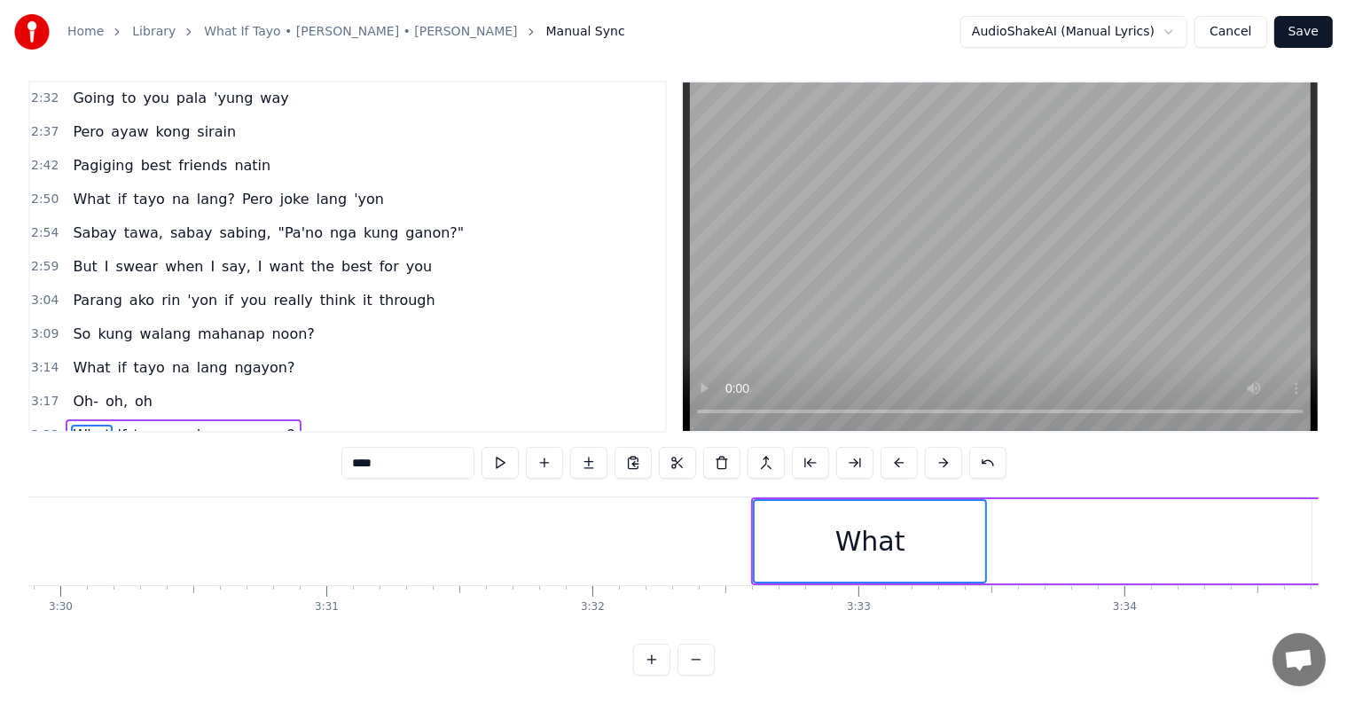
click at [894, 447] on button at bounding box center [898, 463] width 37 height 32
click at [893, 451] on button at bounding box center [898, 463] width 37 height 32
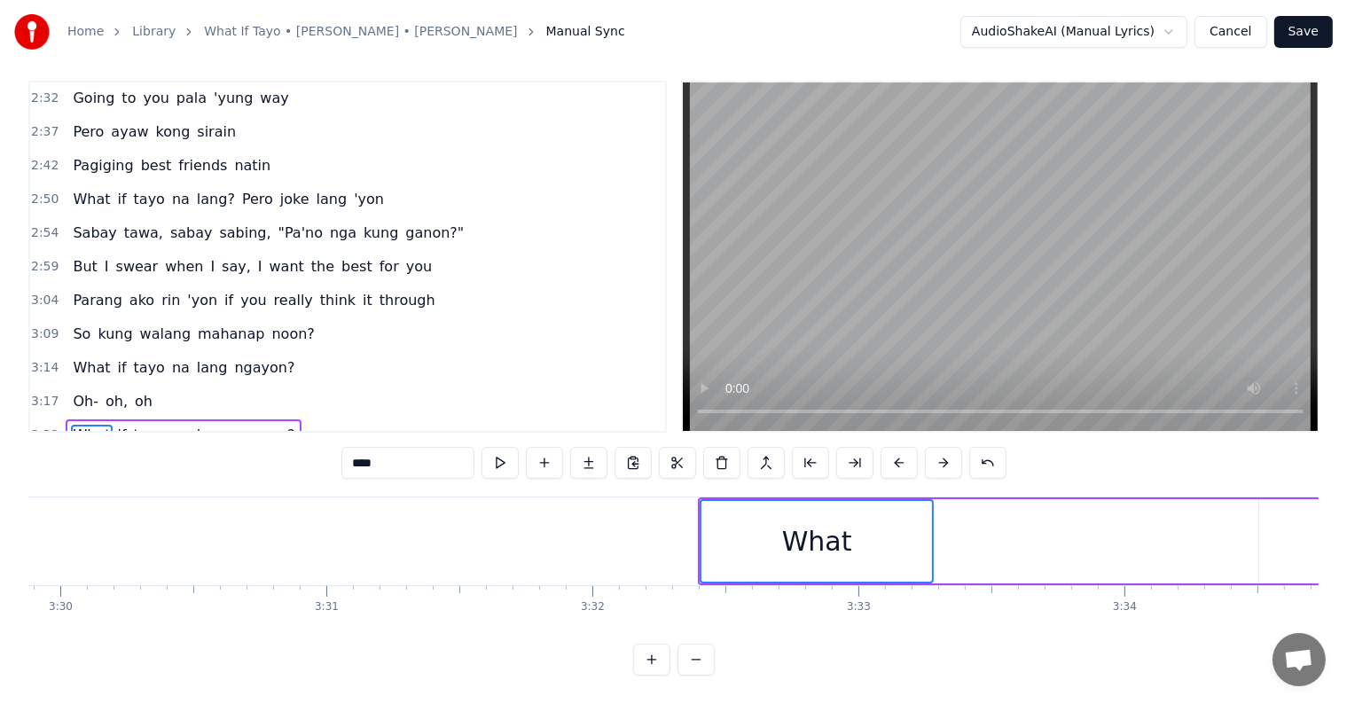
click
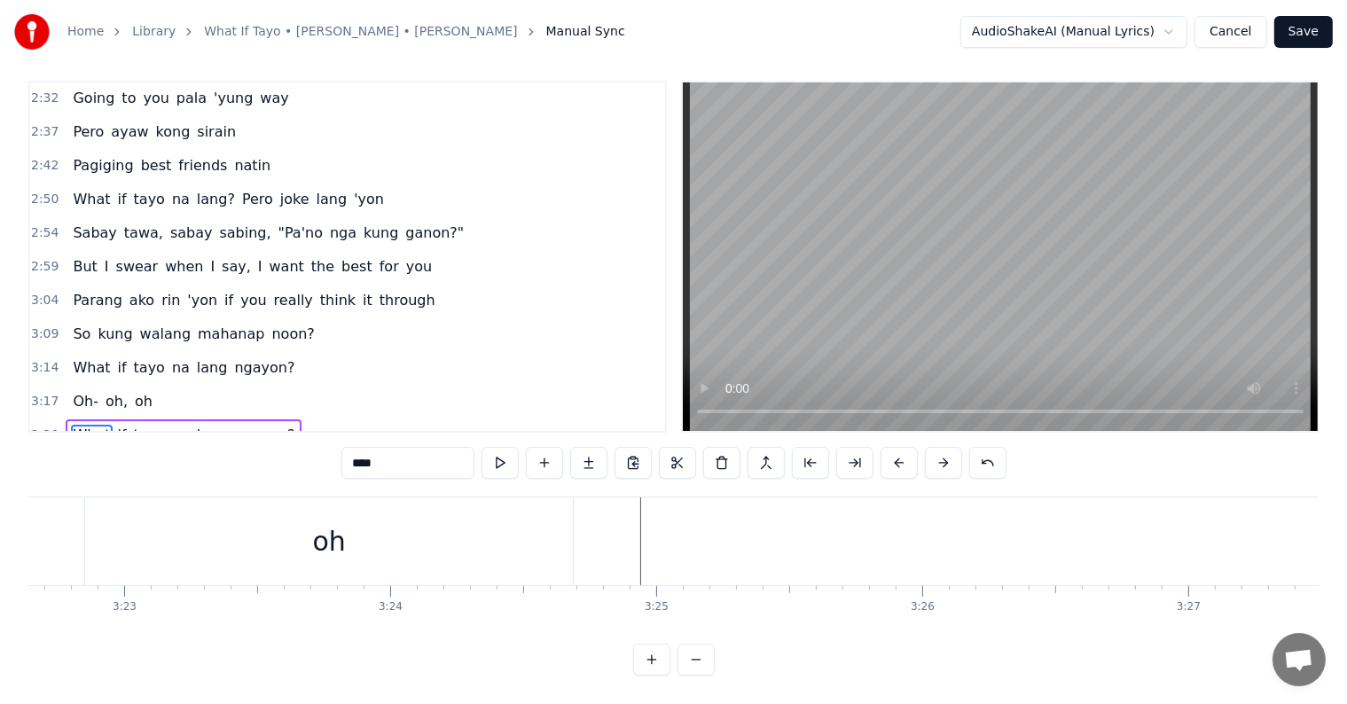
scroll to position [0, 53858]
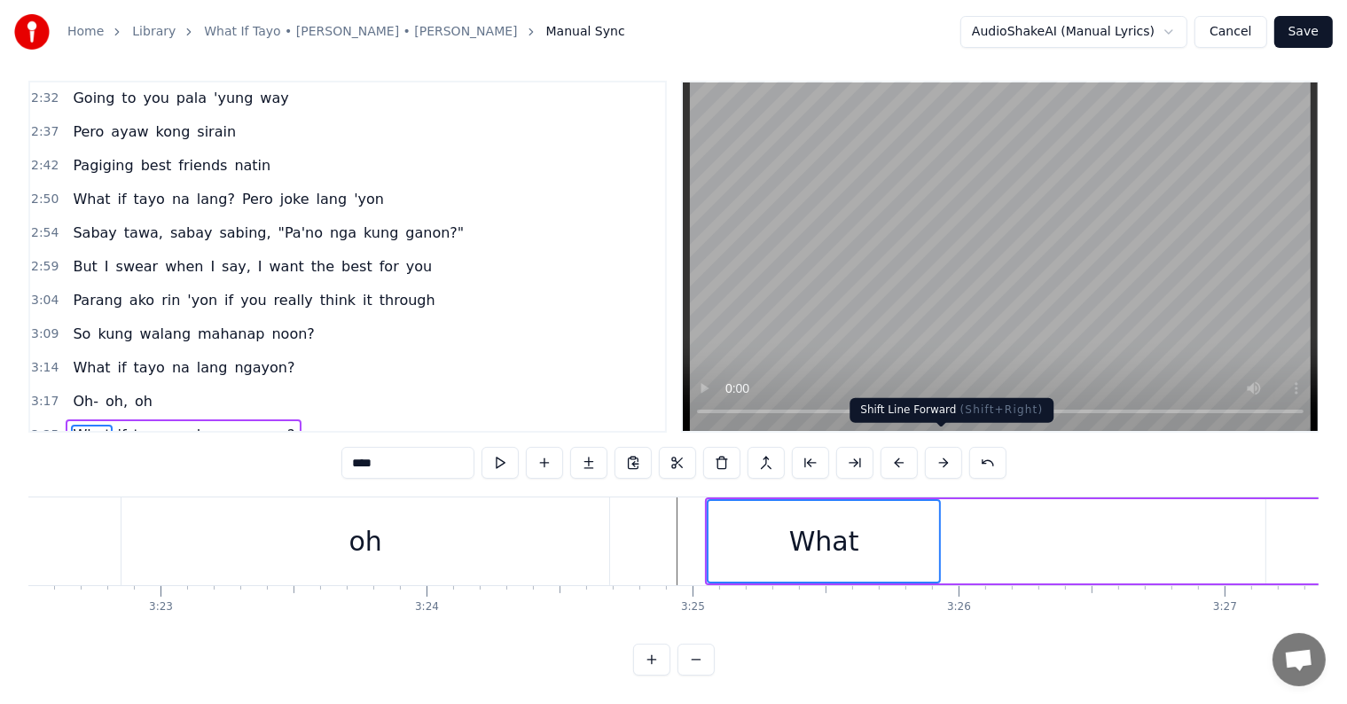
drag, startPoint x: 942, startPoint y: 452, endPoint x: 948, endPoint y: 489, distance: 37.6
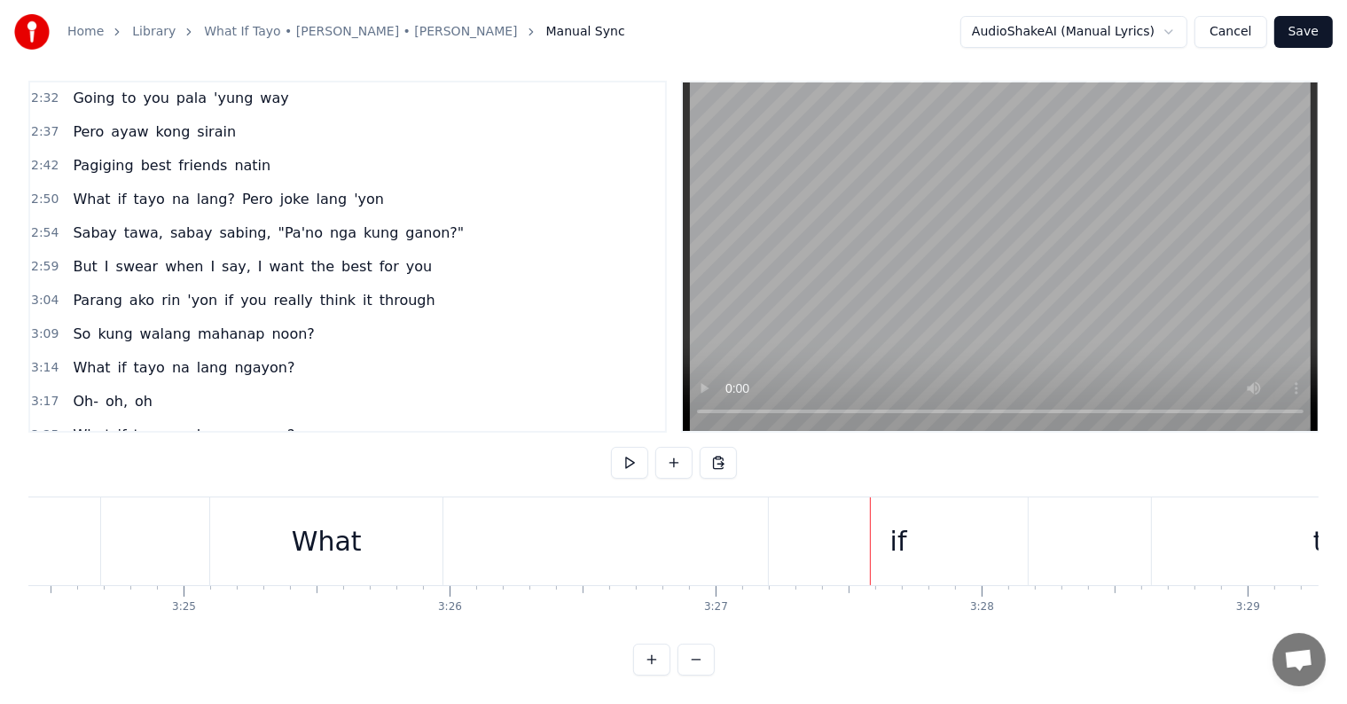
scroll to position [0, 54330]
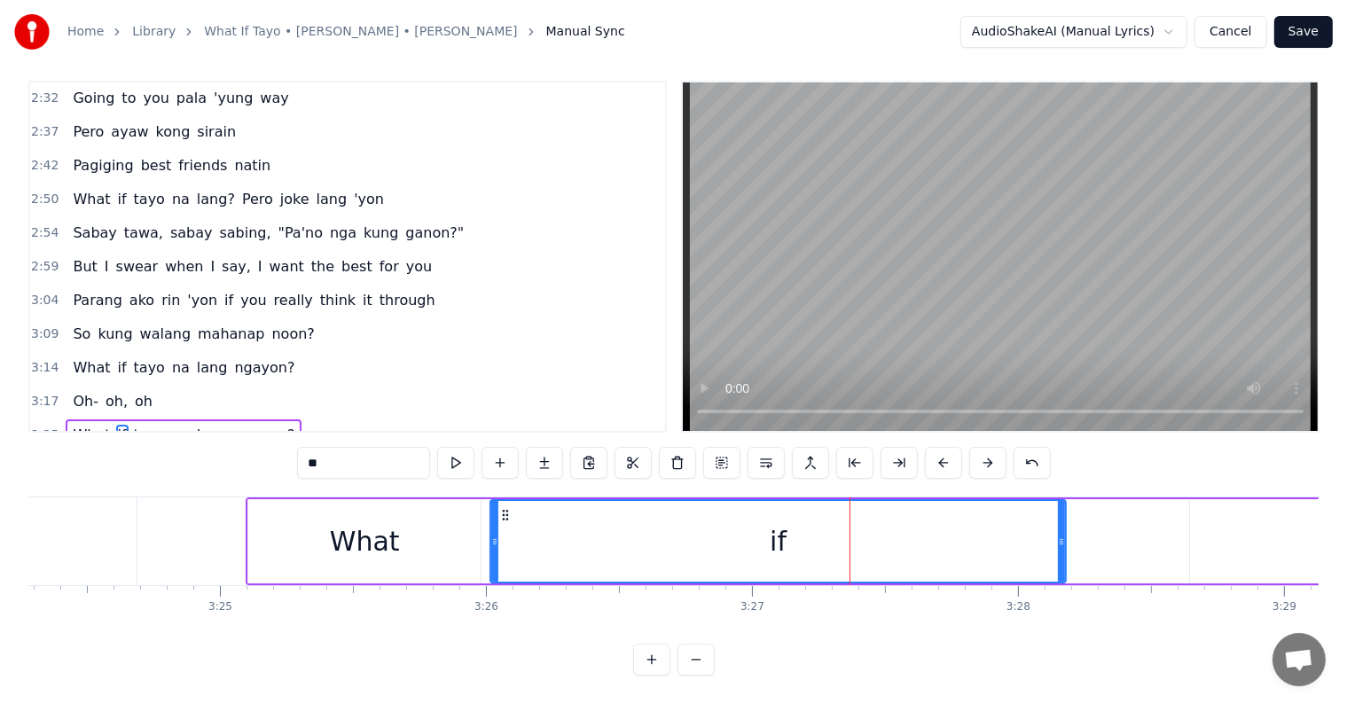
drag, startPoint x: 809, startPoint y: 521, endPoint x: 616, endPoint y: 515, distance: 192.5
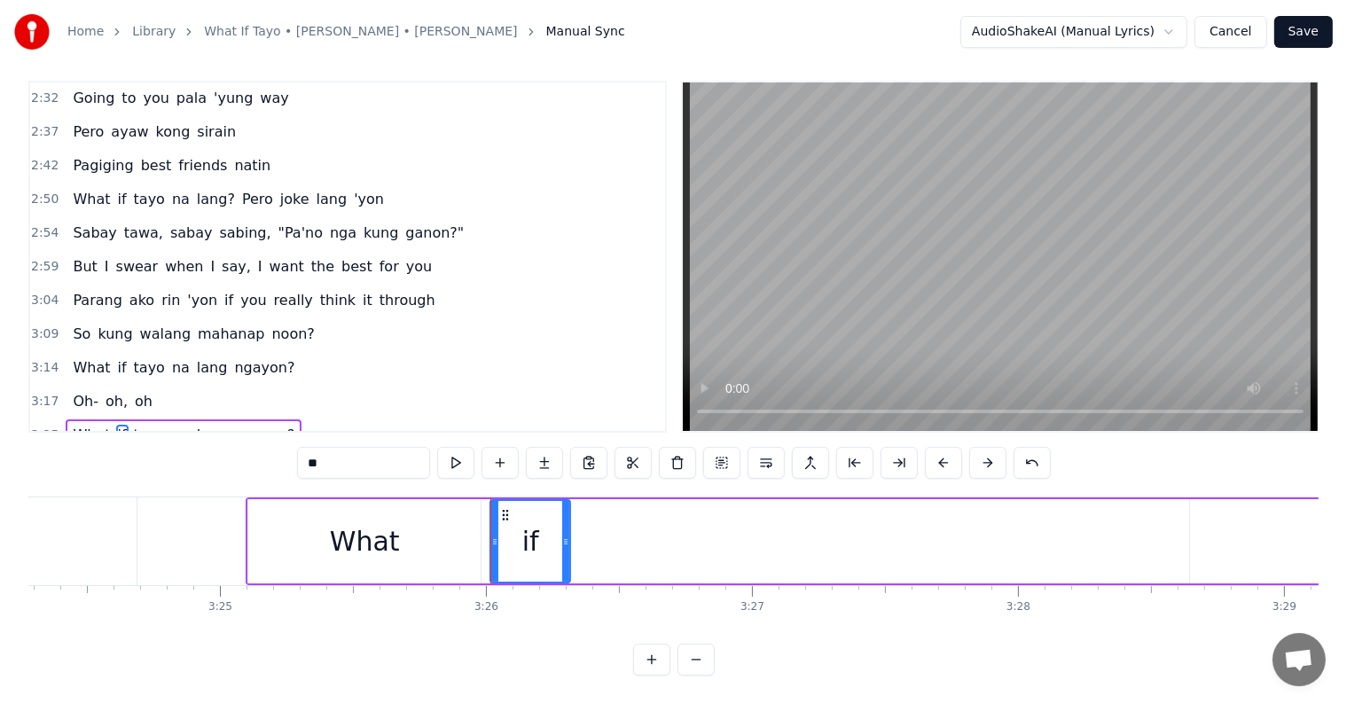
drag, startPoint x: 1060, startPoint y: 532, endPoint x: 565, endPoint y: 501, distance: 496.5
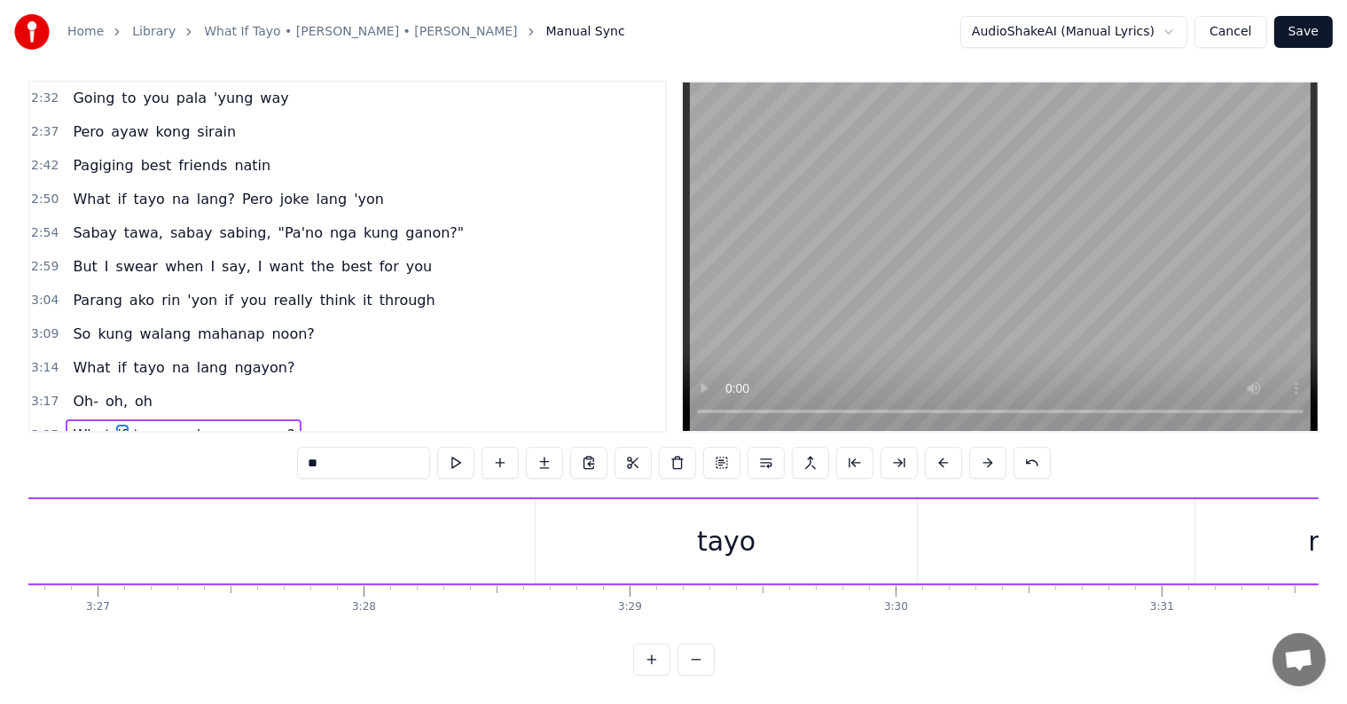
scroll to position [0, 55021]
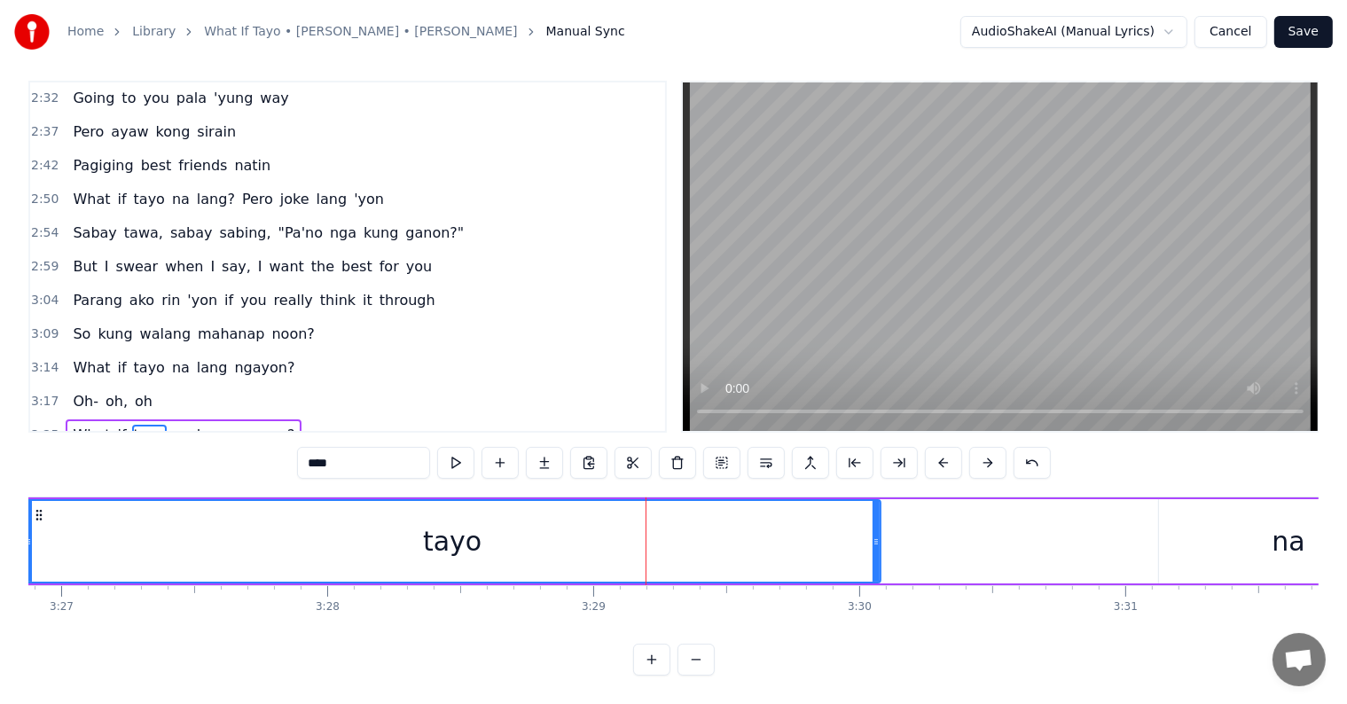
drag, startPoint x: 500, startPoint y: 527, endPoint x: 25, endPoint y: 495, distance: 476.3
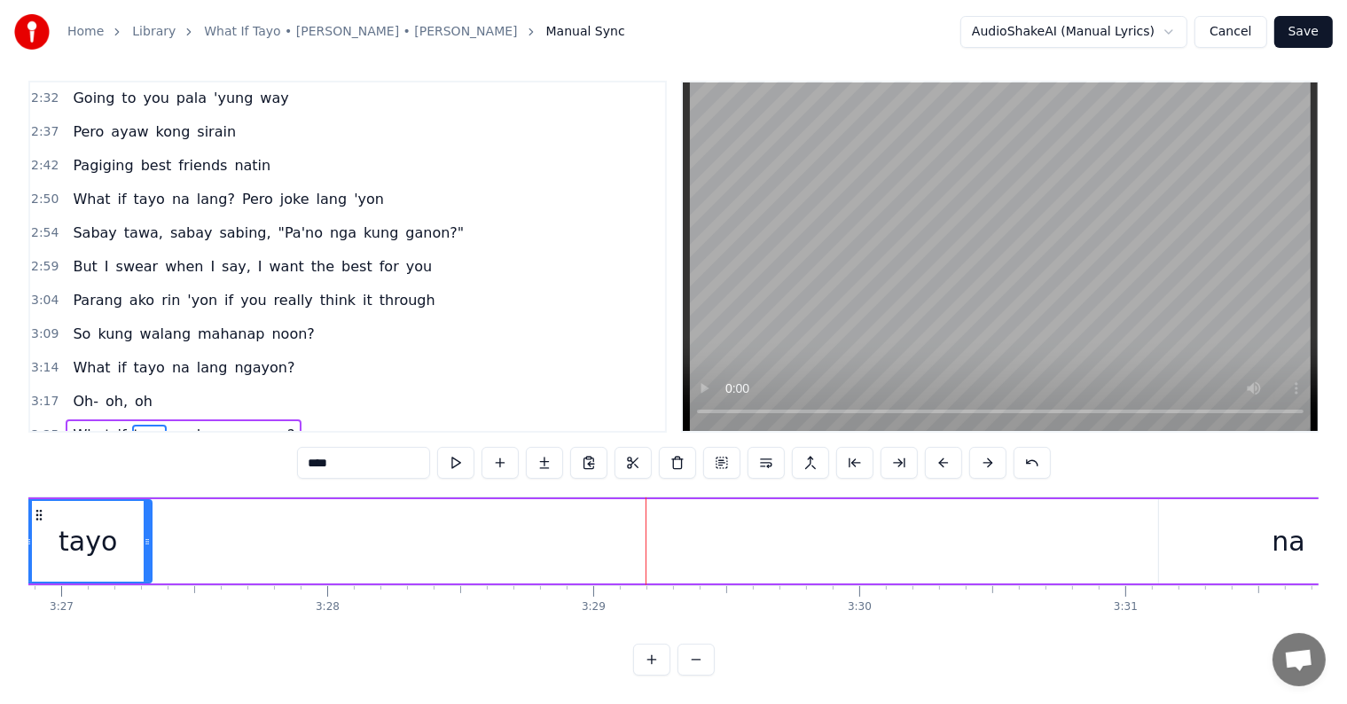
drag, startPoint x: 878, startPoint y: 521, endPoint x: 117, endPoint y: 491, distance: 761.2
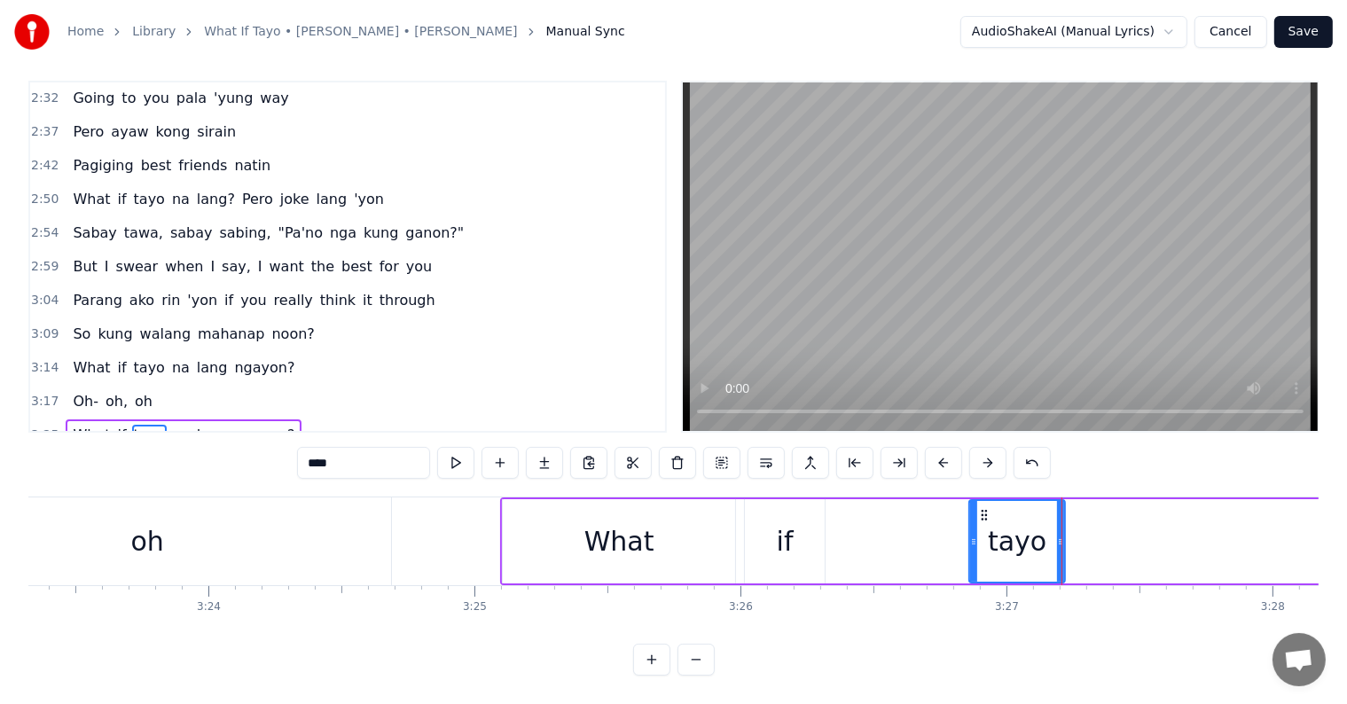
scroll to position [0, 54003]
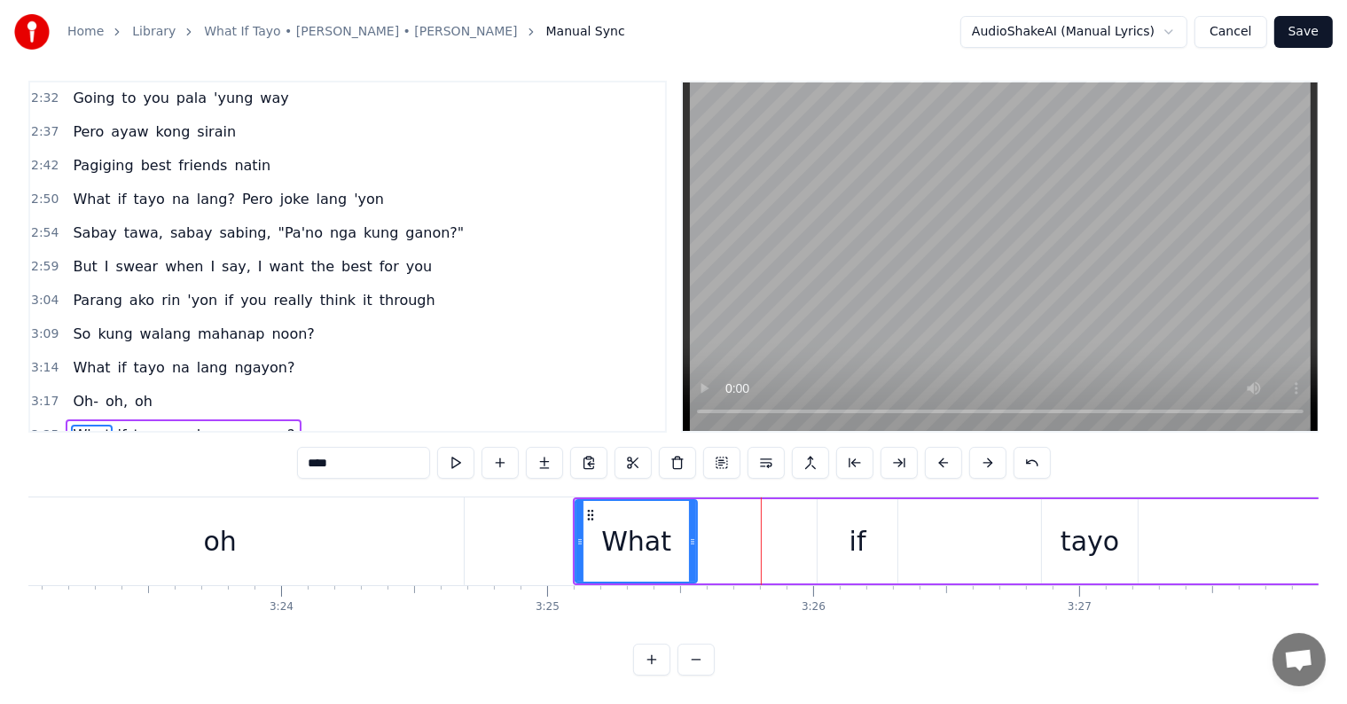
drag, startPoint x: 803, startPoint y: 522, endPoint x: 762, endPoint y: 520, distance: 40.9
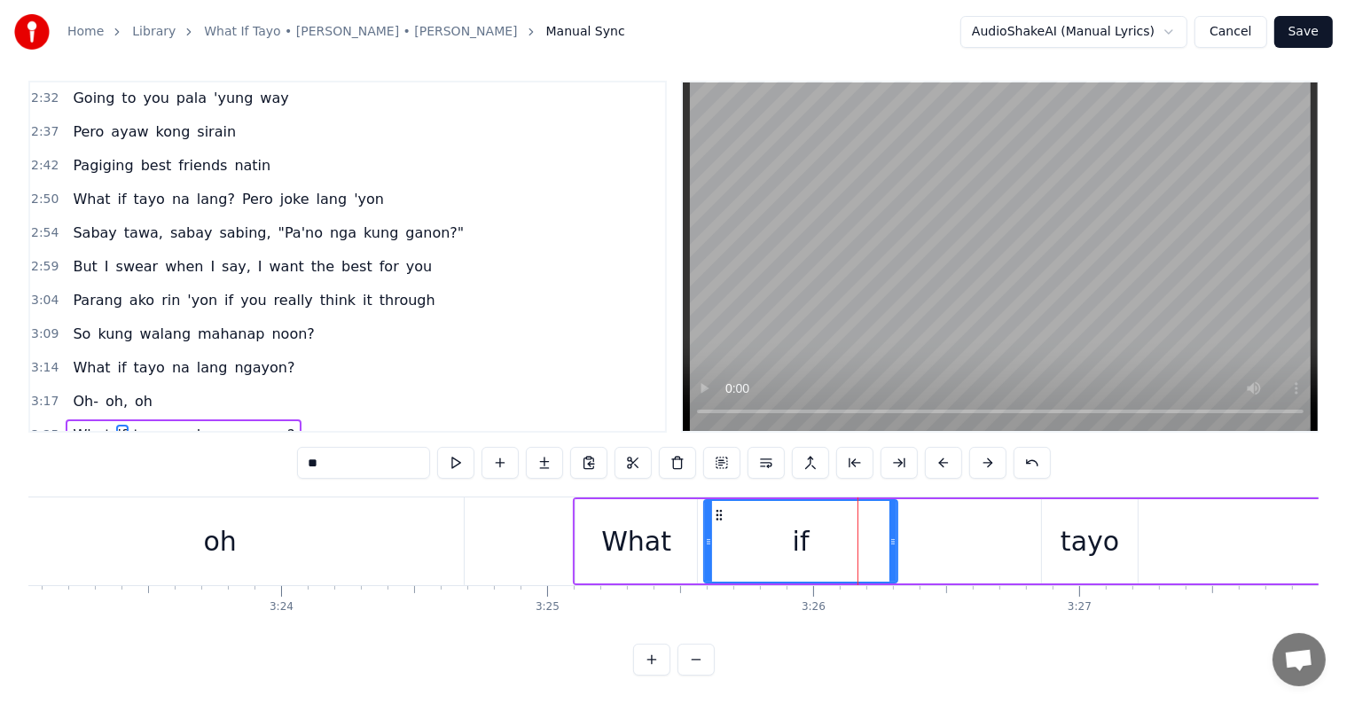
drag, startPoint x: 818, startPoint y: 531, endPoint x: 705, endPoint y: 523, distance: 113.8
drag, startPoint x: 894, startPoint y: 527, endPoint x: 759, endPoint y: 507, distance: 136.2
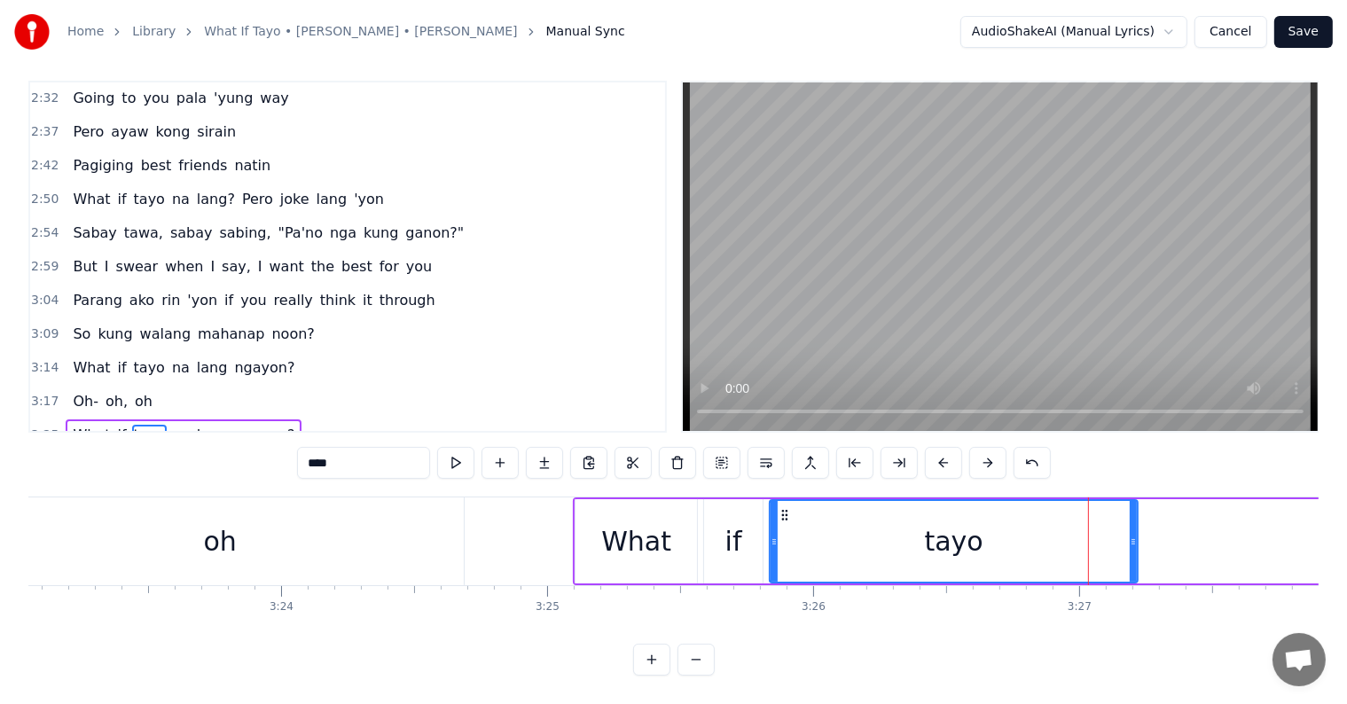
drag, startPoint x: 1043, startPoint y: 527, endPoint x: 771, endPoint y: 521, distance: 272.2
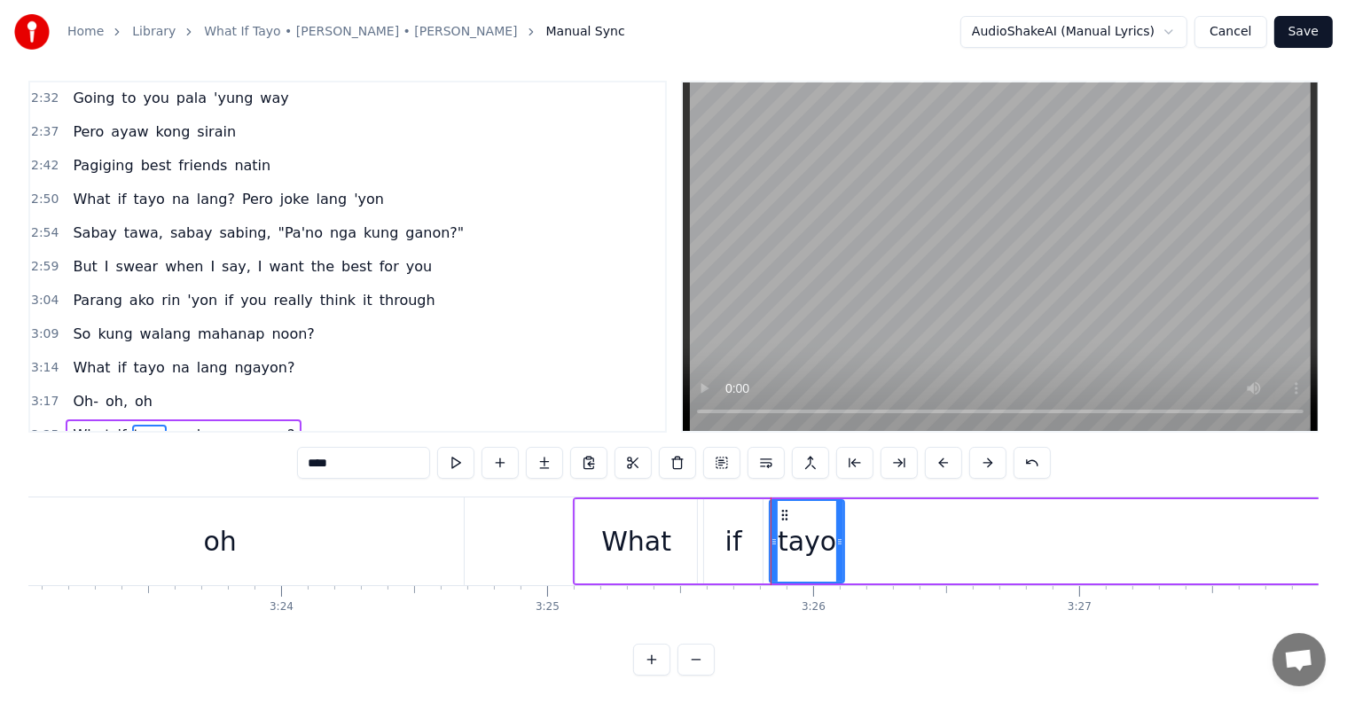
drag, startPoint x: 1133, startPoint y: 531, endPoint x: 840, endPoint y: 525, distance: 293.5
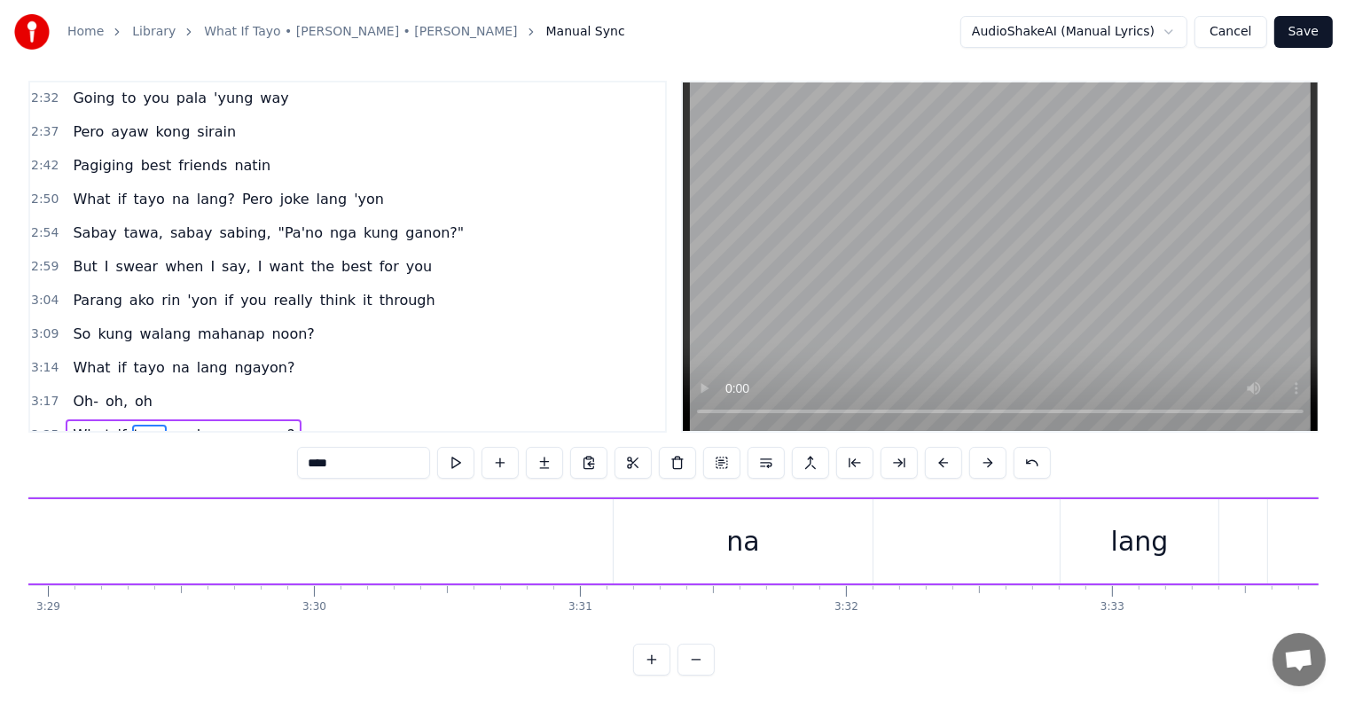
scroll to position [0, 55602]
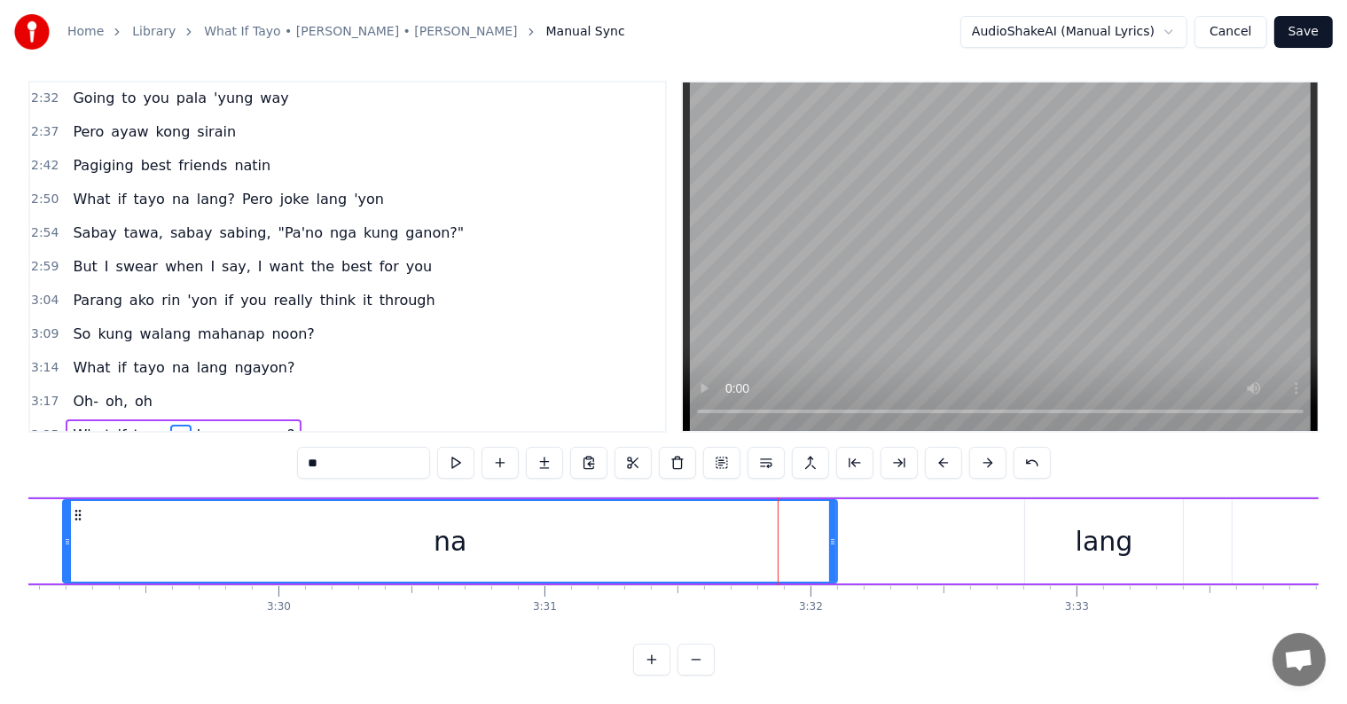
drag, startPoint x: 580, startPoint y: 524, endPoint x: 65, endPoint y: 496, distance: 515.8
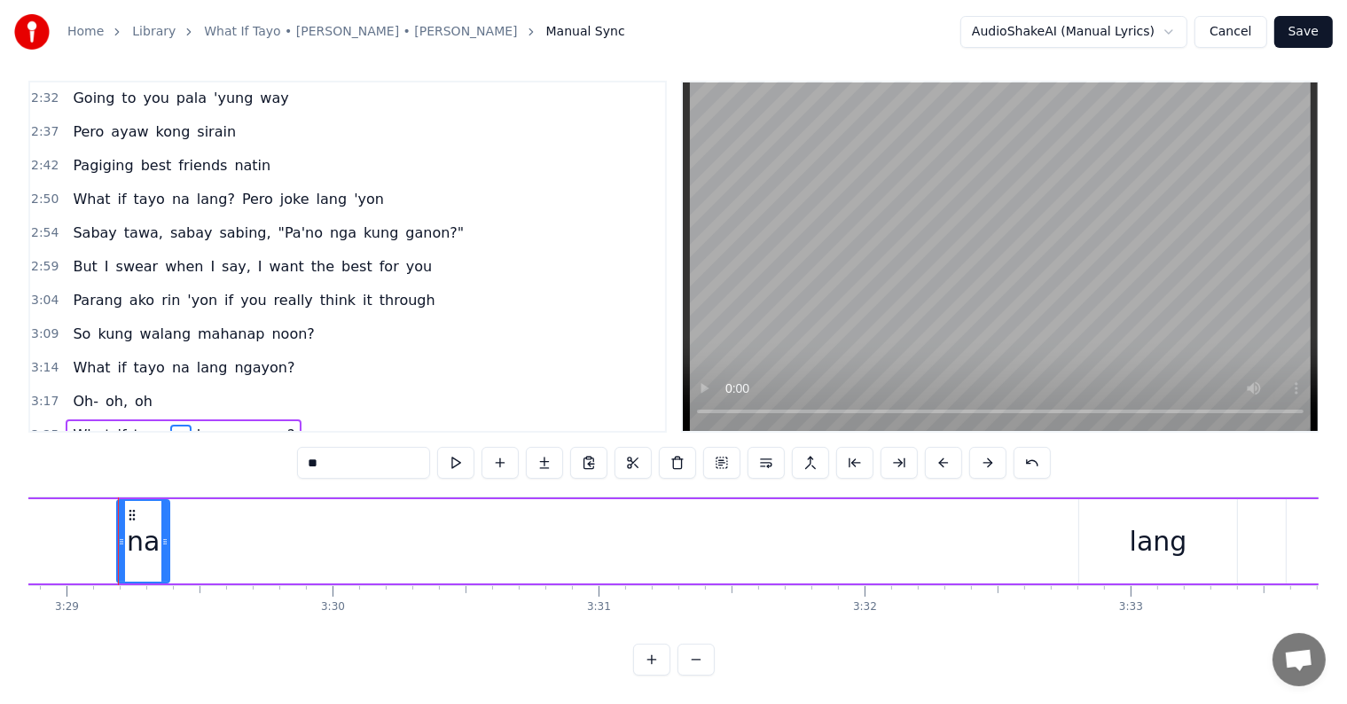
drag, startPoint x: 887, startPoint y: 531, endPoint x: 339, endPoint y: 550, distance: 548.2
drag, startPoint x: 1130, startPoint y: 539, endPoint x: 1119, endPoint y: 565, distance: 28.2
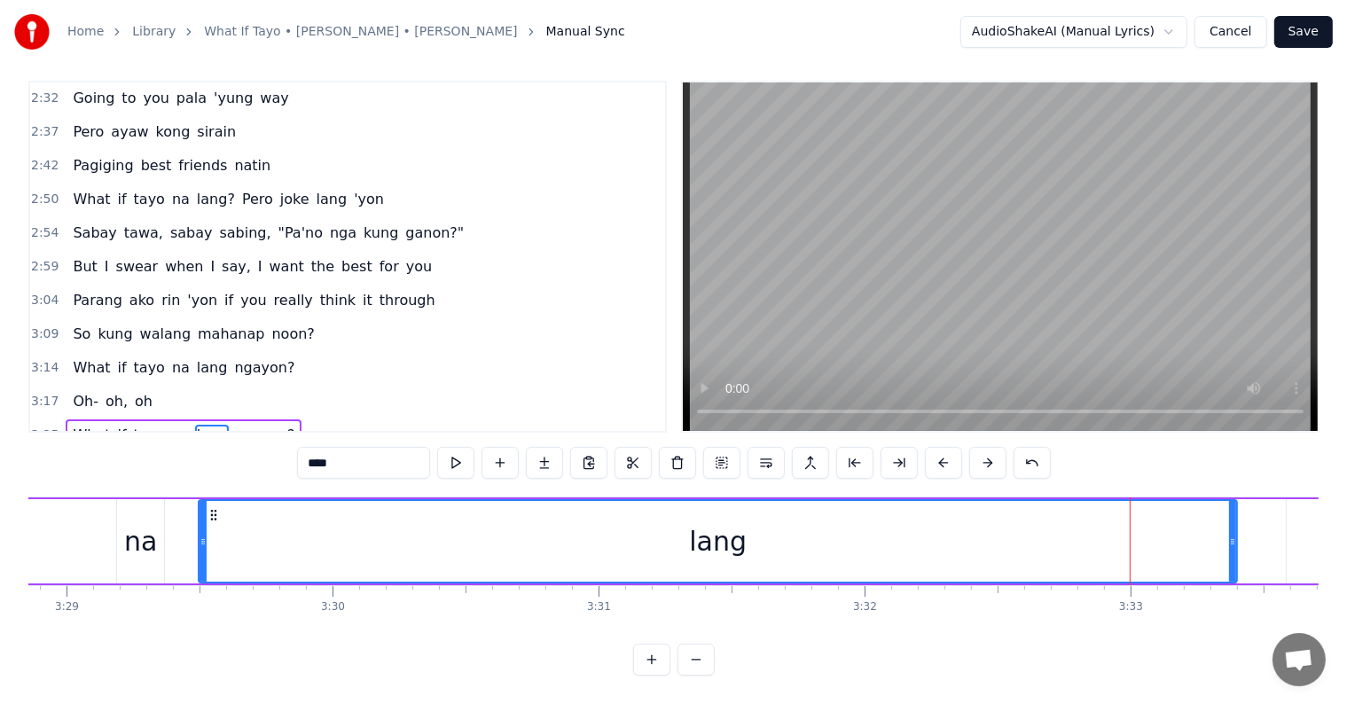
drag, startPoint x: 1082, startPoint y: 530, endPoint x: 194, endPoint y: 493, distance: 888.2
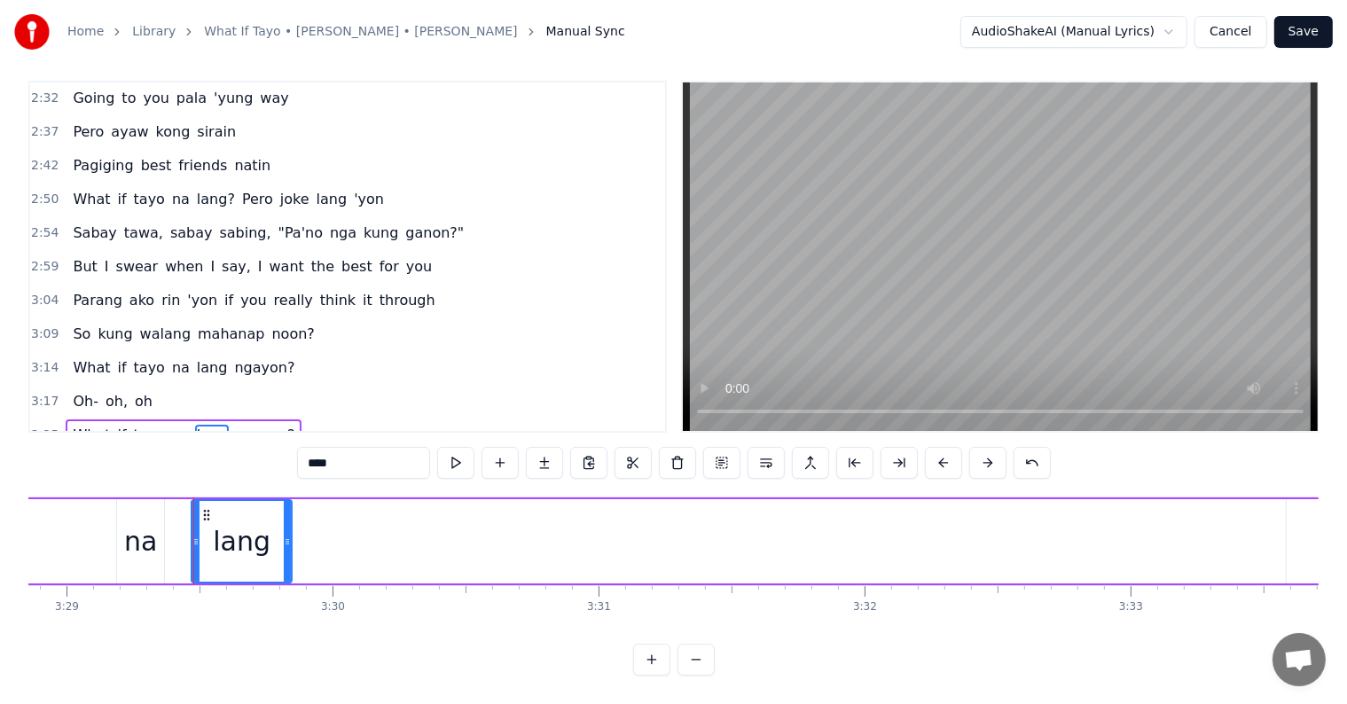
drag, startPoint x: 1231, startPoint y: 528, endPoint x: 782, endPoint y: 602, distance: 455.5
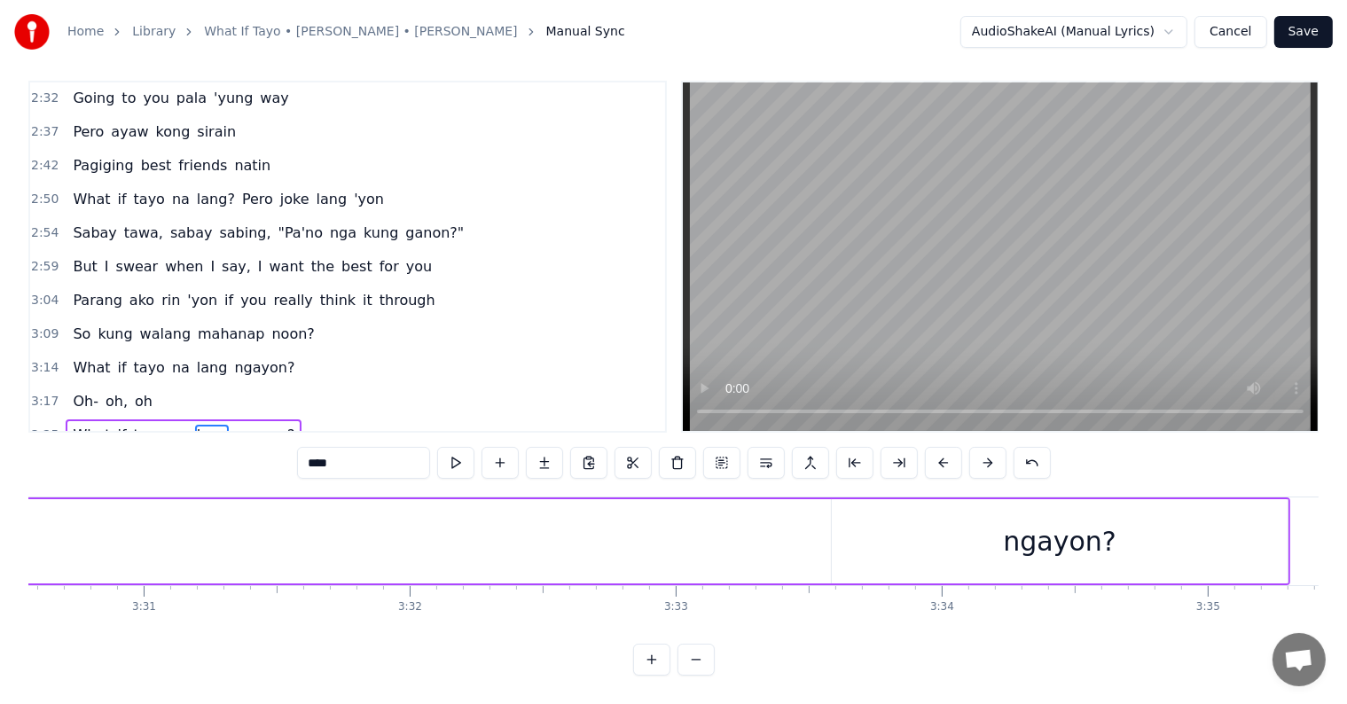
scroll to position [0, 56038]
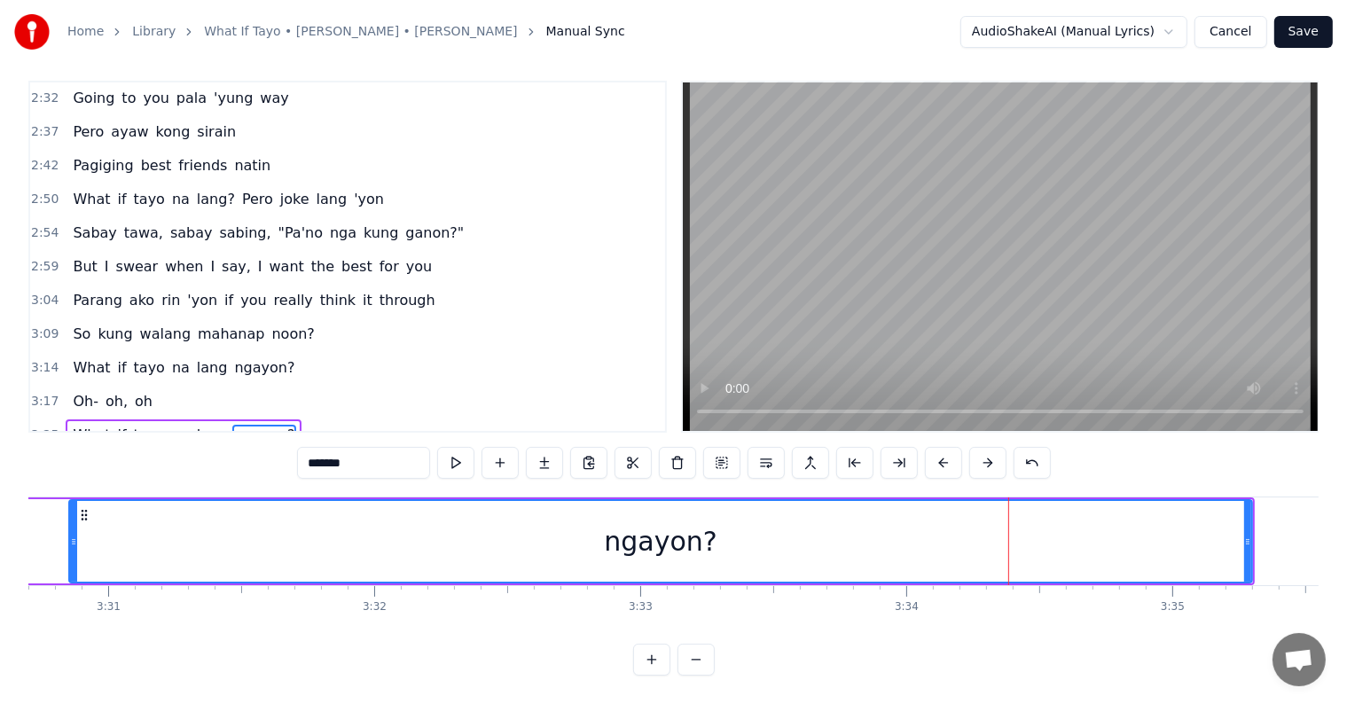
drag, startPoint x: 798, startPoint y: 527, endPoint x: 36, endPoint y: 477, distance: 763.2
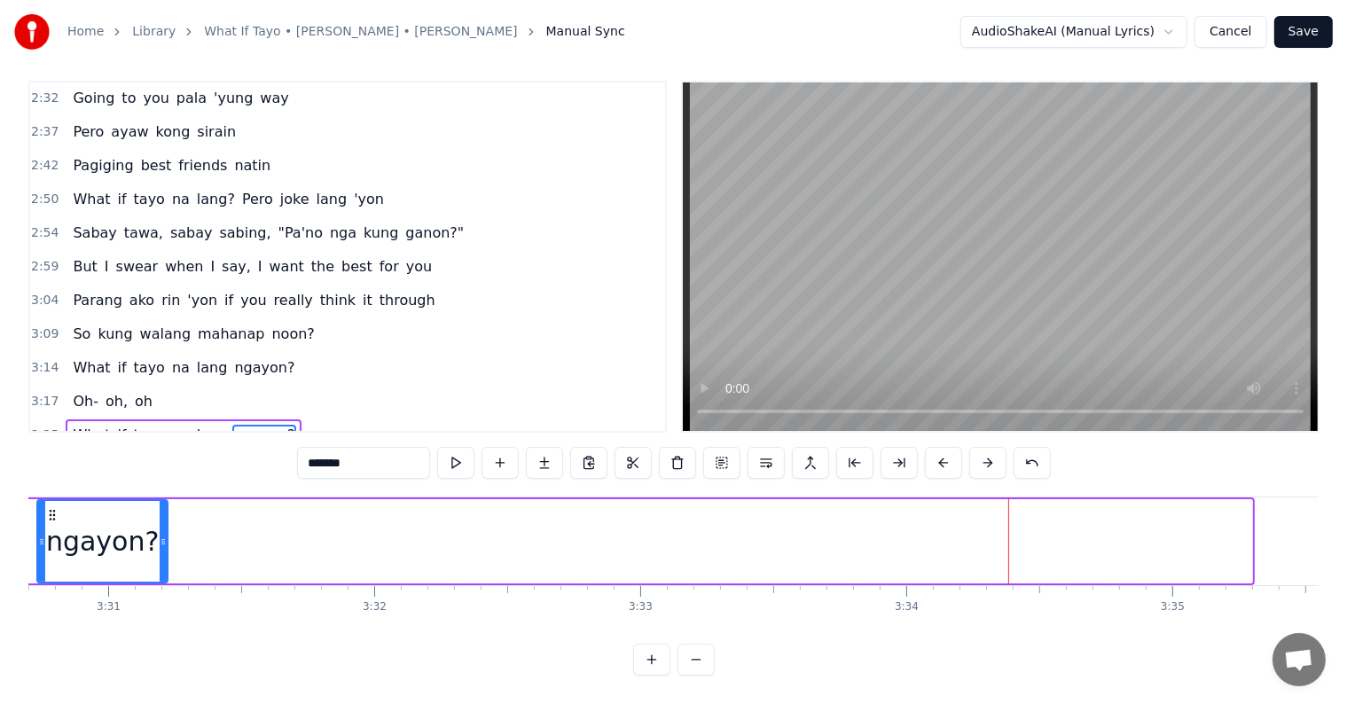
drag, startPoint x: 1246, startPoint y: 527, endPoint x: 433, endPoint y: 589, distance: 816.2
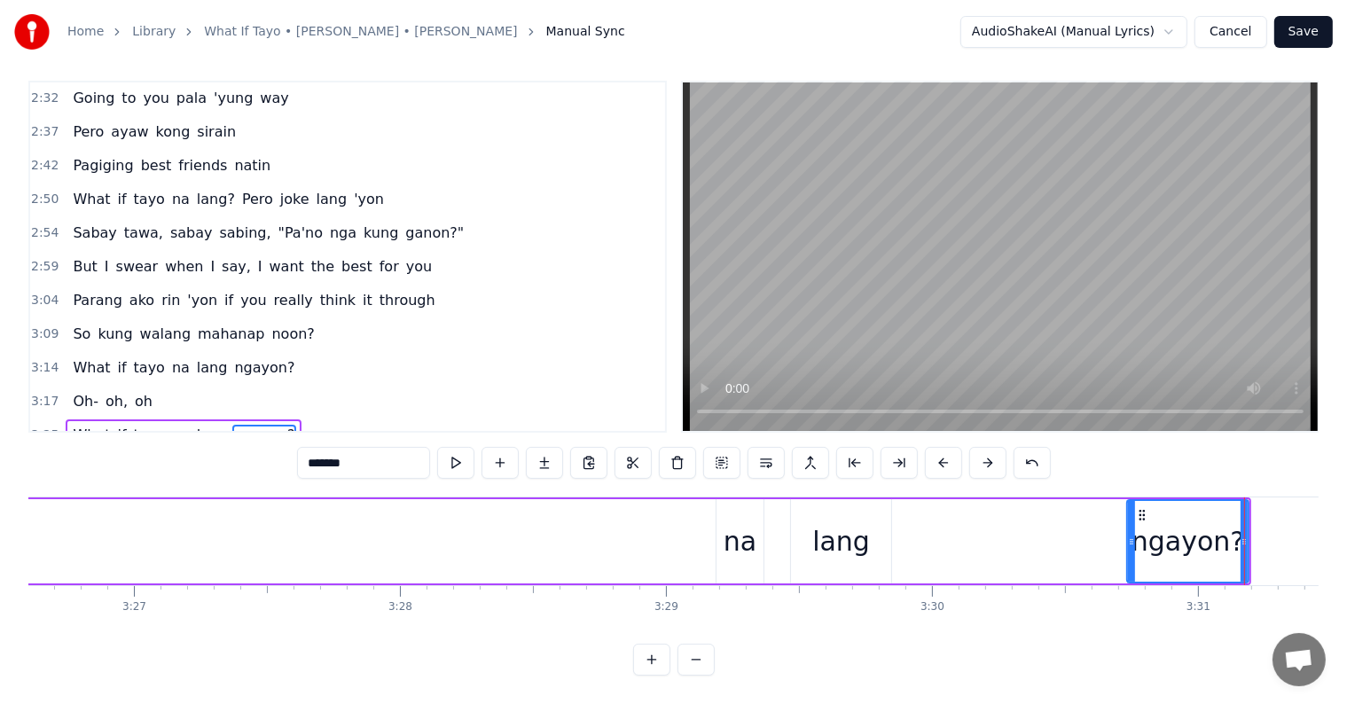
scroll to position [0, 54912]
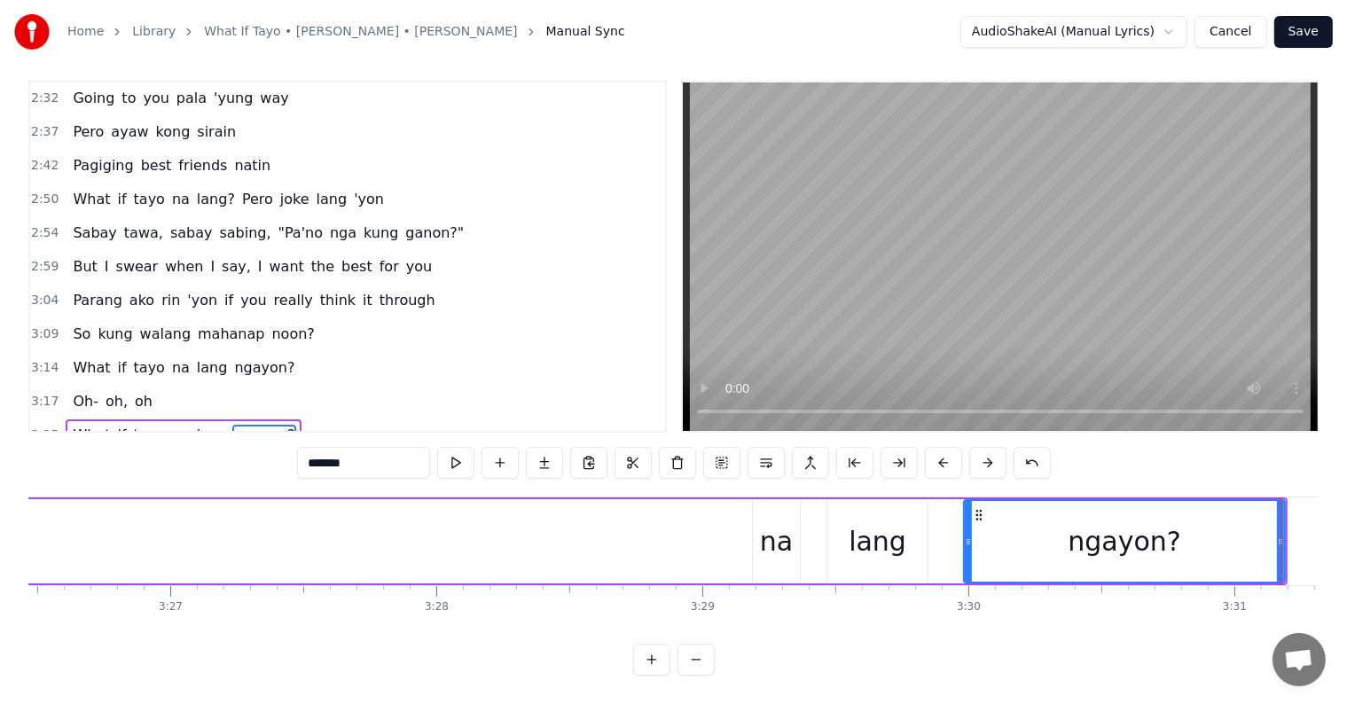
drag, startPoint x: 1163, startPoint y: 535, endPoint x: 941, endPoint y: 506, distance: 223.6
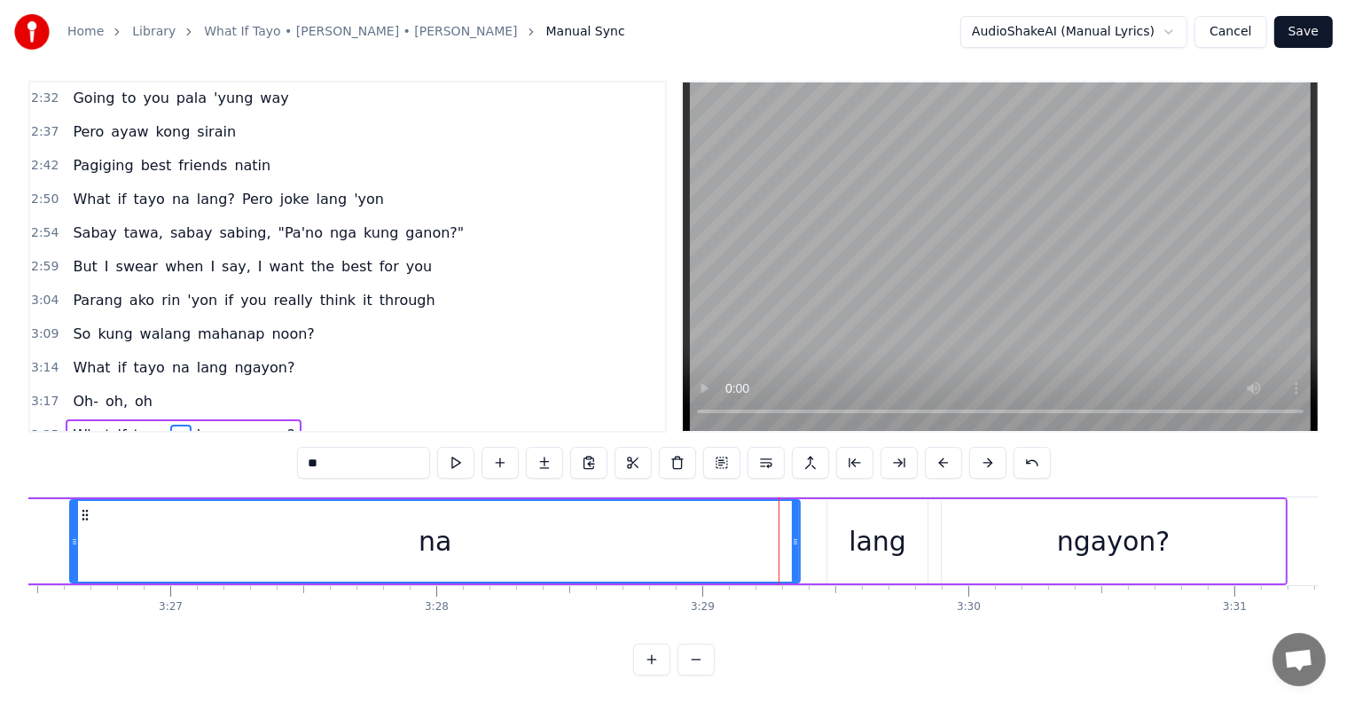
drag, startPoint x: 754, startPoint y: 531, endPoint x: 72, endPoint y: 501, distance: 683.3
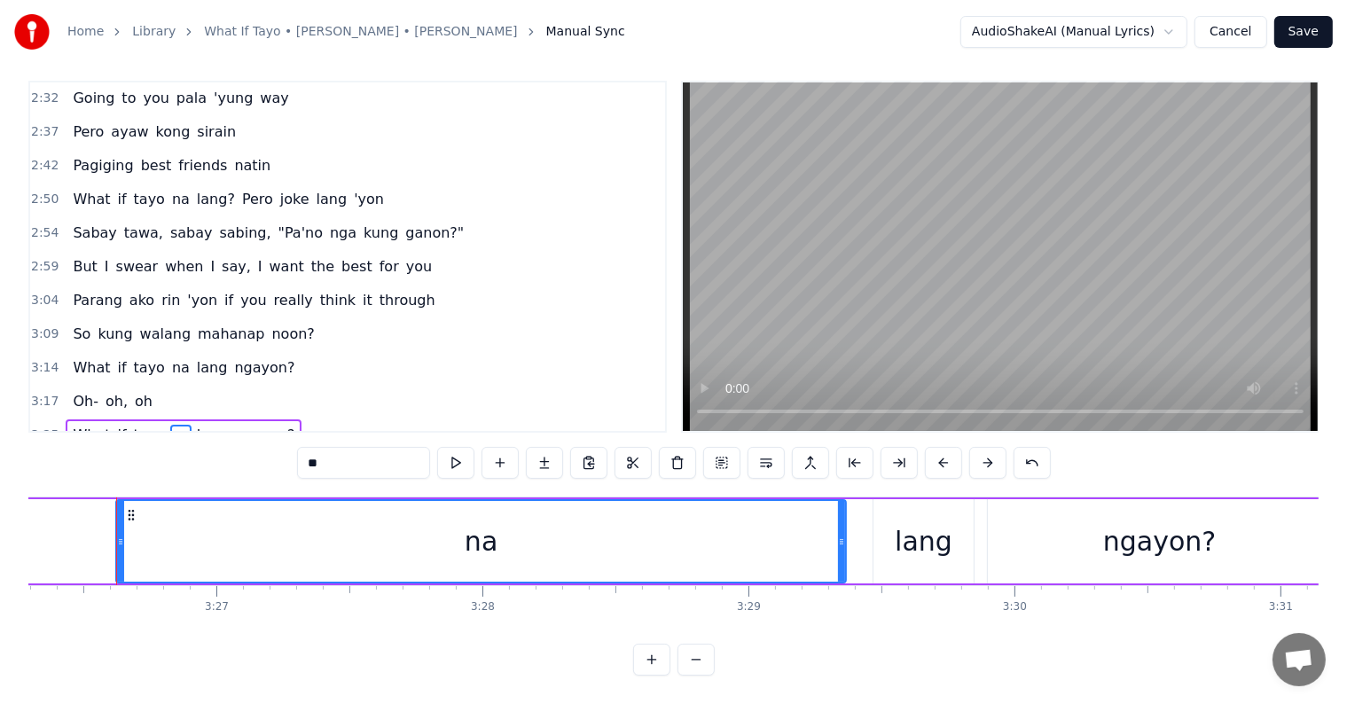
scroll to position [0, 54865]
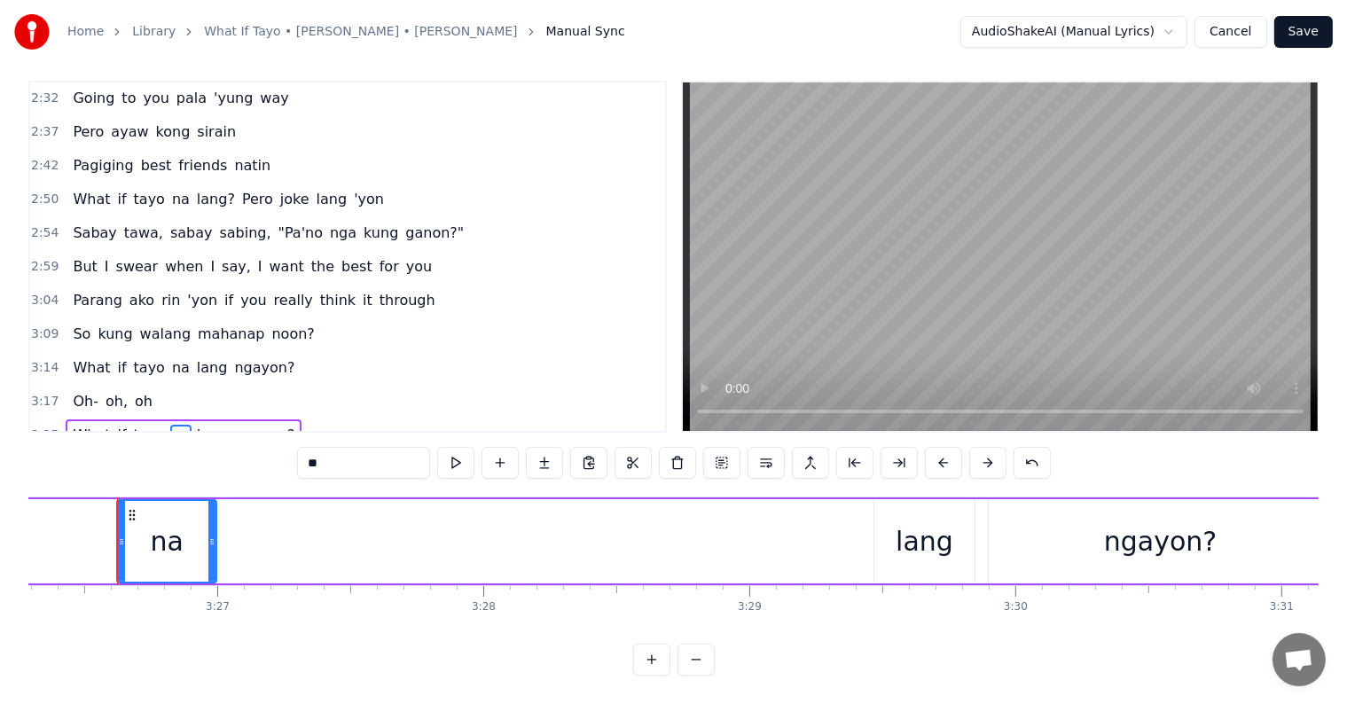
drag, startPoint x: 842, startPoint y: 527, endPoint x: 239, endPoint y: 512, distance: 603.0
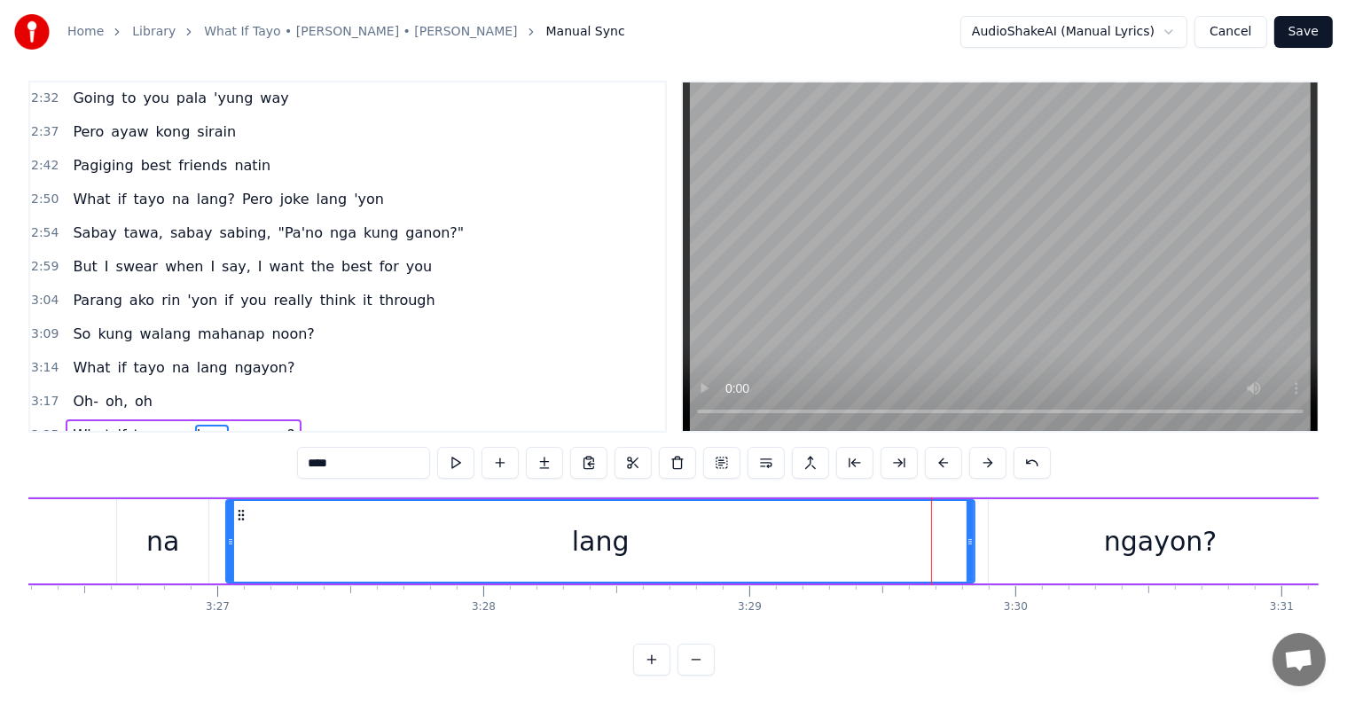
drag, startPoint x: 887, startPoint y: 528, endPoint x: 221, endPoint y: 489, distance: 666.9
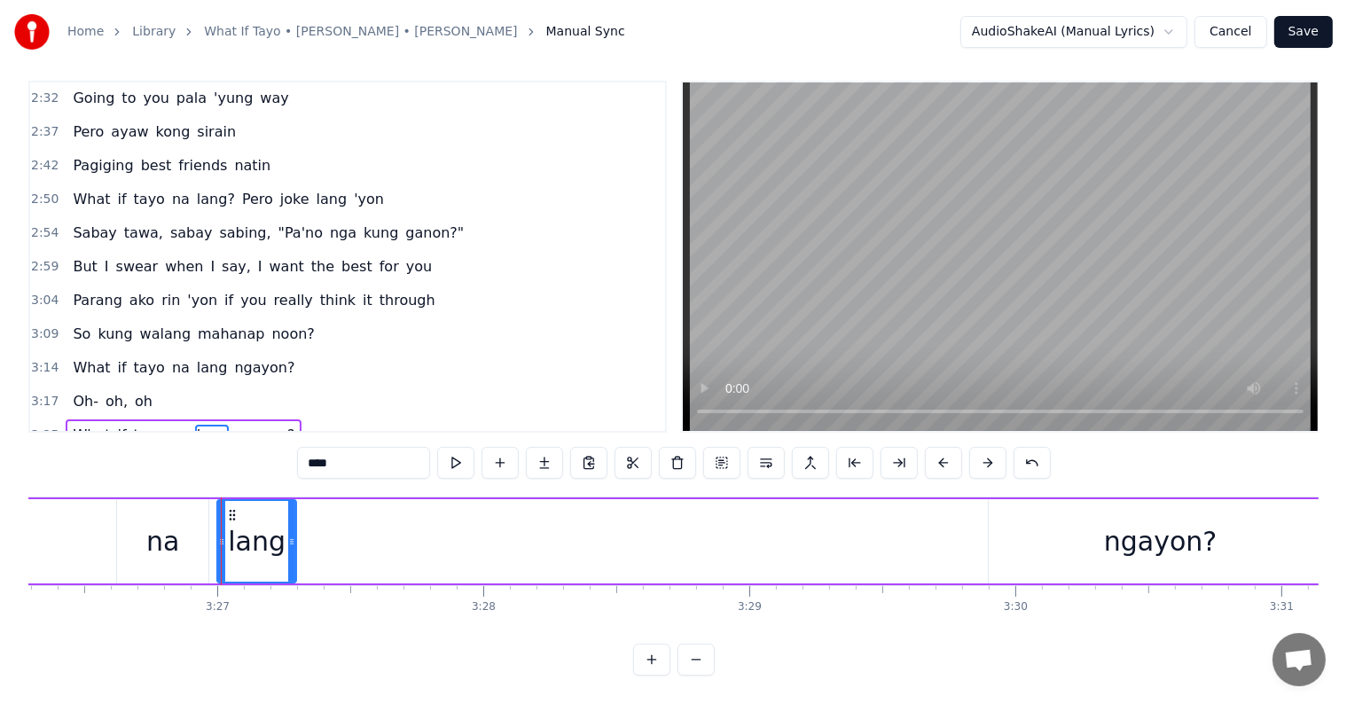
drag, startPoint x: 970, startPoint y: 527, endPoint x: 292, endPoint y: 502, distance: 678.7
type input "*******"
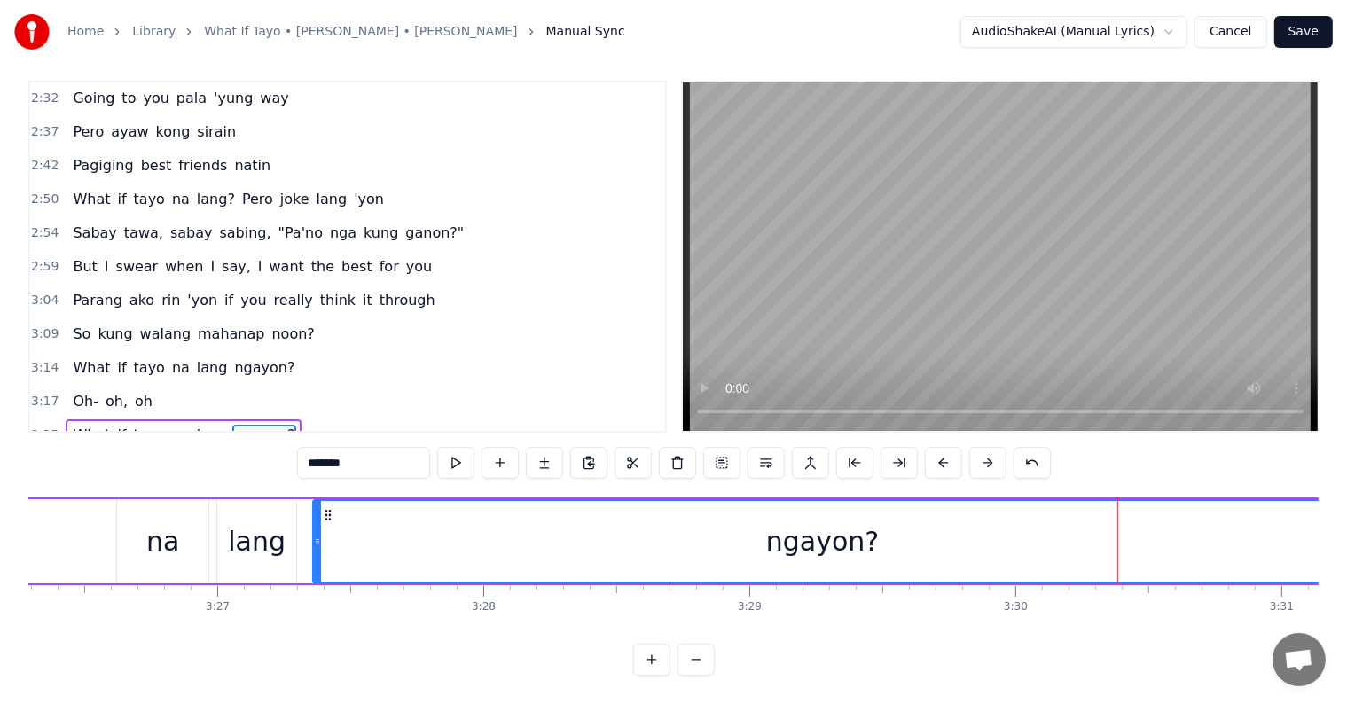
drag, startPoint x: 991, startPoint y: 532, endPoint x: 316, endPoint y: 502, distance: 676.2
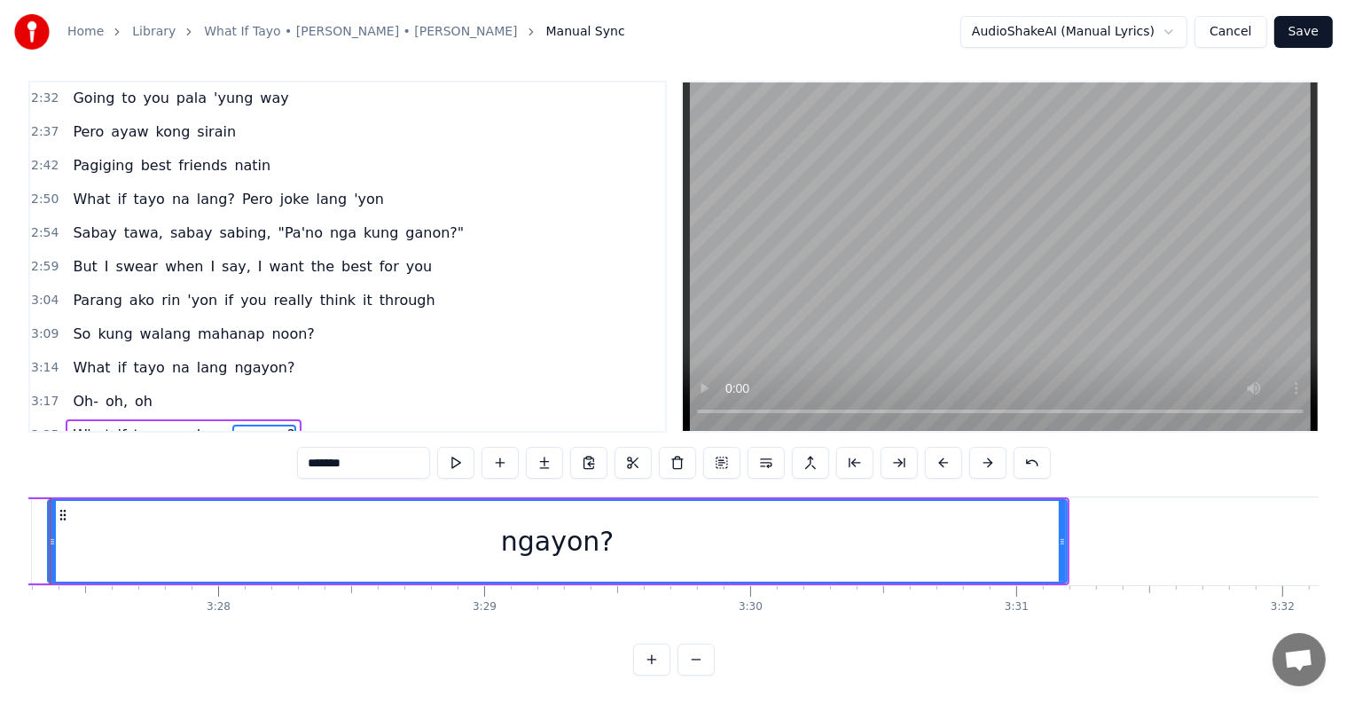
scroll to position [0, 55203]
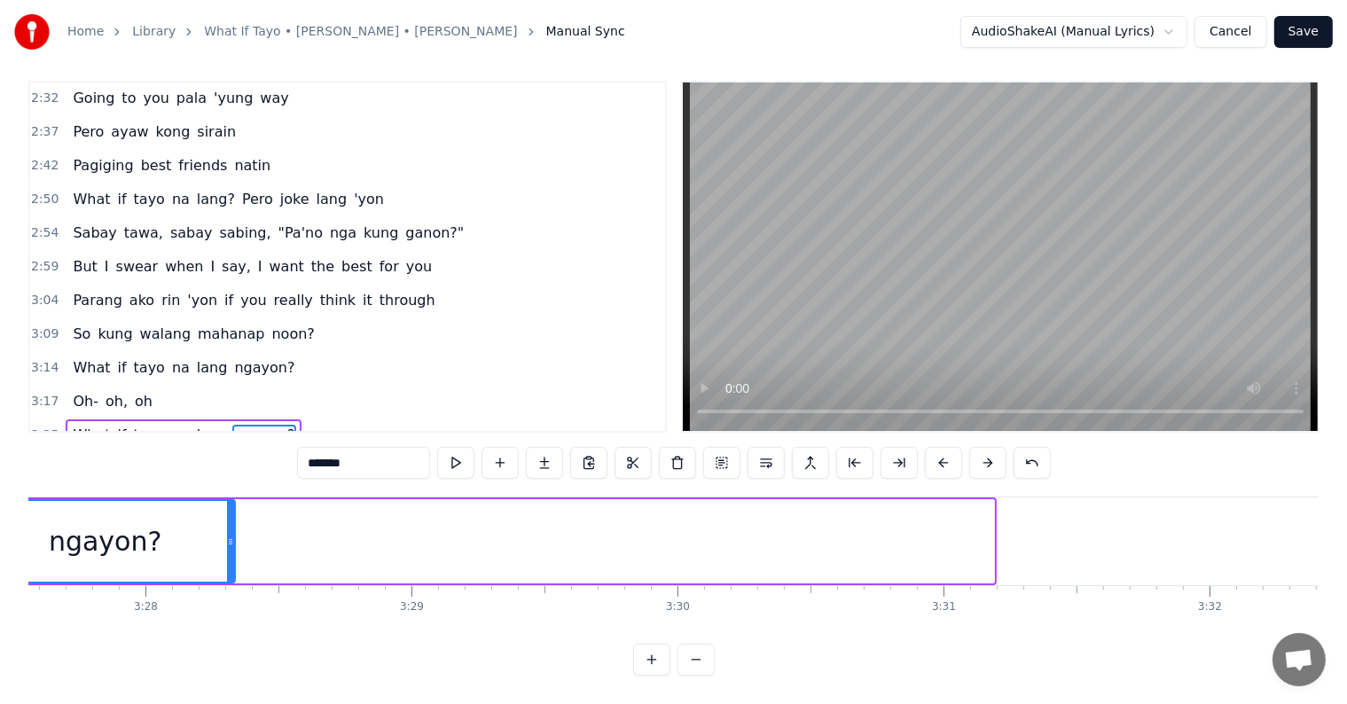
drag, startPoint x: 989, startPoint y: 536, endPoint x: 264, endPoint y: 456, distance: 729.7
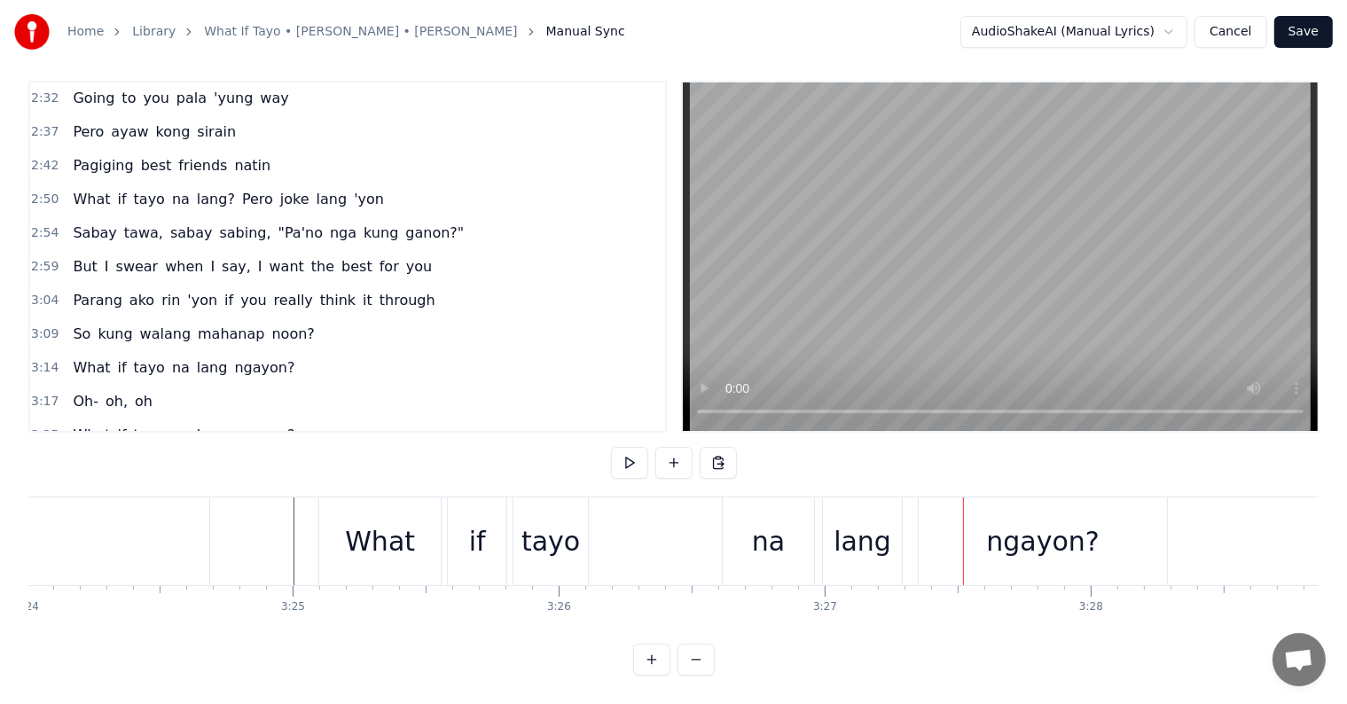
scroll to position [0, 54185]
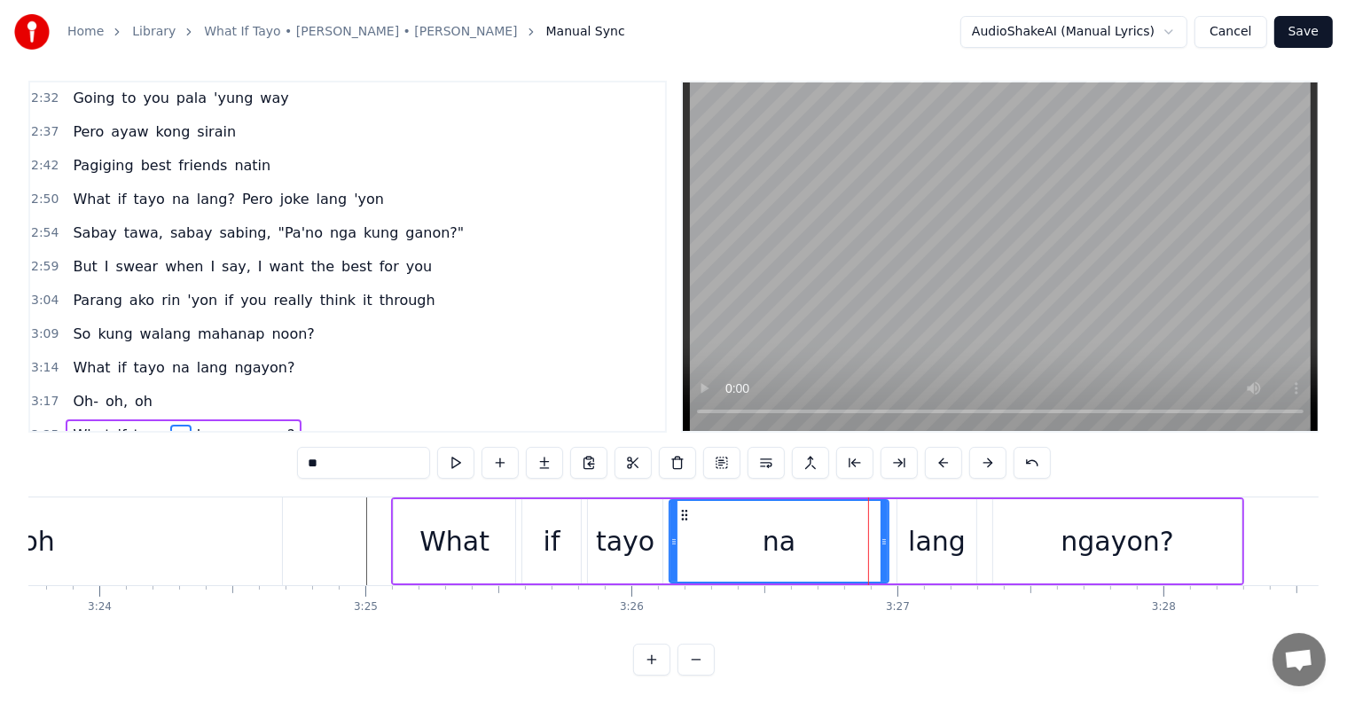
drag, startPoint x: 801, startPoint y: 530, endPoint x: 674, endPoint y: 512, distance: 129.0
drag, startPoint x: 884, startPoint y: 523, endPoint x: 727, endPoint y: 514, distance: 157.2
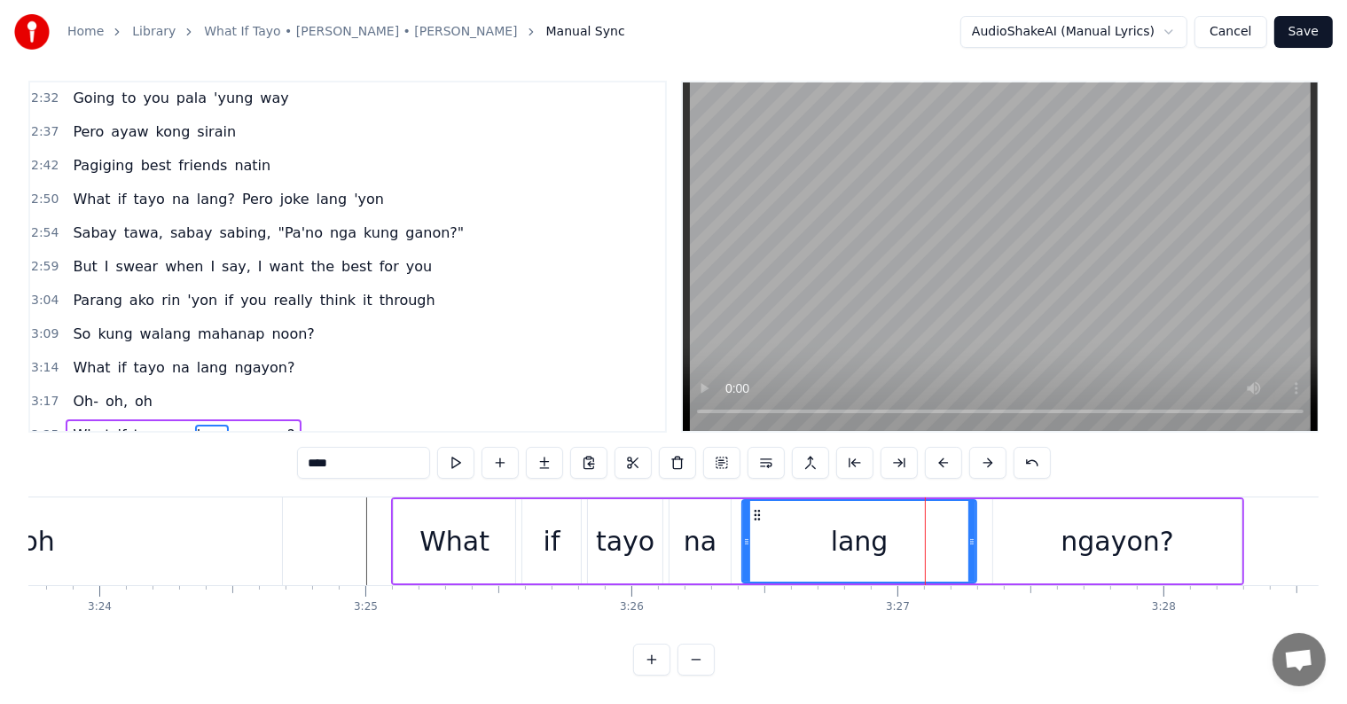
drag, startPoint x: 901, startPoint y: 531, endPoint x: 746, endPoint y: 515, distance: 156.0
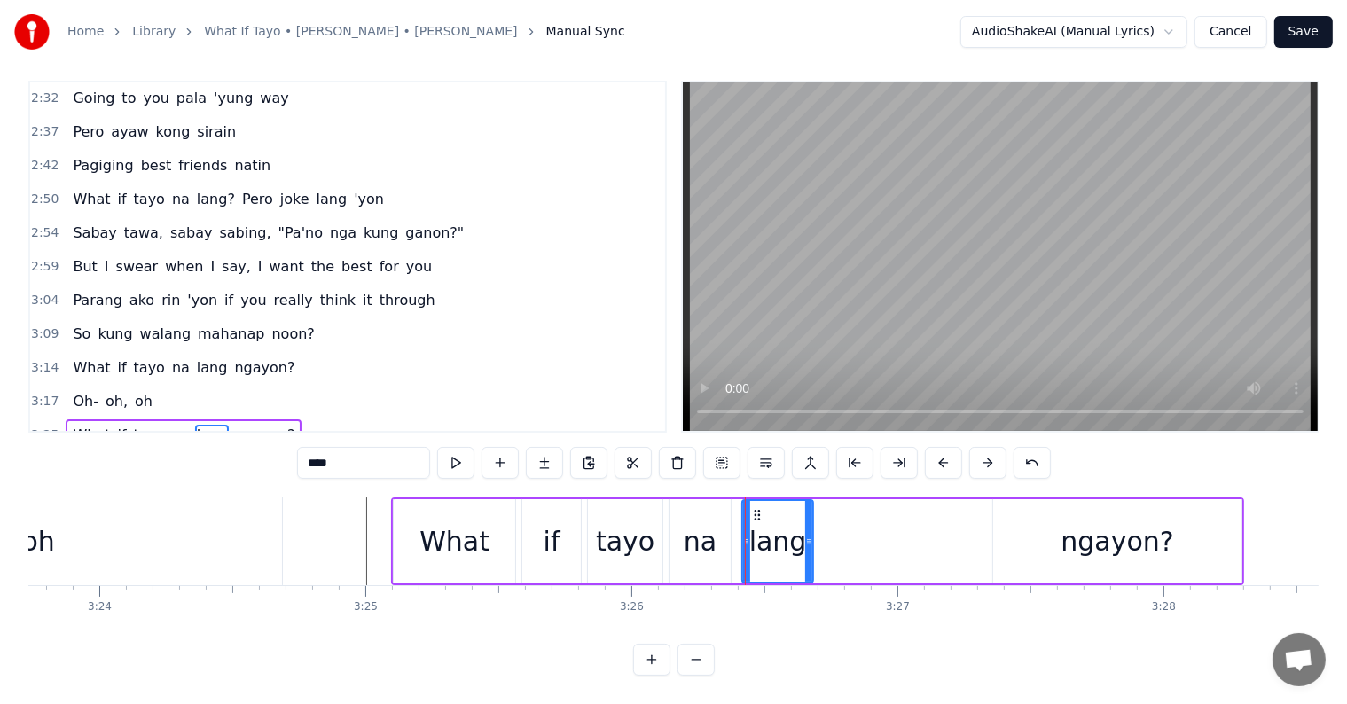
drag, startPoint x: 973, startPoint y: 527, endPoint x: 810, endPoint y: 518, distance: 163.4
drag, startPoint x: 1069, startPoint y: 510, endPoint x: 972, endPoint y: 521, distance: 98.2
type input "*******"
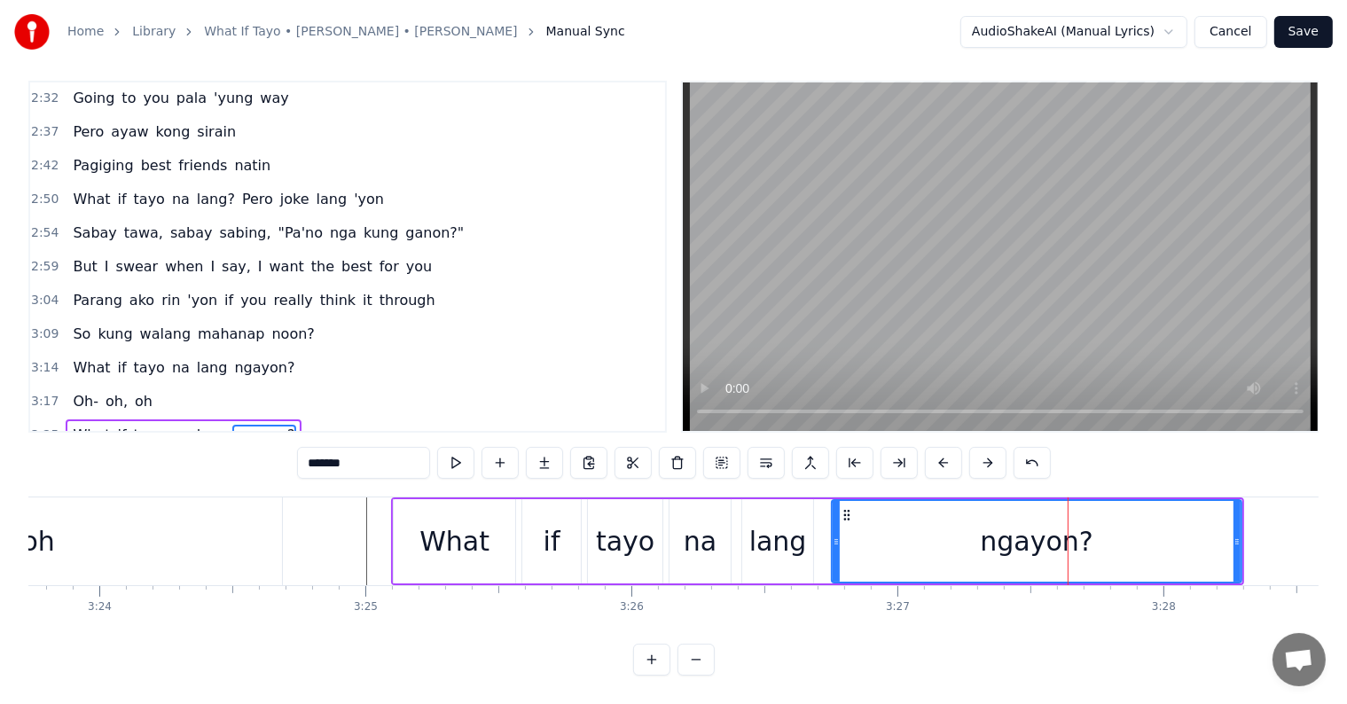
drag, startPoint x: 994, startPoint y: 517, endPoint x: 832, endPoint y: 510, distance: 161.5
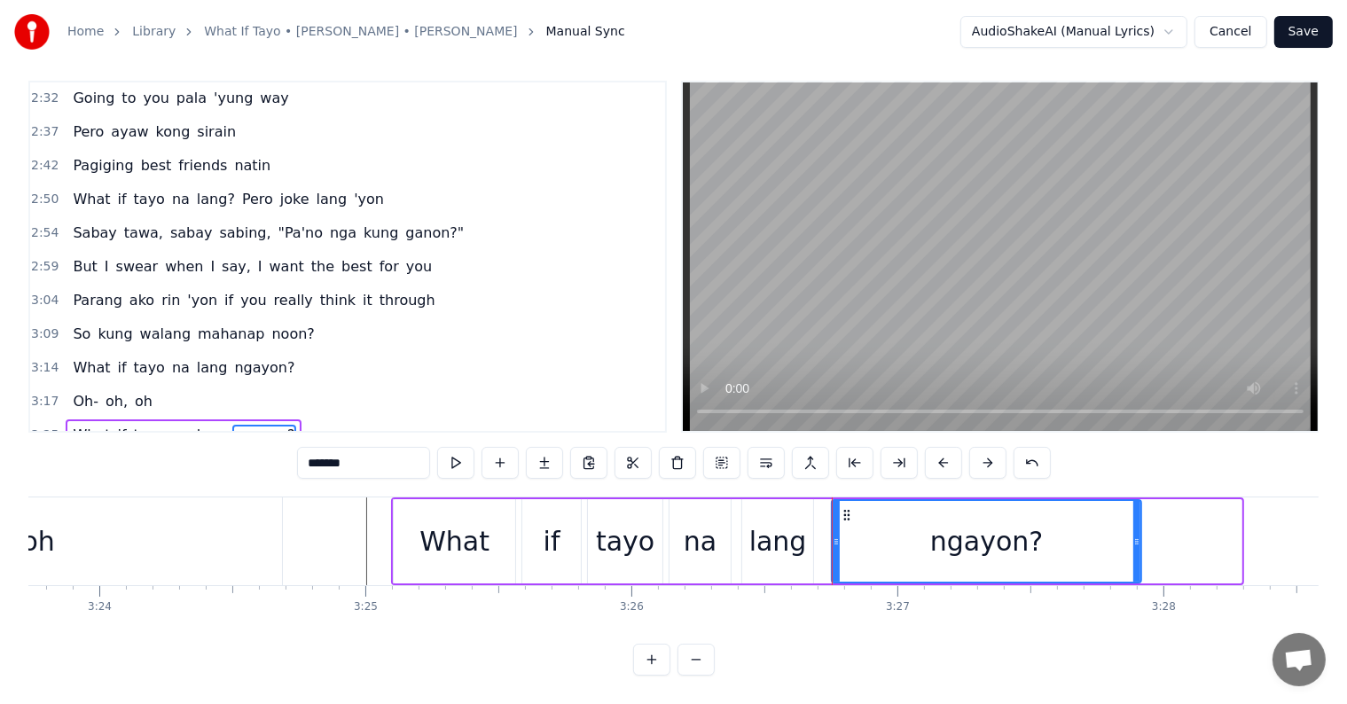
drag, startPoint x: 1235, startPoint y: 520, endPoint x: 1121, endPoint y: 500, distance: 116.2
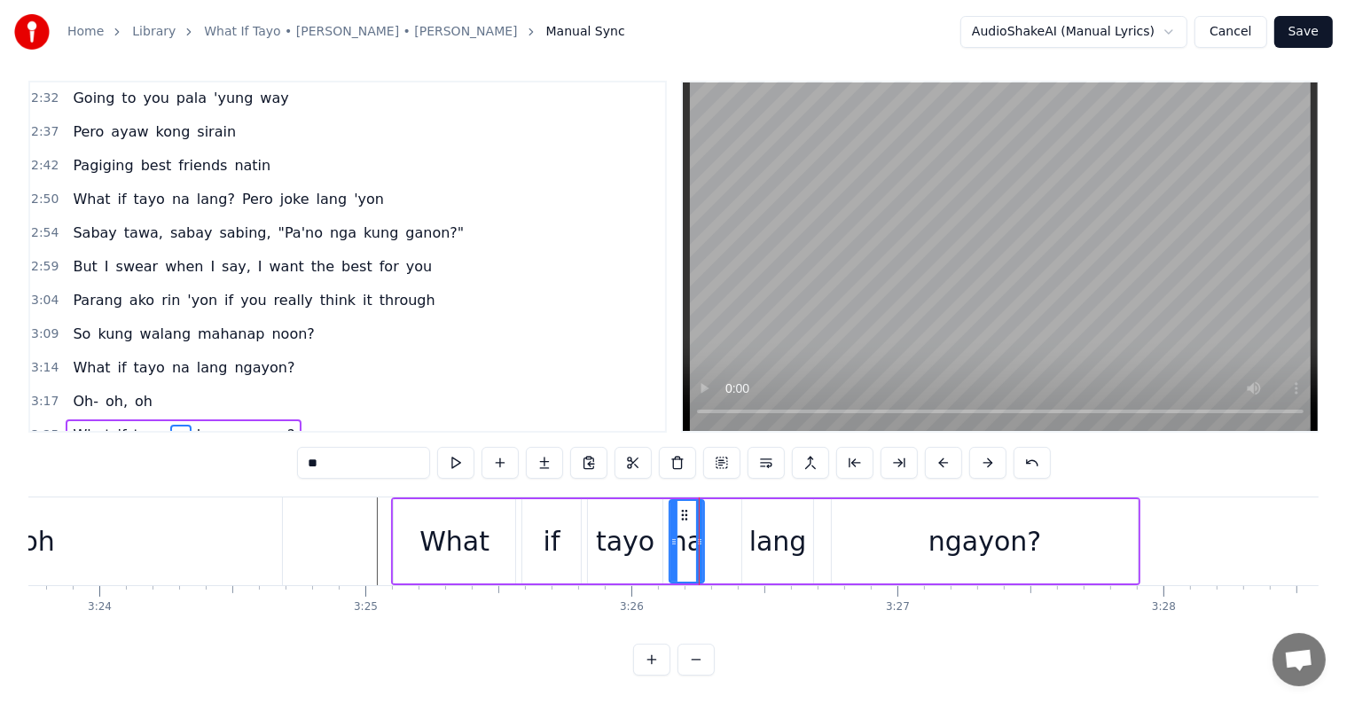
drag, startPoint x: 727, startPoint y: 527, endPoint x: 699, endPoint y: 523, distance: 27.7
type input "****"
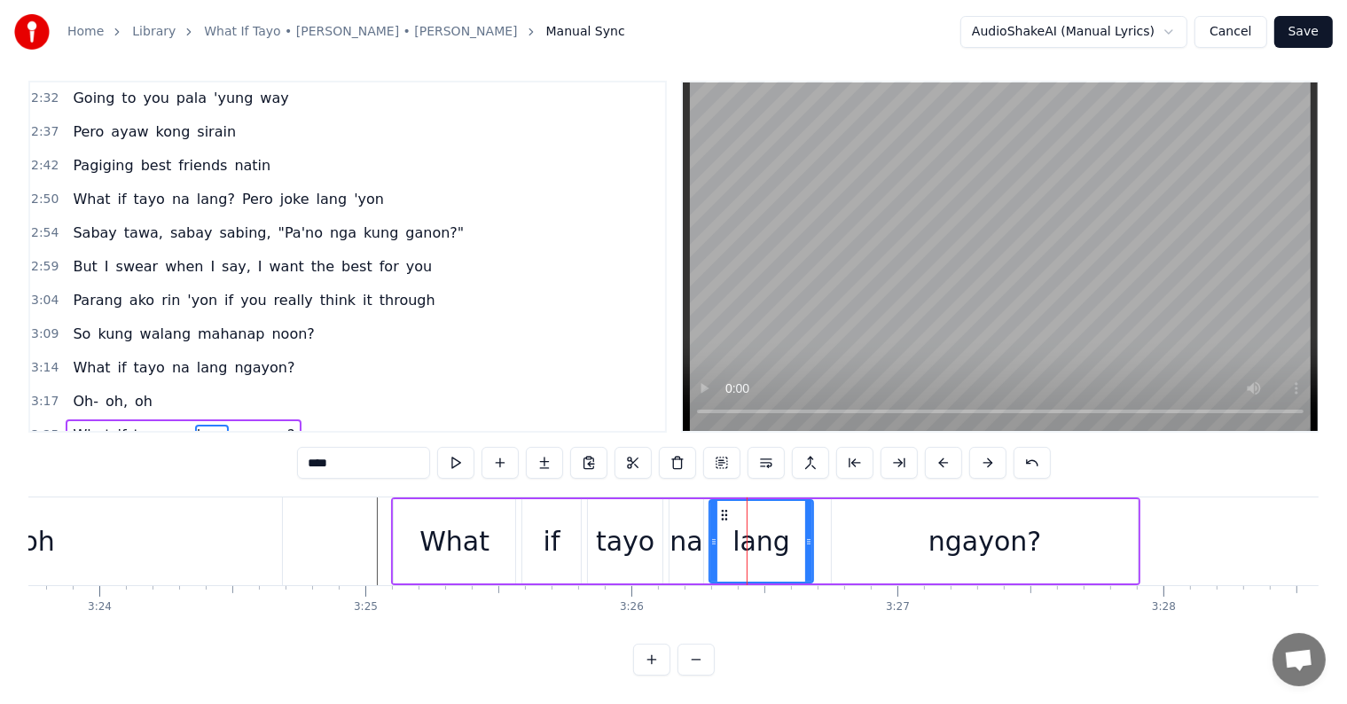
drag, startPoint x: 747, startPoint y: 521, endPoint x: 715, endPoint y: 515, distance: 33.4
drag, startPoint x: 809, startPoint y: 520, endPoint x: 773, endPoint y: 512, distance: 37.0
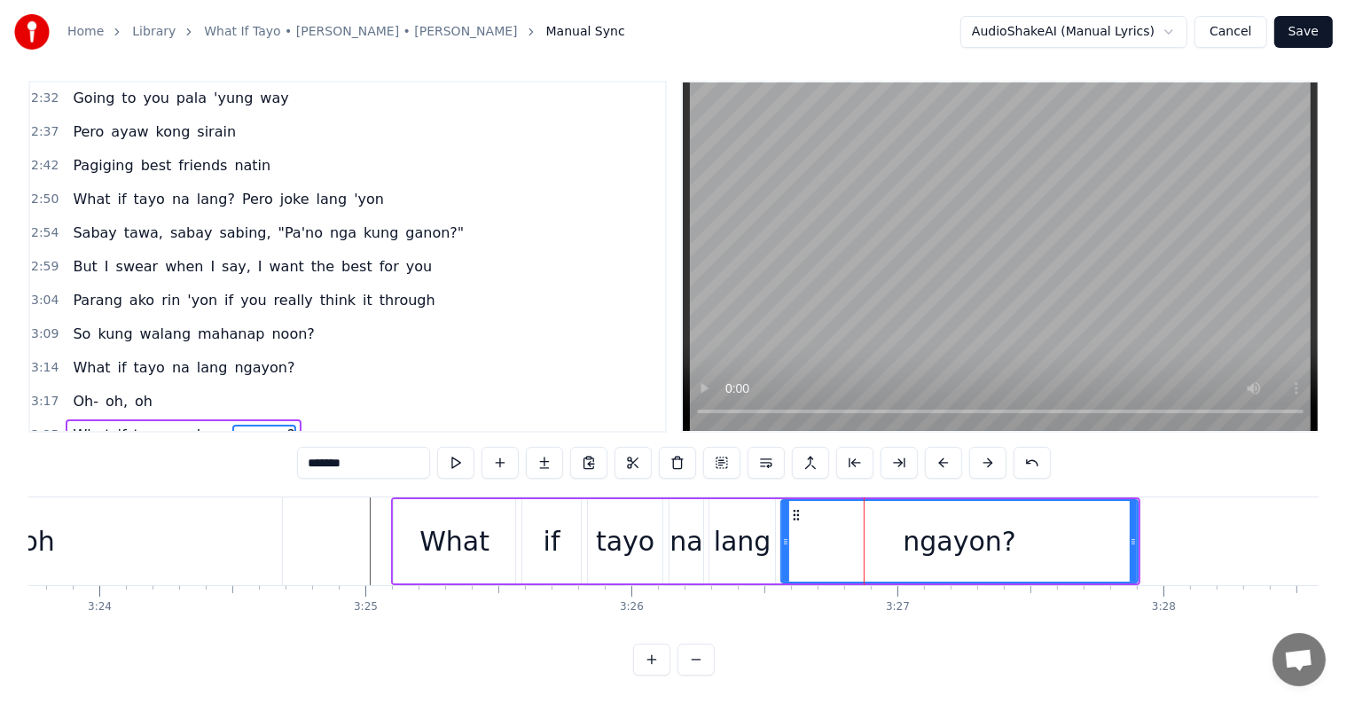
drag, startPoint x: 835, startPoint y: 530, endPoint x: 785, endPoint y: 518, distance: 52.0
drag, startPoint x: 1133, startPoint y: 532, endPoint x: 1052, endPoint y: 530, distance: 80.7
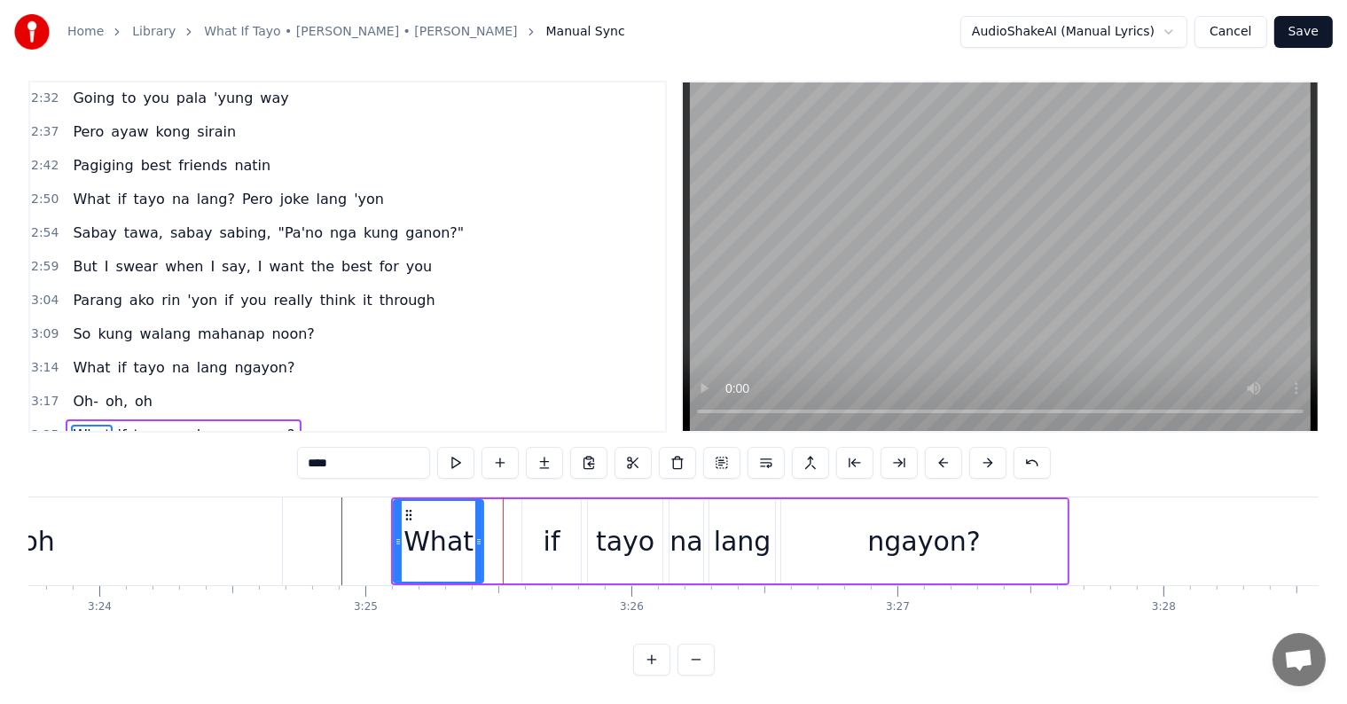
drag, startPoint x: 504, startPoint y: 516, endPoint x: 481, endPoint y: 513, distance: 23.2
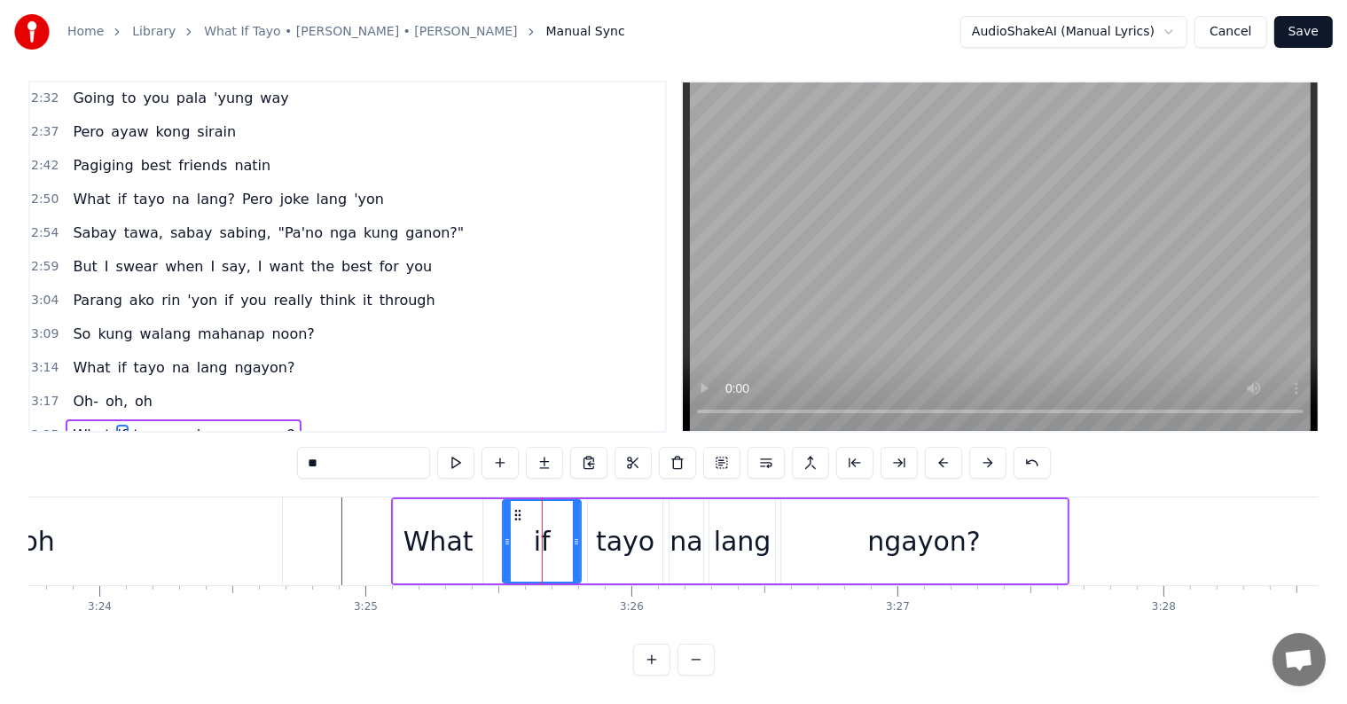
drag, startPoint x: 526, startPoint y: 516, endPoint x: 504, endPoint y: 511, distance: 22.8
drag, startPoint x: 566, startPoint y: 517, endPoint x: 535, endPoint y: 510, distance: 31.0
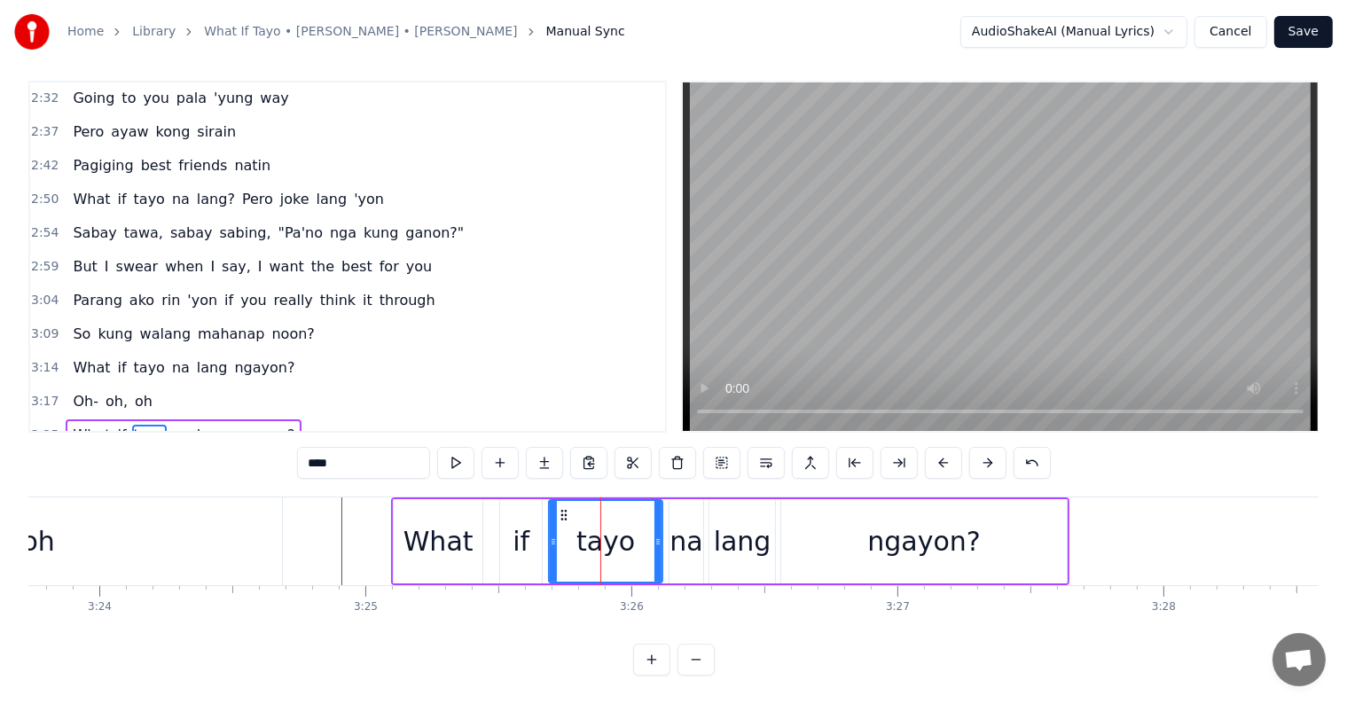
drag, startPoint x: 592, startPoint y: 525, endPoint x: 555, endPoint y: 517, distance: 38.1
drag, startPoint x: 660, startPoint y: 525, endPoint x: 629, endPoint y: 515, distance: 32.5
type input "**"
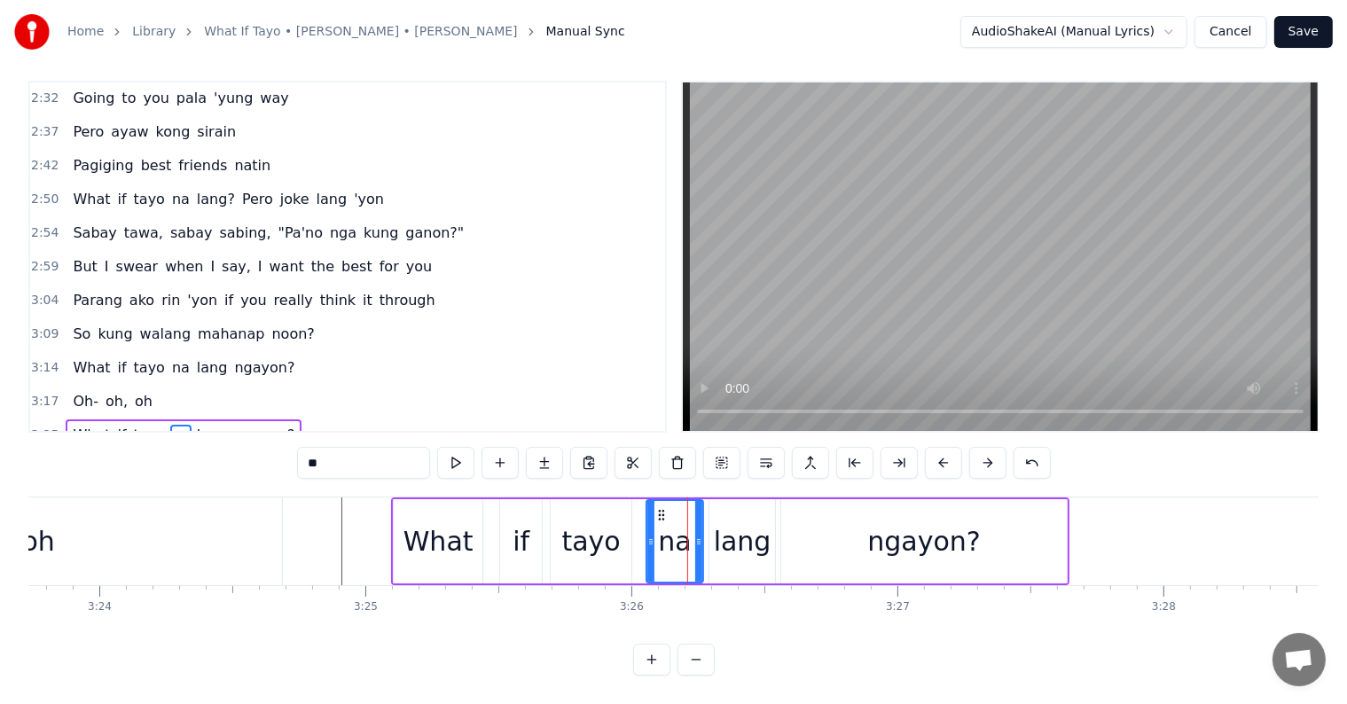
drag, startPoint x: 671, startPoint y: 522, endPoint x: 648, endPoint y: 518, distance: 23.5
drag, startPoint x: 697, startPoint y: 527, endPoint x: 684, endPoint y: 527, distance: 12.4
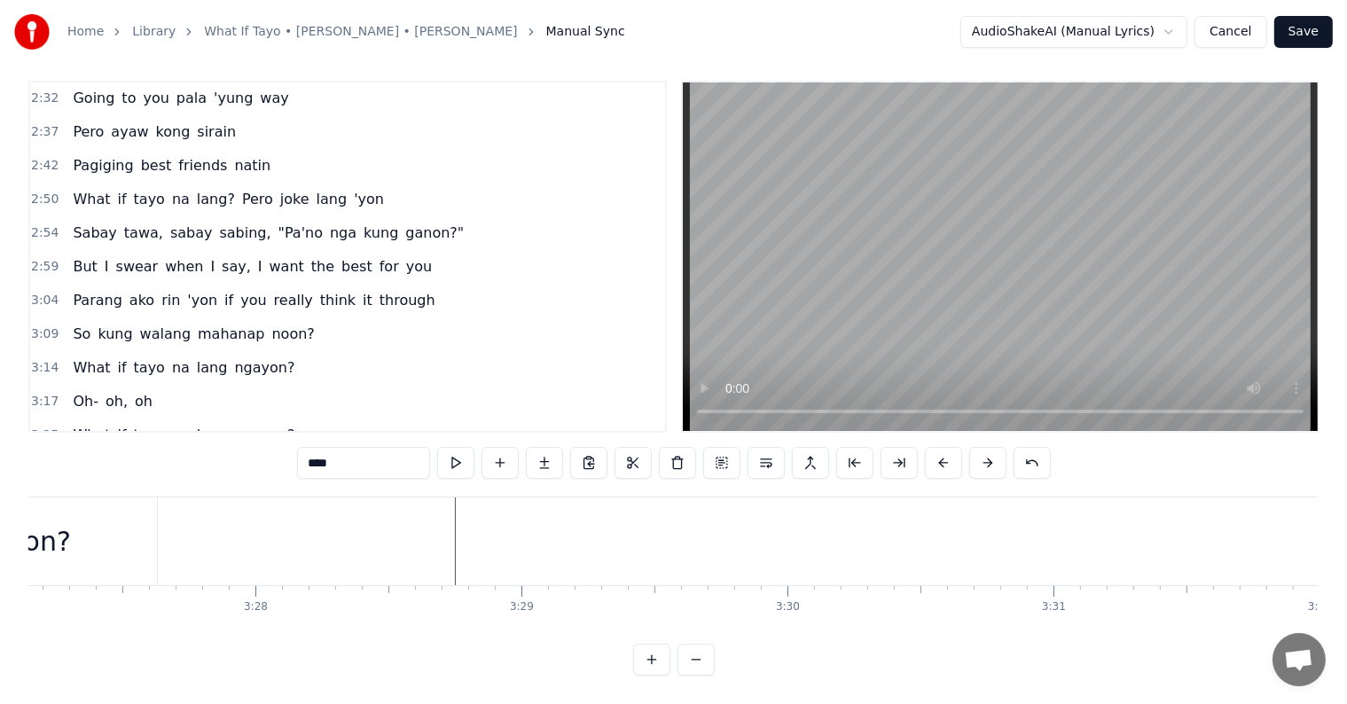
scroll to position [0, 55203]
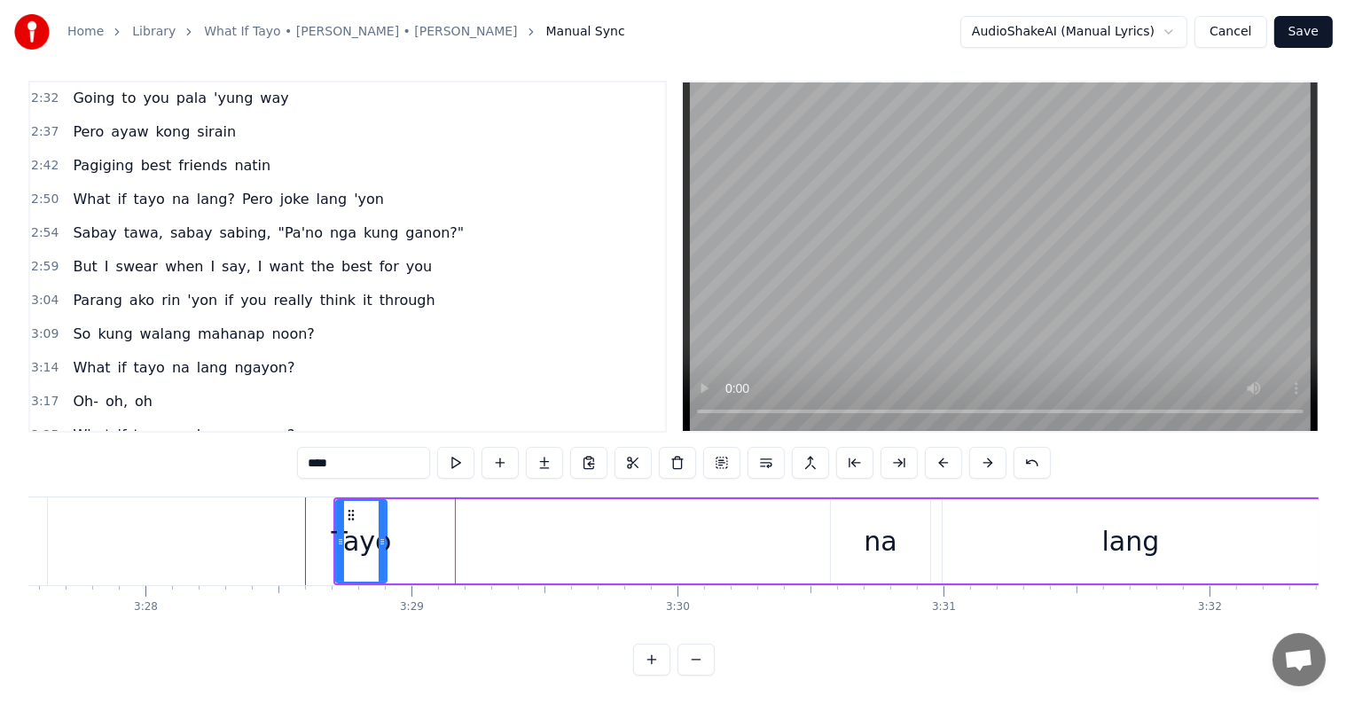
drag, startPoint x: 556, startPoint y: 520, endPoint x: 383, endPoint y: 508, distance: 173.3
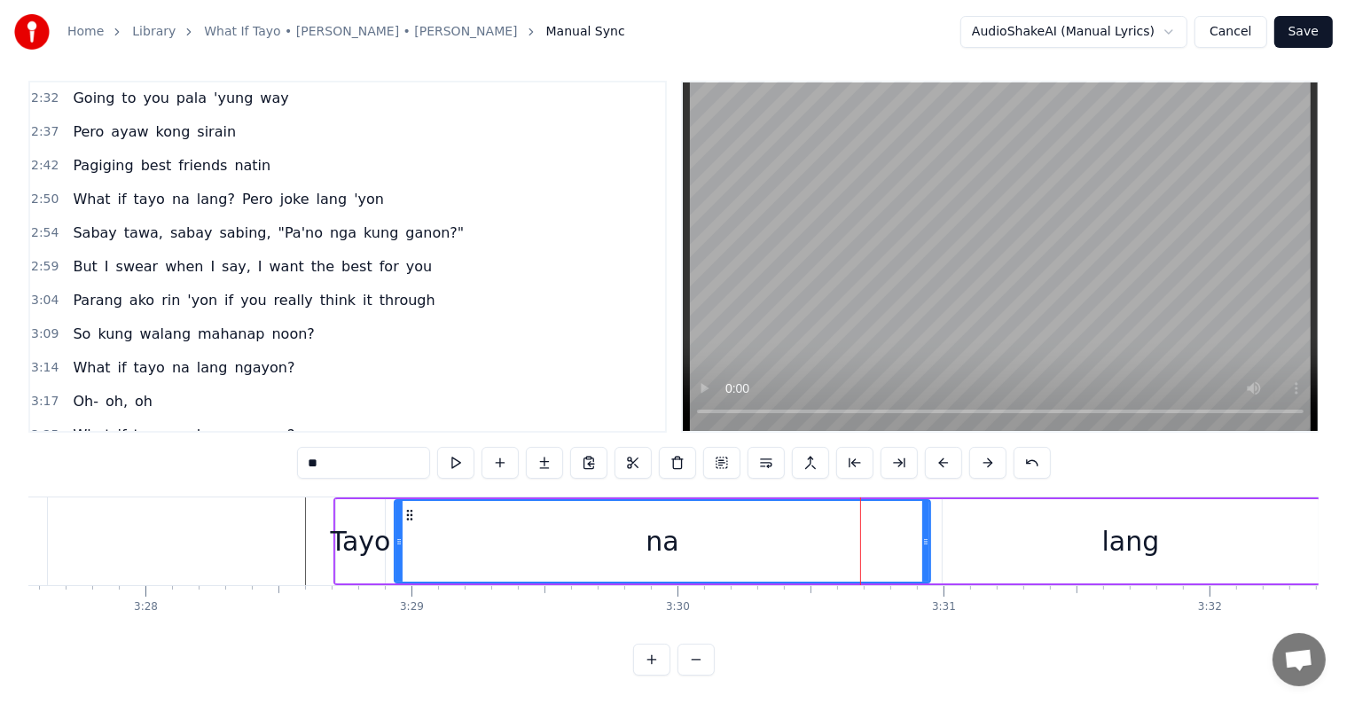
drag, startPoint x: 833, startPoint y: 524, endPoint x: 397, endPoint y: 508, distance: 436.5
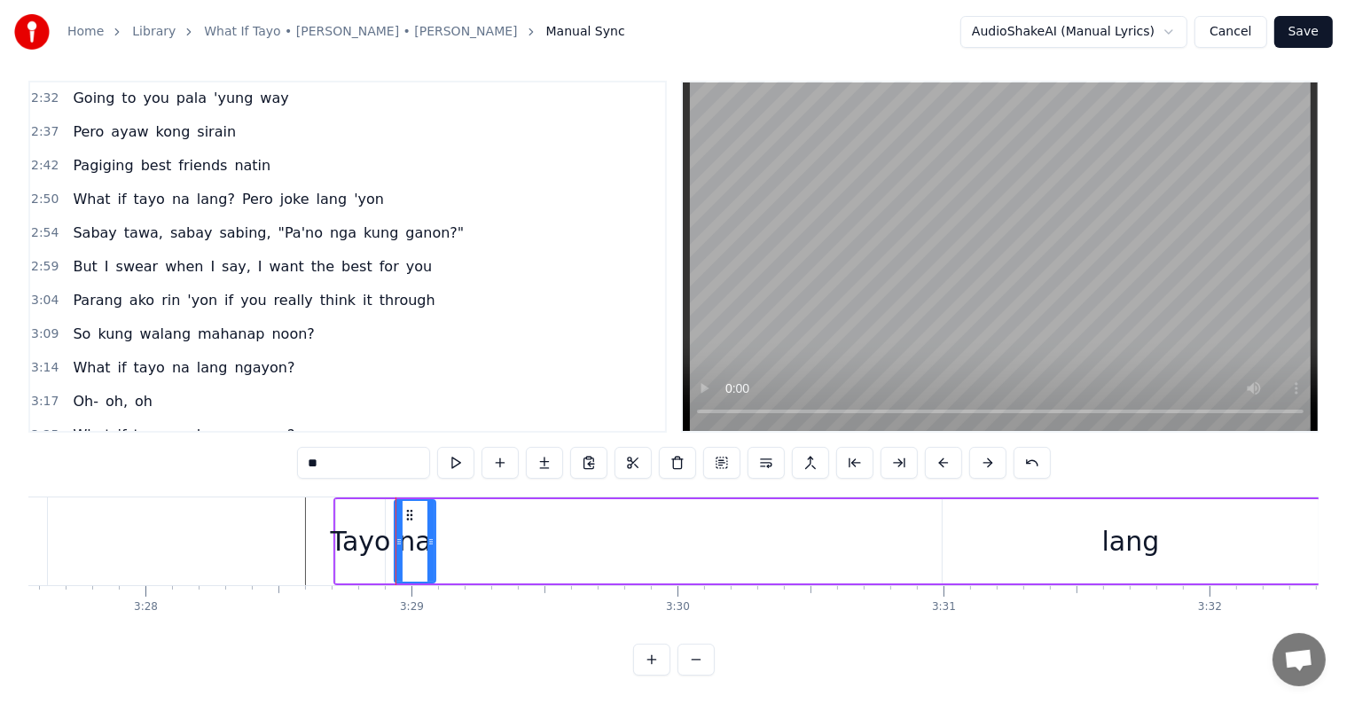
drag, startPoint x: 926, startPoint y: 529, endPoint x: 532, endPoint y: 489, distance: 395.6
type input "****"
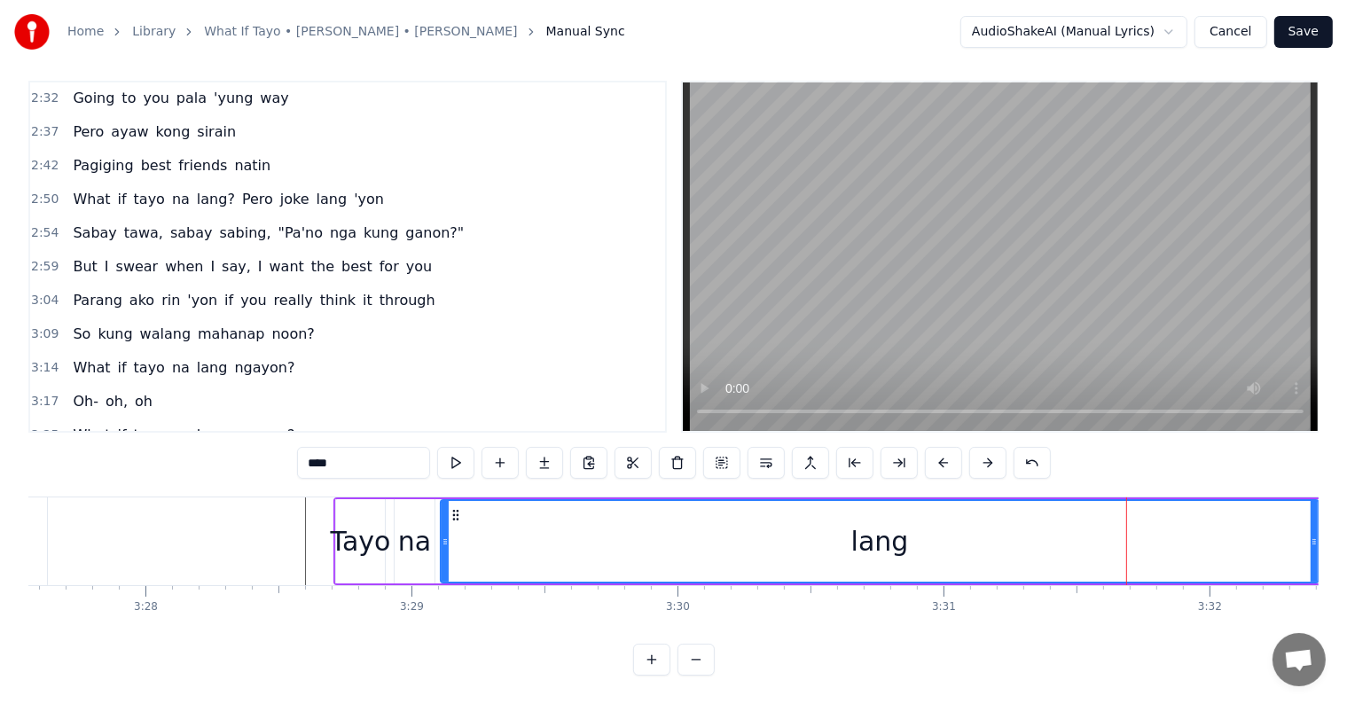
drag, startPoint x: 945, startPoint y: 522, endPoint x: 443, endPoint y: 495, distance: 502.5
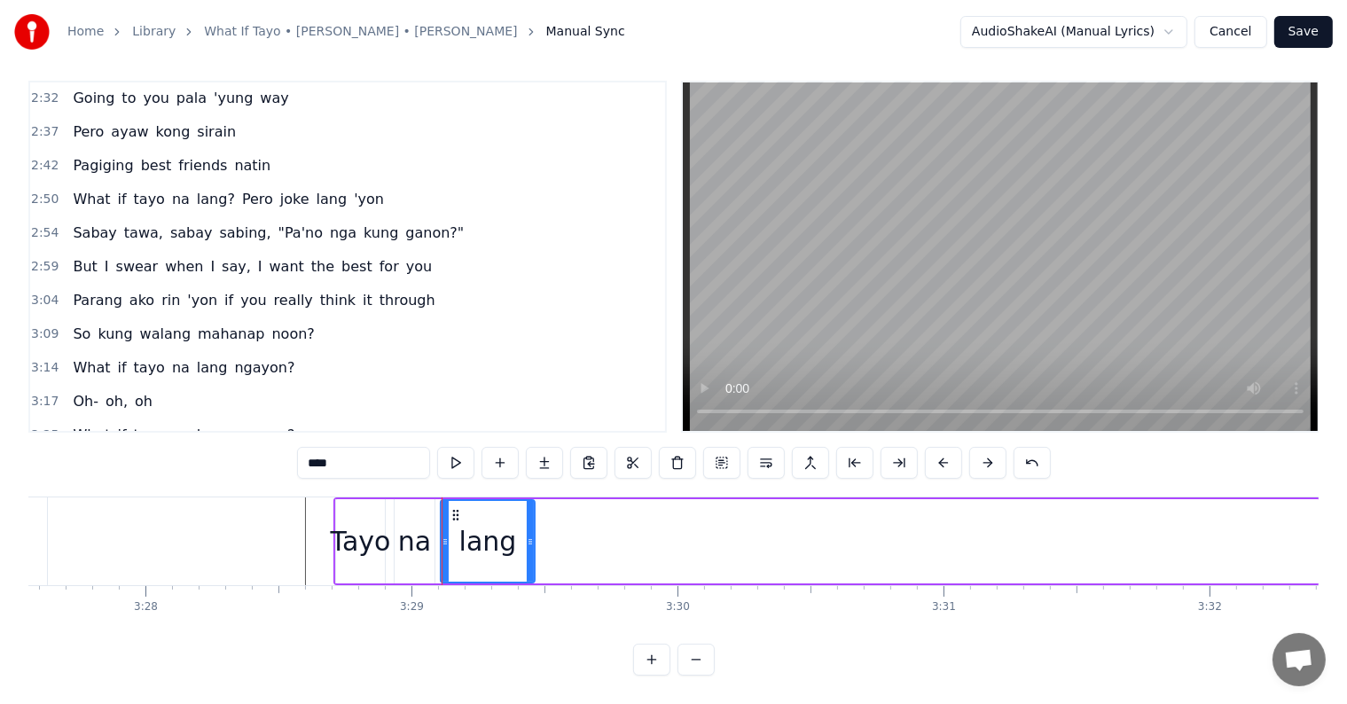
drag, startPoint x: 1314, startPoint y: 523, endPoint x: 444, endPoint y: 530, distance: 869.7
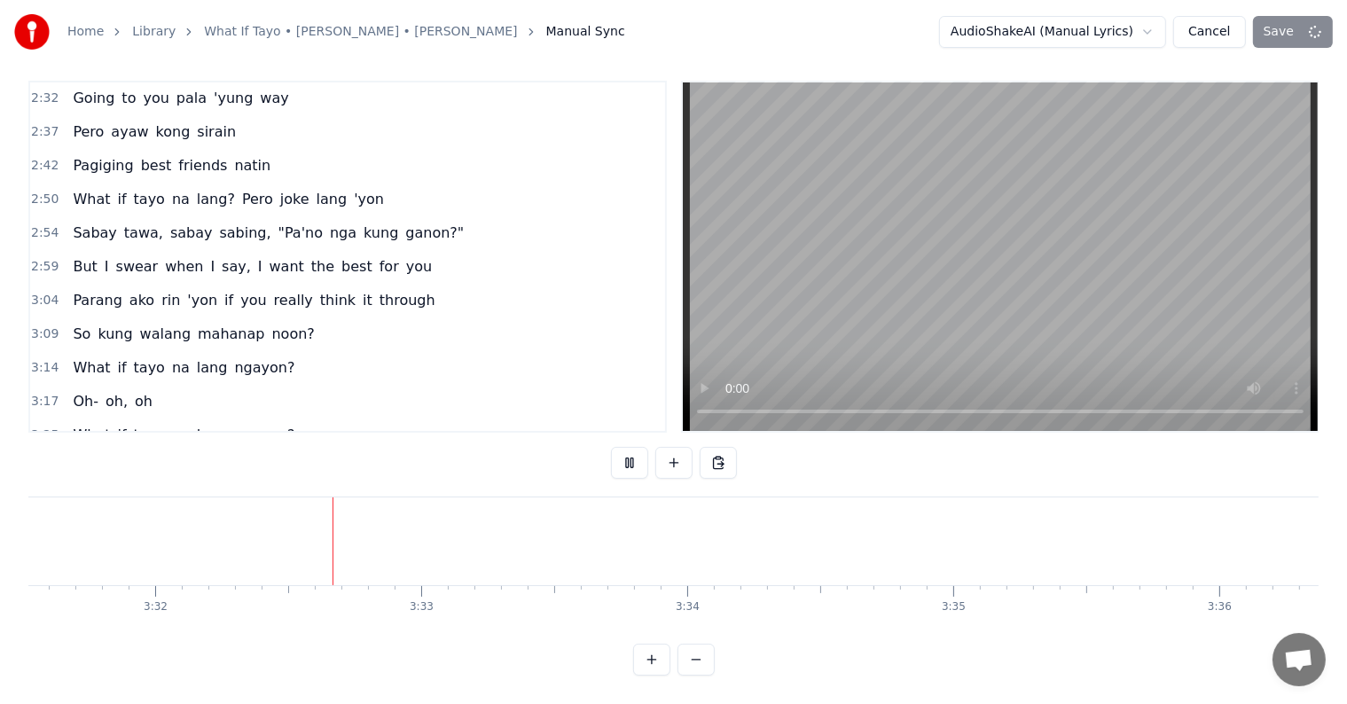
scroll to position [0, 56321]
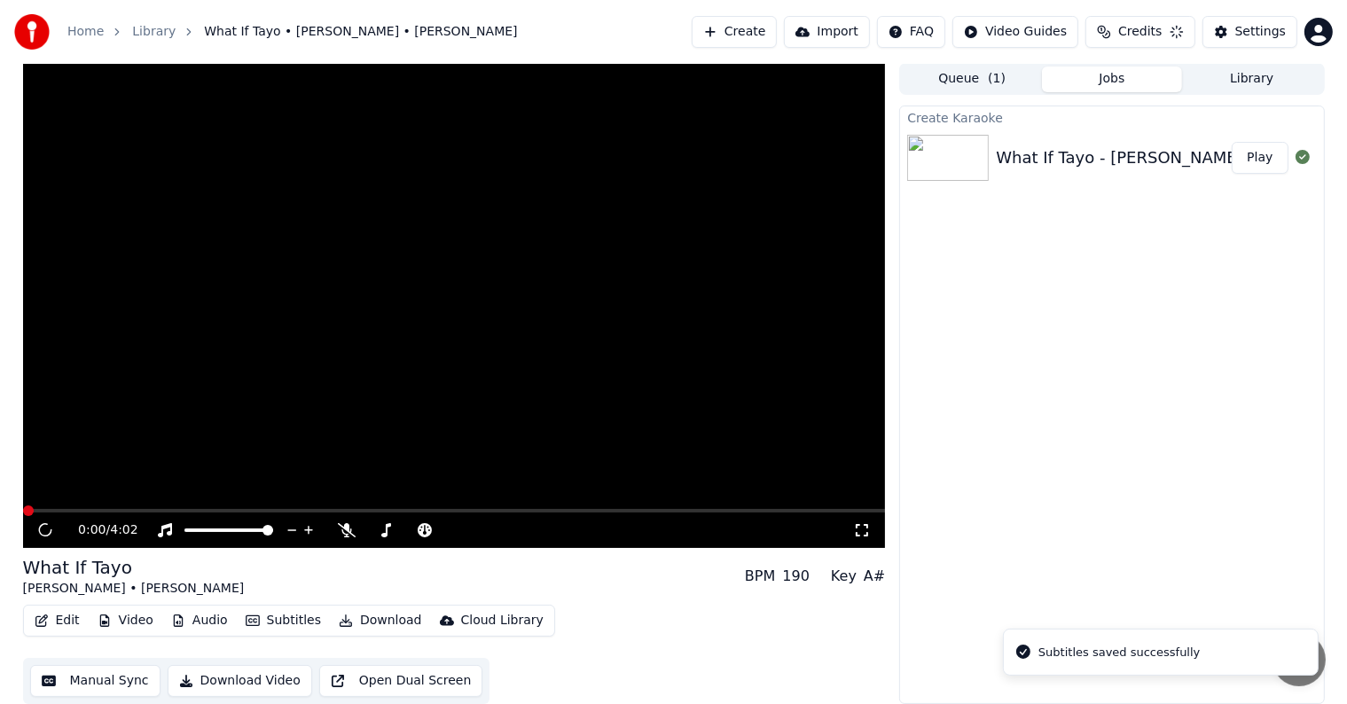
scroll to position [1, 0]
